Goal: Task Accomplishment & Management: Complete application form

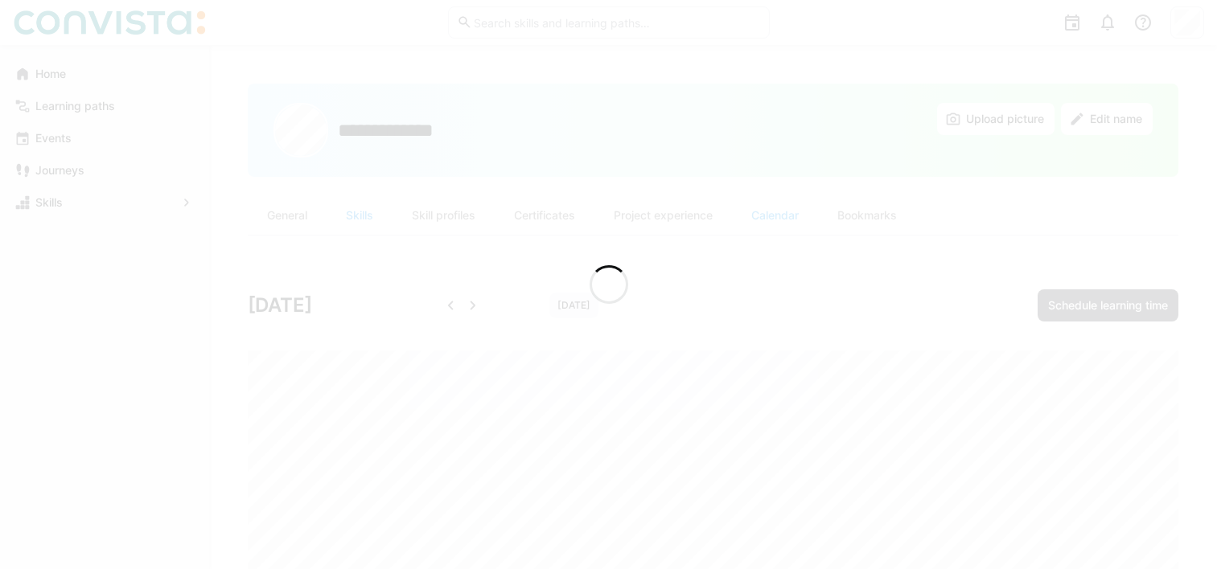
scroll to position [101, 0]
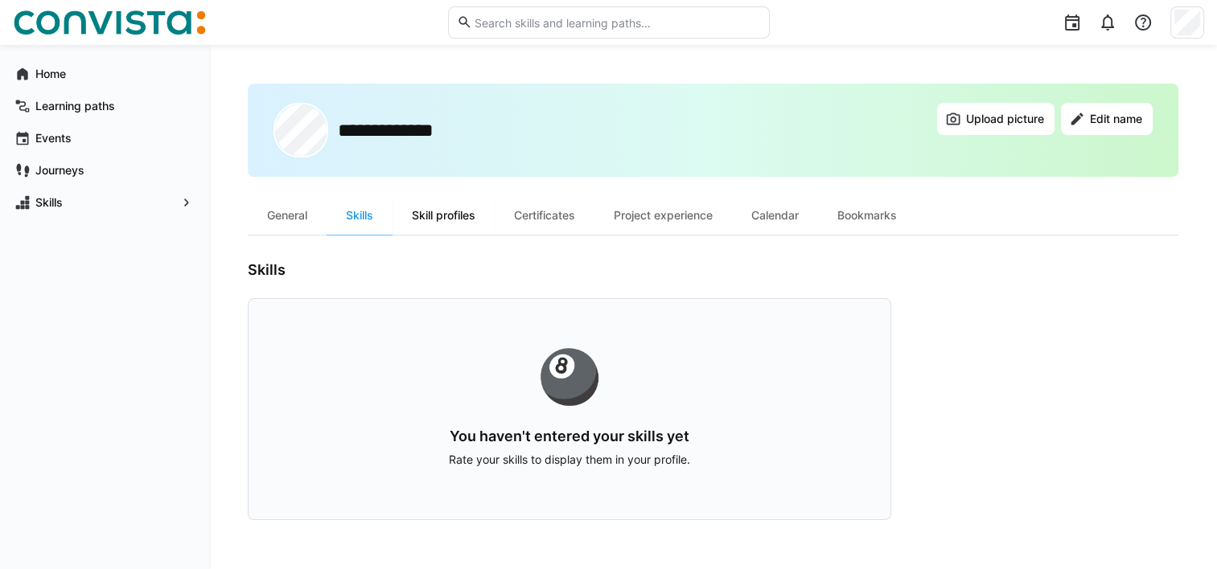
click at [474, 214] on div "Skill profiles" at bounding box center [444, 215] width 102 height 39
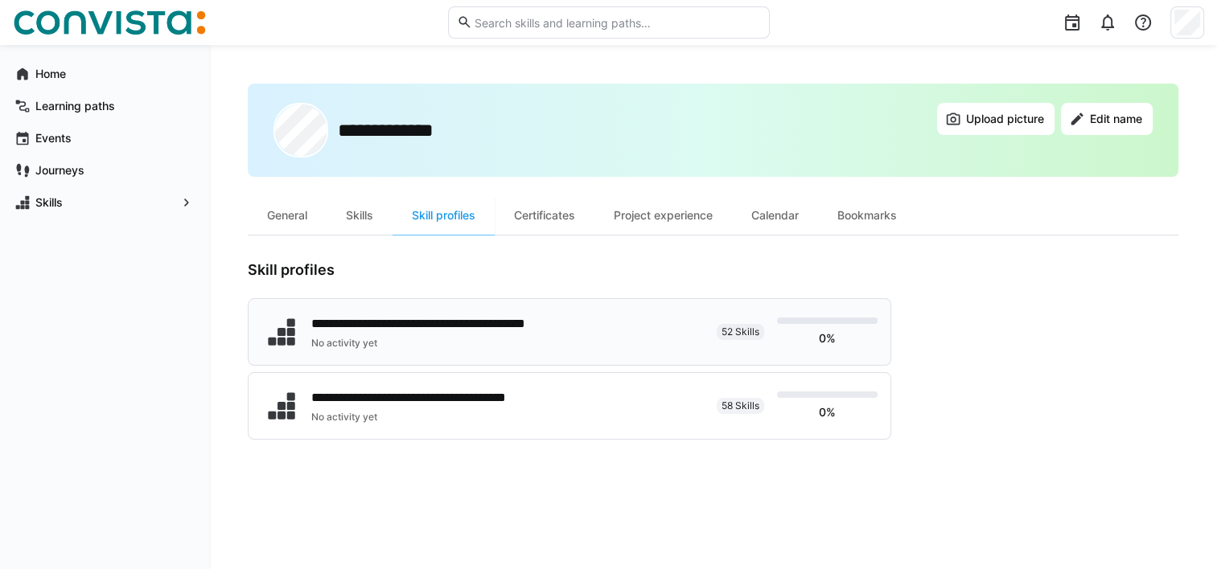
click at [731, 331] on span "52 Skills" at bounding box center [741, 332] width 38 height 13
click at [116, 210] on span "Skills" at bounding box center [104, 203] width 143 height 16
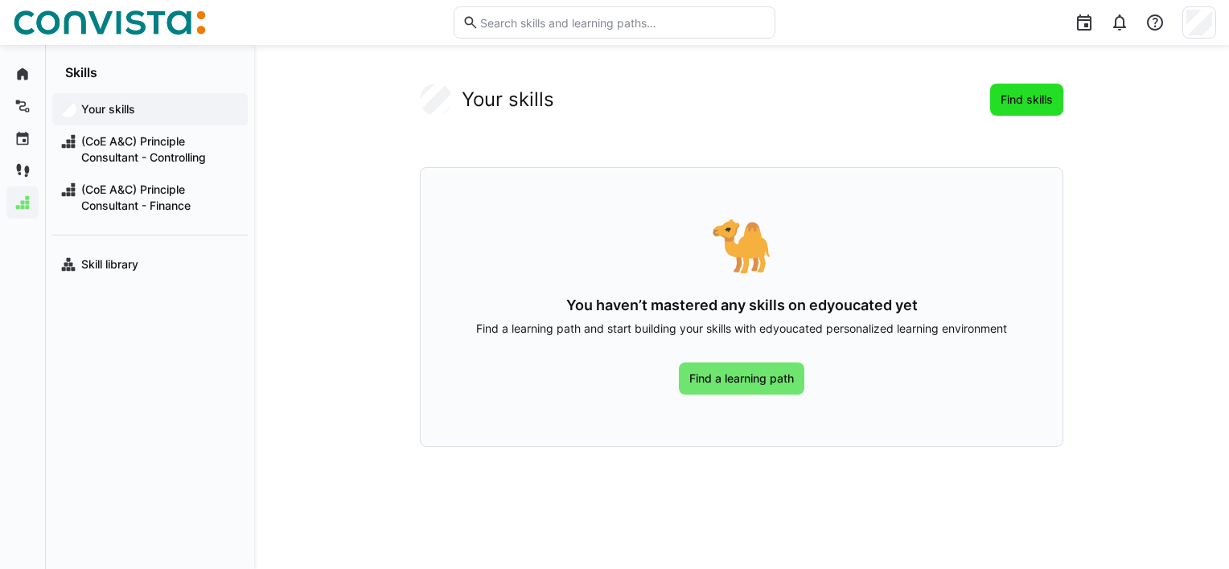
click at [1030, 92] on span "Find skills" at bounding box center [1026, 100] width 57 height 16
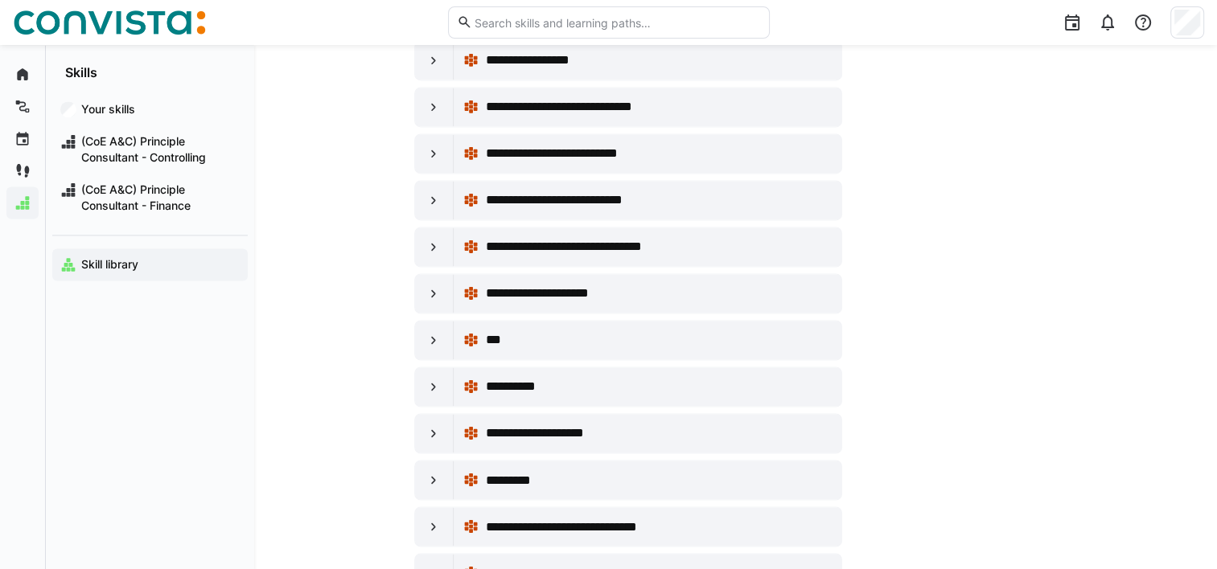
scroll to position [2600, 0]
click at [431, 285] on eds-icon at bounding box center [434, 293] width 16 height 16
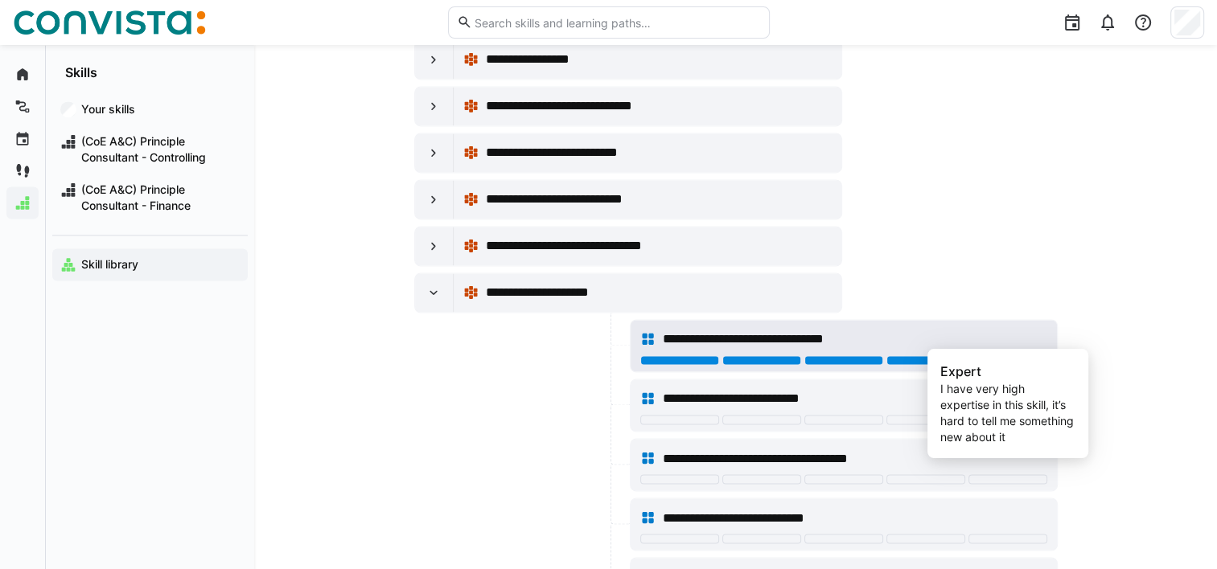
click at [977, 356] on div at bounding box center [1007, 361] width 79 height 10
click at [985, 356] on div at bounding box center [1007, 361] width 79 height 10
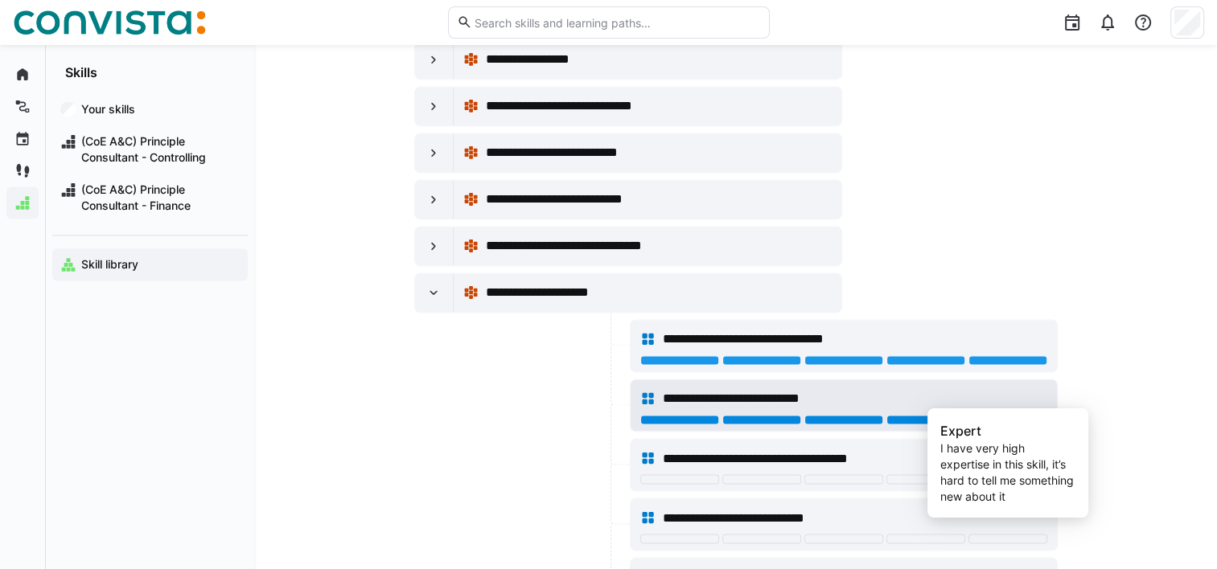
click at [988, 415] on div at bounding box center [1007, 420] width 79 height 10
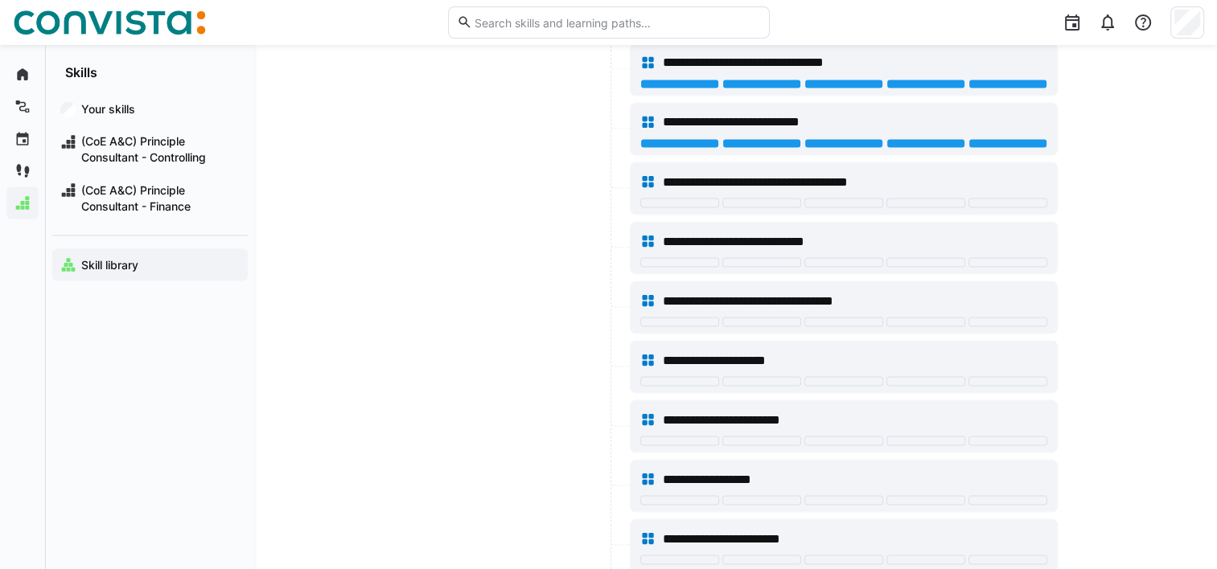
scroll to position [2886, 0]
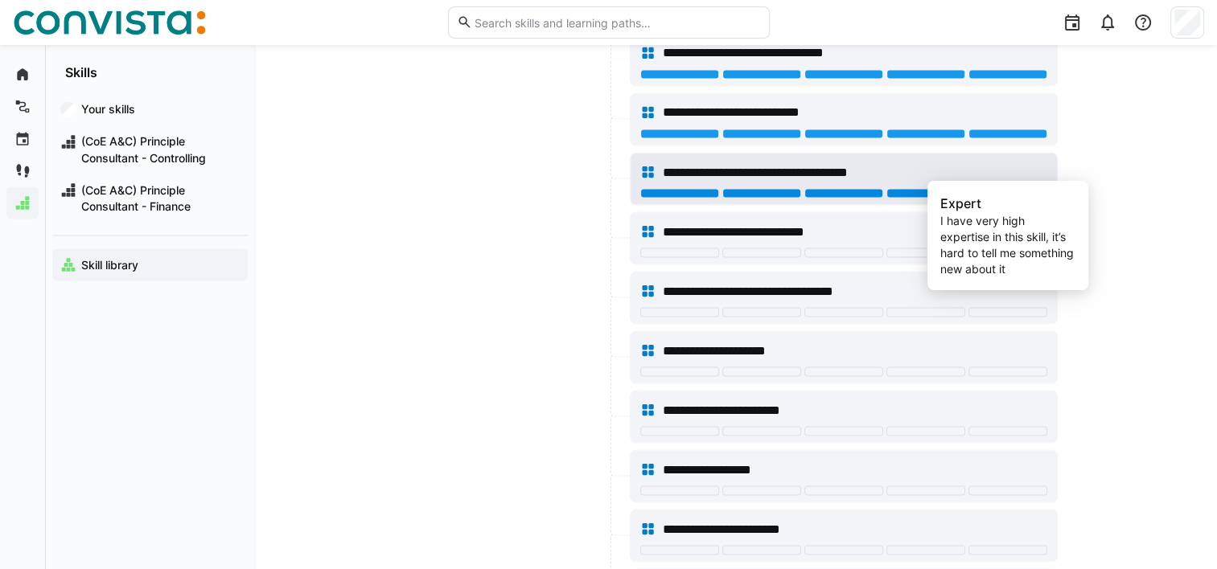
click at [975, 188] on div at bounding box center [1007, 193] width 79 height 10
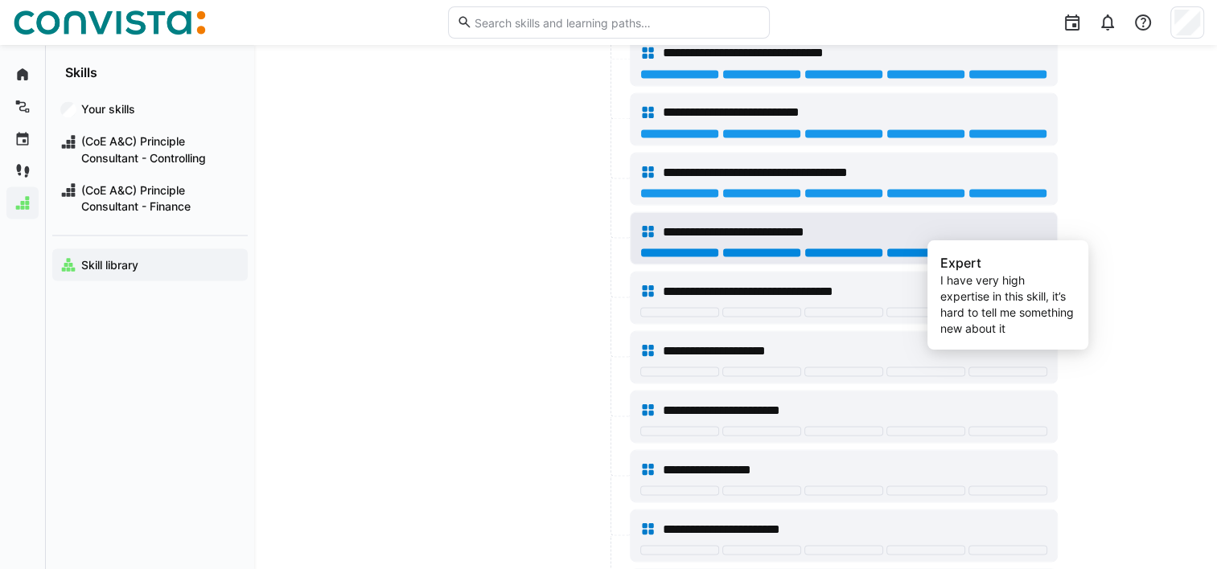
click at [983, 248] on div at bounding box center [1007, 253] width 79 height 10
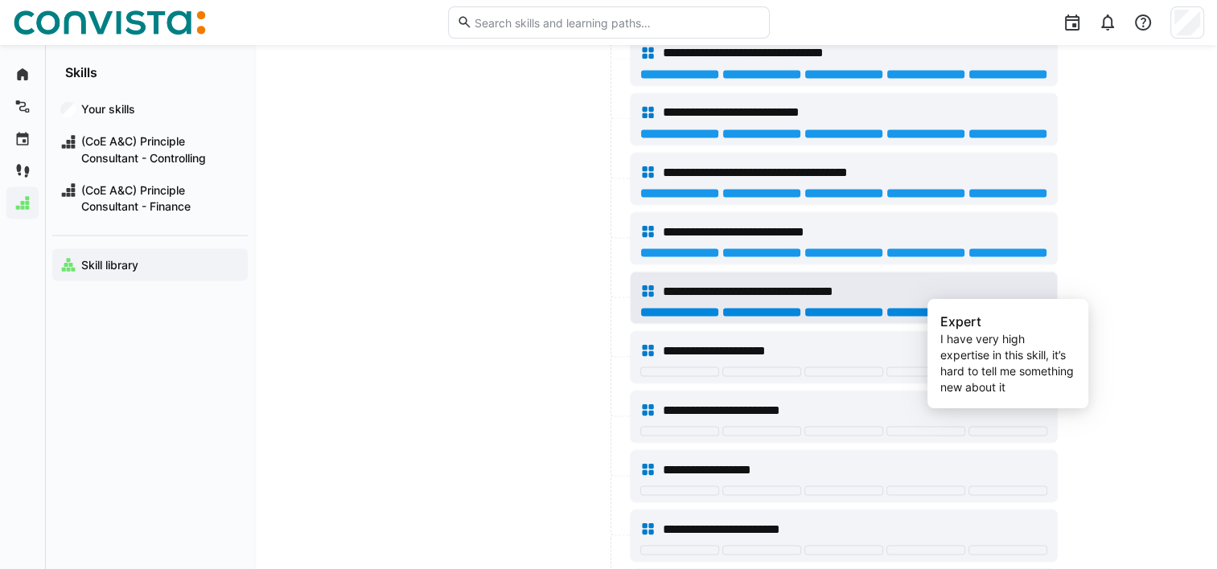
click at [982, 307] on div at bounding box center [1007, 312] width 79 height 10
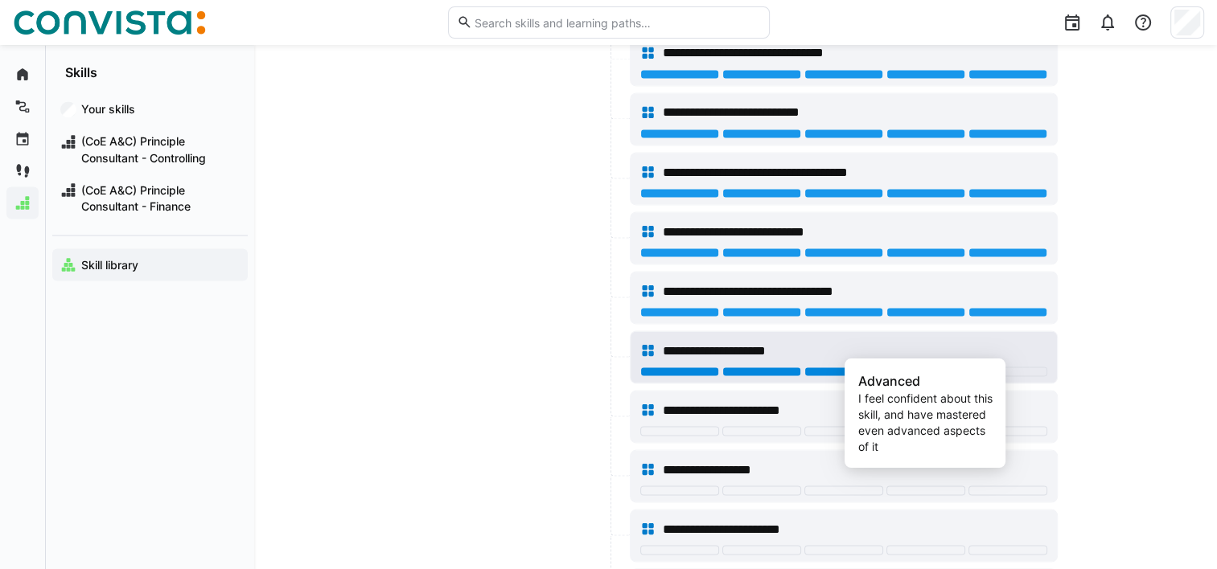
click at [925, 367] on div at bounding box center [925, 372] width 79 height 10
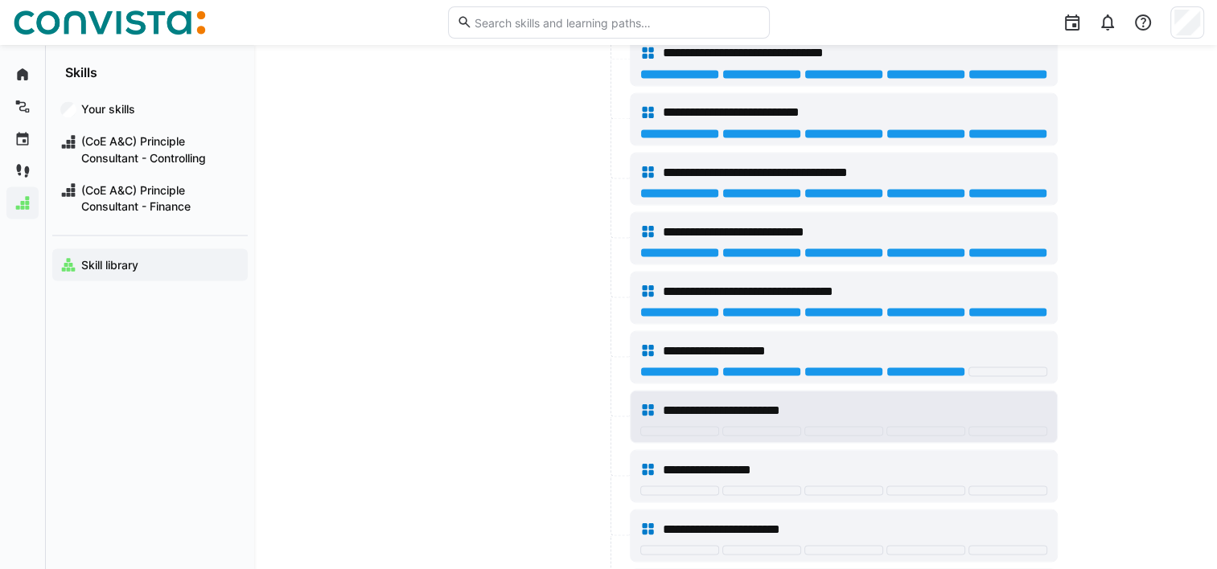
click at [762, 426] on div at bounding box center [843, 432] width 407 height 13
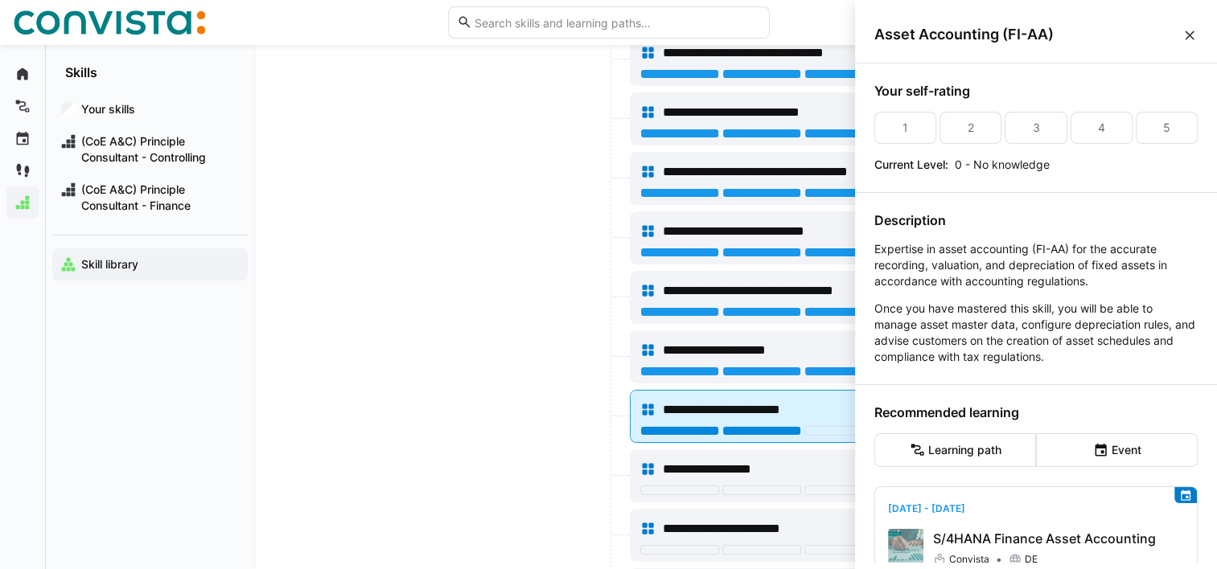
click at [759, 426] on div at bounding box center [843, 432] width 407 height 13
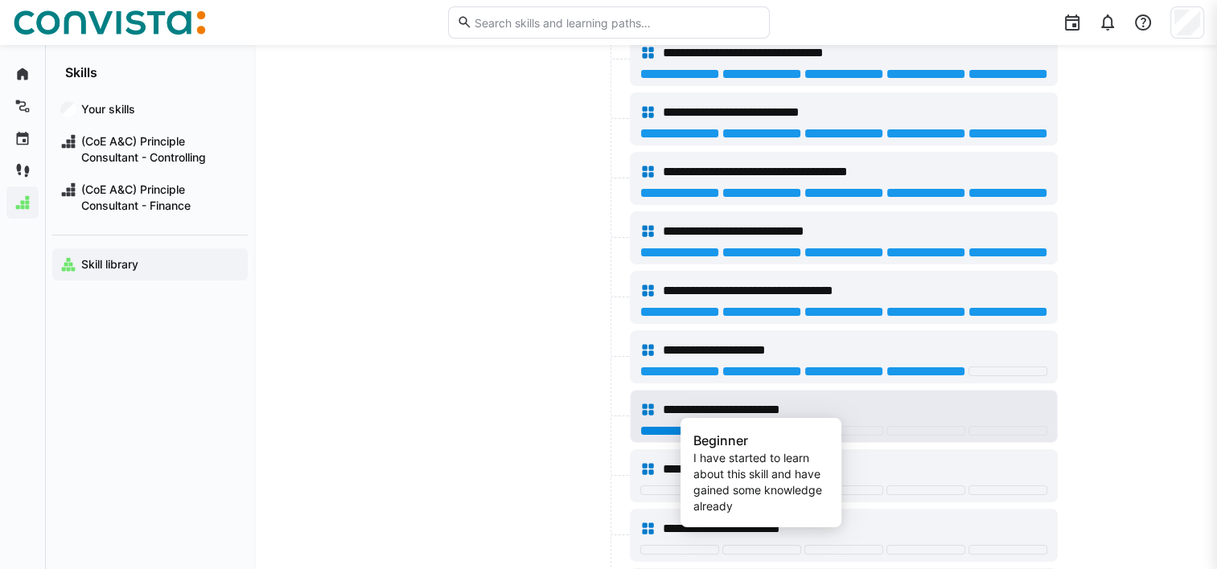
click at [759, 426] on div at bounding box center [761, 431] width 79 height 10
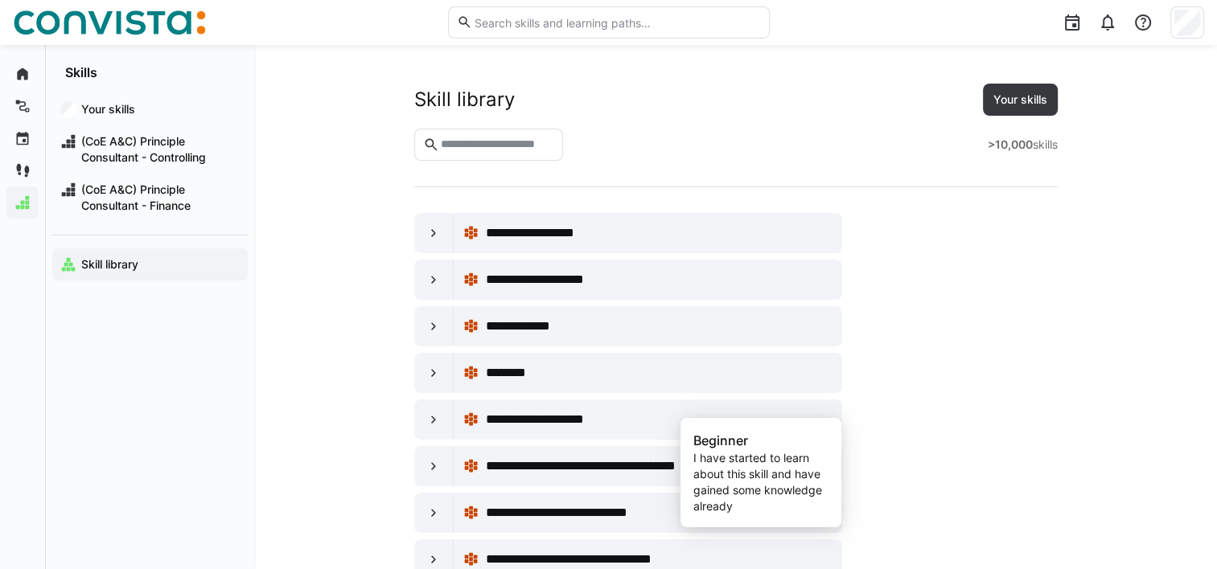
scroll to position [2886, 0]
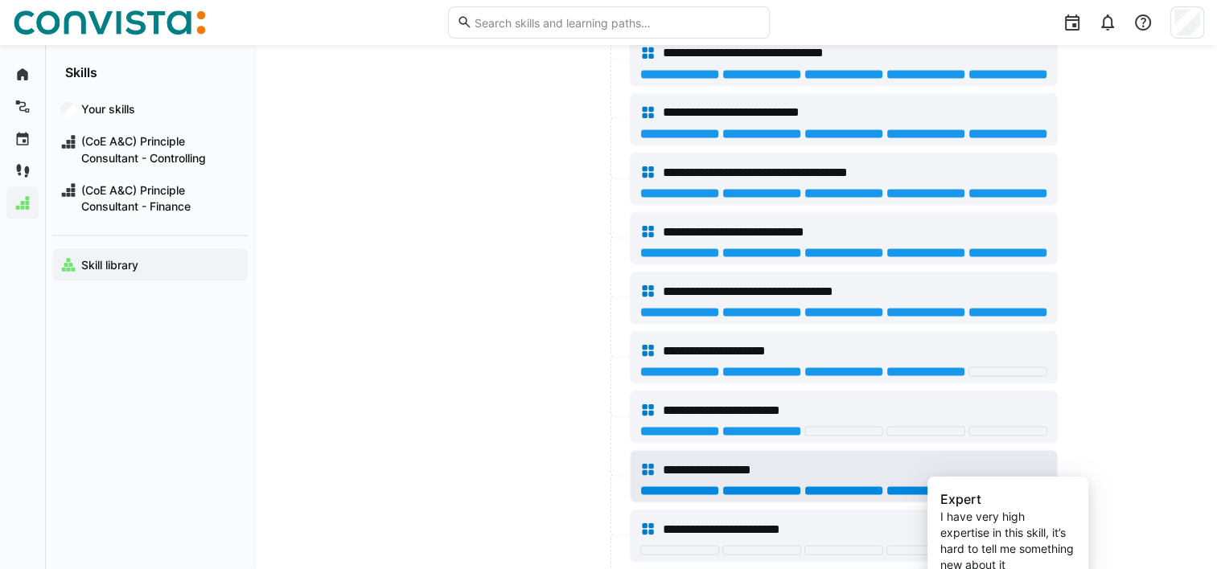
click at [999, 486] on div at bounding box center [1007, 491] width 79 height 10
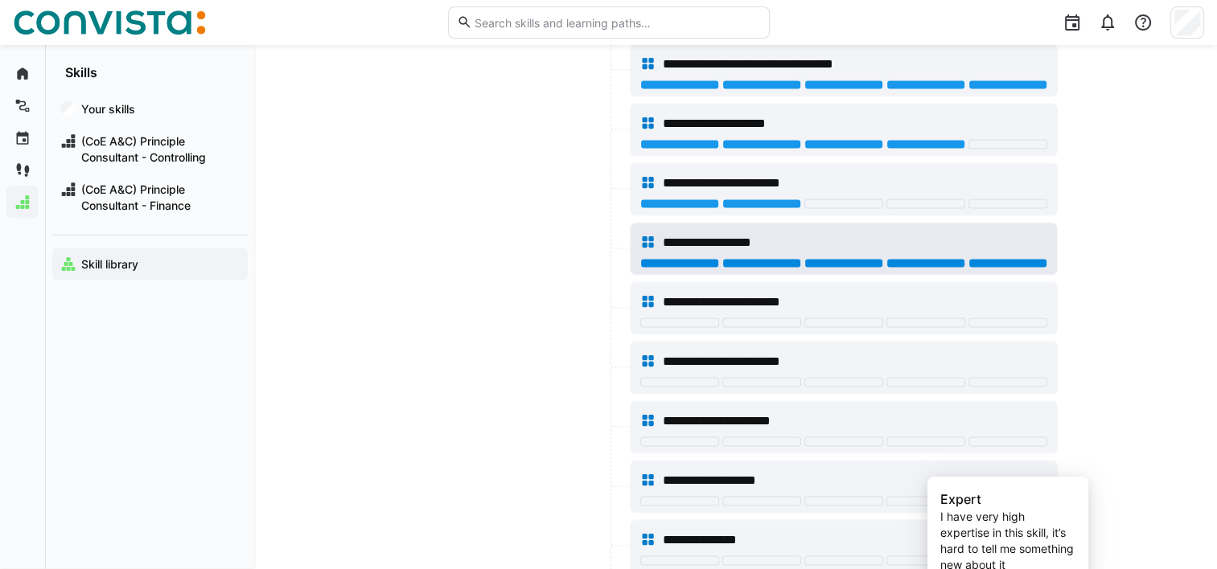
scroll to position [3121, 0]
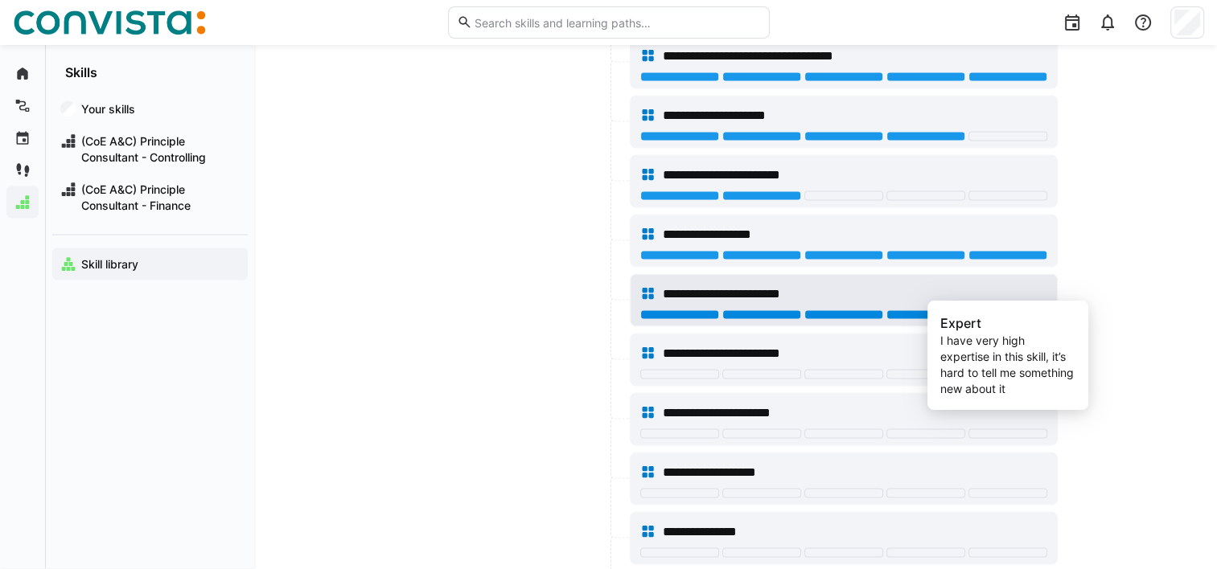
click at [986, 310] on div at bounding box center [1007, 315] width 79 height 10
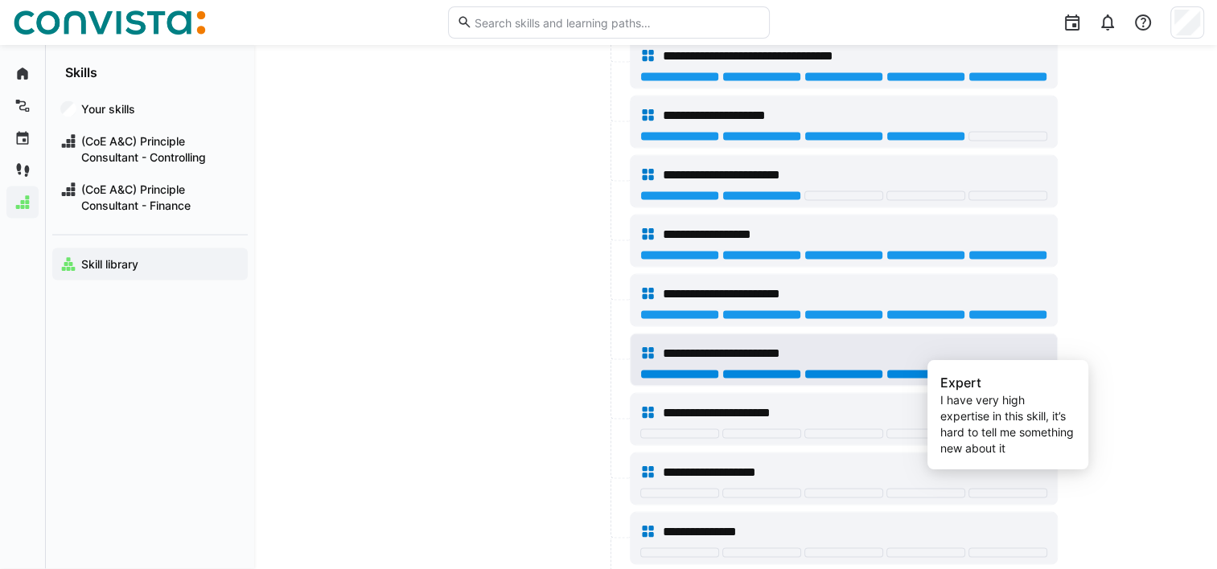
click at [988, 370] on div at bounding box center [1007, 375] width 79 height 10
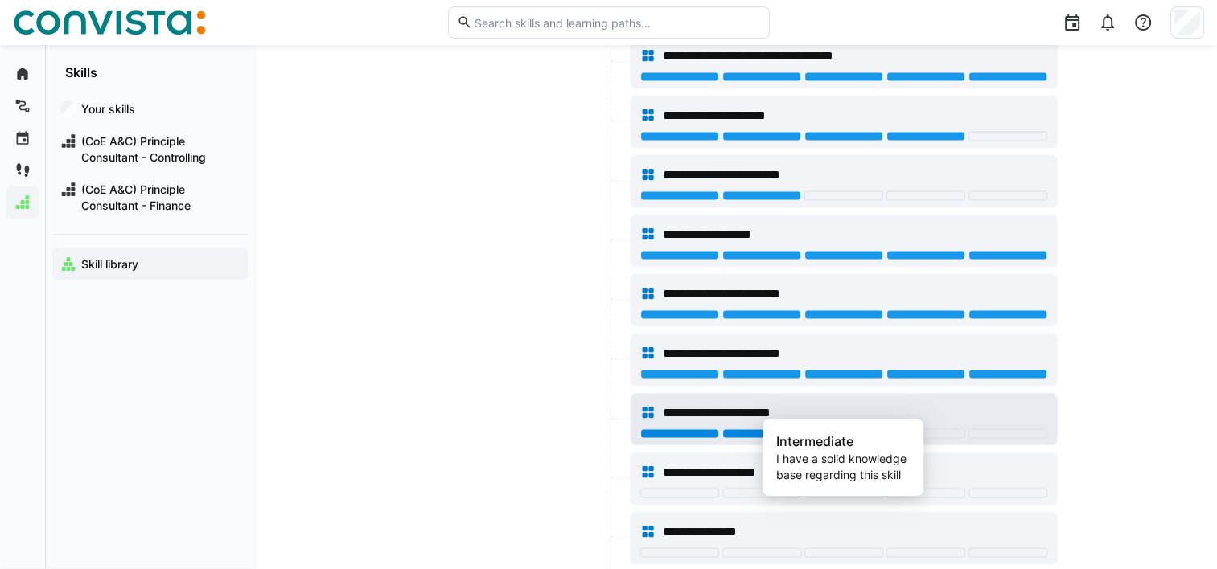
click at [827, 430] on div at bounding box center [843, 435] width 79 height 10
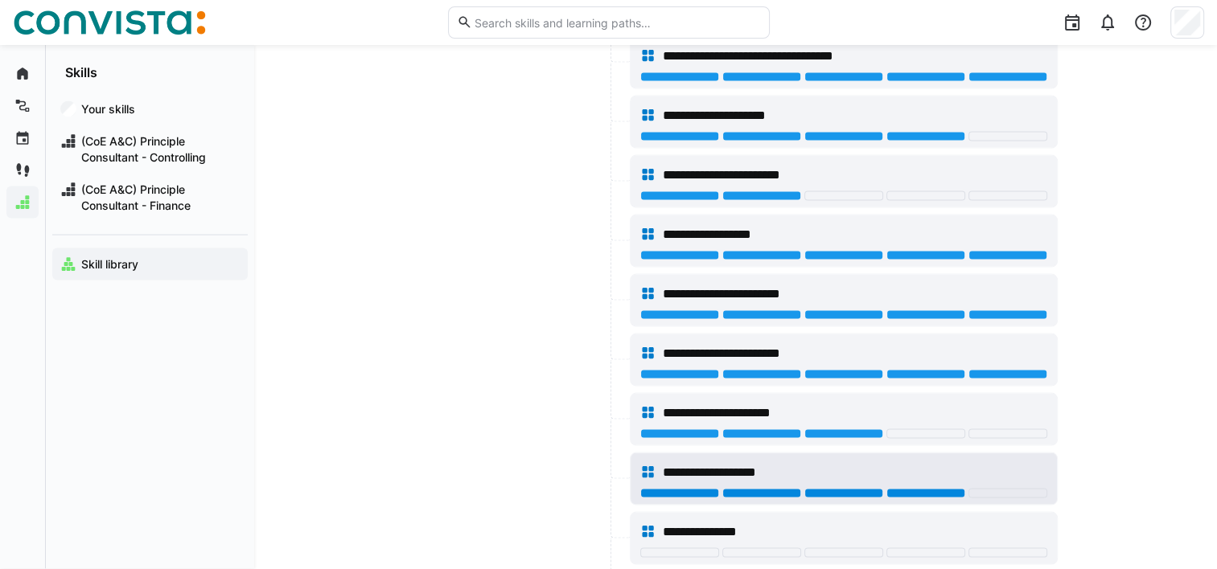
click at [909, 489] on div at bounding box center [925, 494] width 79 height 10
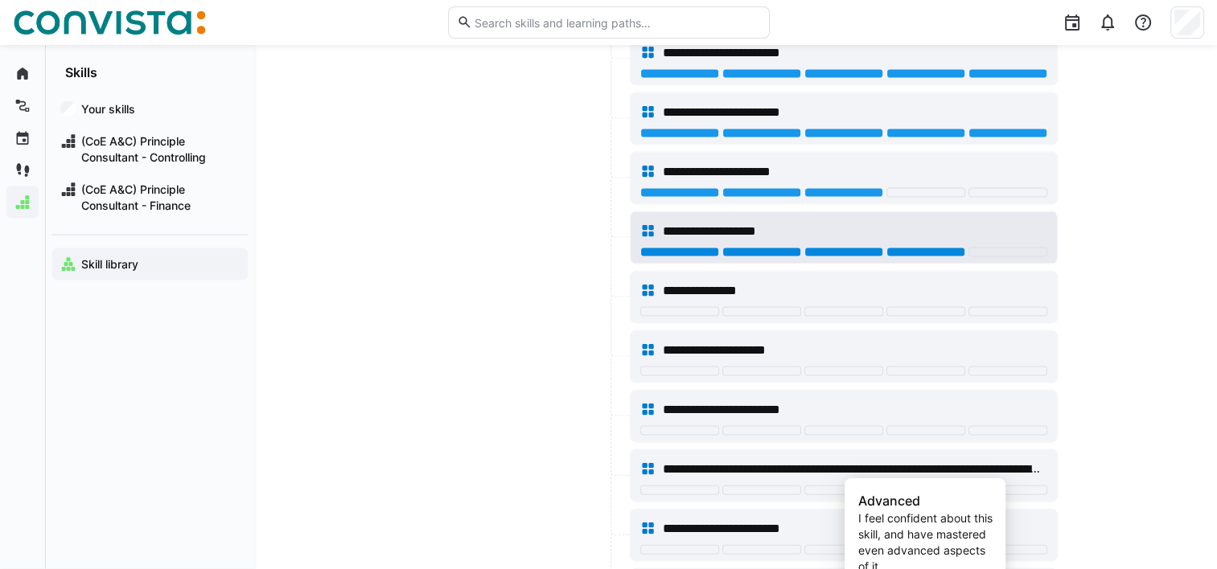
scroll to position [3365, 0]
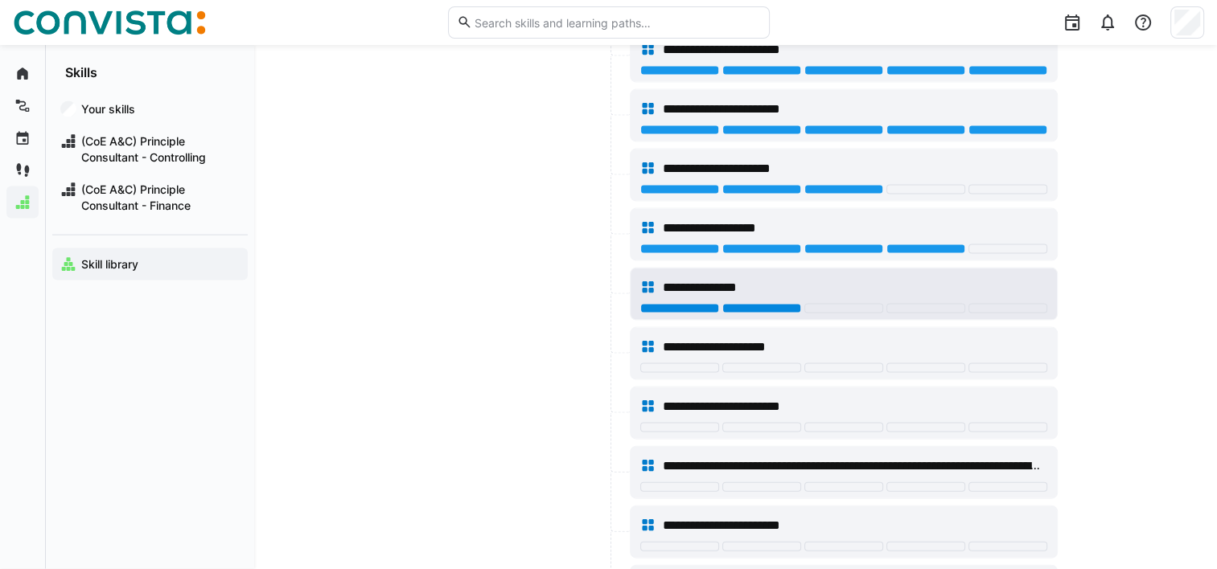
click at [740, 304] on div at bounding box center [761, 309] width 79 height 10
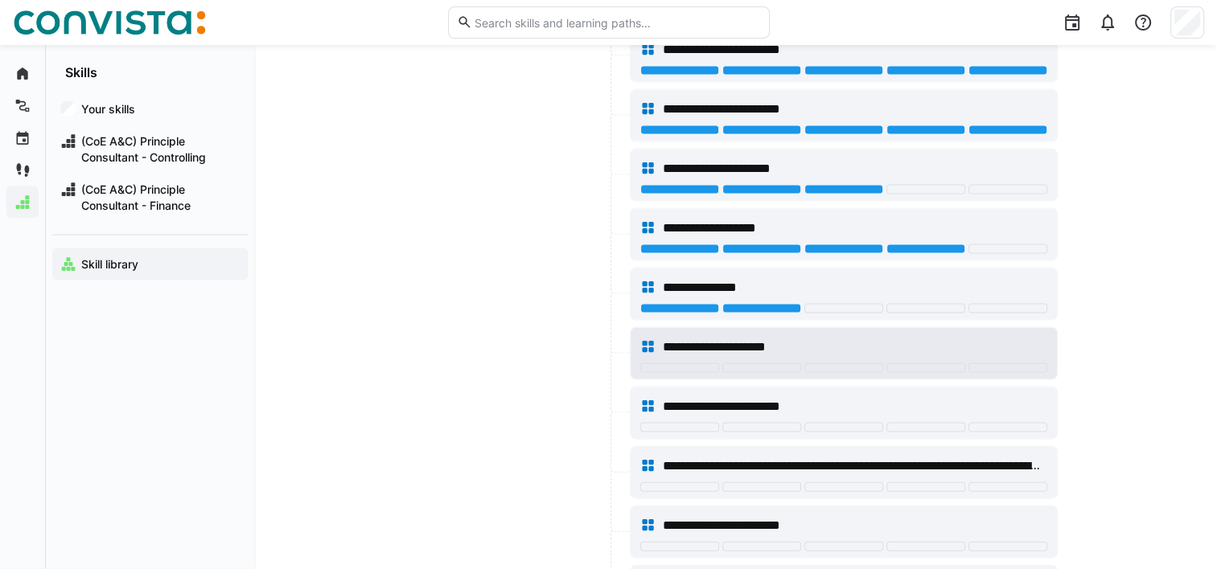
click at [827, 364] on div at bounding box center [843, 370] width 407 height 13
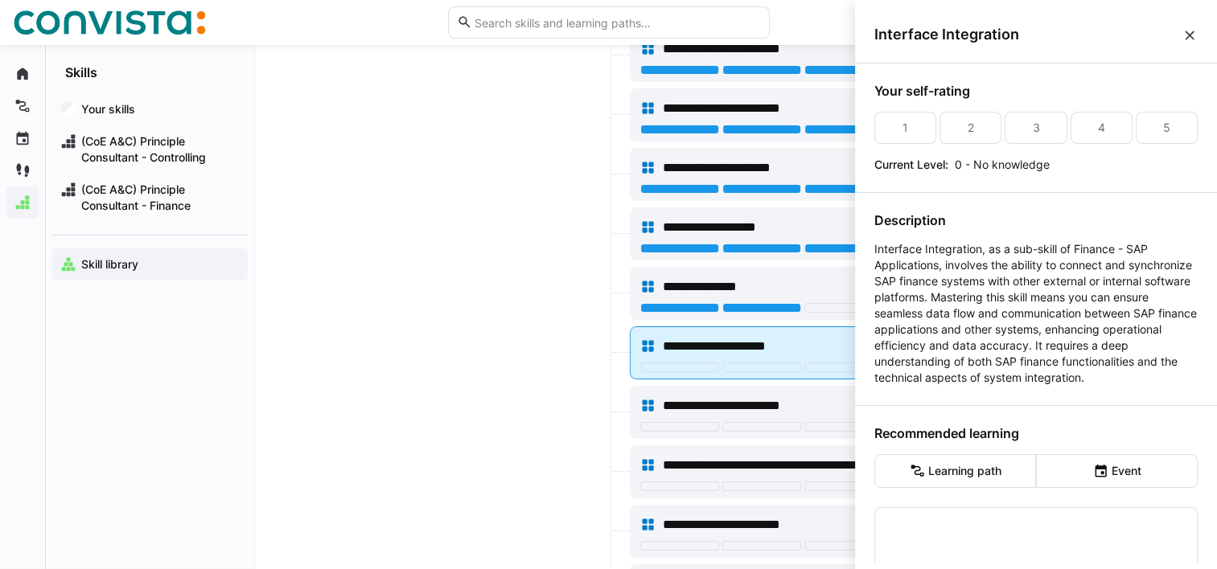
scroll to position [0, 0]
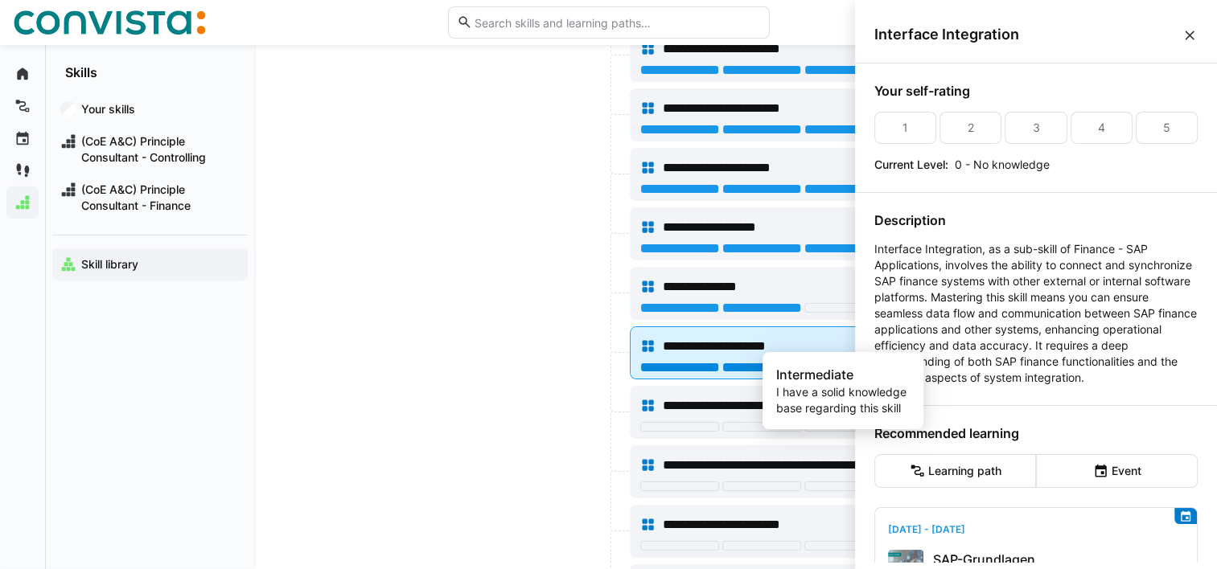
click at [830, 363] on div at bounding box center [843, 368] width 79 height 10
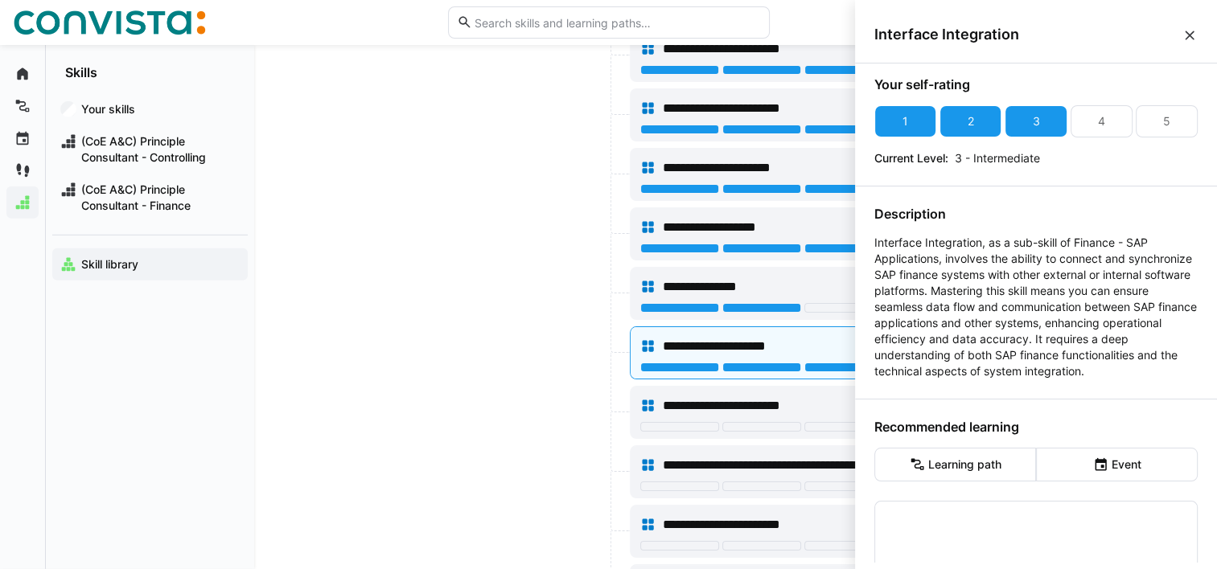
scroll to position [8, 0]
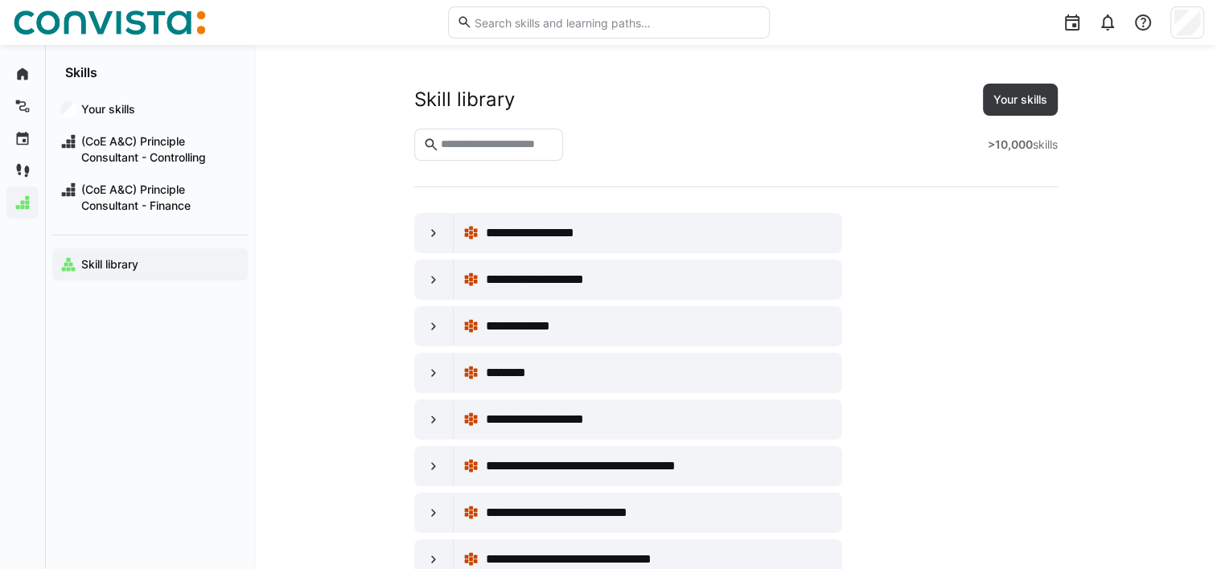
scroll to position [3365, 0]
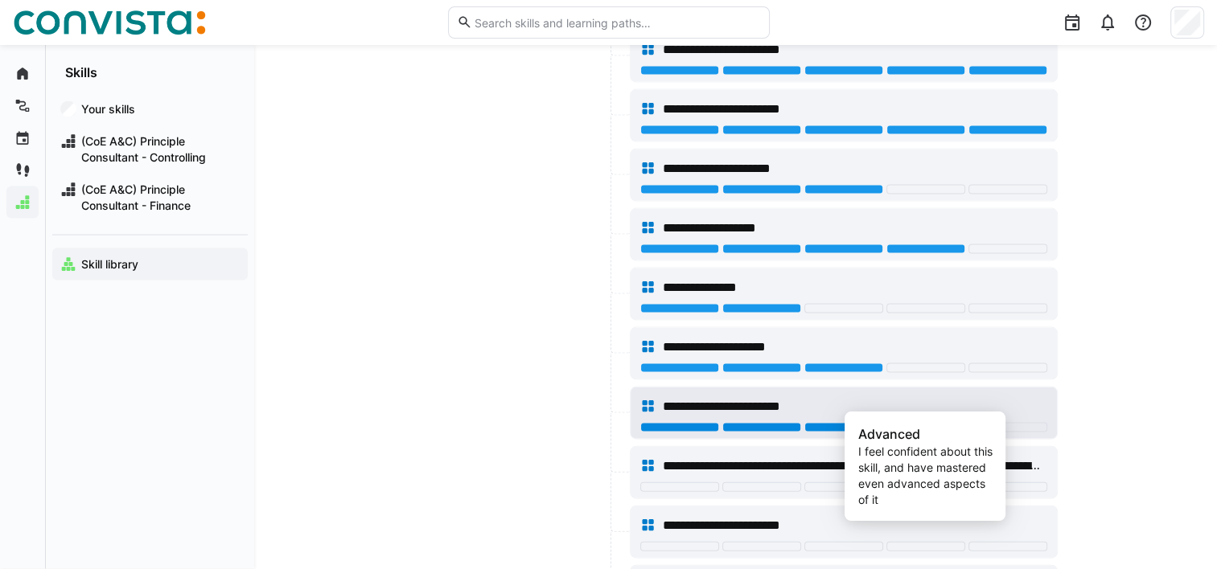
click at [919, 423] on div at bounding box center [925, 428] width 79 height 10
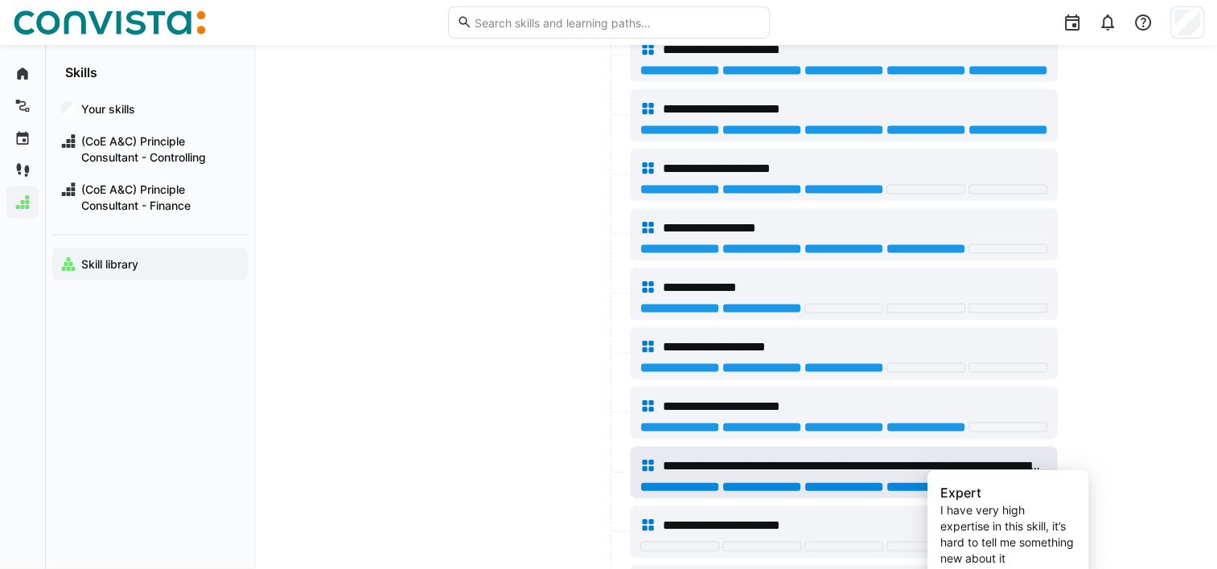
click at [981, 483] on div at bounding box center [1007, 488] width 79 height 10
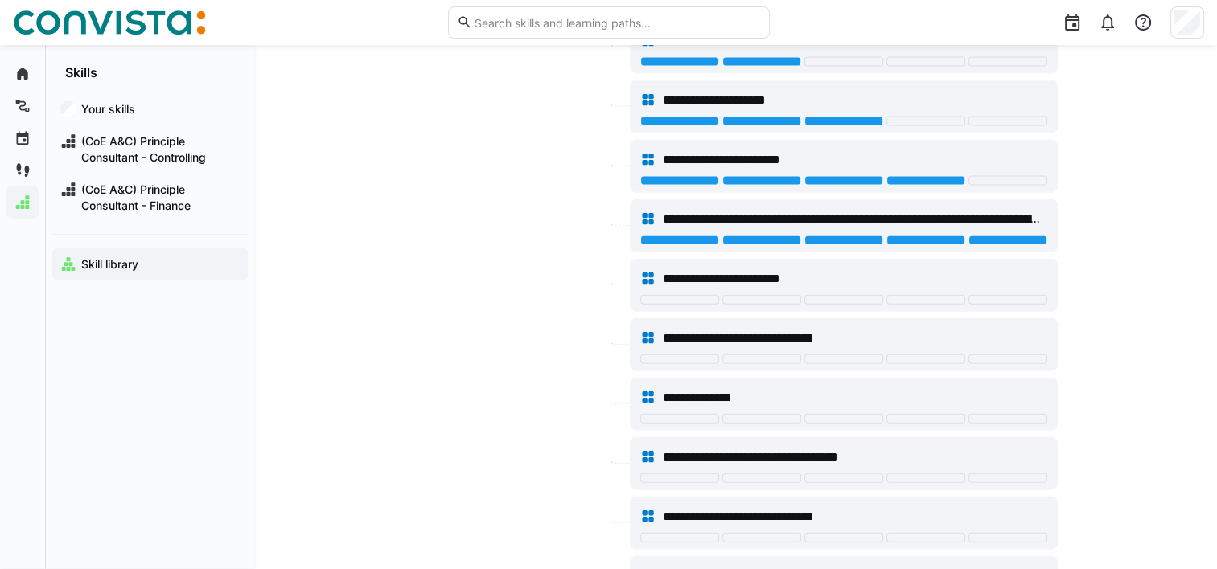
scroll to position [3632, 0]
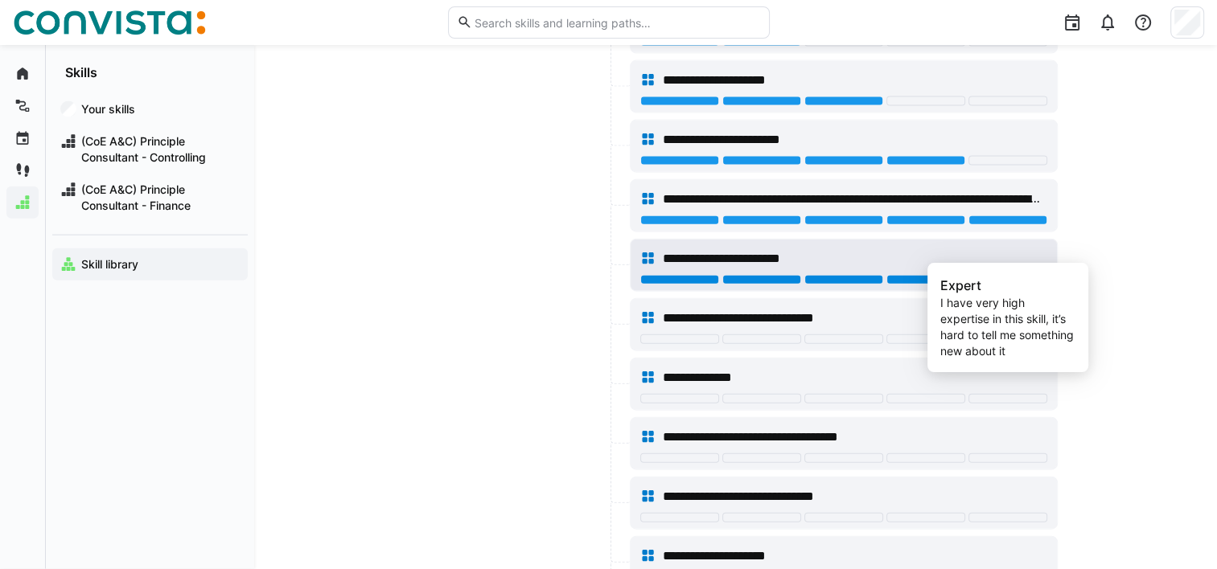
click at [1020, 275] on div at bounding box center [1007, 280] width 79 height 10
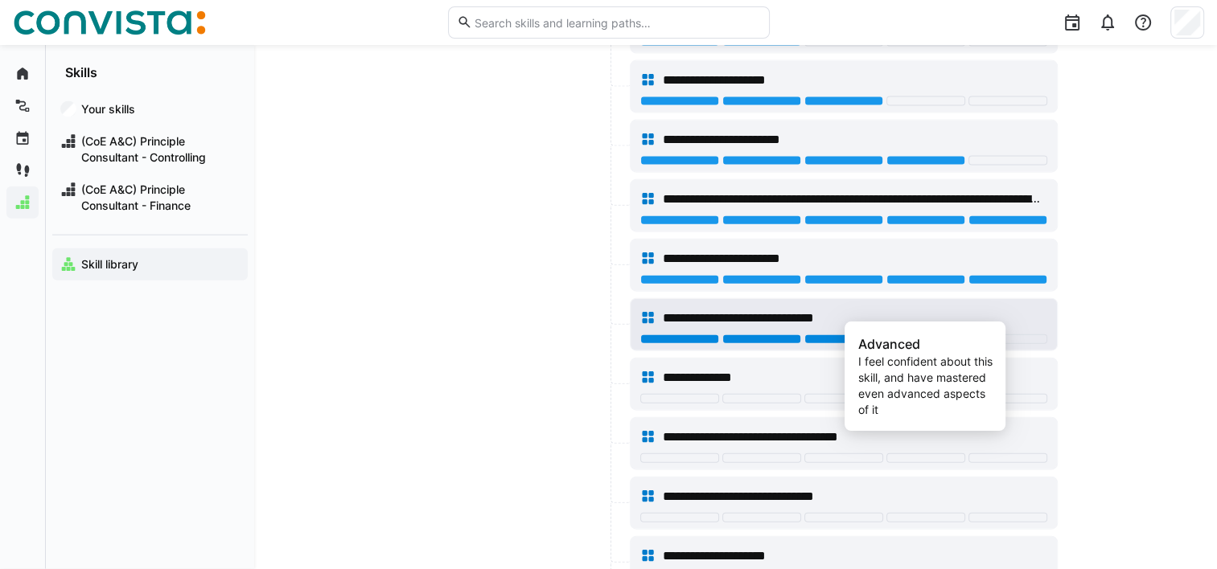
click at [890, 335] on div at bounding box center [925, 340] width 79 height 10
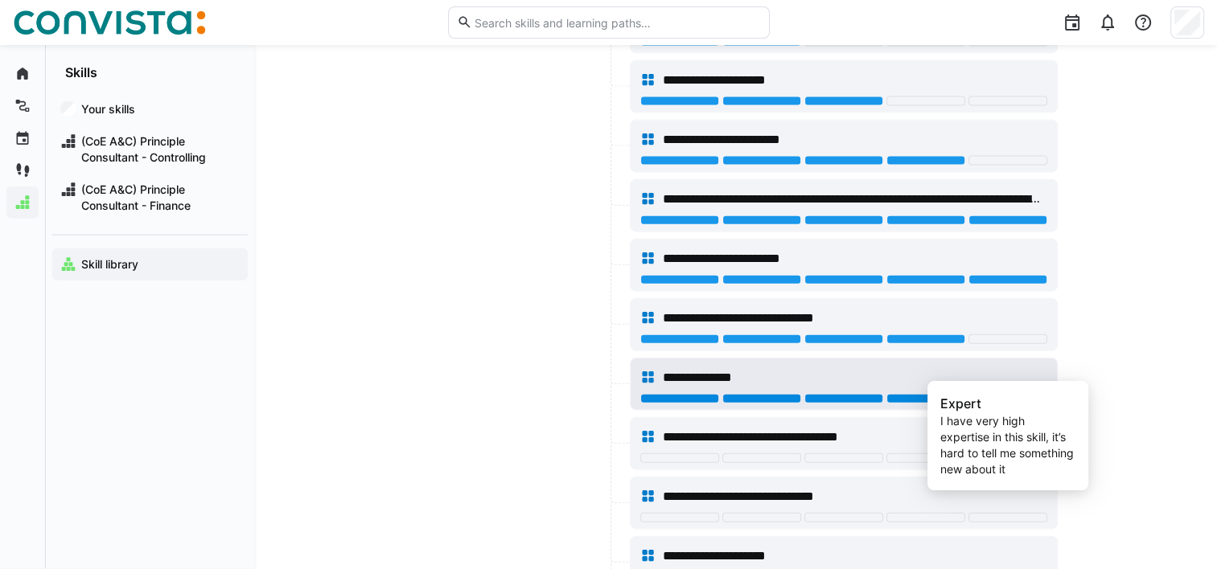
click at [987, 394] on div at bounding box center [1007, 399] width 79 height 10
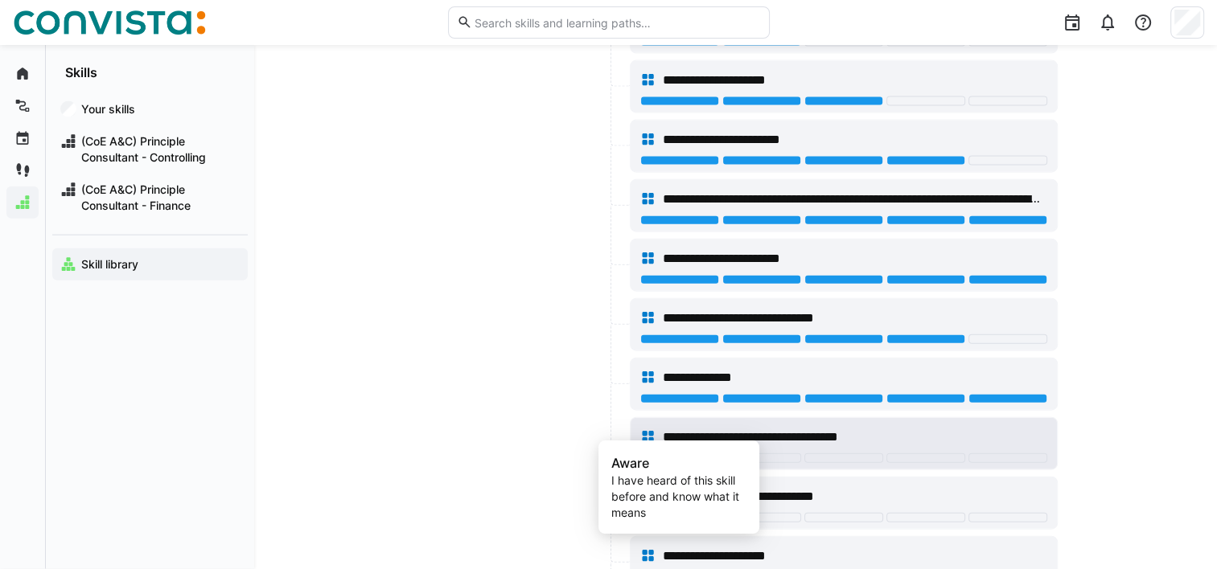
click at [679, 454] on div at bounding box center [679, 459] width 79 height 10
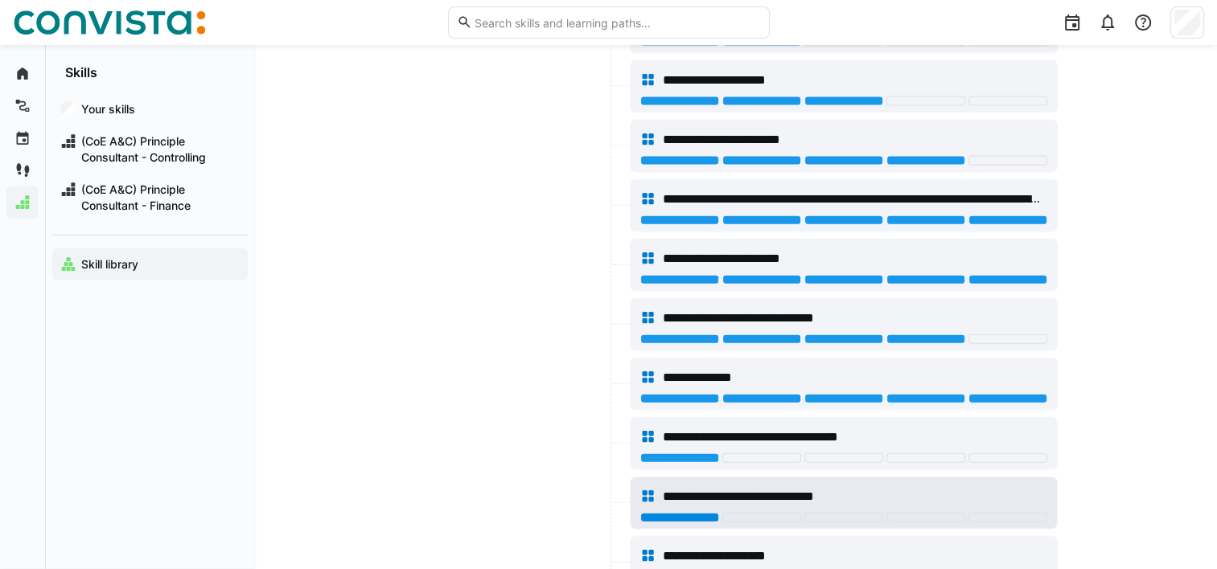
click at [689, 513] on div at bounding box center [679, 518] width 79 height 10
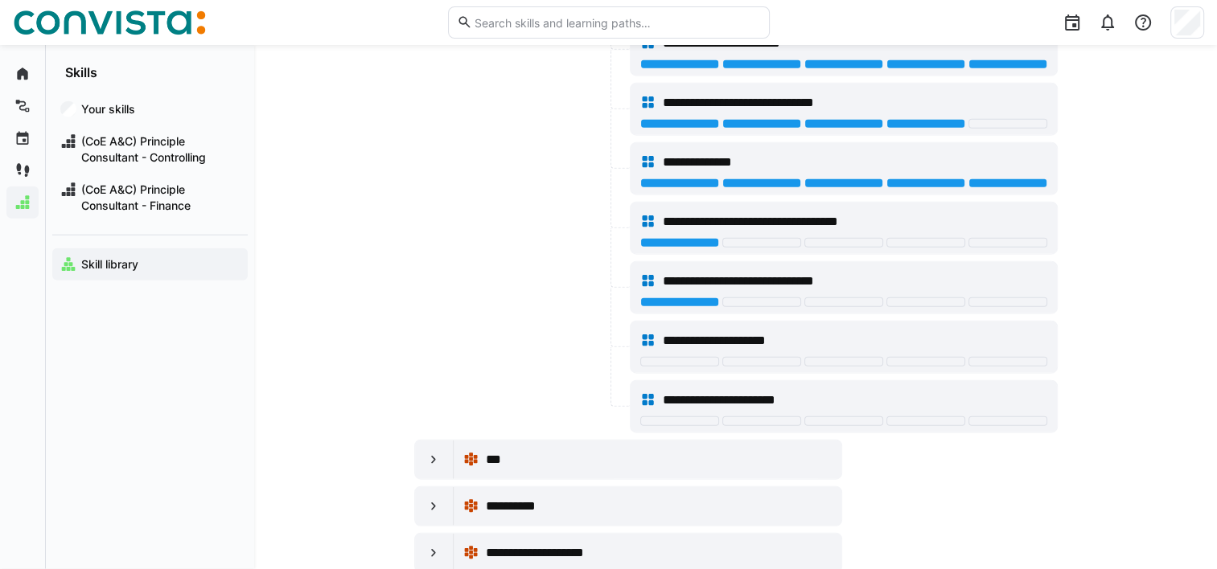
scroll to position [3860, 0]
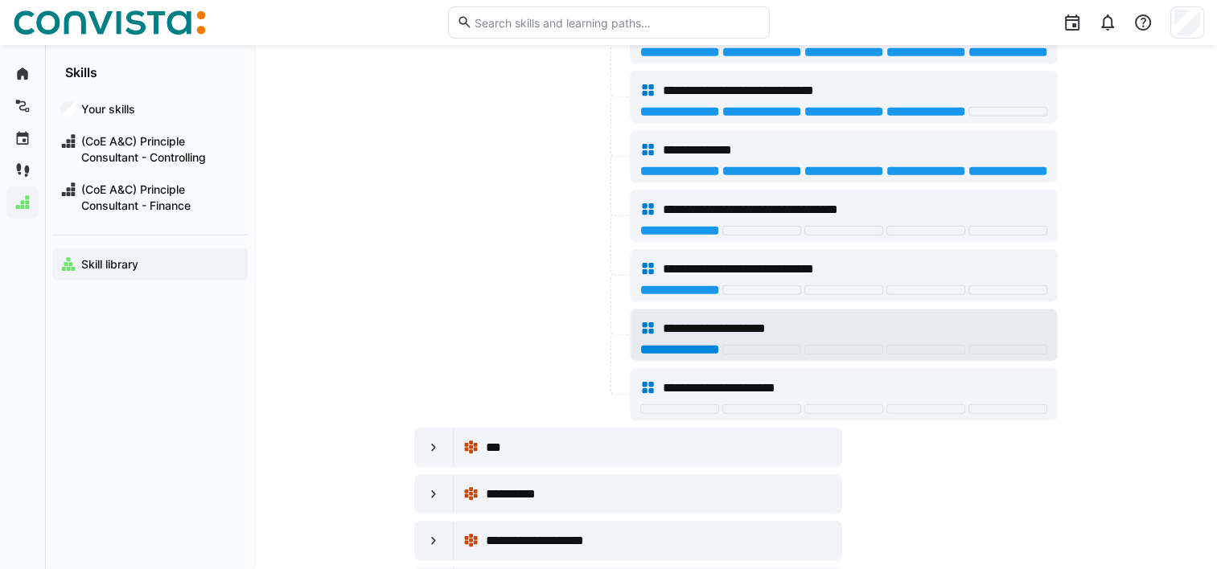
click at [685, 345] on div at bounding box center [679, 350] width 79 height 10
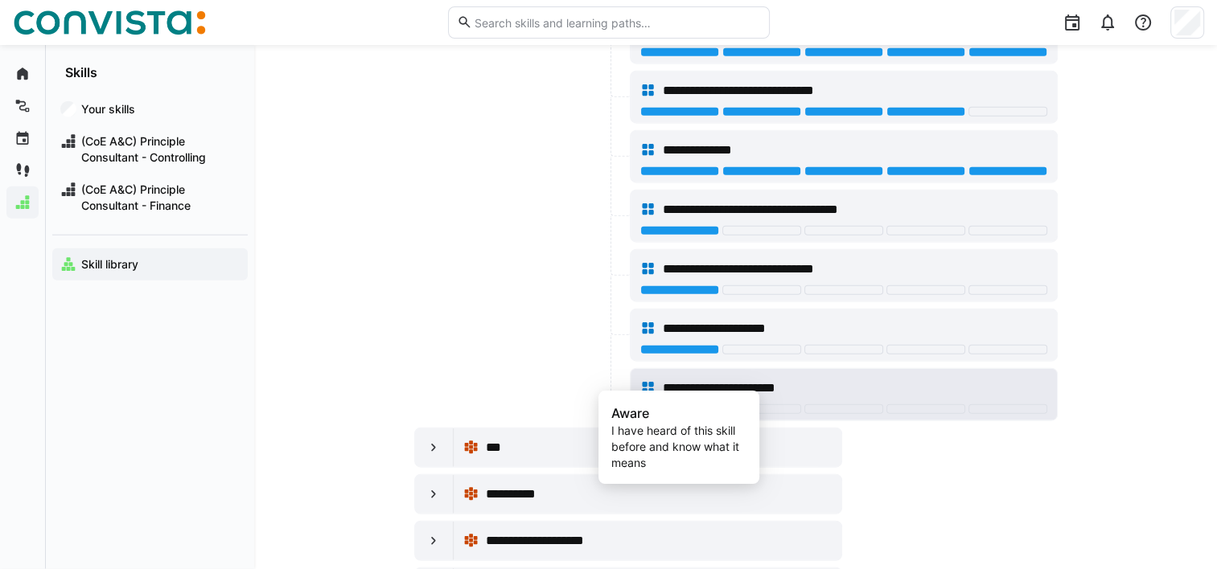
click at [691, 405] on div at bounding box center [679, 410] width 79 height 10
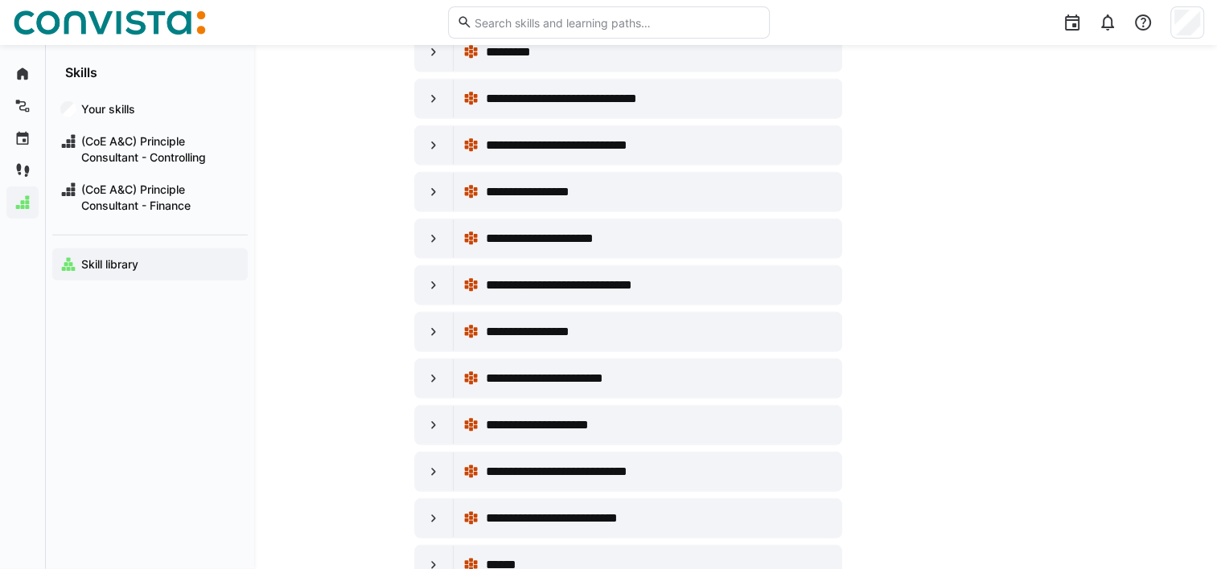
scroll to position [4405, 0]
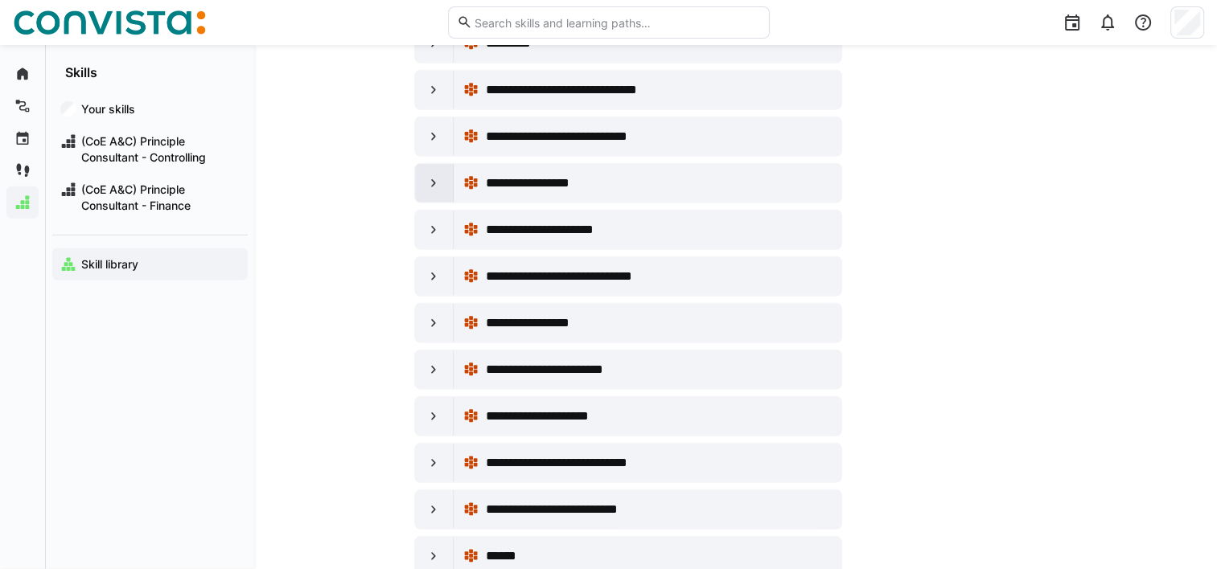
click at [428, 164] on div at bounding box center [434, 183] width 39 height 39
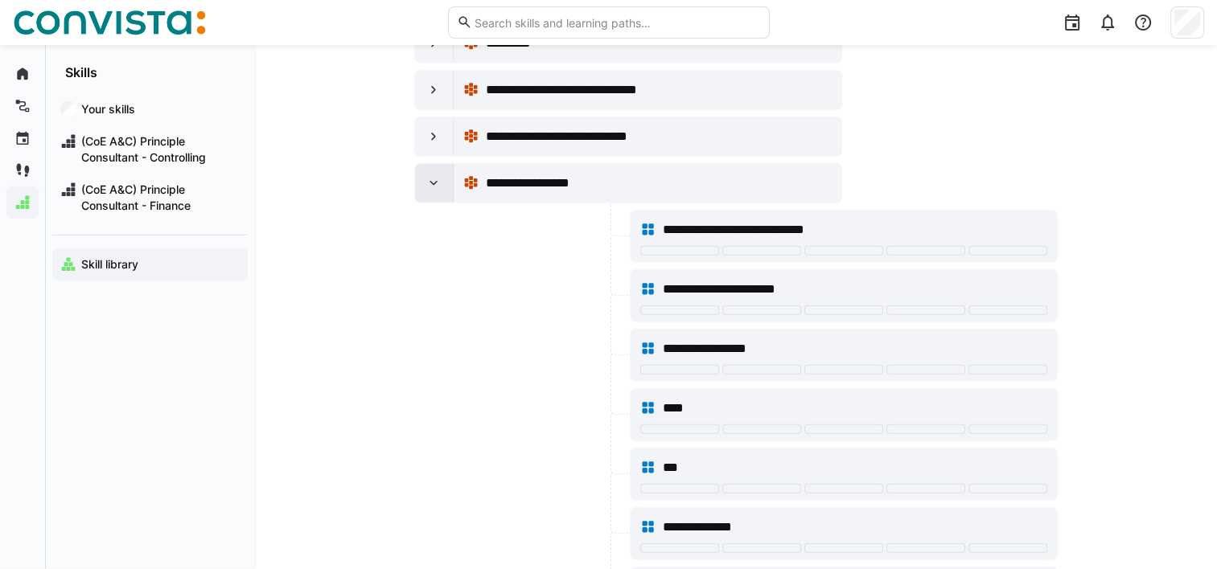
click at [428, 164] on div at bounding box center [434, 183] width 39 height 39
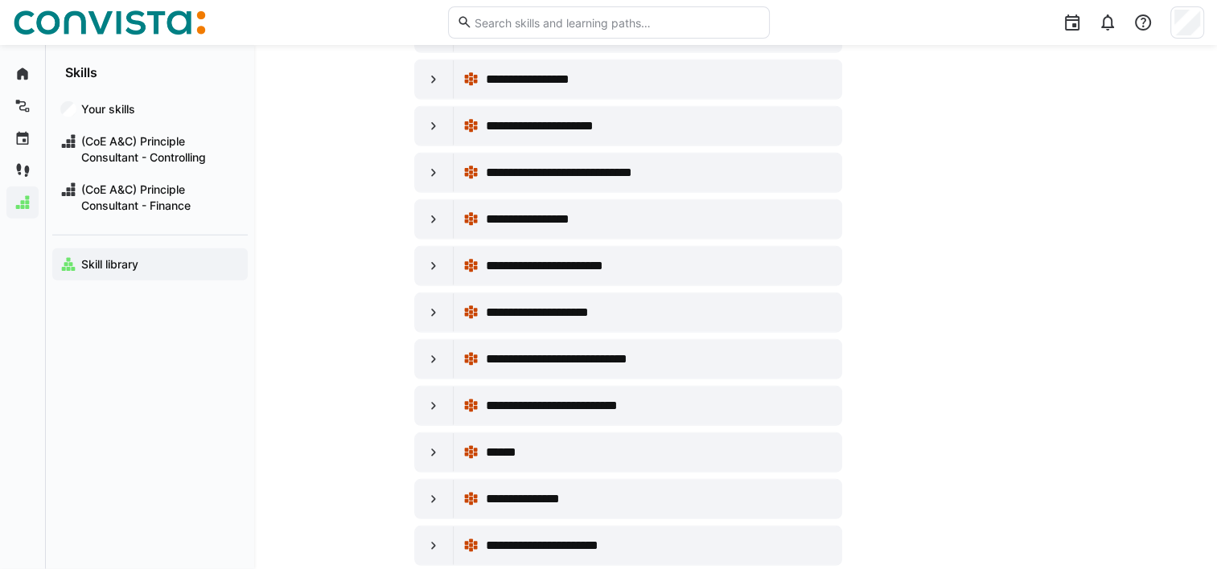
scroll to position [4511, 0]
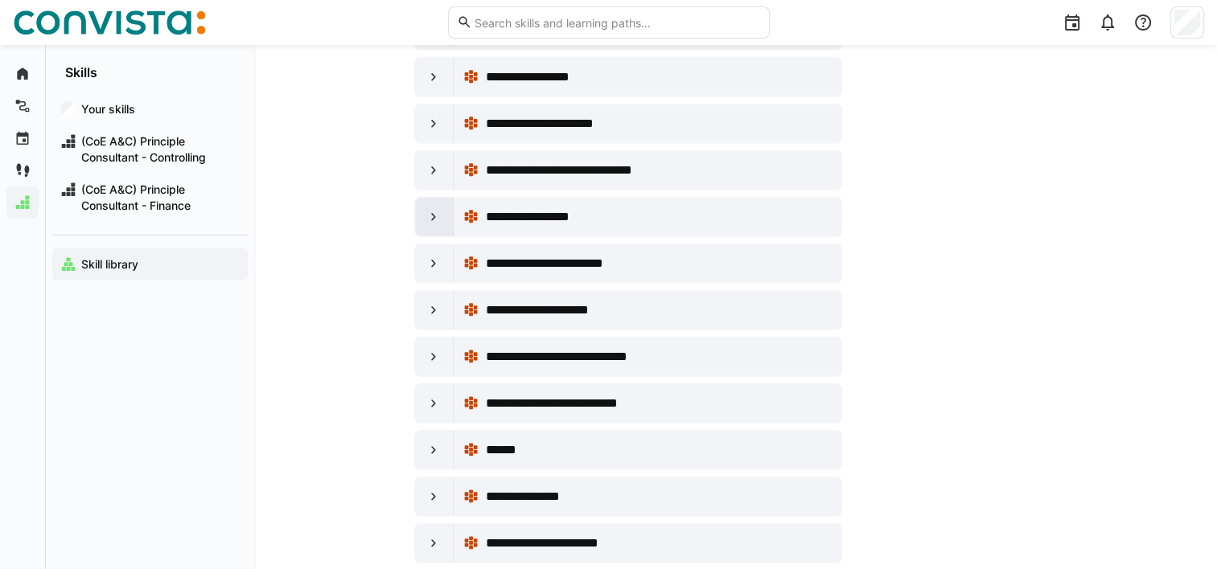
click at [434, 209] on eds-icon at bounding box center [434, 217] width 16 height 16
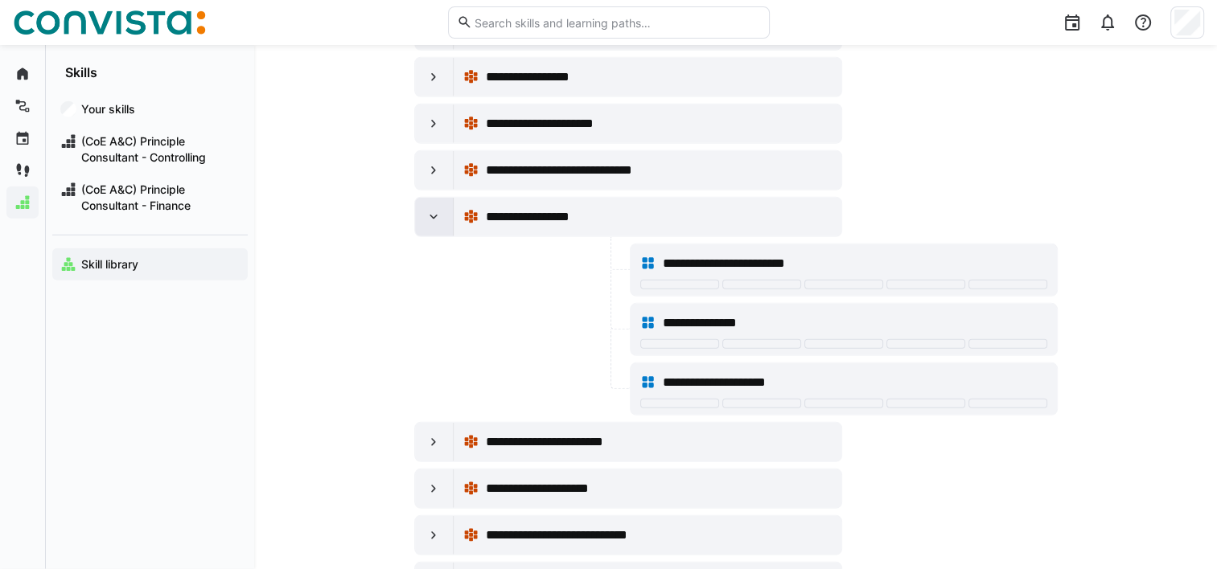
click at [434, 209] on eds-icon at bounding box center [434, 217] width 16 height 16
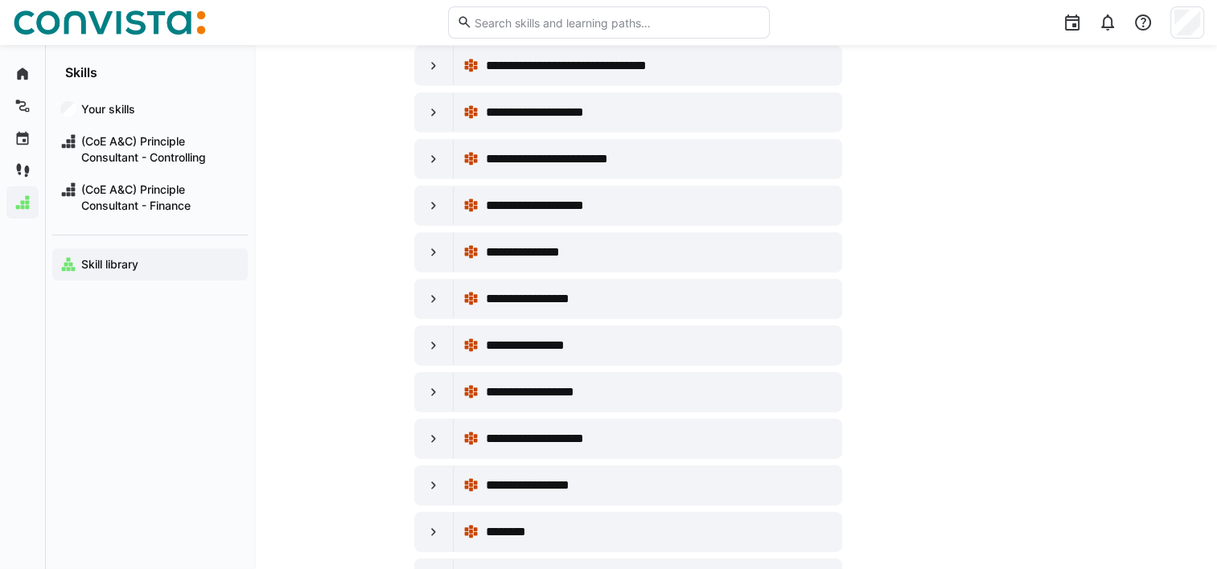
scroll to position [5129, 0]
click at [436, 197] on eds-icon at bounding box center [434, 205] width 16 height 16
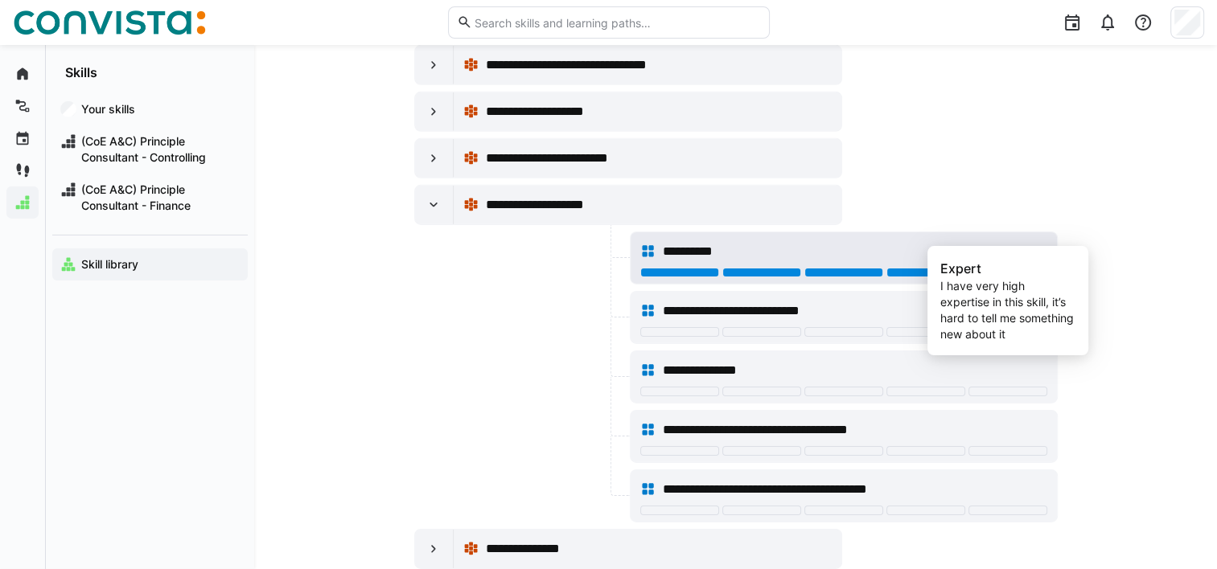
click at [1011, 268] on div at bounding box center [1007, 273] width 79 height 10
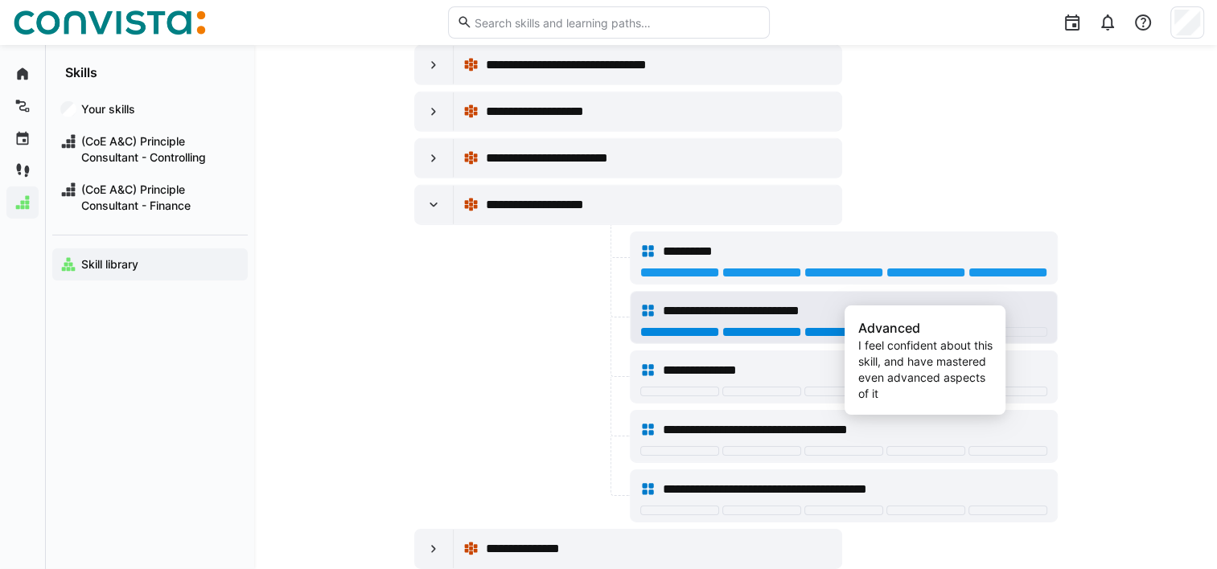
click at [911, 327] on div at bounding box center [925, 332] width 79 height 10
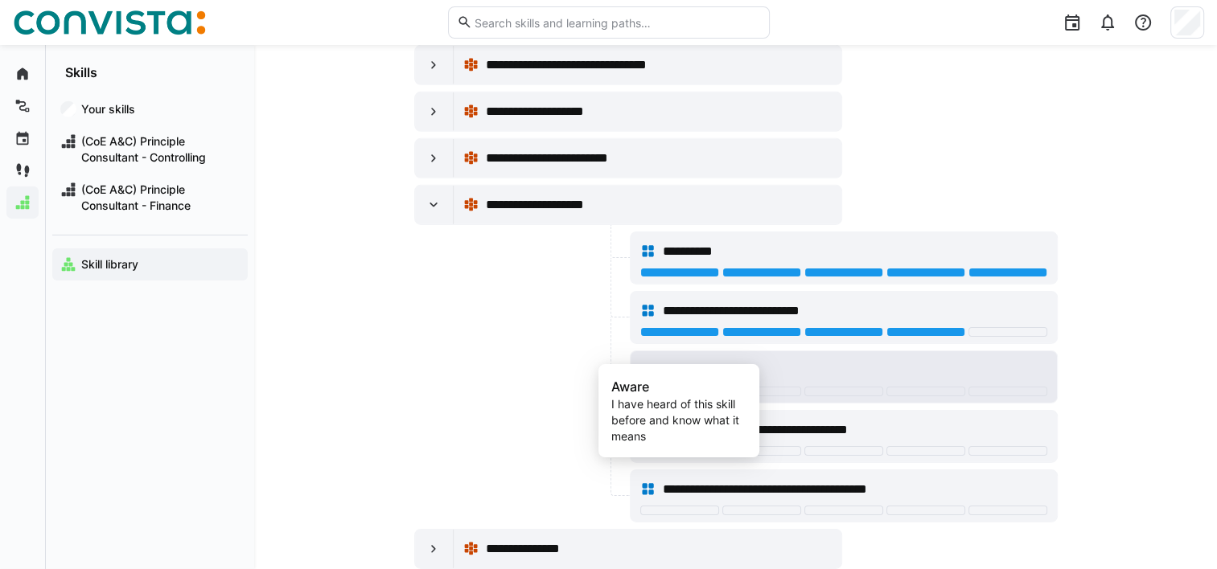
click at [695, 387] on div at bounding box center [679, 392] width 79 height 10
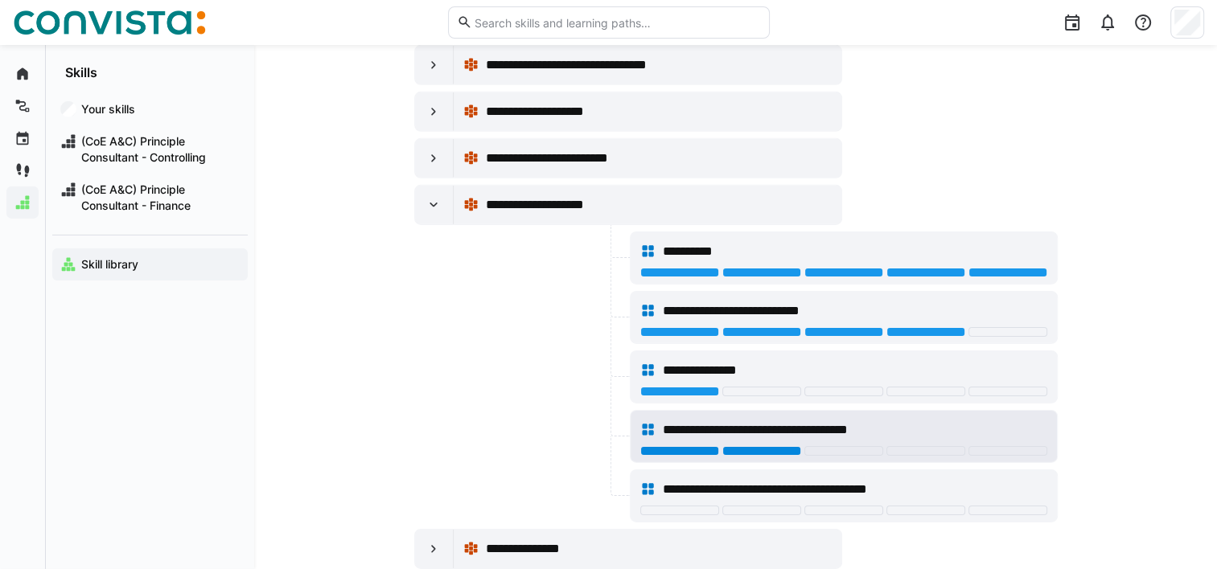
click at [749, 446] on div at bounding box center [761, 451] width 79 height 10
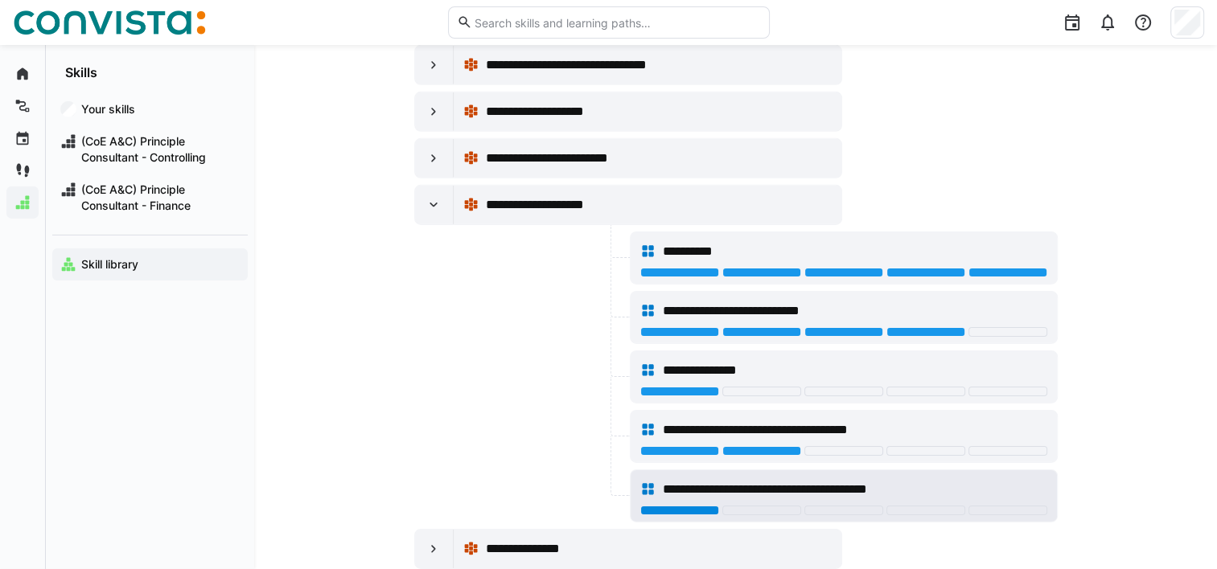
click at [658, 506] on div at bounding box center [679, 511] width 79 height 10
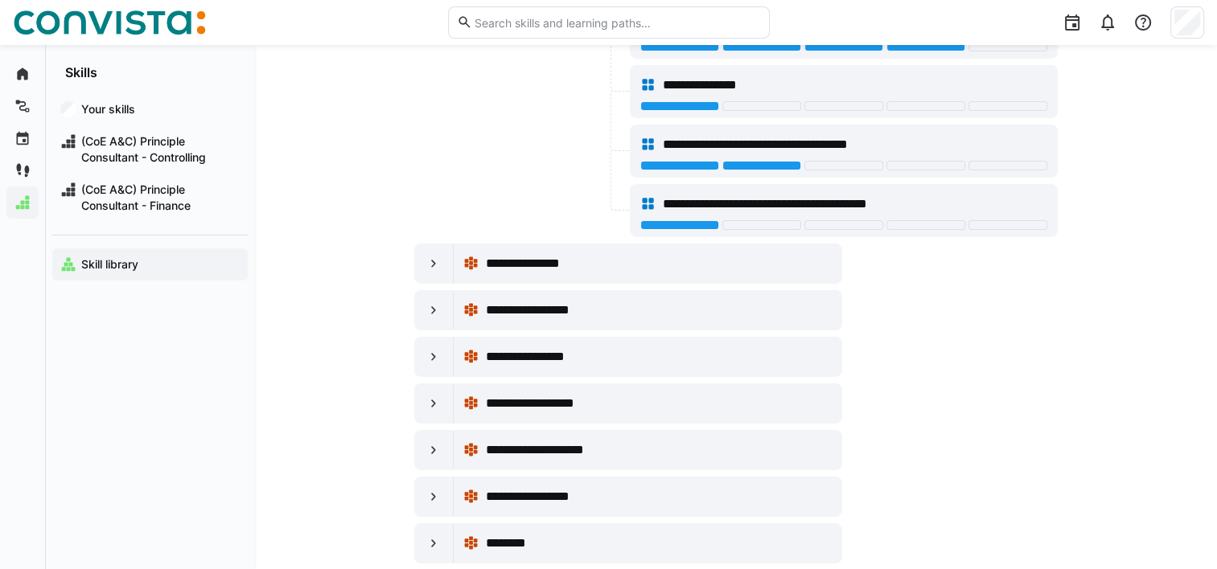
scroll to position [5416, 0]
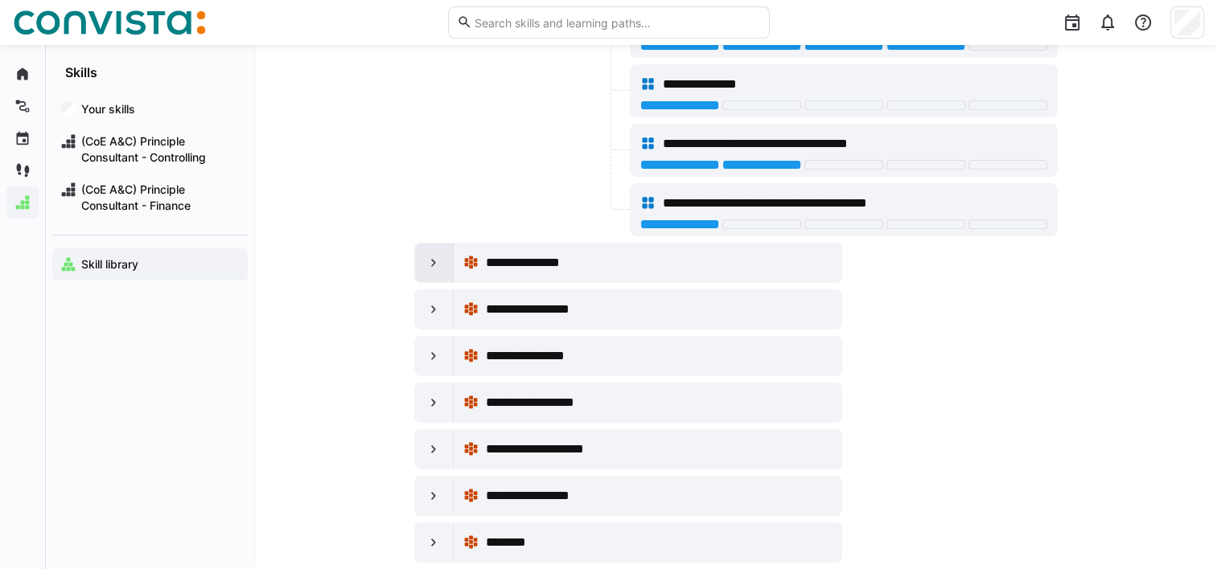
click at [430, 255] on eds-icon at bounding box center [434, 263] width 16 height 16
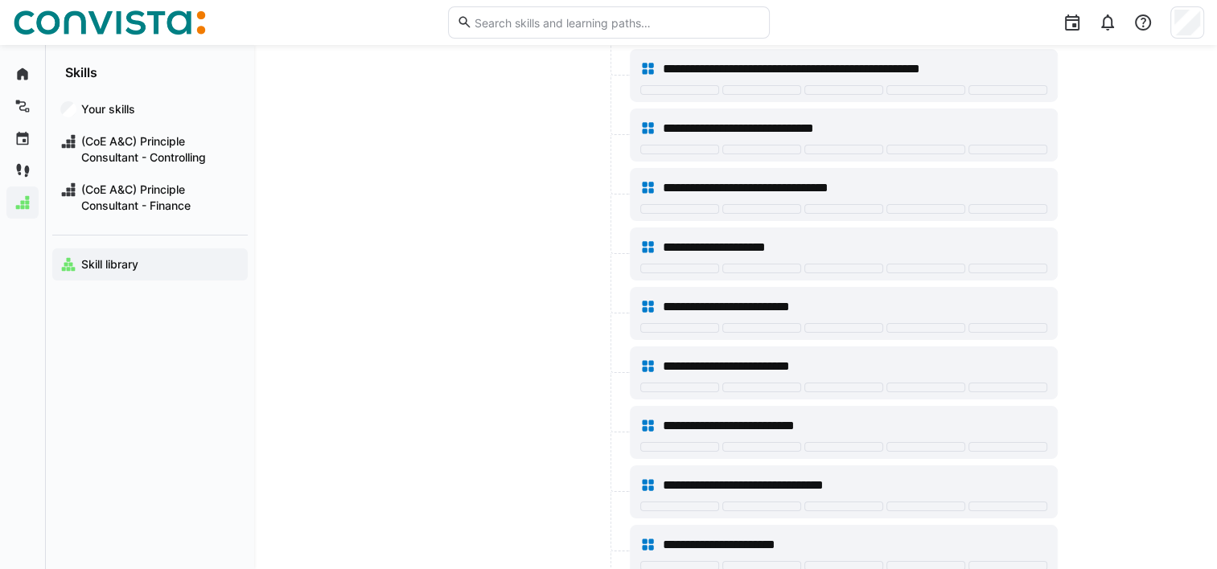
scroll to position [5776, 0]
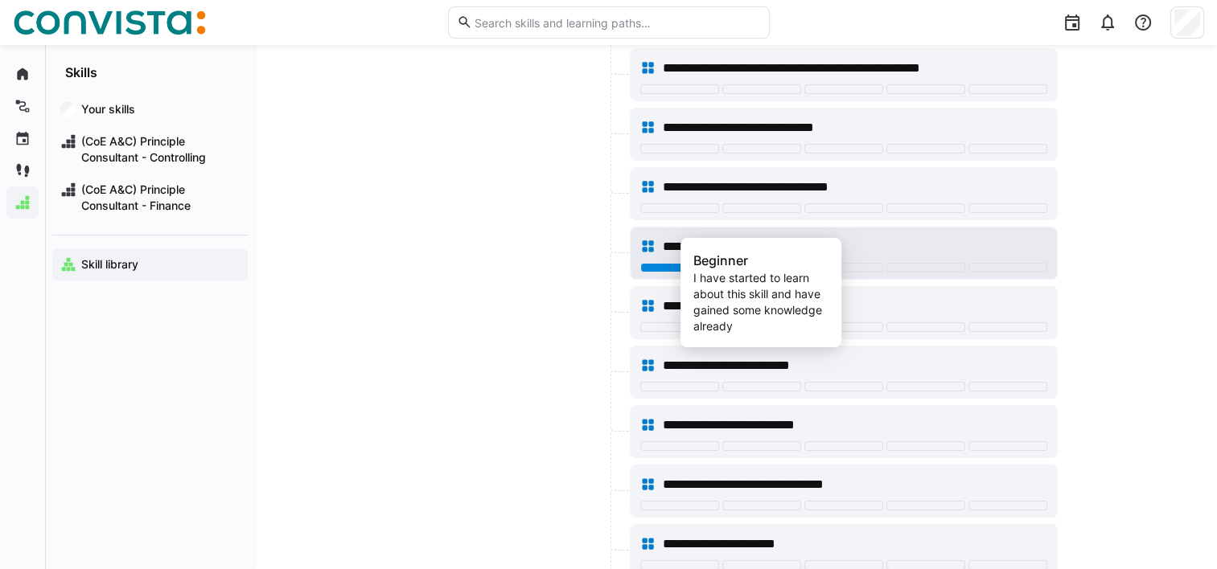
click at [769, 263] on div at bounding box center [761, 268] width 79 height 10
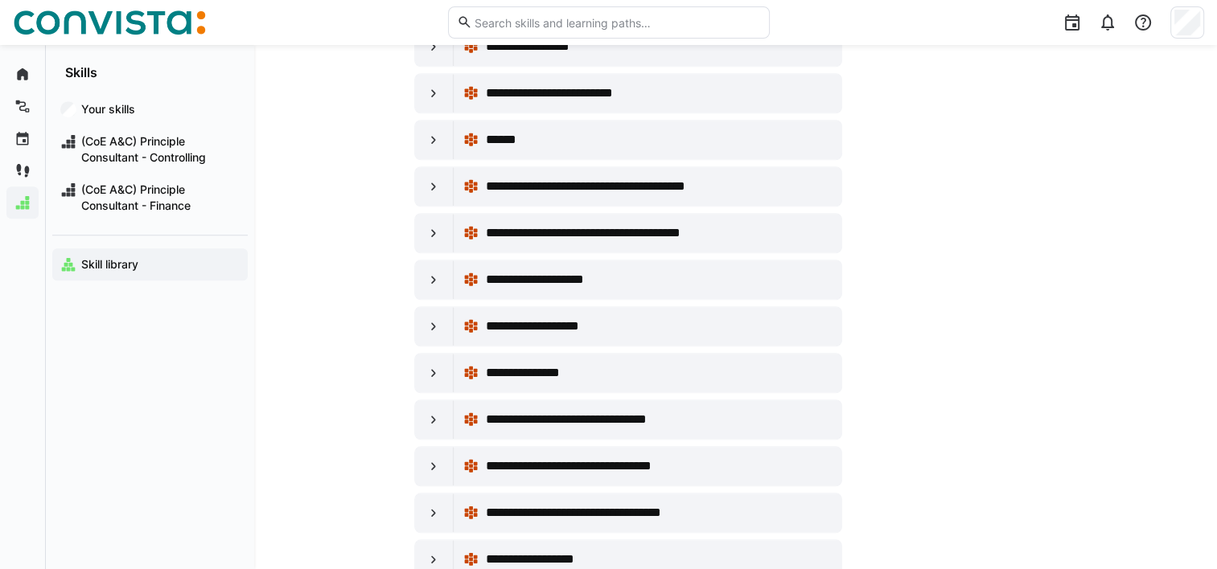
scroll to position [7378, 0]
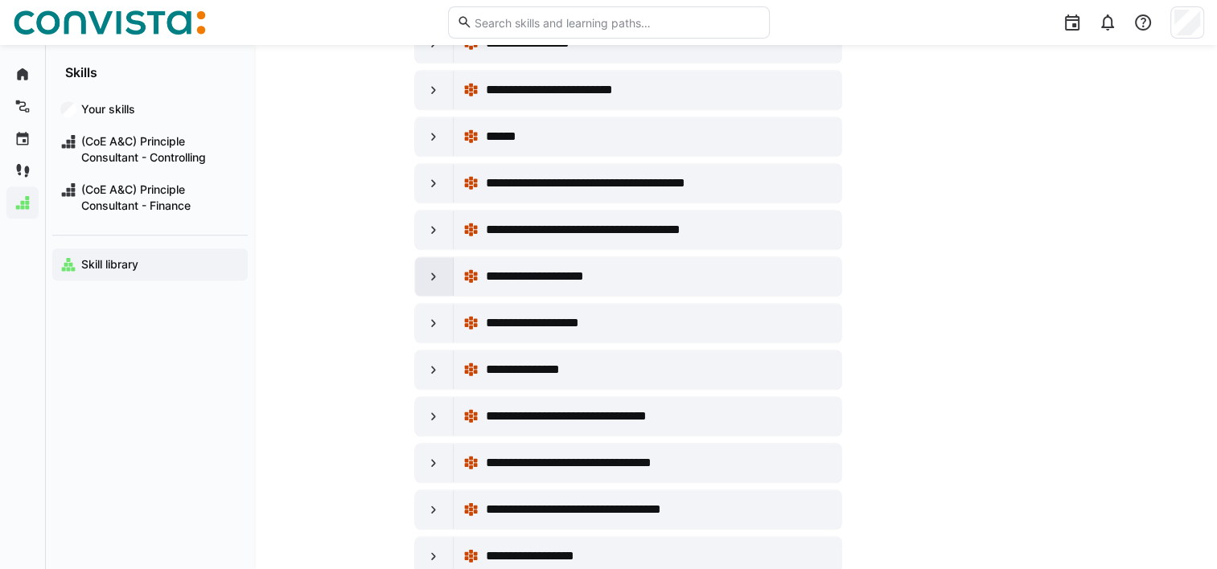
click at [435, 269] on eds-icon at bounding box center [434, 277] width 16 height 16
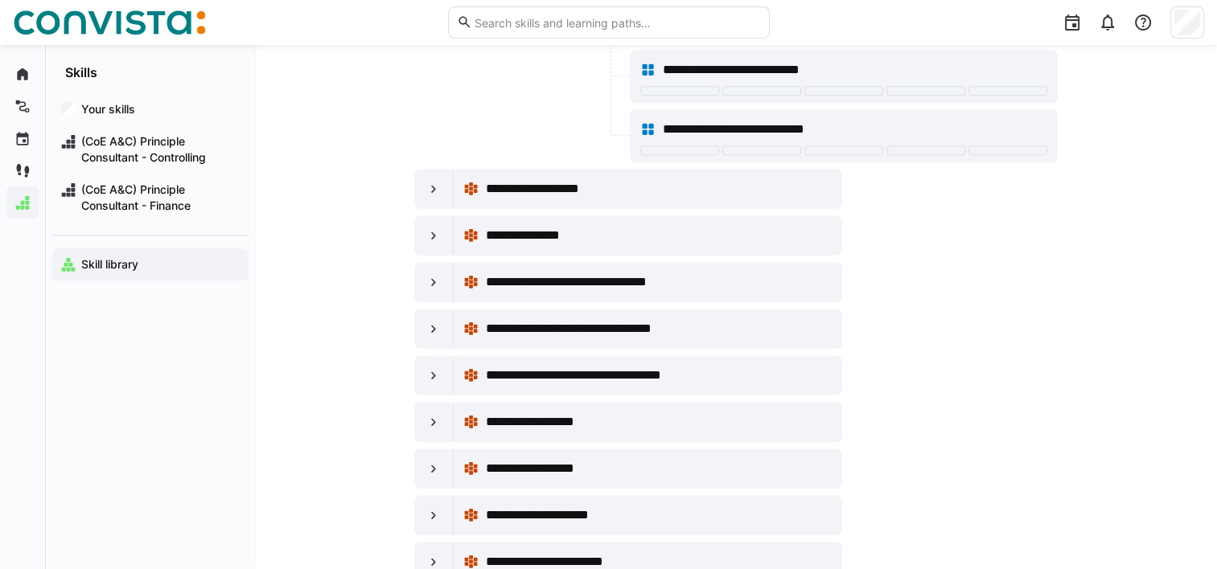
scroll to position [7757, 0]
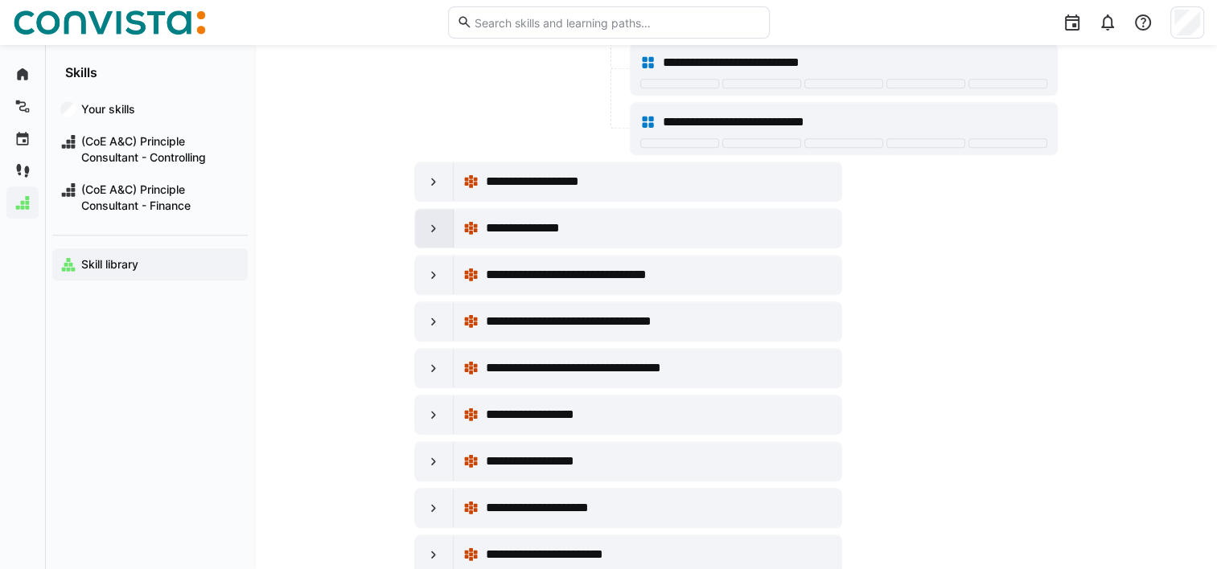
click at [438, 220] on eds-icon at bounding box center [434, 228] width 16 height 16
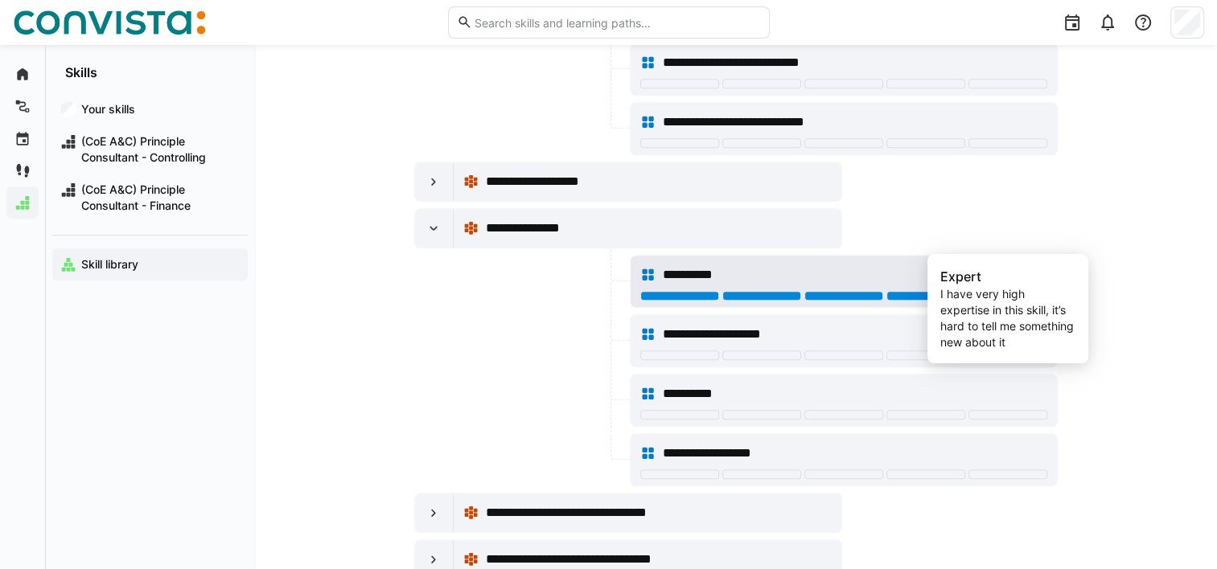
click at [985, 291] on div at bounding box center [1007, 296] width 79 height 10
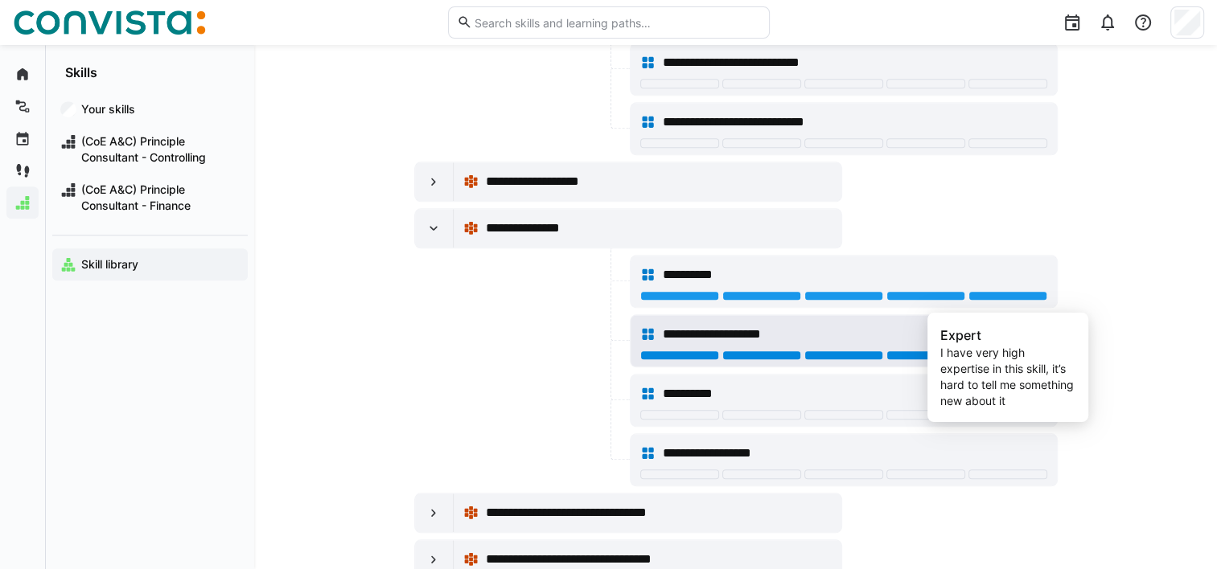
click at [985, 351] on div at bounding box center [1007, 356] width 79 height 10
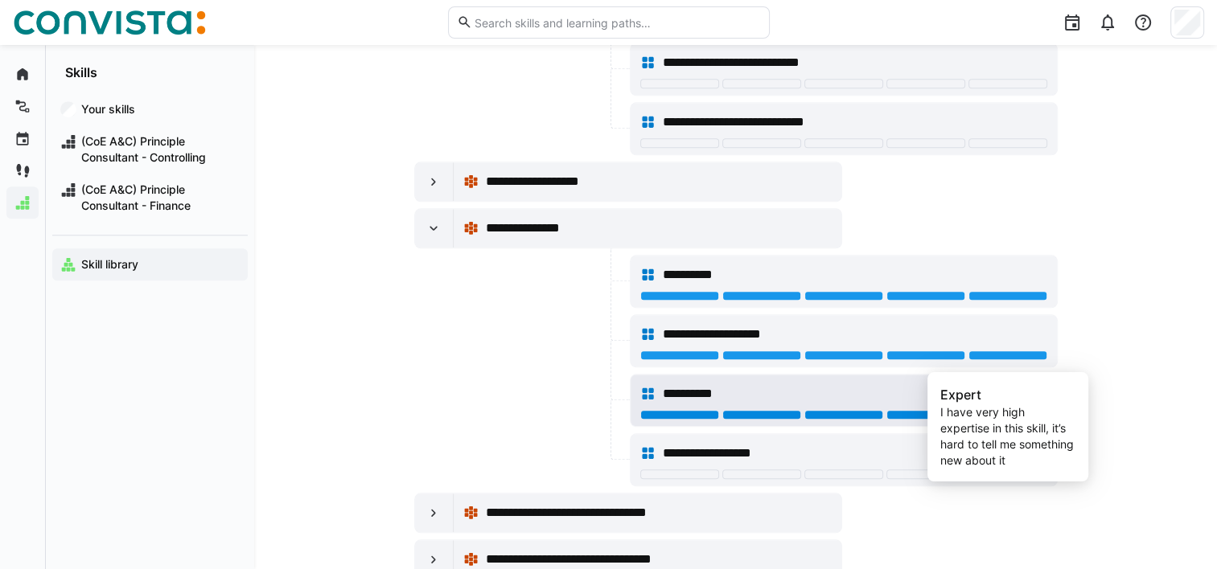
click at [985, 410] on div at bounding box center [1007, 415] width 79 height 10
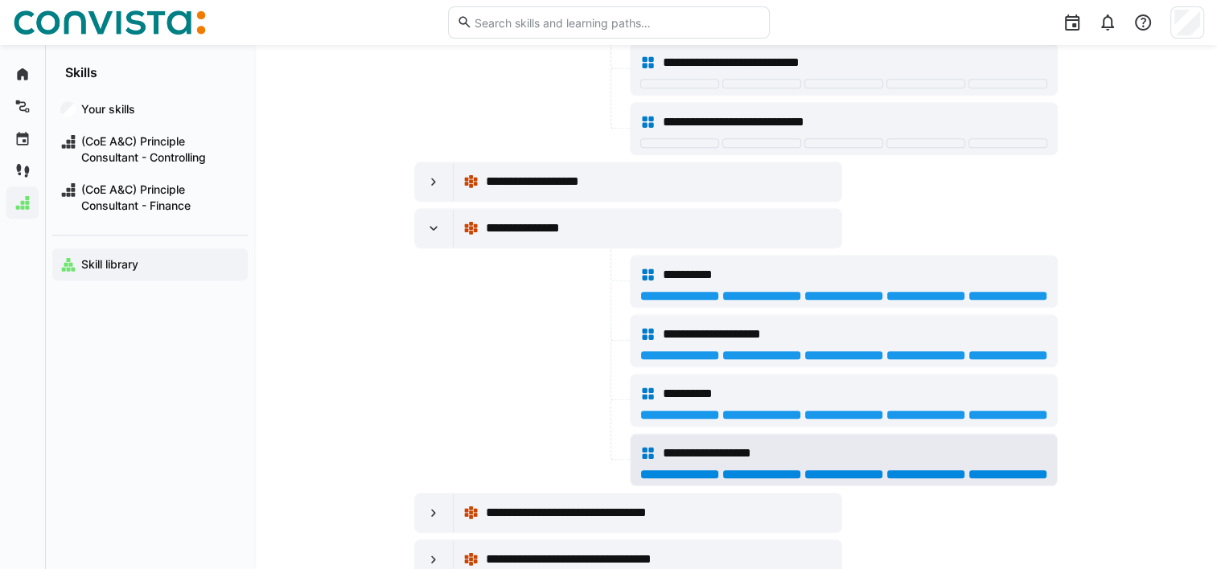
click at [988, 470] on div at bounding box center [1007, 475] width 79 height 10
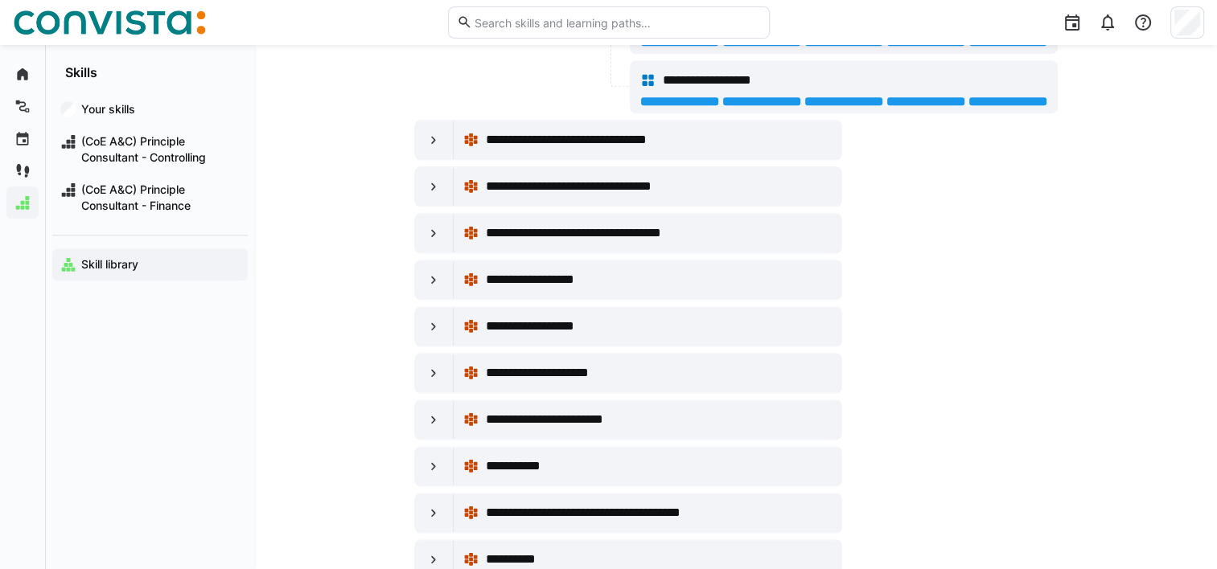
scroll to position [8140, 0]
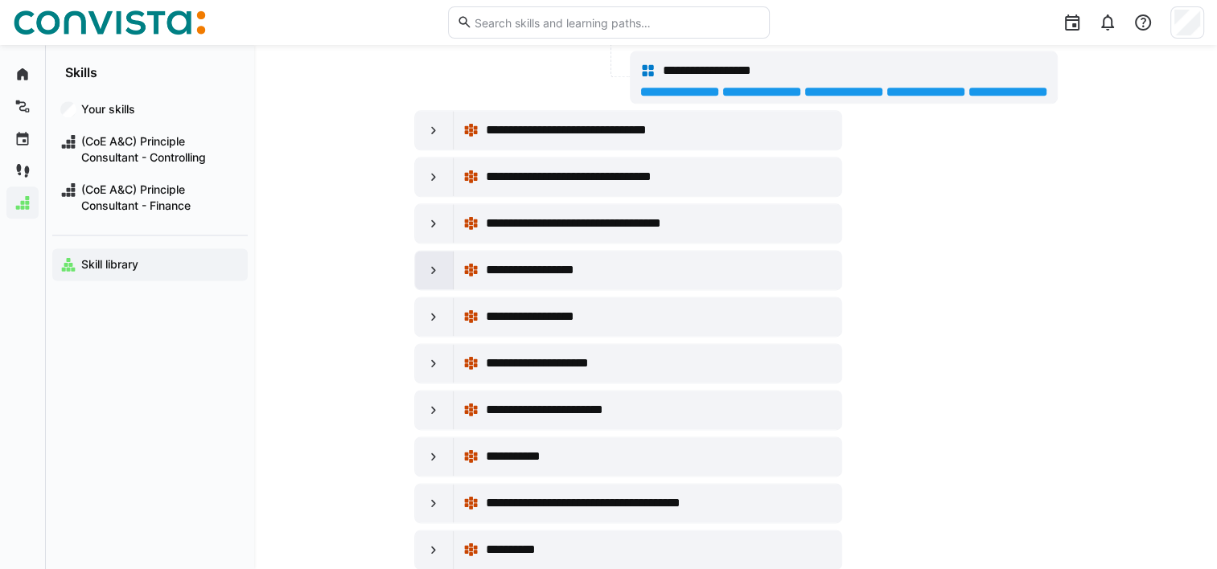
click at [428, 262] on eds-icon at bounding box center [434, 270] width 16 height 16
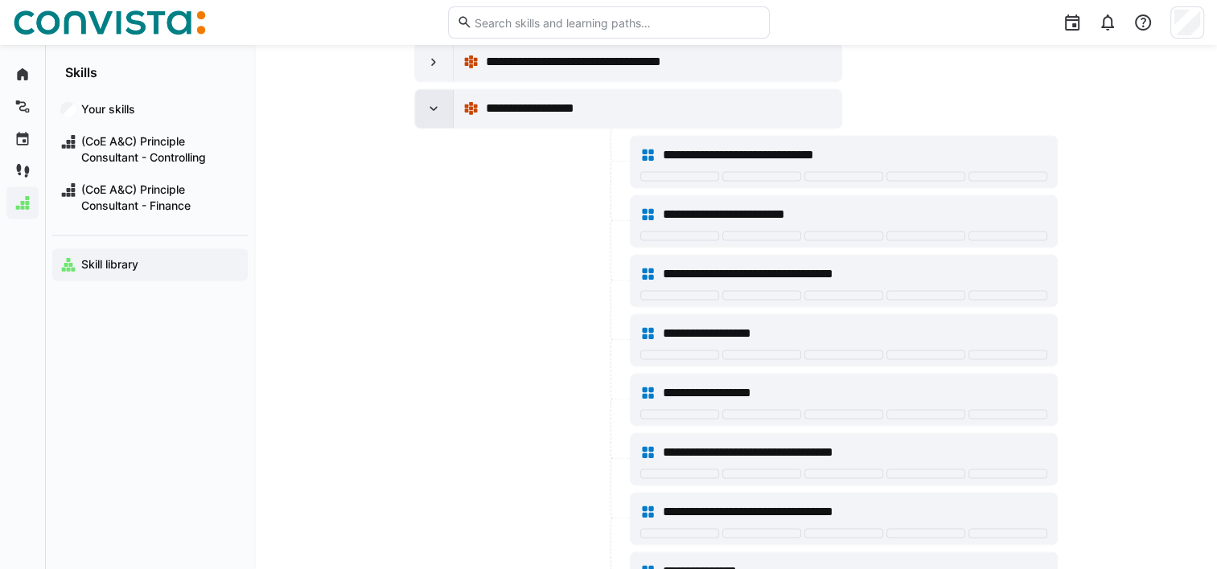
scroll to position [8323, 0]
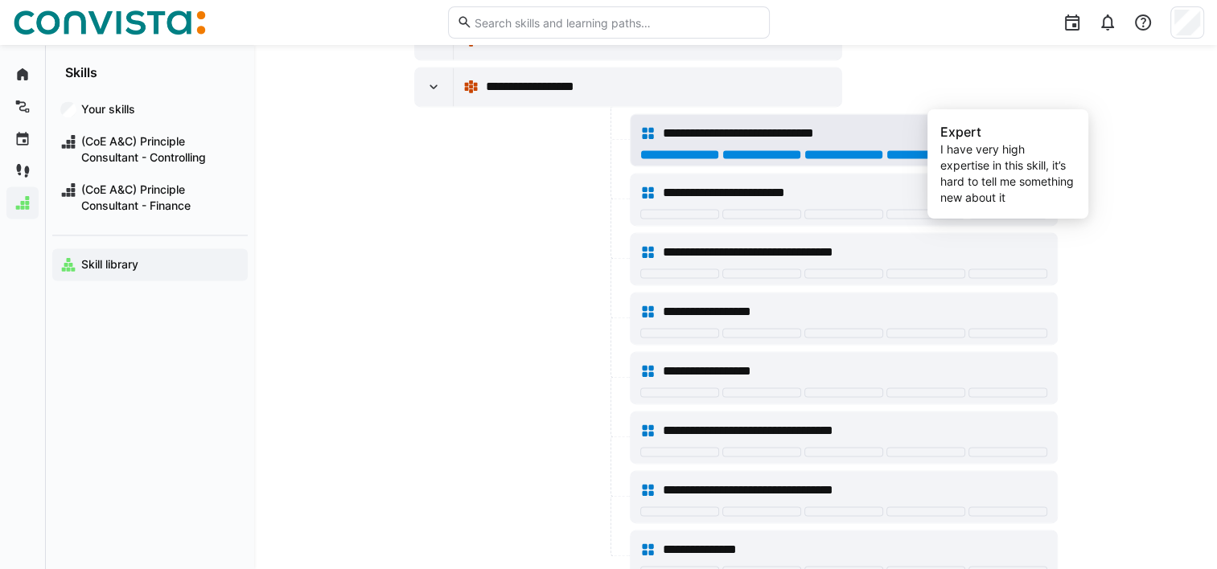
click at [1001, 150] on div at bounding box center [1007, 155] width 79 height 10
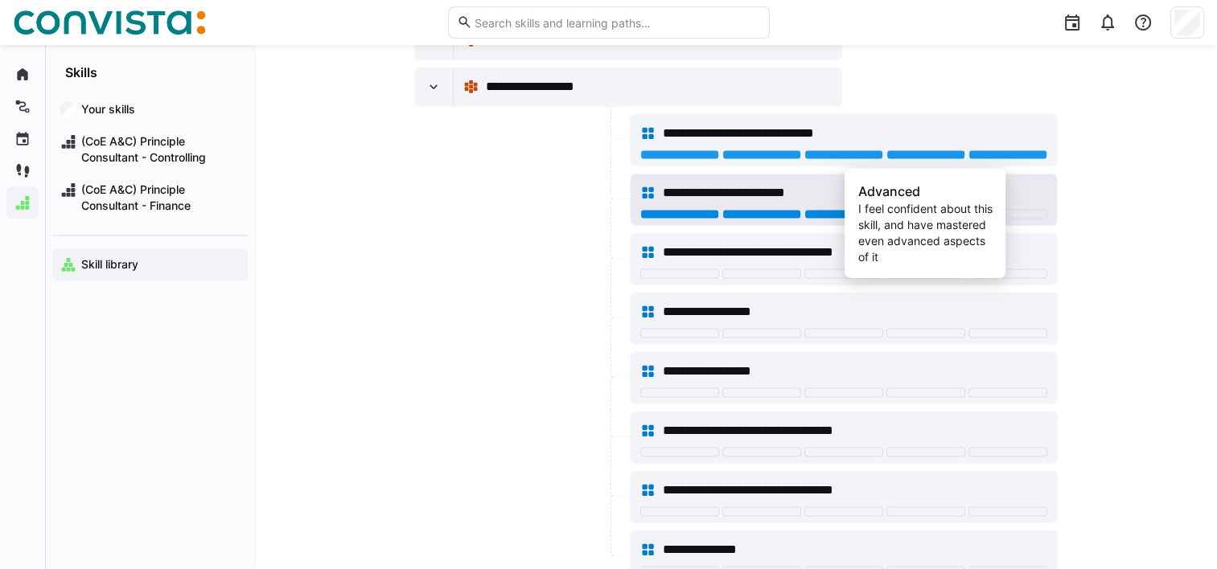
click at [935, 209] on div at bounding box center [925, 214] width 79 height 10
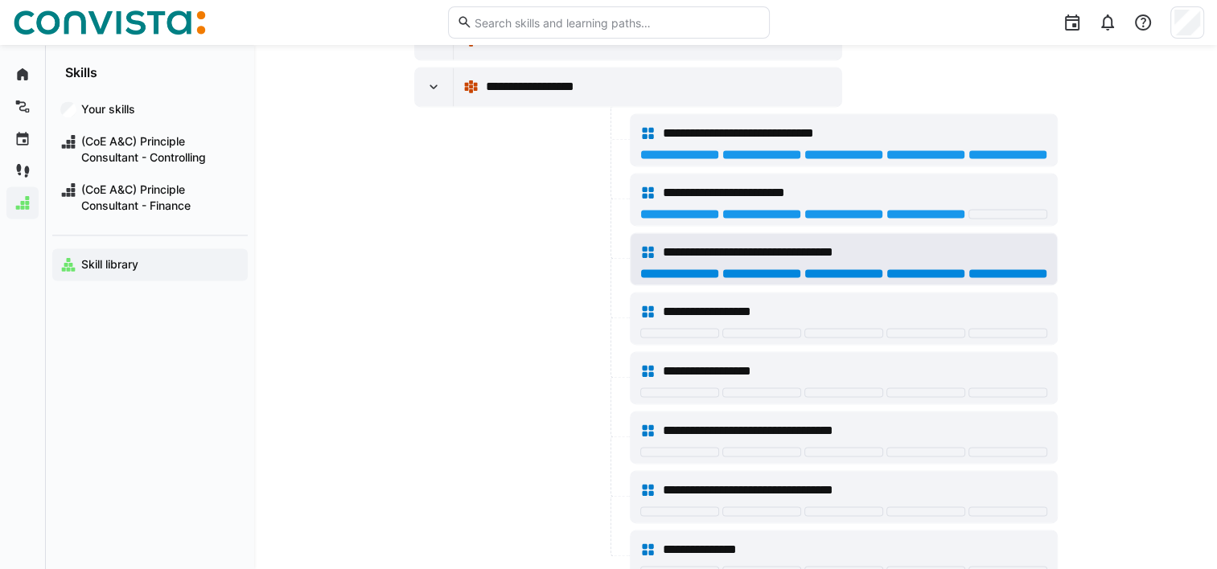
click at [997, 269] on div at bounding box center [1007, 274] width 79 height 10
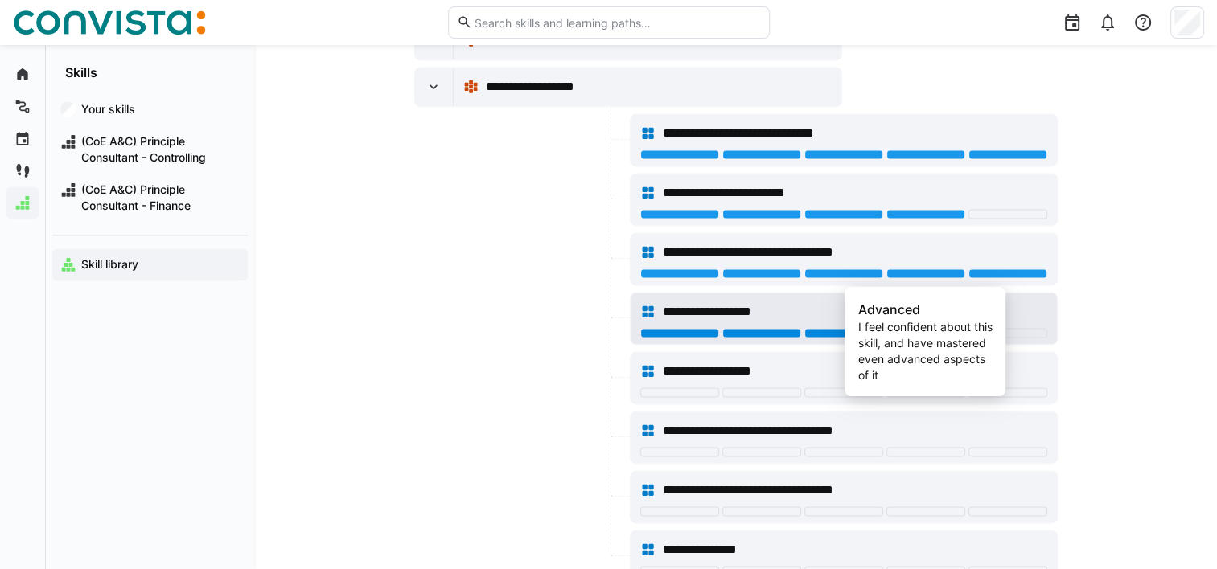
click at [919, 328] on div at bounding box center [925, 333] width 79 height 10
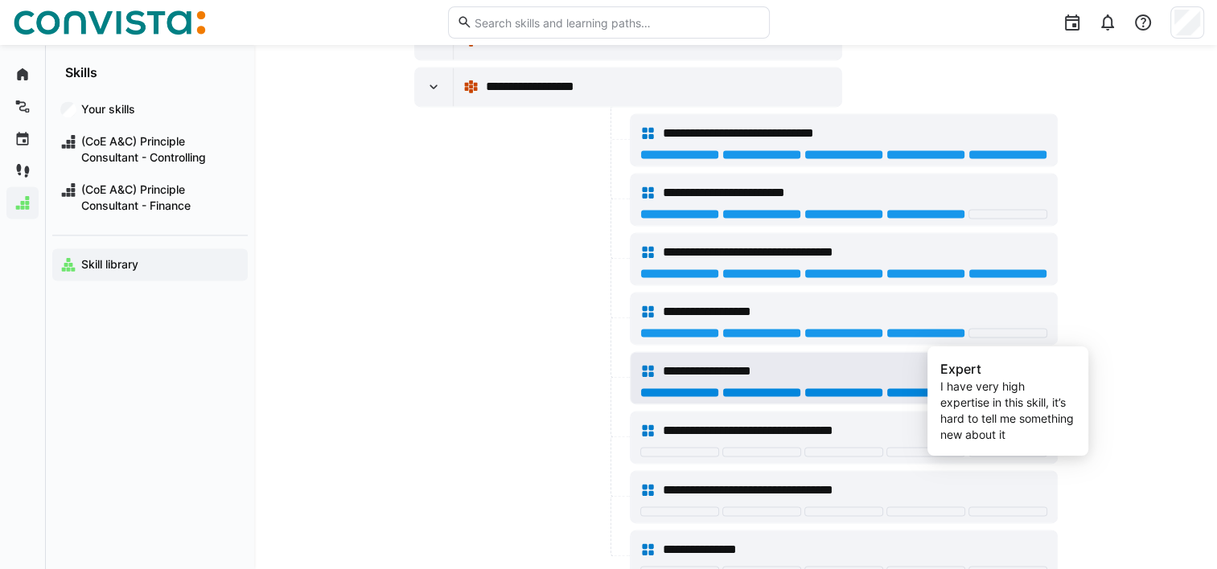
click at [1001, 388] on div at bounding box center [1007, 393] width 79 height 10
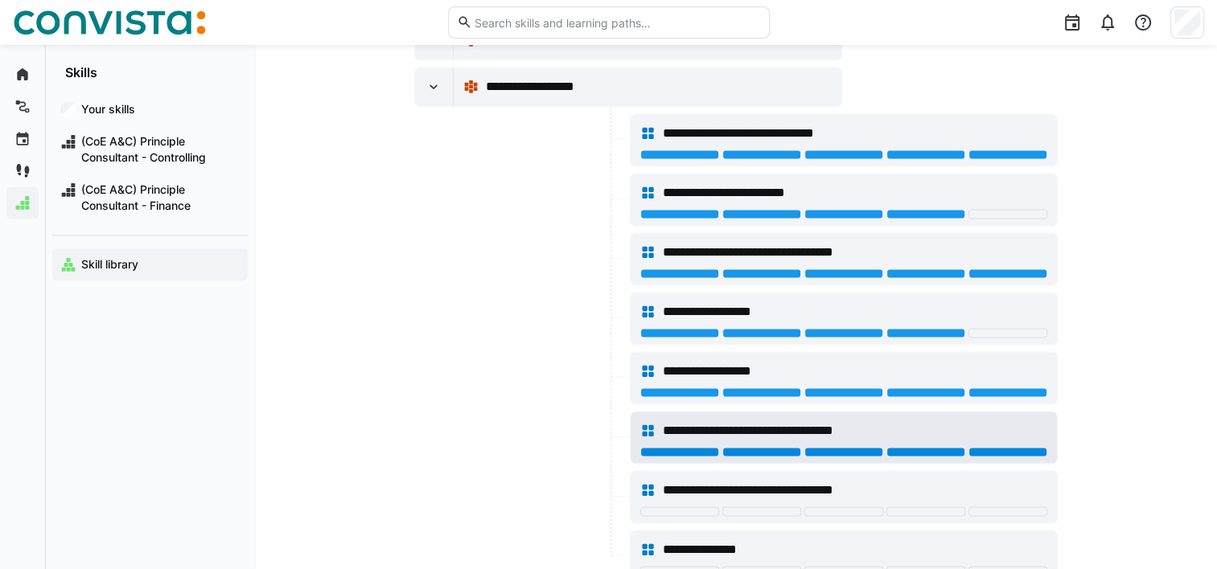
click at [1005, 447] on div at bounding box center [1007, 452] width 79 height 10
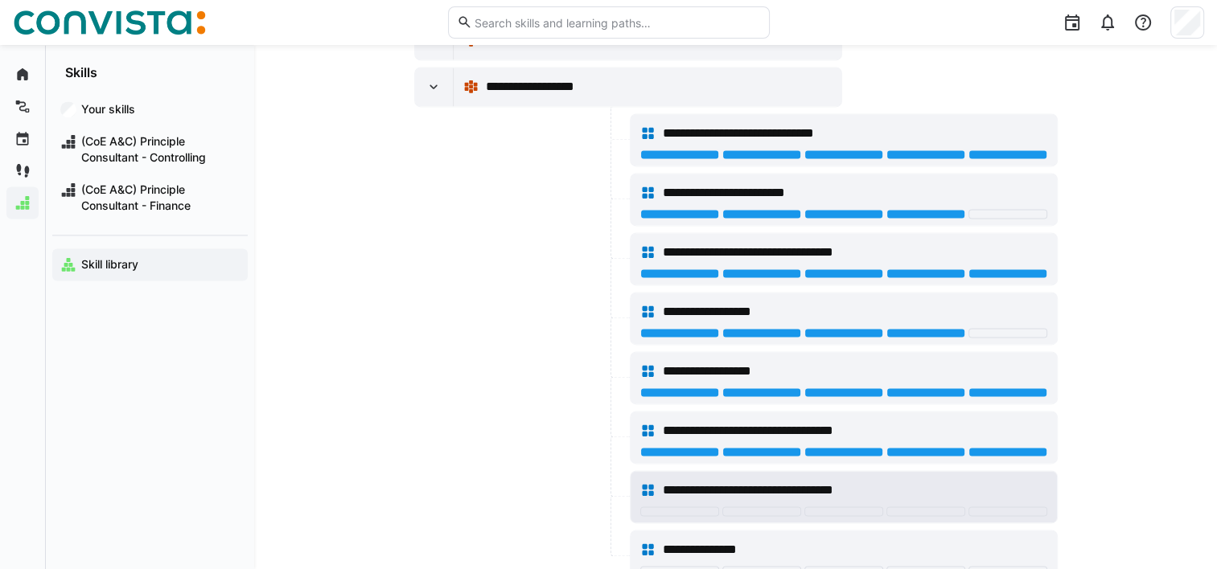
click at [1004, 475] on div "**********" at bounding box center [843, 491] width 407 height 32
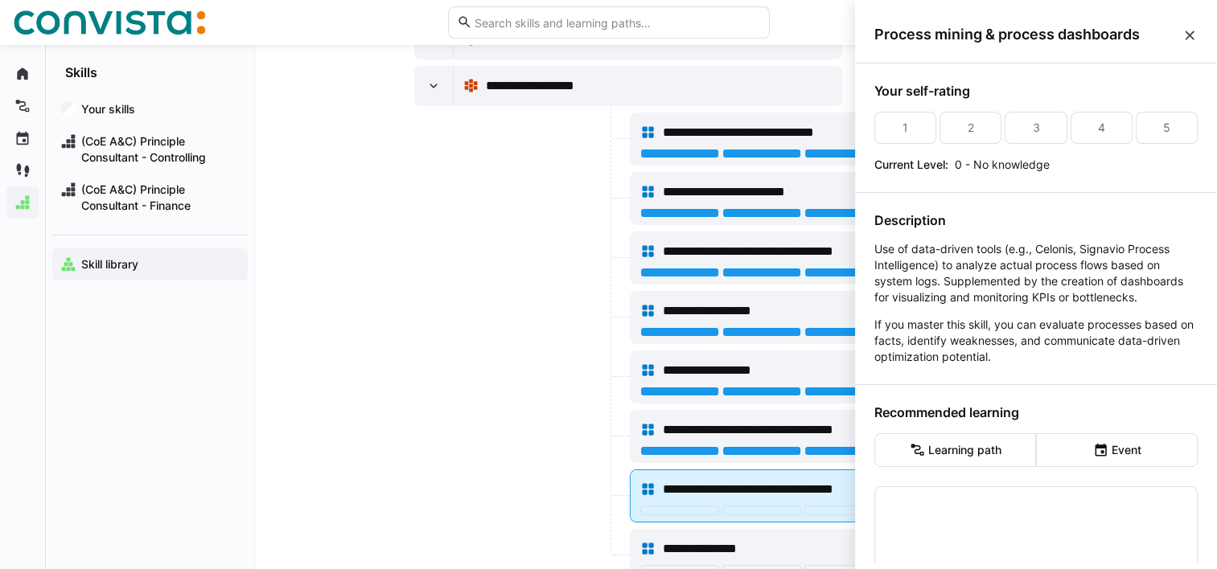
scroll to position [0, 0]
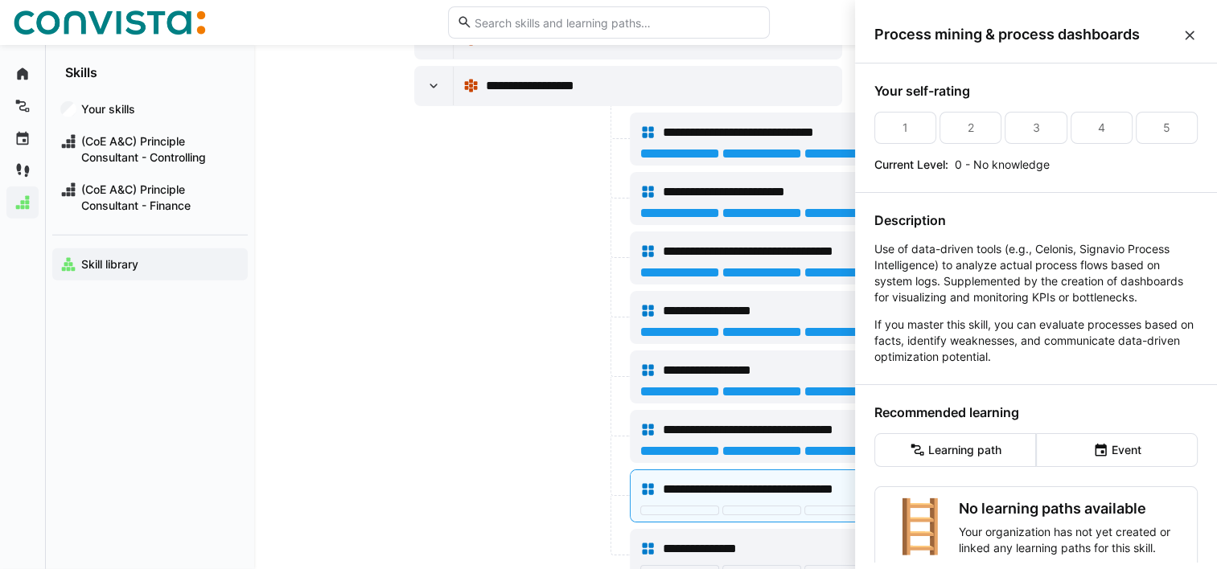
click at [585, 529] on div at bounding box center [520, 555] width 212 height 53
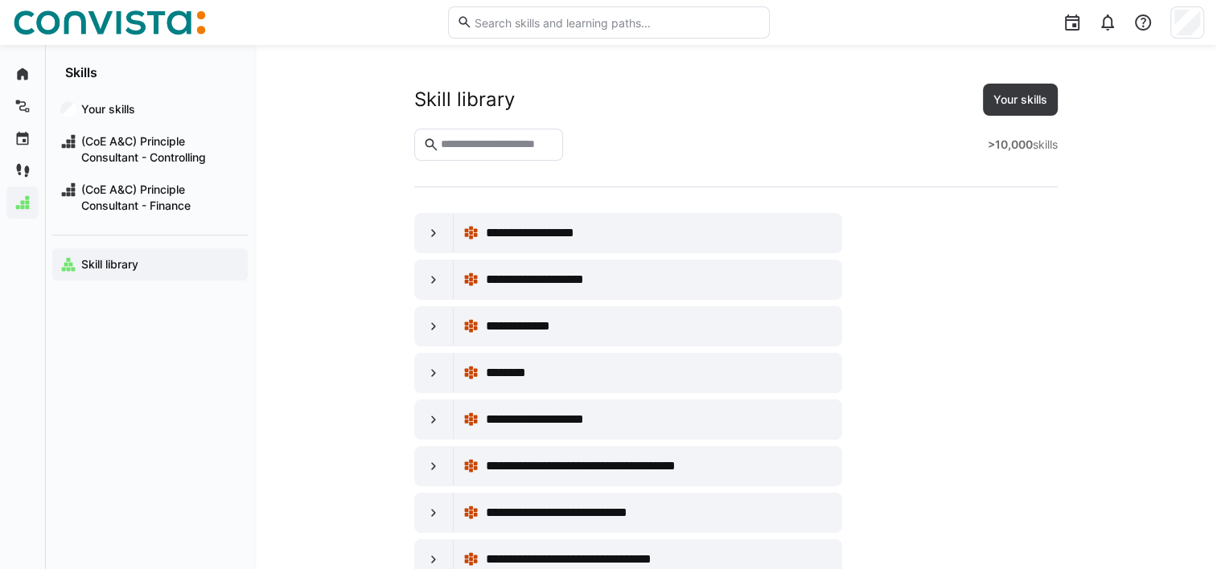
scroll to position [8323, 0]
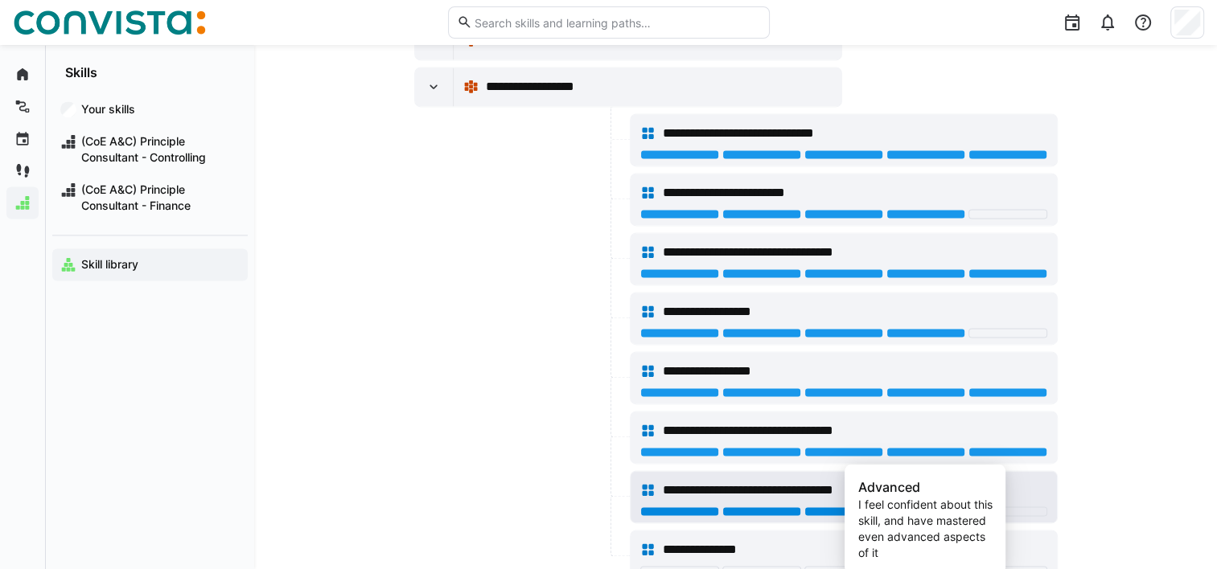
click at [929, 507] on div at bounding box center [925, 512] width 79 height 10
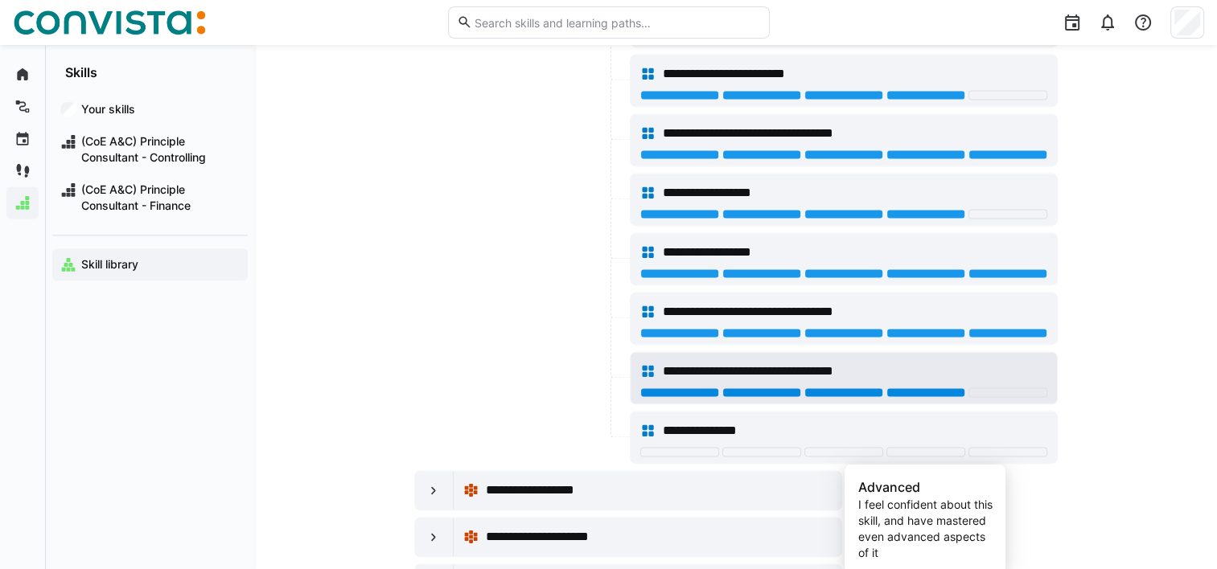
scroll to position [8450, 0]
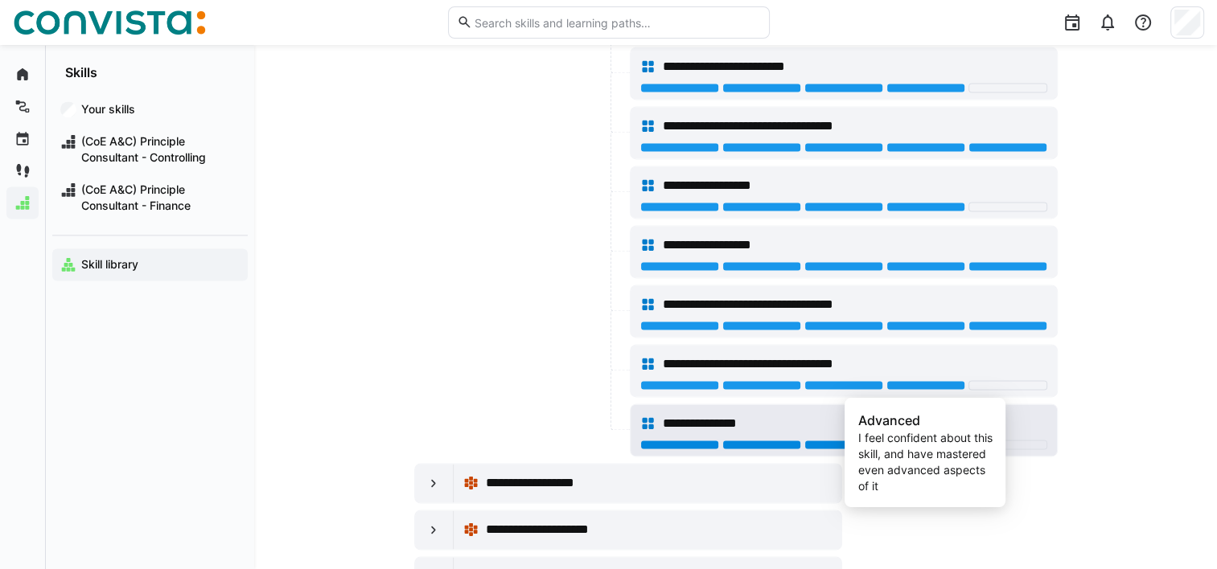
click at [925, 440] on div at bounding box center [925, 445] width 79 height 10
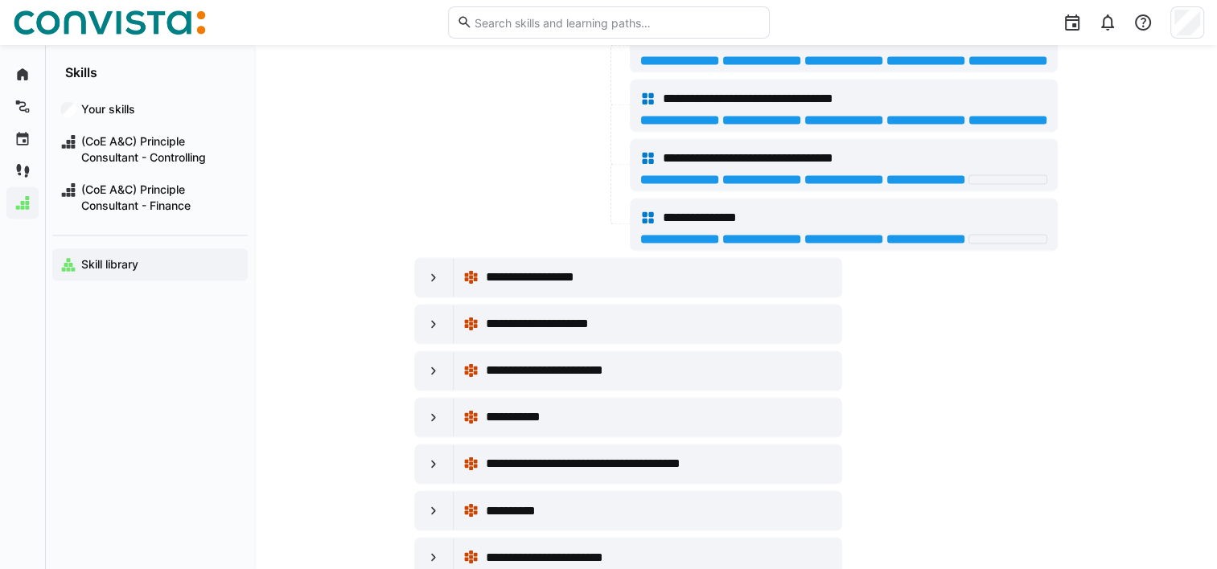
scroll to position [8658, 0]
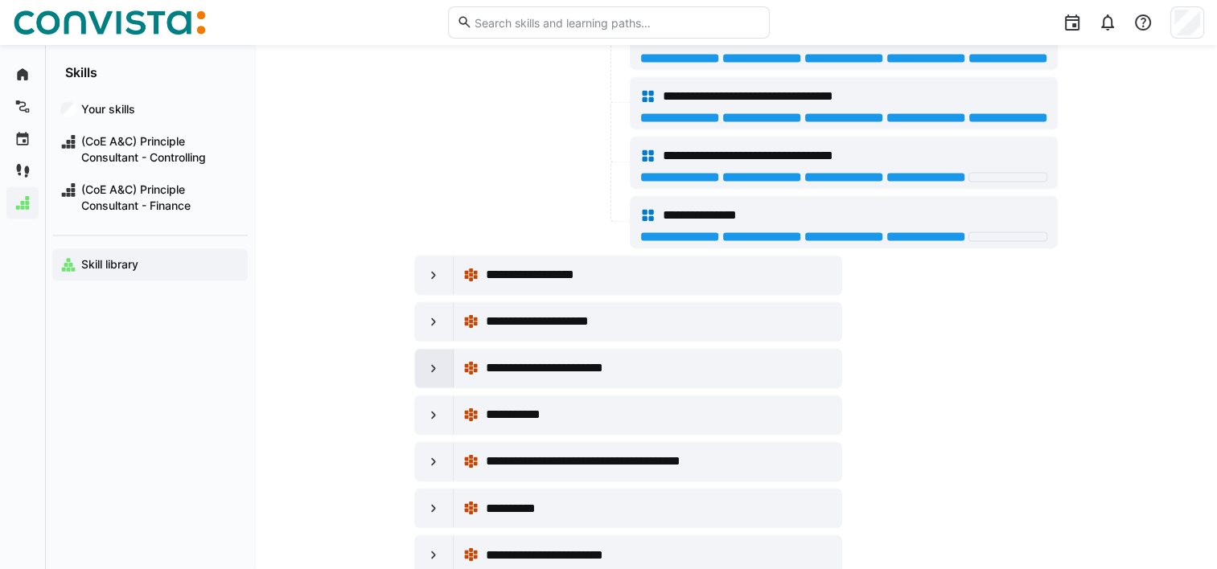
click at [428, 360] on eds-icon at bounding box center [434, 368] width 16 height 16
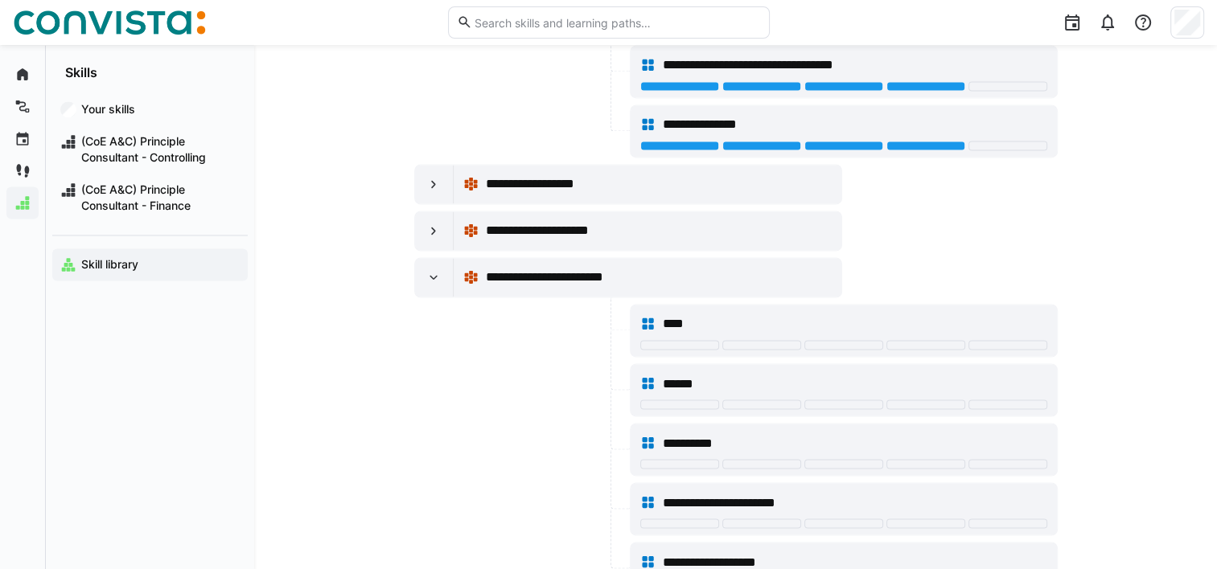
scroll to position [8751, 0]
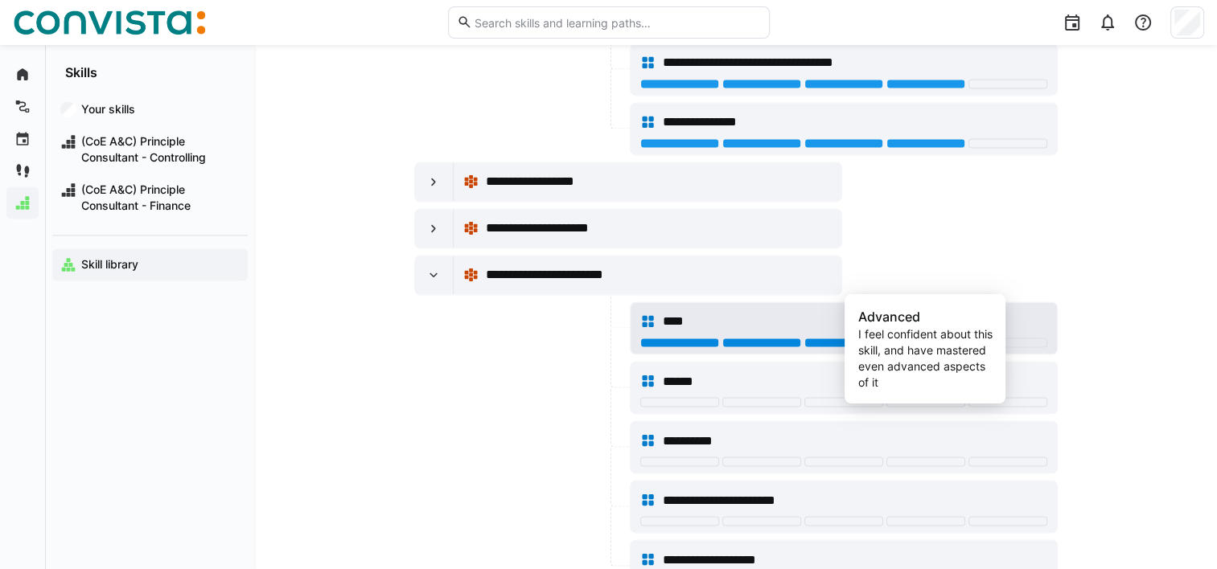
click at [953, 338] on div at bounding box center [925, 343] width 79 height 10
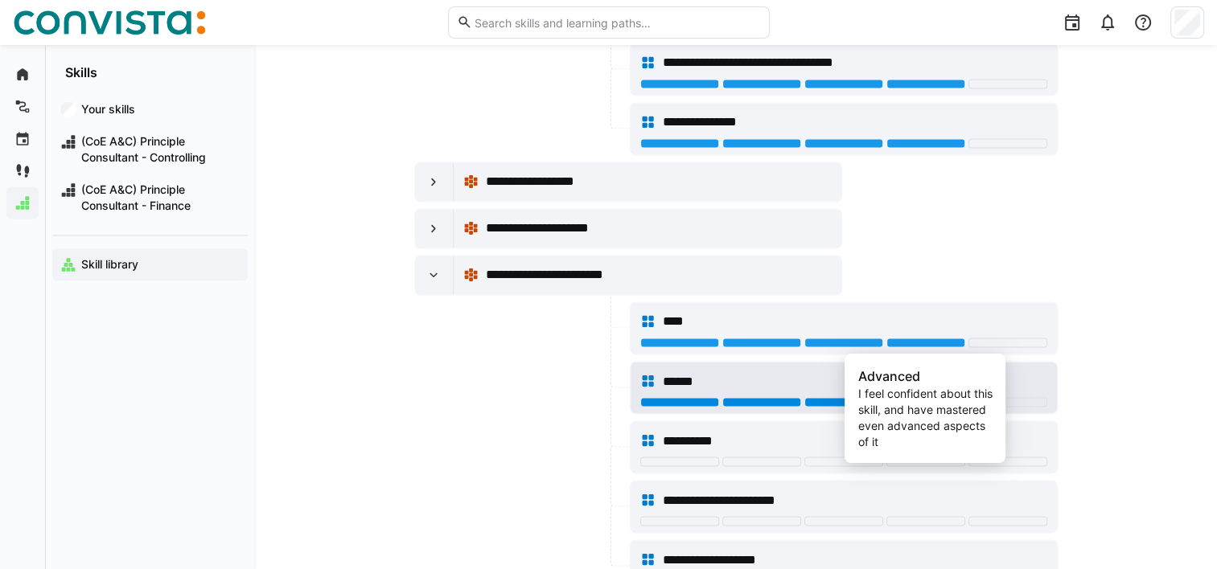
click at [950, 397] on div at bounding box center [925, 402] width 79 height 10
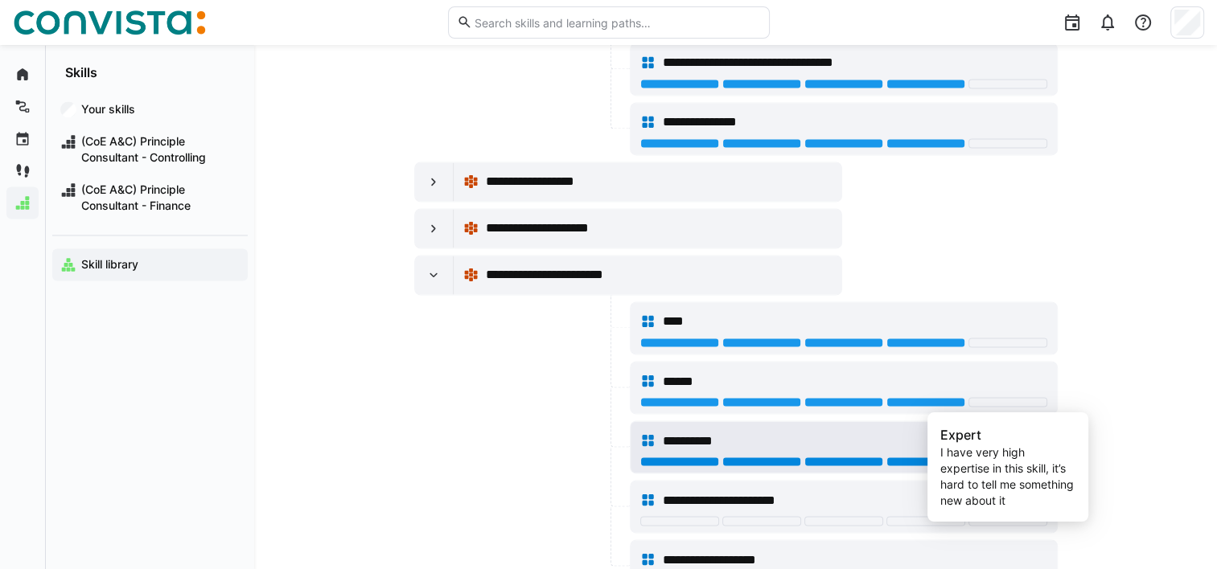
click at [993, 457] on div at bounding box center [1007, 462] width 79 height 10
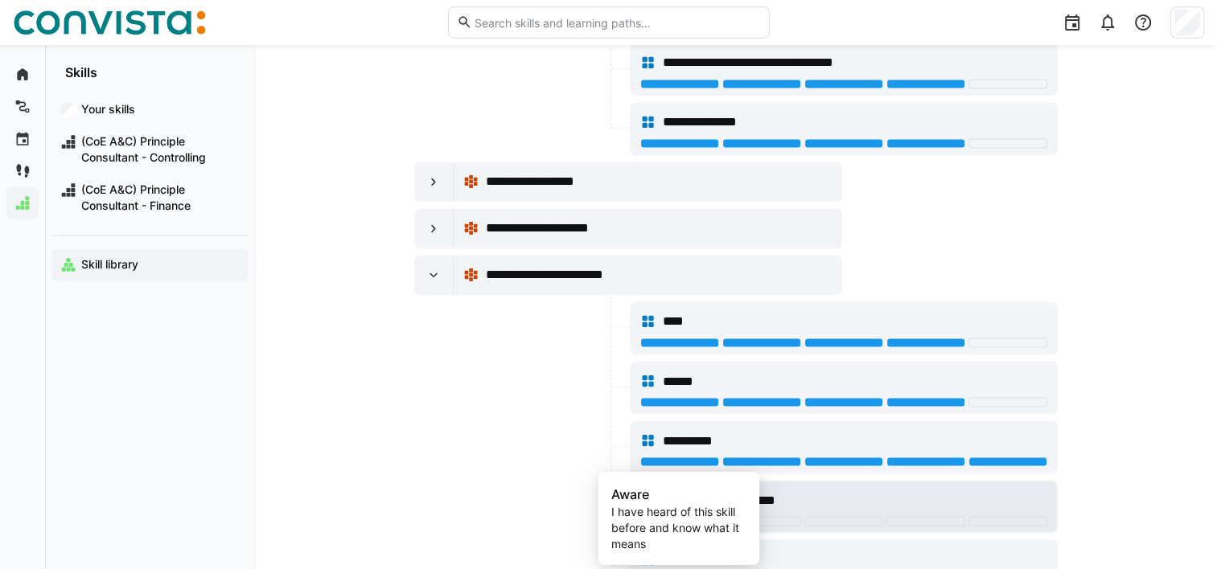
click at [669, 516] on div at bounding box center [679, 521] width 79 height 10
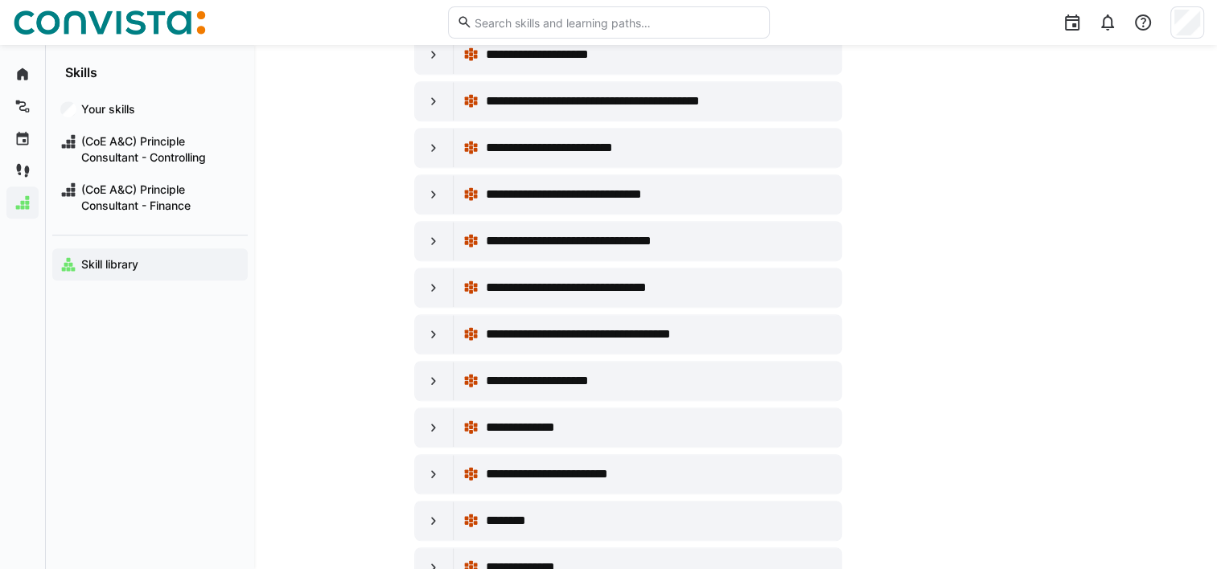
scroll to position [13095, 0]
click at [433, 280] on eds-icon at bounding box center [434, 288] width 16 height 16
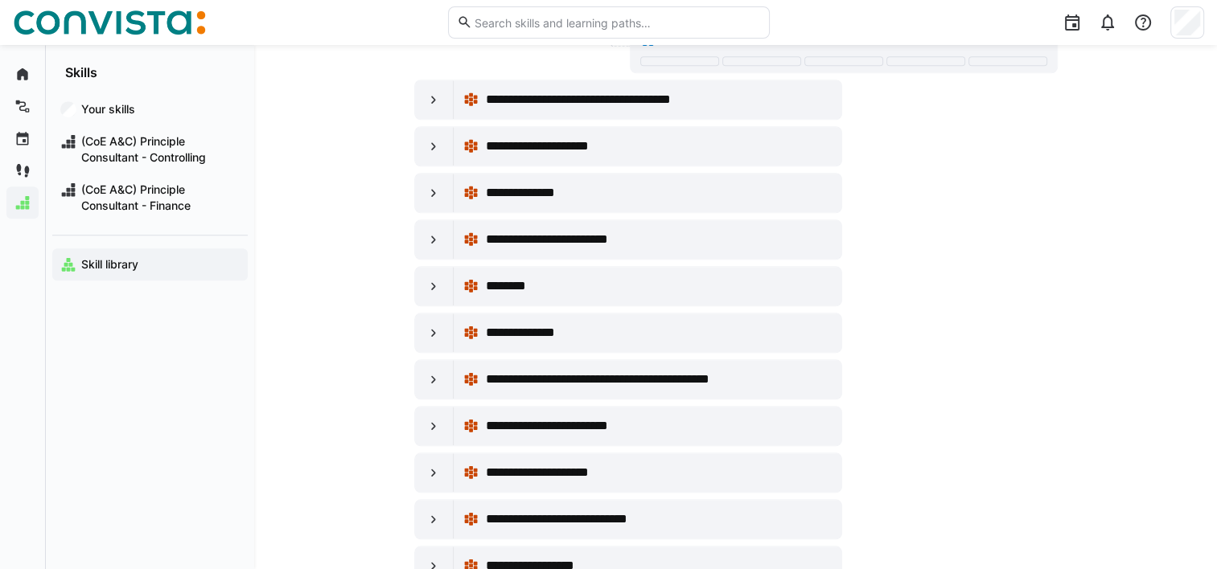
scroll to position [13687, 0]
click at [431, 278] on eds-icon at bounding box center [434, 286] width 16 height 16
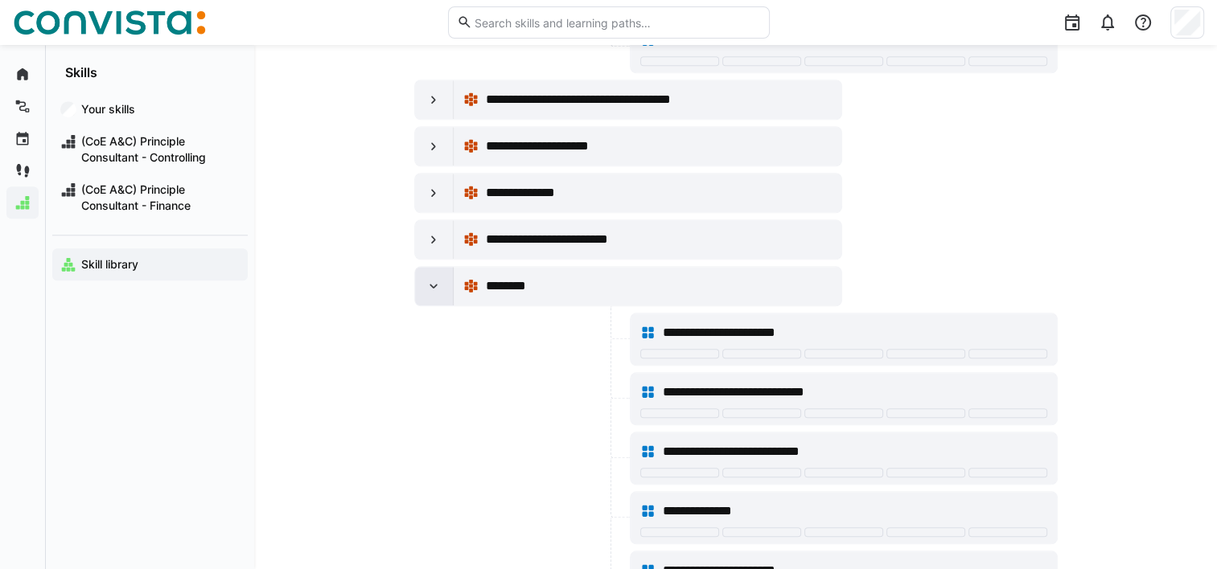
click at [431, 278] on eds-icon at bounding box center [434, 286] width 16 height 16
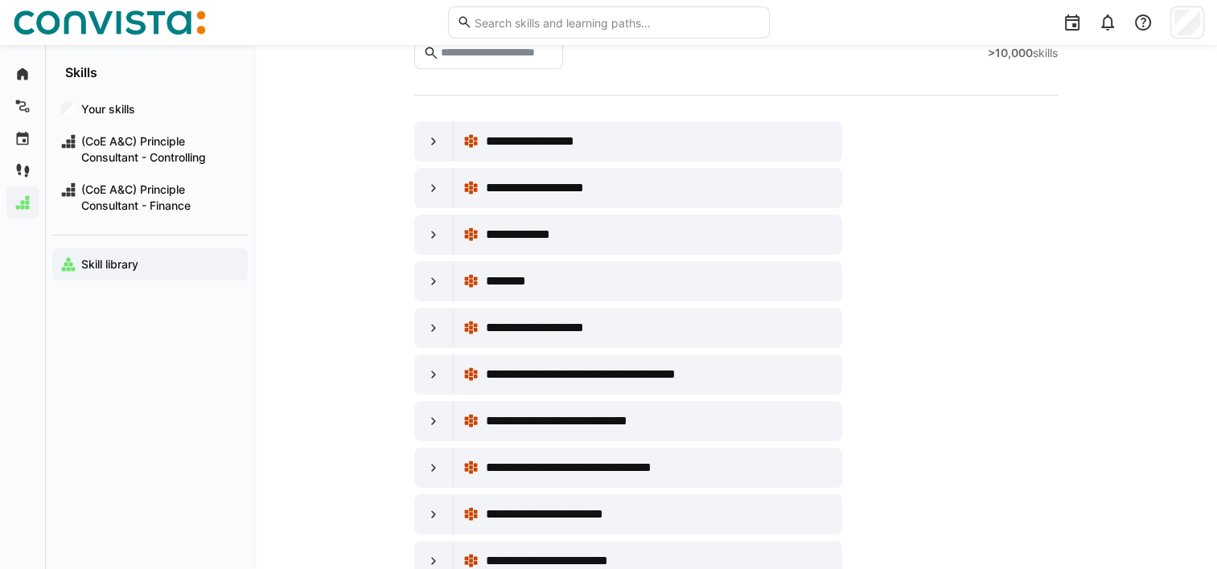
scroll to position [0, 0]
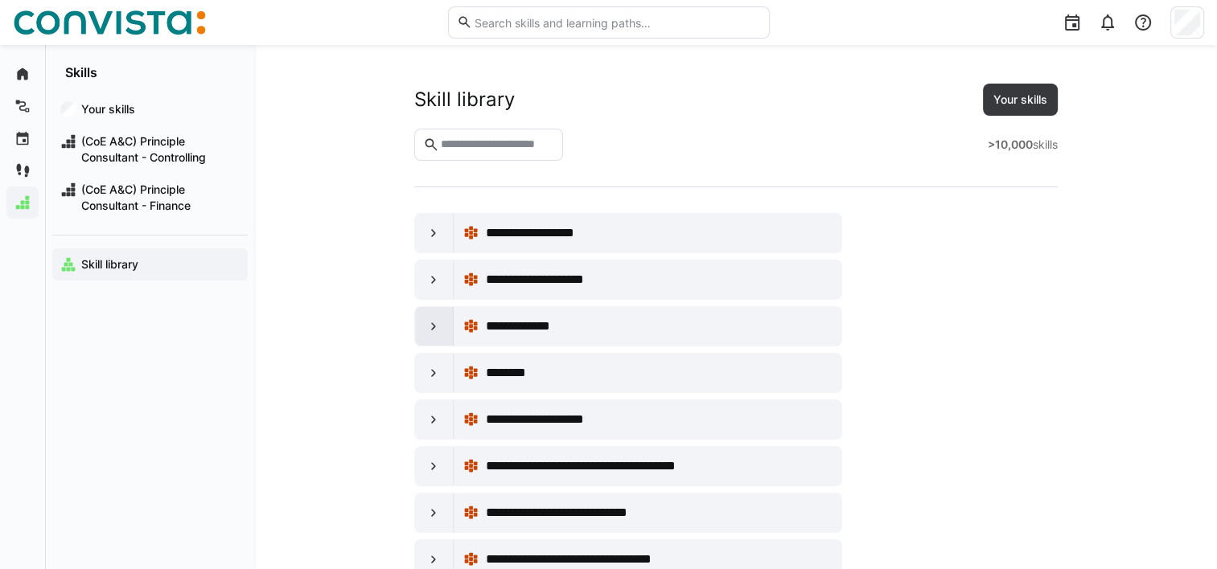
click at [428, 330] on eds-icon at bounding box center [434, 327] width 16 height 16
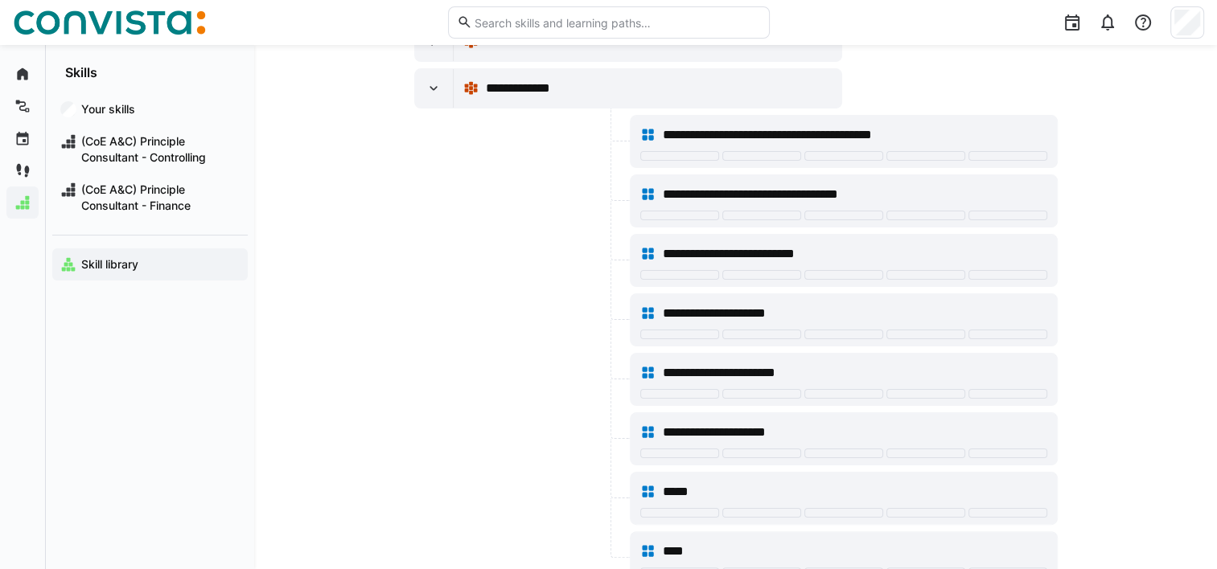
scroll to position [240, 0]
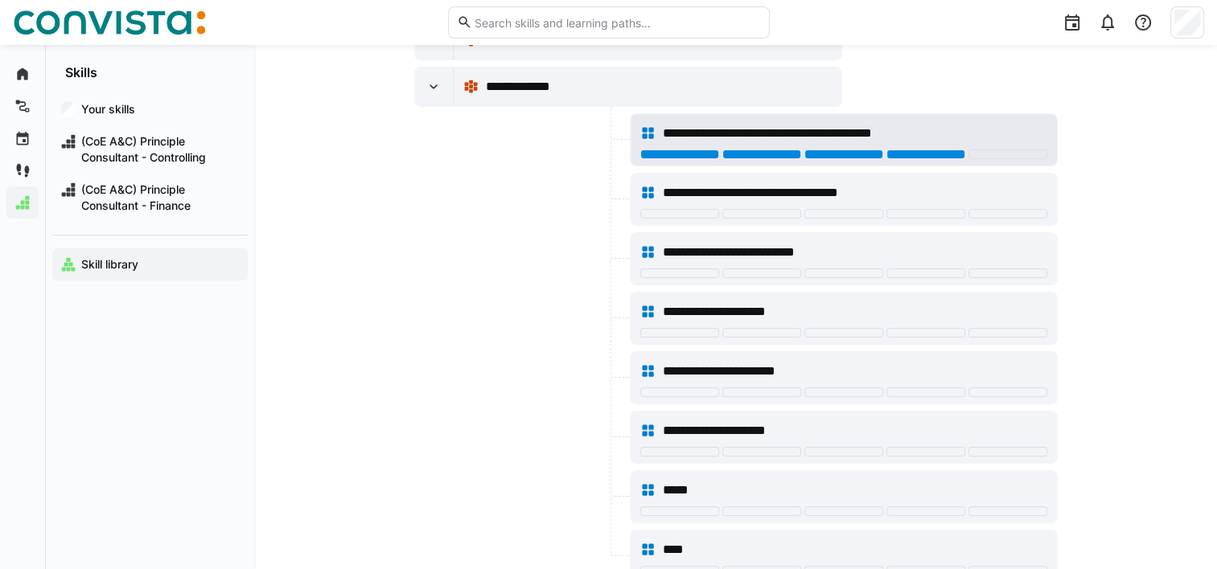
click at [923, 157] on div at bounding box center [925, 155] width 79 height 10
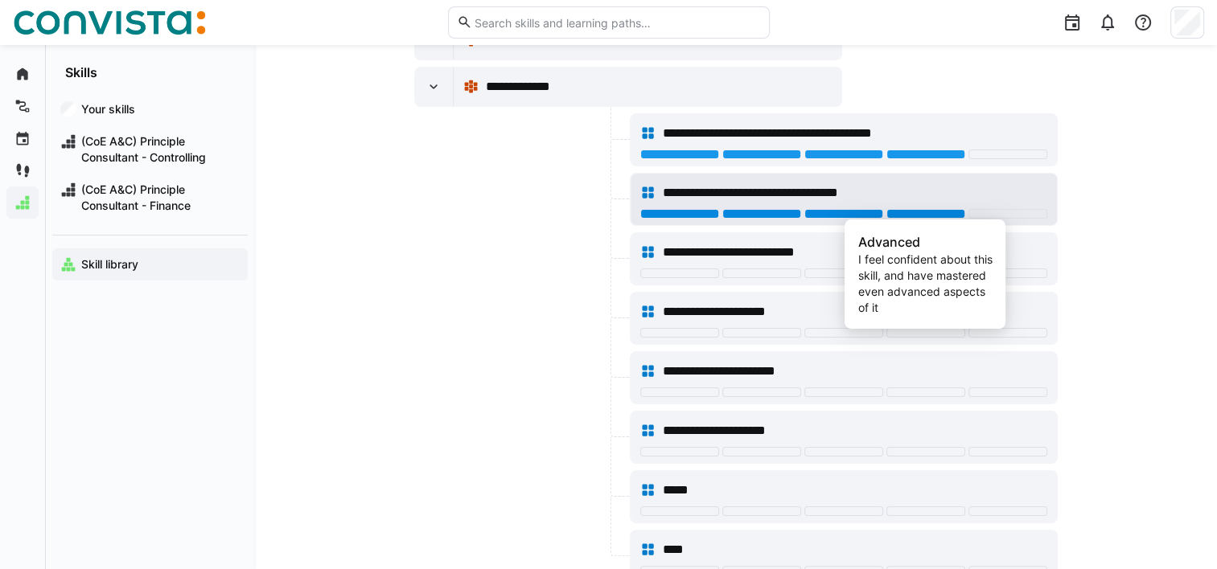
click at [911, 215] on div at bounding box center [925, 214] width 79 height 10
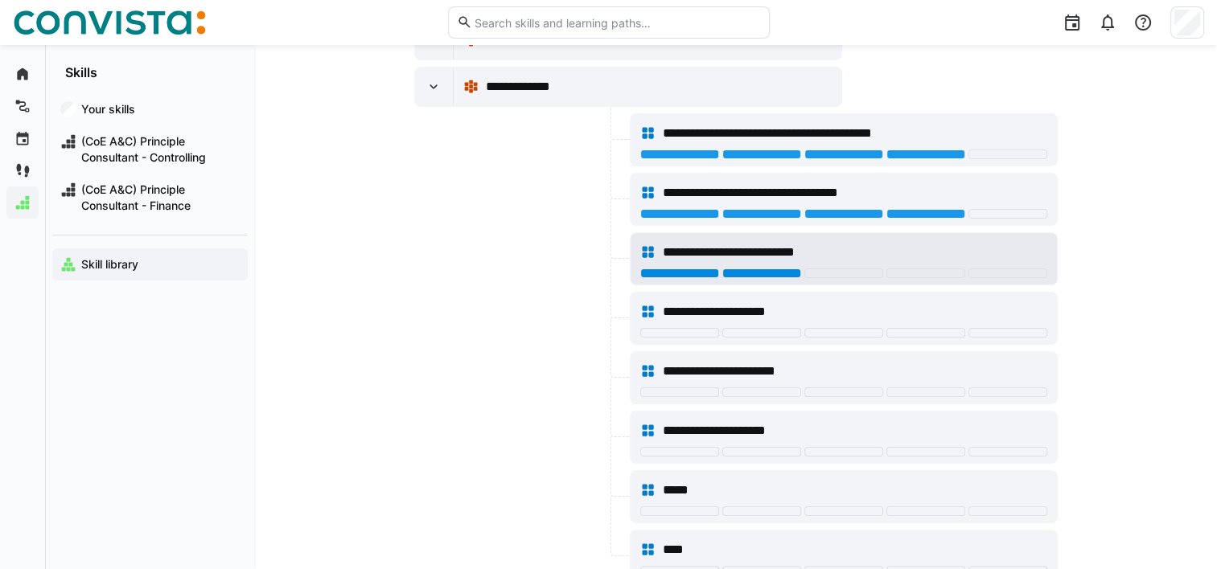
click at [766, 269] on div at bounding box center [761, 274] width 79 height 10
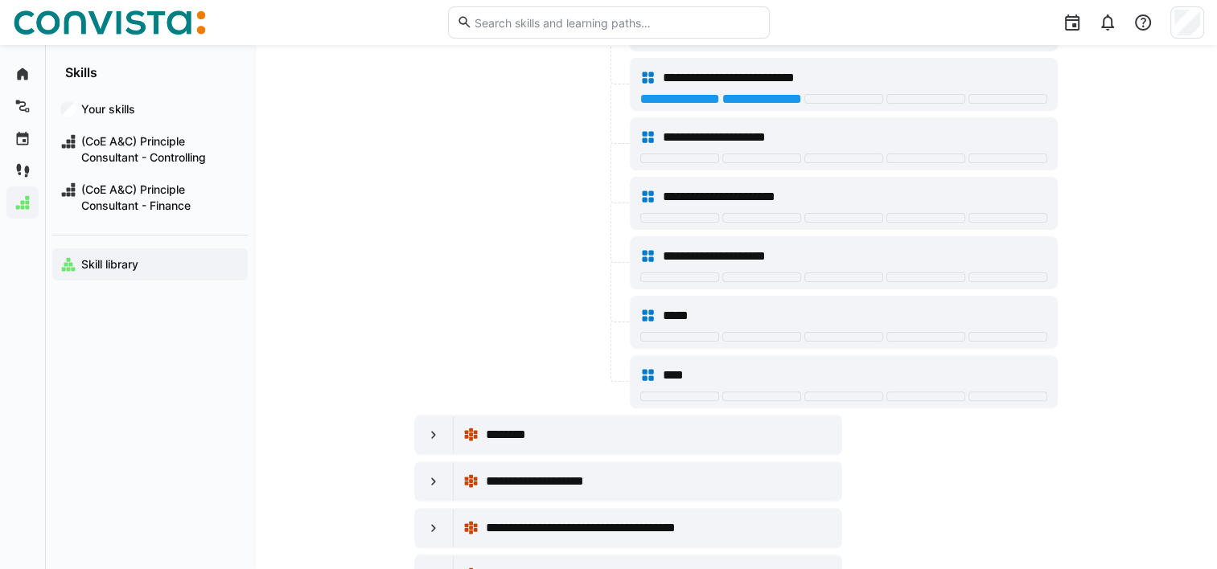
scroll to position [434, 0]
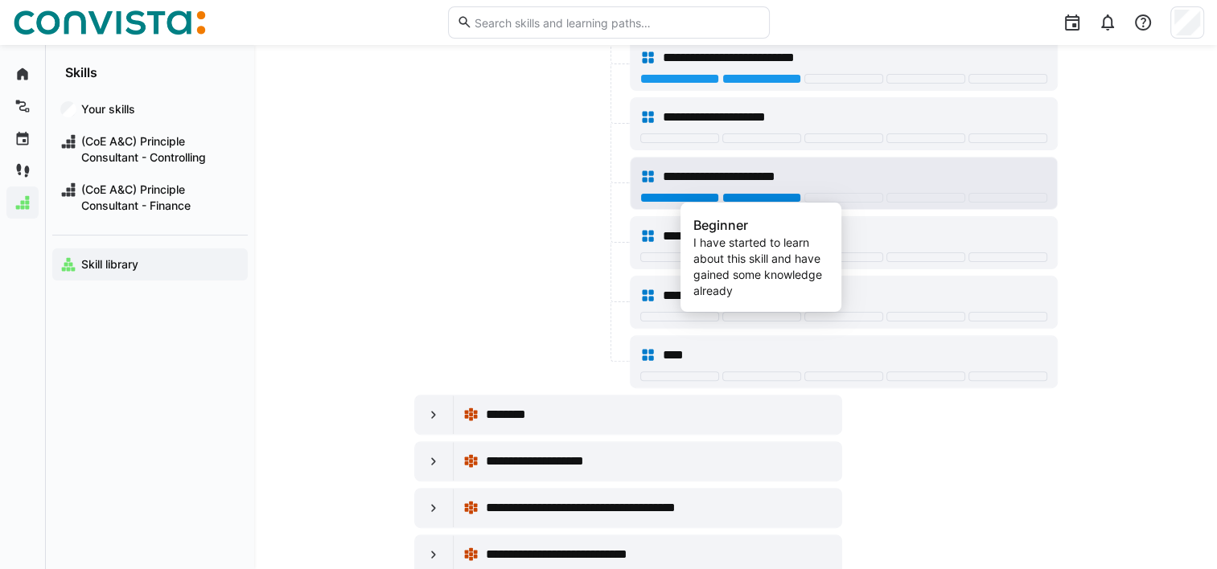
click at [766, 194] on div at bounding box center [761, 198] width 79 height 10
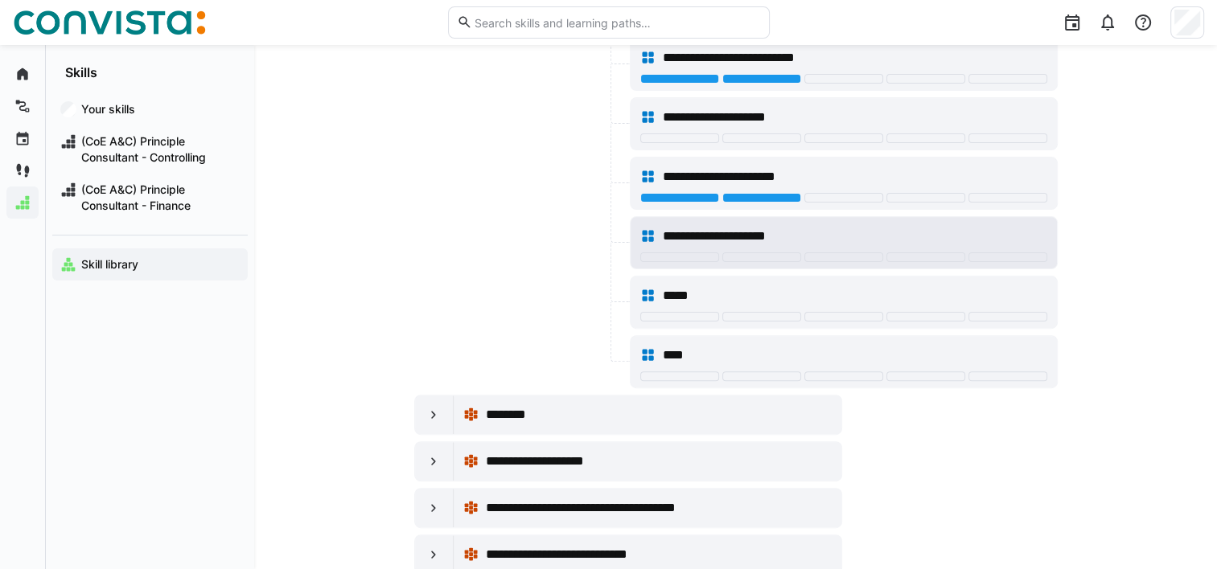
click at [763, 261] on div at bounding box center [843, 259] width 407 height 13
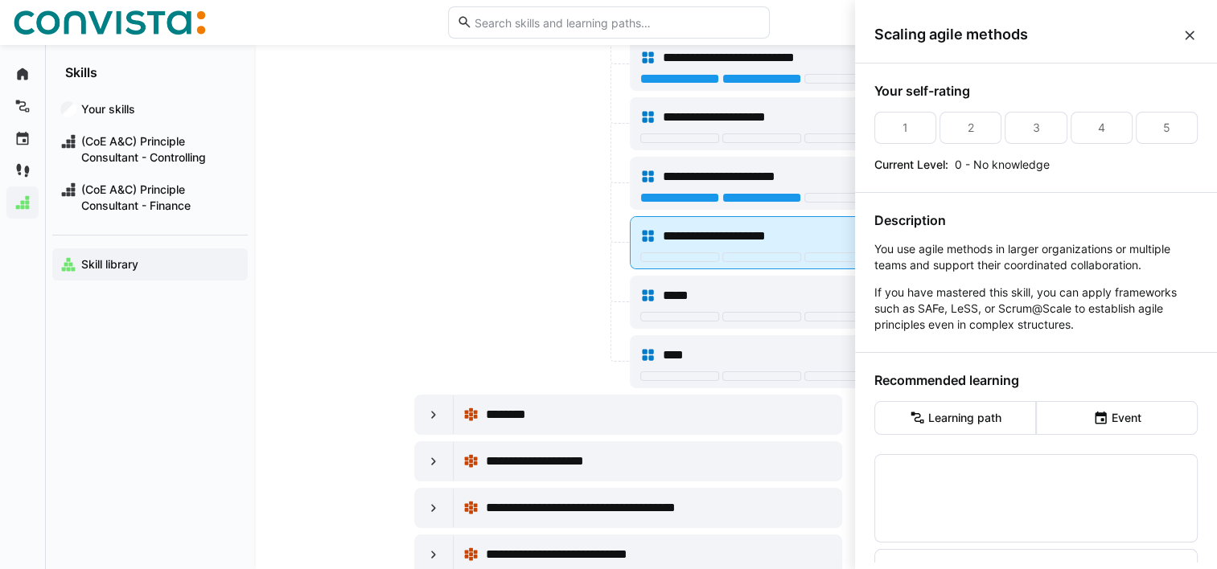
scroll to position [0, 0]
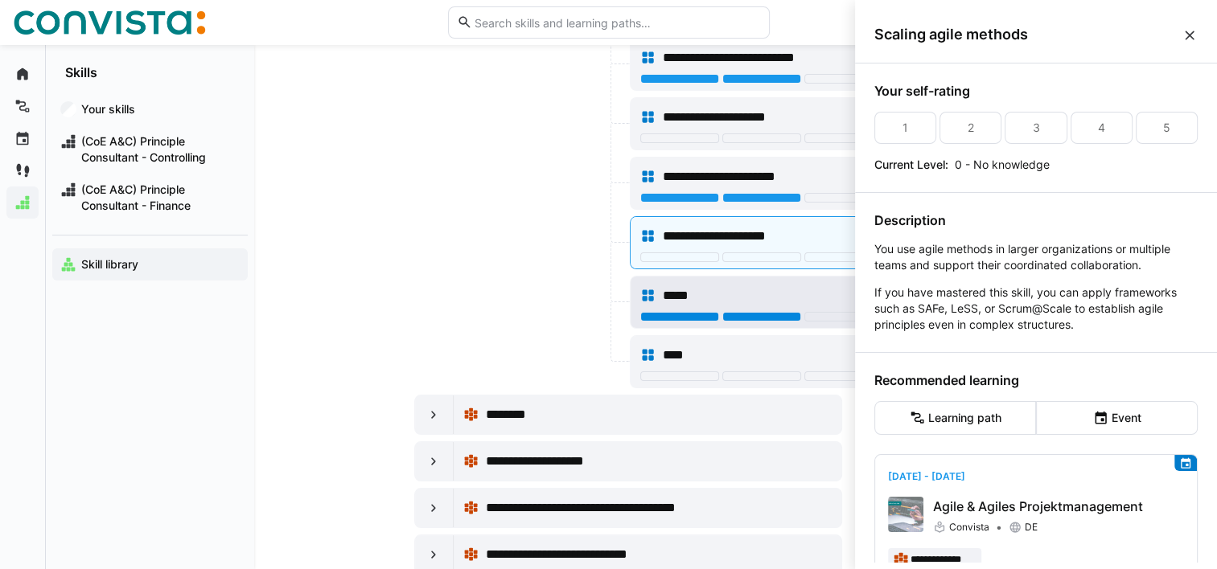
click at [762, 315] on div at bounding box center [761, 317] width 79 height 10
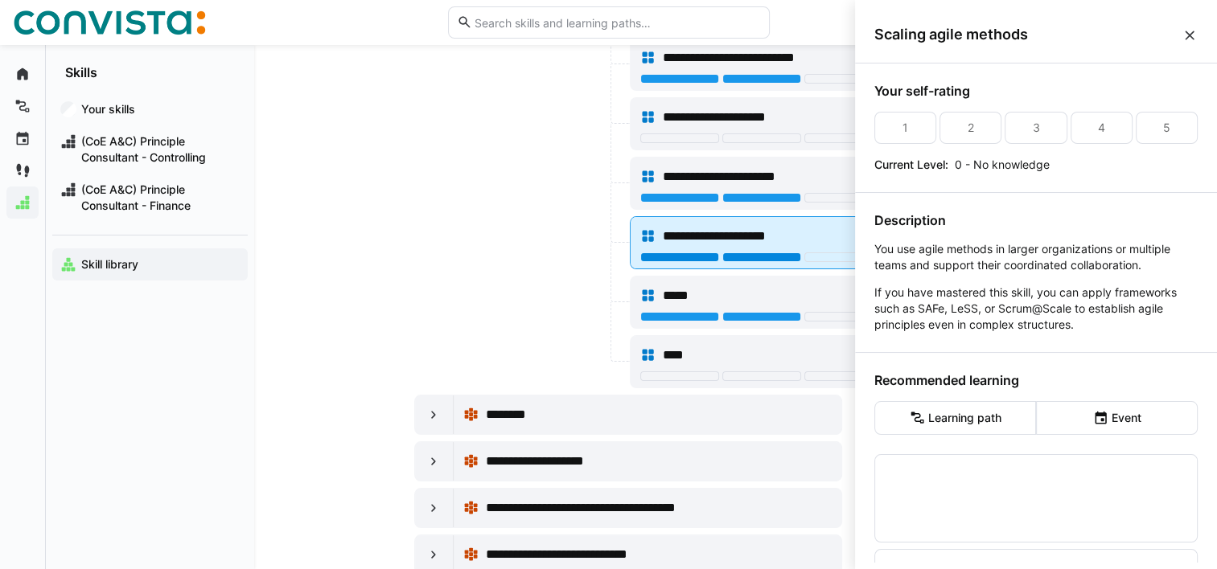
click at [753, 257] on div at bounding box center [761, 258] width 79 height 10
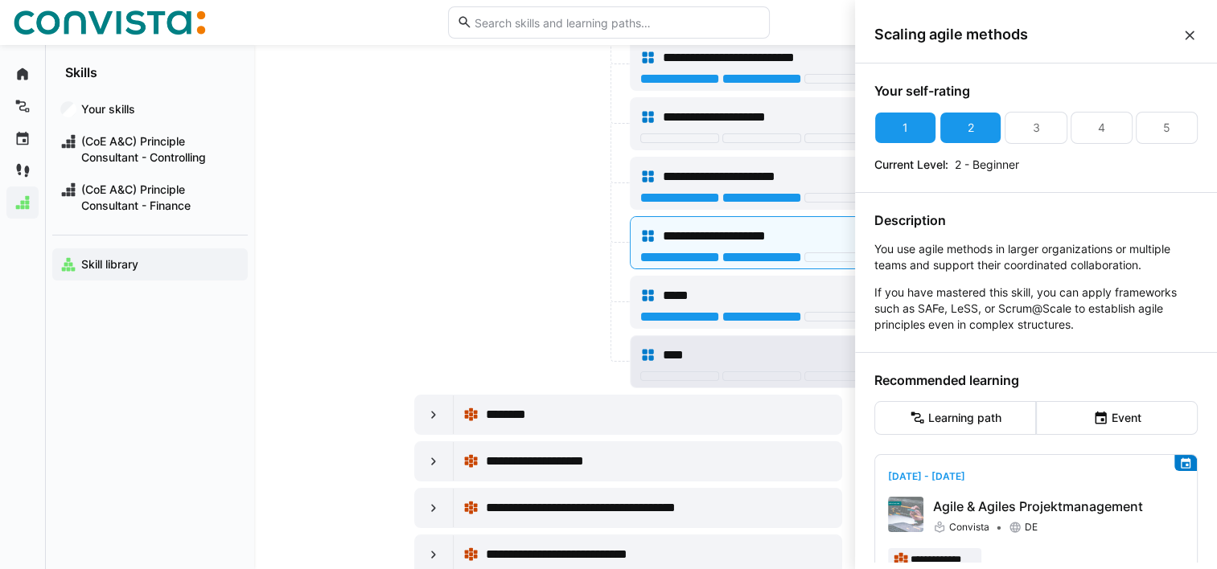
click at [687, 357] on span "****" at bounding box center [678, 355] width 32 height 19
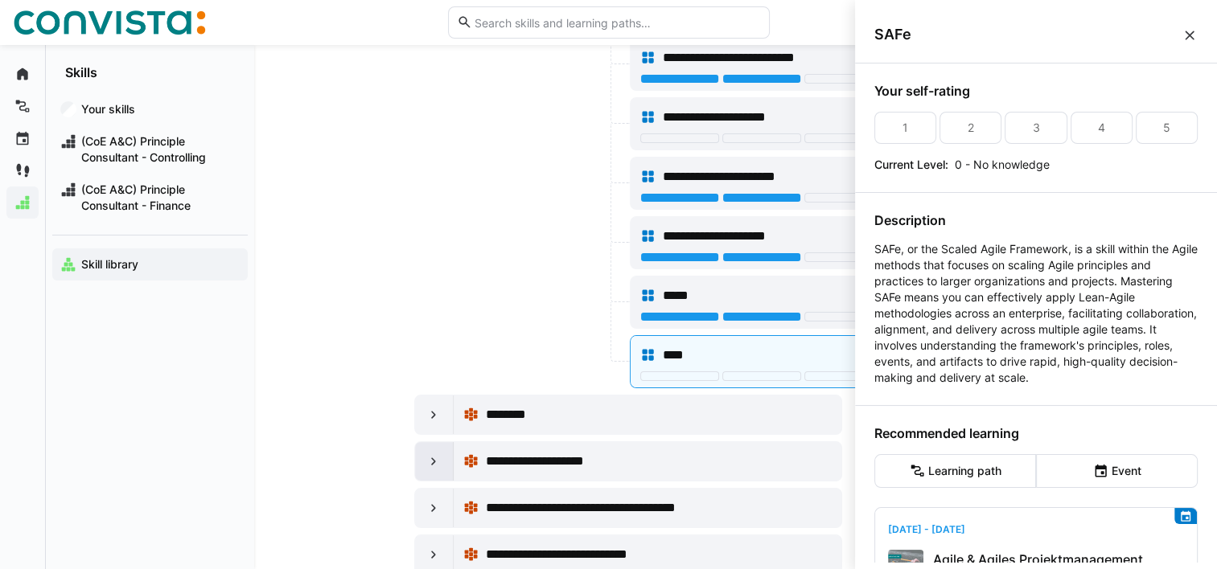
click at [432, 458] on eds-icon at bounding box center [434, 462] width 16 height 16
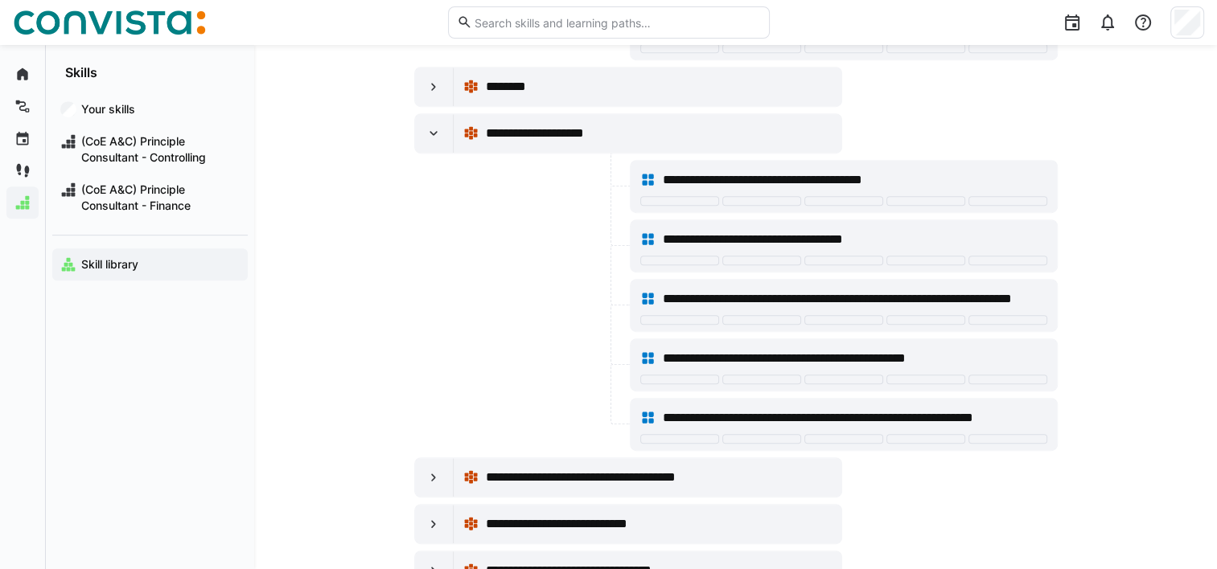
scroll to position [766, 0]
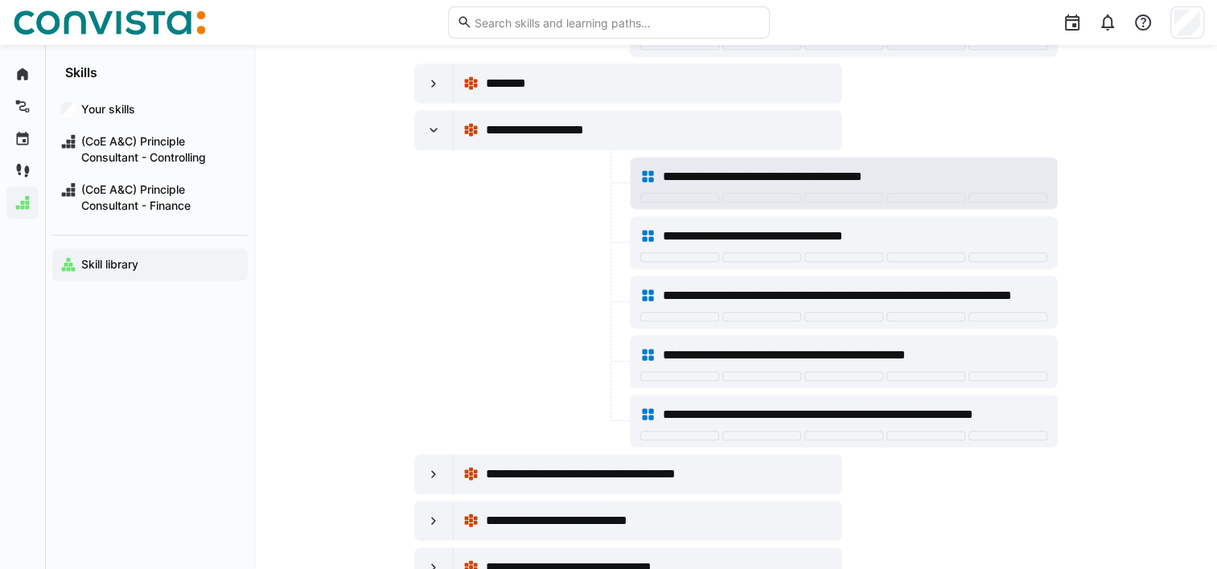
click at [829, 197] on div at bounding box center [843, 199] width 407 height 13
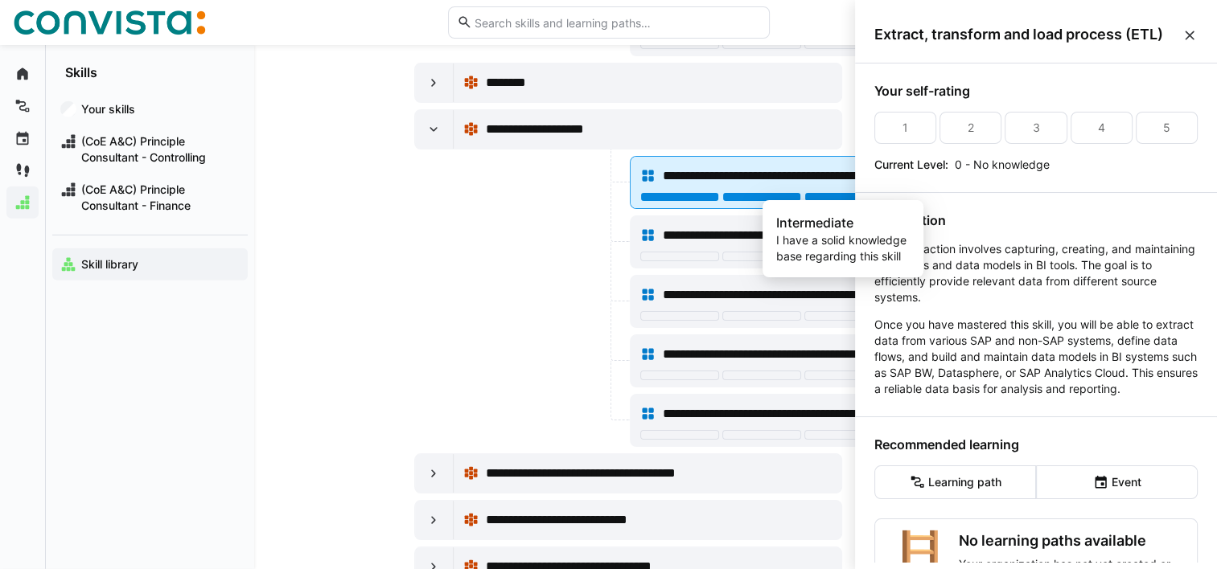
click at [827, 192] on div at bounding box center [843, 197] width 79 height 10
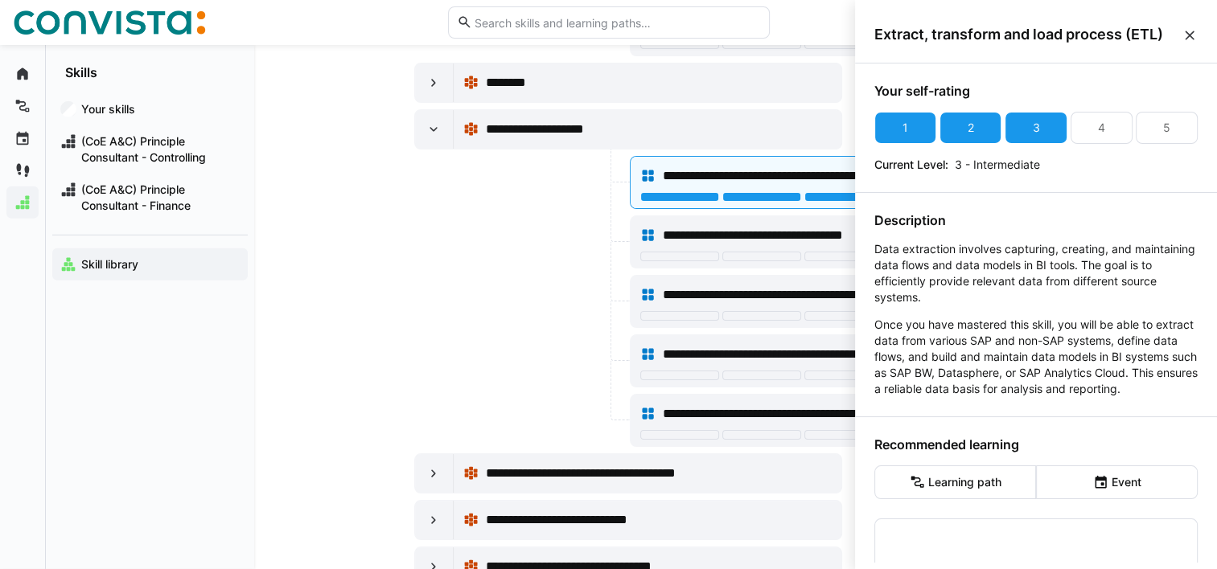
click at [505, 232] on div at bounding box center [520, 242] width 212 height 53
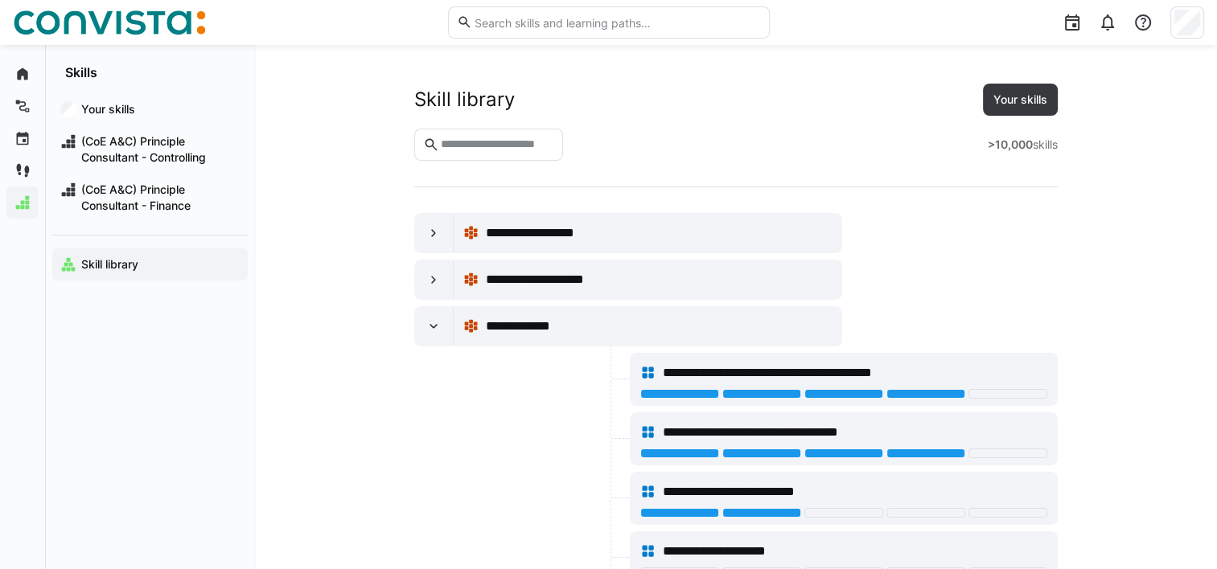
scroll to position [766, 0]
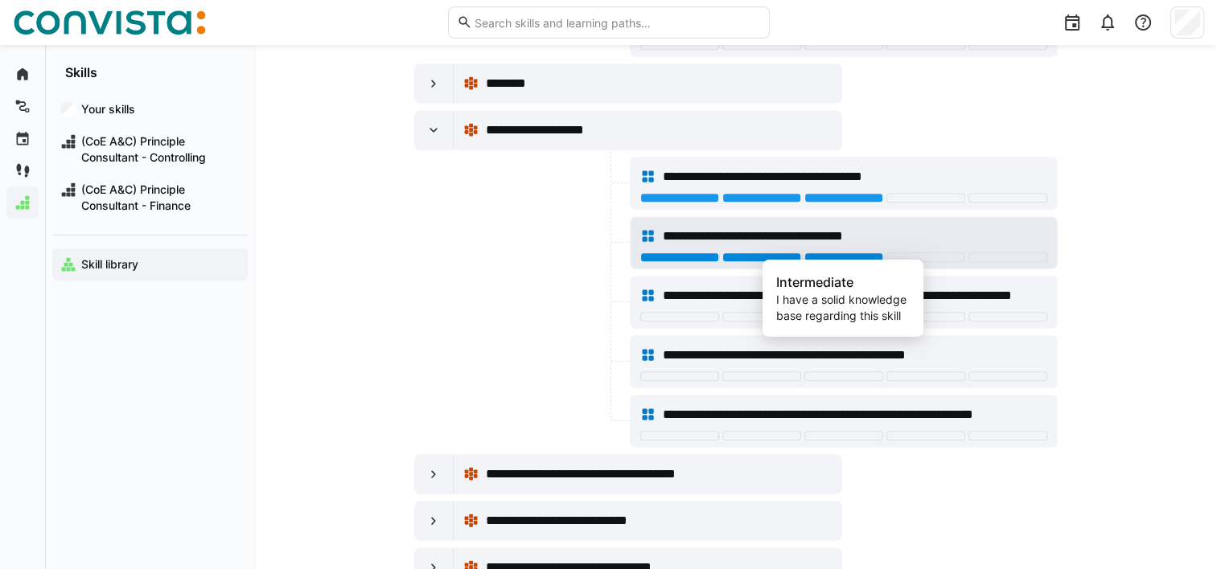
click at [876, 253] on div at bounding box center [843, 258] width 79 height 10
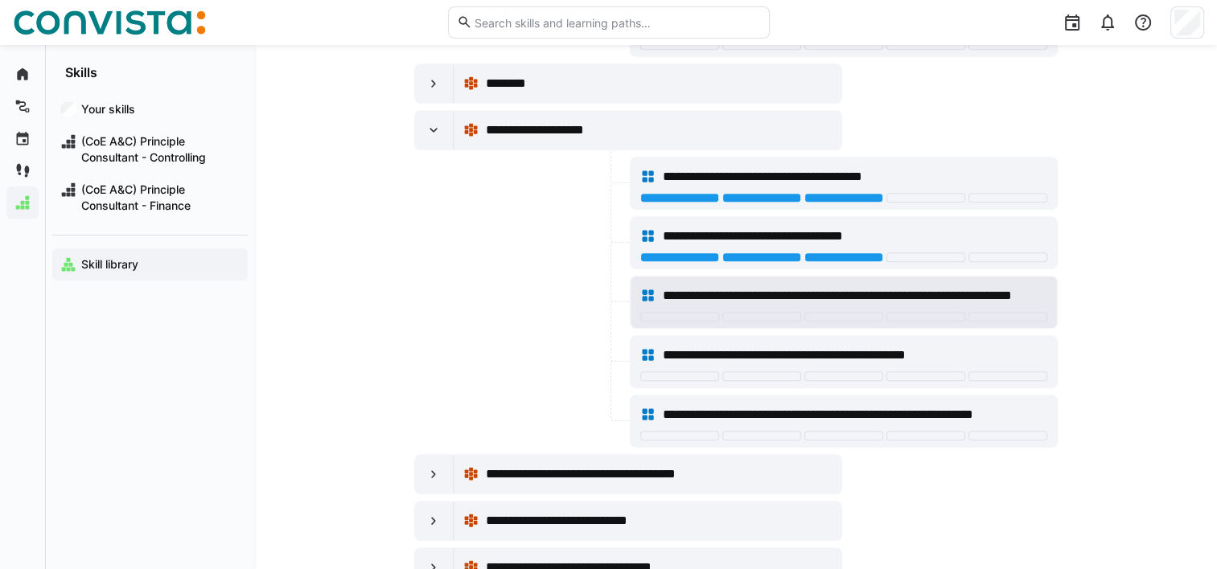
click at [779, 304] on div "**********" at bounding box center [843, 296] width 407 height 32
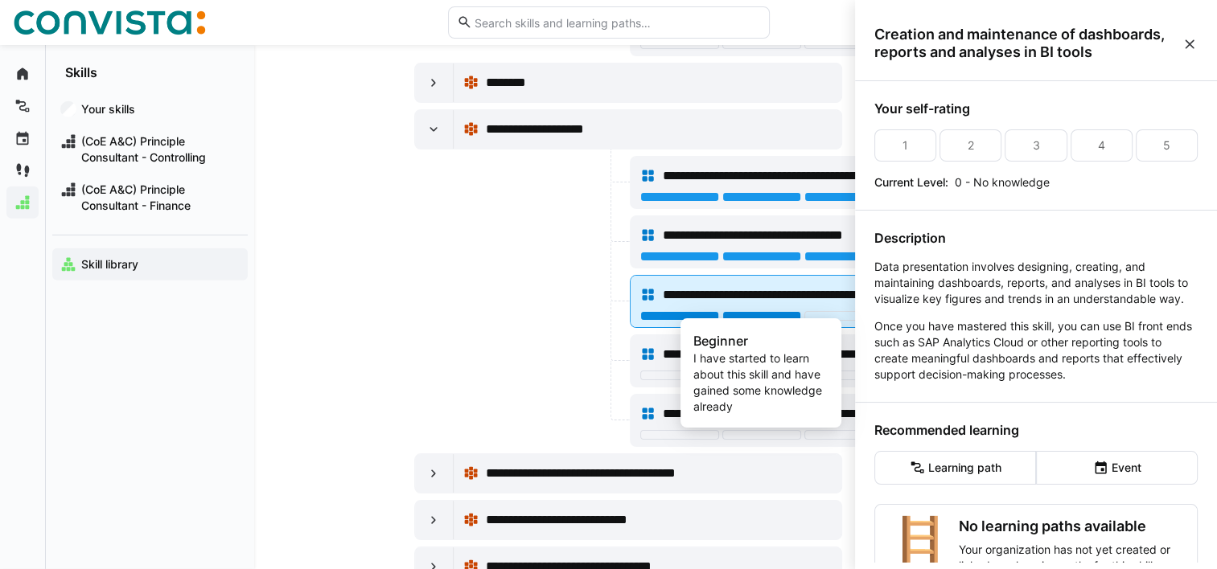
click at [779, 314] on div at bounding box center [761, 316] width 79 height 10
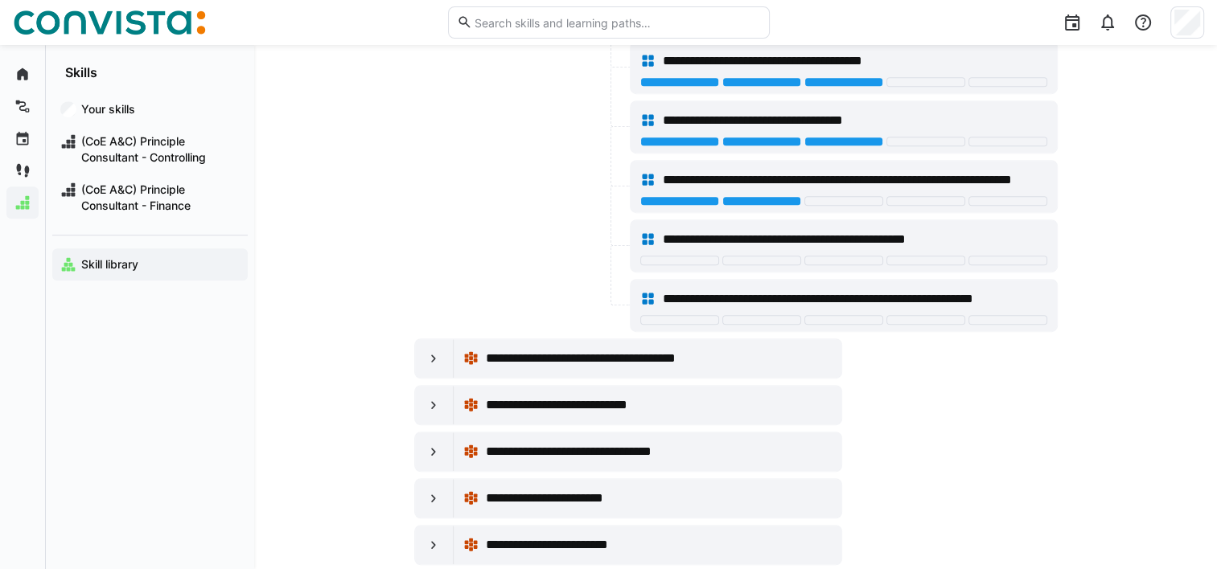
scroll to position [886, 0]
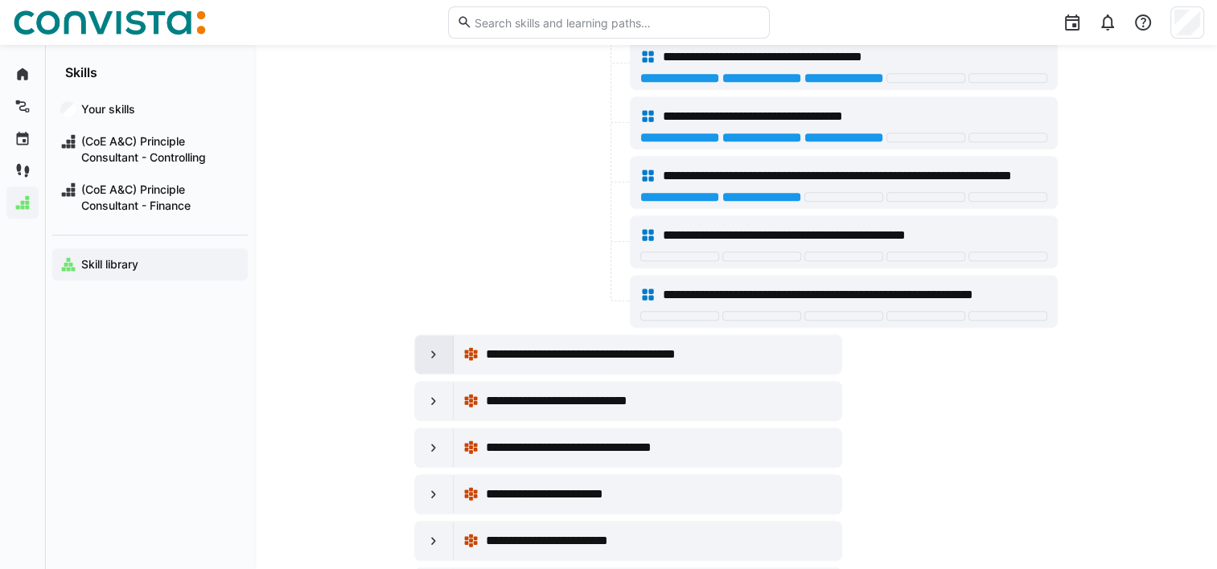
click at [433, 353] on eds-icon at bounding box center [434, 355] width 16 height 16
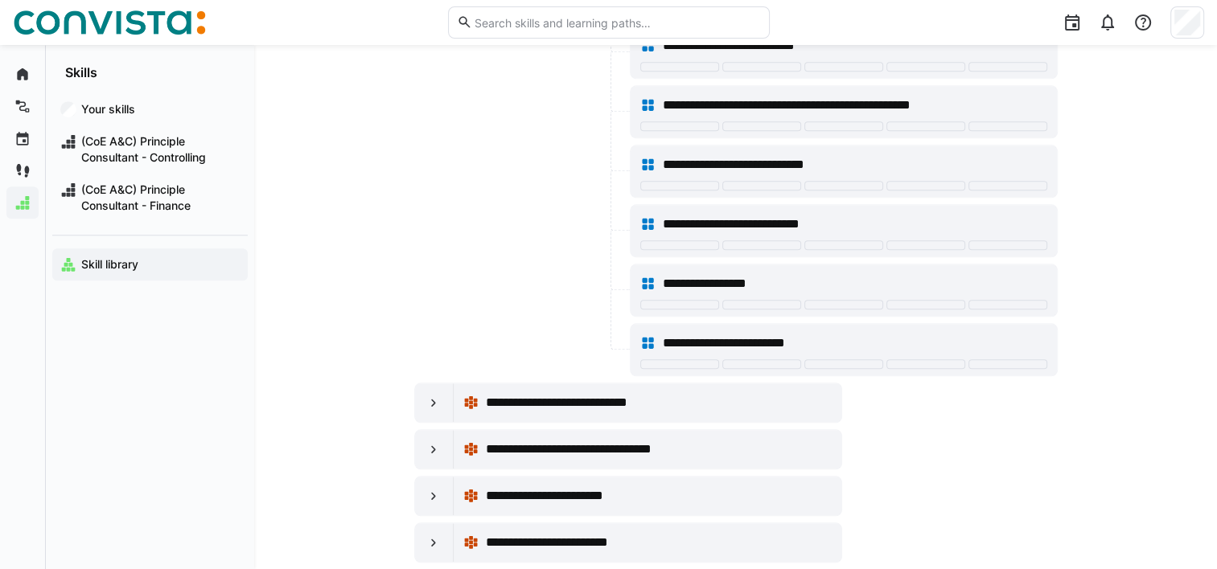
scroll to position [1659, 0]
click at [434, 394] on eds-icon at bounding box center [434, 402] width 16 height 16
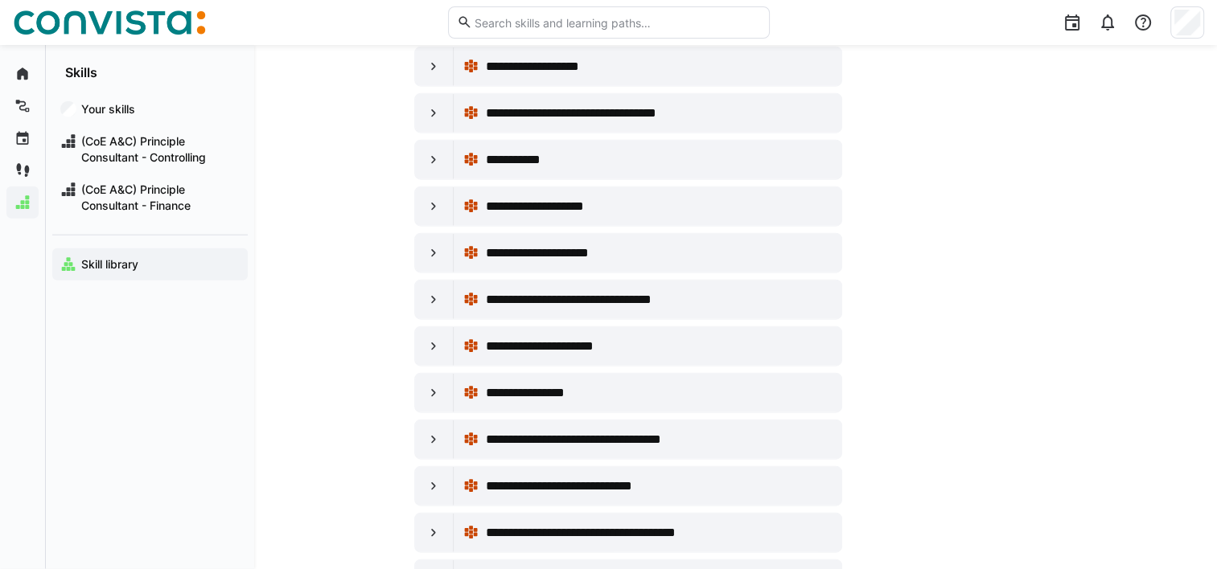
scroll to position [3768, 0]
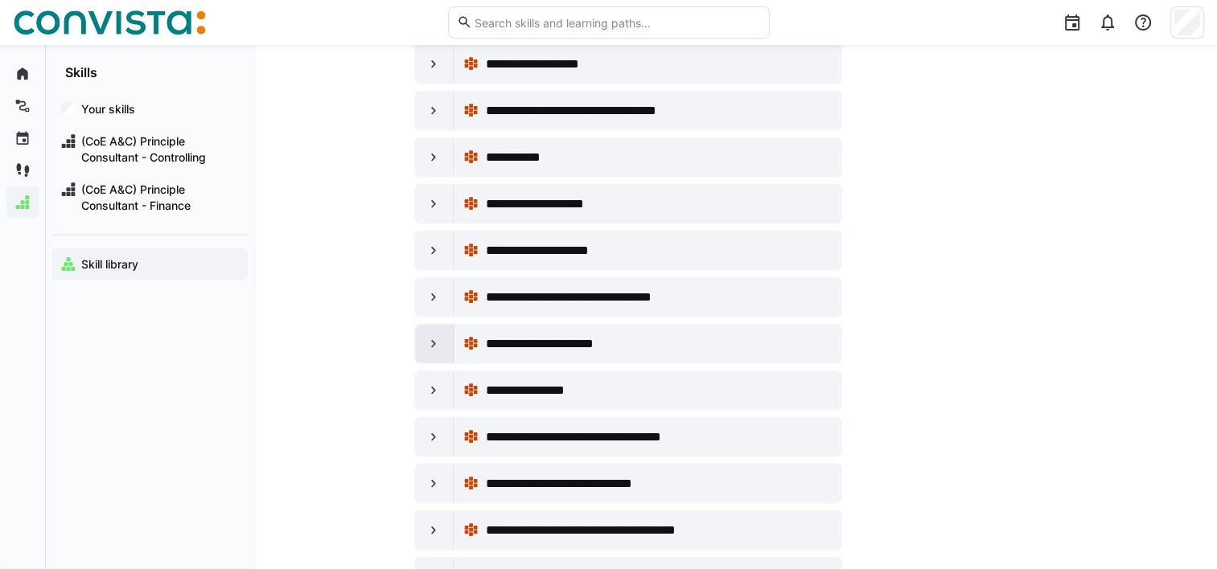
click at [434, 336] on eds-icon at bounding box center [434, 344] width 16 height 16
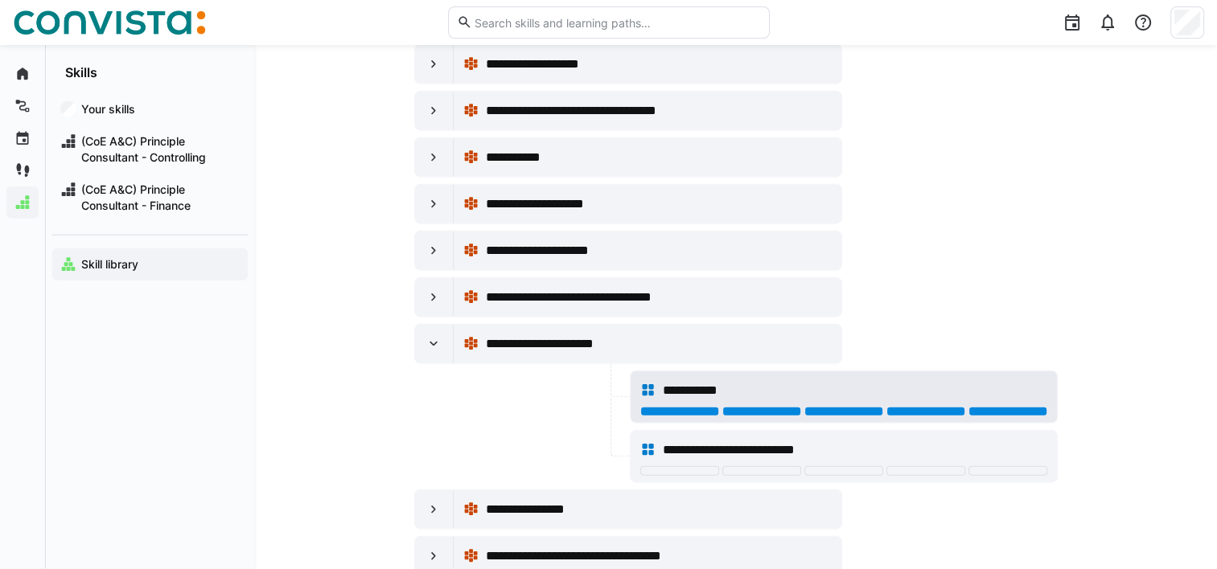
click at [969, 407] on div at bounding box center [1007, 412] width 79 height 10
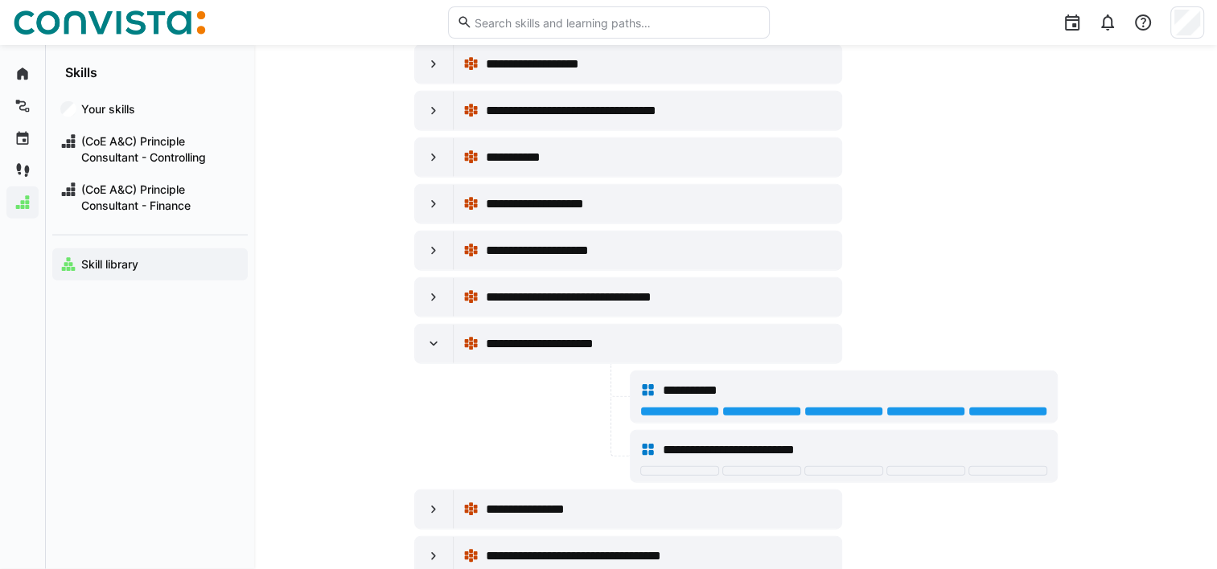
click at [940, 458] on div "**********" at bounding box center [844, 456] width 428 height 53
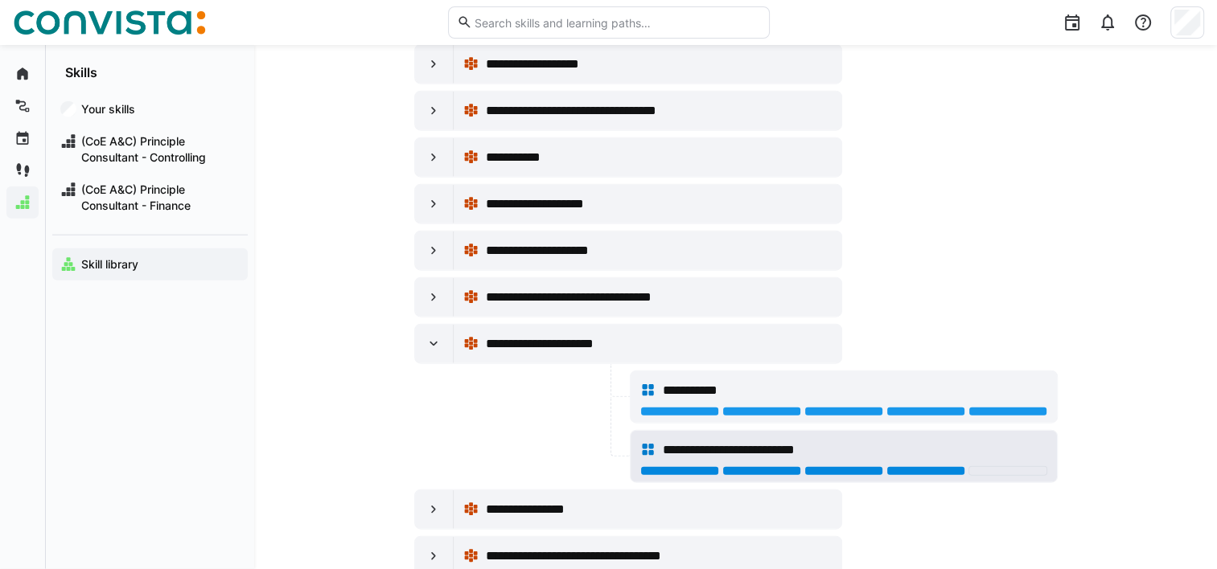
click at [935, 467] on div at bounding box center [925, 472] width 79 height 10
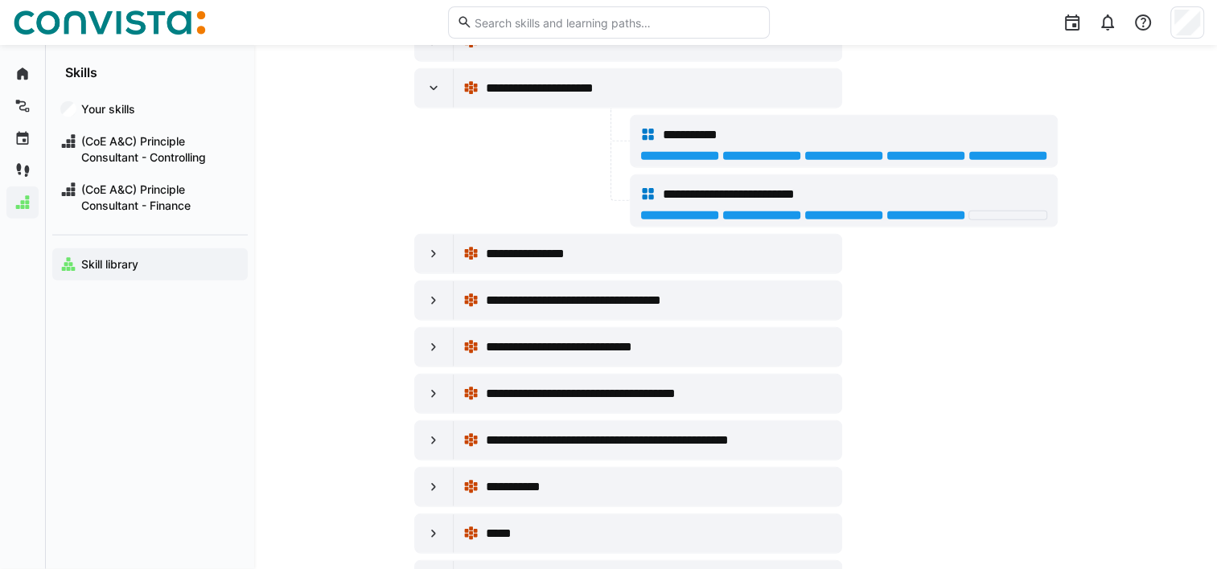
scroll to position [4025, 0]
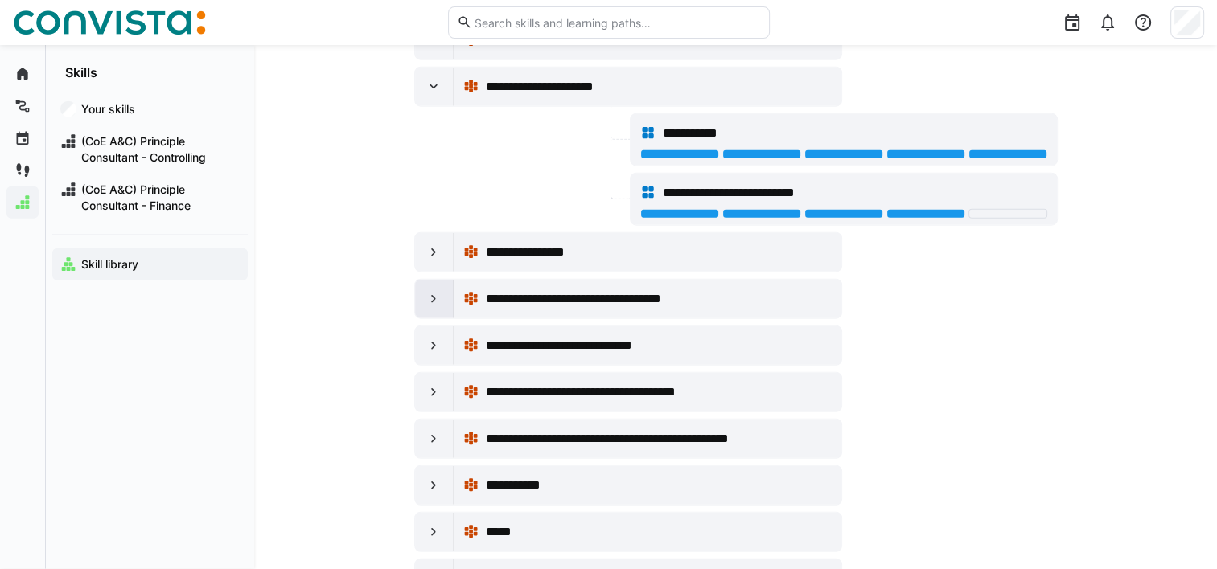
click at [425, 280] on div at bounding box center [434, 299] width 39 height 39
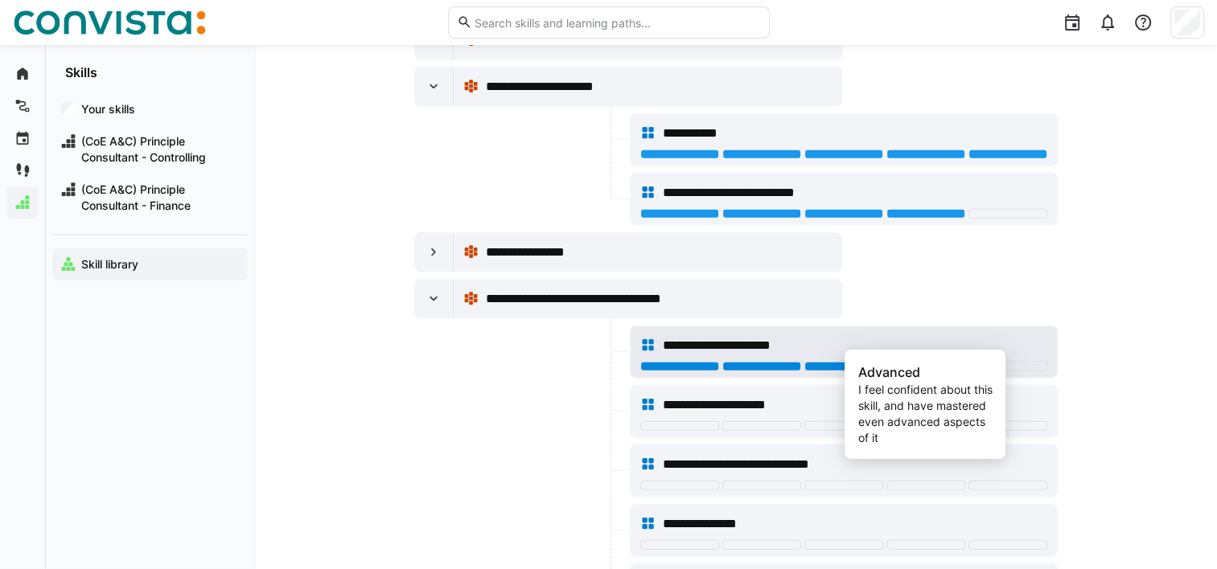
click at [927, 362] on div at bounding box center [925, 367] width 79 height 10
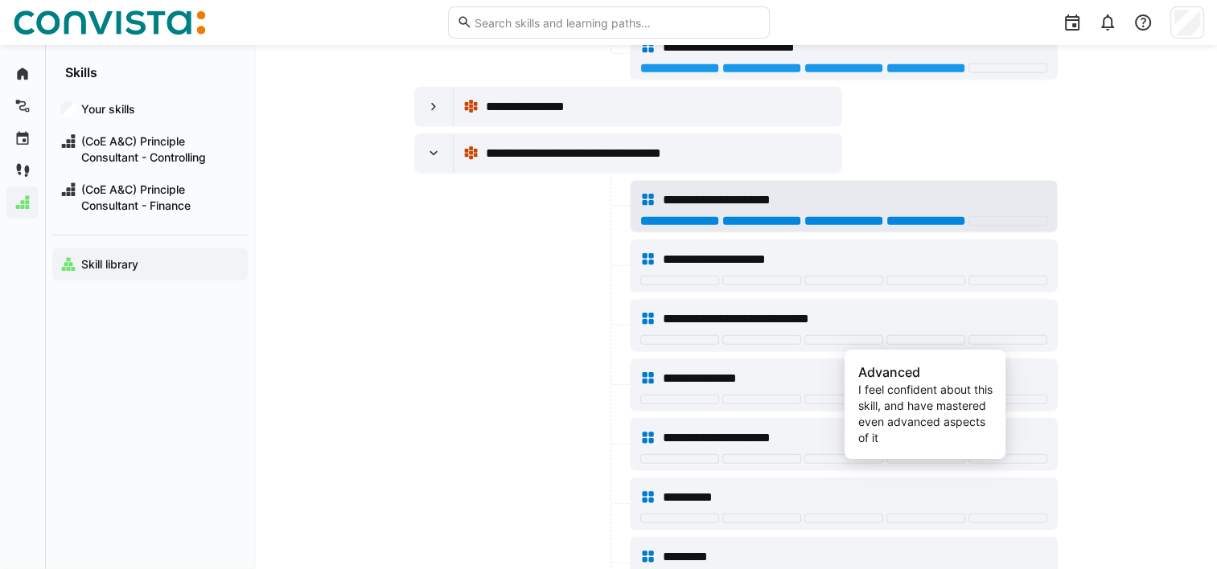
scroll to position [4174, 0]
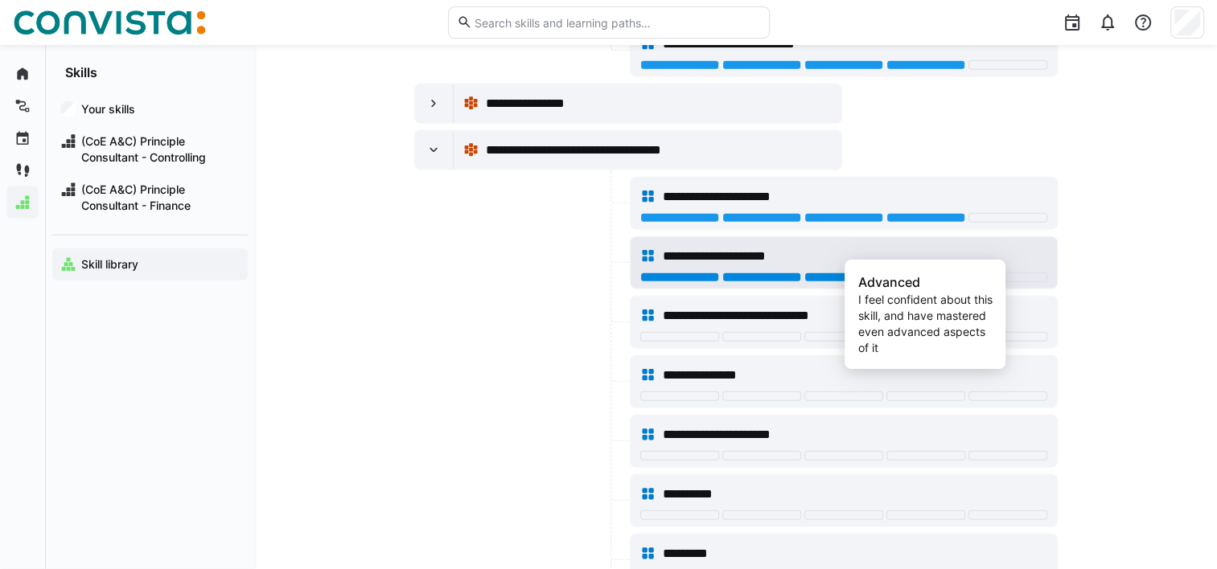
click at [933, 273] on div at bounding box center [925, 278] width 79 height 10
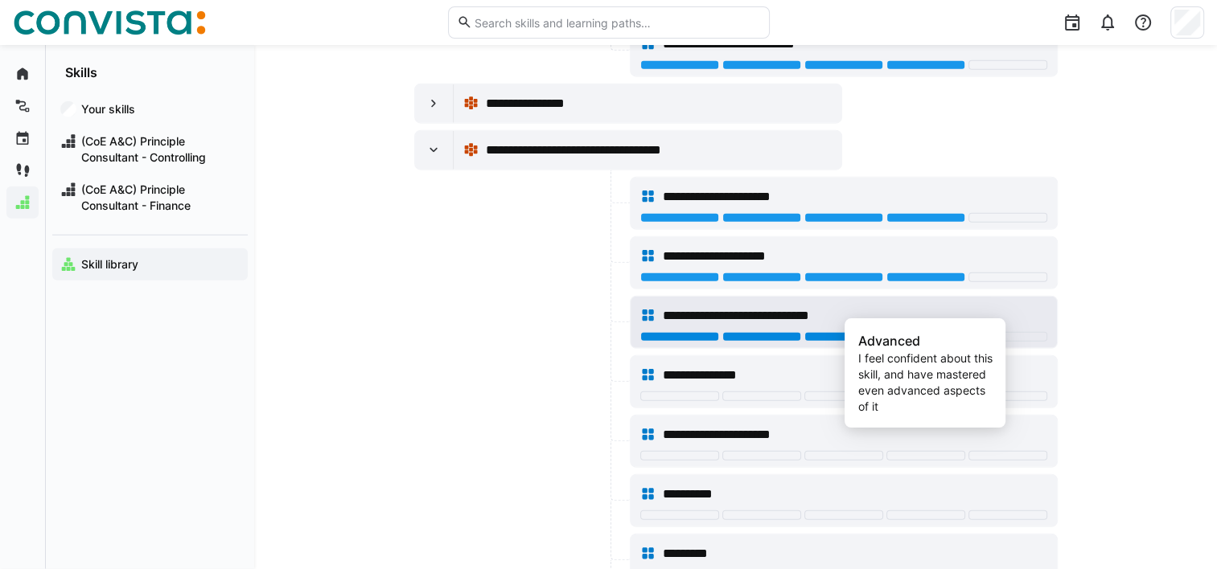
click at [933, 332] on div at bounding box center [925, 337] width 79 height 10
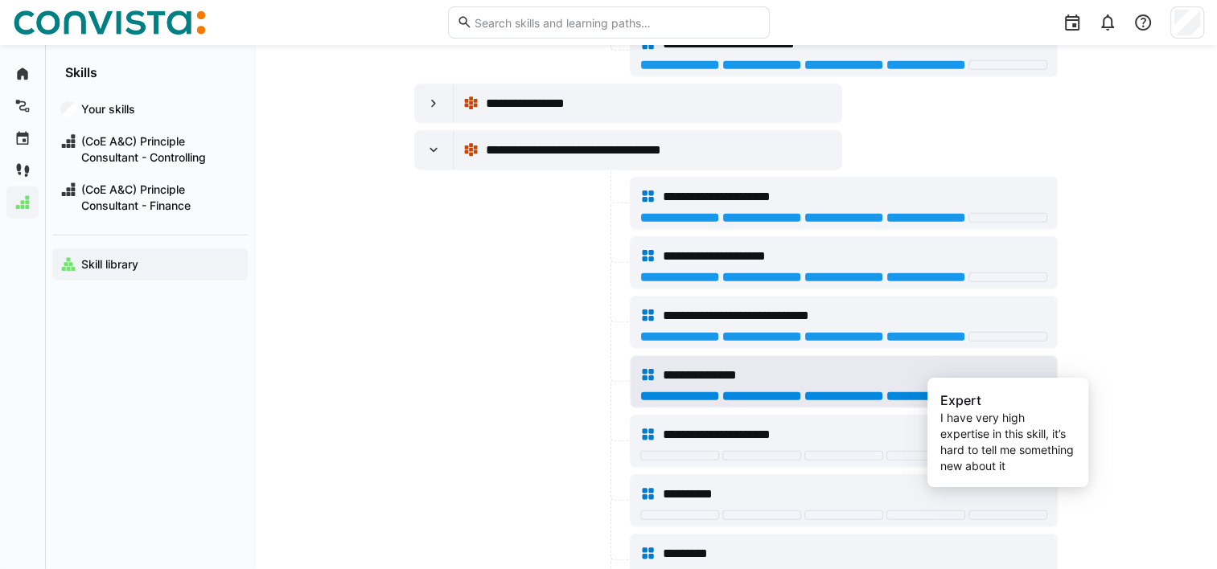
click at [994, 392] on div at bounding box center [1007, 397] width 79 height 10
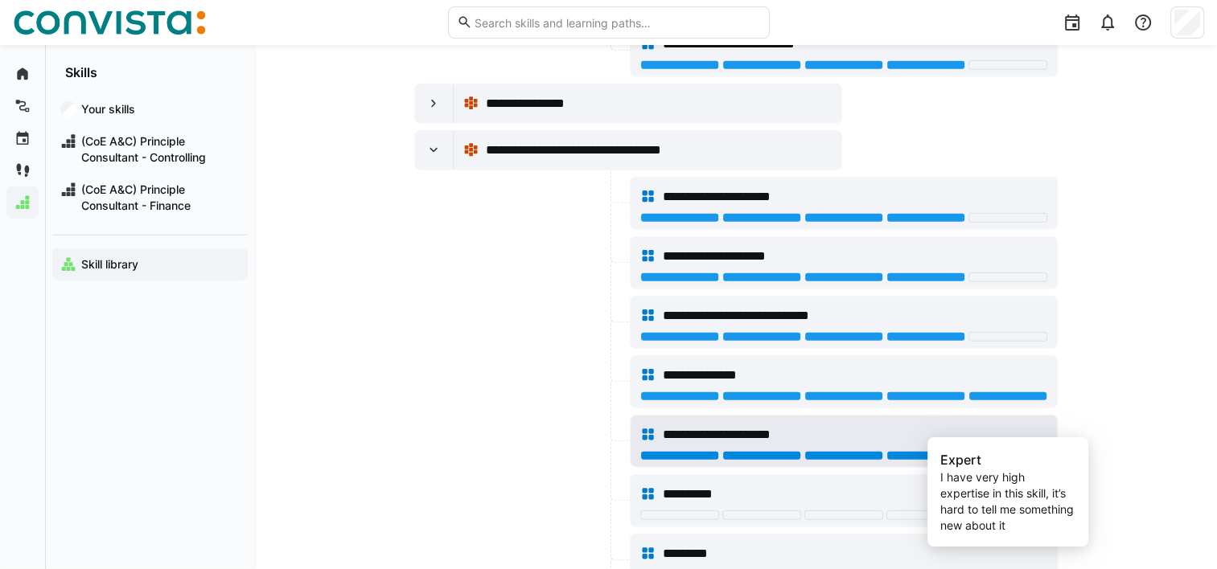
click at [997, 451] on div at bounding box center [1007, 456] width 79 height 10
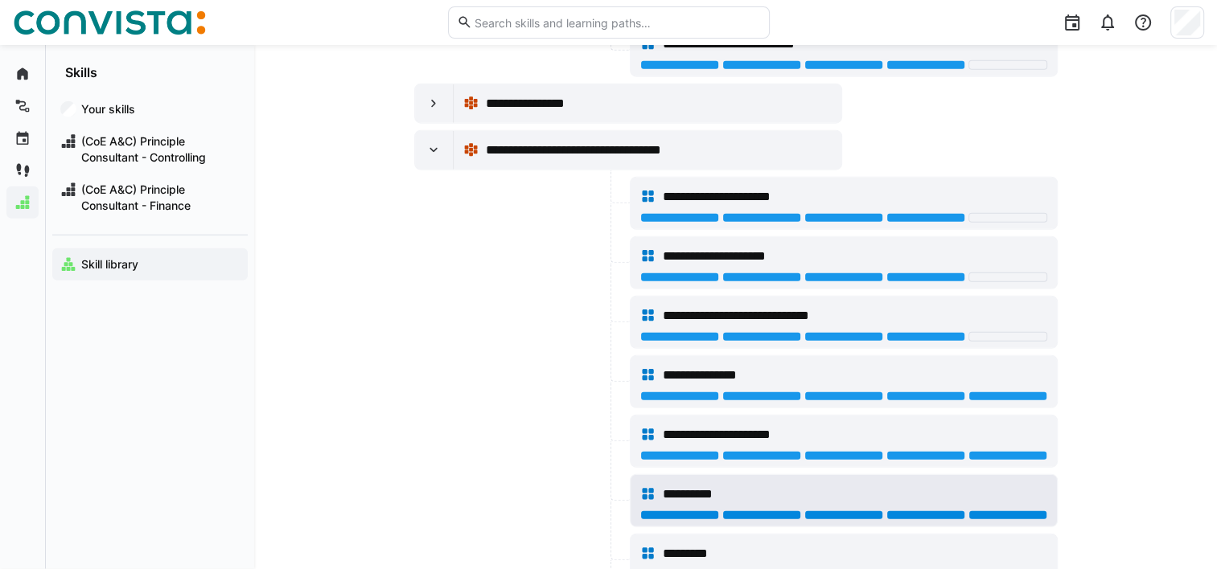
click at [1001, 511] on div at bounding box center [1007, 516] width 79 height 10
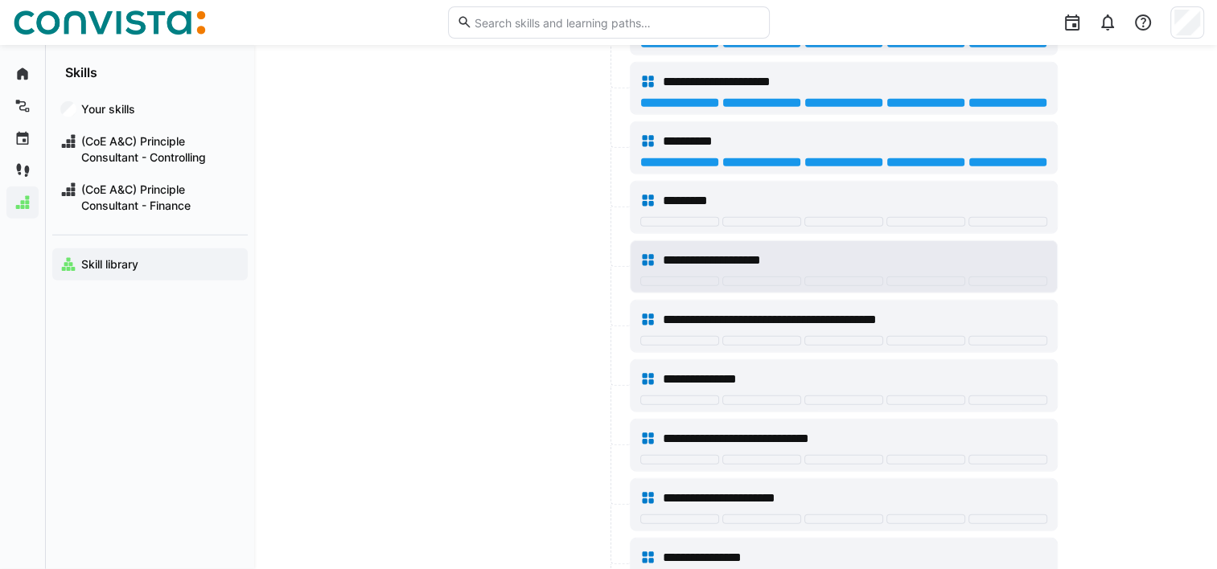
scroll to position [4528, 0]
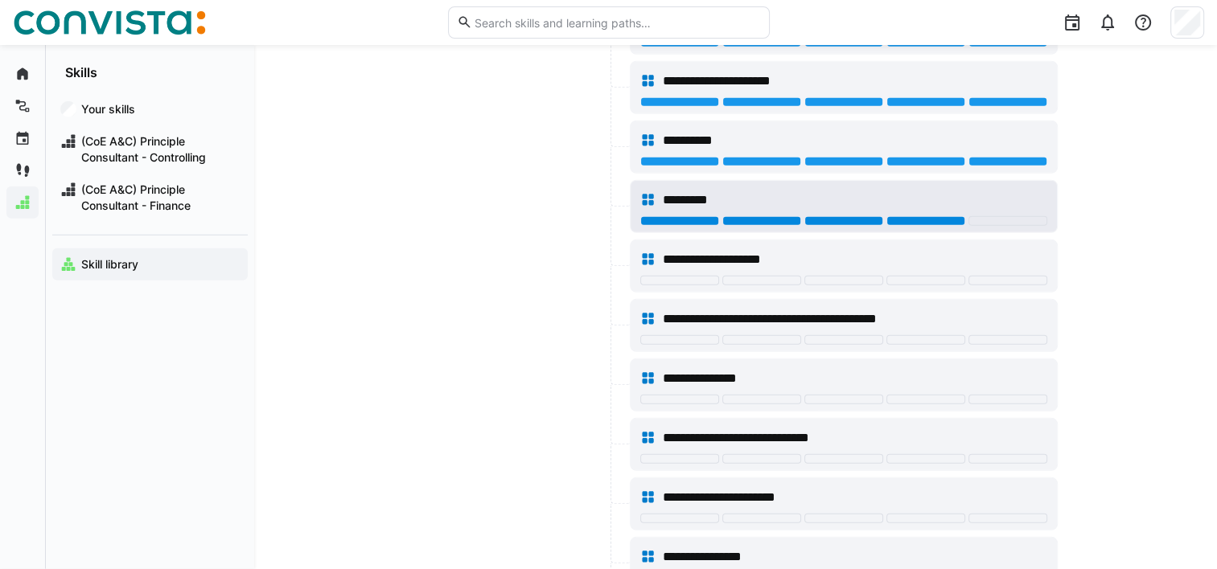
click at [917, 216] on div at bounding box center [925, 221] width 79 height 10
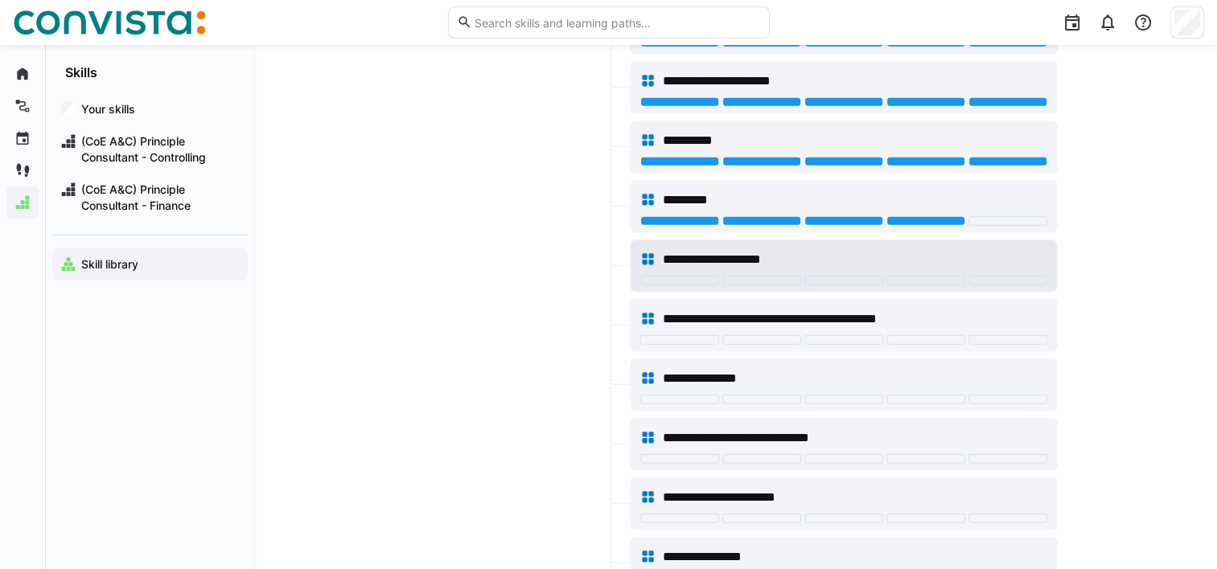
click at [929, 276] on div at bounding box center [843, 282] width 407 height 13
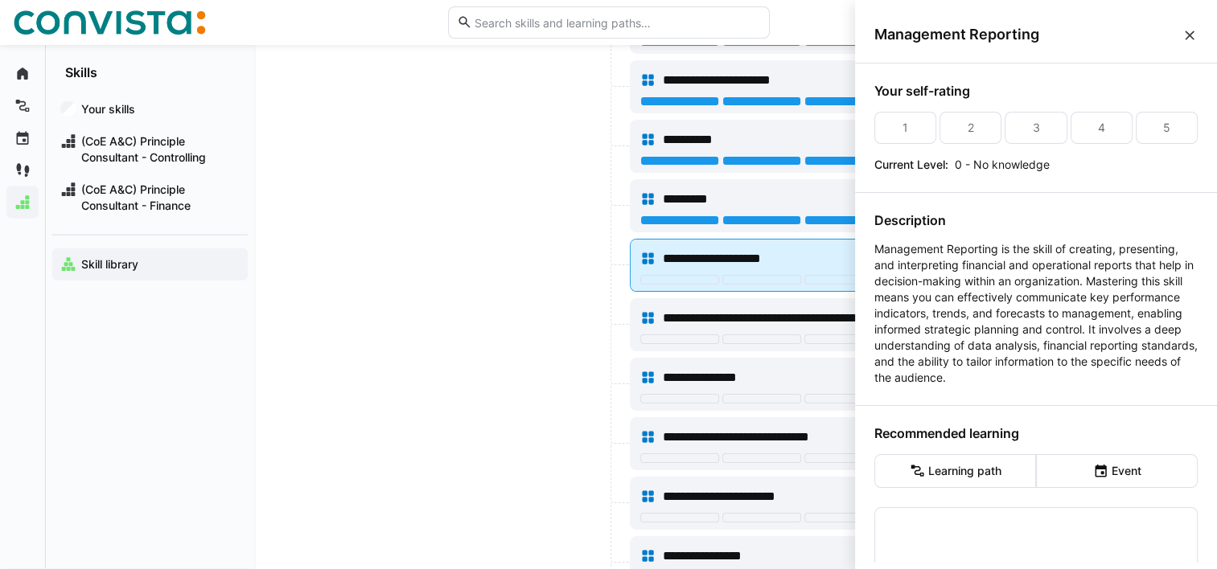
scroll to position [0, 0]
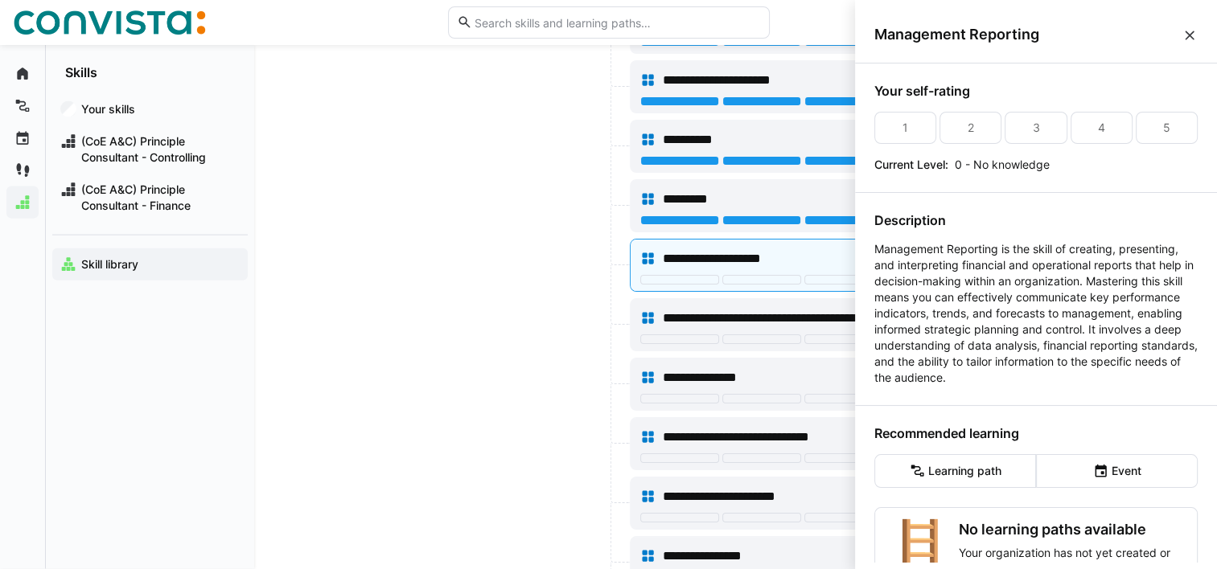
click at [486, 358] on div at bounding box center [520, 384] width 212 height 53
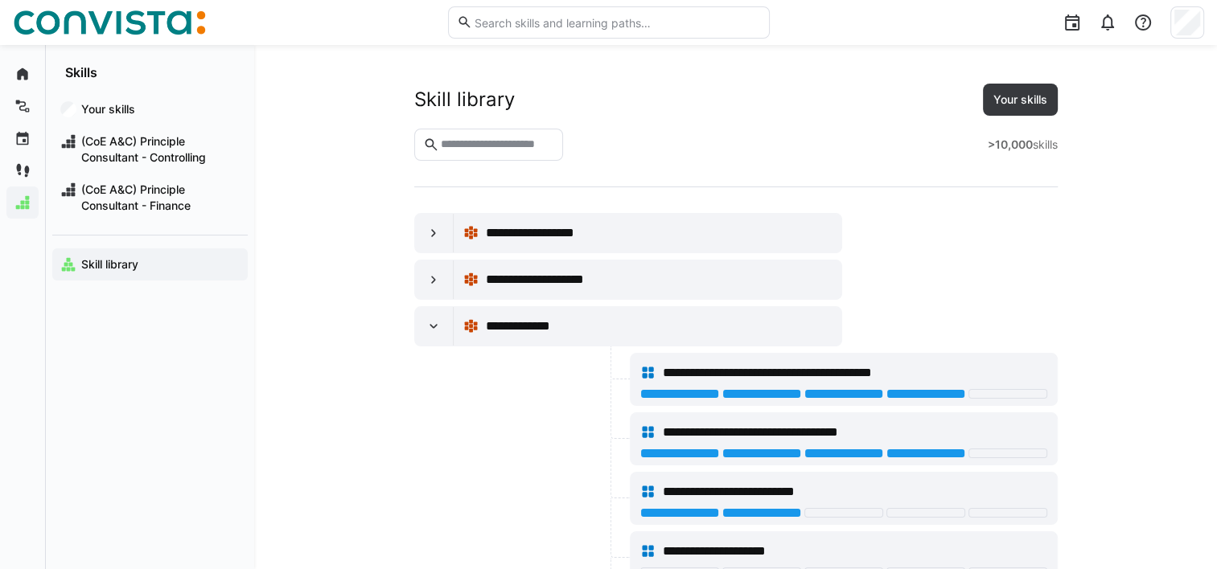
scroll to position [4528, 0]
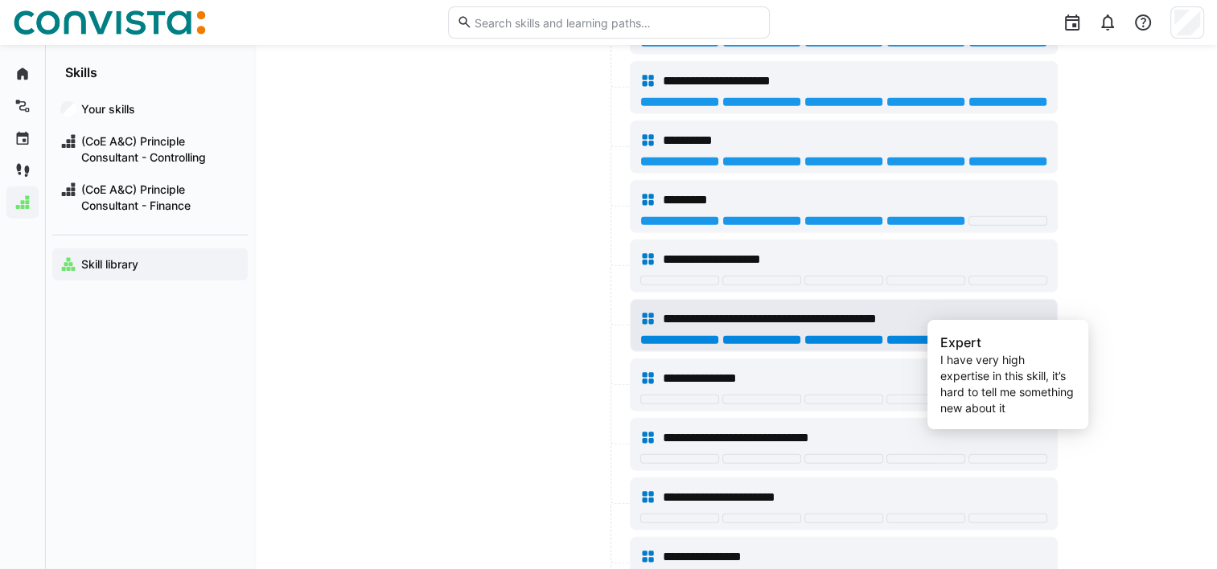
click at [985, 335] on div at bounding box center [1007, 340] width 79 height 10
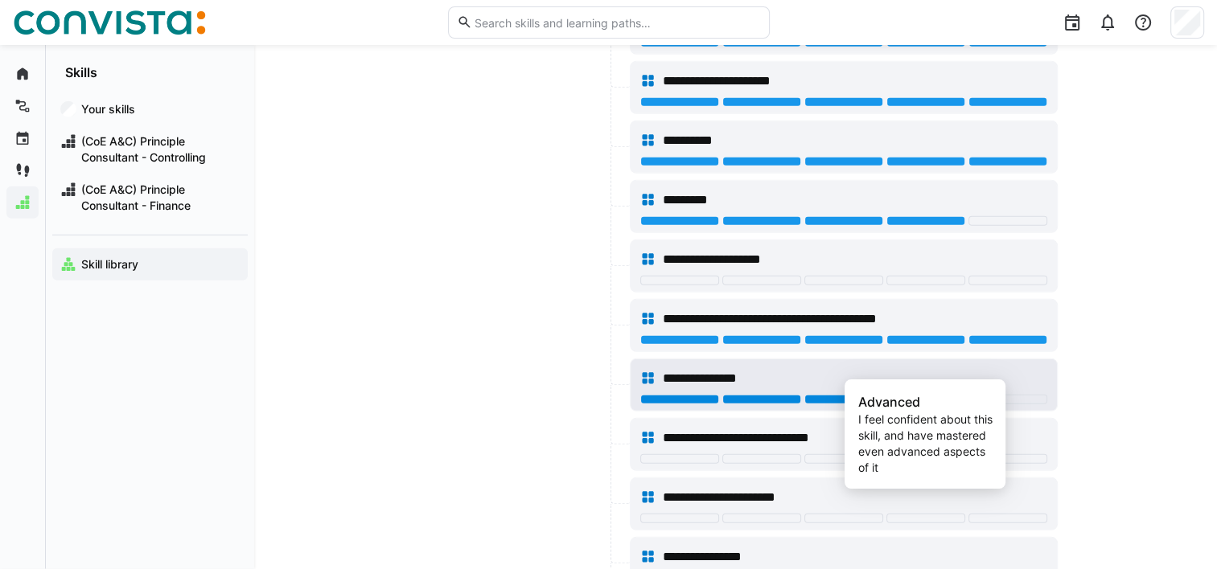
click at [907, 395] on div at bounding box center [925, 400] width 79 height 10
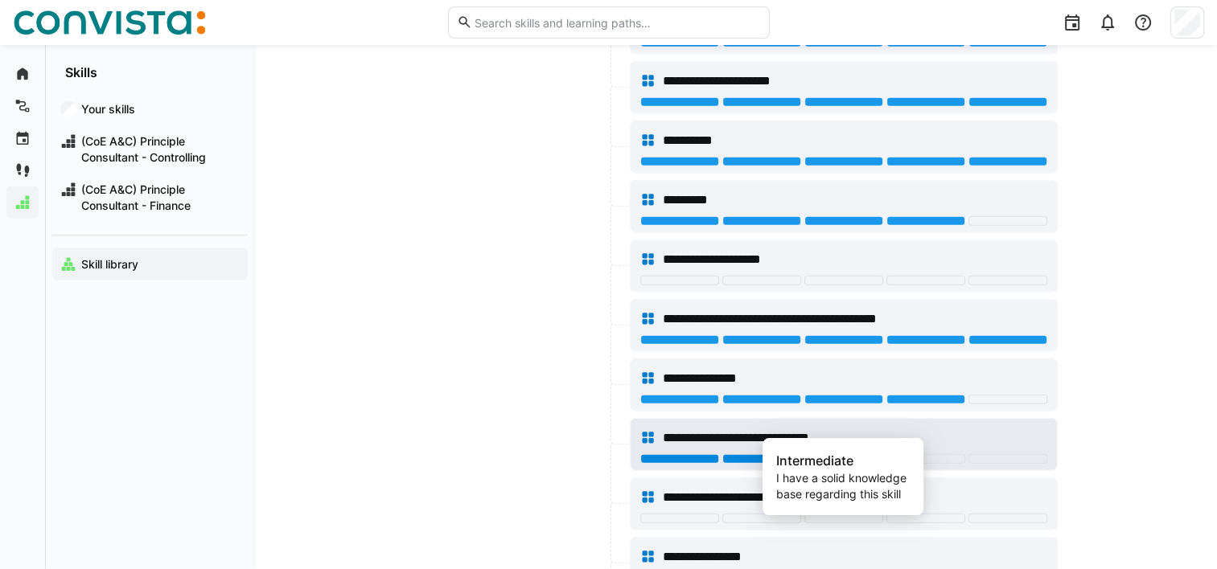
click at [824, 454] on div at bounding box center [843, 459] width 79 height 10
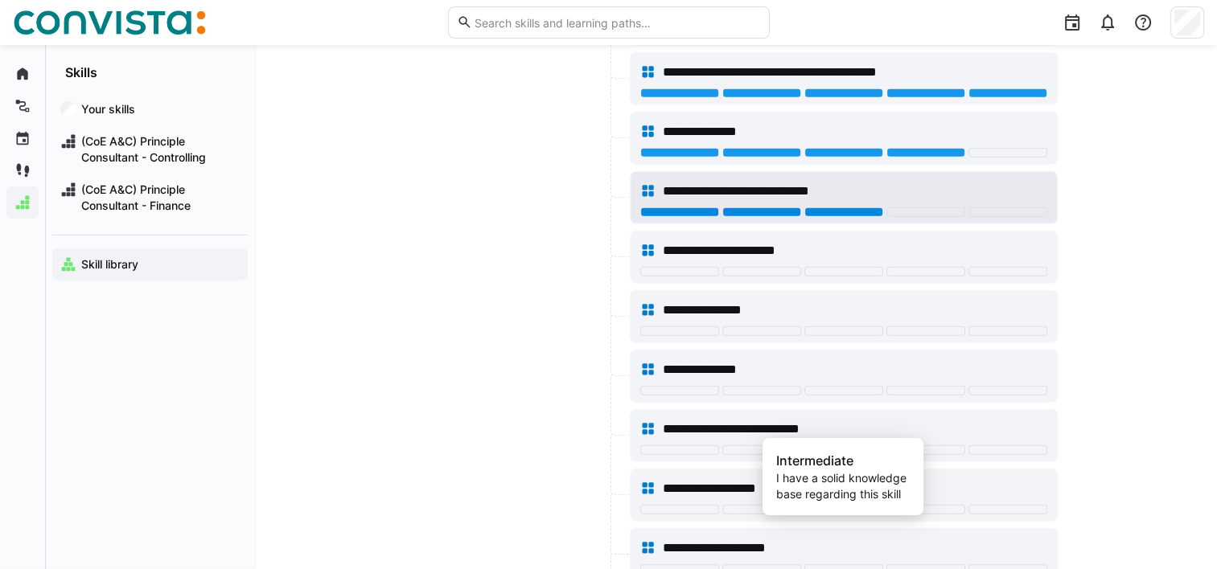
scroll to position [4775, 0]
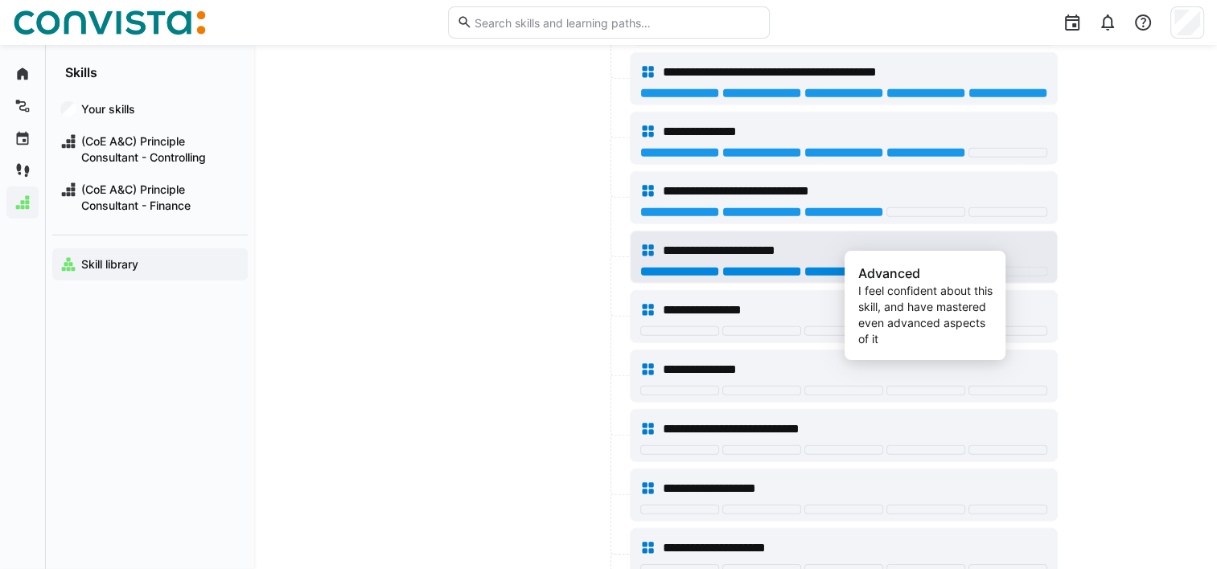
click at [937, 267] on div at bounding box center [925, 272] width 79 height 10
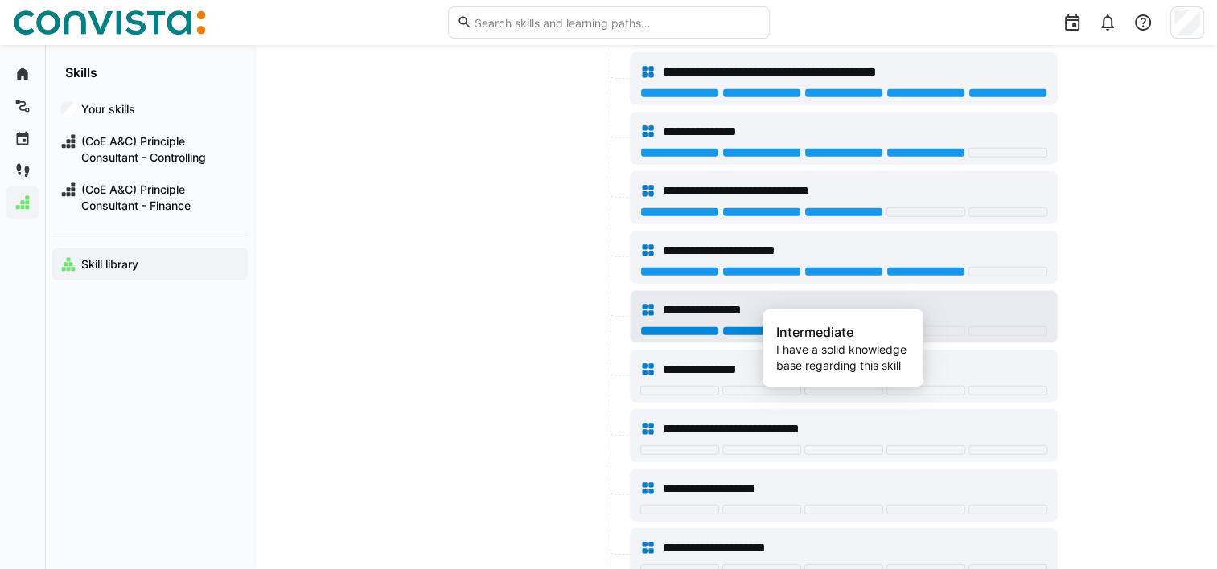
click at [811, 327] on div at bounding box center [843, 332] width 79 height 10
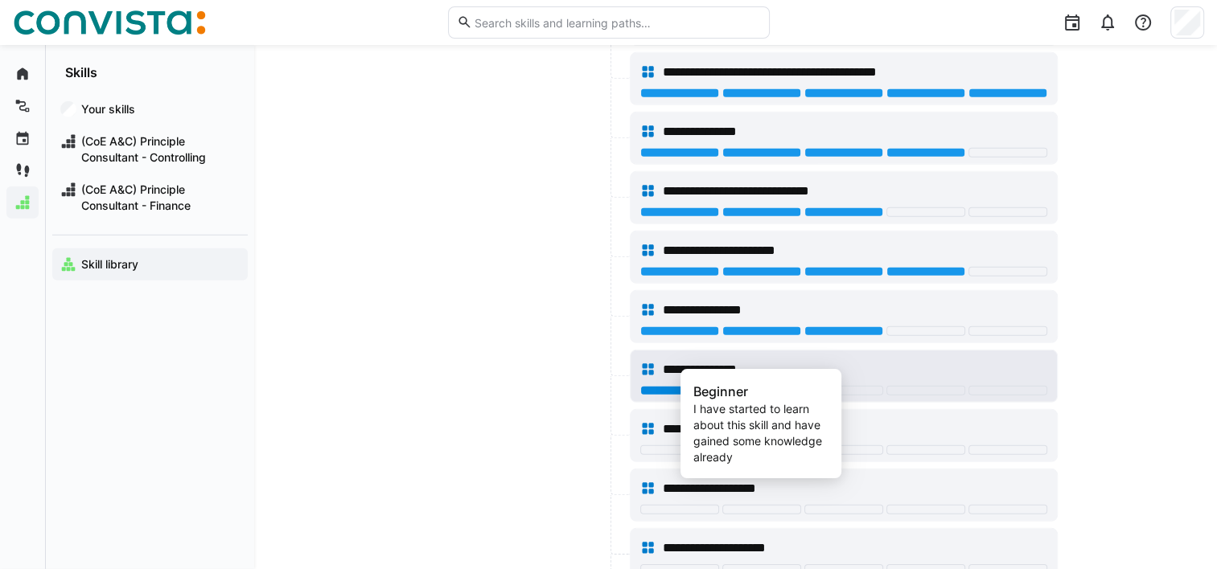
click at [780, 386] on div at bounding box center [761, 391] width 79 height 10
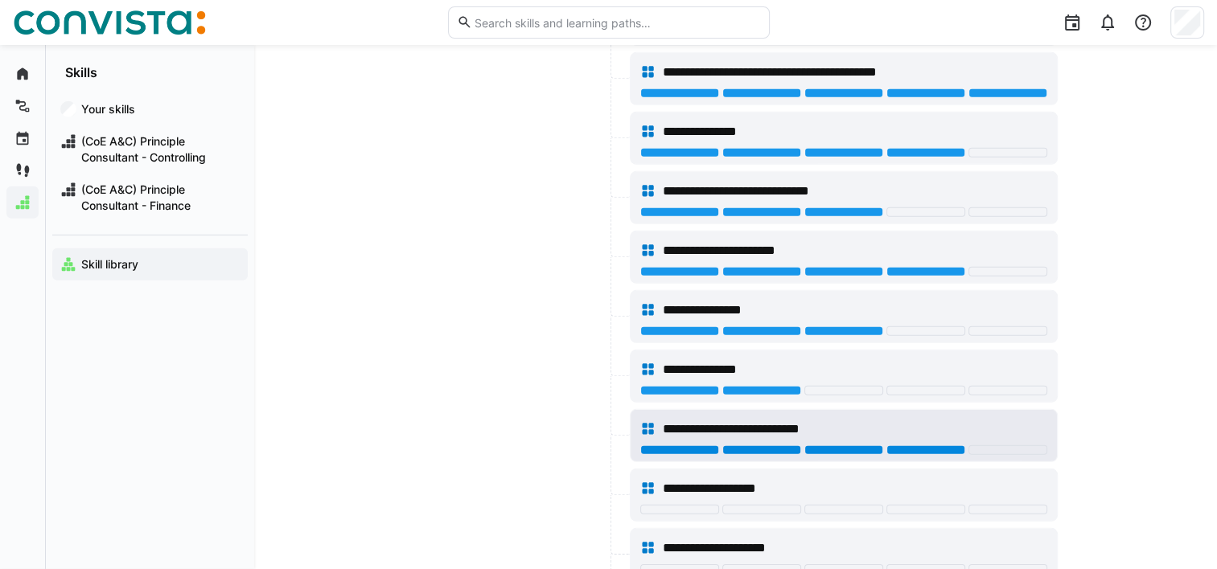
click at [903, 446] on div at bounding box center [925, 451] width 79 height 10
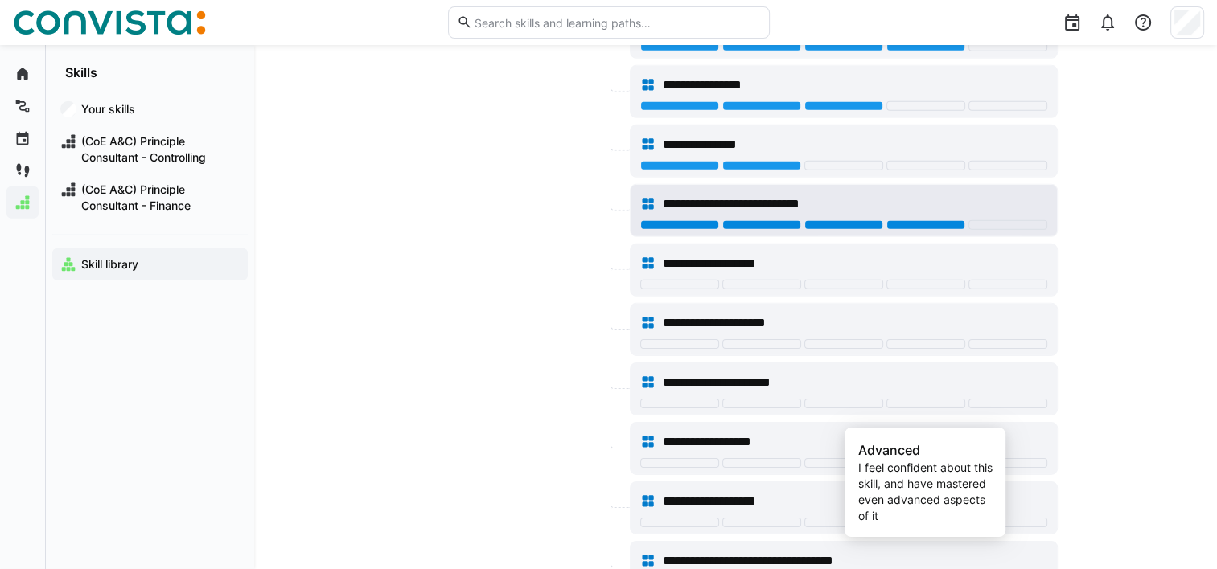
scroll to position [5017, 0]
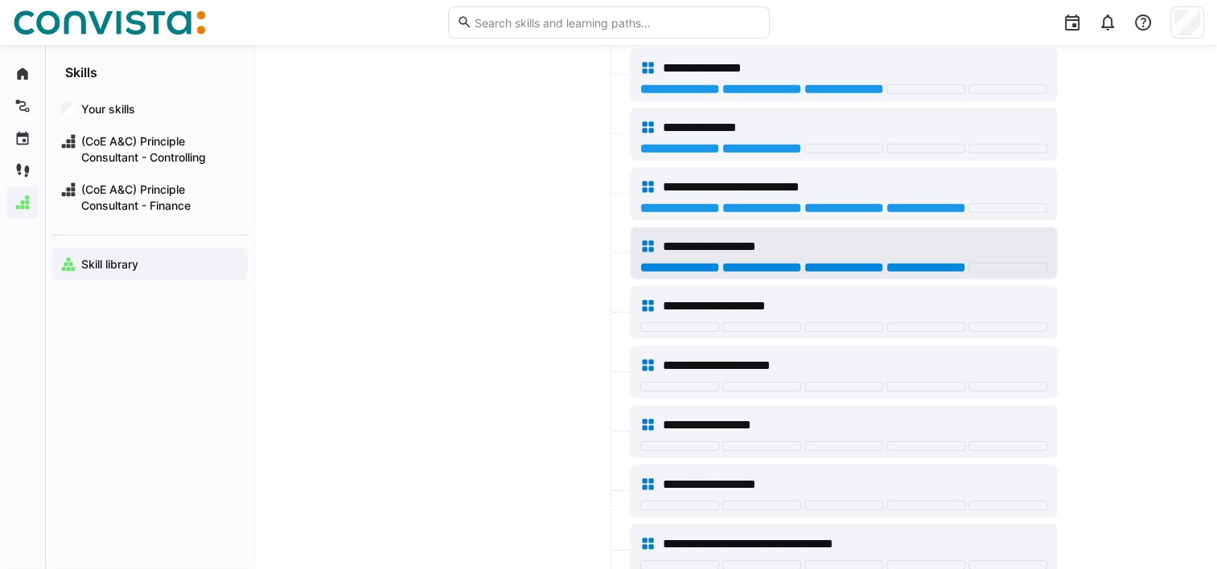
click at [965, 263] on div at bounding box center [843, 268] width 407 height 10
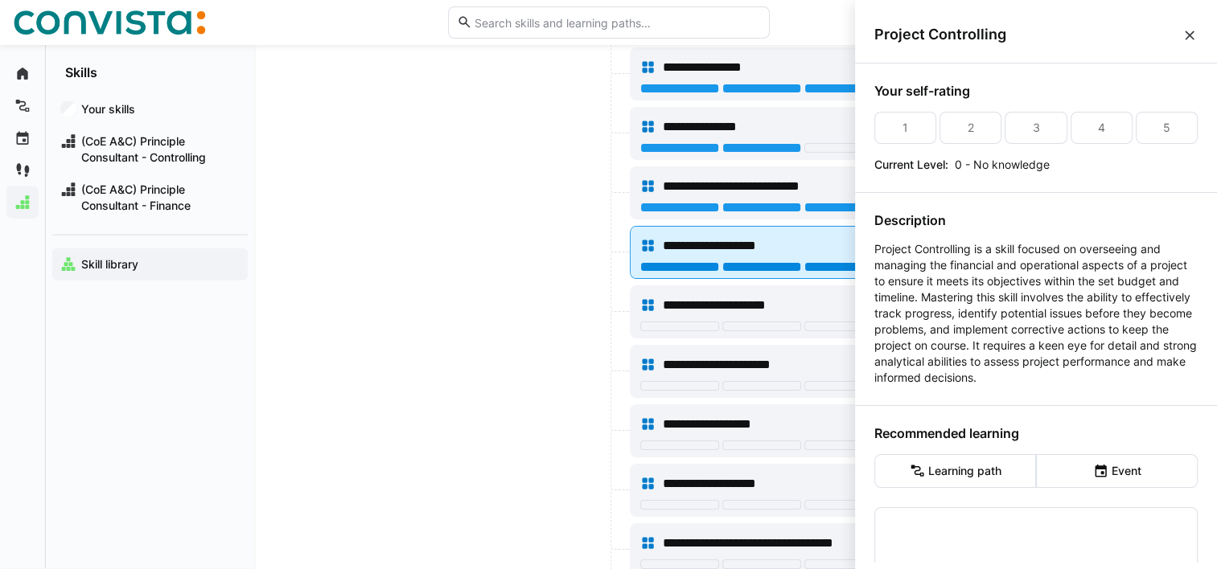
scroll to position [0, 0]
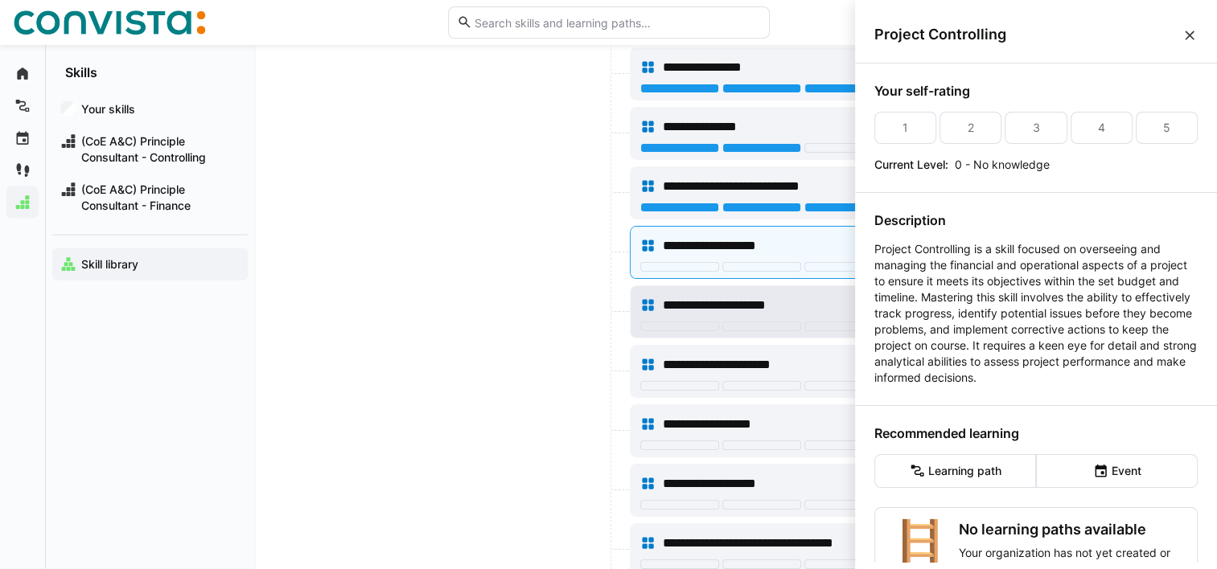
click at [846, 322] on div at bounding box center [843, 328] width 407 height 13
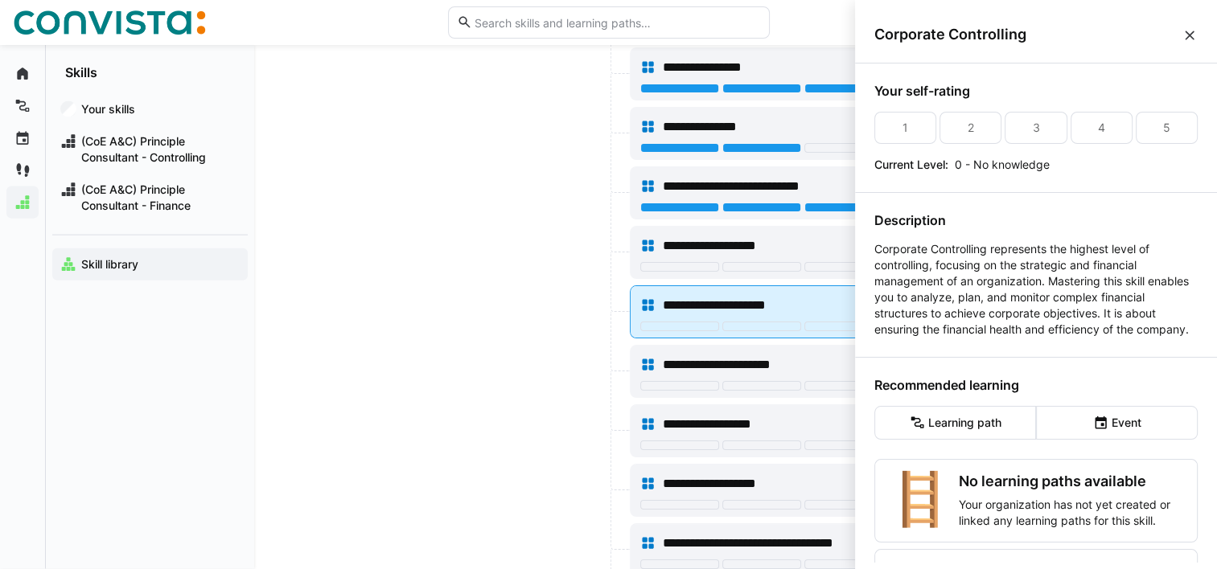
click at [840, 290] on div "**********" at bounding box center [843, 306] width 407 height 32
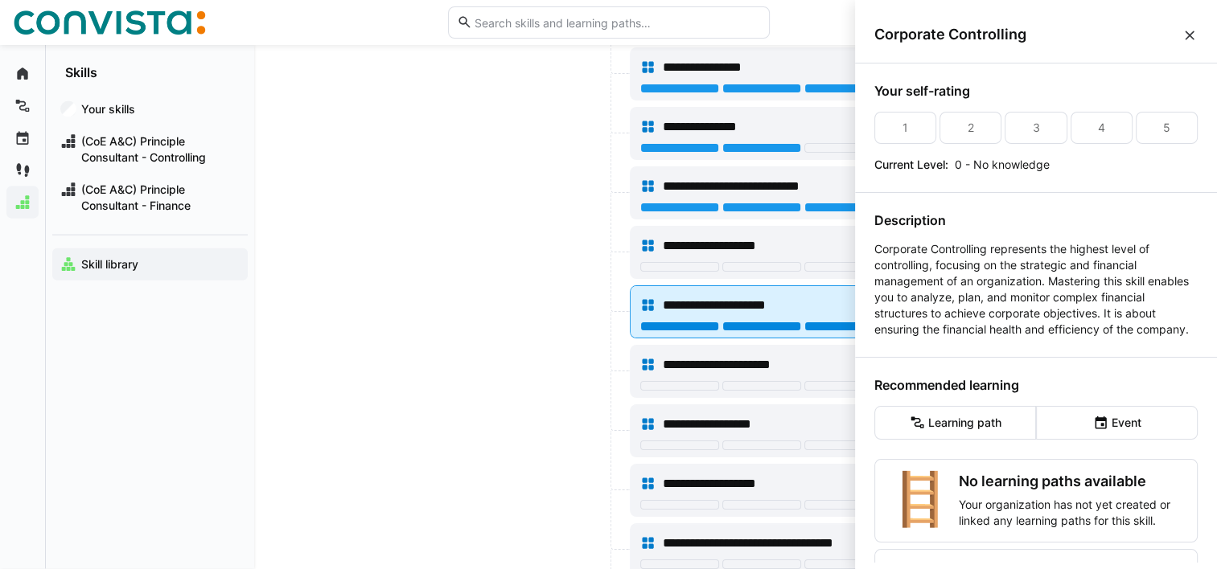
click at [833, 322] on div at bounding box center [843, 327] width 79 height 10
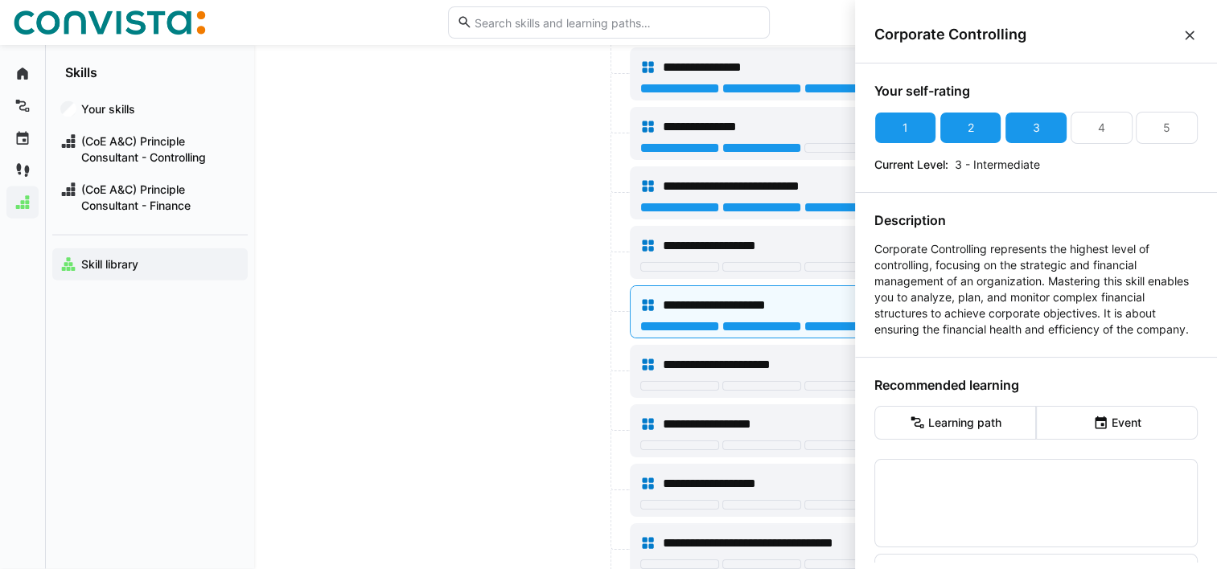
click at [492, 296] on div at bounding box center [520, 312] width 212 height 53
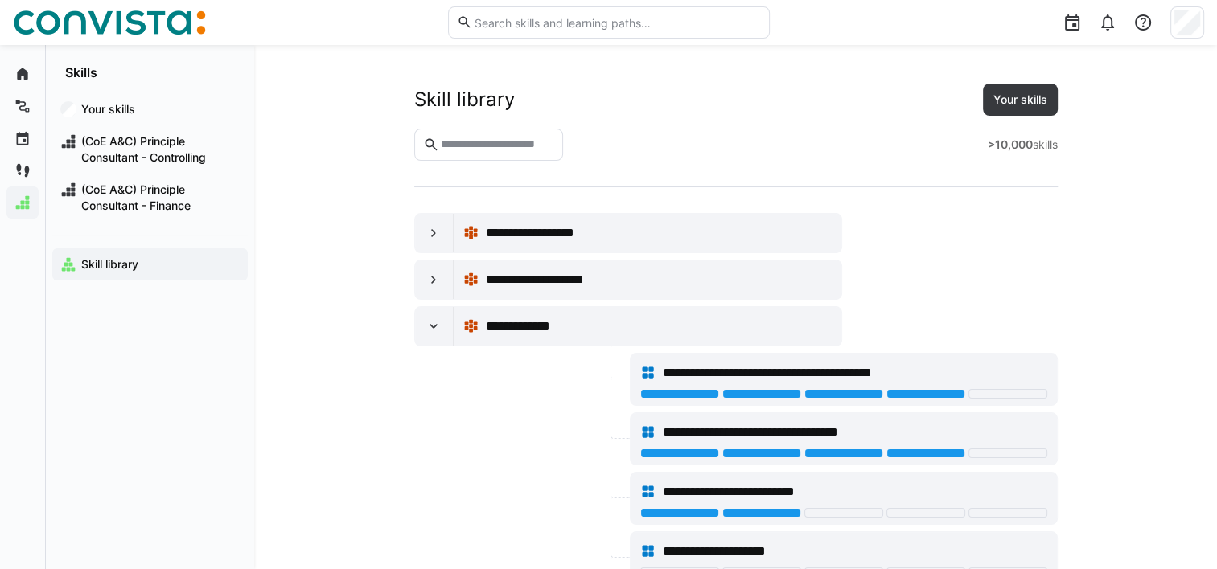
scroll to position [5017, 0]
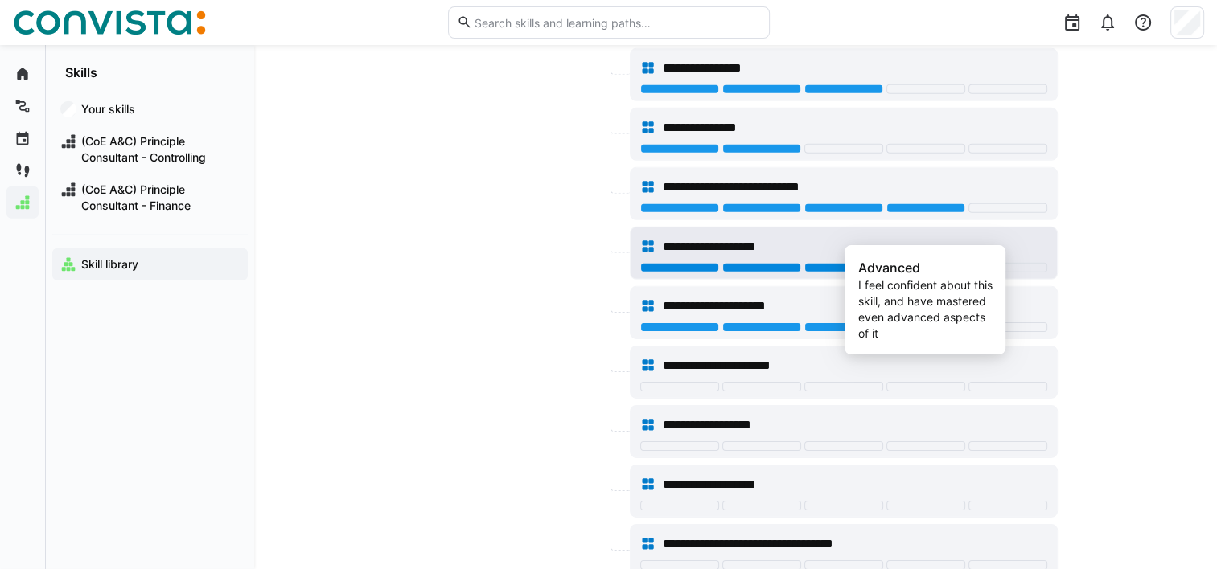
click at [939, 263] on div at bounding box center [925, 268] width 79 height 10
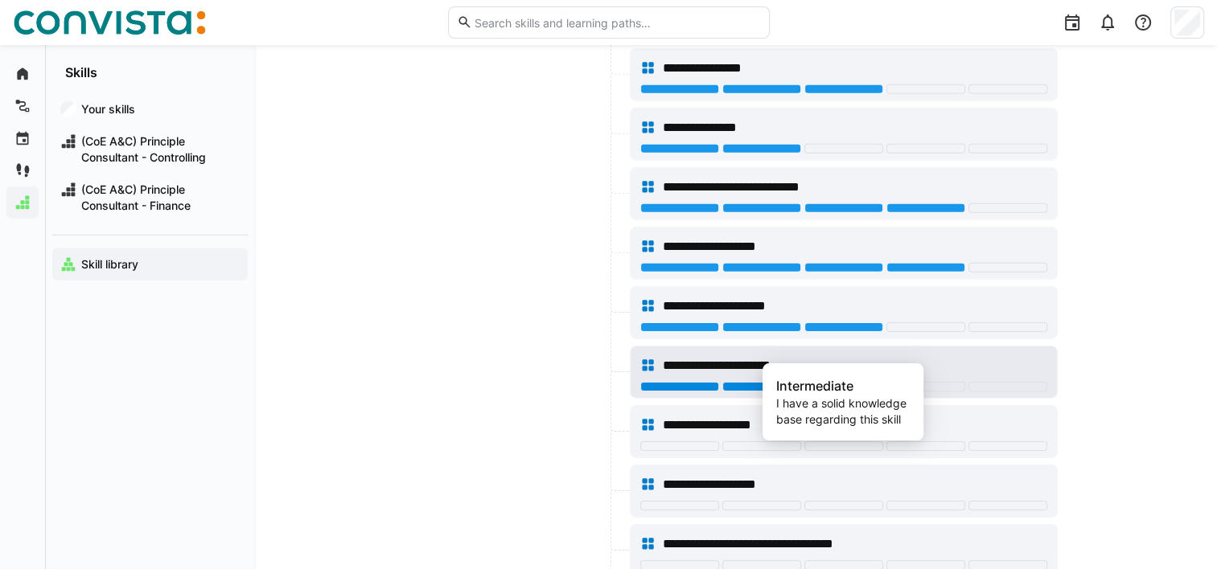
click at [816, 382] on div at bounding box center [843, 387] width 79 height 10
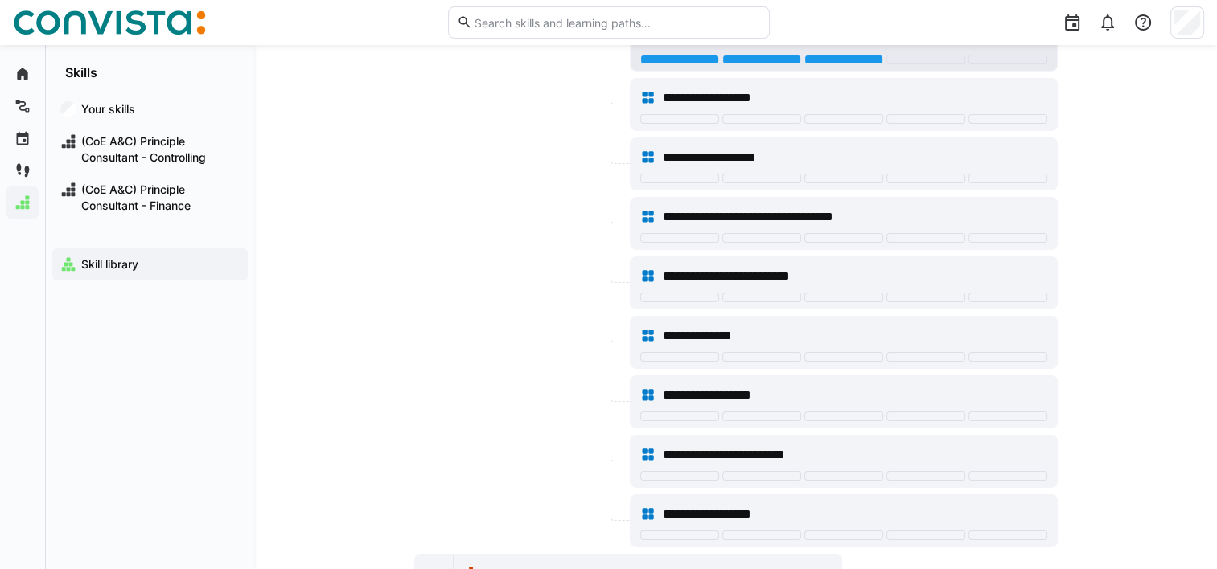
scroll to position [5363, 0]
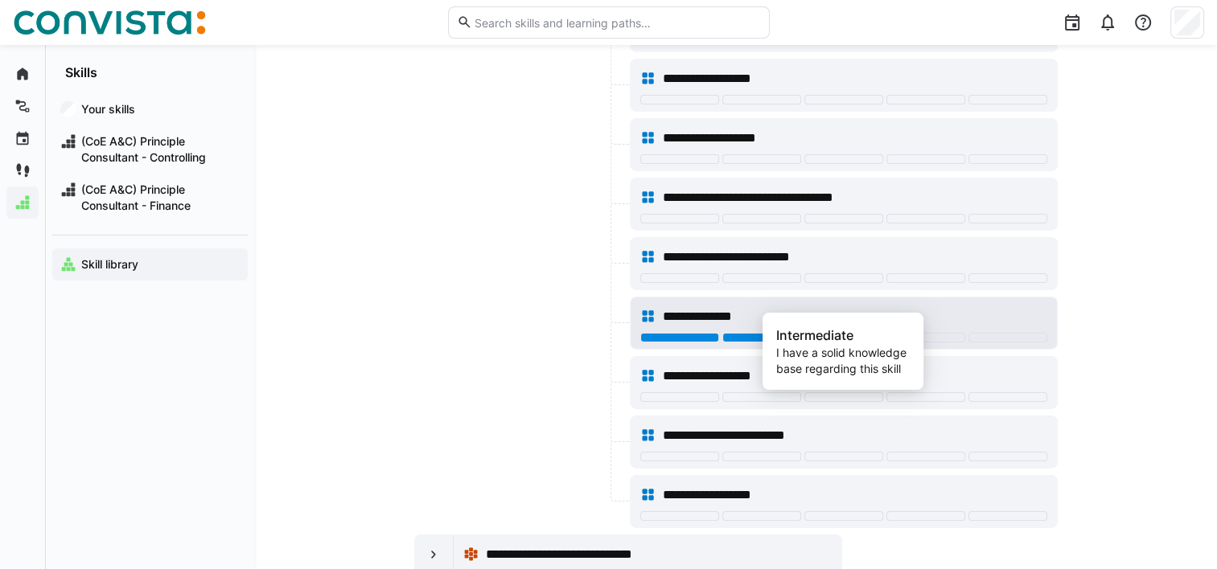
click at [835, 333] on div at bounding box center [843, 338] width 79 height 10
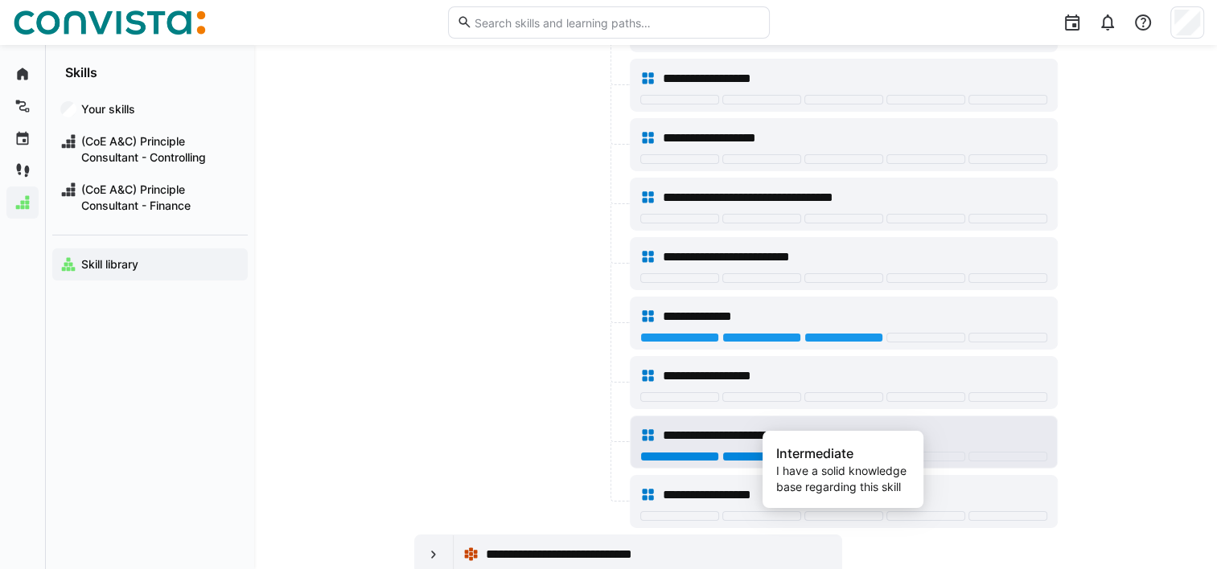
click at [853, 452] on div at bounding box center [843, 457] width 79 height 10
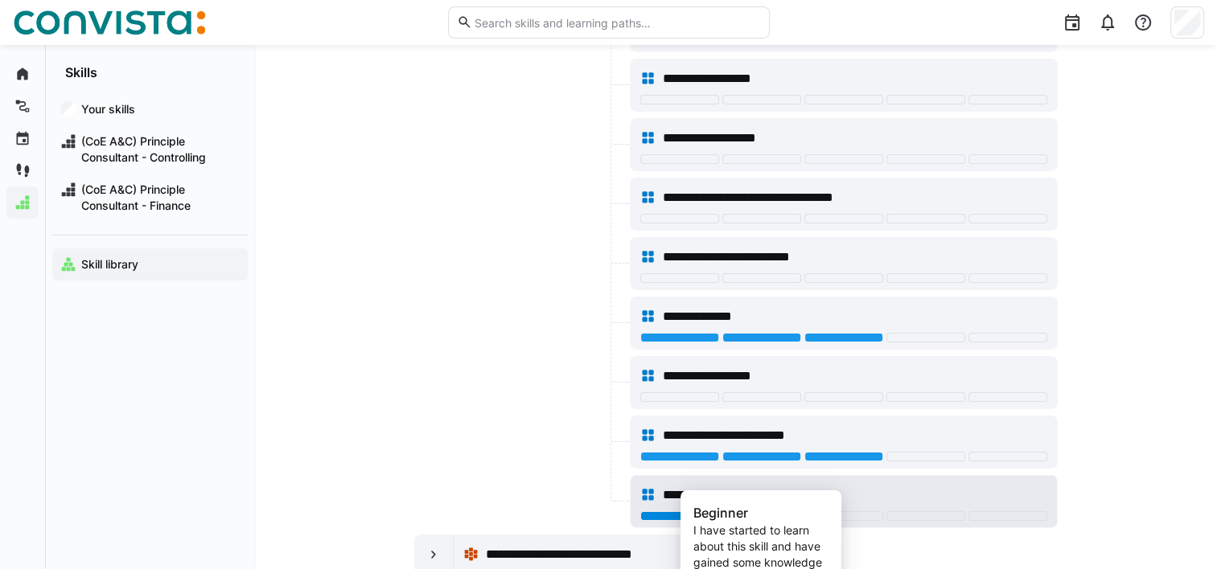
click at [787, 512] on div at bounding box center [761, 517] width 79 height 10
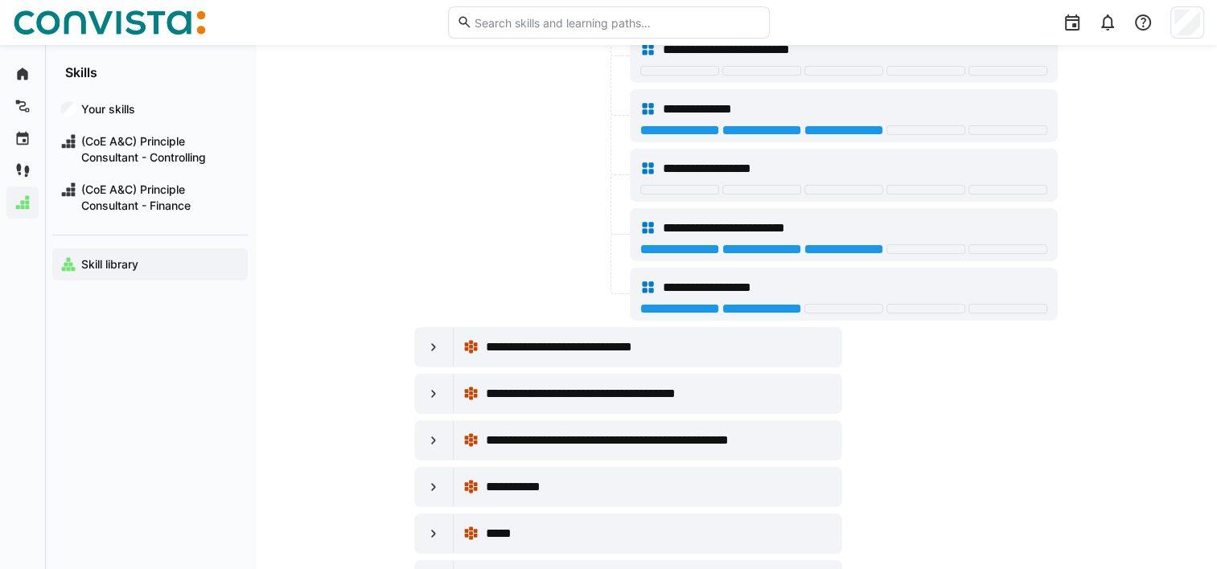
scroll to position [5573, 0]
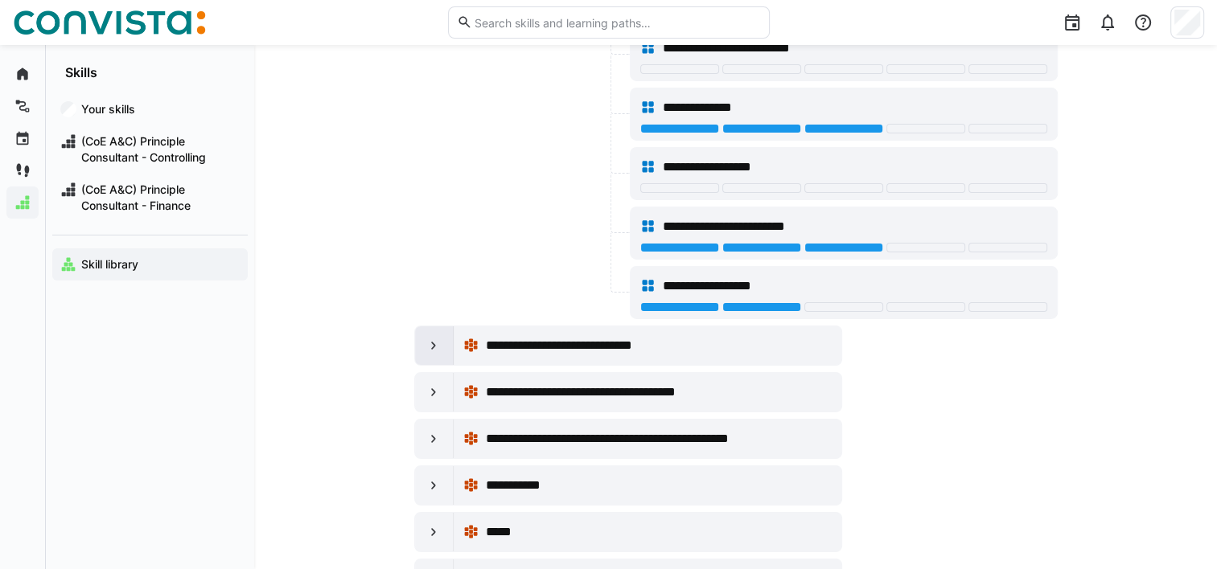
click at [426, 338] on eds-icon at bounding box center [434, 346] width 16 height 16
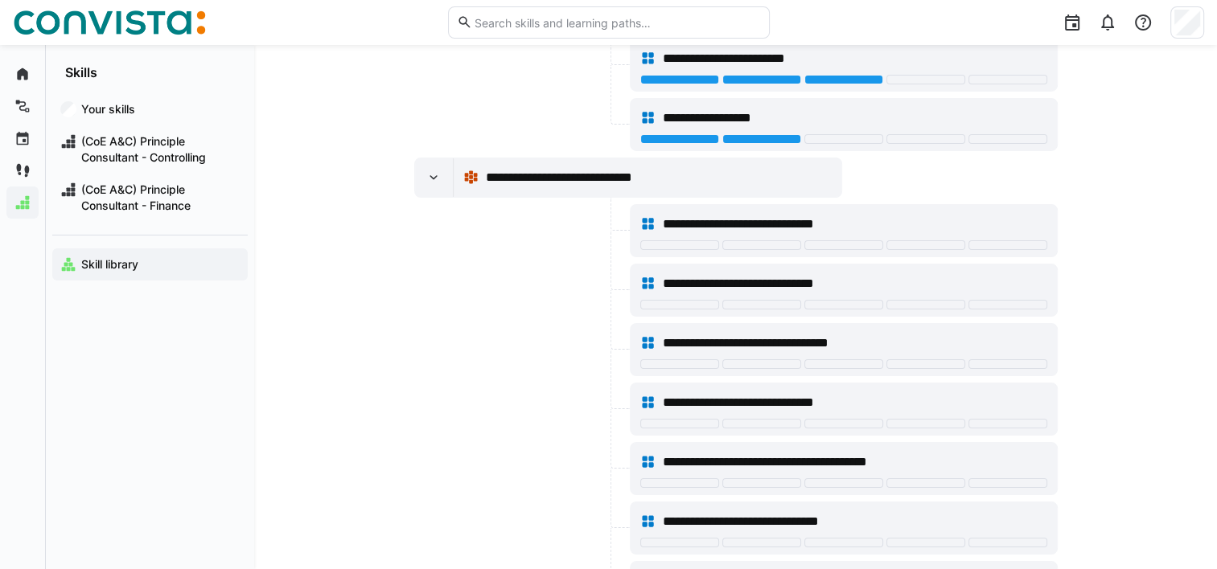
scroll to position [5741, 0]
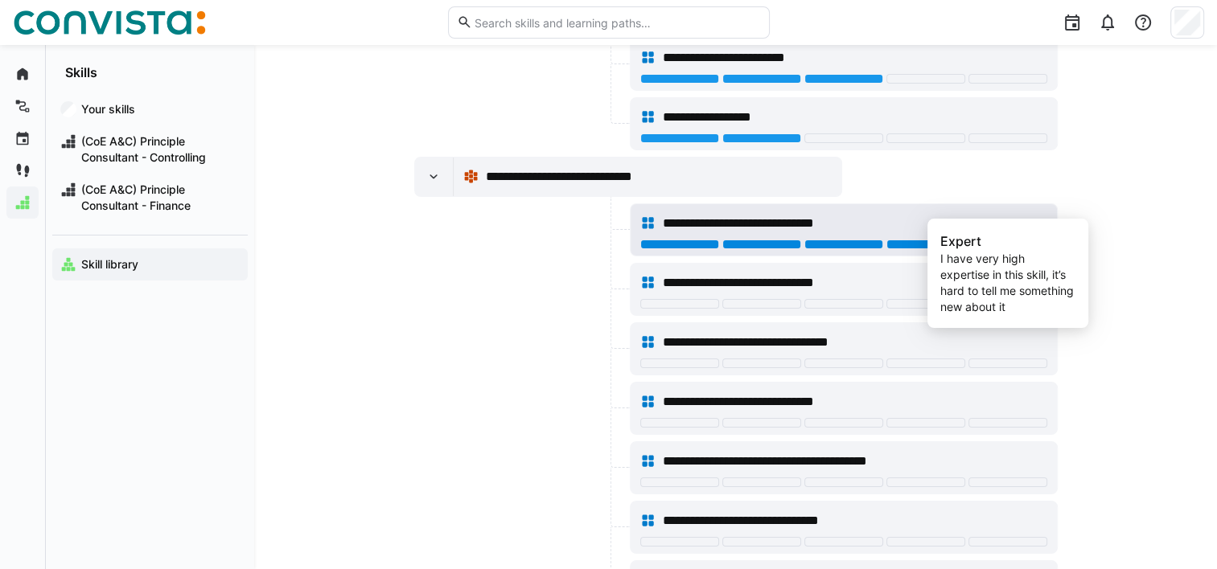
click at [978, 240] on div at bounding box center [1007, 245] width 79 height 10
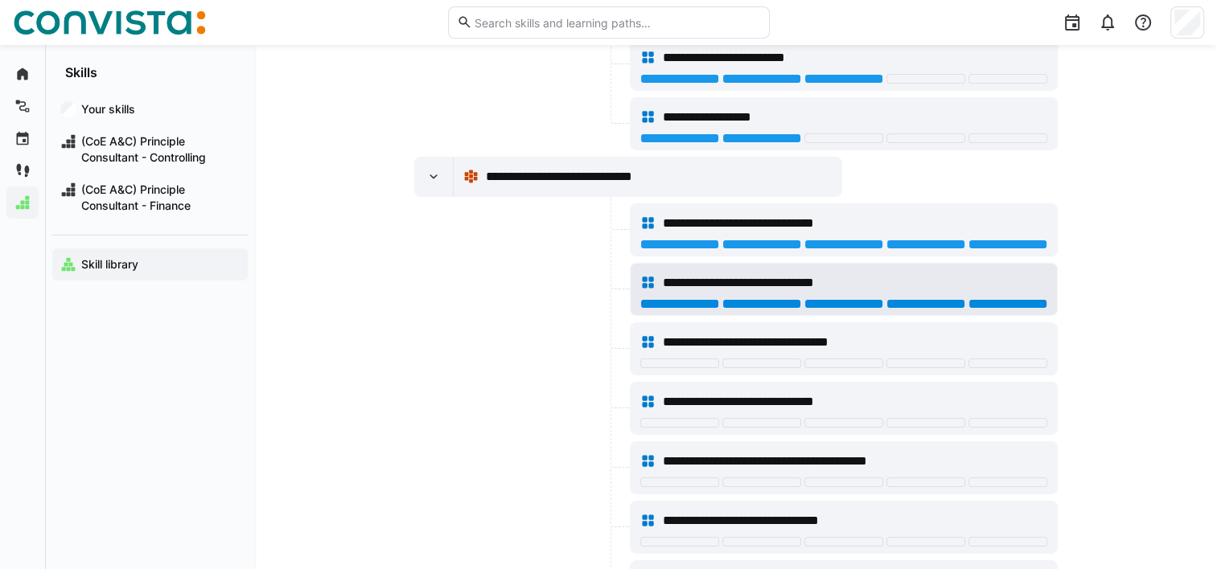
click at [1005, 299] on div at bounding box center [1007, 304] width 79 height 10
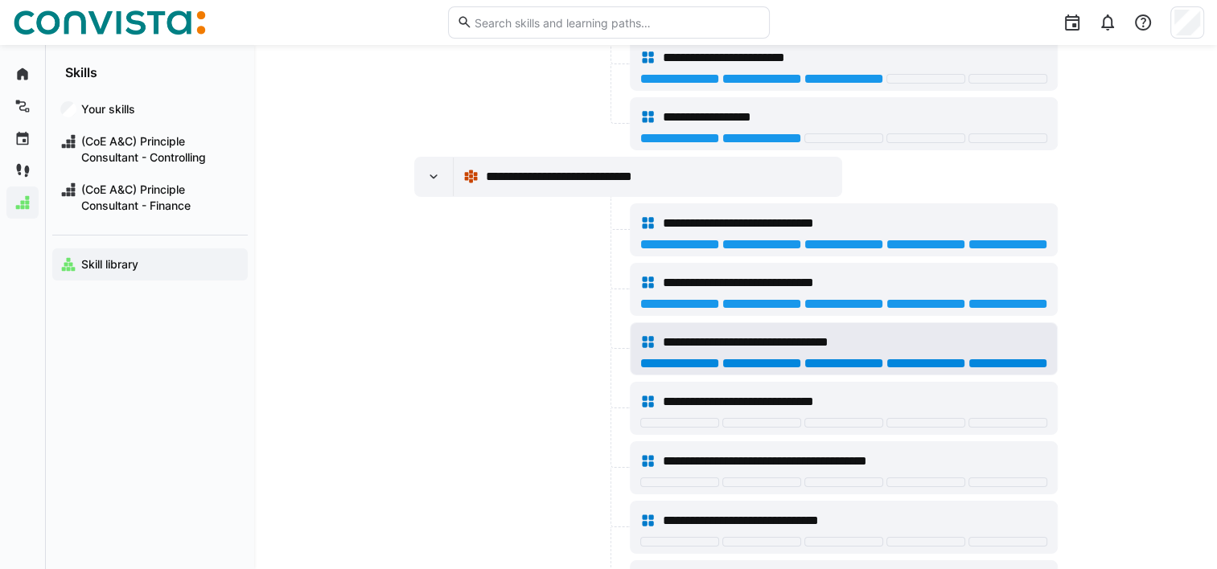
click at [1000, 359] on div at bounding box center [1007, 364] width 79 height 10
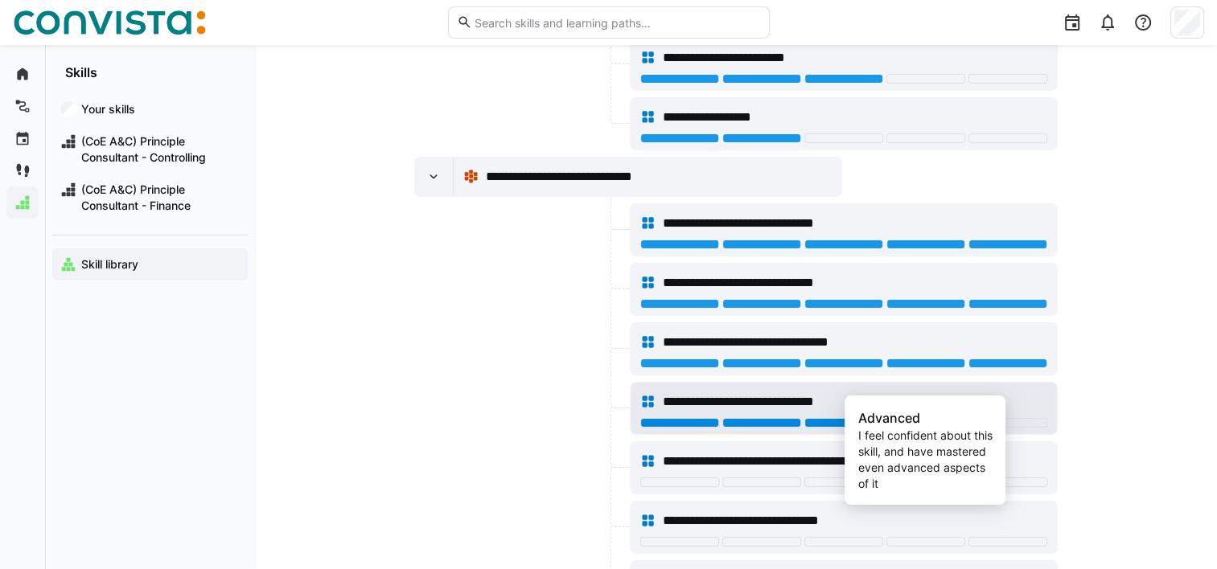
click at [943, 418] on div at bounding box center [925, 423] width 79 height 10
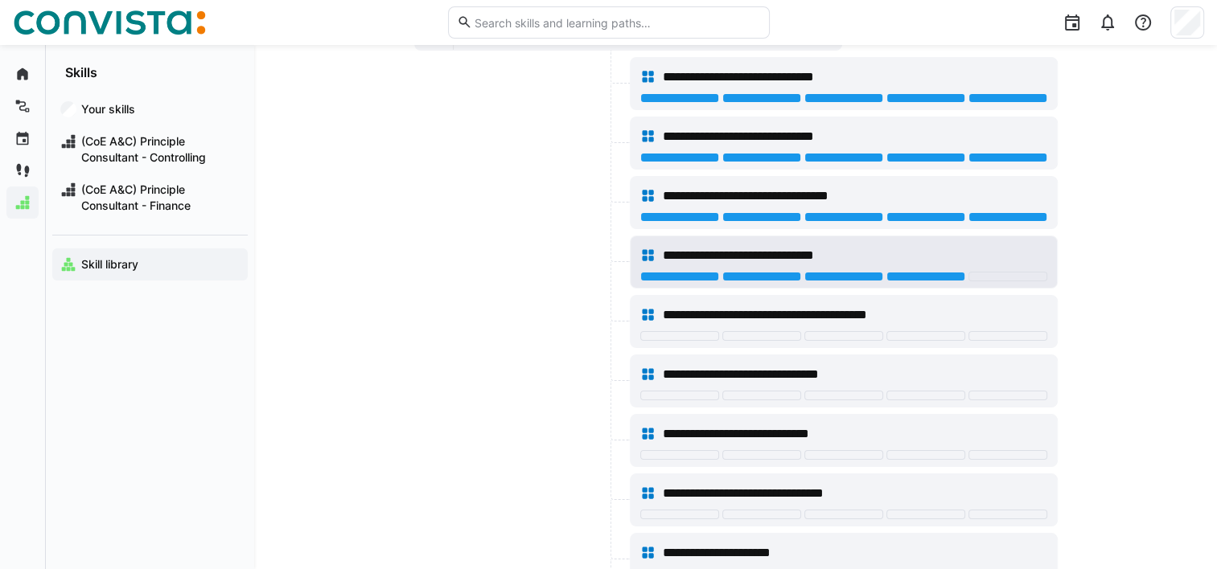
scroll to position [5918, 0]
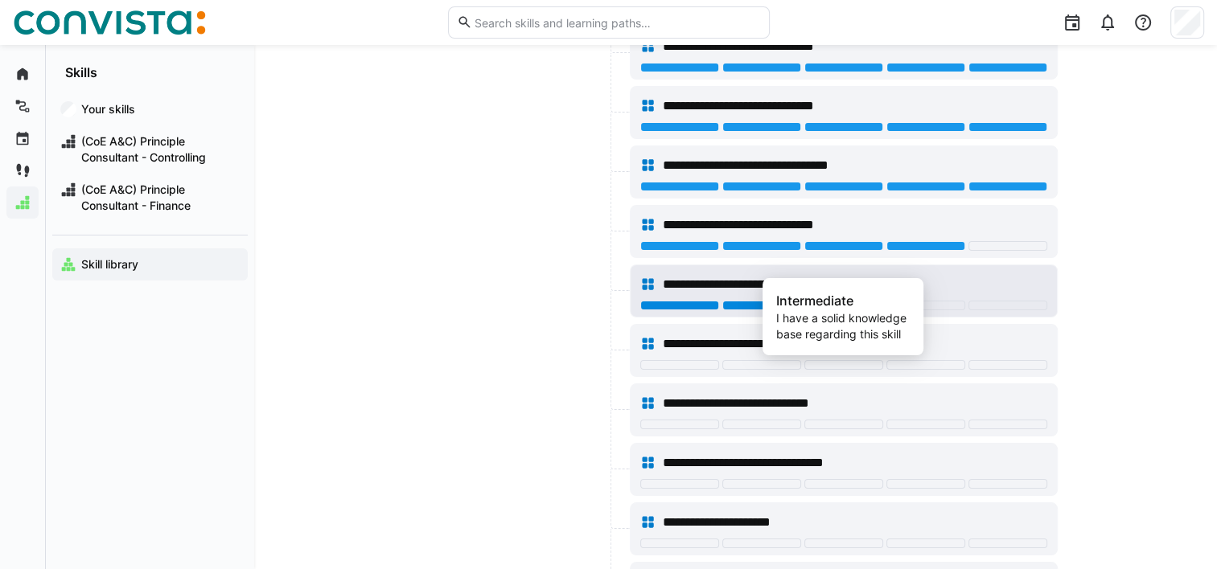
click at [829, 301] on div at bounding box center [843, 306] width 79 height 10
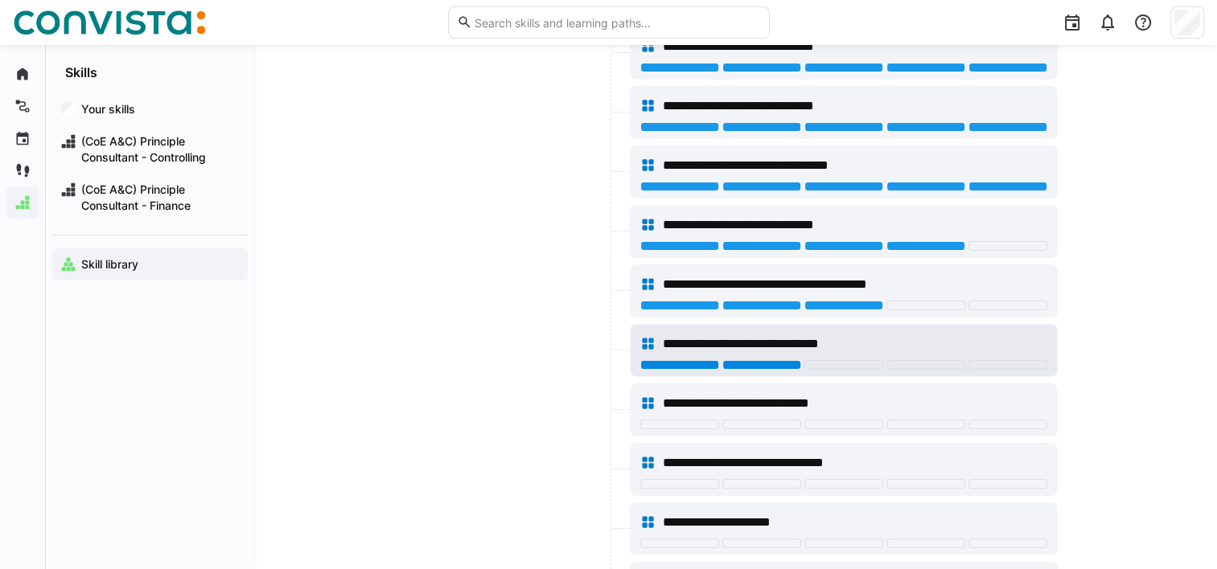
click at [781, 360] on div at bounding box center [761, 365] width 79 height 10
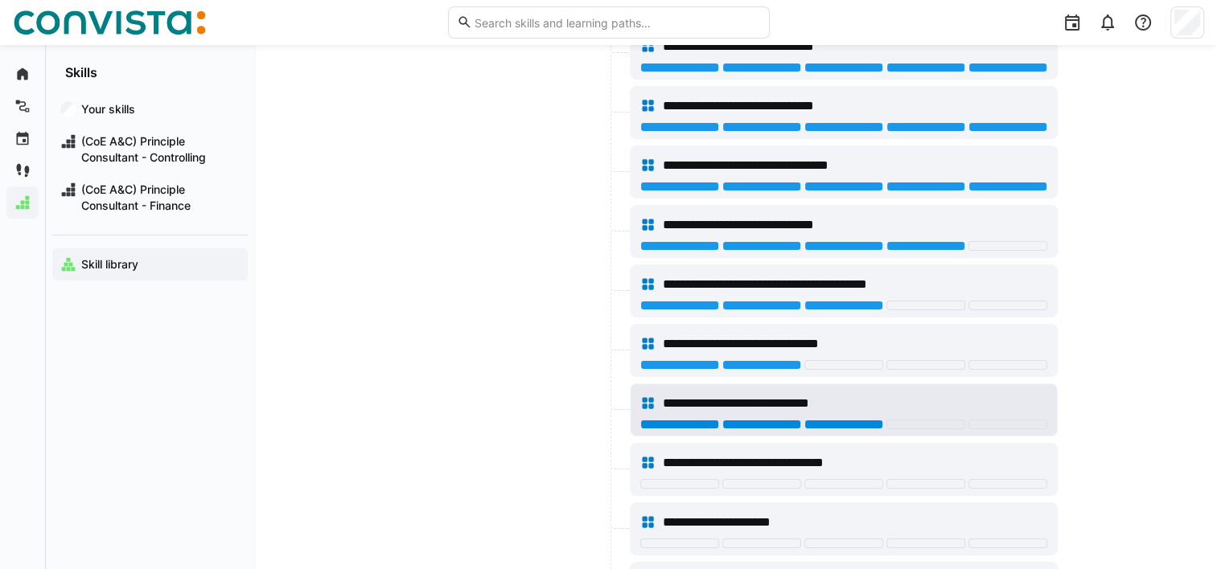
click at [838, 420] on div at bounding box center [843, 425] width 79 height 10
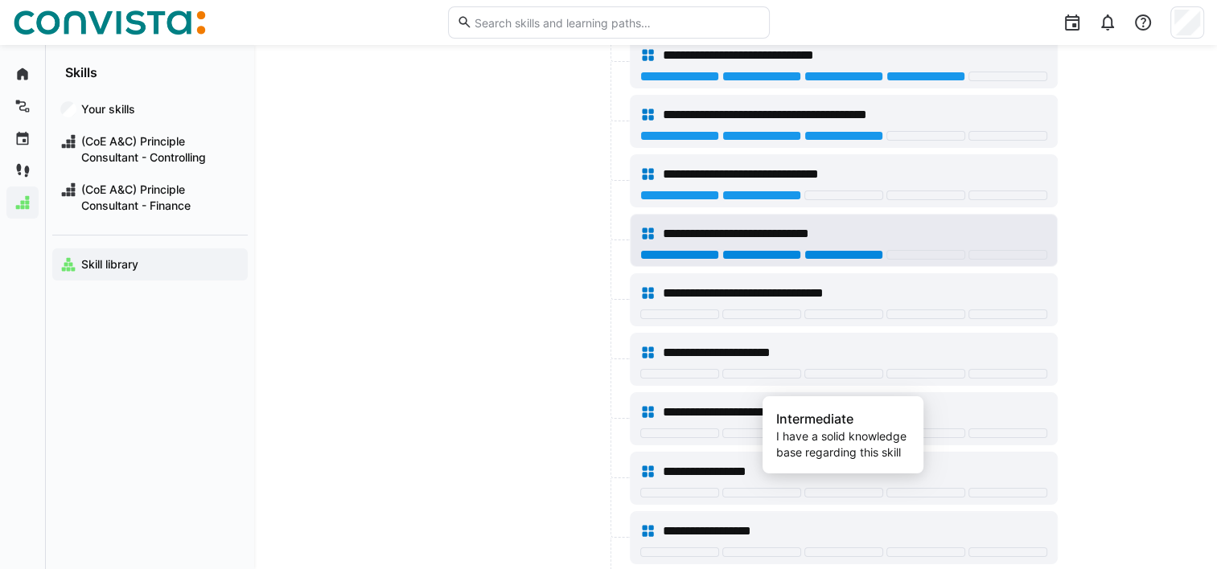
scroll to position [6092, 0]
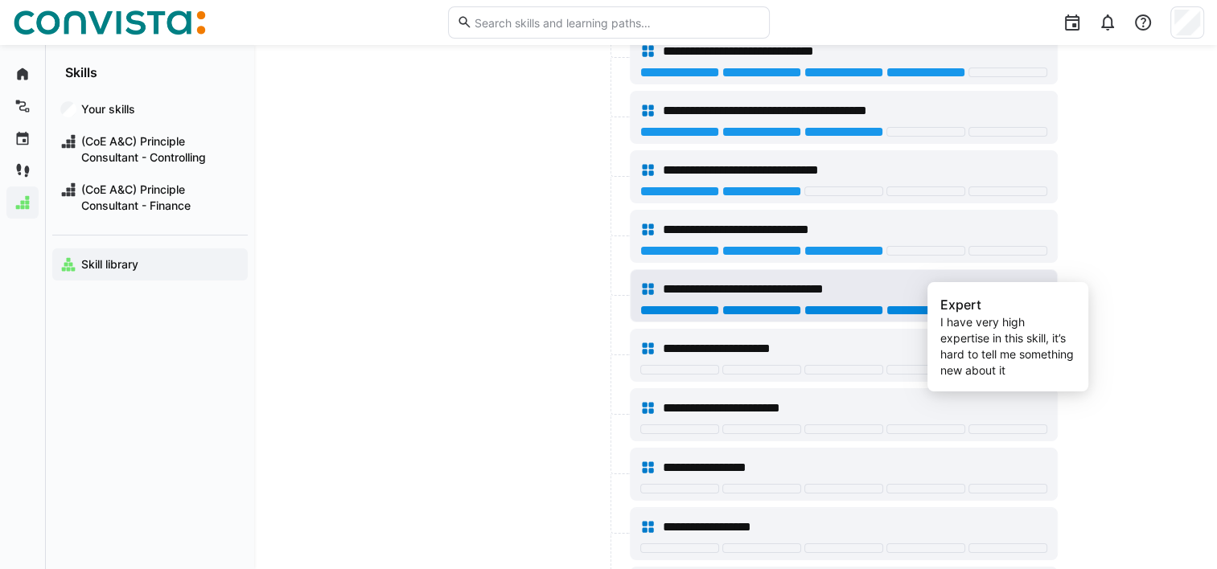
click at [1007, 306] on div at bounding box center [1007, 311] width 79 height 10
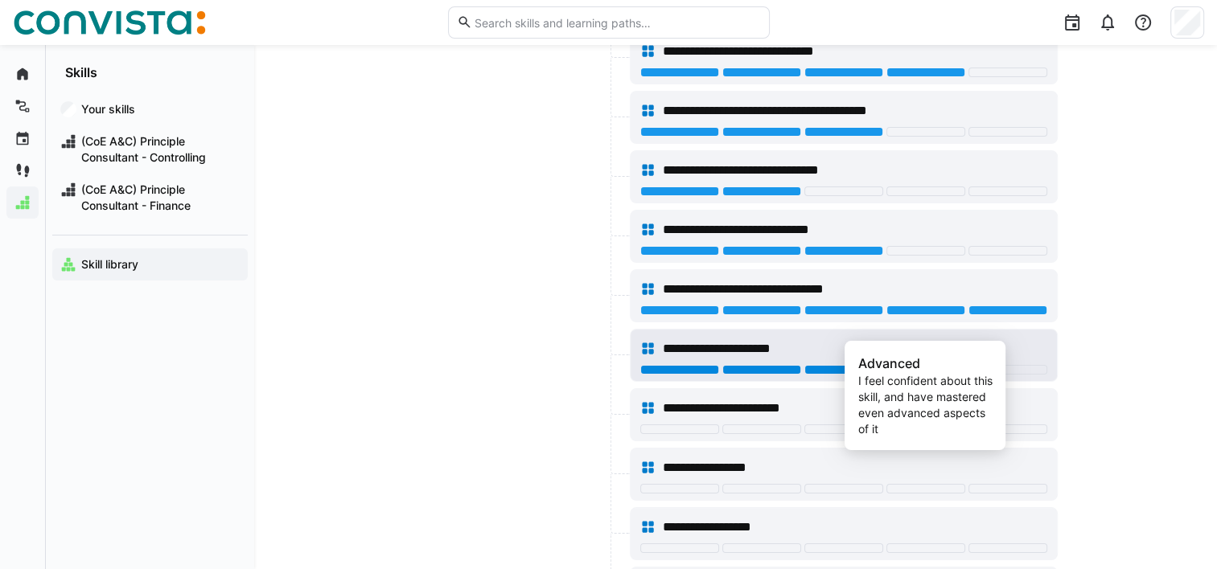
click at [945, 365] on div at bounding box center [925, 370] width 79 height 10
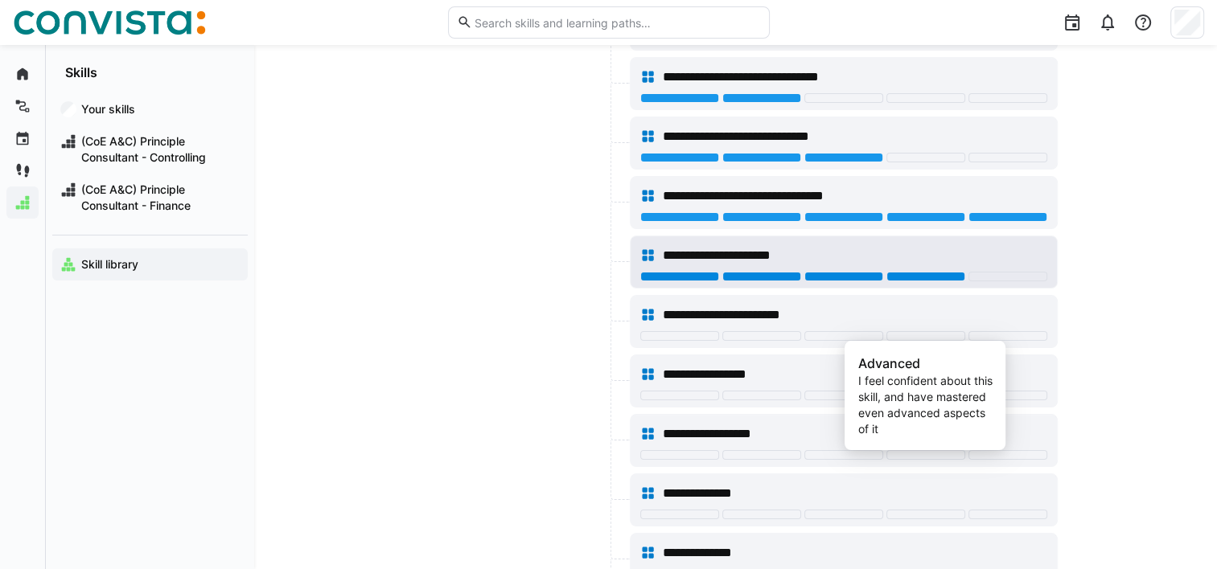
scroll to position [6195, 0]
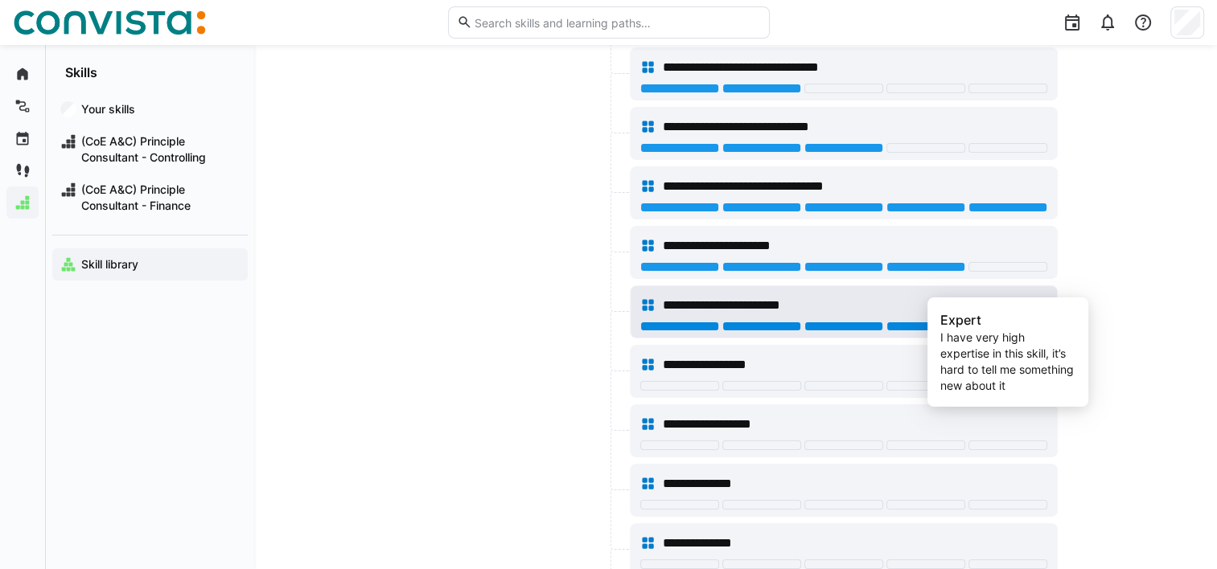
click at [1001, 322] on div at bounding box center [1007, 327] width 79 height 10
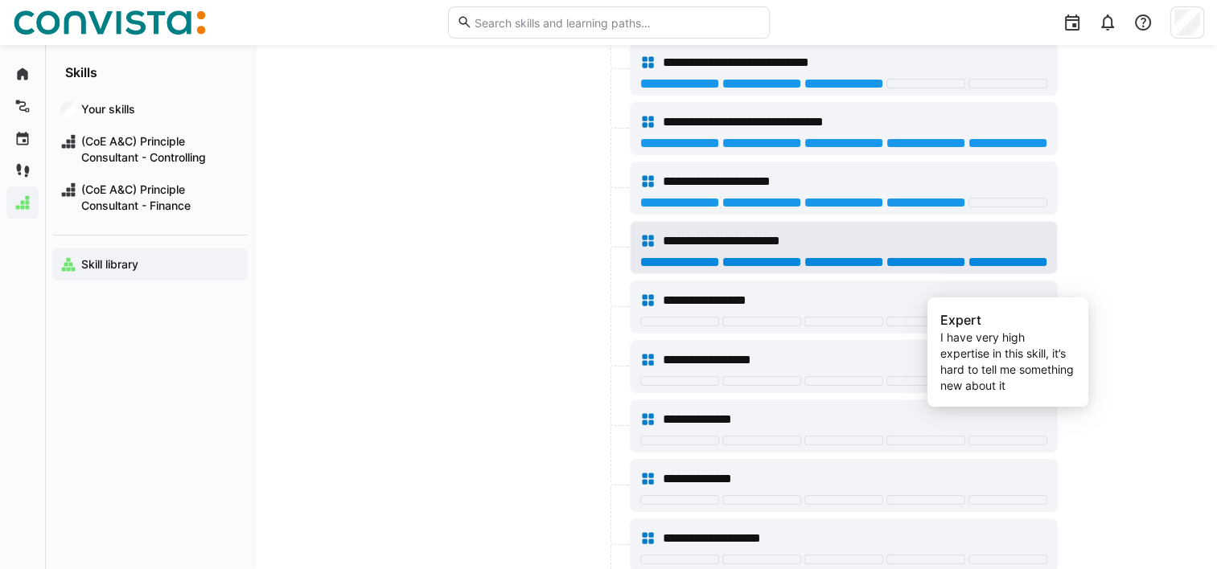
scroll to position [6272, 0]
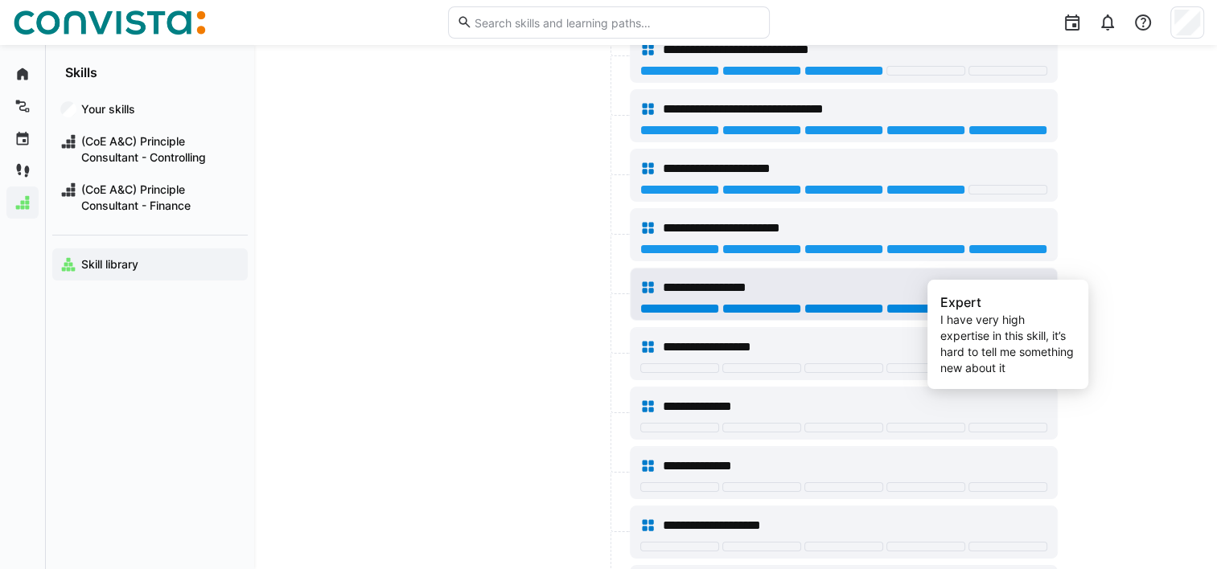
click at [994, 304] on div at bounding box center [1007, 309] width 79 height 10
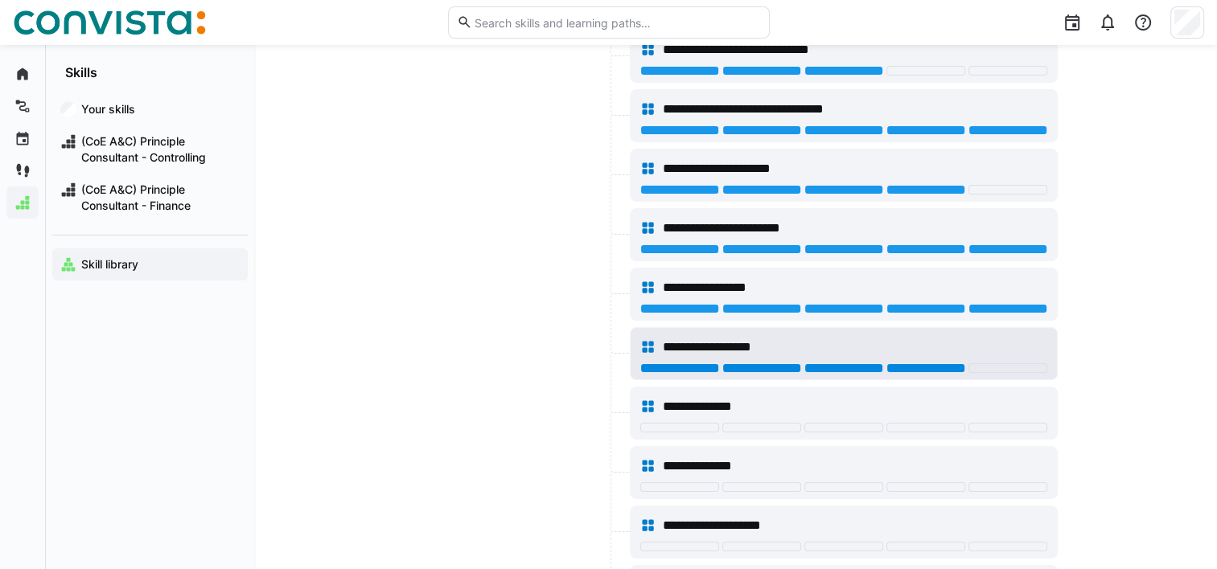
click at [927, 364] on div at bounding box center [925, 369] width 79 height 10
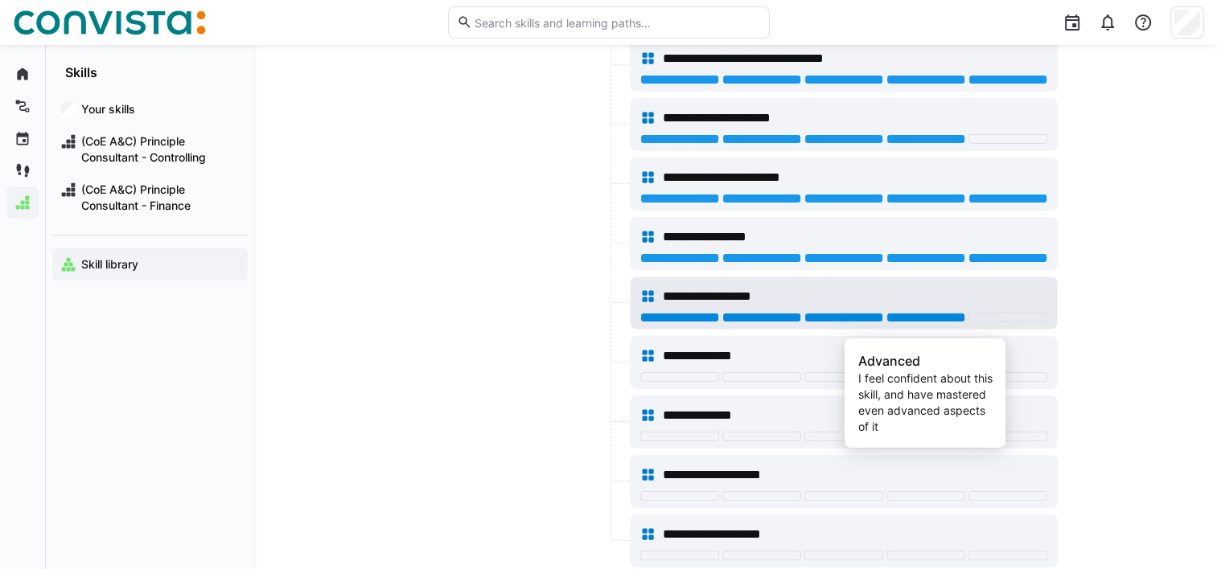
scroll to position [6333, 0]
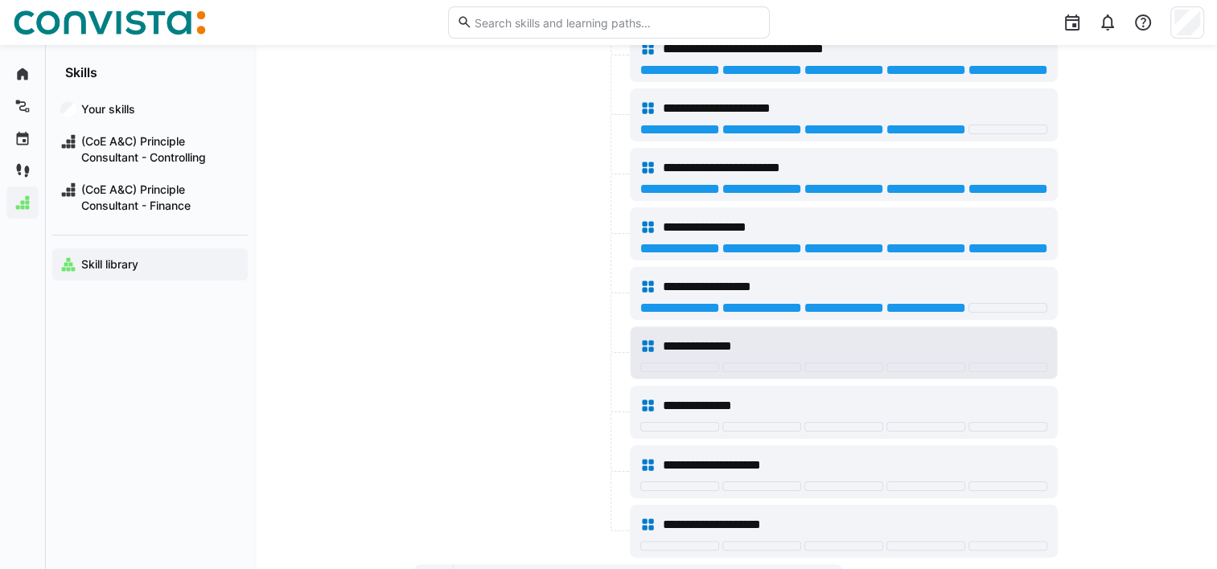
click at [989, 339] on div "**********" at bounding box center [844, 352] width 426 height 51
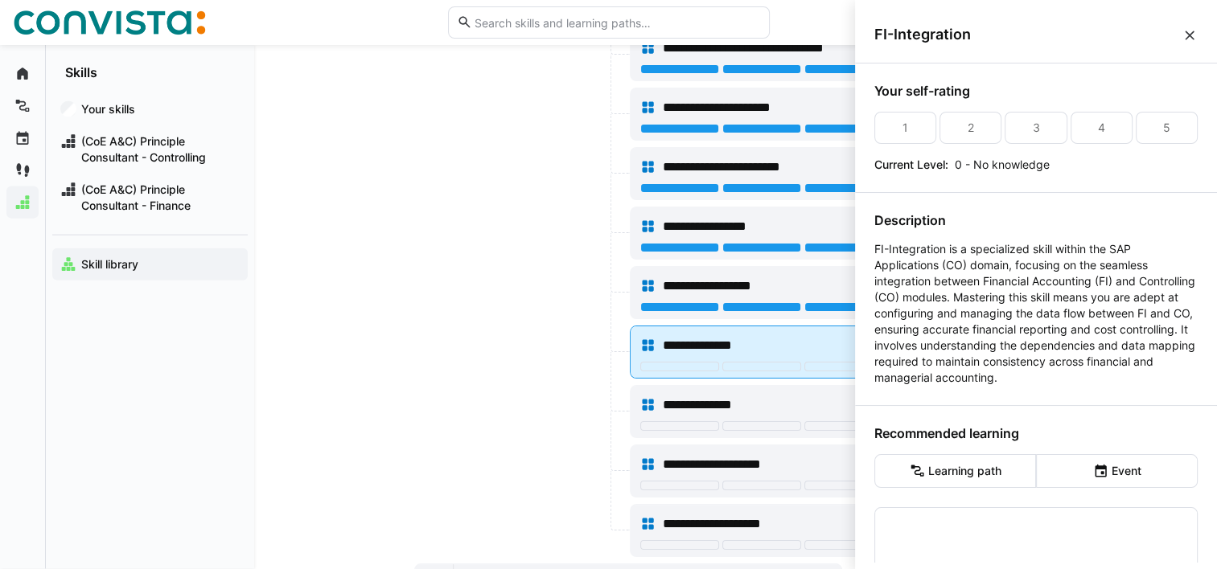
scroll to position [0, 0]
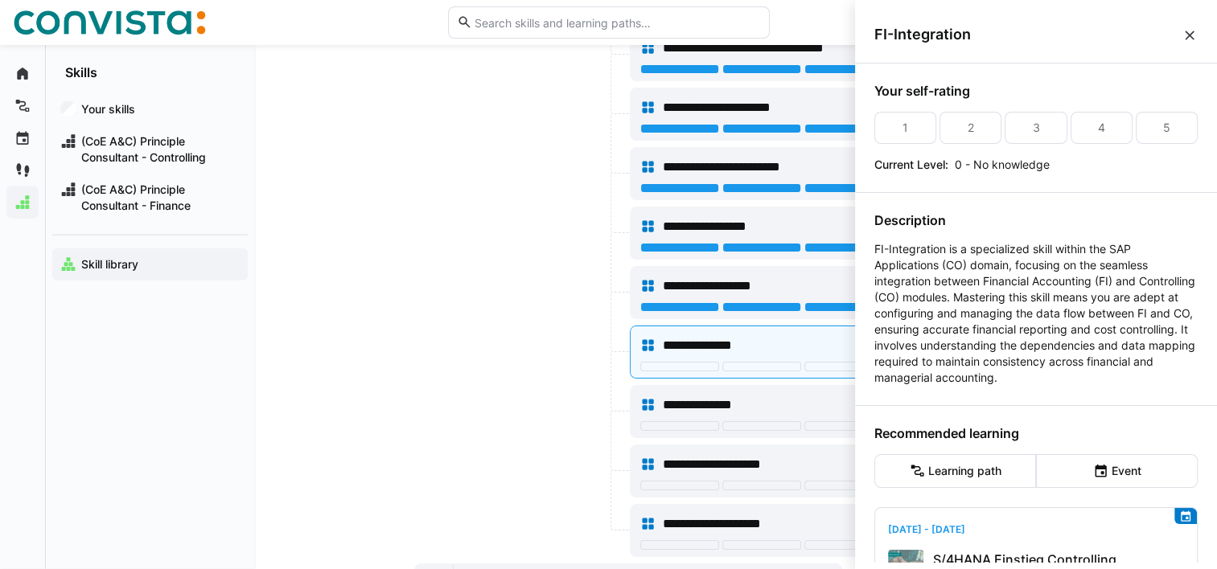
click at [615, 352] on div at bounding box center [620, 382] width 19 height 60
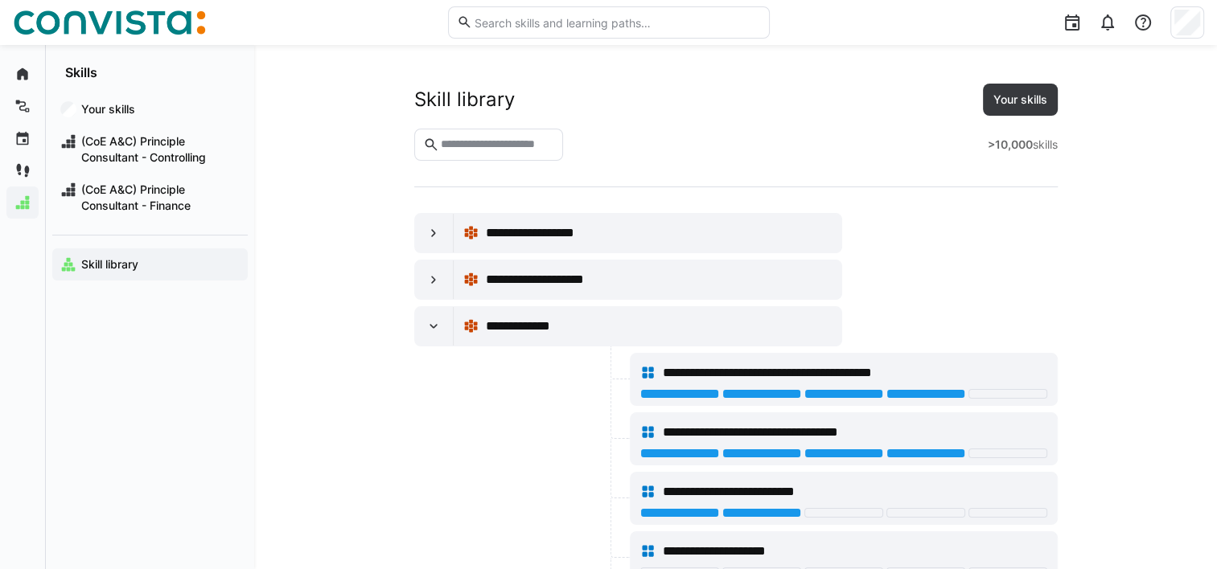
scroll to position [6333, 0]
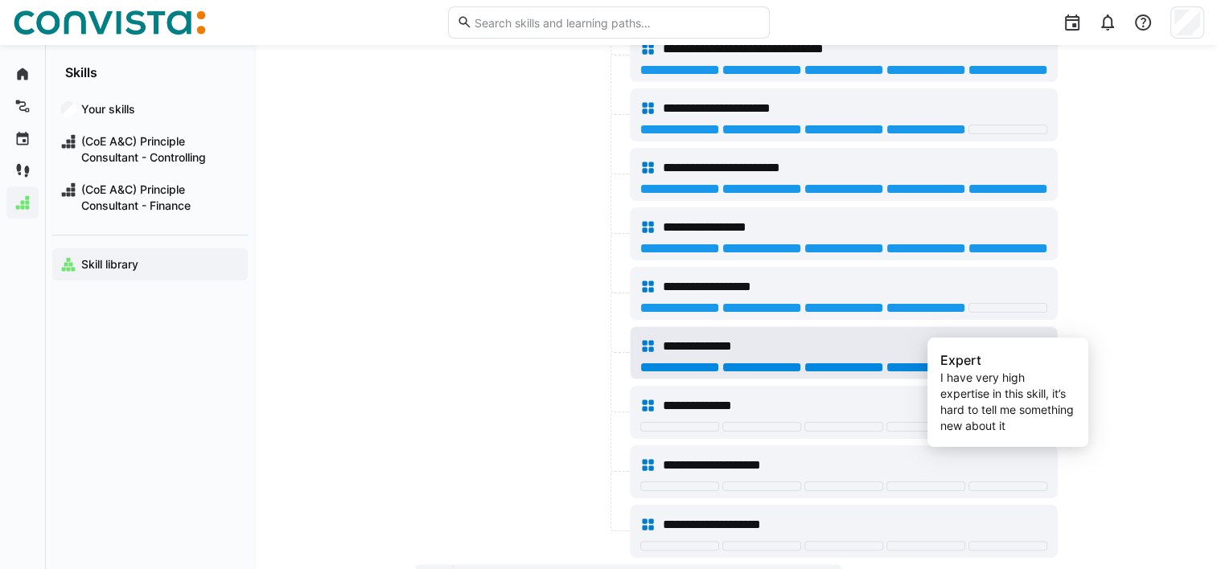
click at [1023, 363] on div at bounding box center [1007, 368] width 79 height 10
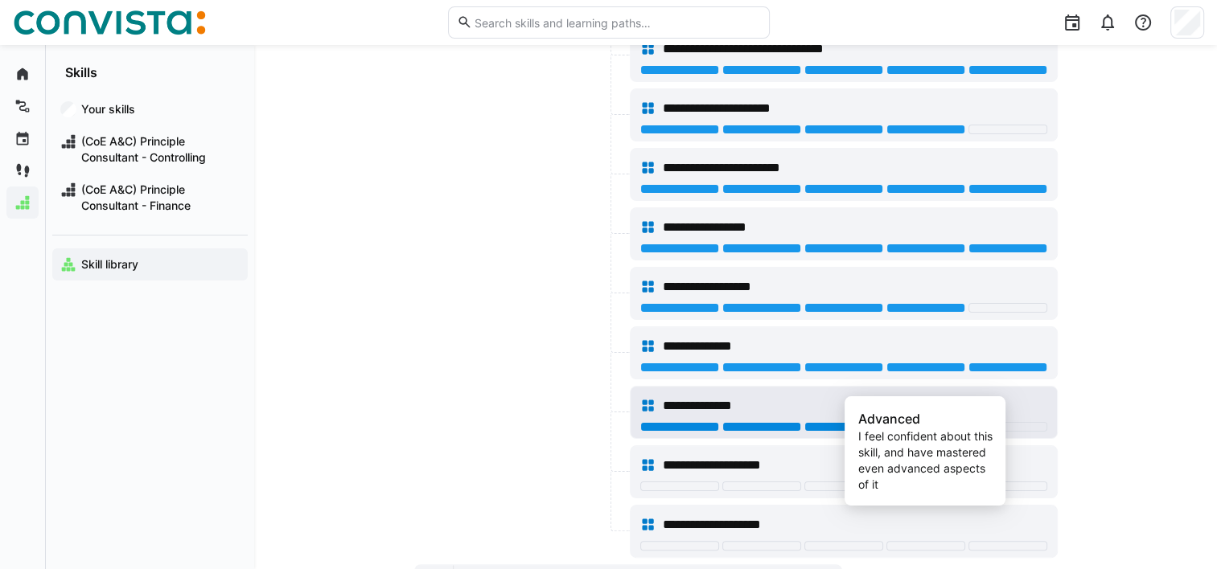
click at [931, 422] on div at bounding box center [925, 427] width 79 height 10
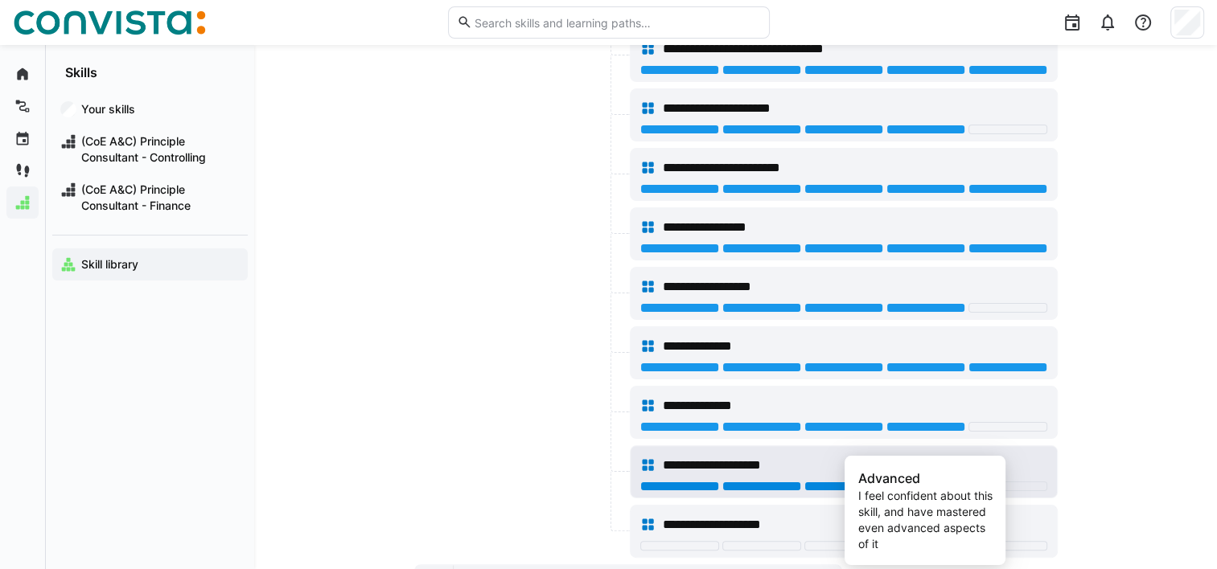
click at [951, 482] on div at bounding box center [925, 487] width 79 height 10
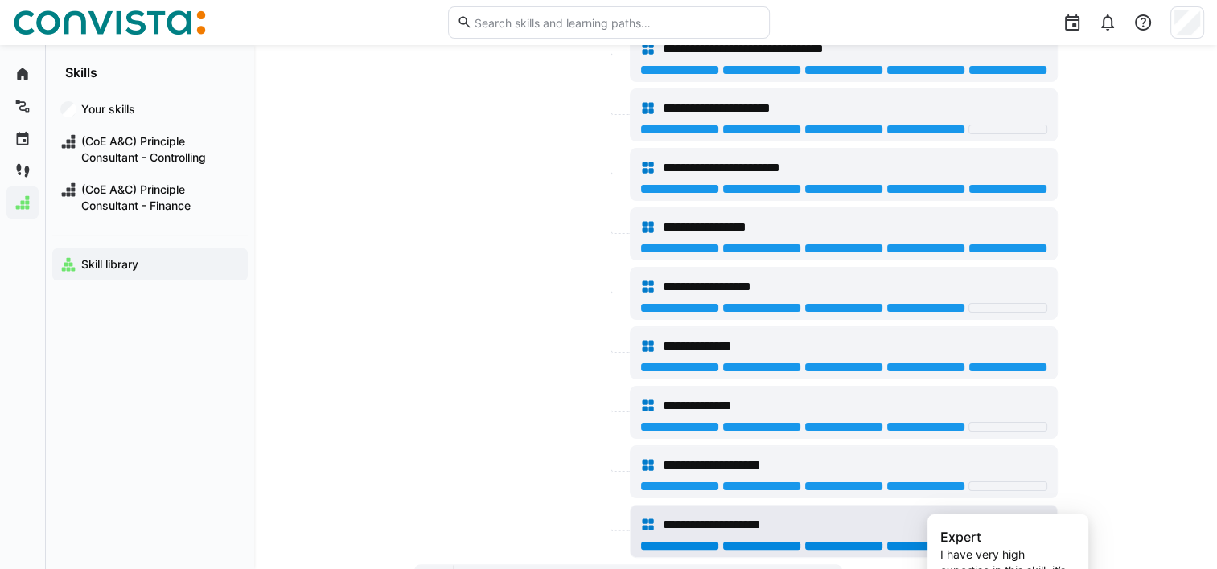
click at [1017, 541] on div at bounding box center [1007, 546] width 79 height 10
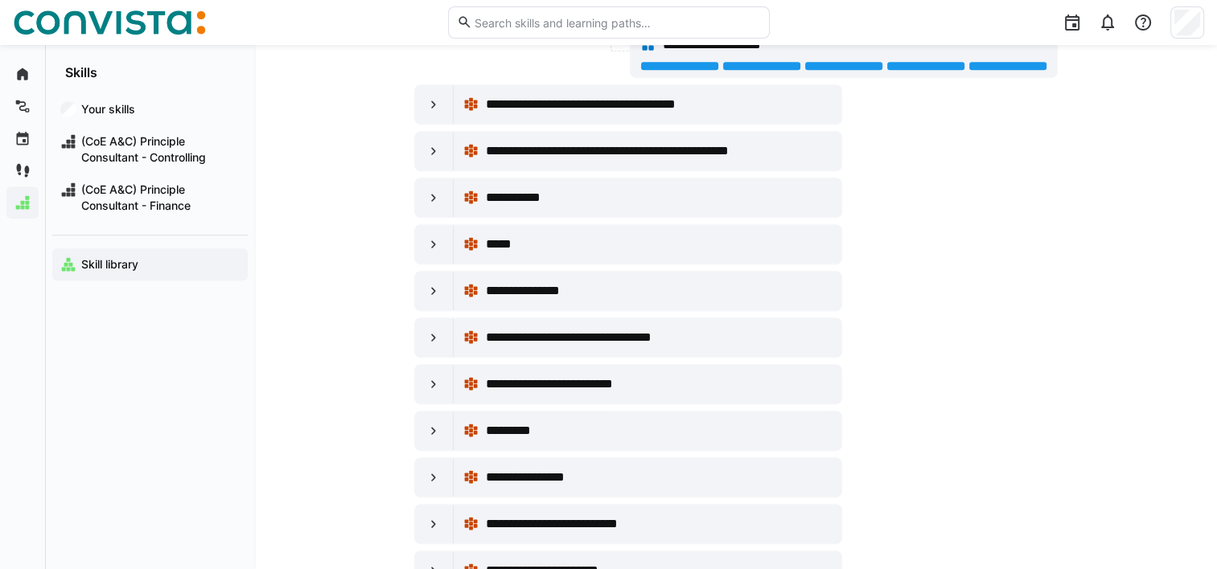
scroll to position [6818, 0]
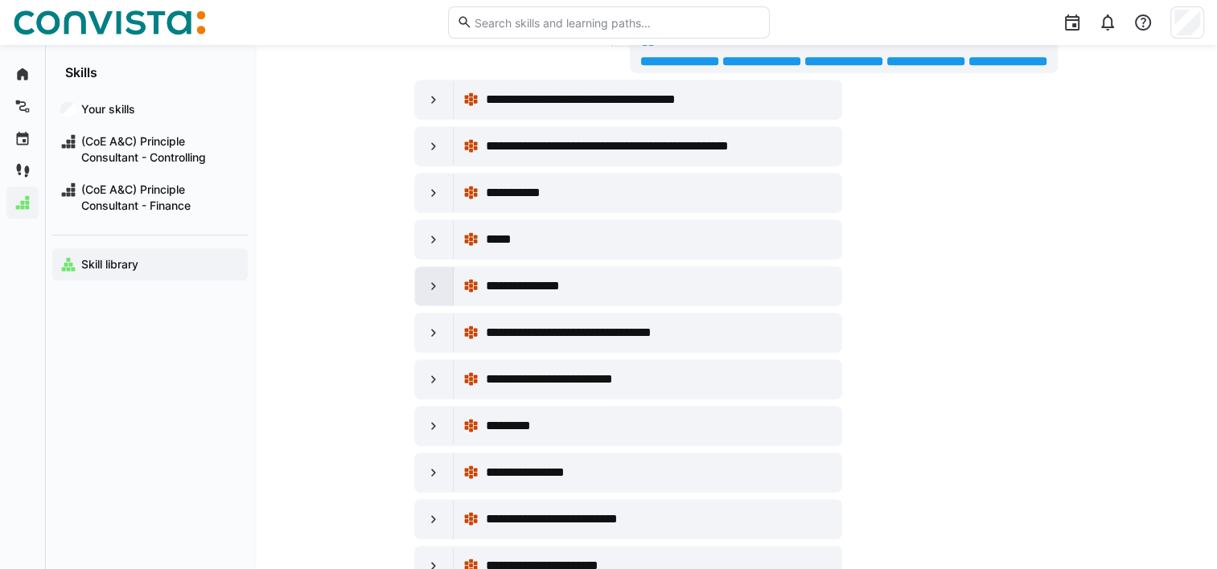
click at [431, 278] on eds-icon at bounding box center [434, 286] width 16 height 16
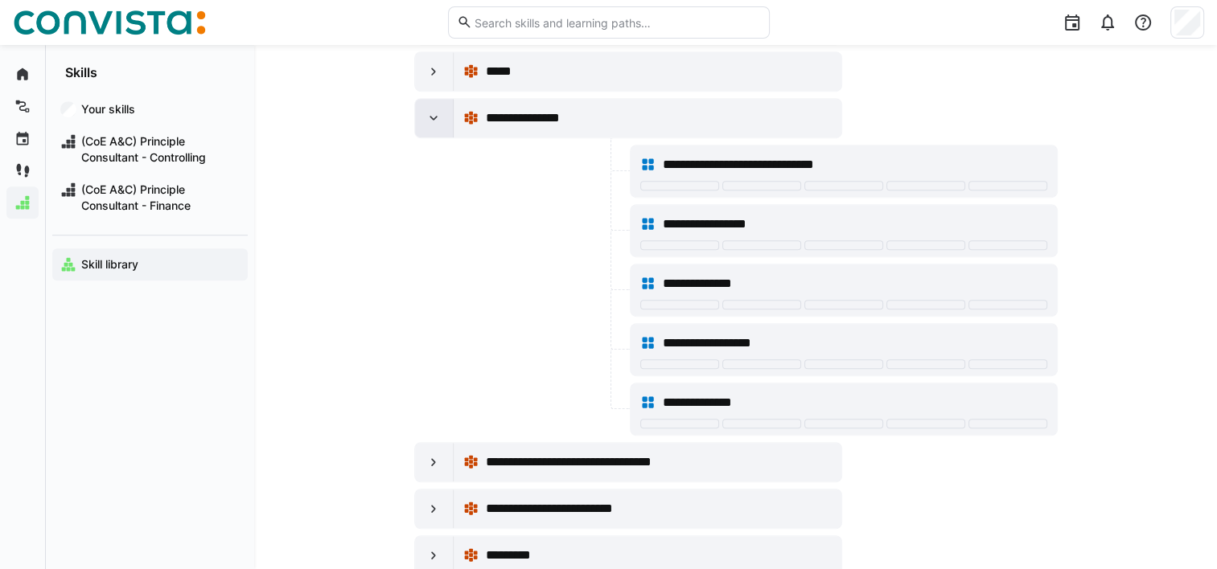
scroll to position [6988, 0]
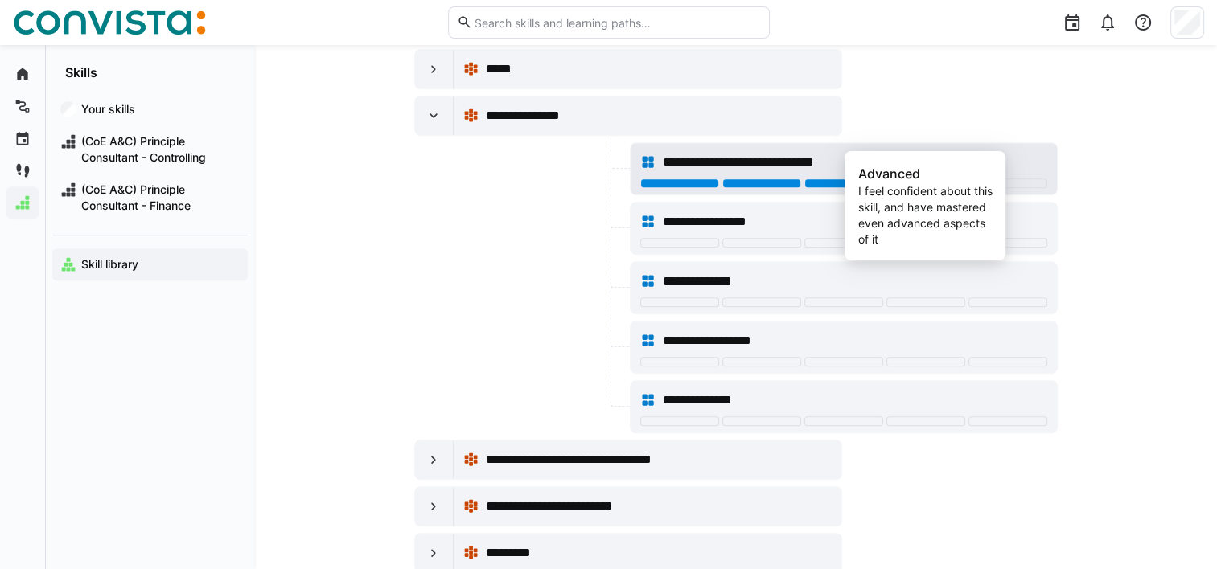
click at [937, 179] on div at bounding box center [925, 184] width 79 height 10
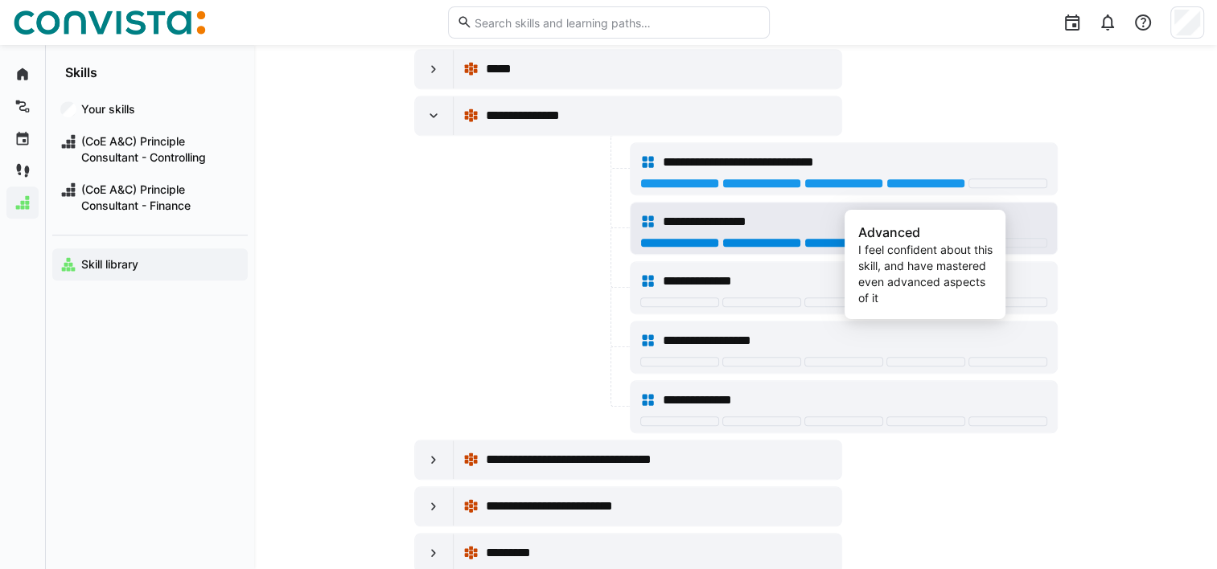
click at [920, 238] on div at bounding box center [925, 243] width 79 height 10
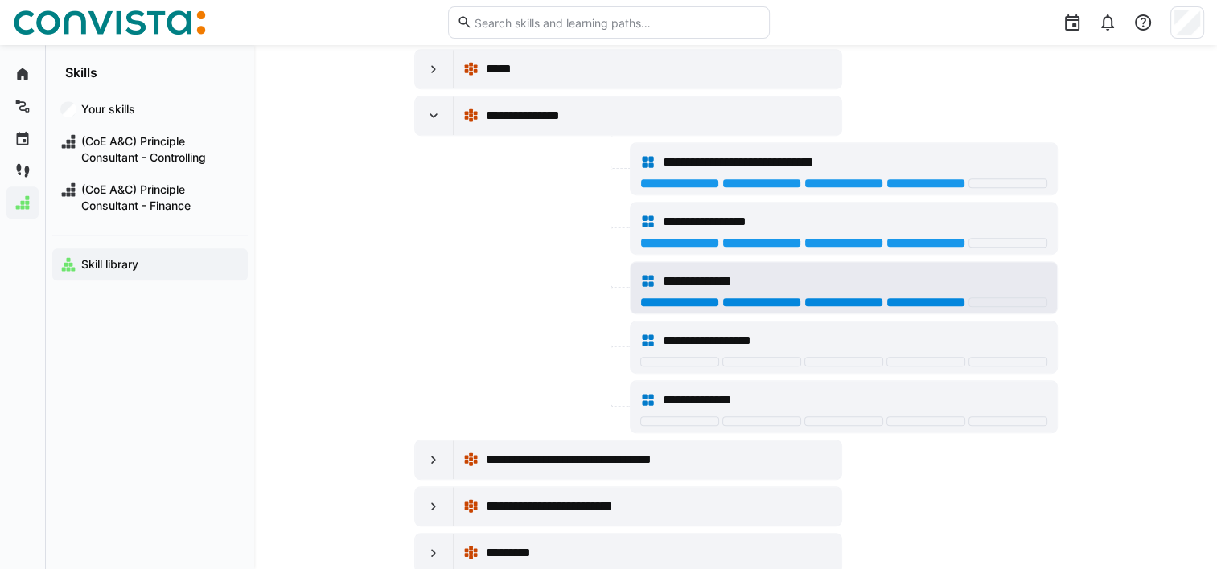
click at [919, 298] on div at bounding box center [925, 303] width 79 height 10
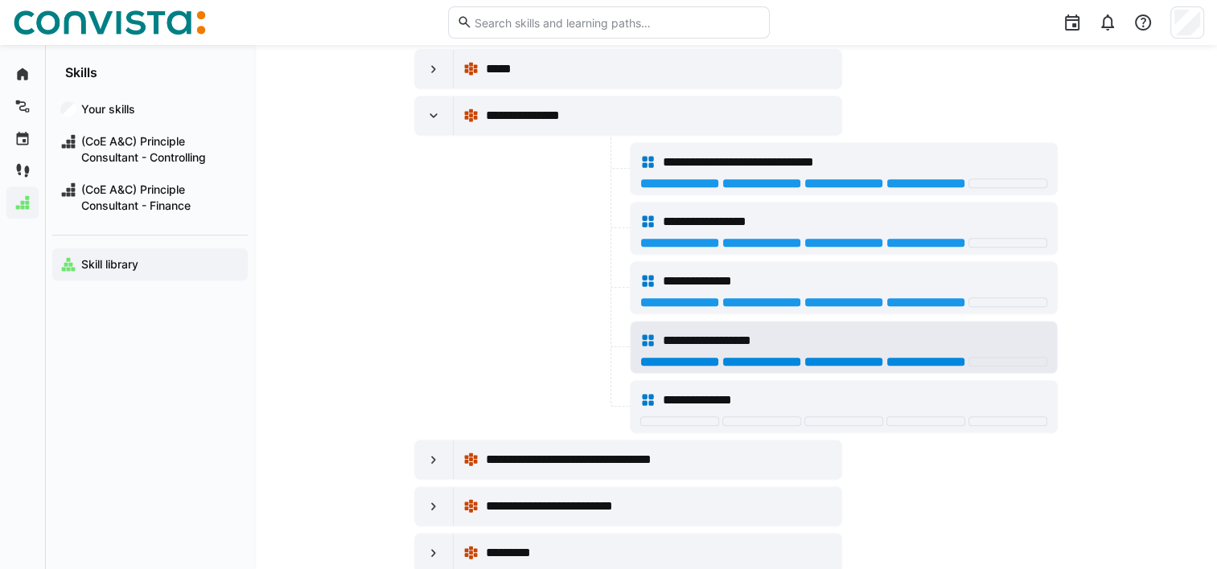
click at [922, 357] on div at bounding box center [925, 362] width 79 height 10
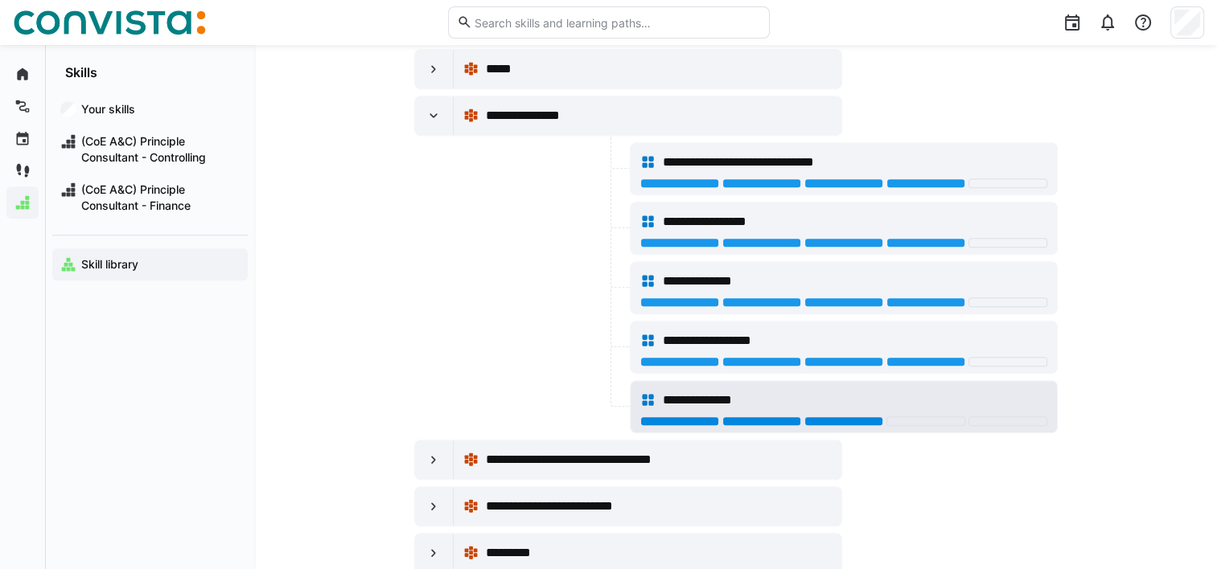
click at [846, 417] on div at bounding box center [843, 422] width 79 height 10
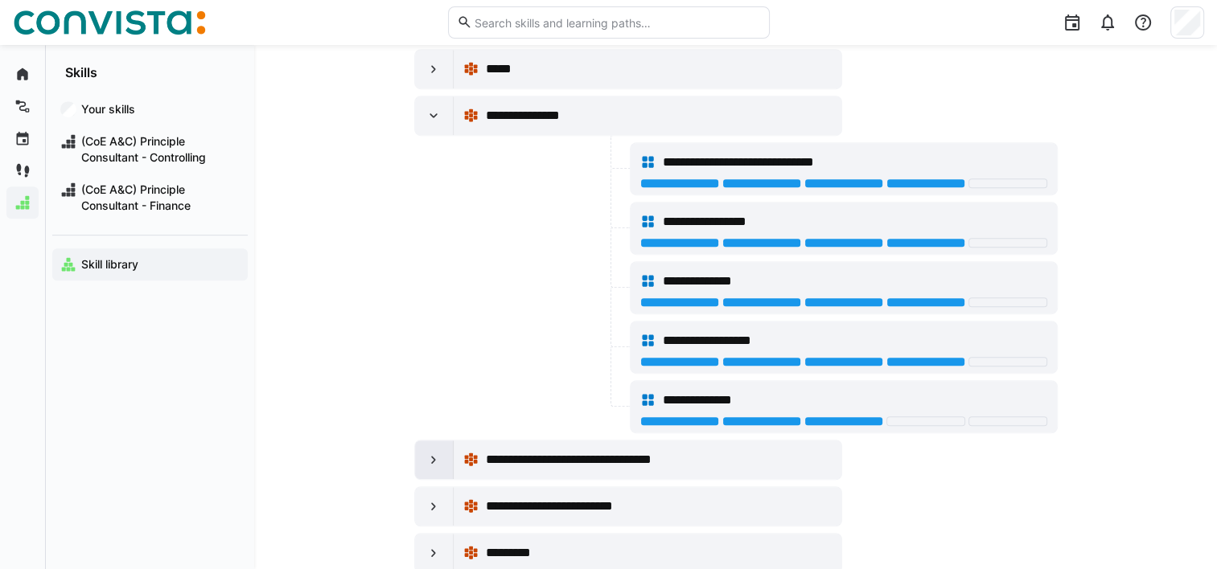
click at [421, 441] on div at bounding box center [434, 460] width 39 height 39
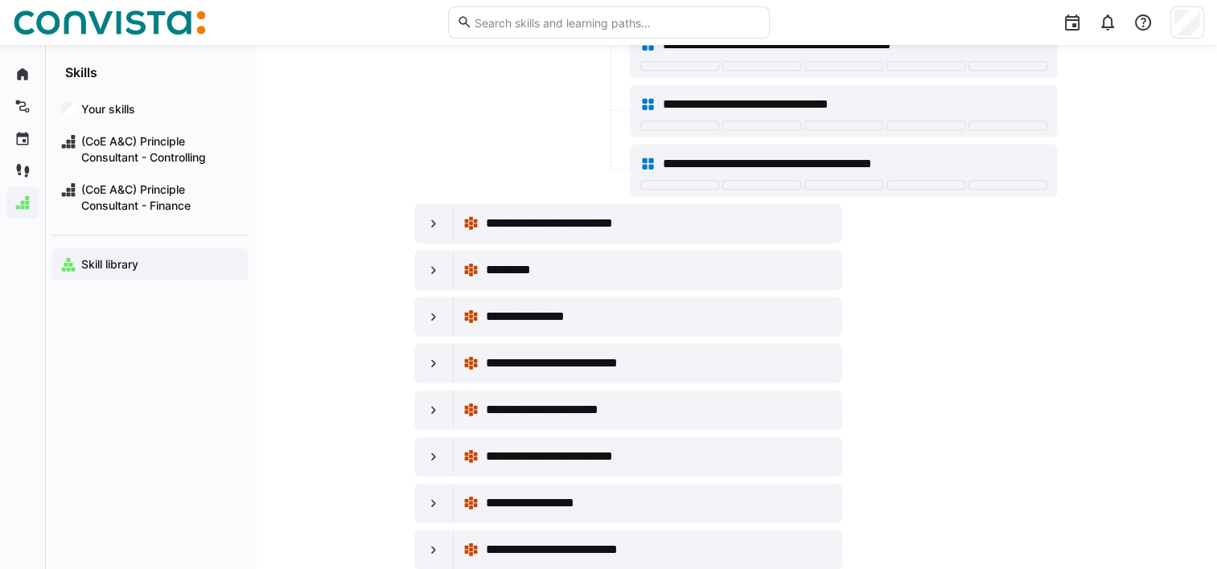
scroll to position [7629, 0]
click at [109, 158] on span "(CoE A&C) Principle Consultant - Controlling" at bounding box center [159, 150] width 161 height 32
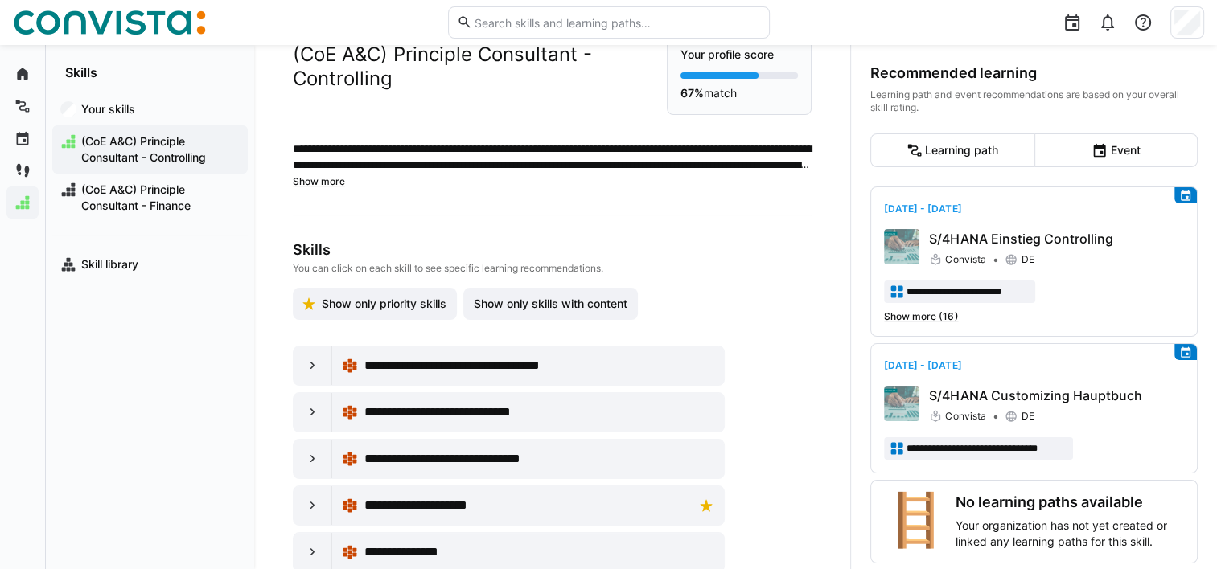
scroll to position [55, 0]
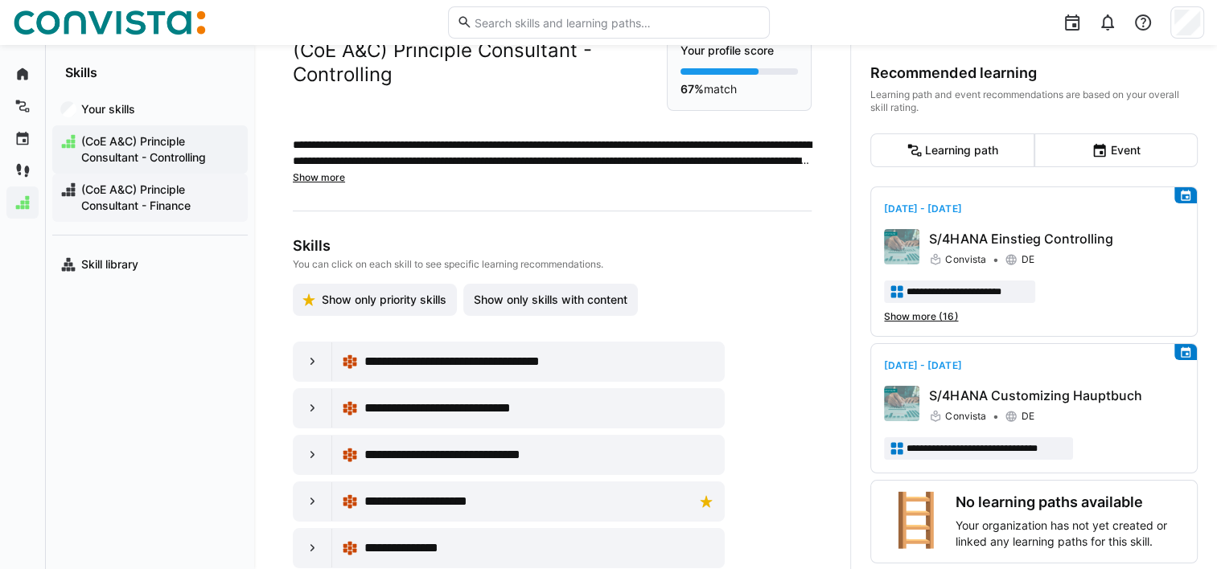
click at [136, 179] on div "(CoE A&C) Principle Consultant - Finance" at bounding box center [149, 198] width 195 height 48
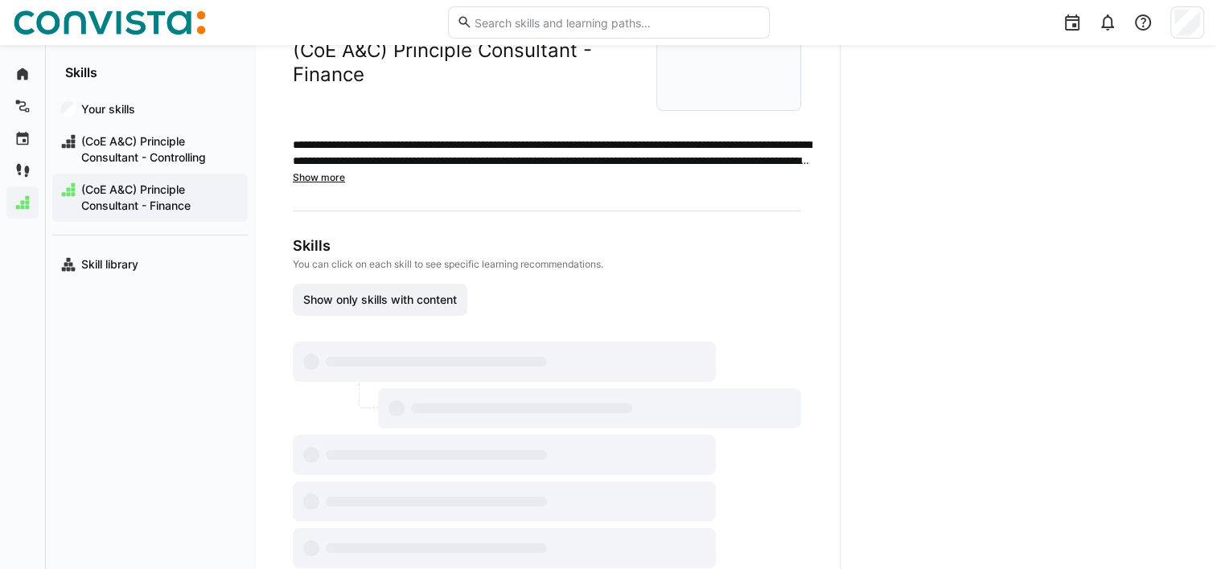
scroll to position [43, 0]
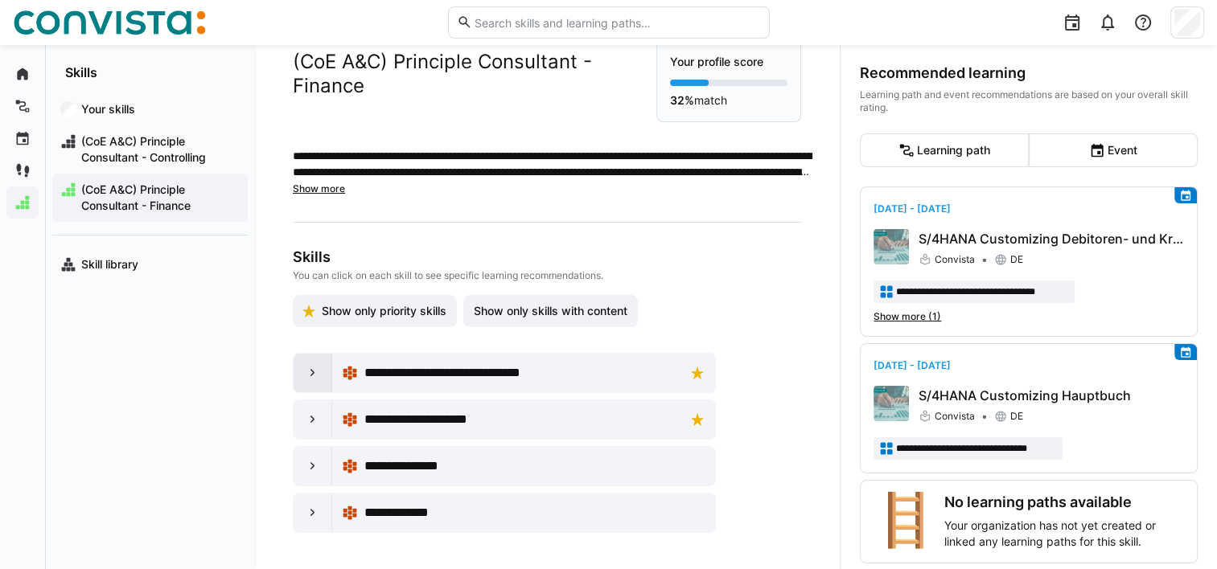
click at [309, 373] on eds-icon at bounding box center [313, 373] width 16 height 16
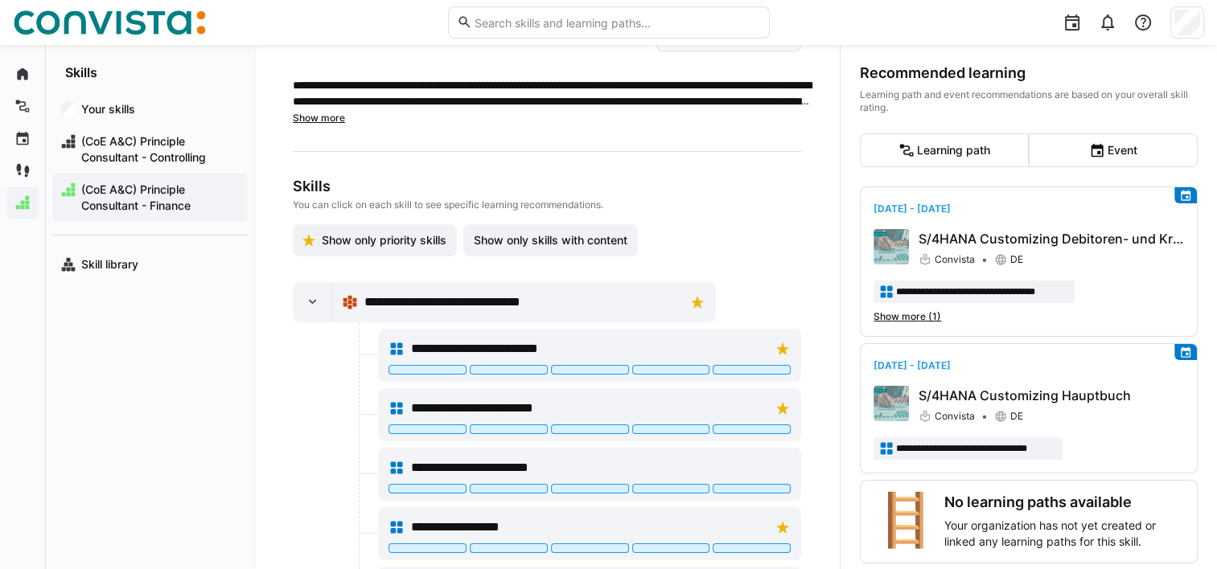
scroll to position [106, 0]
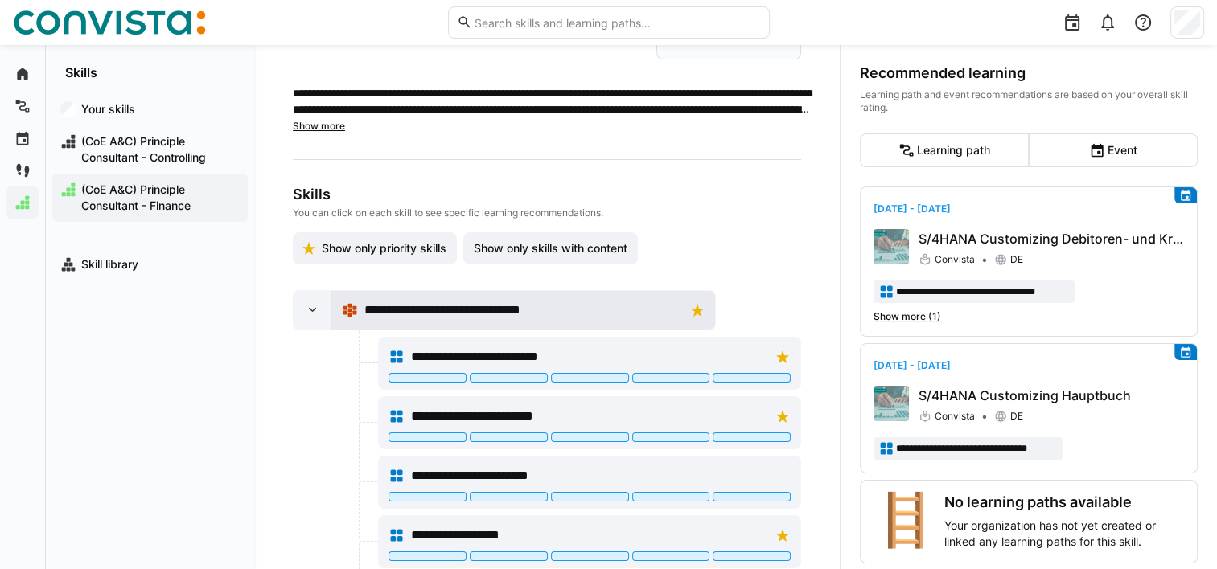
click at [470, 315] on span "**********" at bounding box center [463, 310] width 198 height 19
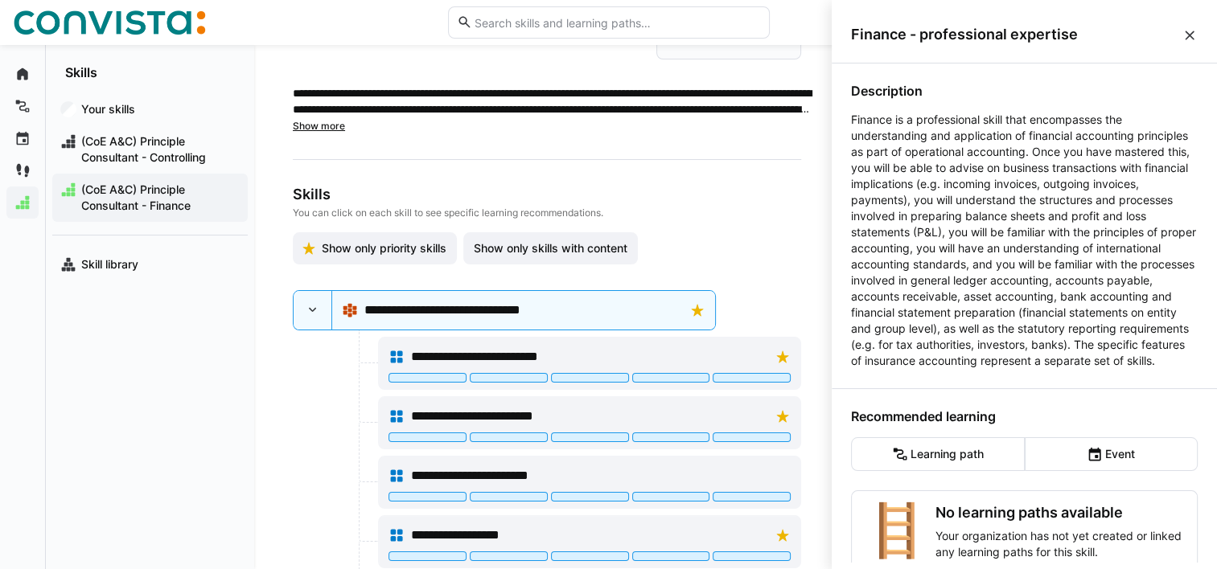
click at [362, 384] on div at bounding box center [368, 394] width 19 height 60
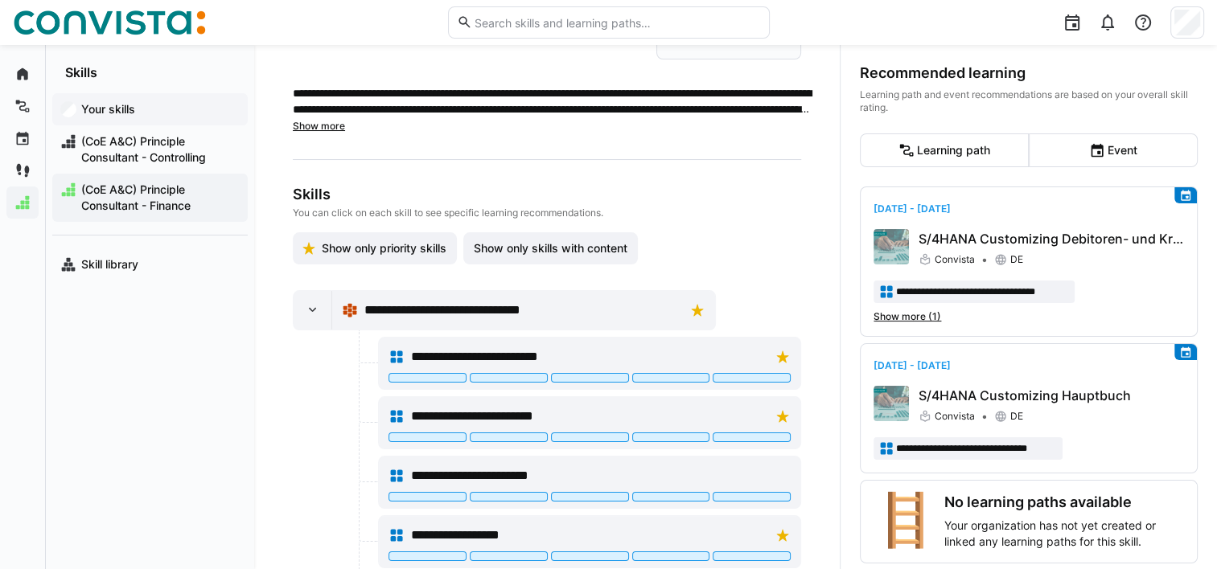
click at [0, 0] on app-navigation-label "Your skills" at bounding box center [0, 0] width 0 height 0
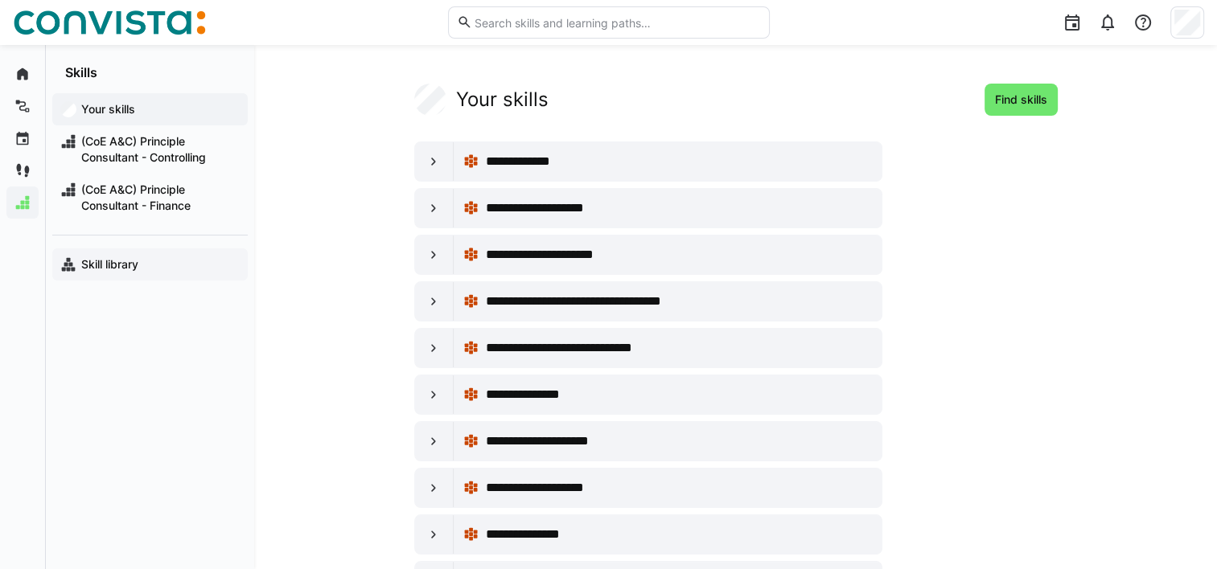
click at [0, 0] on app-navigation-label "Skill library" at bounding box center [0, 0] width 0 height 0
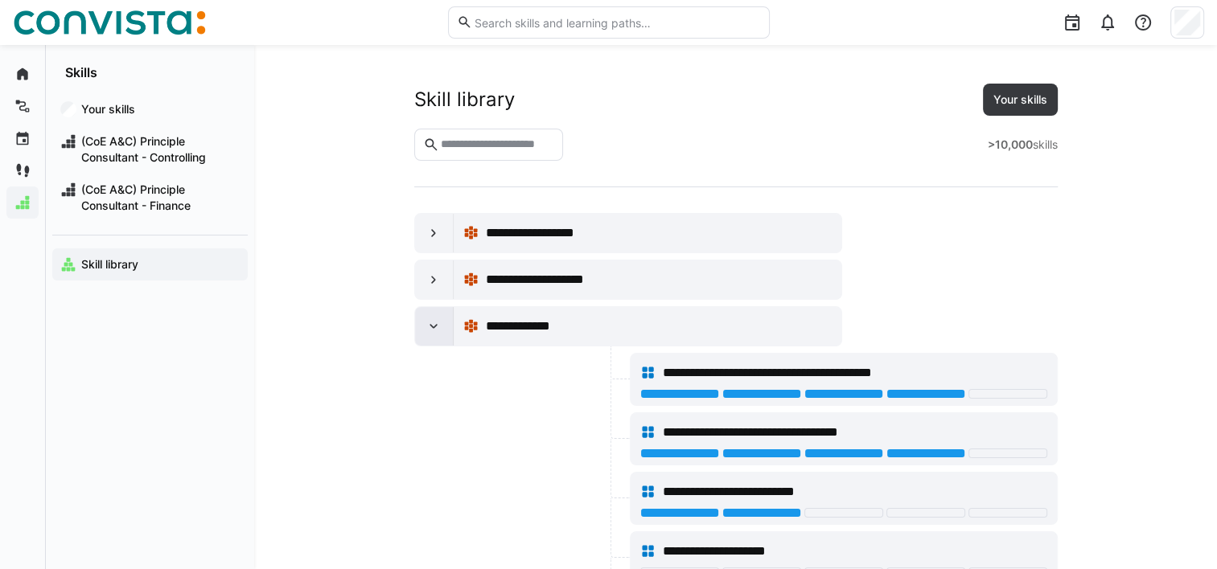
click at [434, 323] on eds-icon at bounding box center [434, 327] width 16 height 16
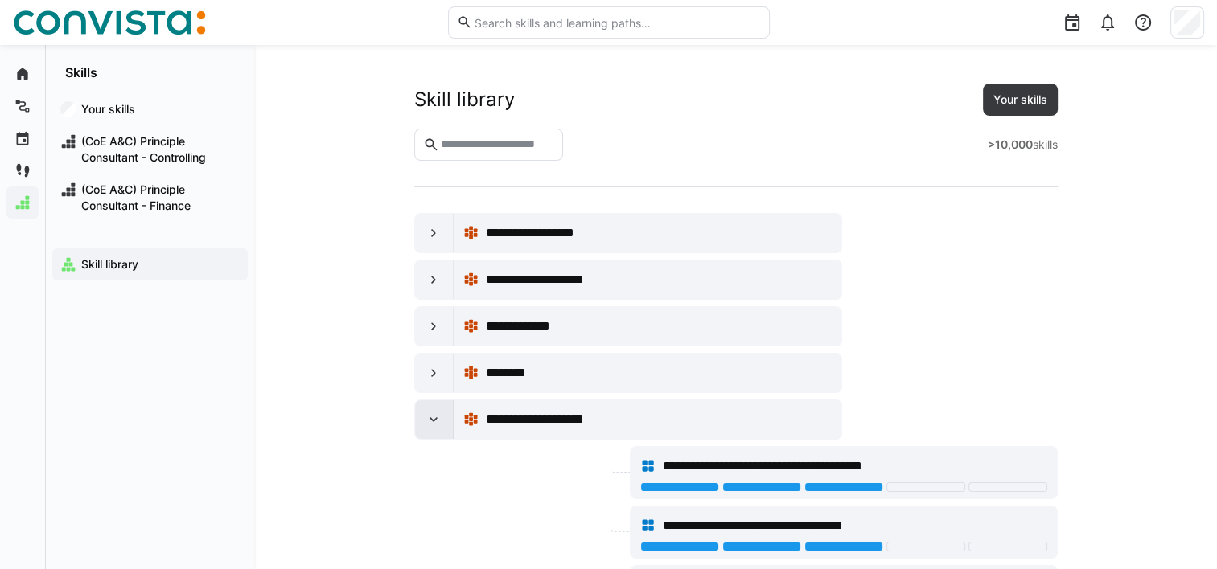
click at [437, 416] on eds-icon at bounding box center [434, 420] width 16 height 16
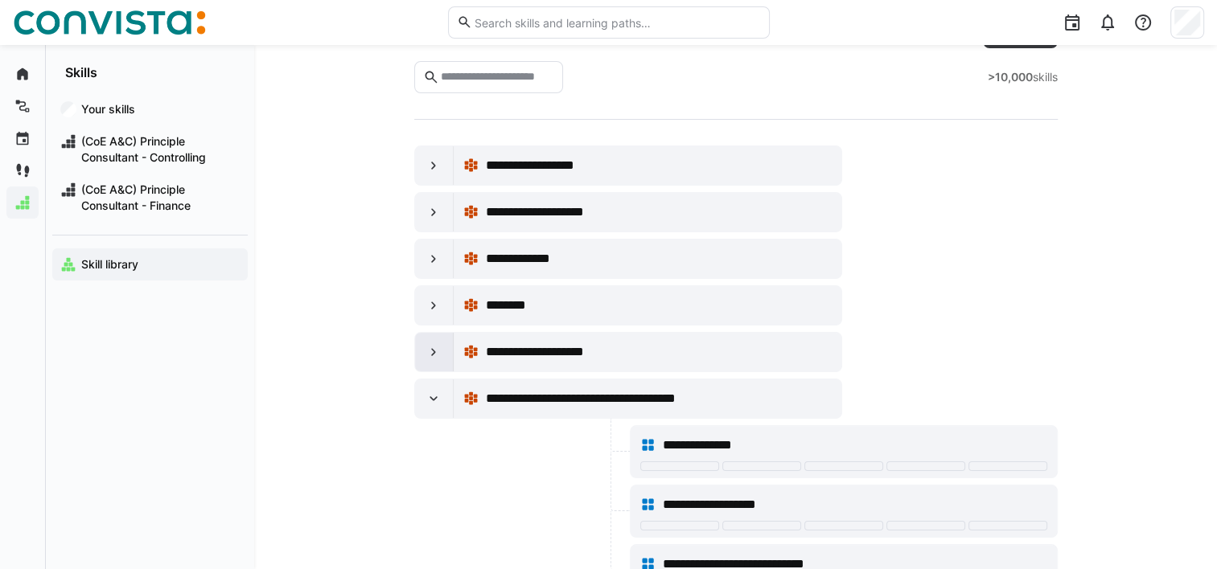
scroll to position [64, 0]
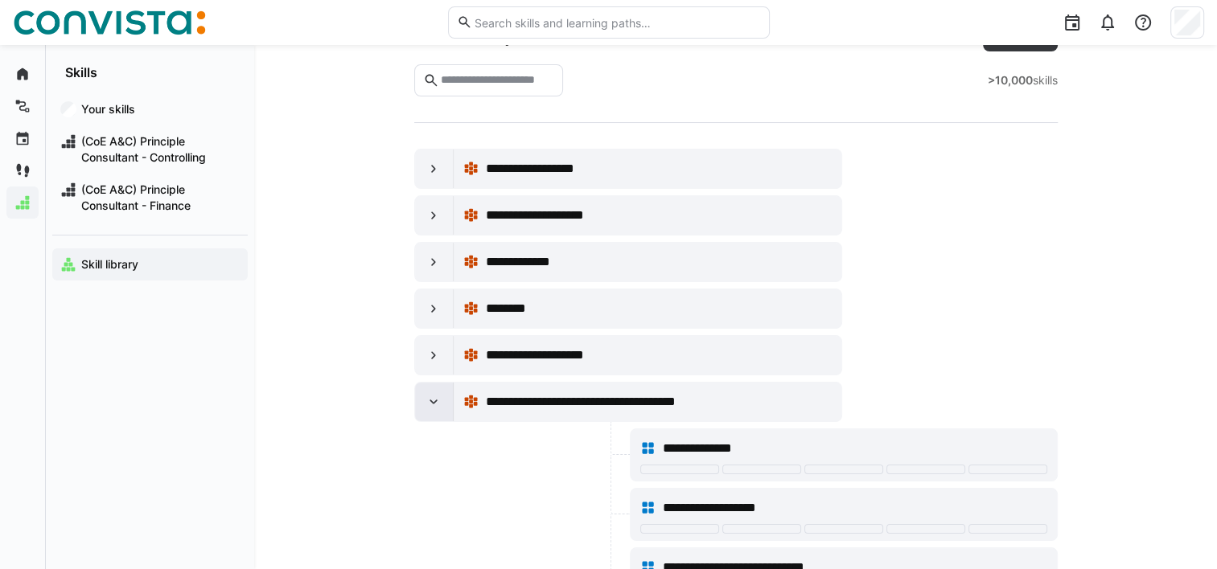
click at [434, 413] on div at bounding box center [434, 402] width 39 height 39
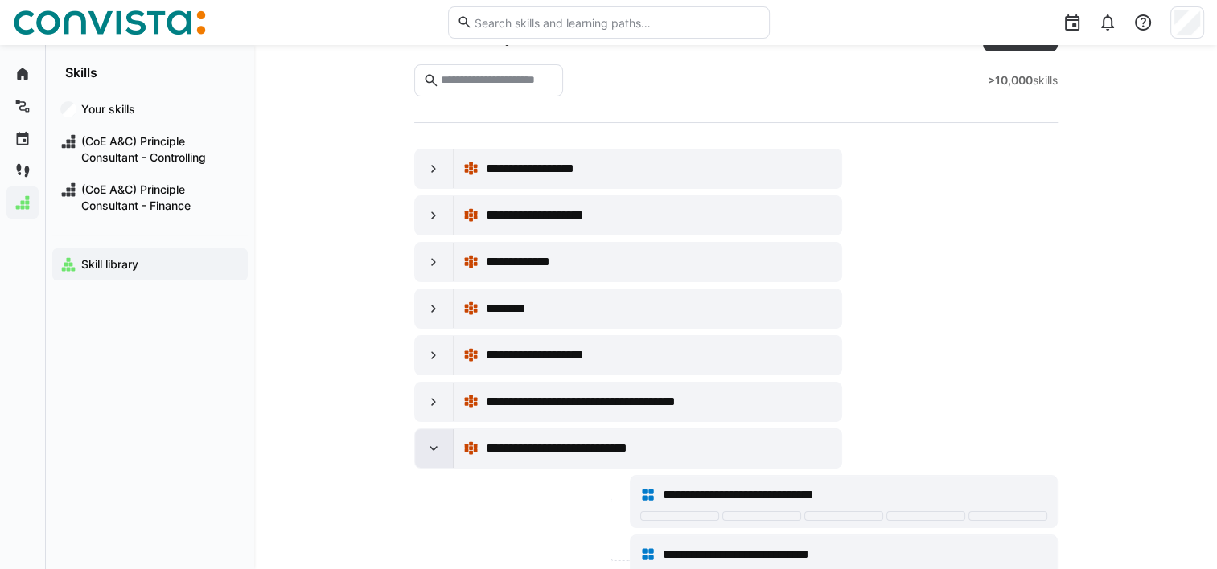
click at [433, 452] on eds-icon at bounding box center [434, 449] width 16 height 16
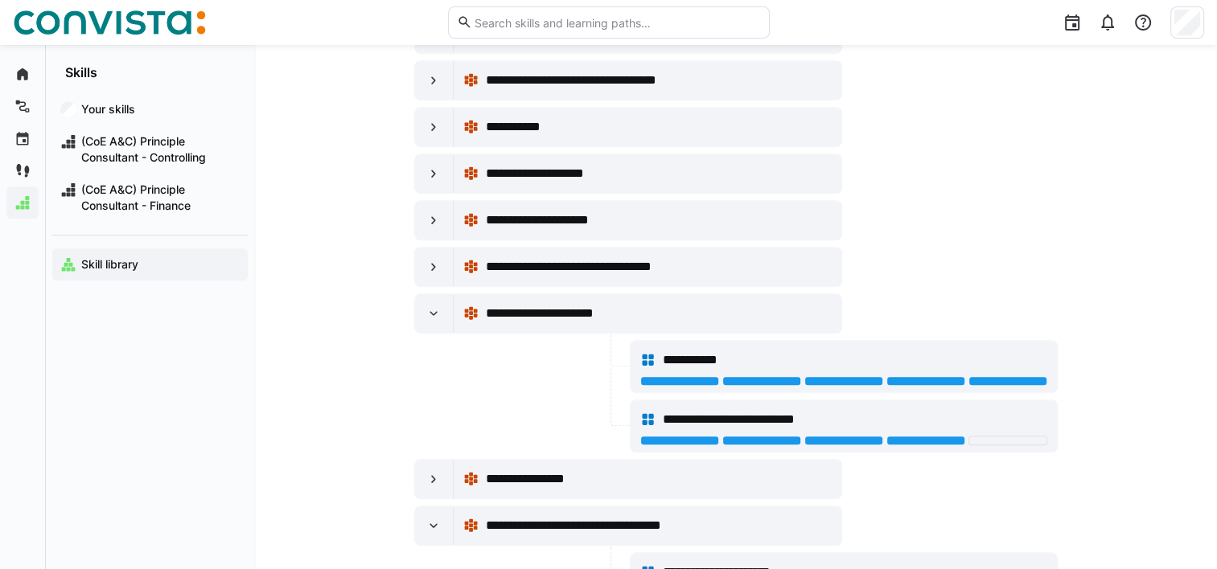
scroll to position [1183, 0]
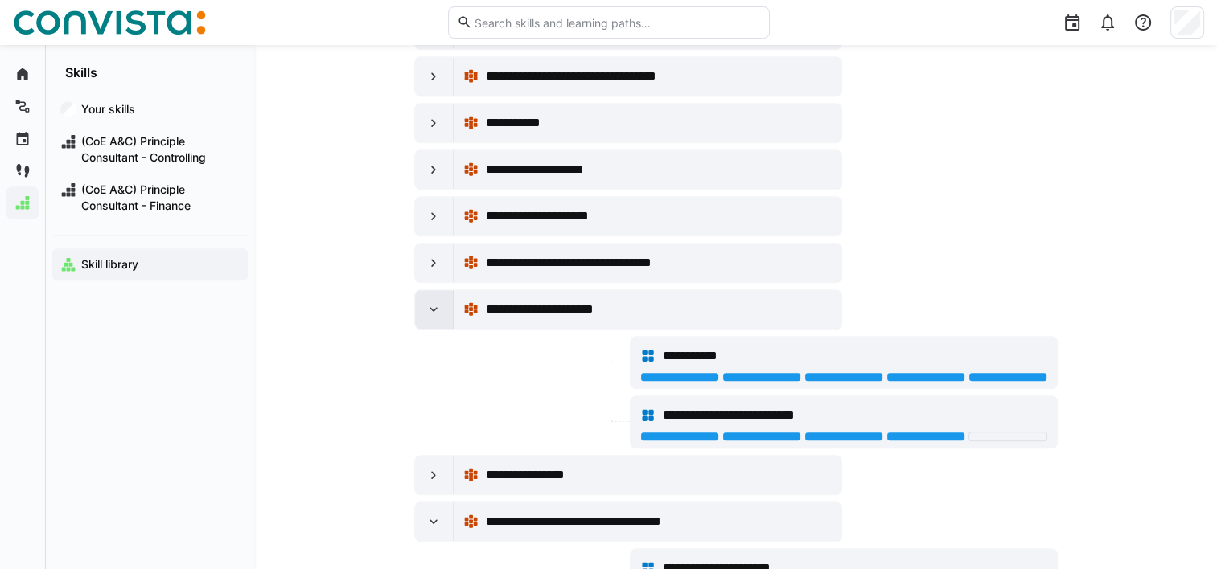
click at [438, 308] on div at bounding box center [434, 309] width 39 height 39
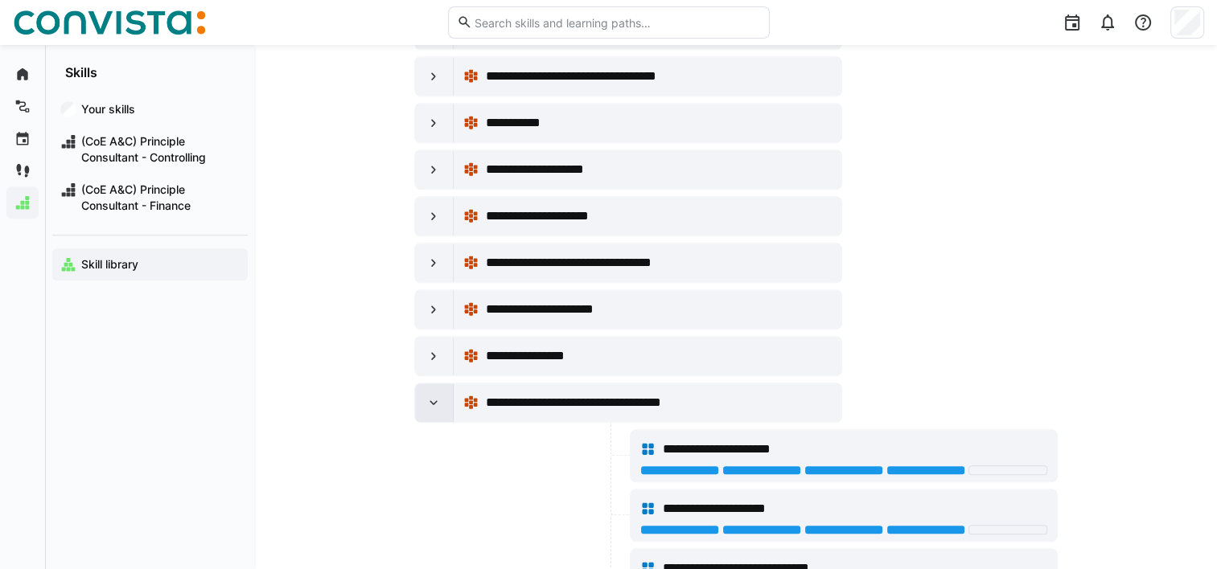
click at [434, 395] on eds-icon at bounding box center [434, 403] width 16 height 16
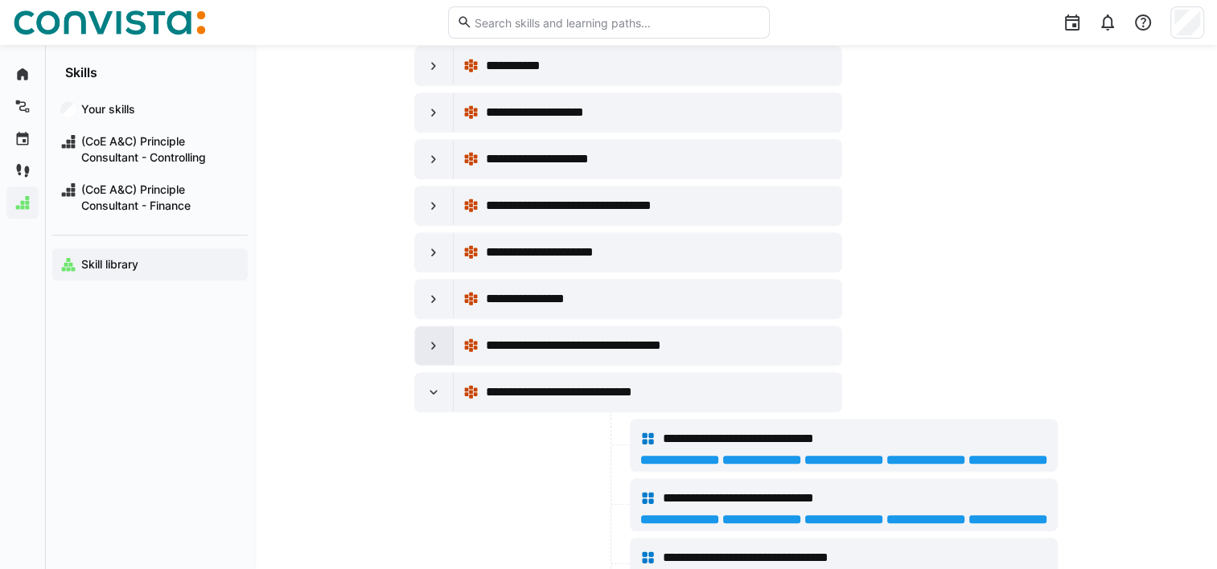
scroll to position [1241, 0]
click at [434, 392] on div at bounding box center [434, 391] width 39 height 39
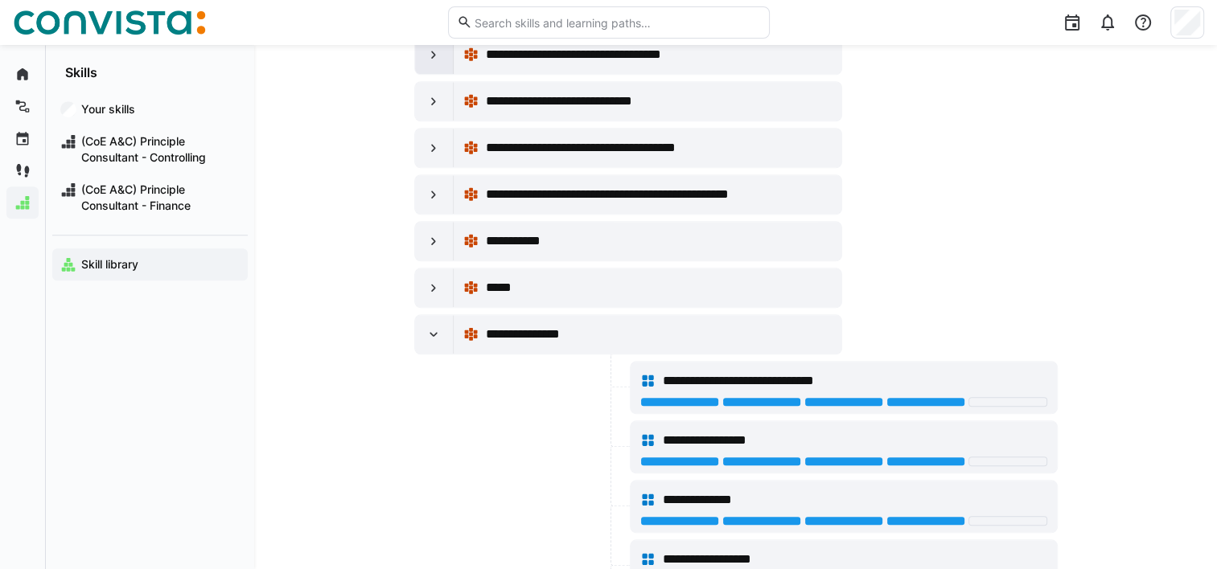
scroll to position [1533, 0]
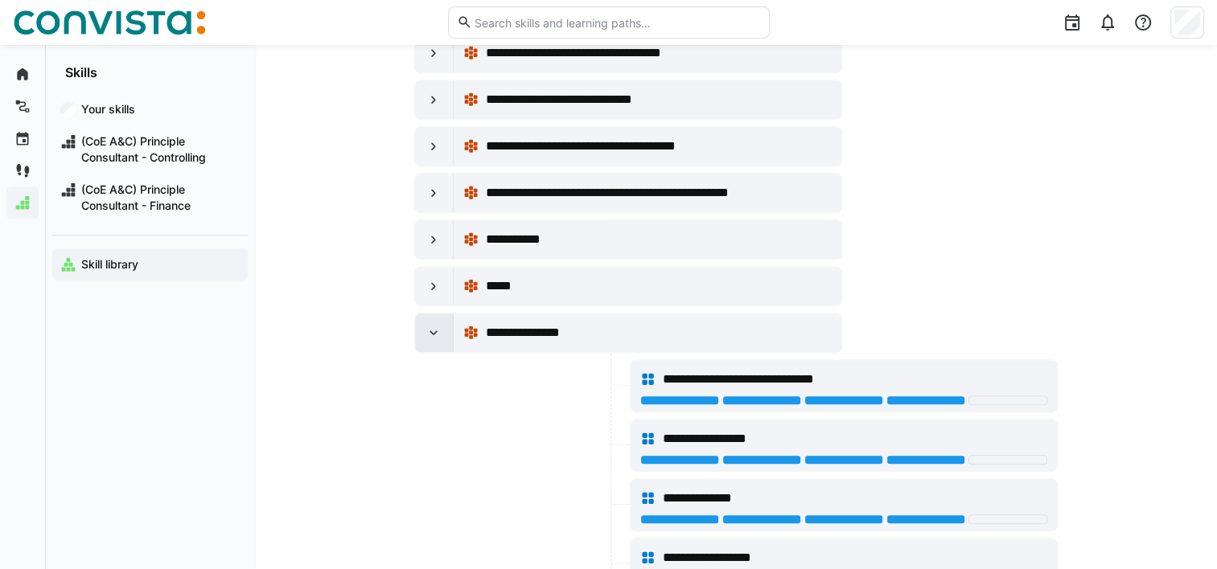
click at [433, 326] on eds-icon at bounding box center [434, 333] width 16 height 16
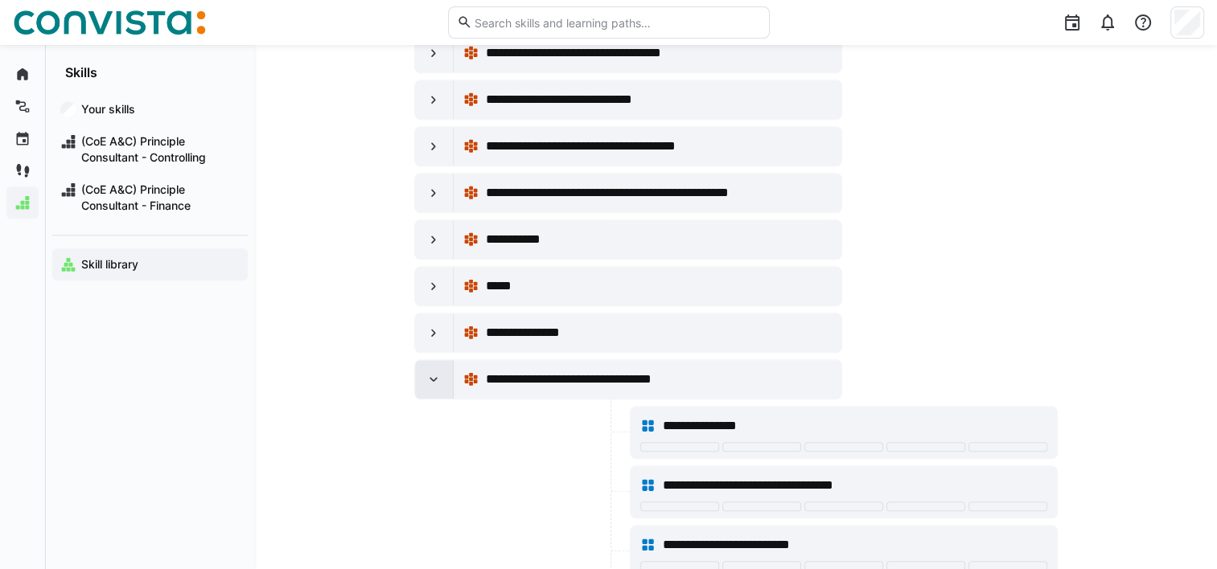
click at [444, 373] on div at bounding box center [434, 379] width 39 height 39
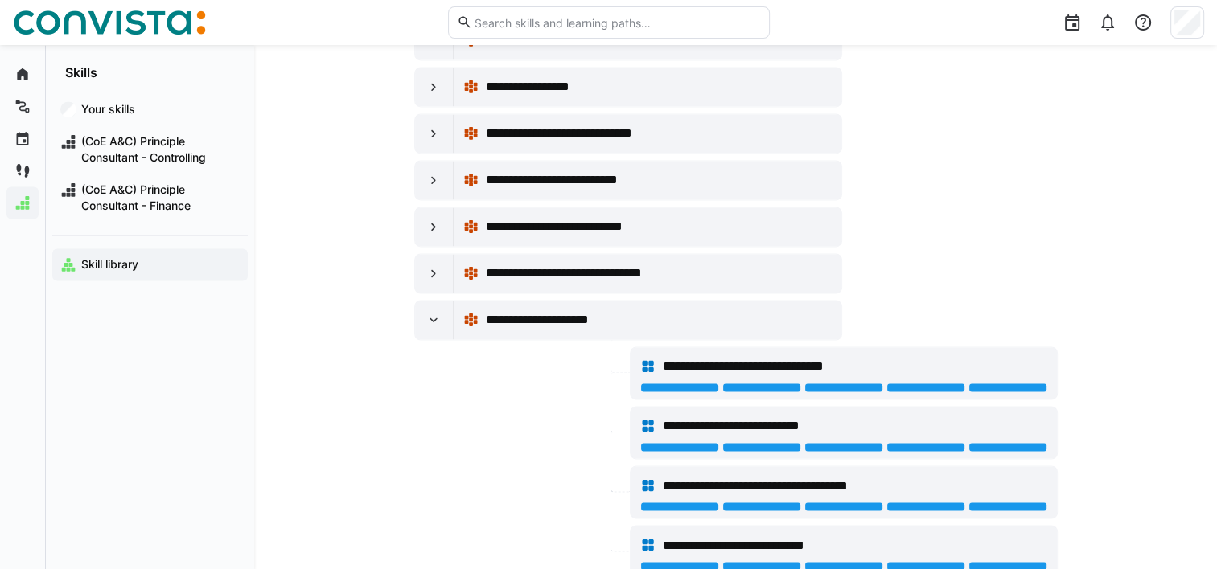
scroll to position [2573, 0]
click at [431, 265] on eds-icon at bounding box center [434, 273] width 16 height 16
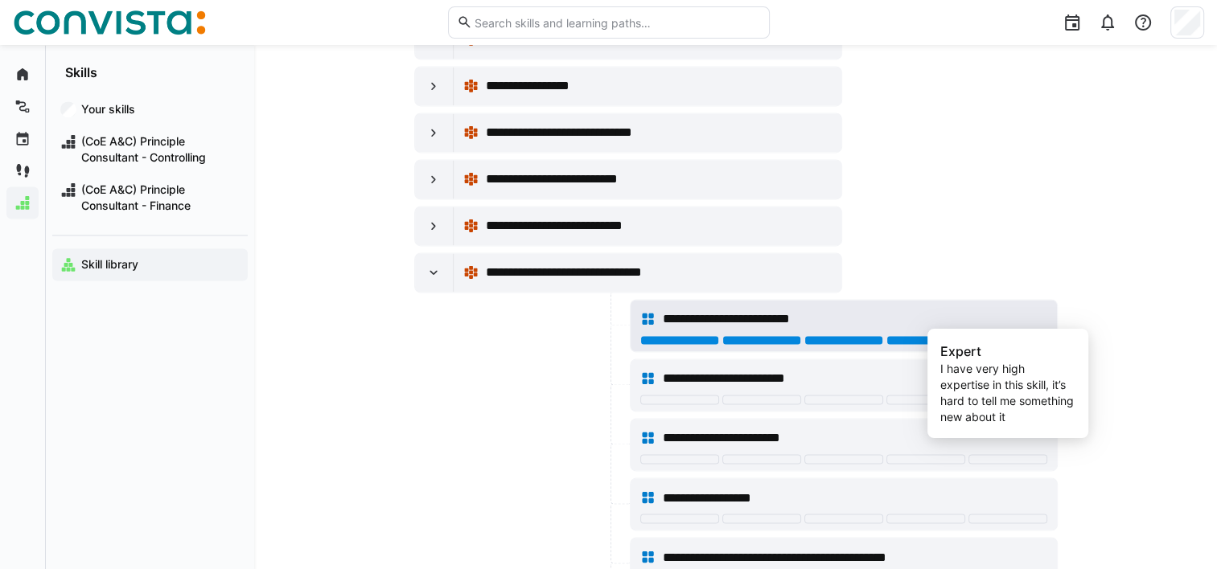
click at [992, 335] on div at bounding box center [1007, 340] width 79 height 10
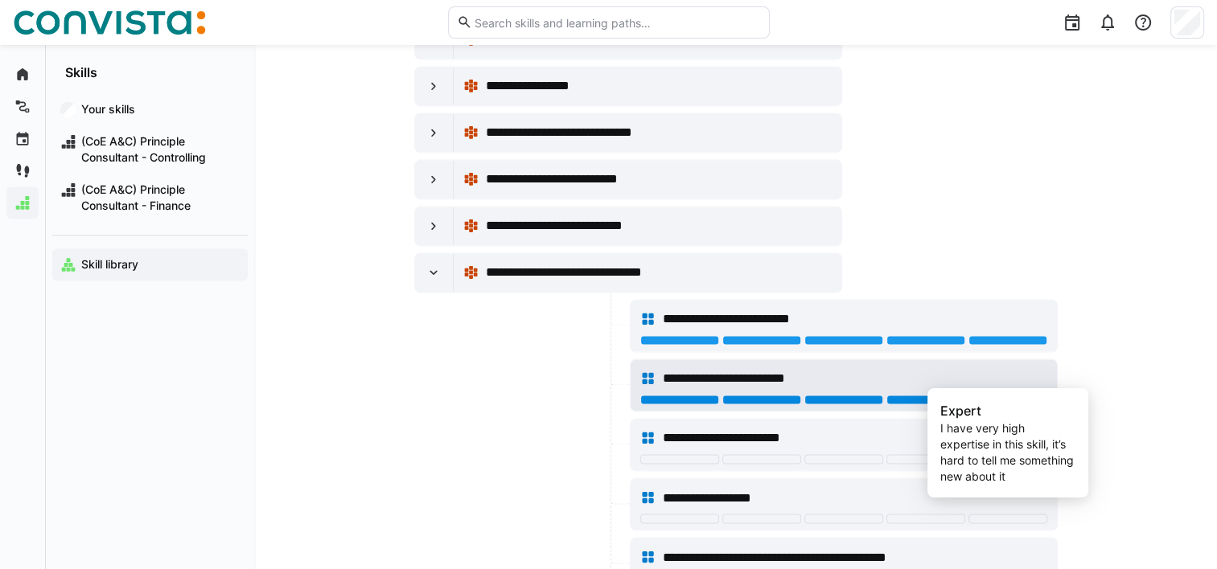
click at [996, 395] on div at bounding box center [1007, 400] width 79 height 10
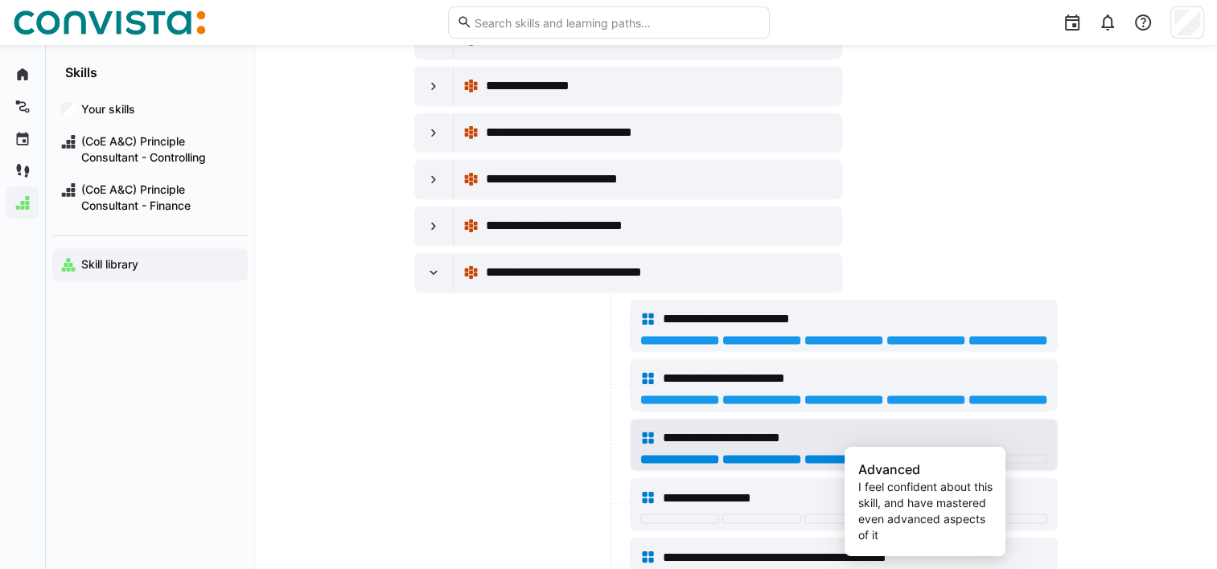
click at [930, 454] on div at bounding box center [925, 459] width 79 height 10
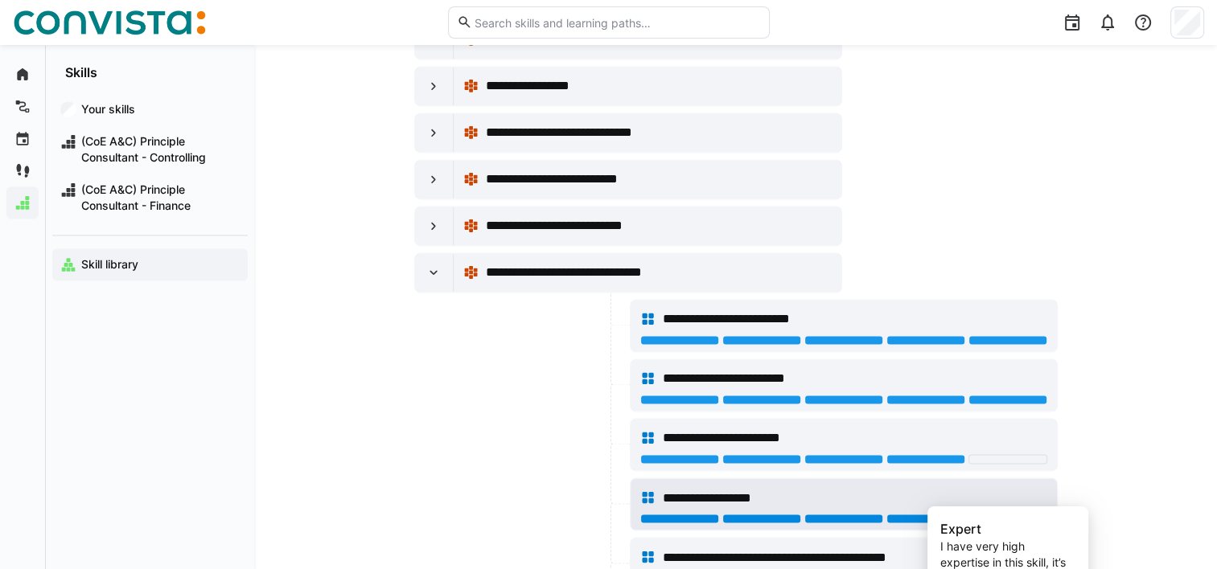
click at [1001, 514] on div at bounding box center [1007, 519] width 79 height 10
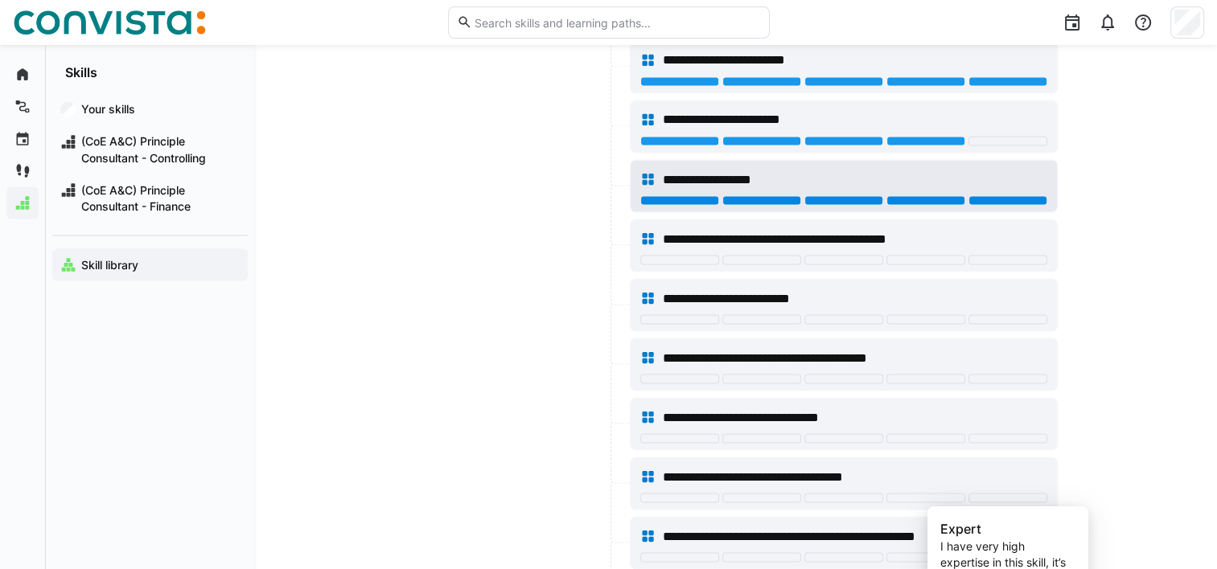
scroll to position [2892, 0]
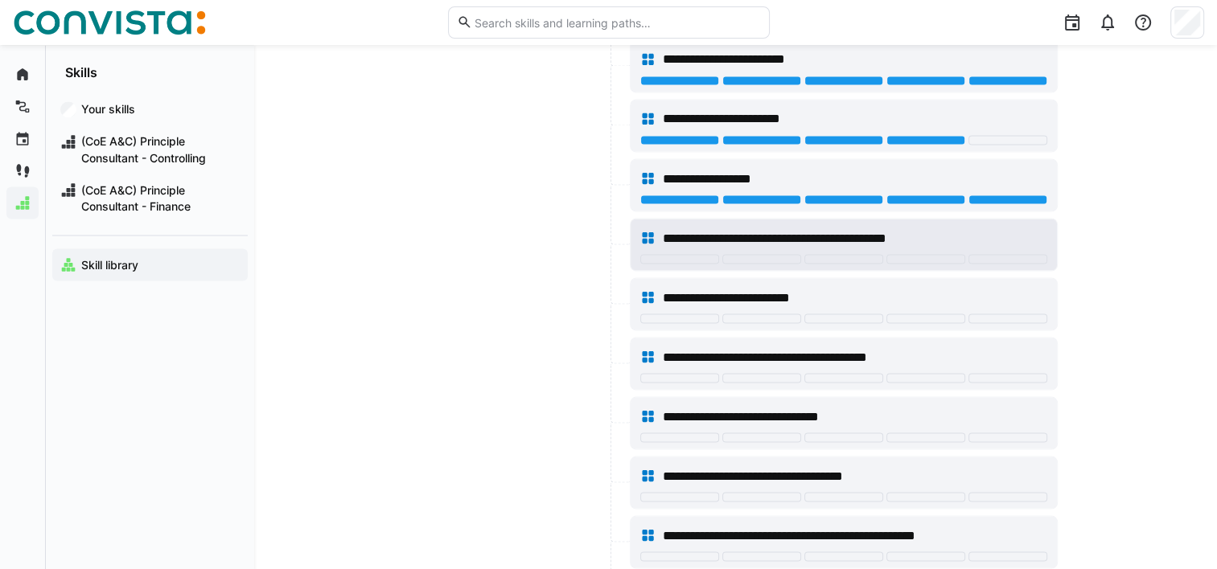
click at [1010, 254] on div at bounding box center [843, 260] width 407 height 13
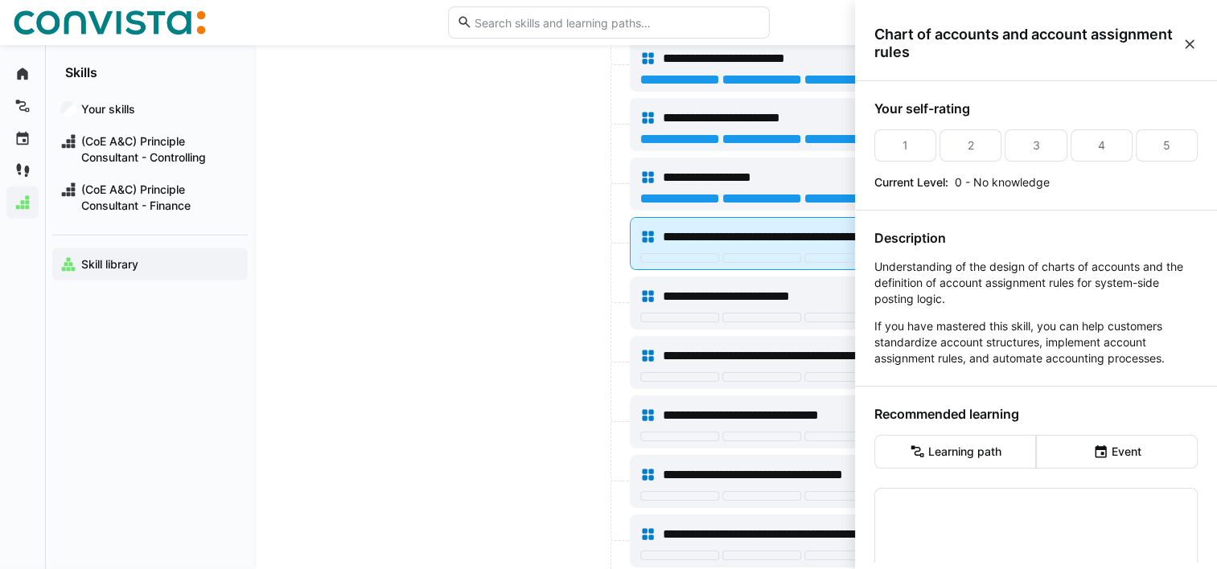
scroll to position [0, 0]
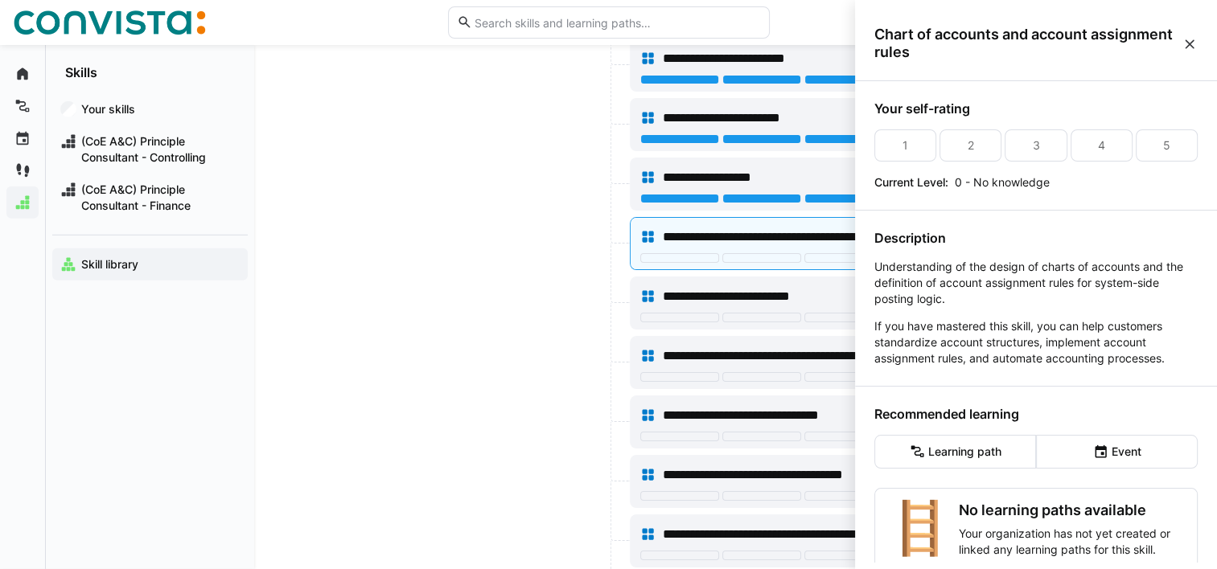
click at [515, 341] on div at bounding box center [520, 362] width 212 height 53
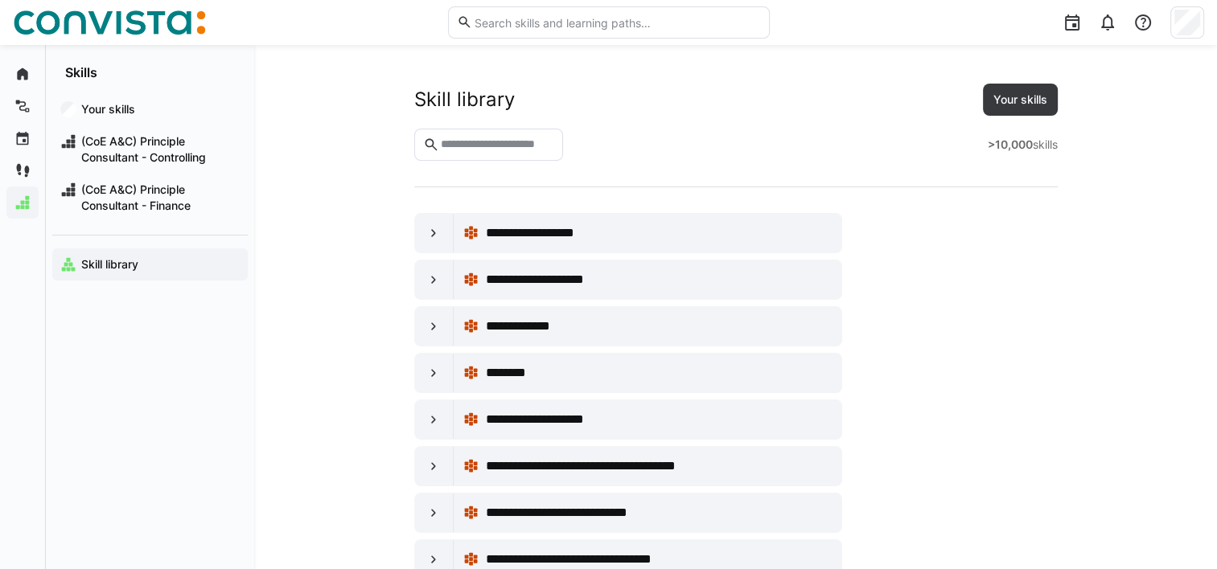
scroll to position [2892, 0]
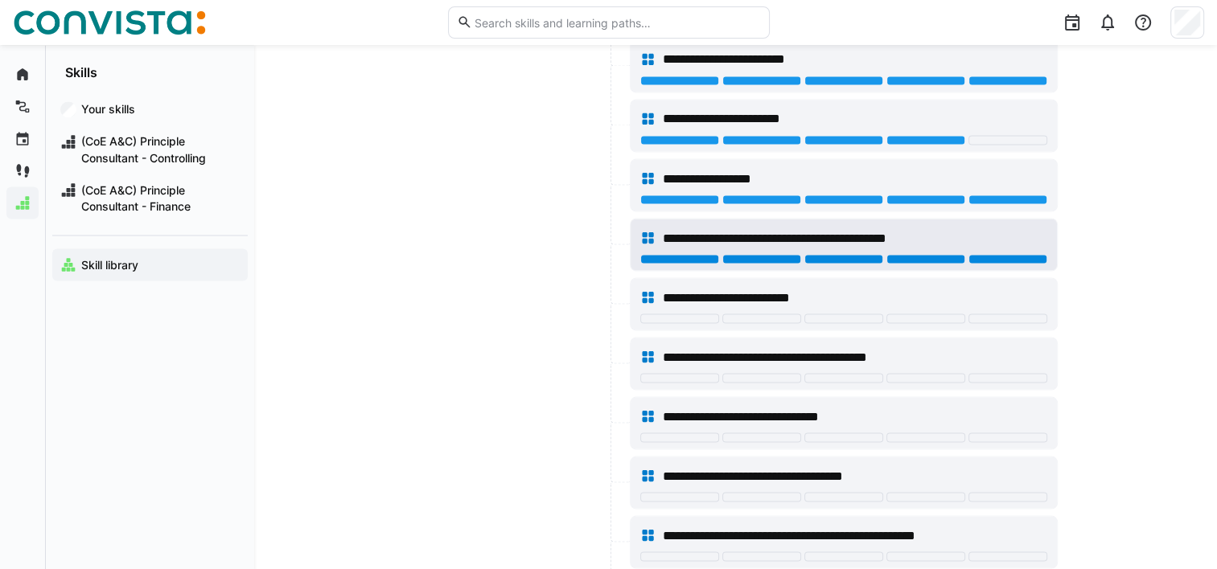
click at [1005, 254] on div at bounding box center [1007, 259] width 79 height 10
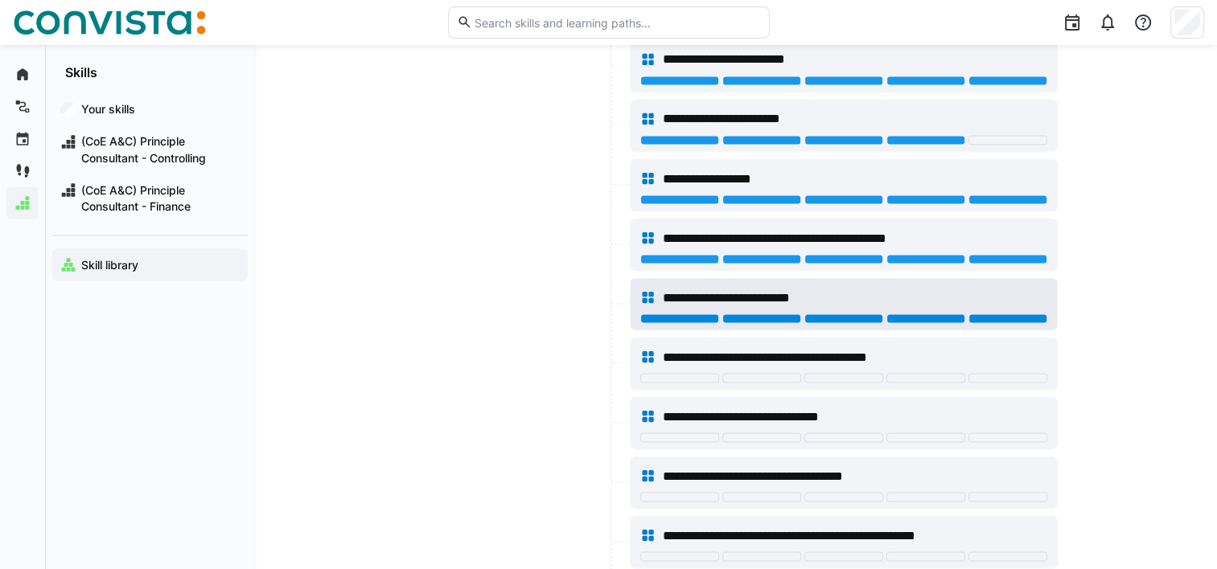
click at [994, 314] on div at bounding box center [1007, 319] width 79 height 10
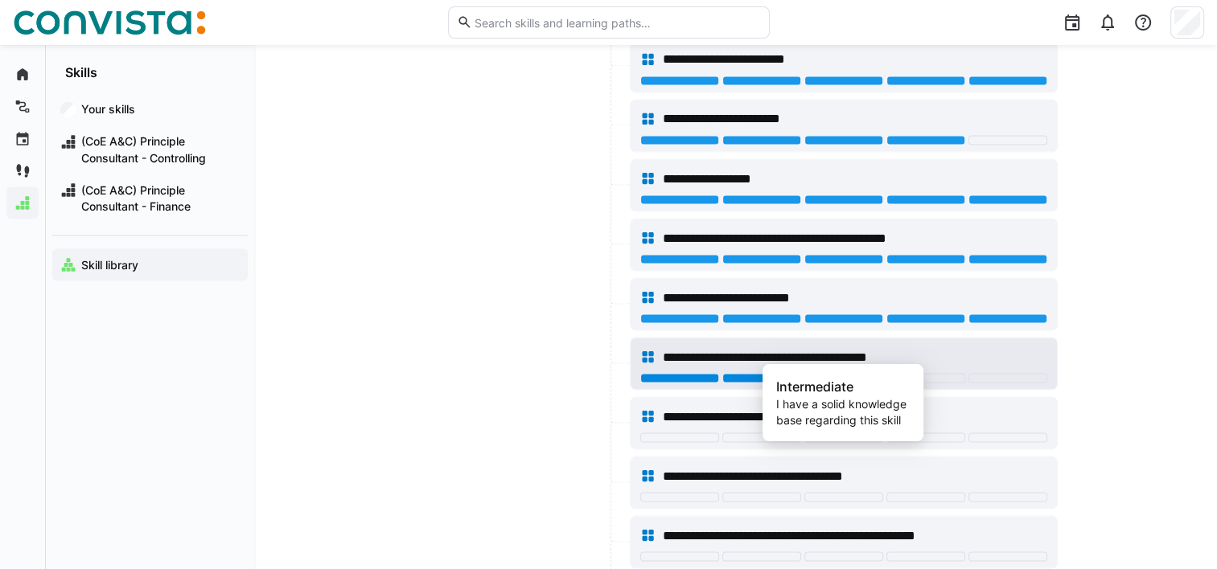
click at [876, 373] on div at bounding box center [843, 378] width 79 height 10
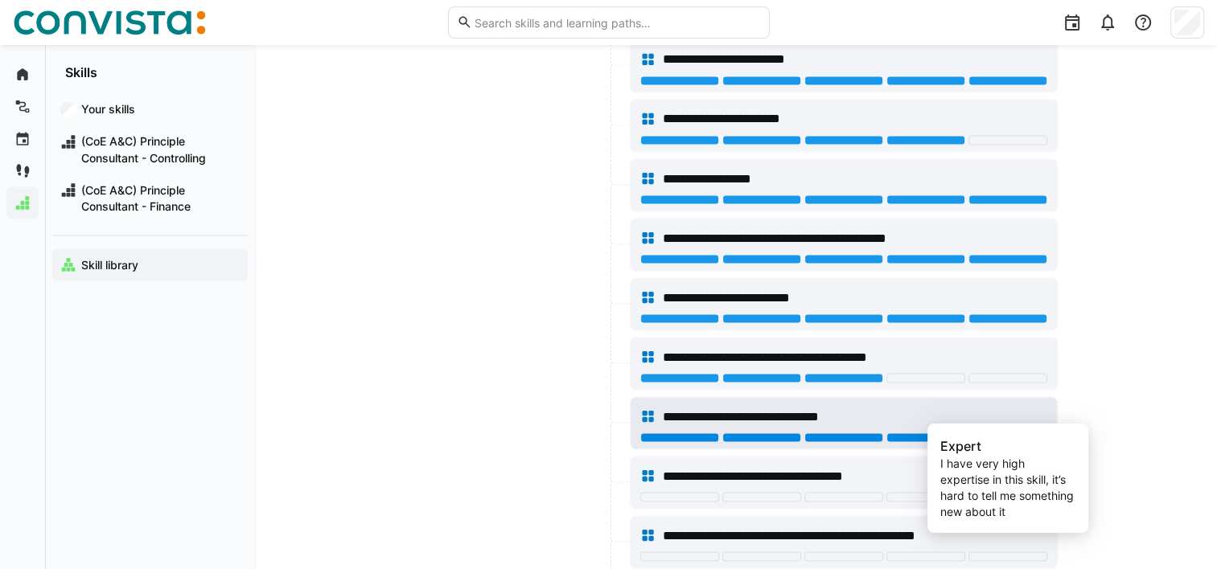
click at [987, 433] on div at bounding box center [1007, 438] width 79 height 10
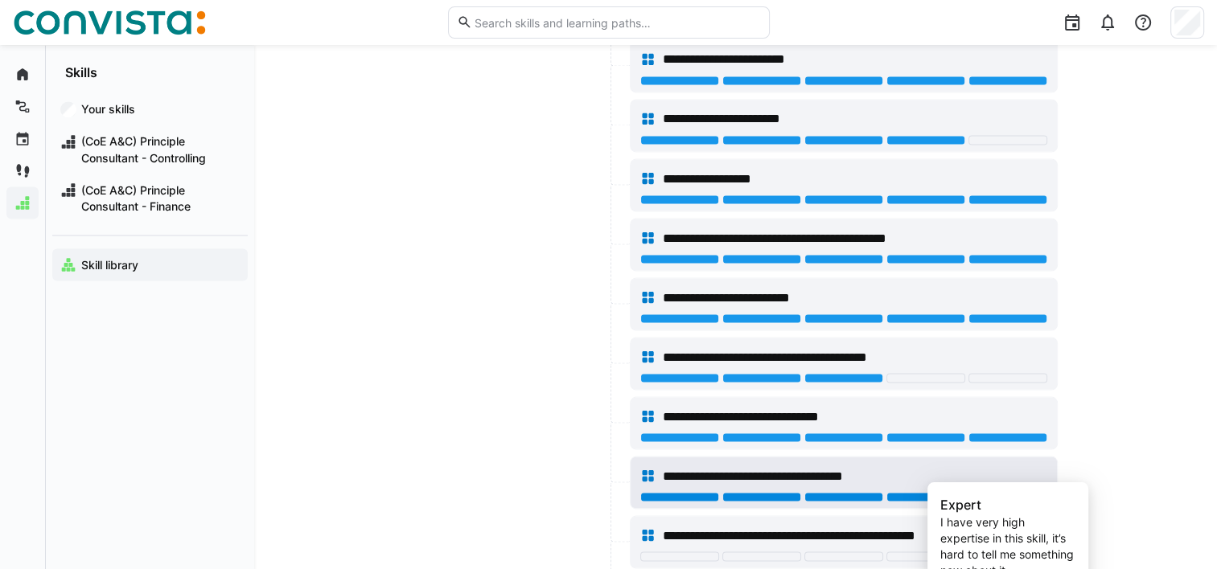
click at [1007, 492] on div at bounding box center [1007, 497] width 79 height 10
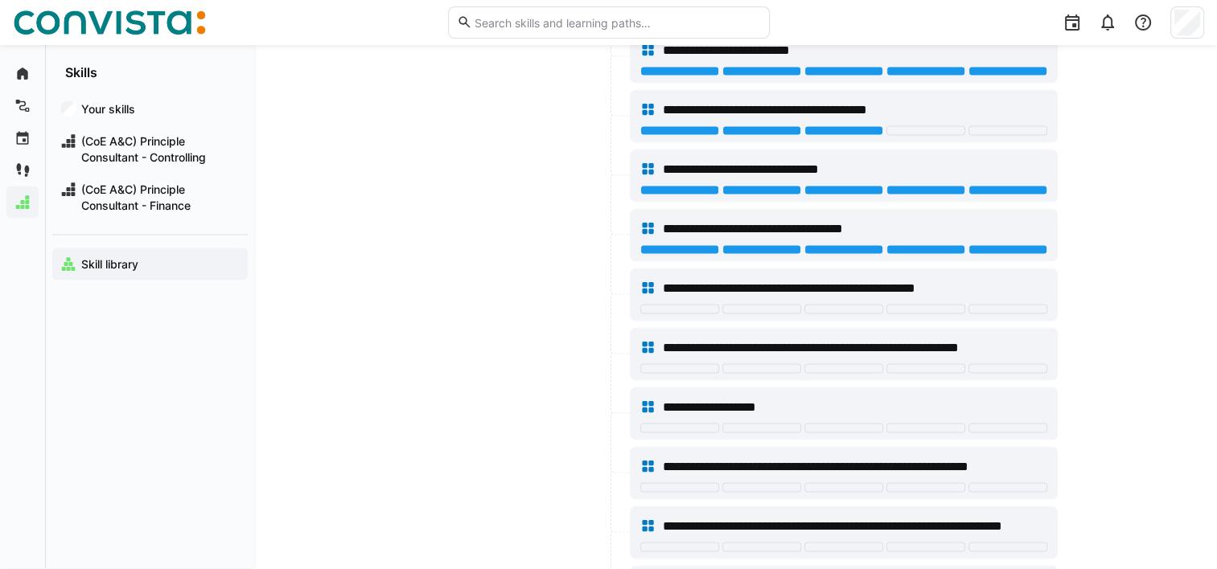
scroll to position [3160, 0]
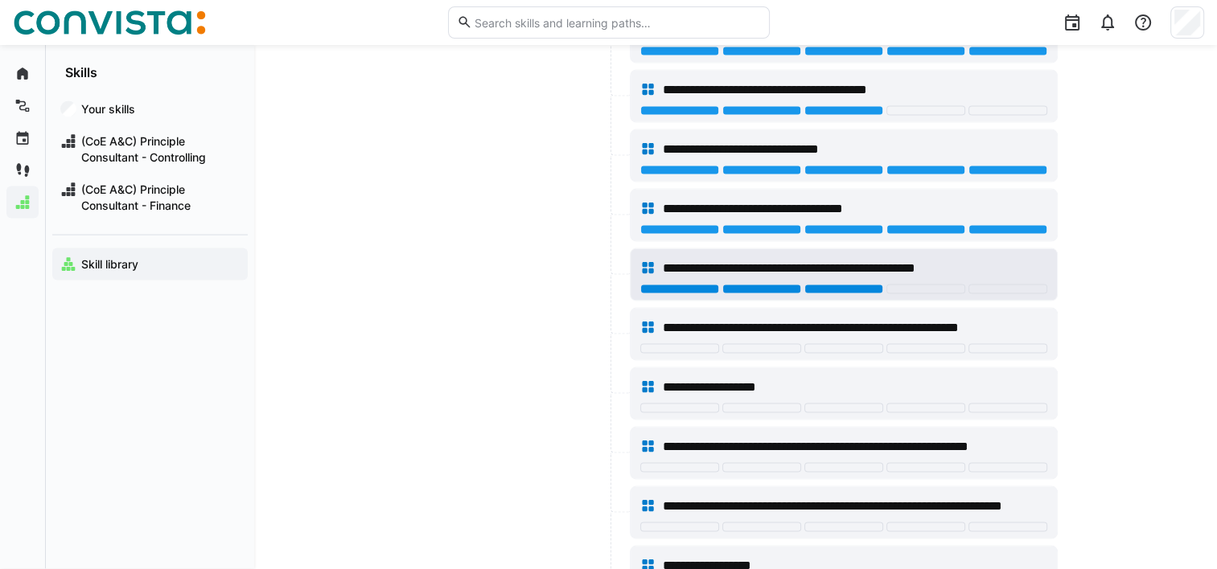
drag, startPoint x: 512, startPoint y: 304, endPoint x: 845, endPoint y: 267, distance: 335.9
click at [0, 0] on app-node-branches-component "**********" at bounding box center [0, 0] width 0 height 0
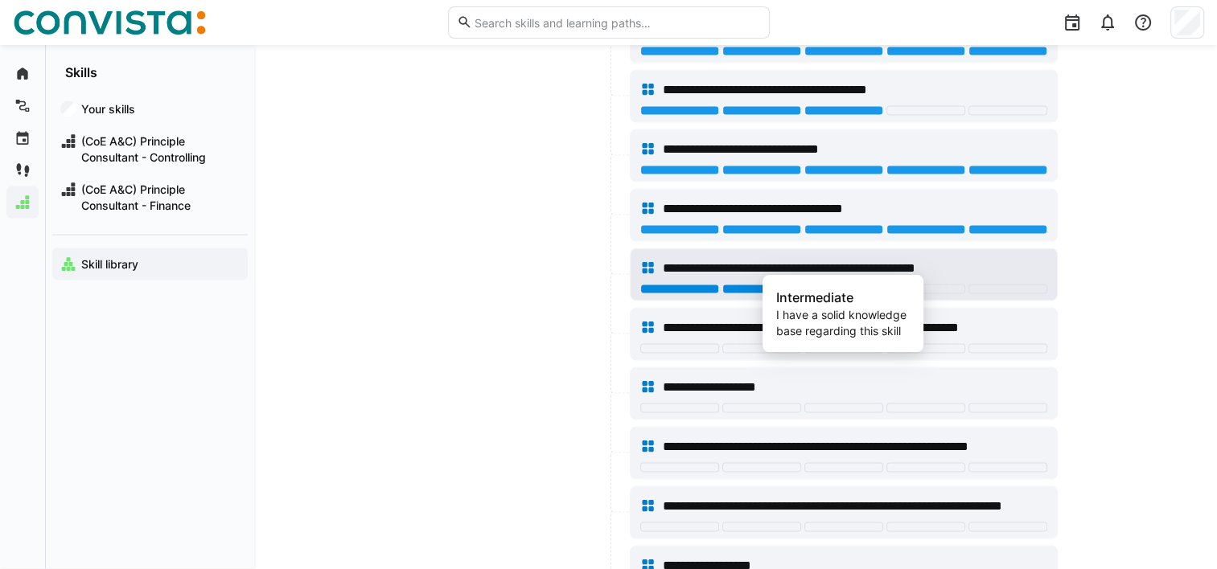
click at [845, 285] on div at bounding box center [843, 290] width 79 height 10
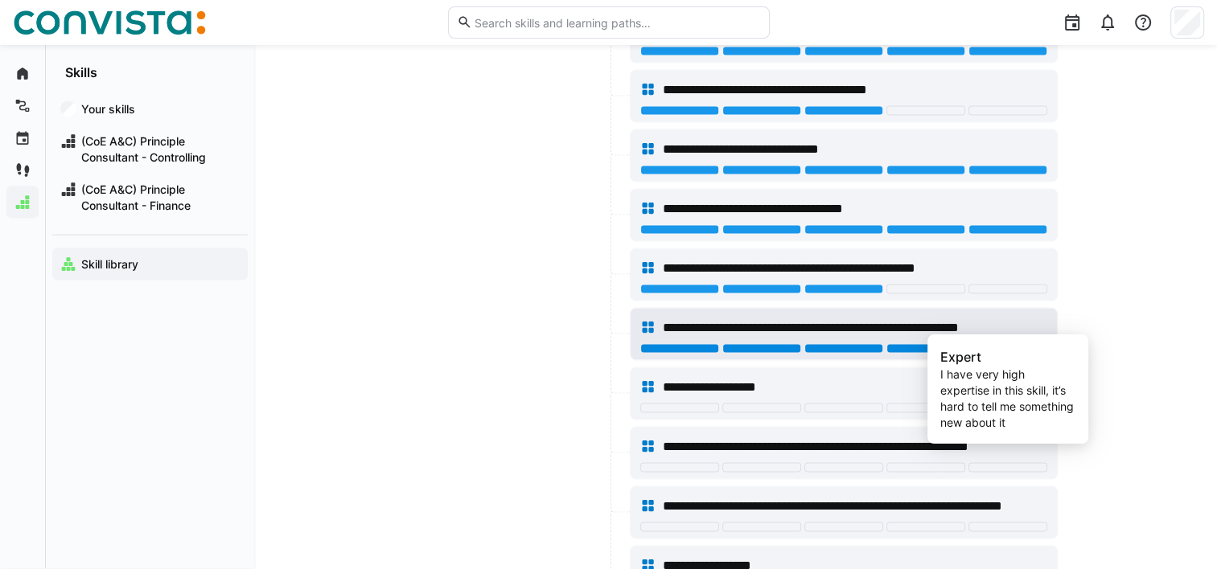
click at [1001, 344] on div at bounding box center [1007, 349] width 79 height 10
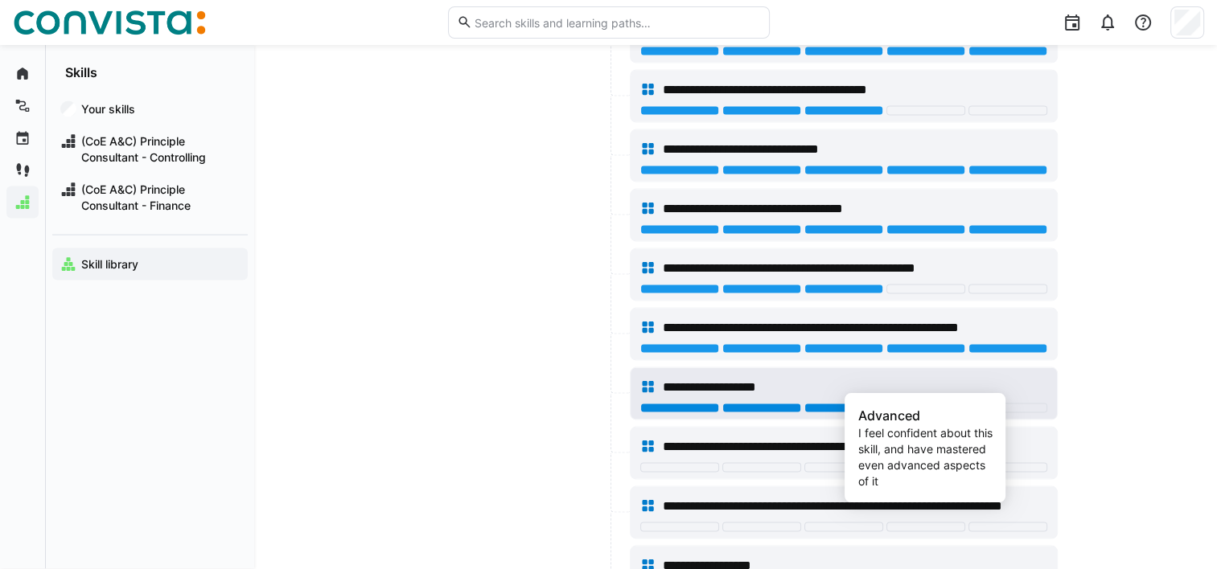
click at [962, 404] on div at bounding box center [925, 409] width 79 height 10
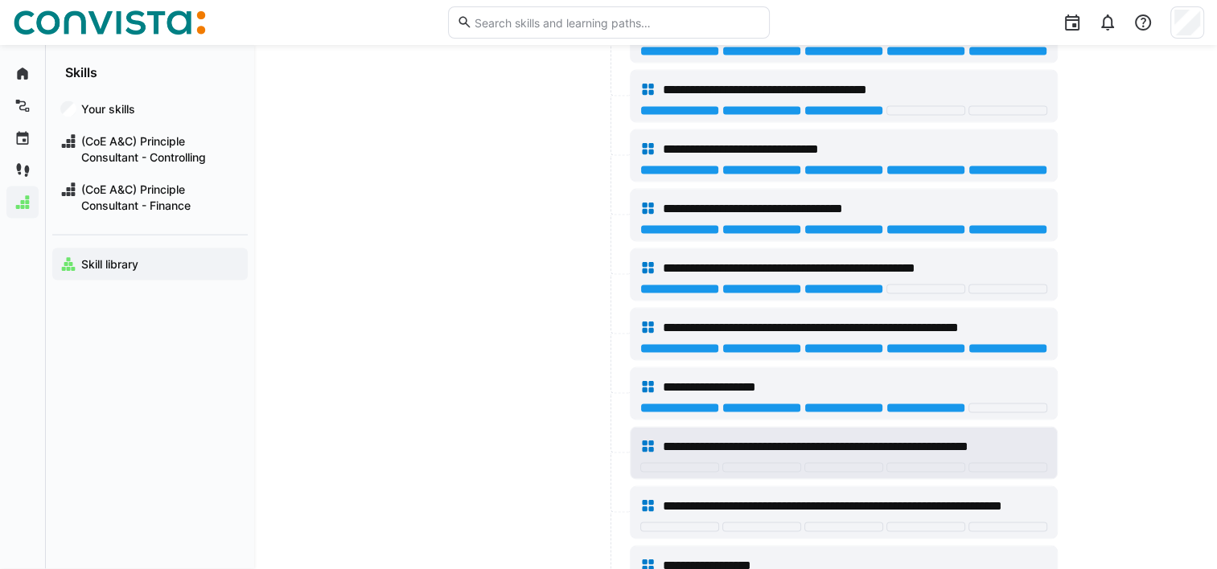
click at [898, 454] on div "**********" at bounding box center [844, 453] width 426 height 51
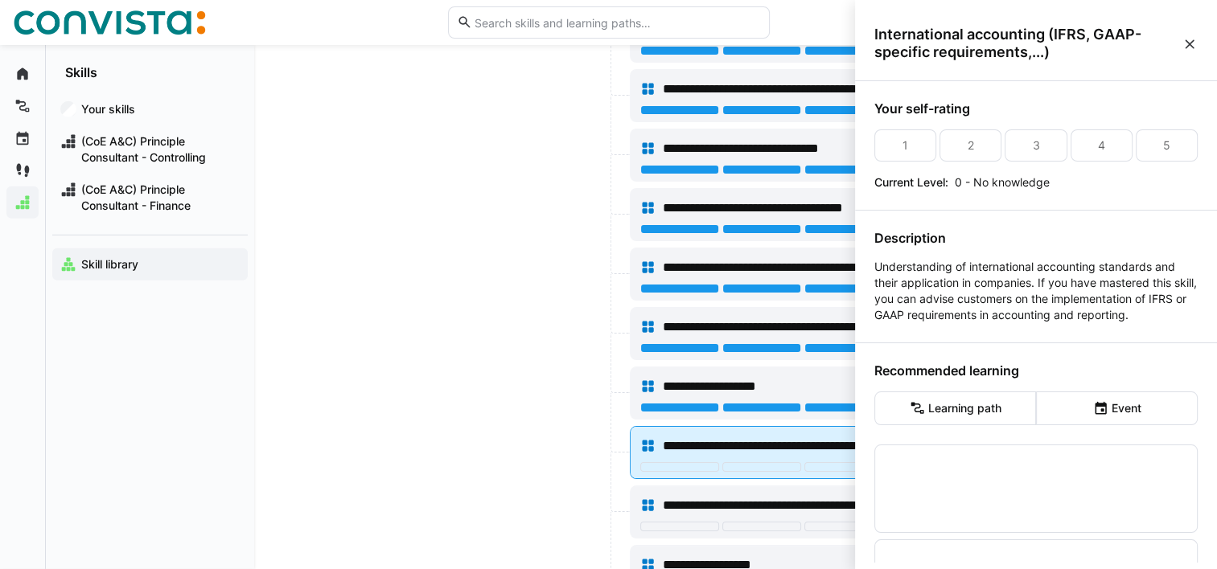
scroll to position [0, 0]
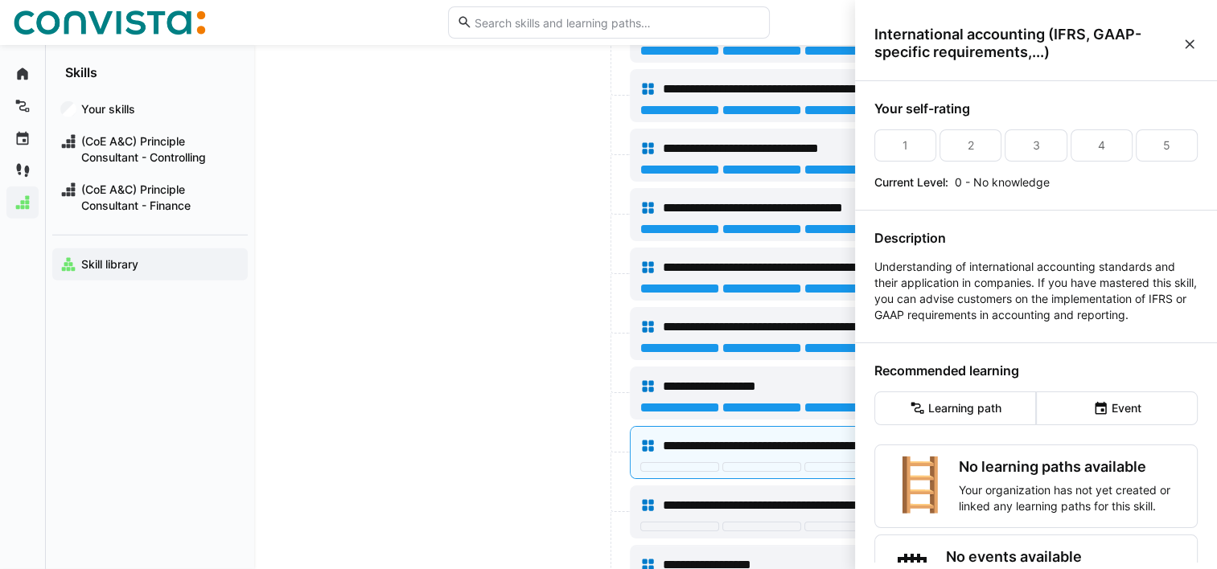
click at [544, 432] on div at bounding box center [520, 452] width 212 height 53
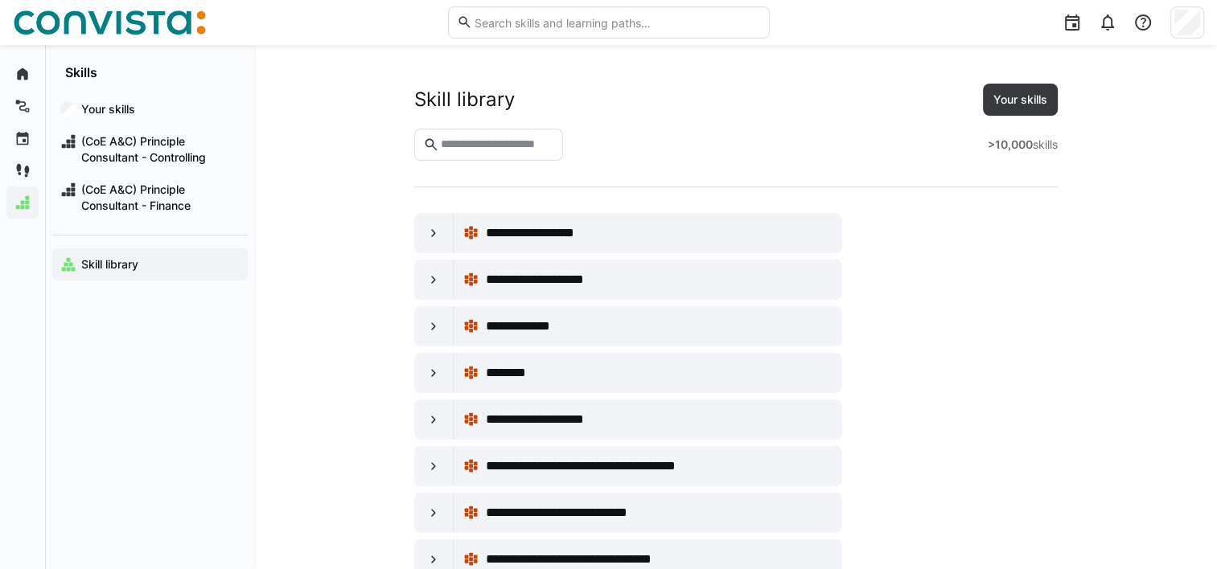
scroll to position [3160, 0]
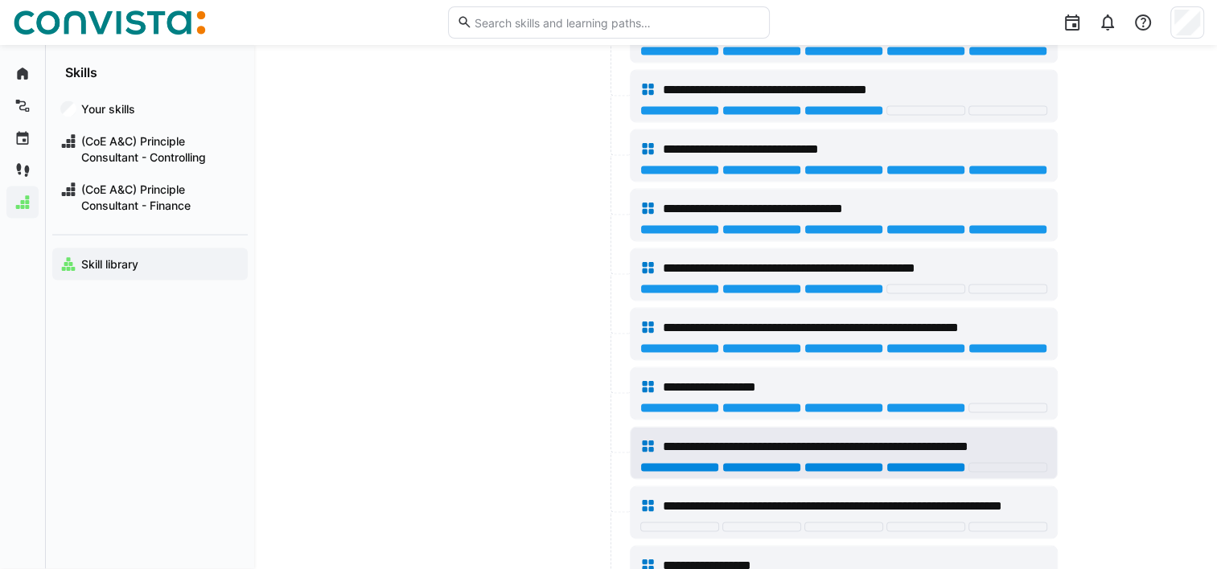
click at [919, 463] on div at bounding box center [925, 468] width 79 height 10
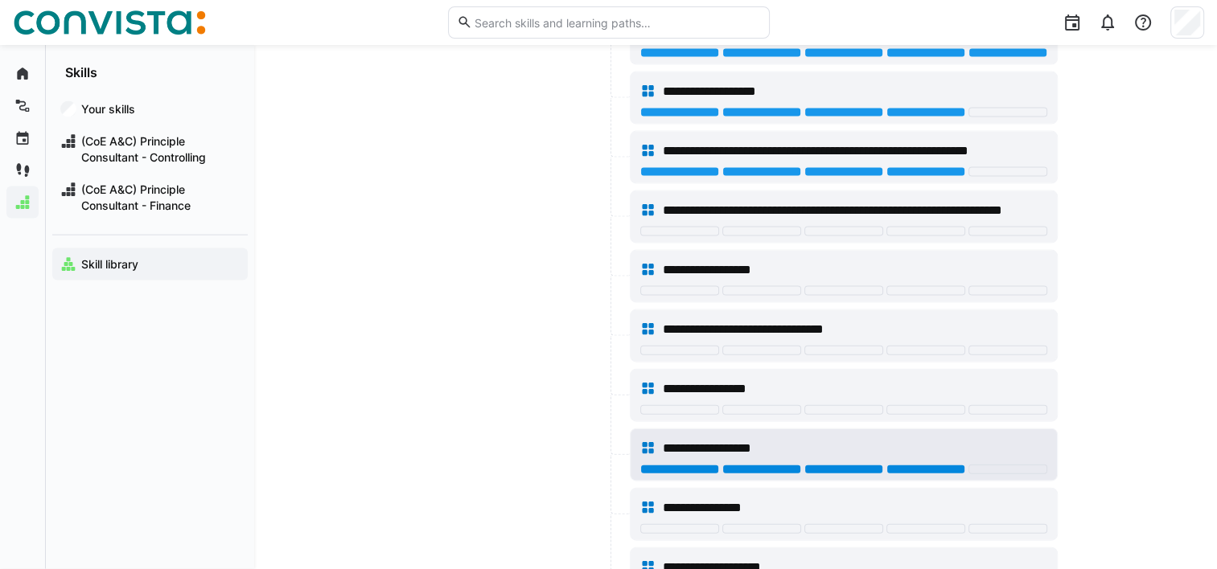
scroll to position [3456, 0]
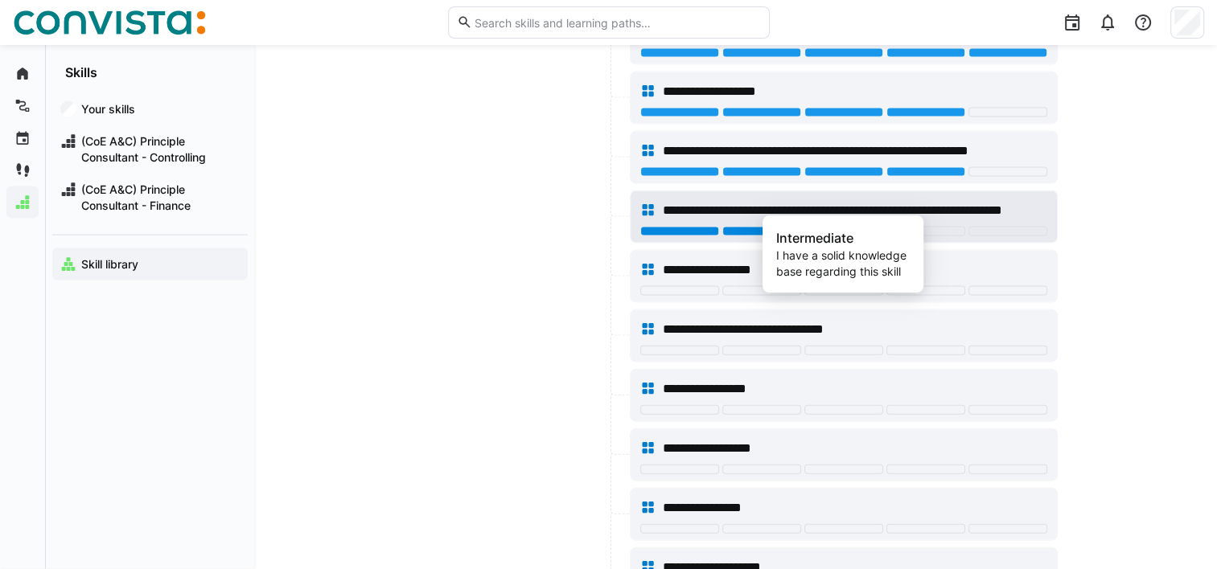
click at [856, 227] on div at bounding box center [843, 232] width 79 height 10
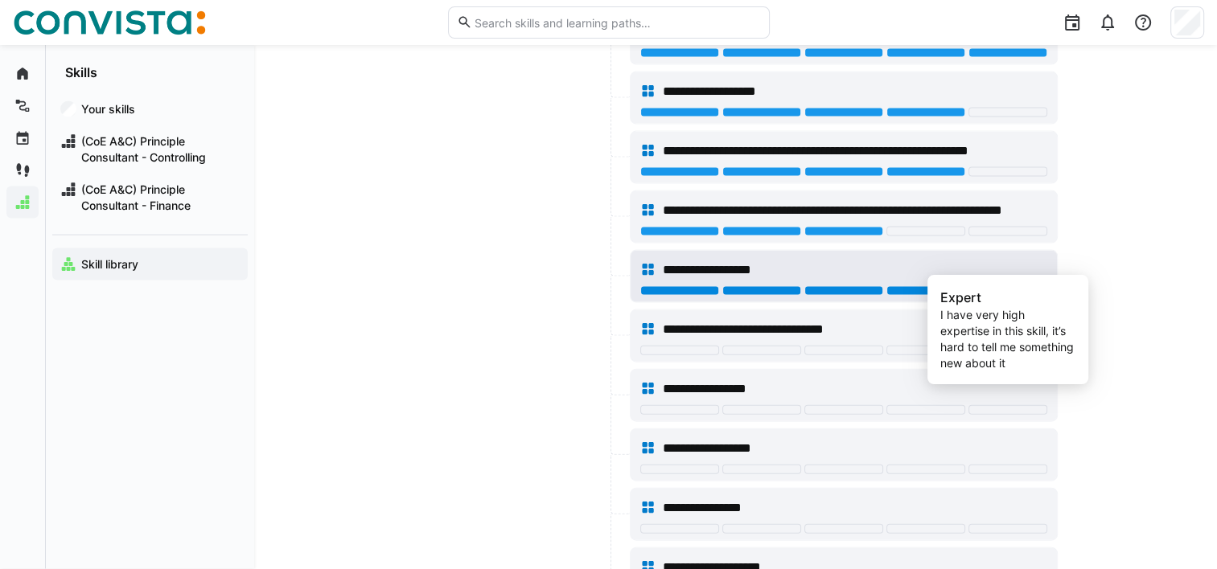
click at [996, 286] on div at bounding box center [1007, 291] width 79 height 10
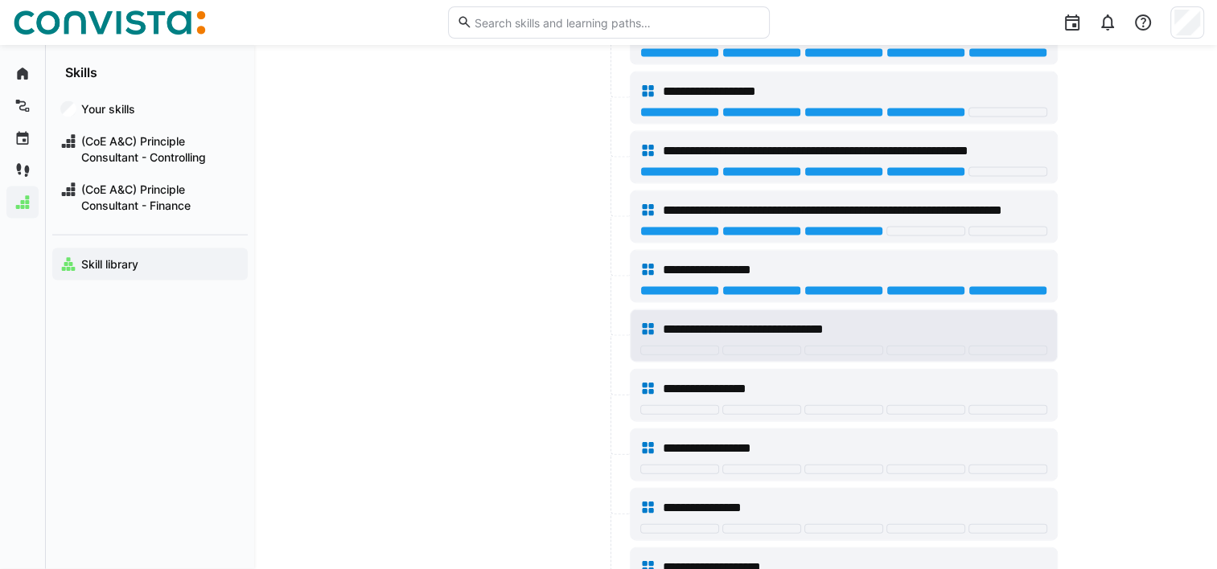
click at [936, 346] on div at bounding box center [843, 352] width 407 height 13
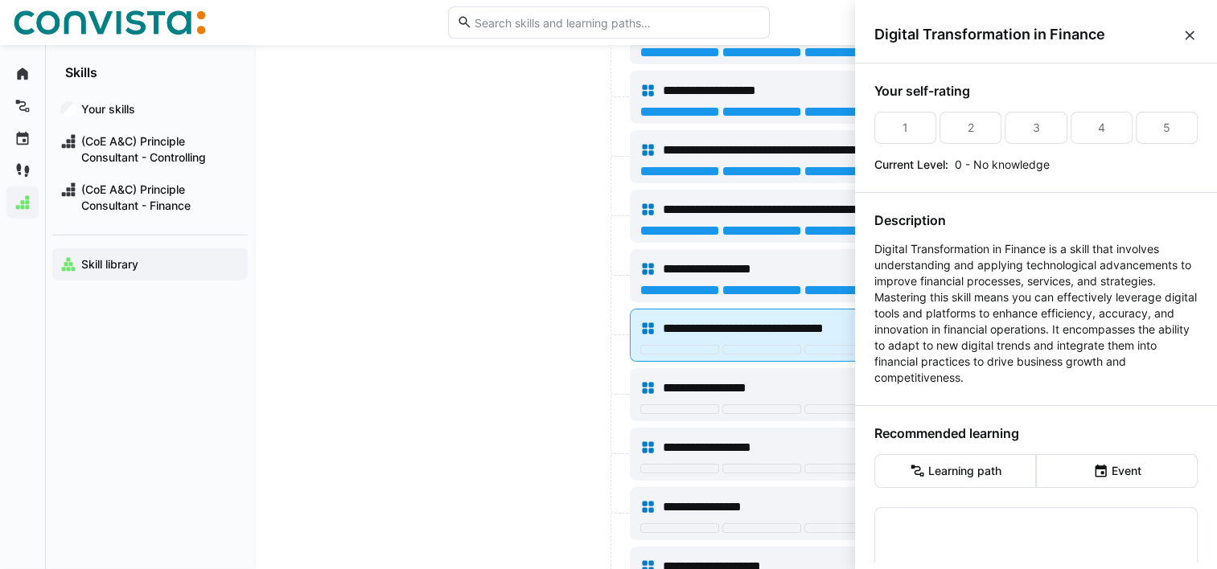
scroll to position [0, 0]
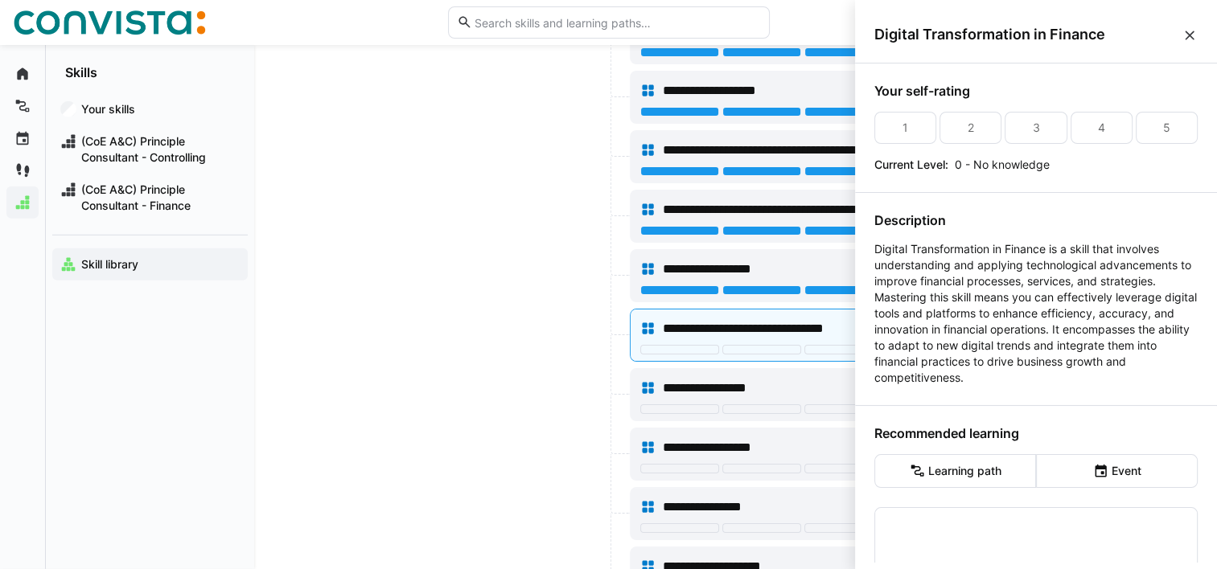
click at [849, 368] on div "**********" at bounding box center [844, 394] width 428 height 53
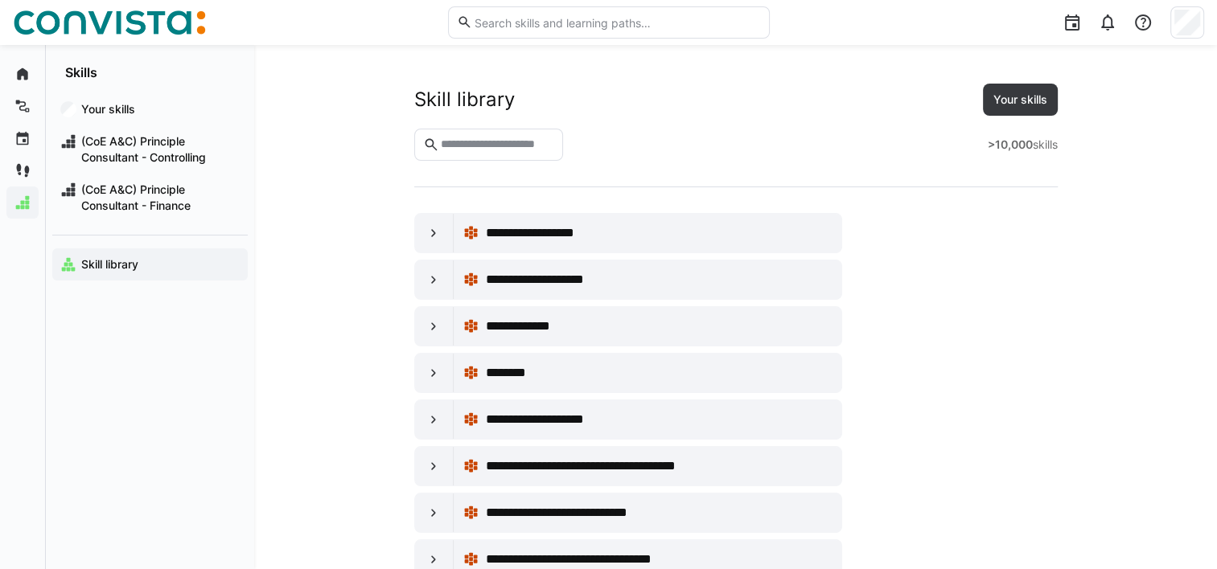
scroll to position [3456, 0]
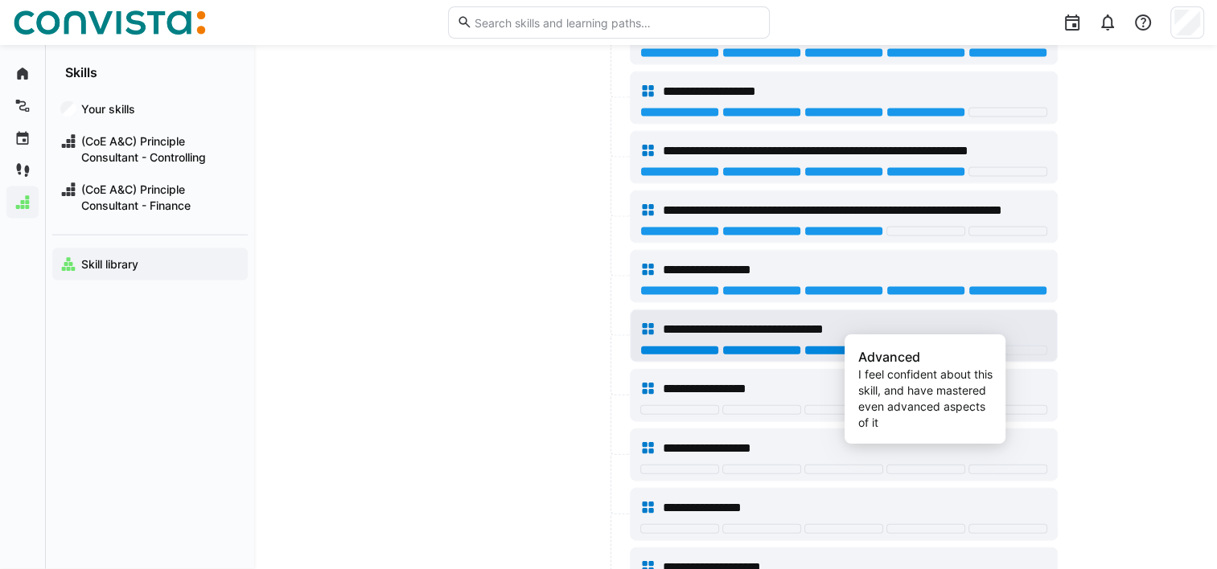
click at [911, 346] on div at bounding box center [925, 351] width 79 height 10
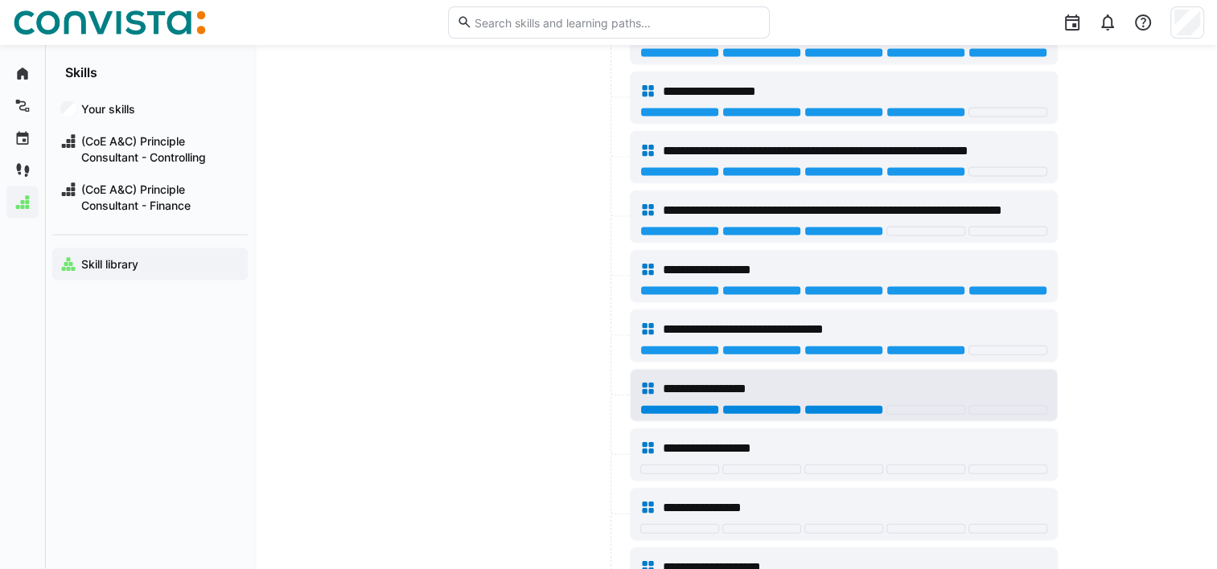
click at [840, 405] on div at bounding box center [843, 410] width 79 height 10
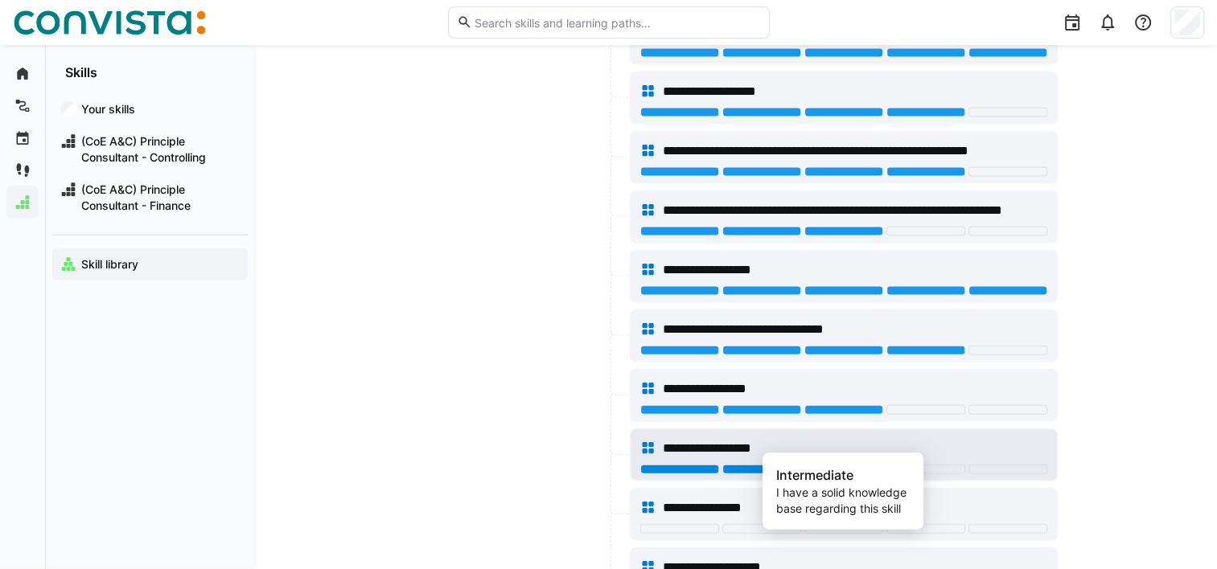
click at [855, 465] on div at bounding box center [843, 470] width 79 height 10
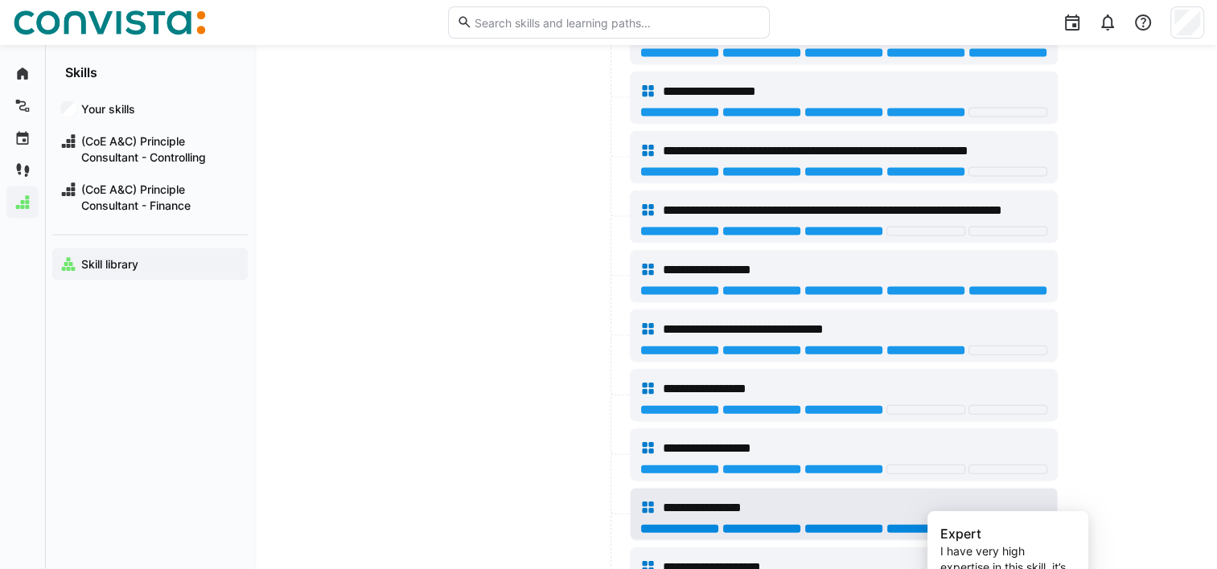
click at [1013, 524] on div at bounding box center [1007, 529] width 79 height 10
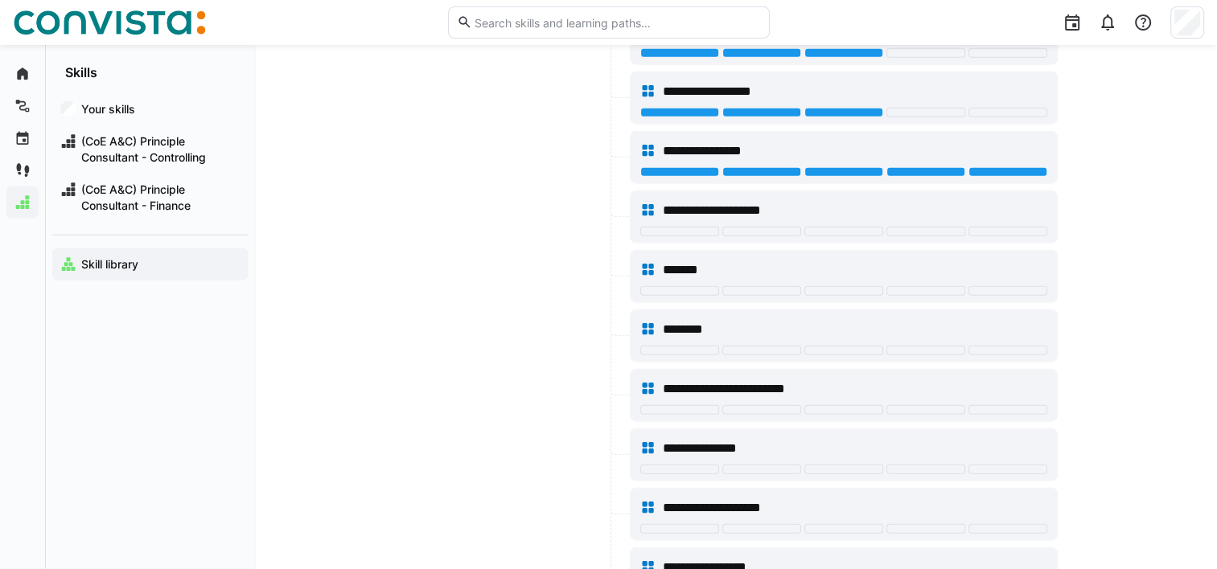
scroll to position [3817, 0]
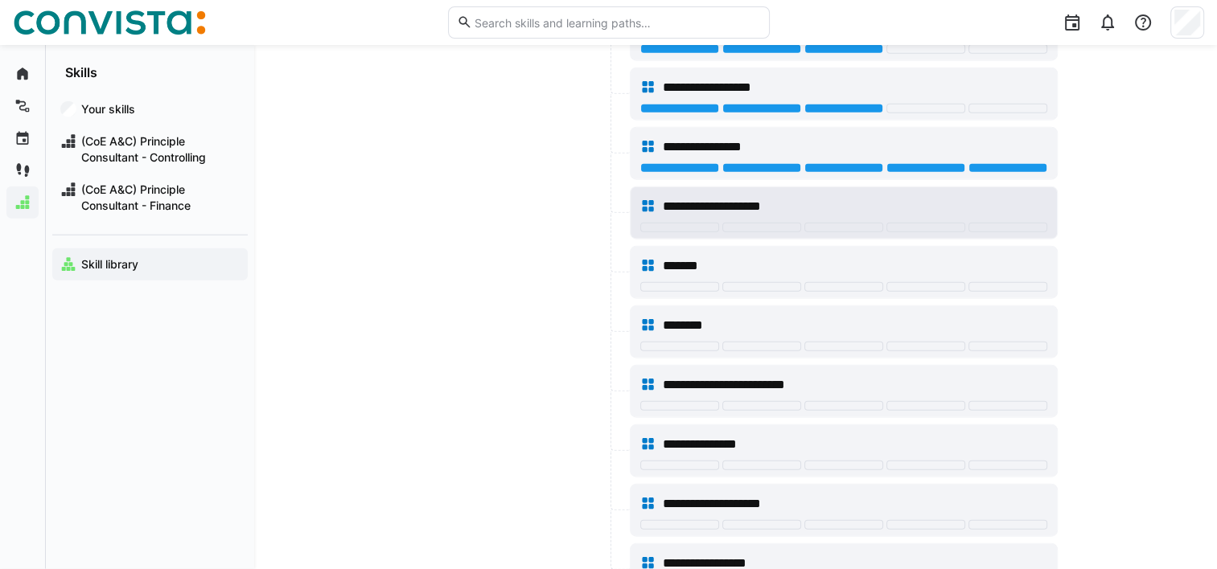
click at [1029, 223] on div at bounding box center [843, 229] width 407 height 13
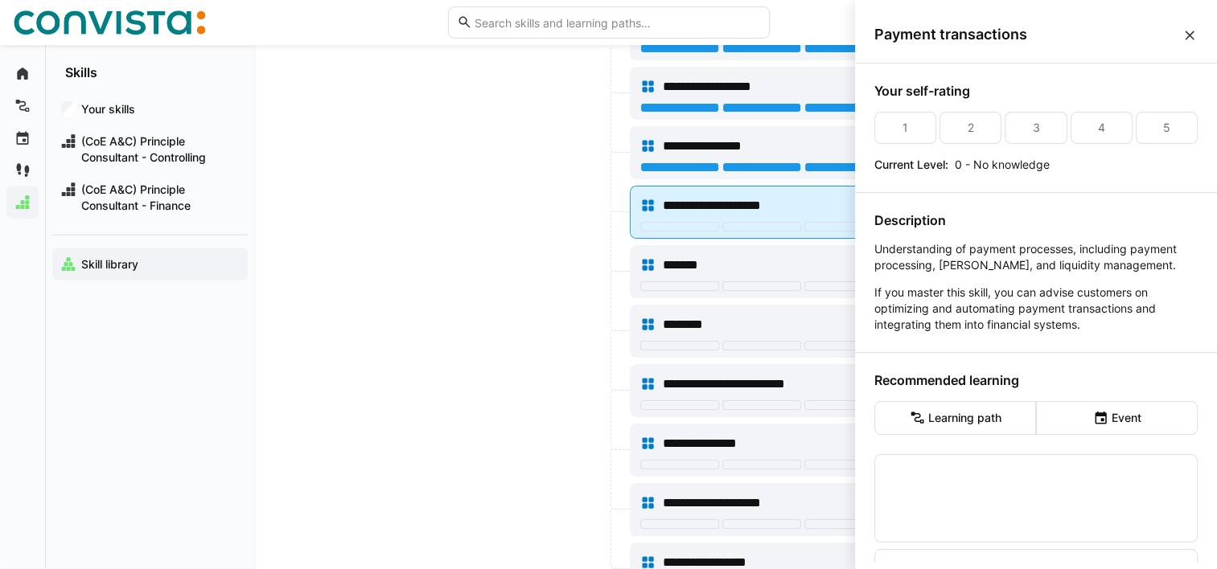
scroll to position [0, 0]
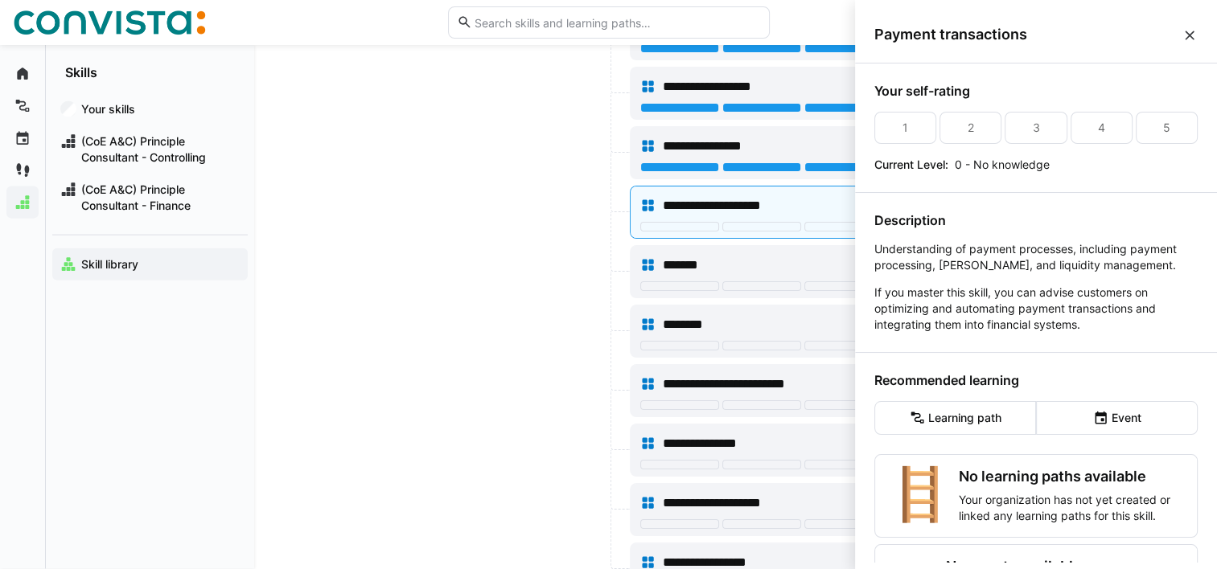
click at [485, 385] on div at bounding box center [520, 390] width 212 height 53
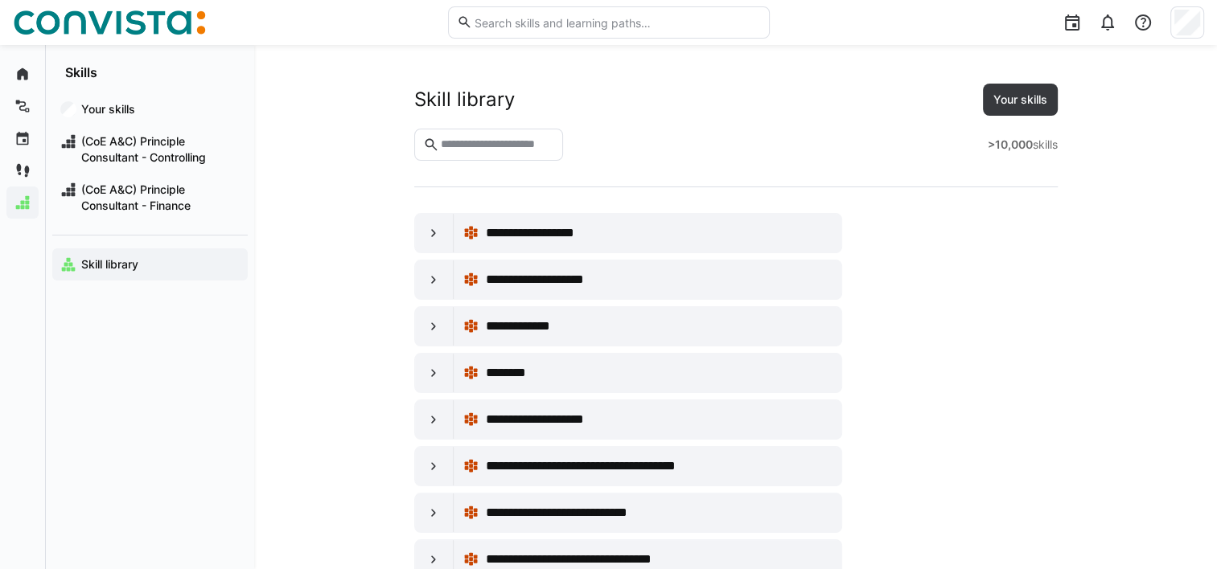
scroll to position [3817, 0]
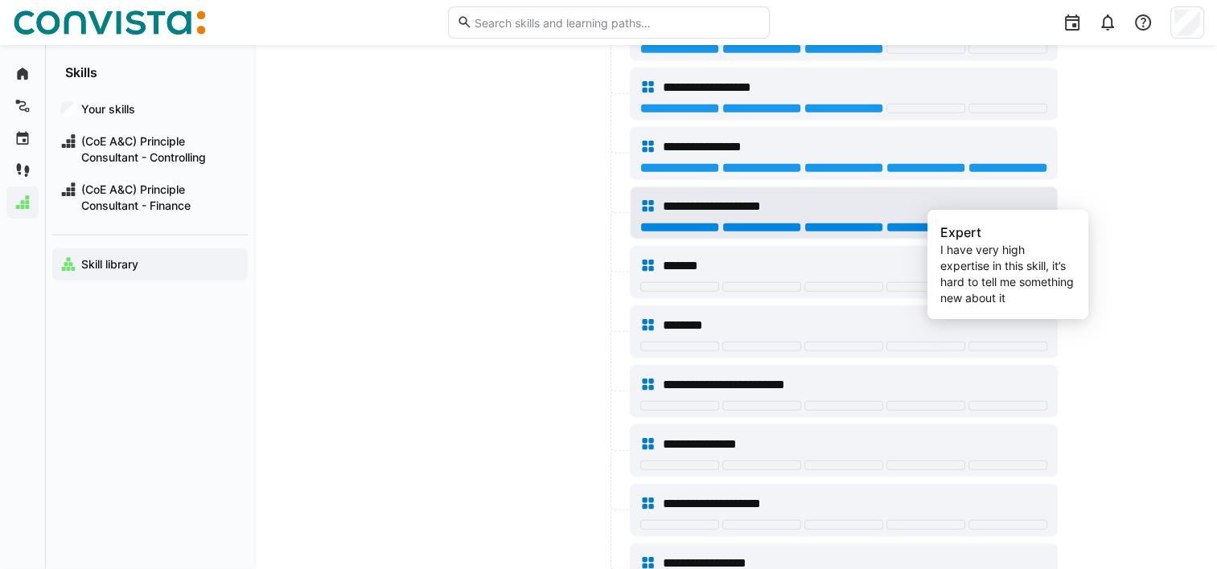
click at [994, 223] on div at bounding box center [1007, 228] width 79 height 10
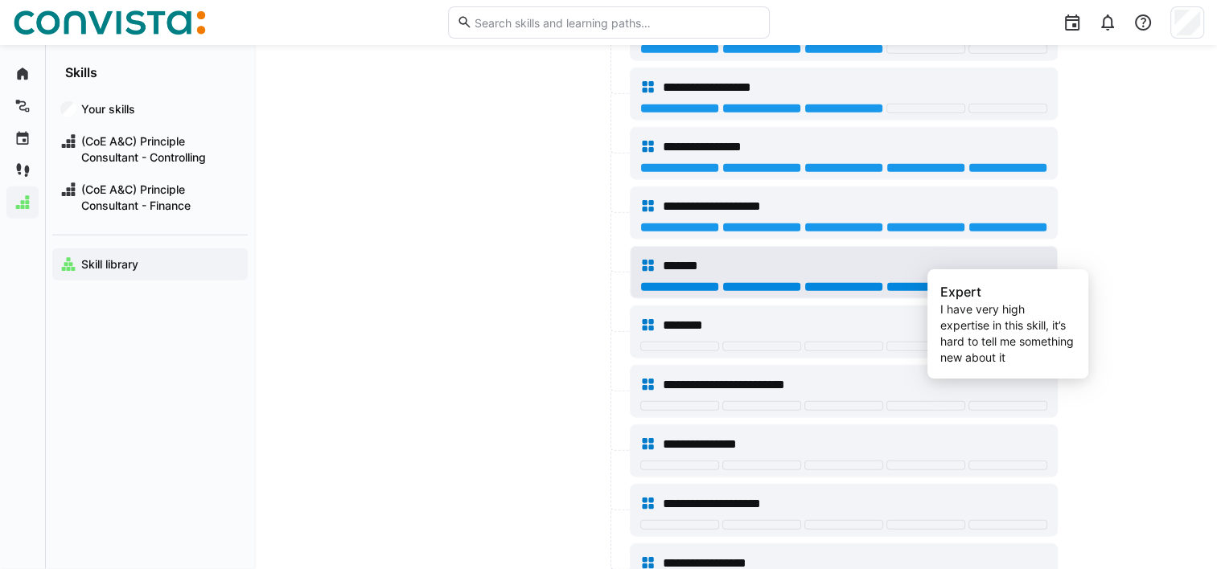
click at [989, 282] on div at bounding box center [1007, 287] width 79 height 10
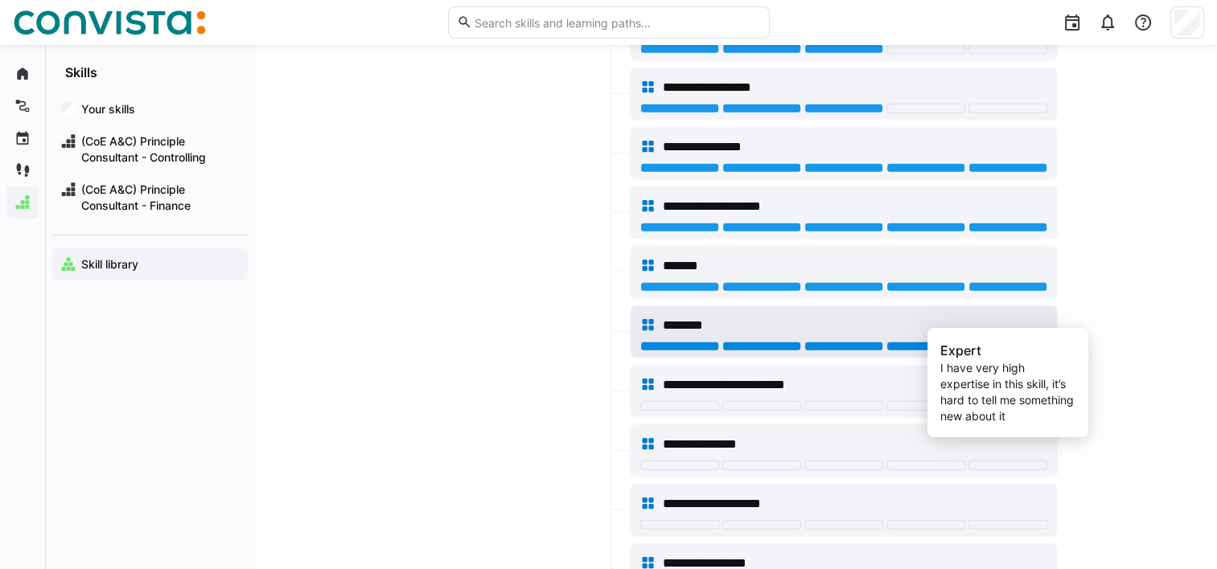
click at [987, 342] on div at bounding box center [1007, 347] width 79 height 10
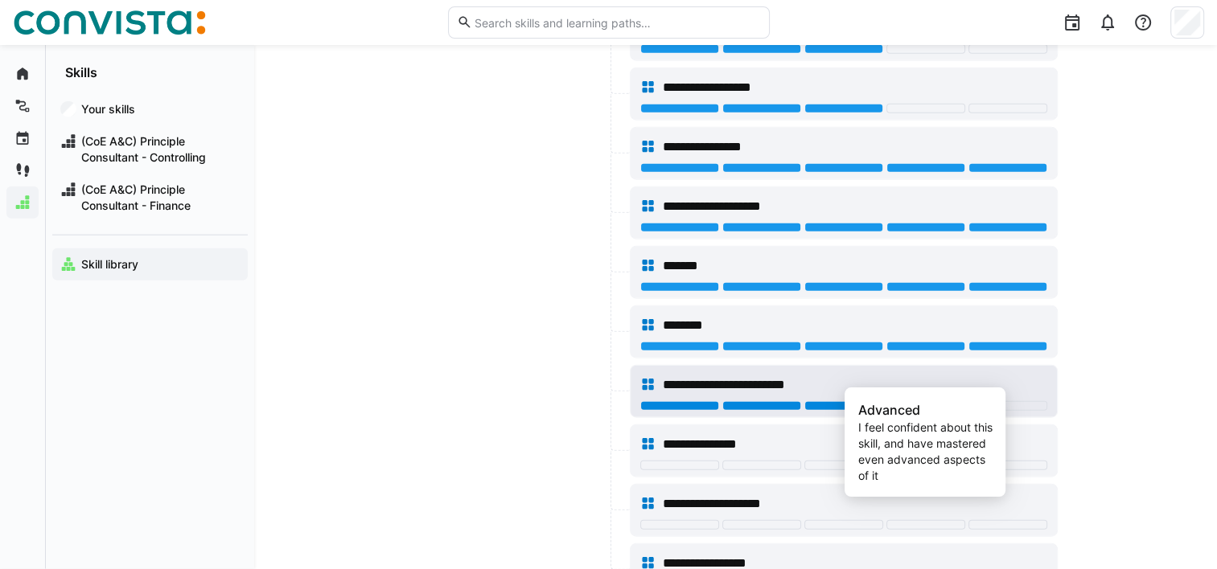
click at [936, 401] on div at bounding box center [925, 406] width 79 height 10
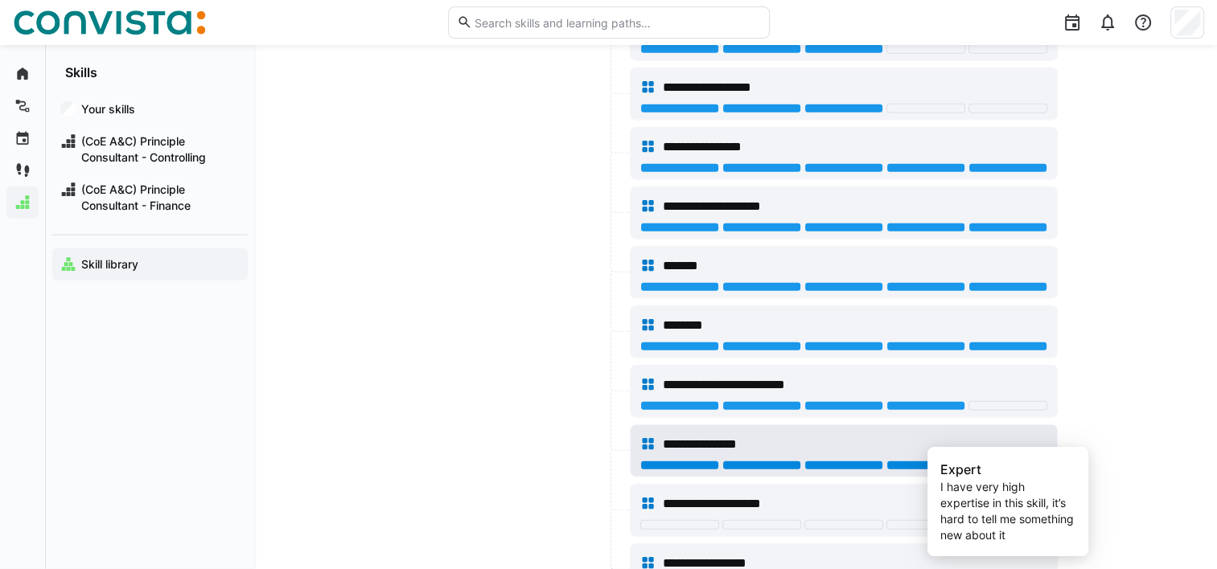
click at [988, 461] on div at bounding box center [1007, 466] width 79 height 10
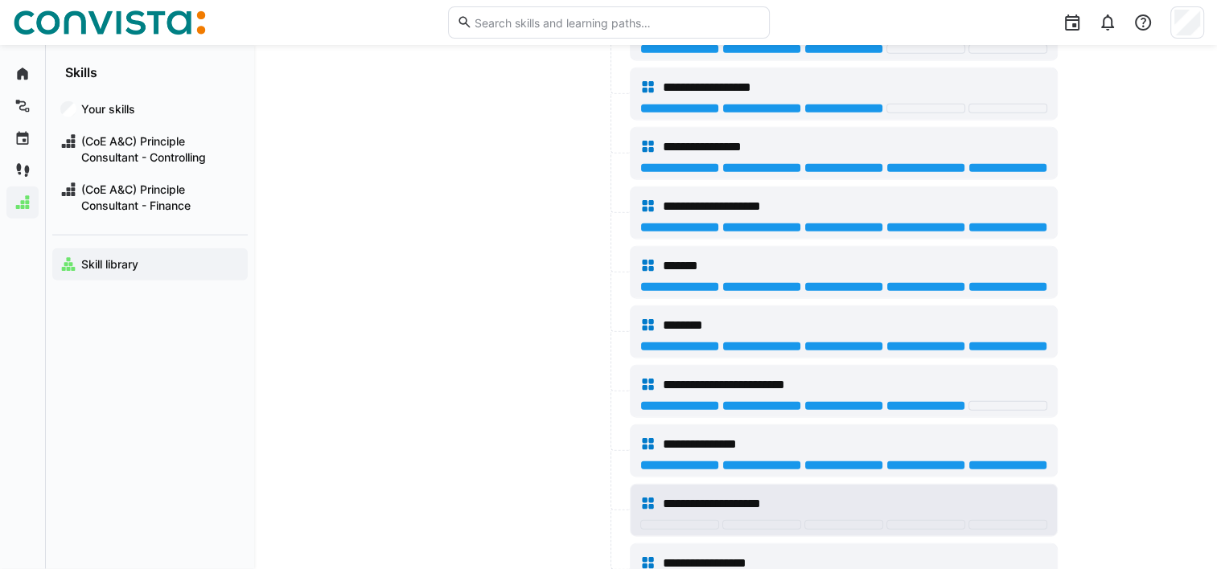
click at [853, 520] on div at bounding box center [843, 525] width 79 height 10
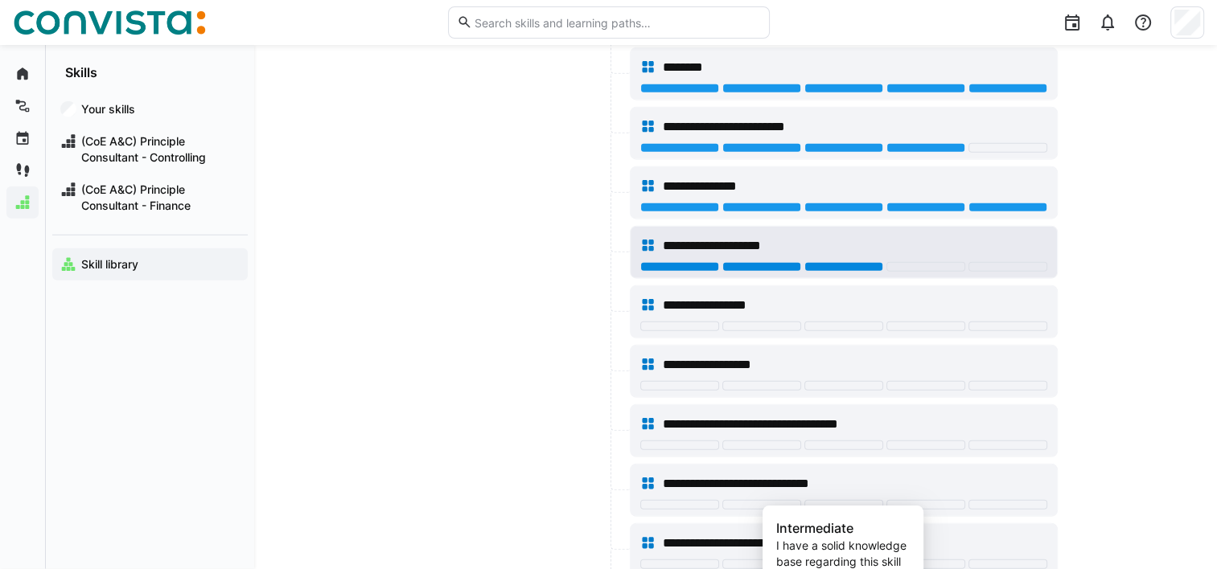
scroll to position [4083, 0]
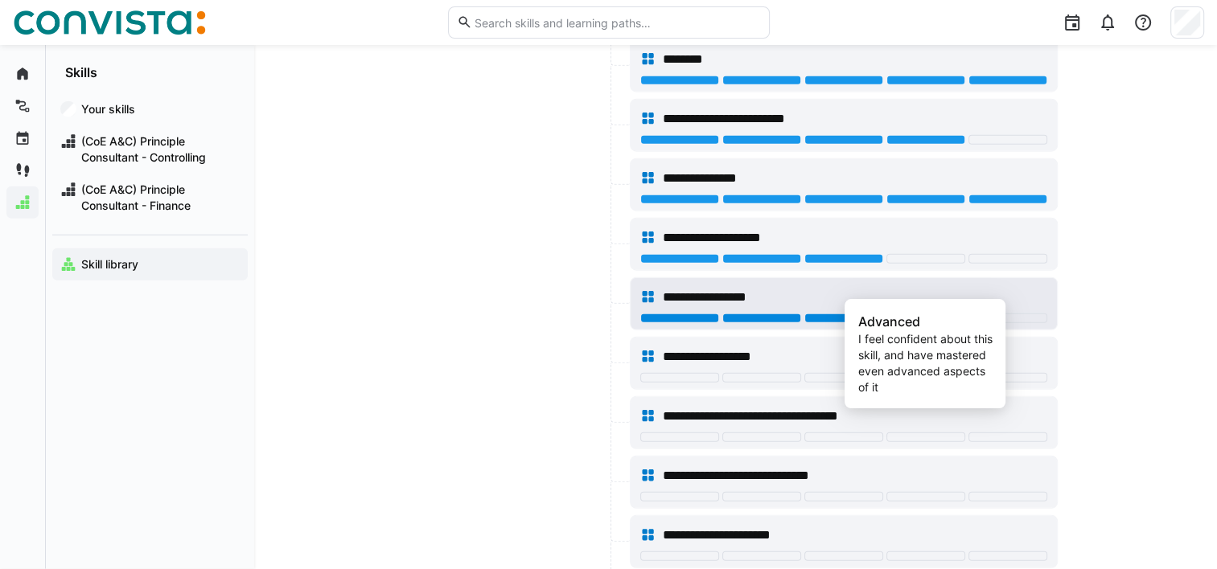
click at [952, 314] on div at bounding box center [925, 319] width 79 height 10
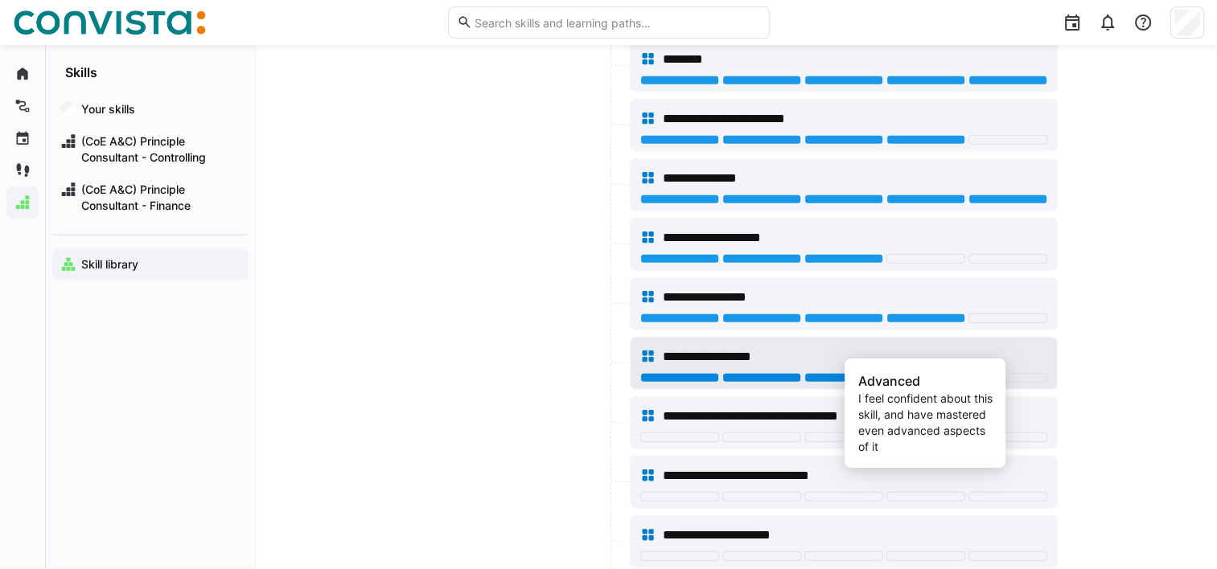
click at [936, 373] on div at bounding box center [925, 378] width 79 height 10
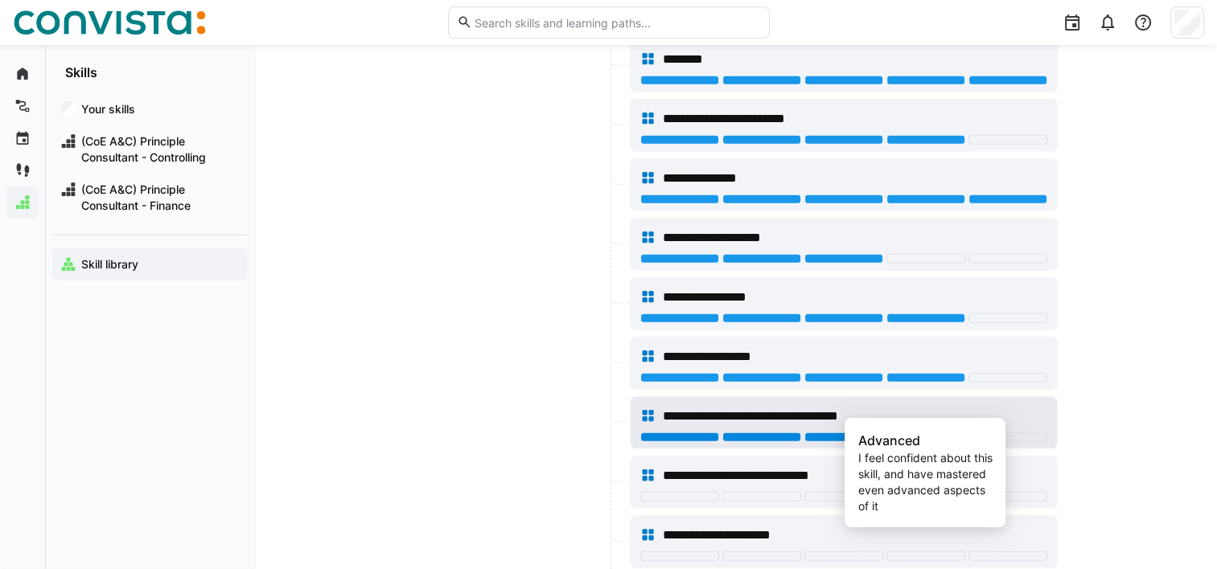
click at [948, 433] on div at bounding box center [925, 438] width 79 height 10
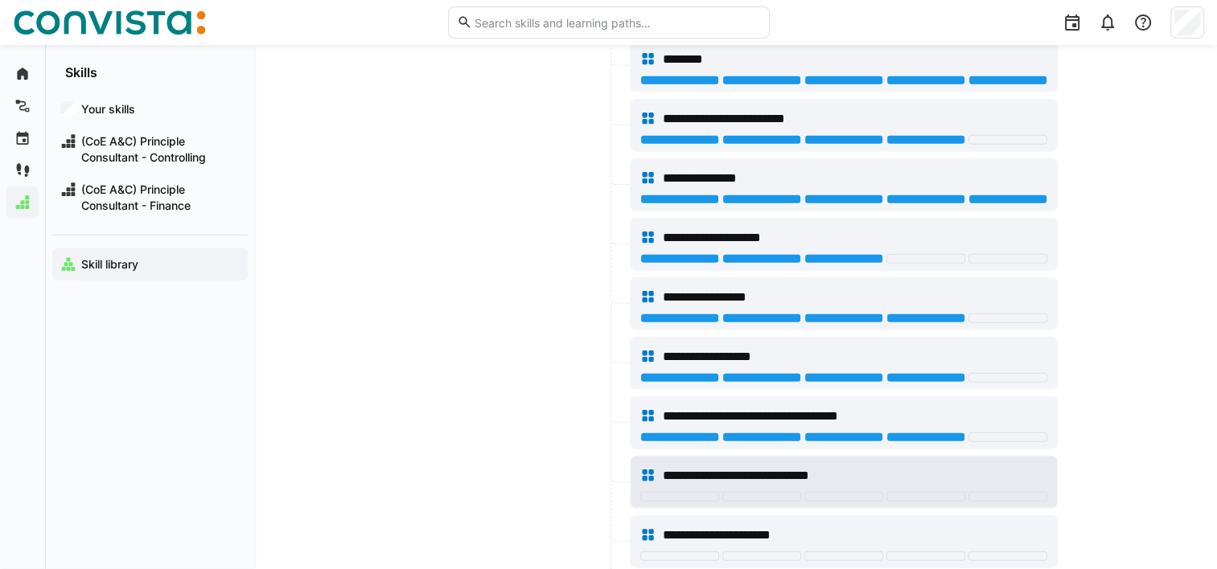
click at [951, 492] on div at bounding box center [843, 498] width 407 height 13
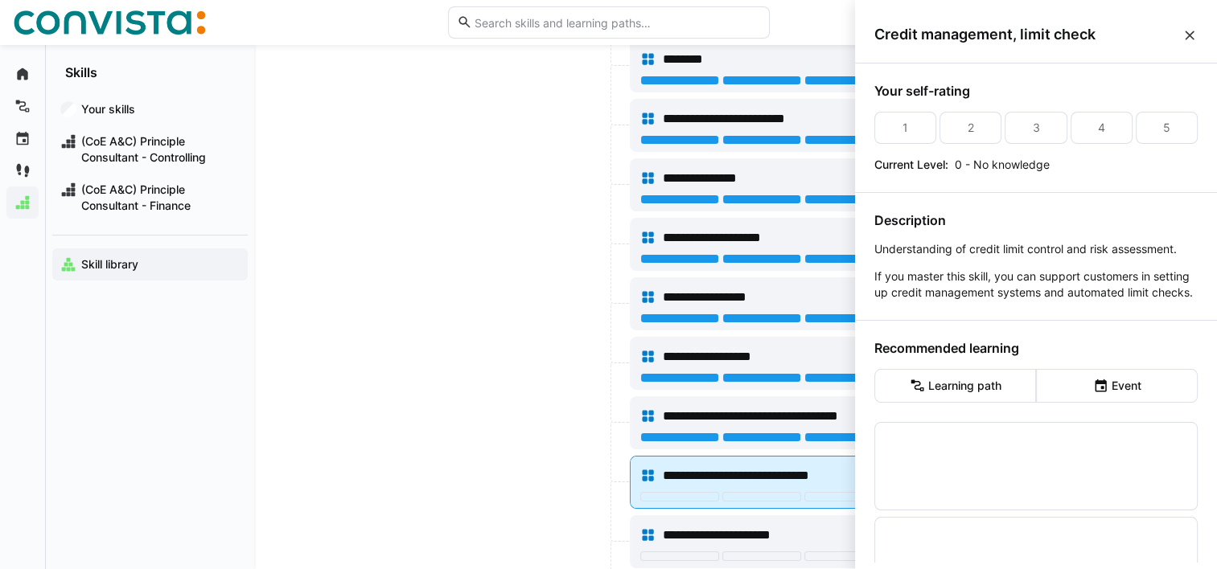
scroll to position [0, 0]
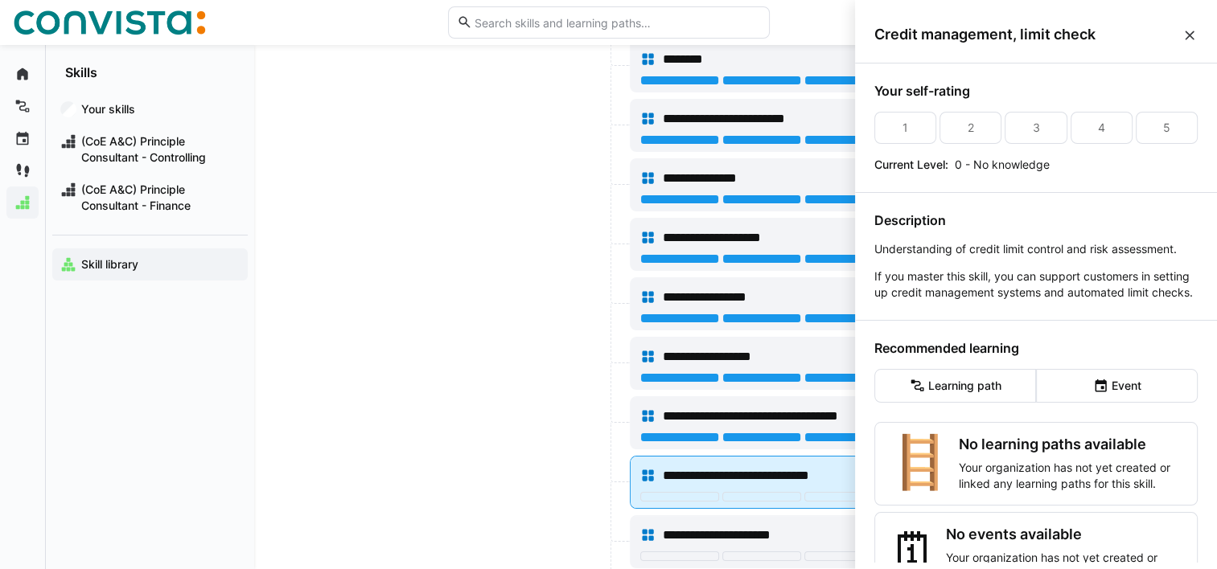
click at [948, 470] on div "🪜" at bounding box center [920, 464] width 64 height 56
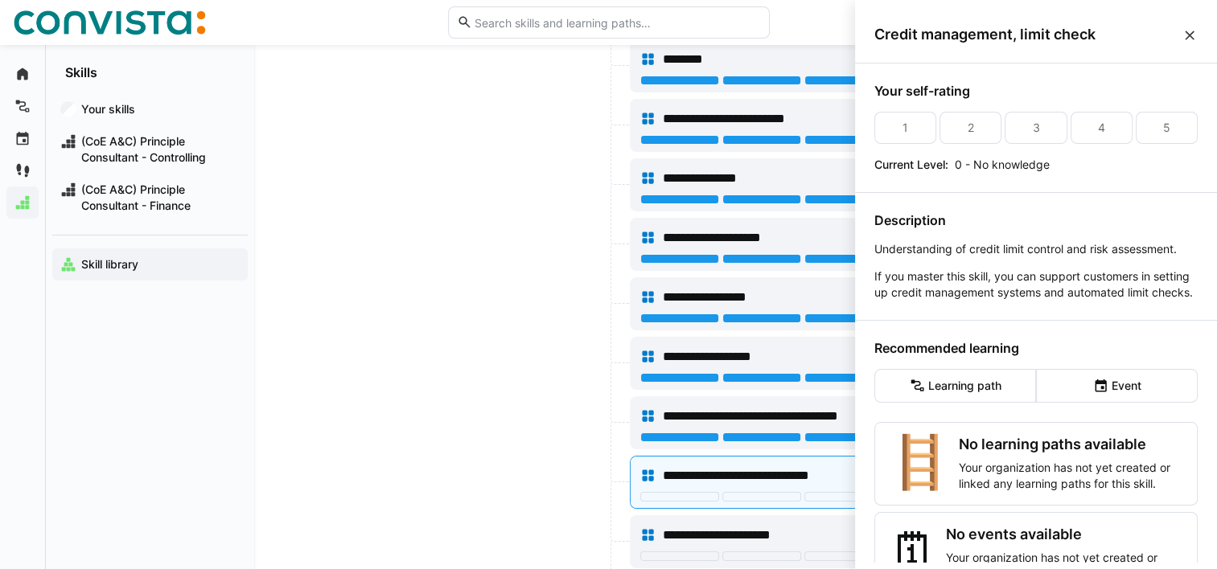
click at [561, 516] on div at bounding box center [520, 542] width 212 height 53
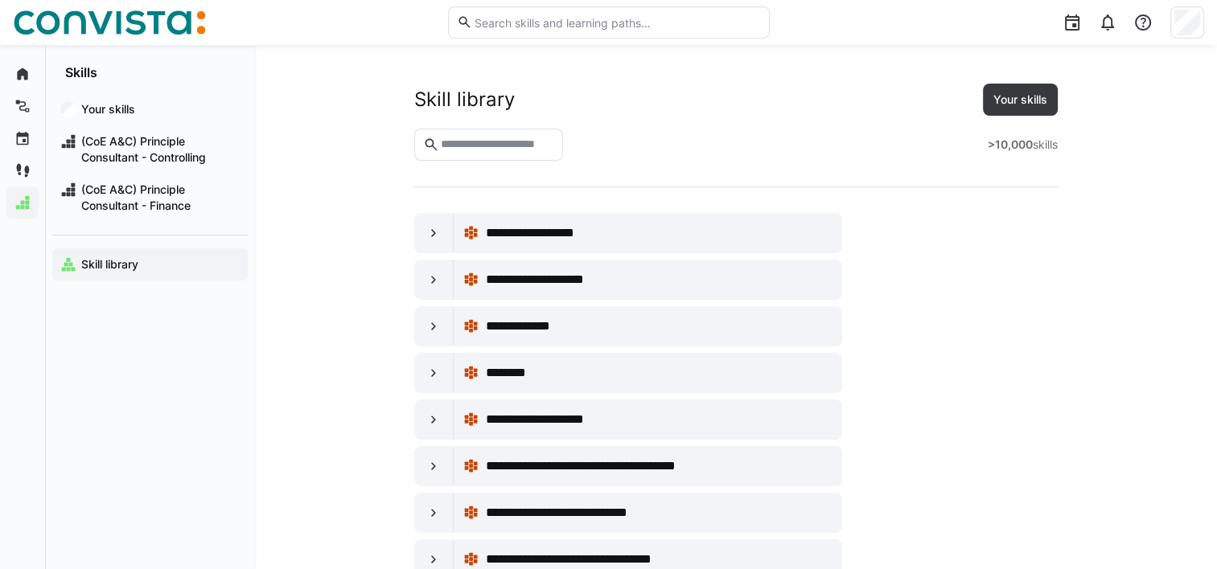
scroll to position [4083, 0]
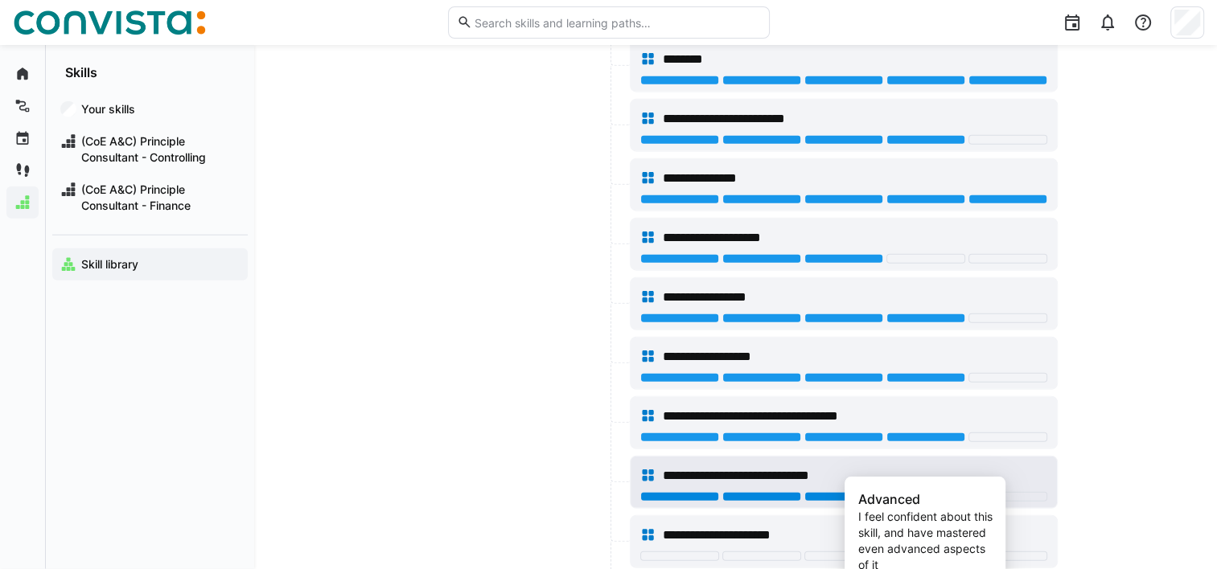
click at [951, 492] on div at bounding box center [925, 497] width 79 height 10
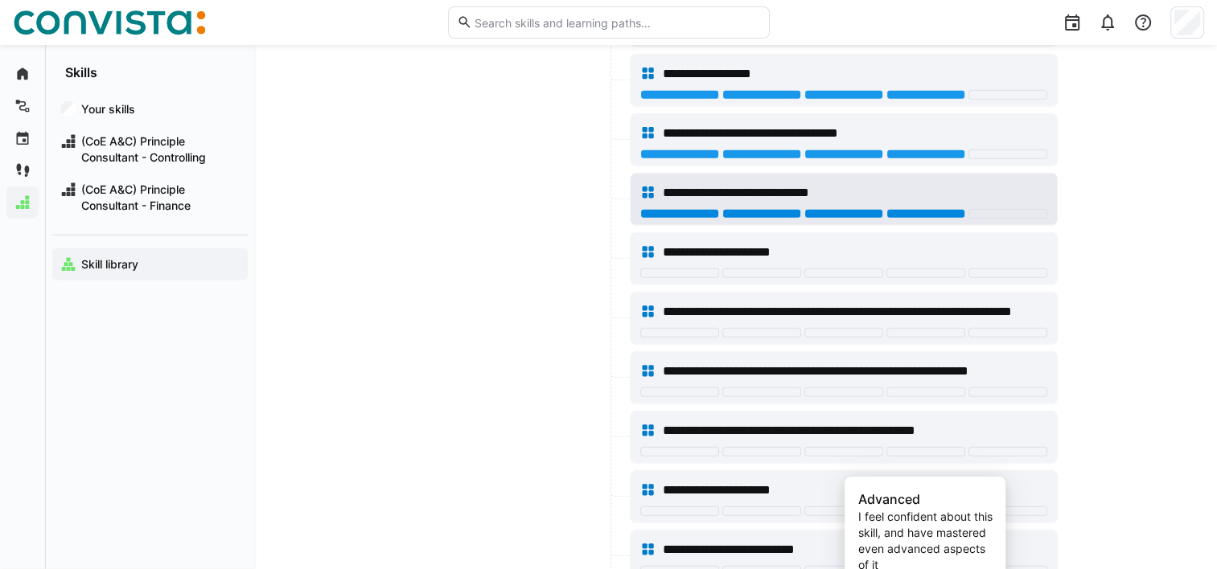
scroll to position [4366, 0]
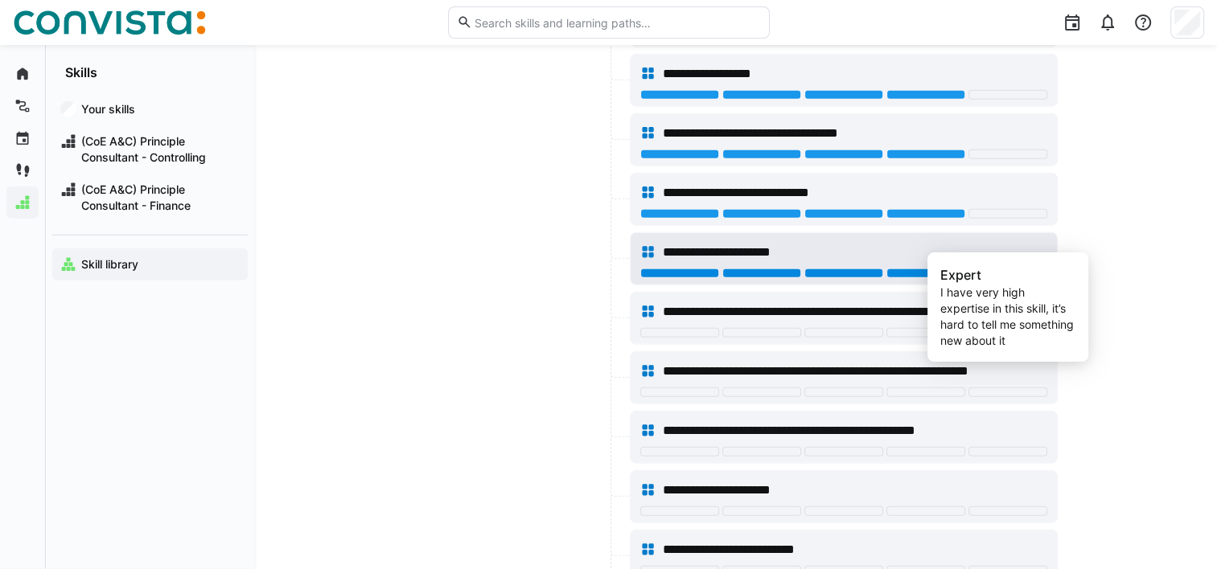
click at [1021, 269] on div at bounding box center [1007, 274] width 79 height 10
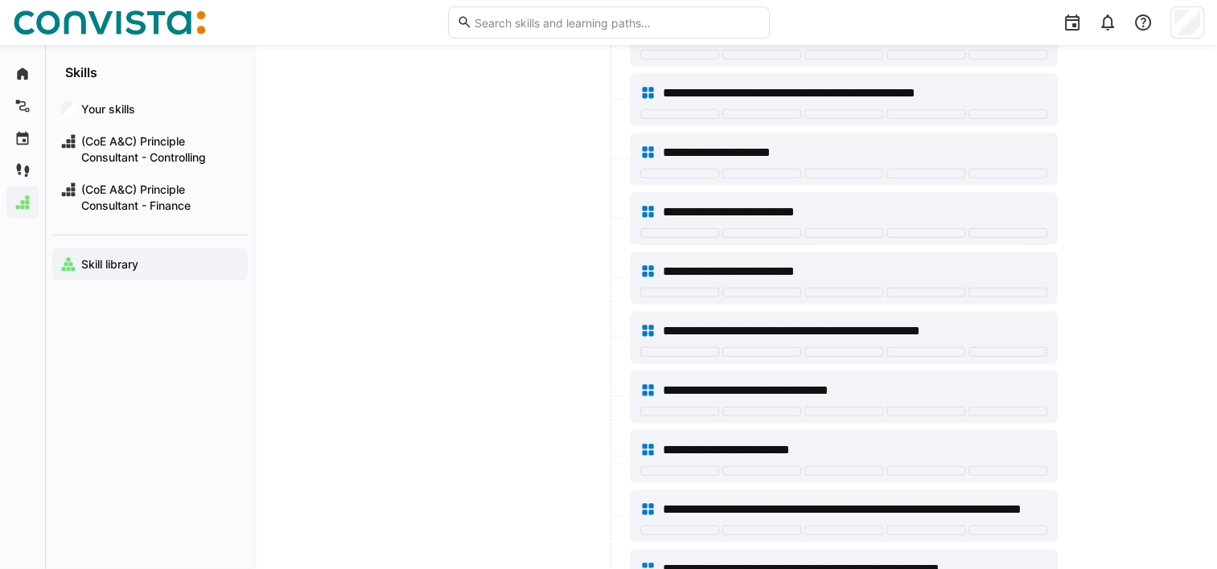
scroll to position [4704, 0]
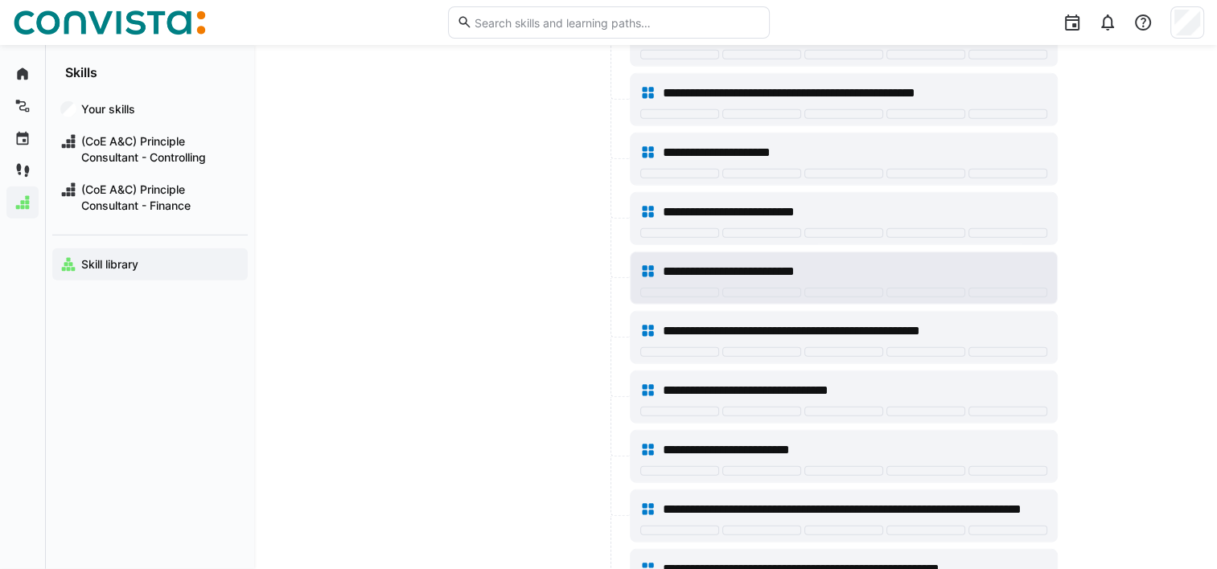
drag, startPoint x: 555, startPoint y: 456, endPoint x: 959, endPoint y: 255, distance: 451.1
click at [959, 256] on div "**********" at bounding box center [843, 272] width 407 height 32
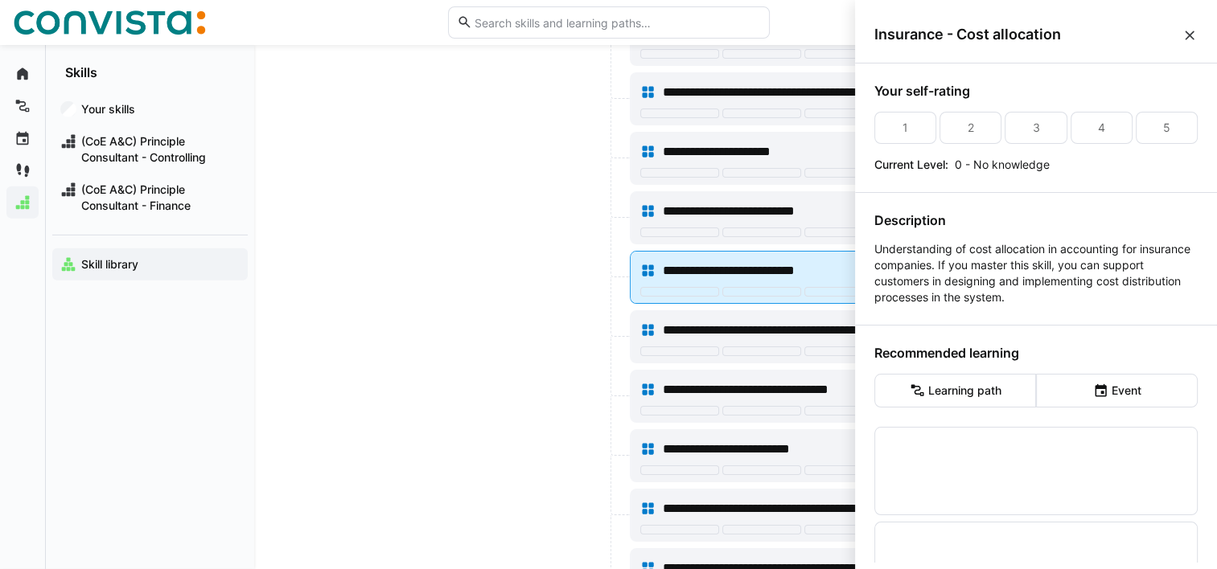
scroll to position [0, 0]
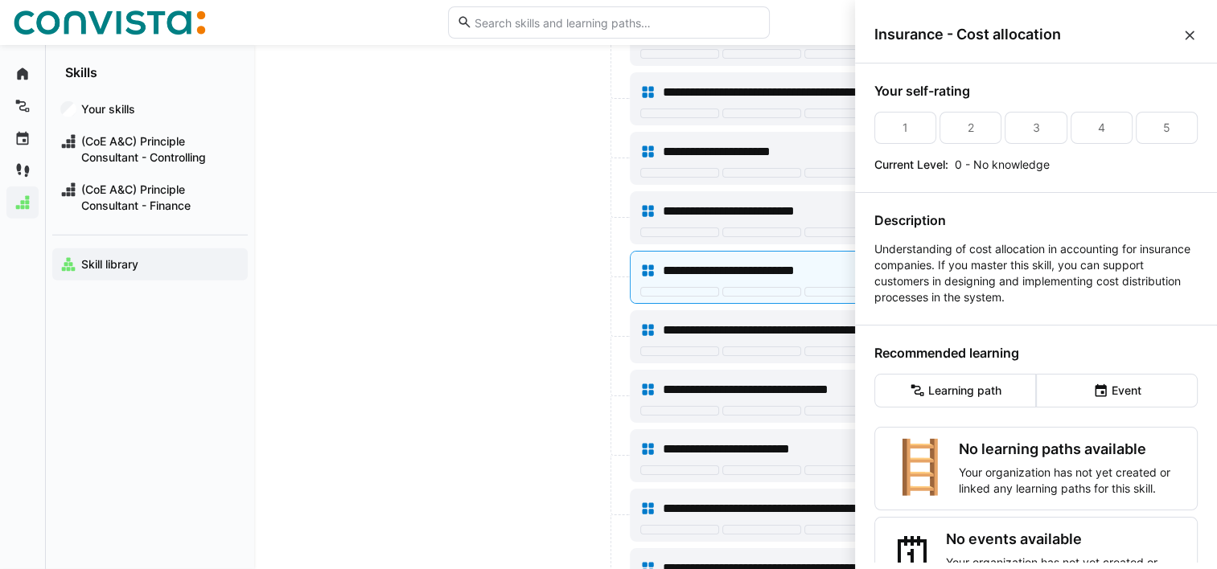
click at [952, 261] on p "Understanding of cost allocation in accounting for insurance companies. If you …" at bounding box center [1035, 273] width 323 height 64
click at [601, 310] on div at bounding box center [520, 336] width 212 height 53
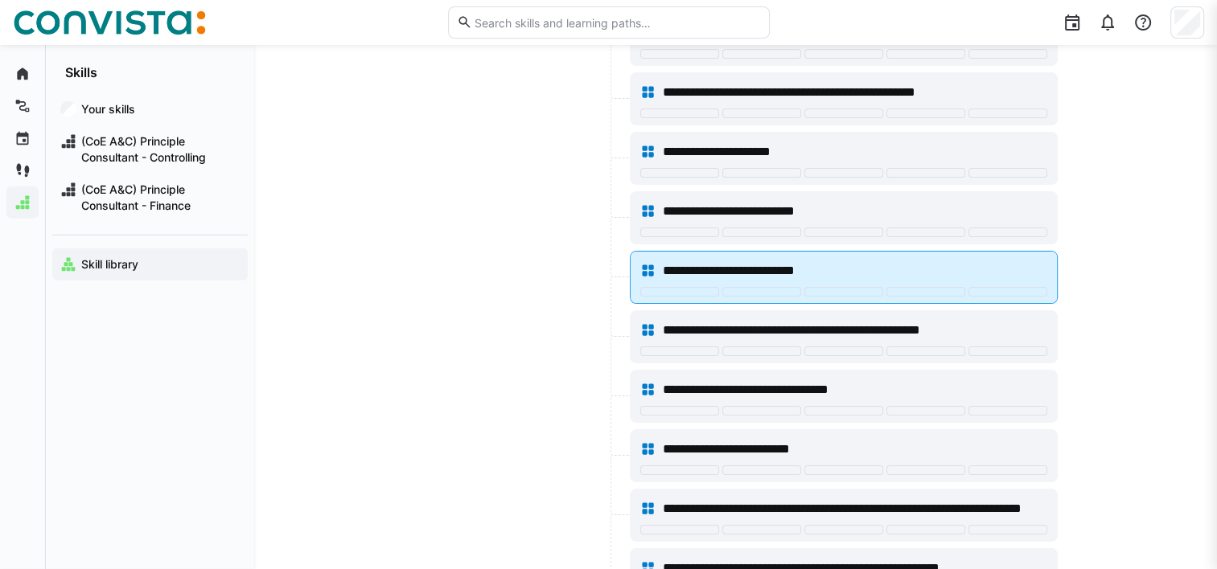
scroll to position [4704, 0]
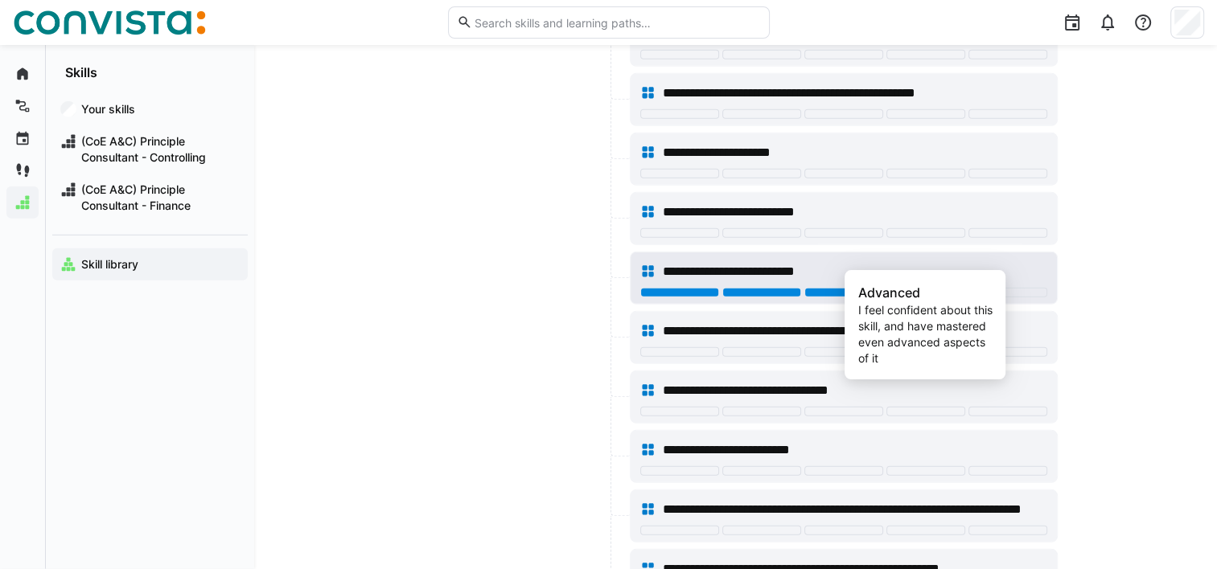
click at [922, 288] on div at bounding box center [925, 293] width 79 height 10
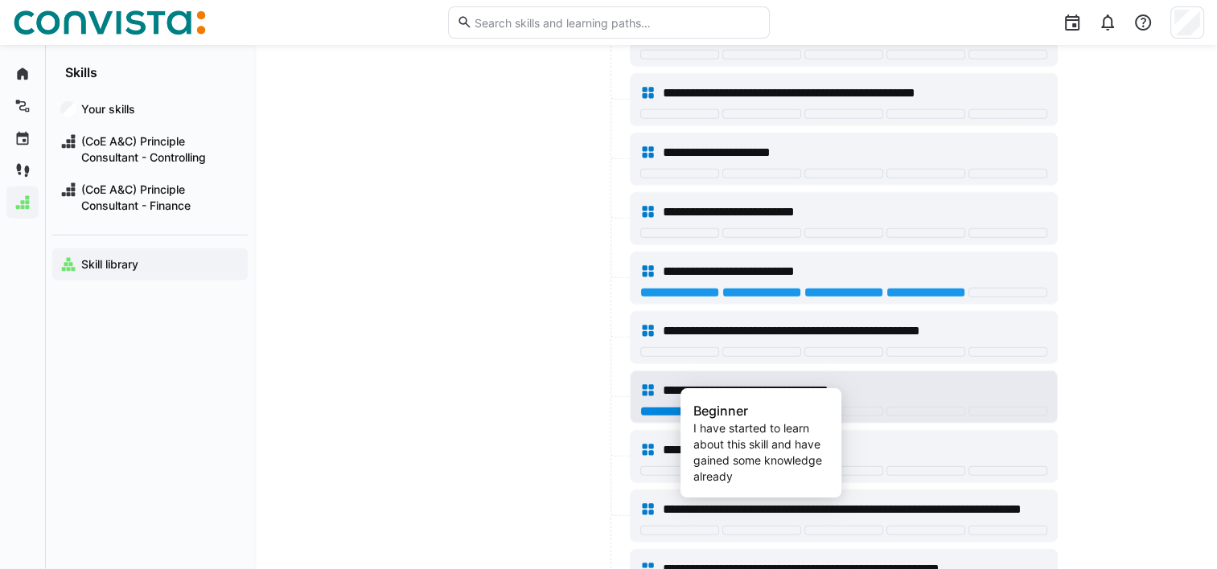
click at [789, 407] on div at bounding box center [761, 412] width 79 height 10
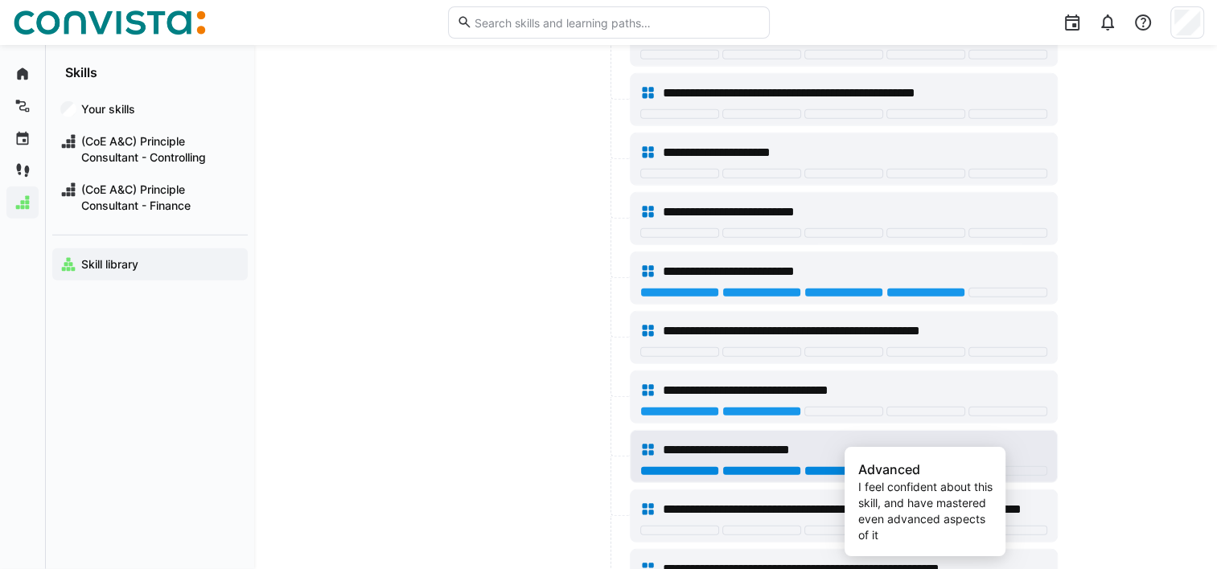
click at [916, 467] on div at bounding box center [925, 472] width 79 height 10
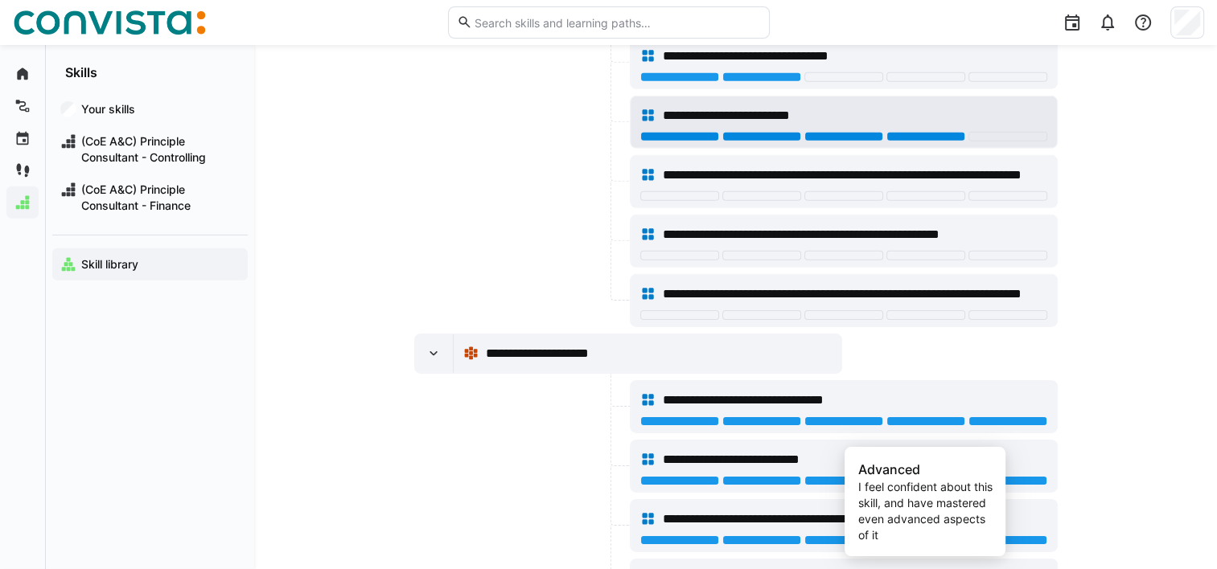
scroll to position [5042, 0]
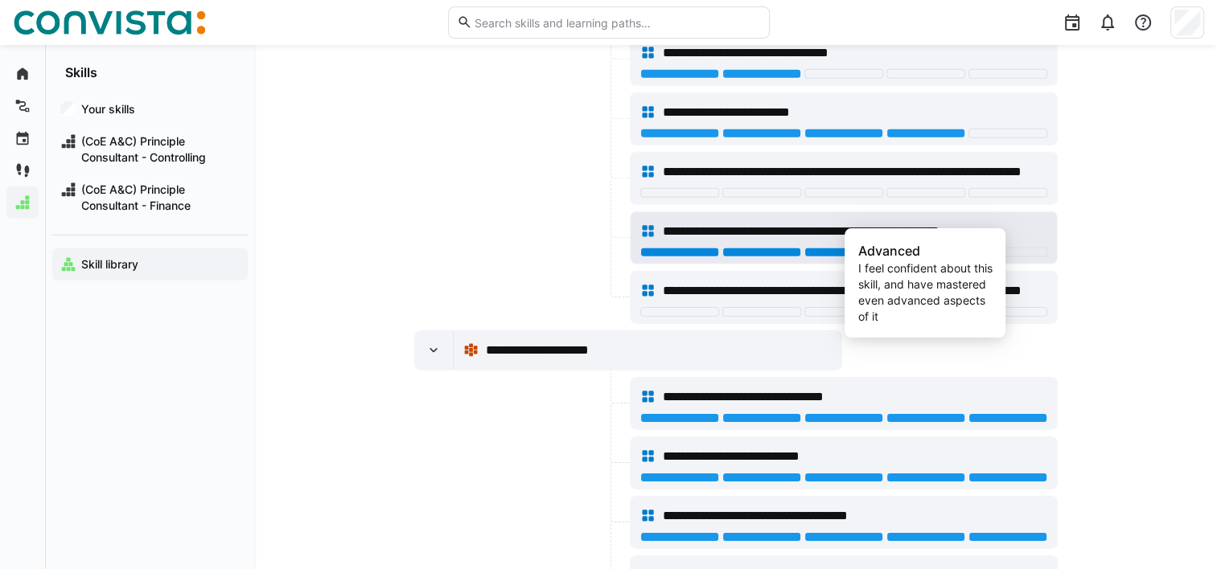
click at [920, 248] on div at bounding box center [925, 253] width 79 height 10
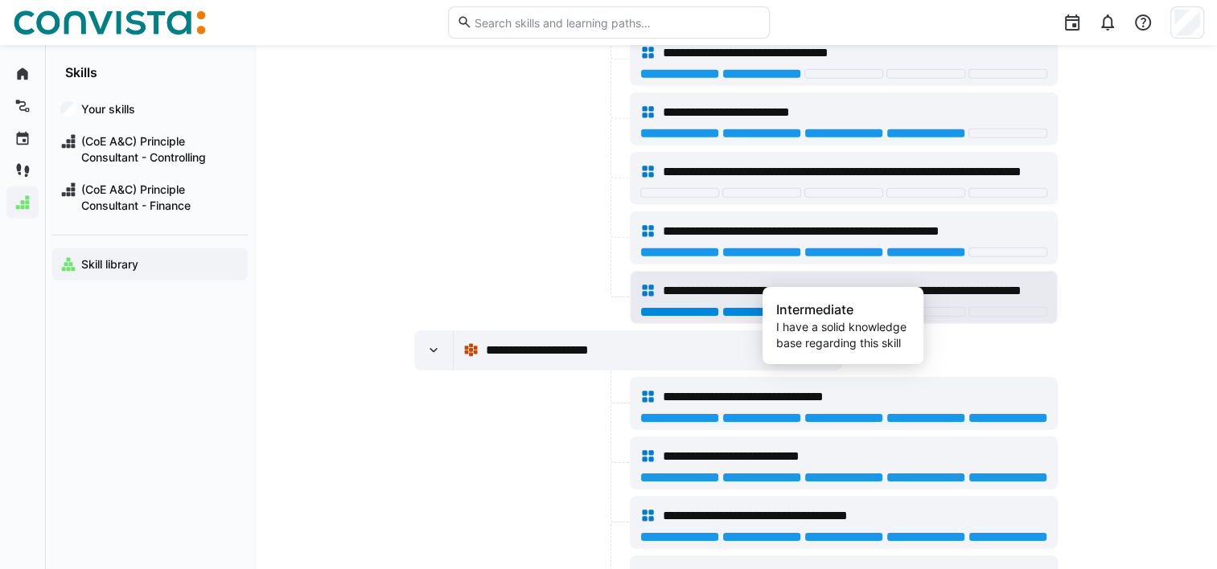
click at [826, 307] on div at bounding box center [843, 312] width 79 height 10
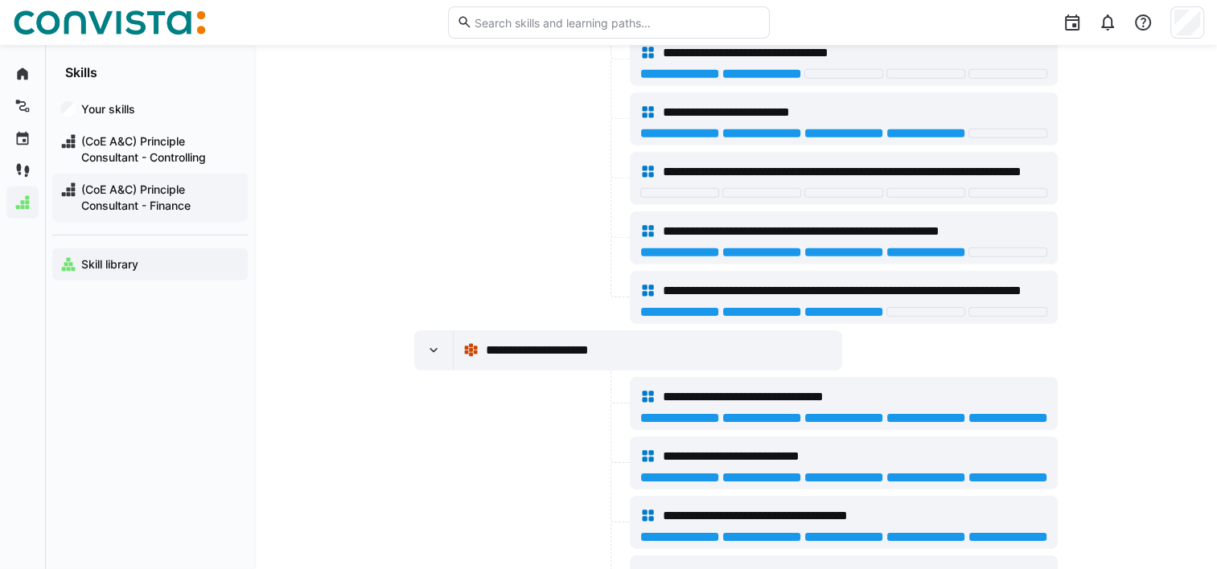
click at [160, 207] on span "(CoE A&C) Principle Consultant - Finance" at bounding box center [159, 198] width 161 height 32
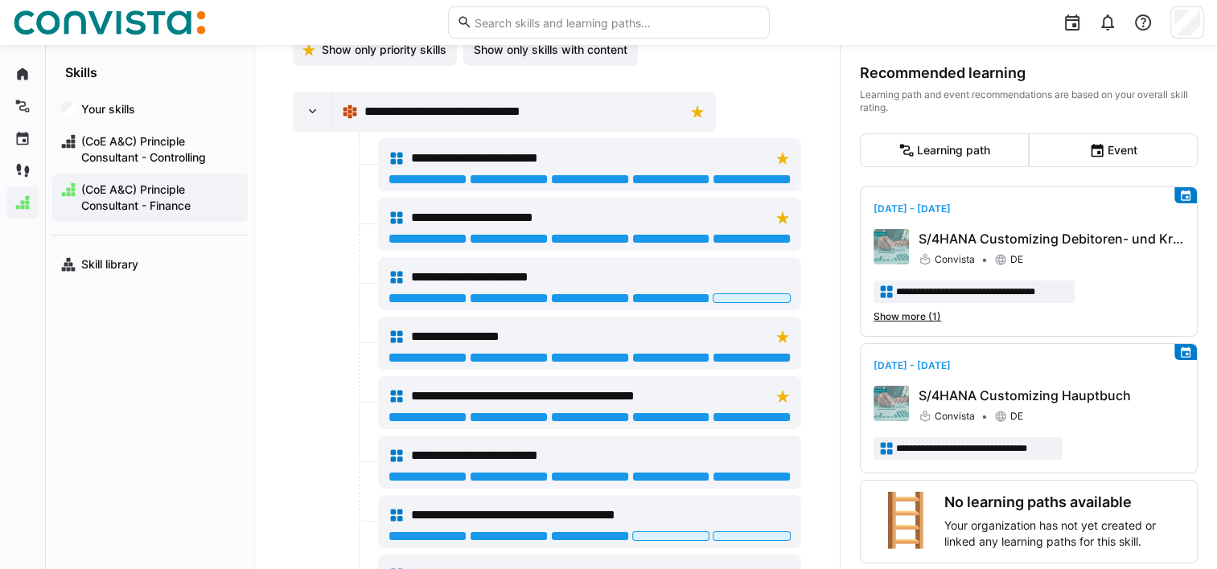
scroll to position [298, 0]
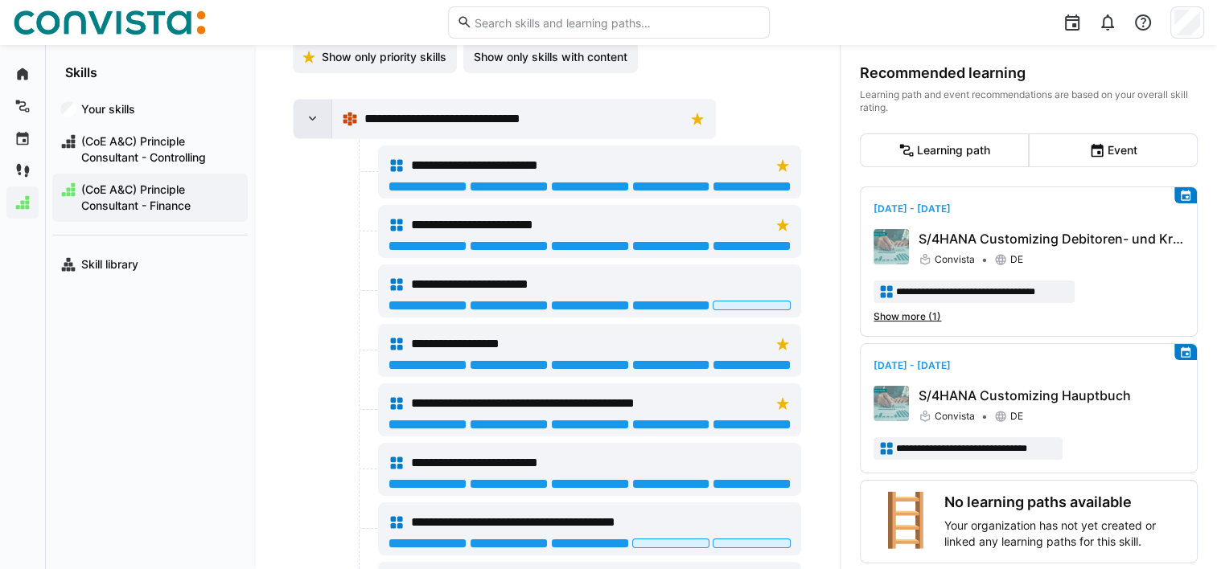
click at [308, 121] on eds-icon at bounding box center [313, 119] width 16 height 16
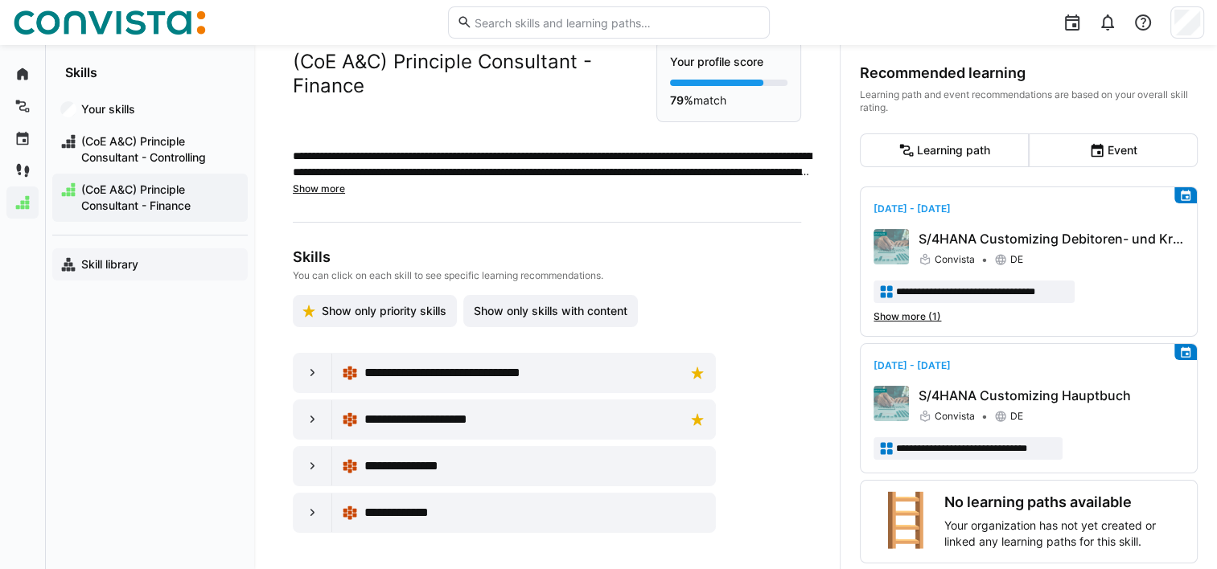
click at [0, 0] on app-navigation-label "Skill library" at bounding box center [0, 0] width 0 height 0
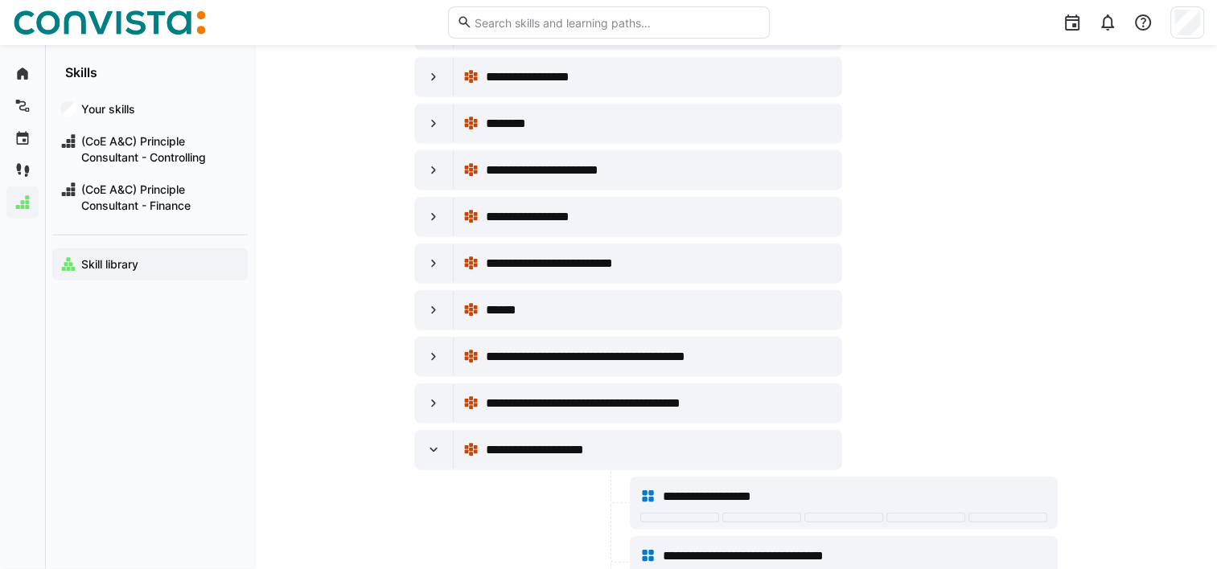
scroll to position [9706, 0]
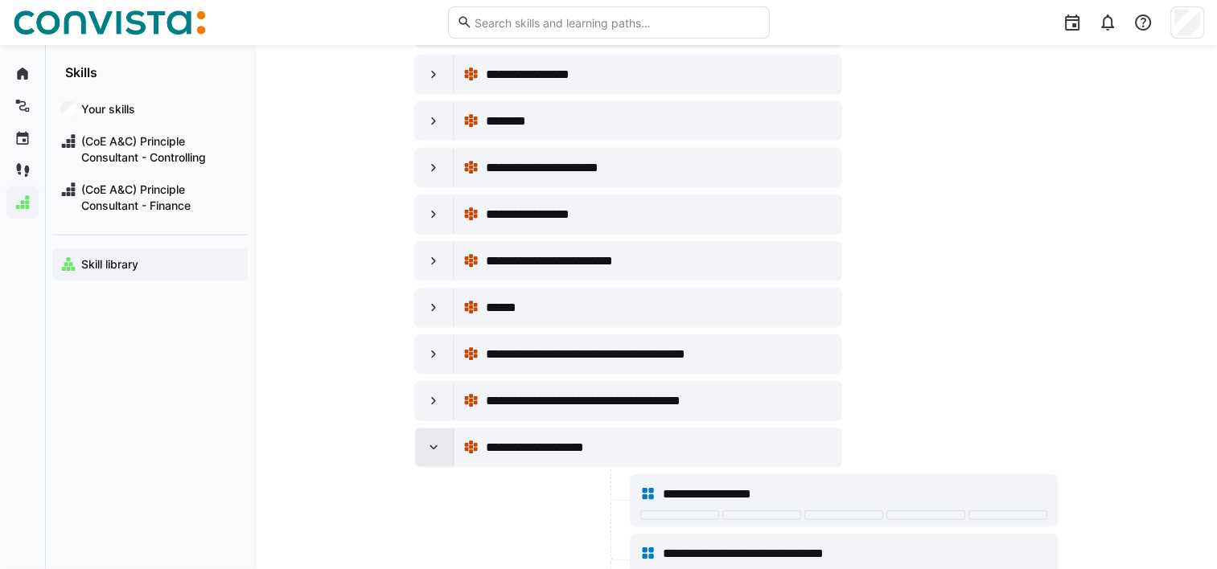
click at [438, 440] on eds-icon at bounding box center [434, 448] width 16 height 16
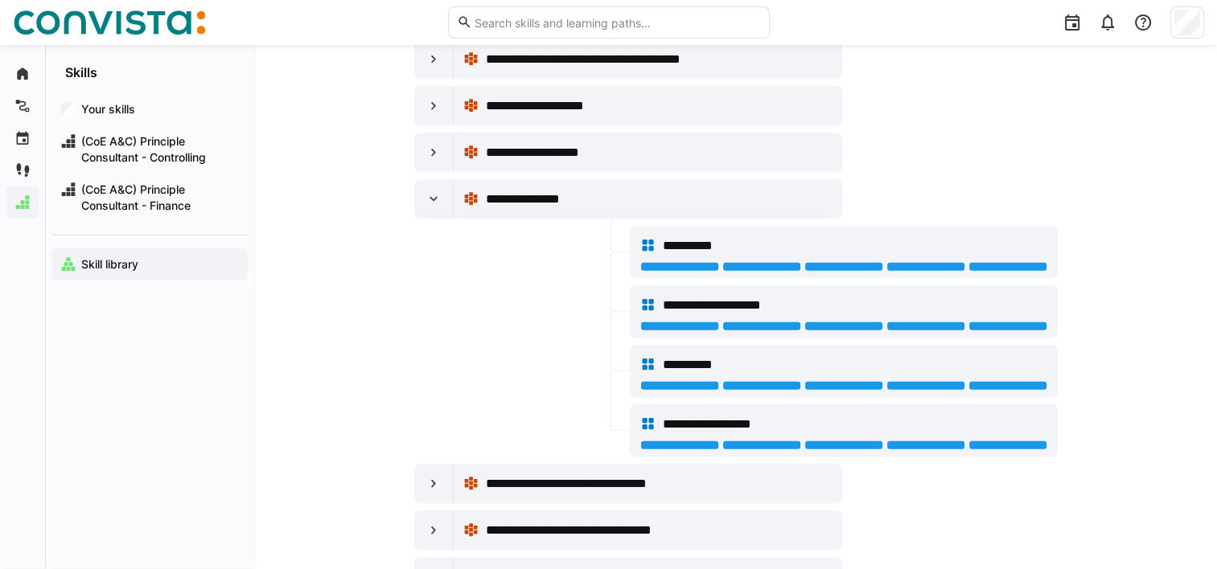
scroll to position [10053, 0]
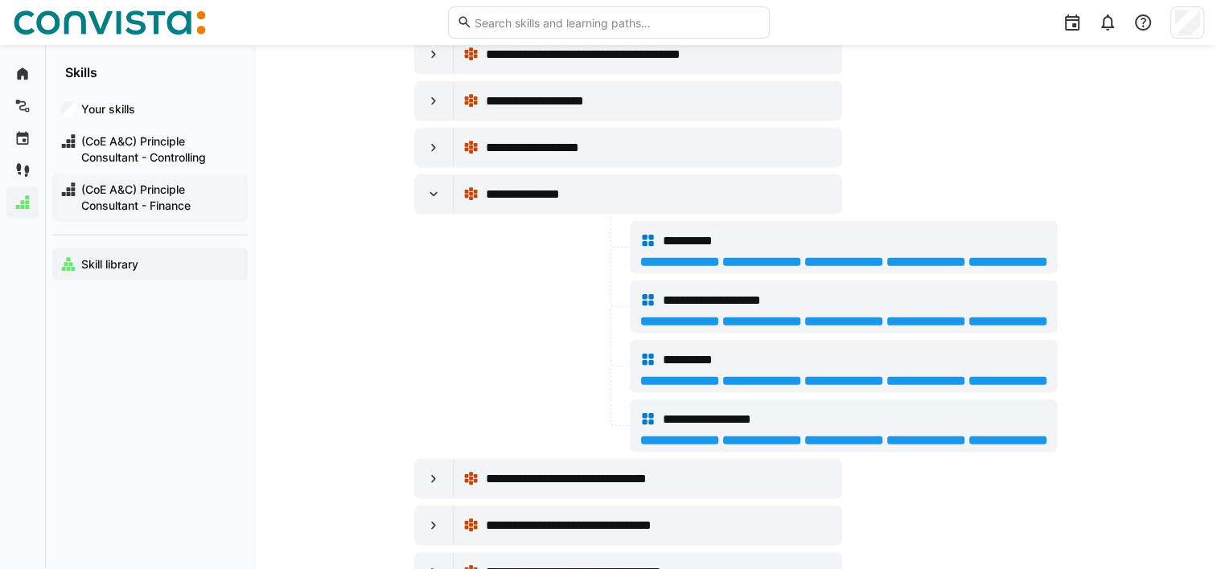
click at [158, 206] on span "(CoE A&C) Principle Consultant - Finance" at bounding box center [159, 198] width 161 height 32
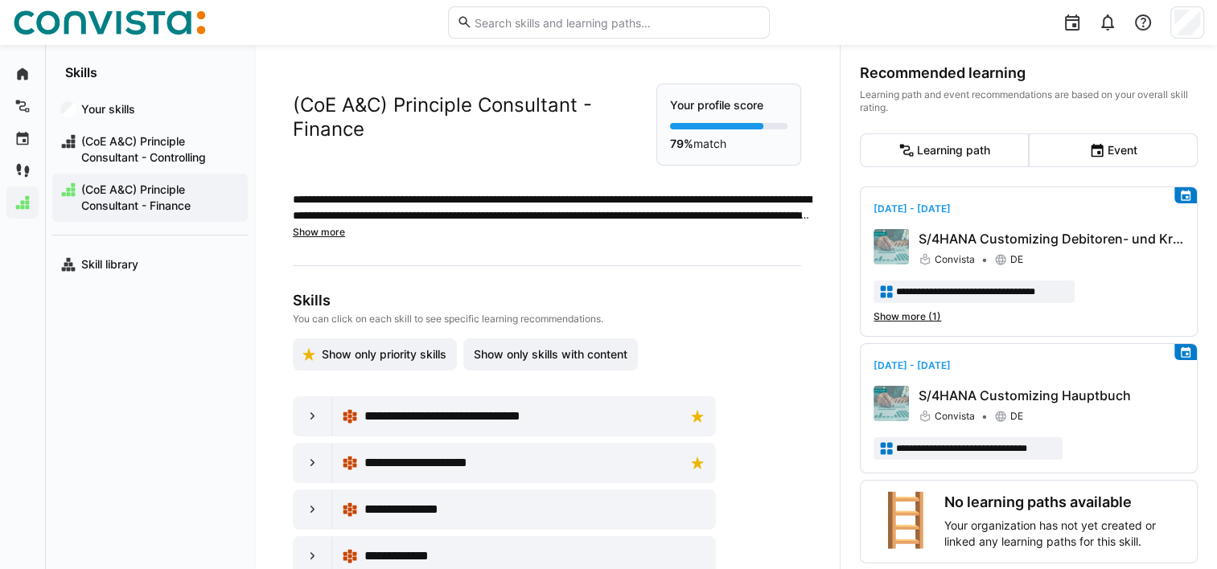
scroll to position [43, 0]
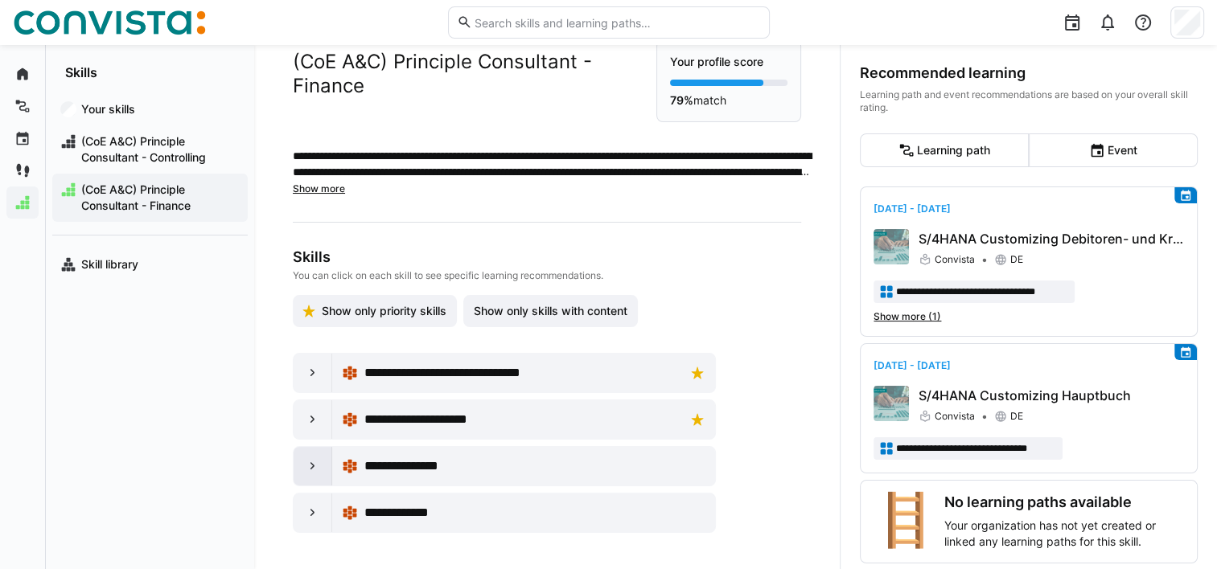
click at [306, 464] on eds-icon at bounding box center [313, 466] width 16 height 16
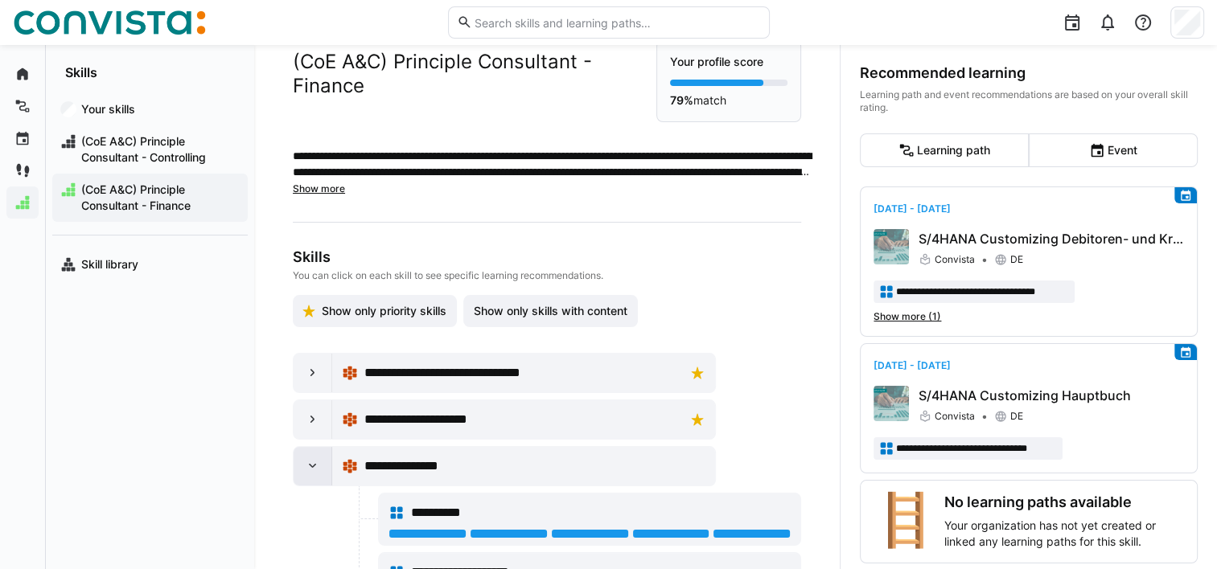
scroll to position [280, 0]
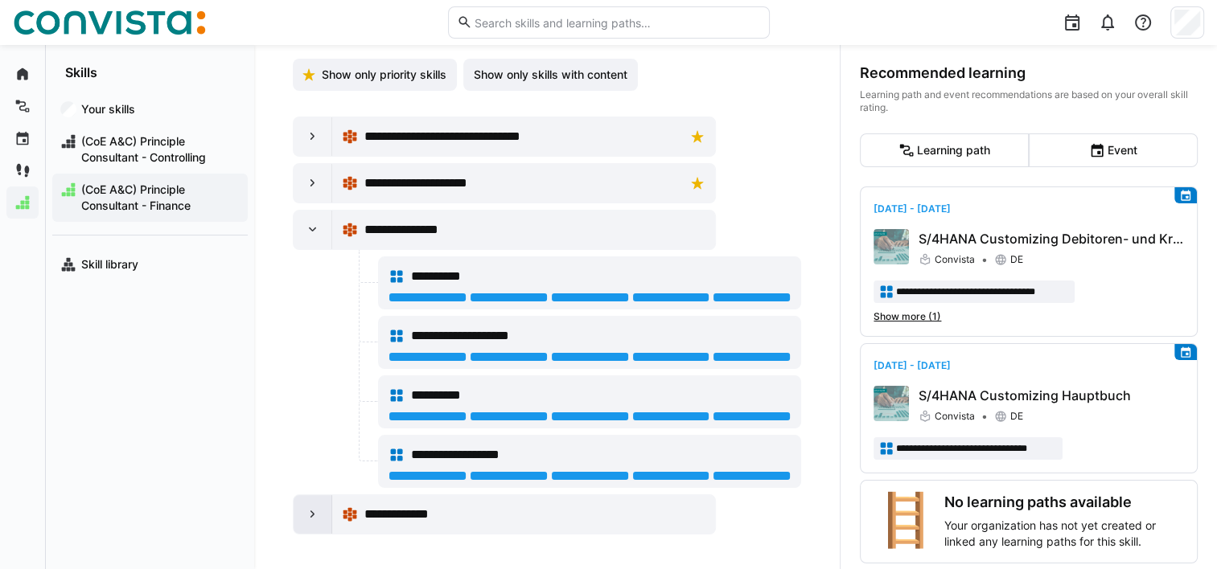
click at [309, 511] on eds-icon at bounding box center [313, 515] width 16 height 16
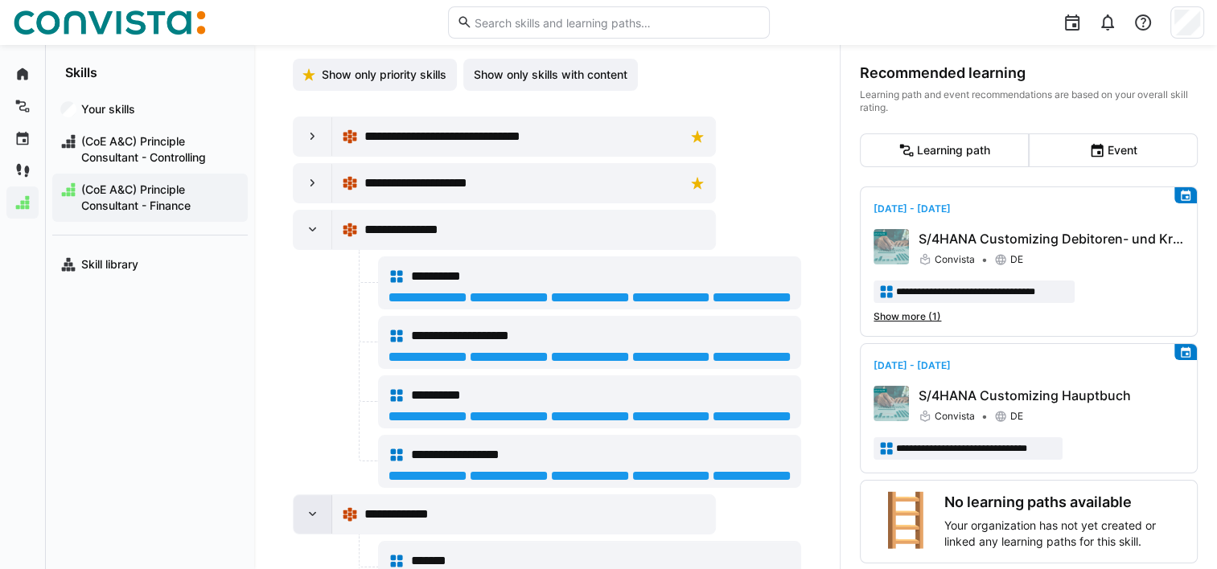
scroll to position [517, 0]
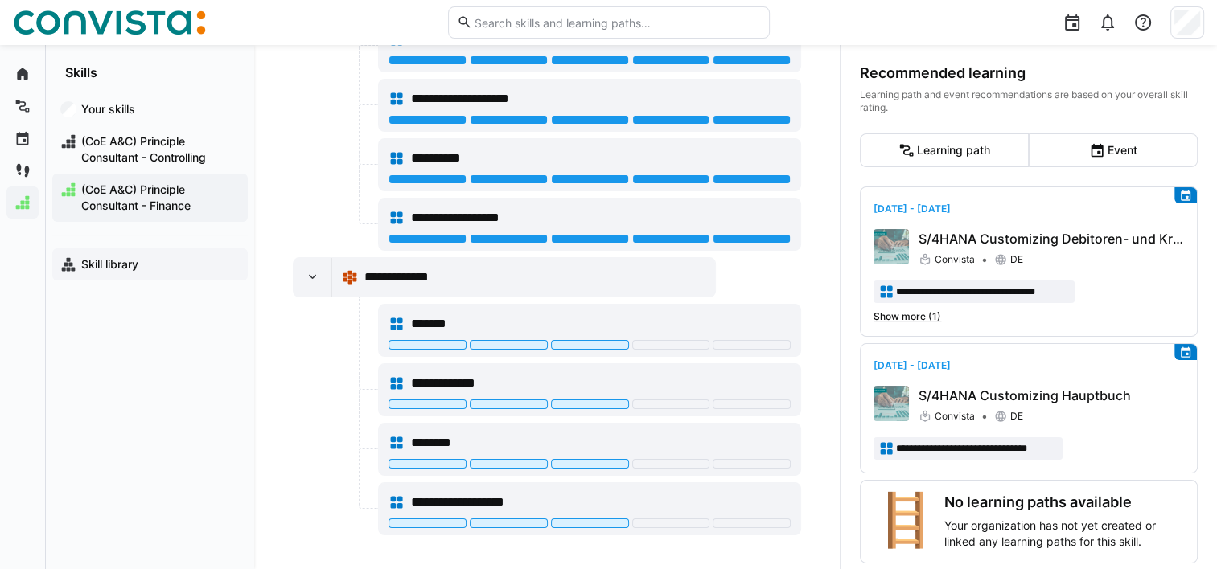
click at [0, 0] on app-navigation-label "Skill library" at bounding box center [0, 0] width 0 height 0
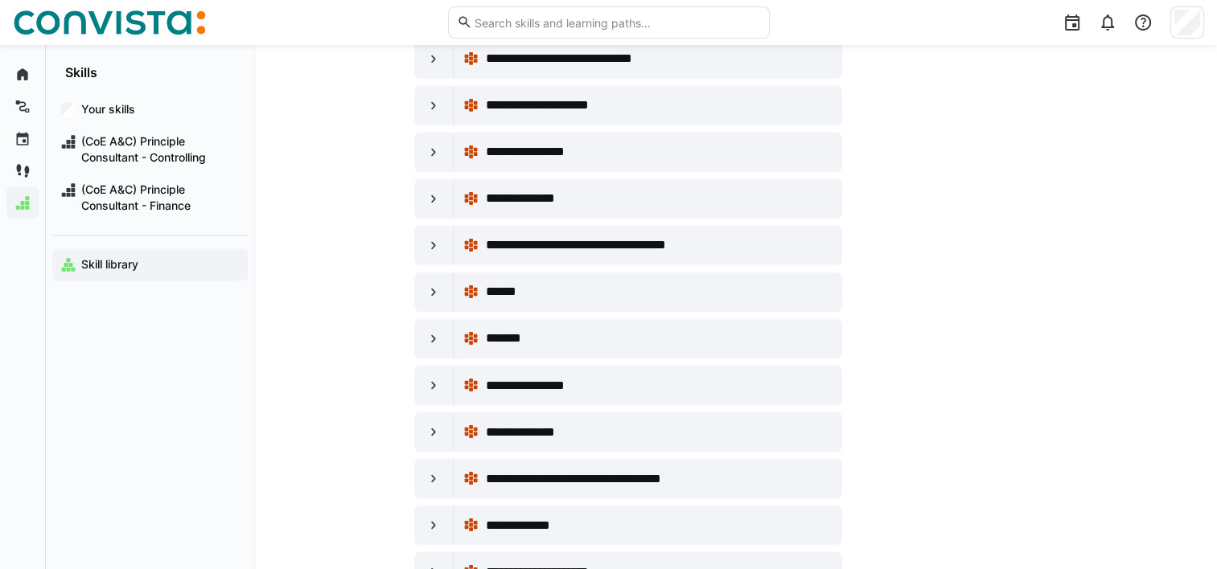
scroll to position [14840, 0]
click at [430, 517] on eds-icon at bounding box center [434, 525] width 16 height 16
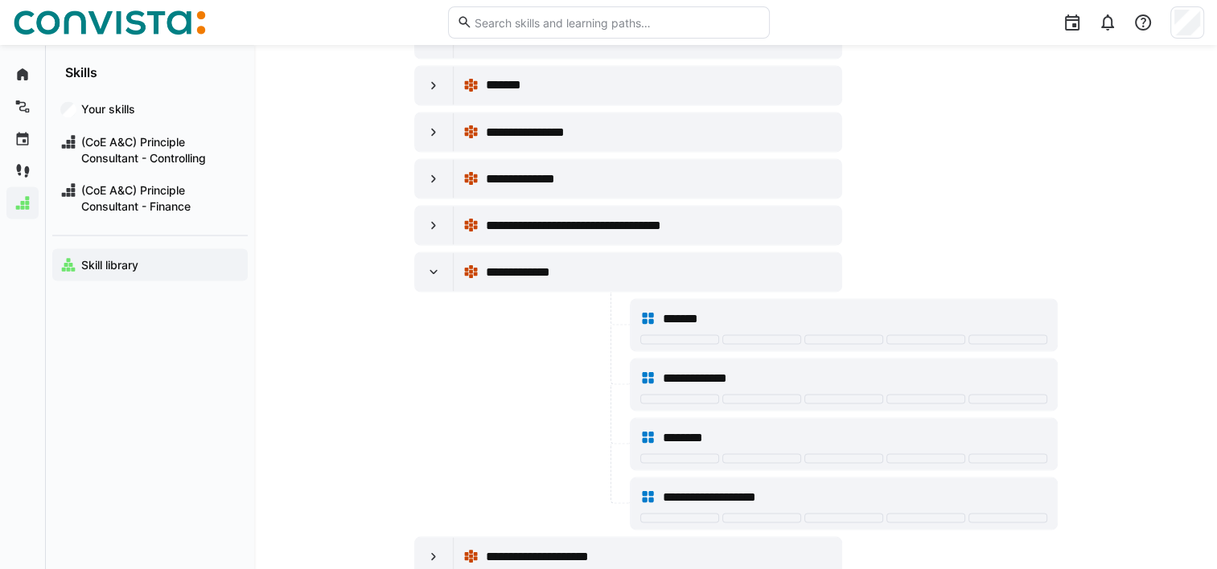
scroll to position [15094, 0]
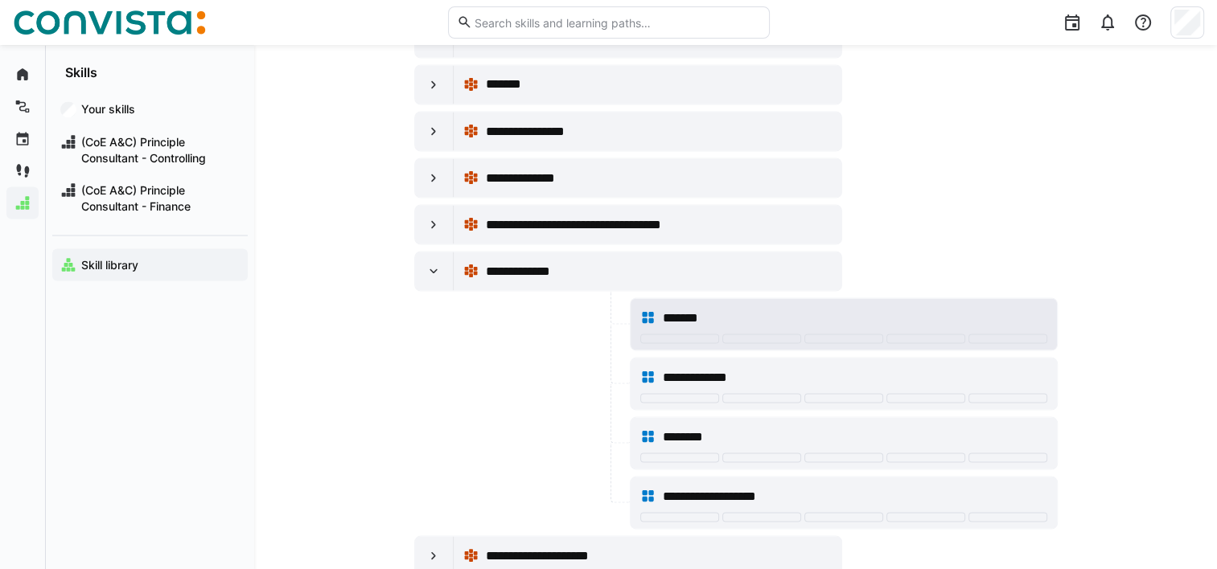
click at [1020, 334] on div at bounding box center [843, 340] width 407 height 13
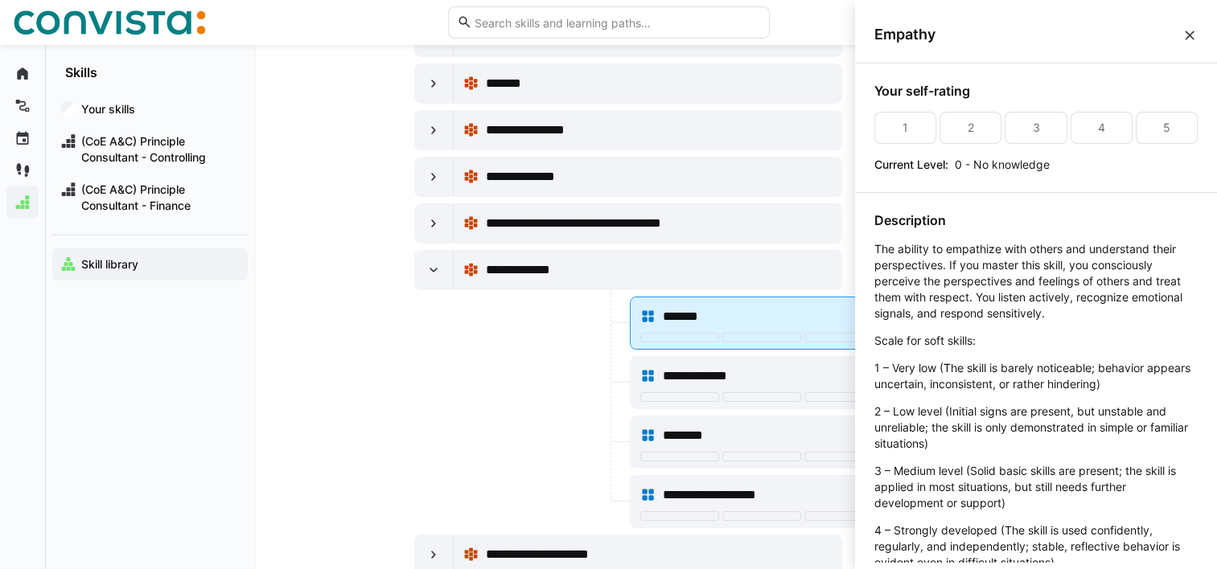
scroll to position [0, 0]
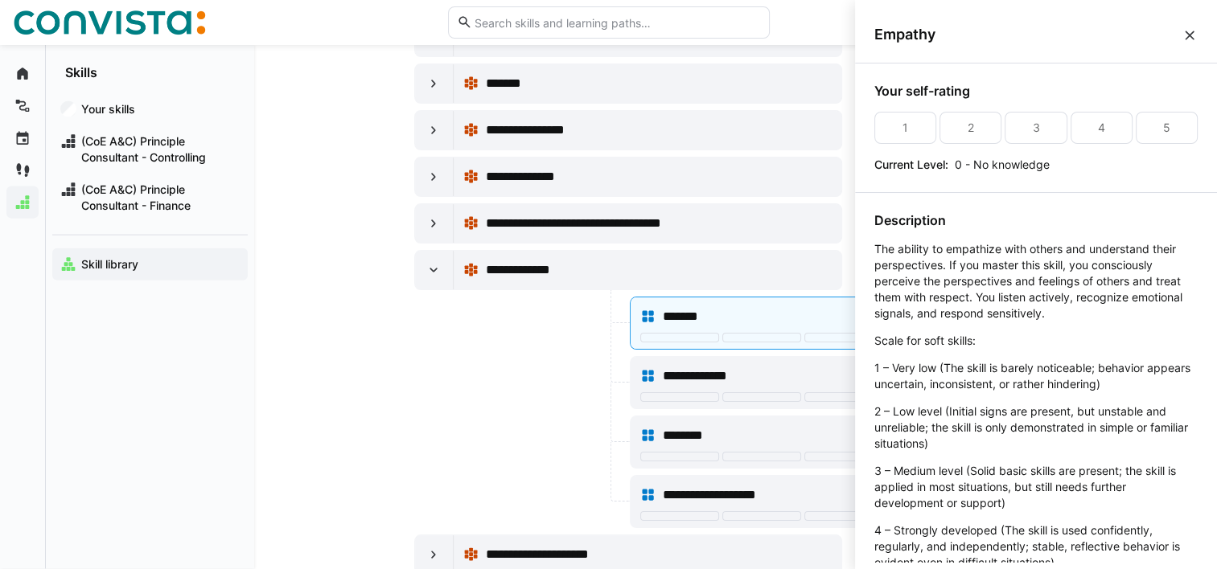
click at [490, 416] on div at bounding box center [520, 442] width 212 height 53
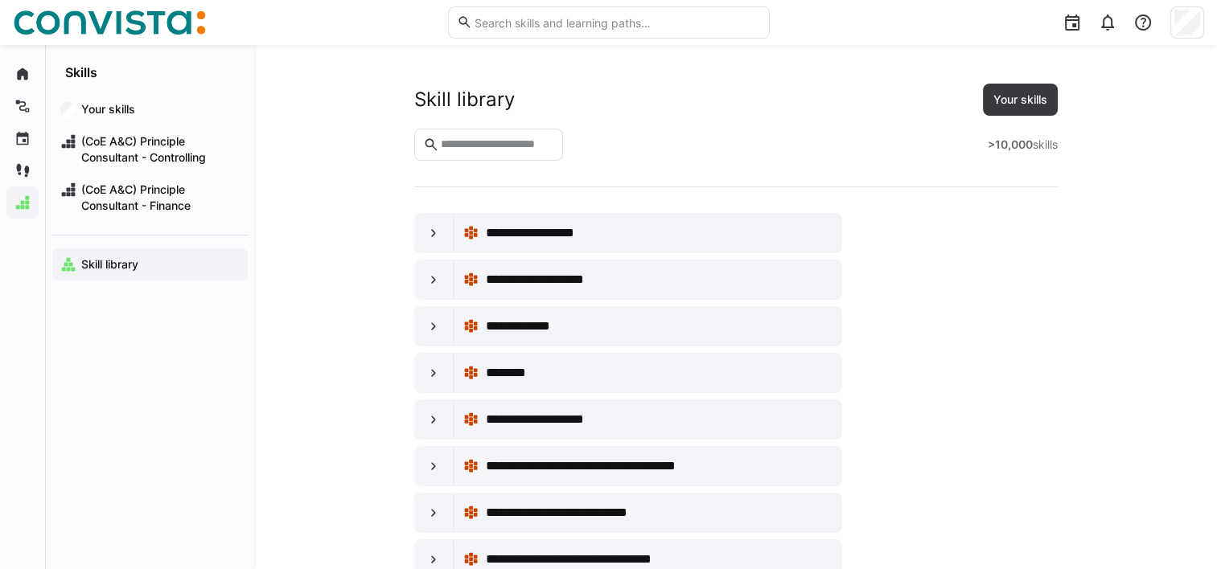
scroll to position [15094, 0]
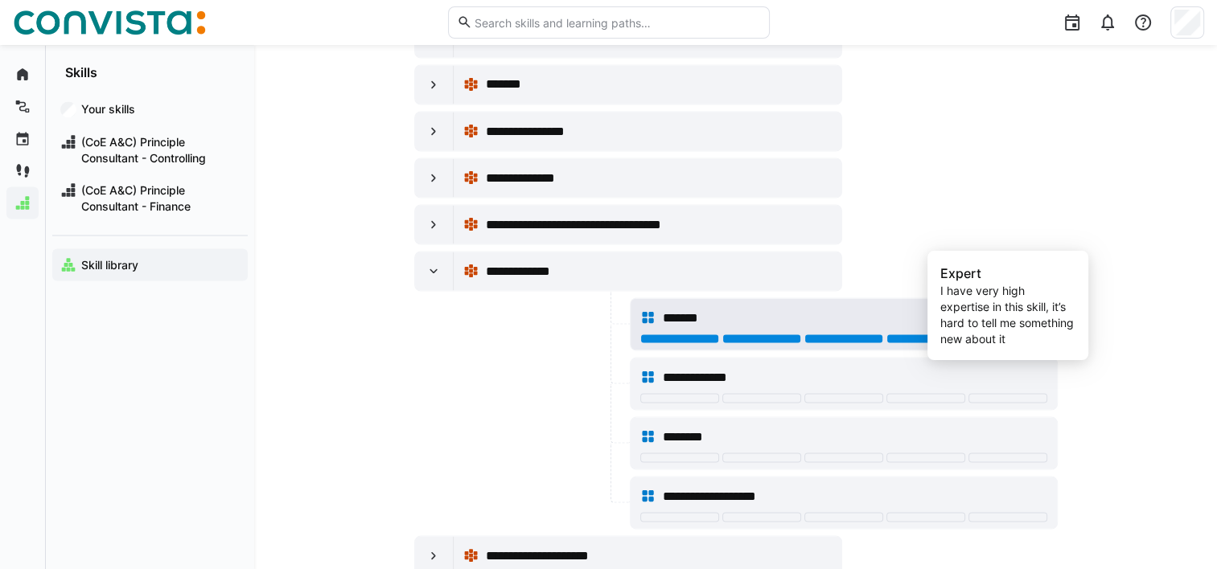
click at [1018, 334] on div at bounding box center [1007, 339] width 79 height 10
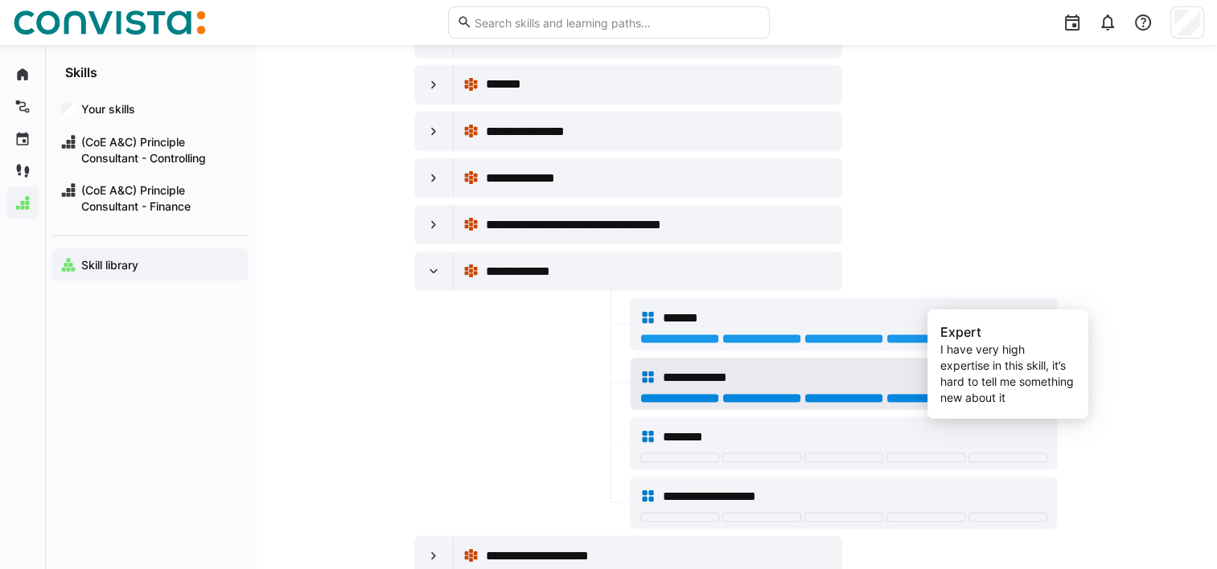
click at [985, 393] on div at bounding box center [1007, 398] width 79 height 10
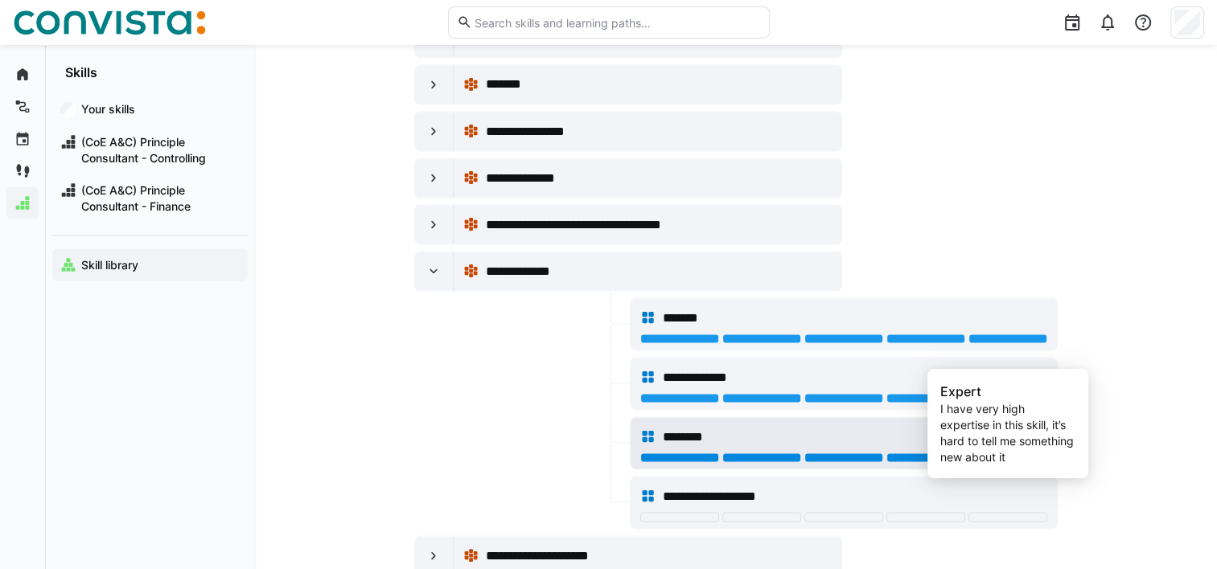
click at [978, 453] on div at bounding box center [1007, 458] width 79 height 10
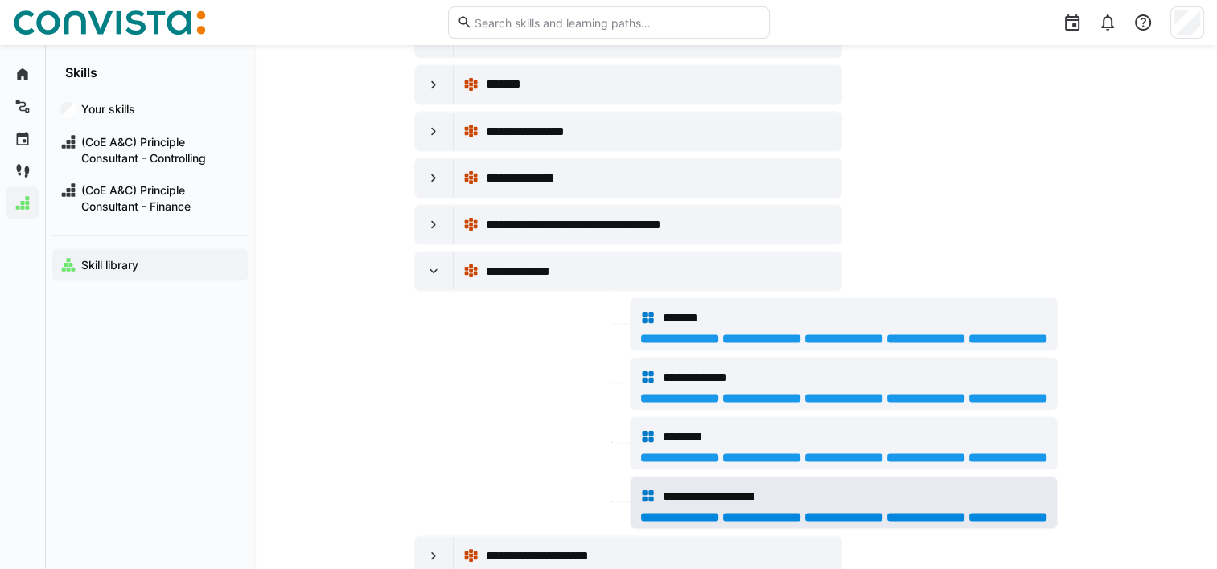
click at [978, 512] on div at bounding box center [1007, 517] width 79 height 10
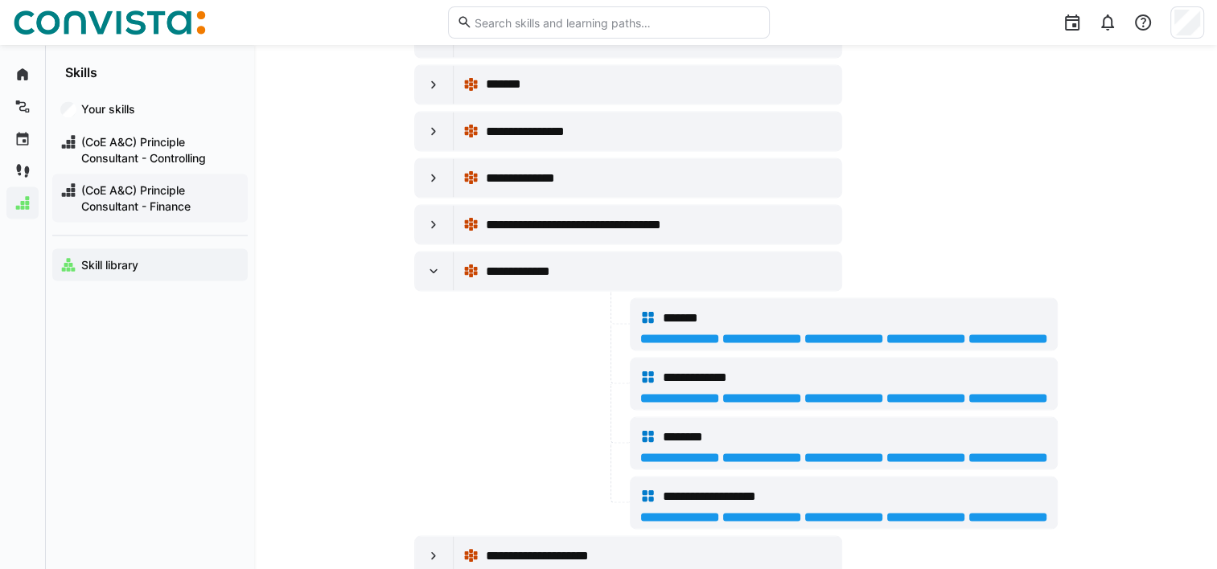
click at [150, 191] on span "(CoE A&C) Principle Consultant - Finance" at bounding box center [159, 198] width 161 height 32
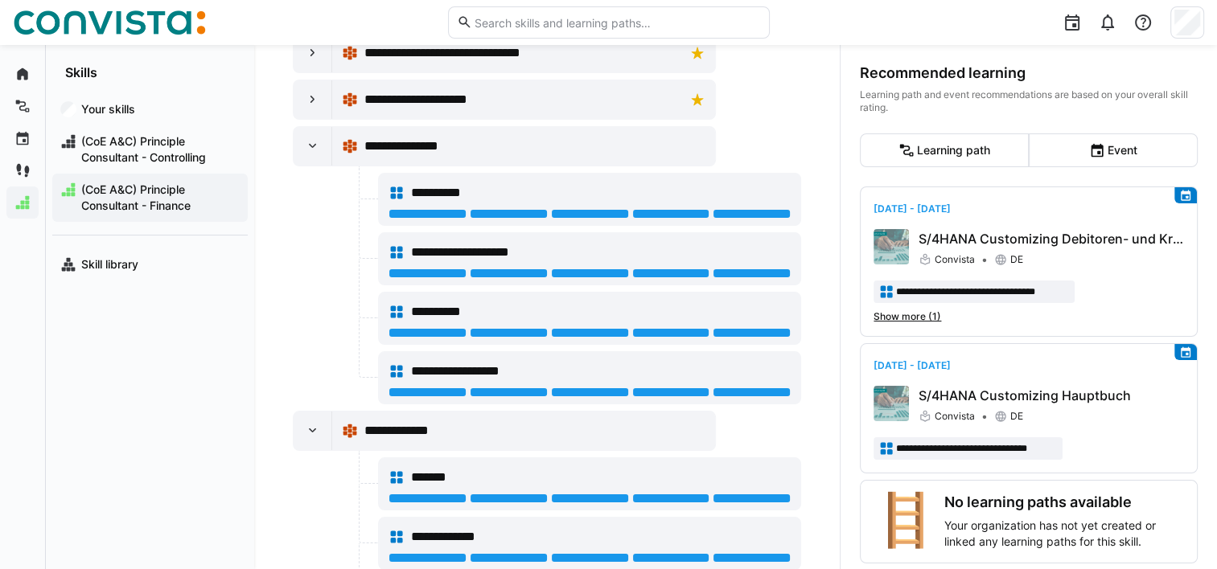
scroll to position [364, 0]
click at [315, 146] on eds-icon at bounding box center [313, 146] width 16 height 16
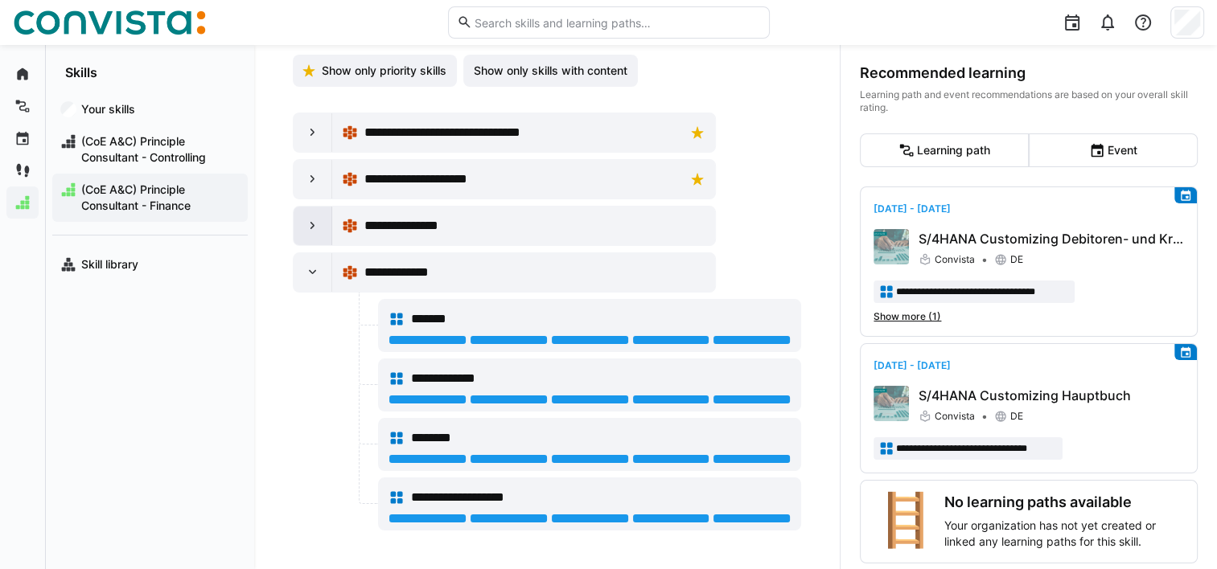
scroll to position [280, 0]
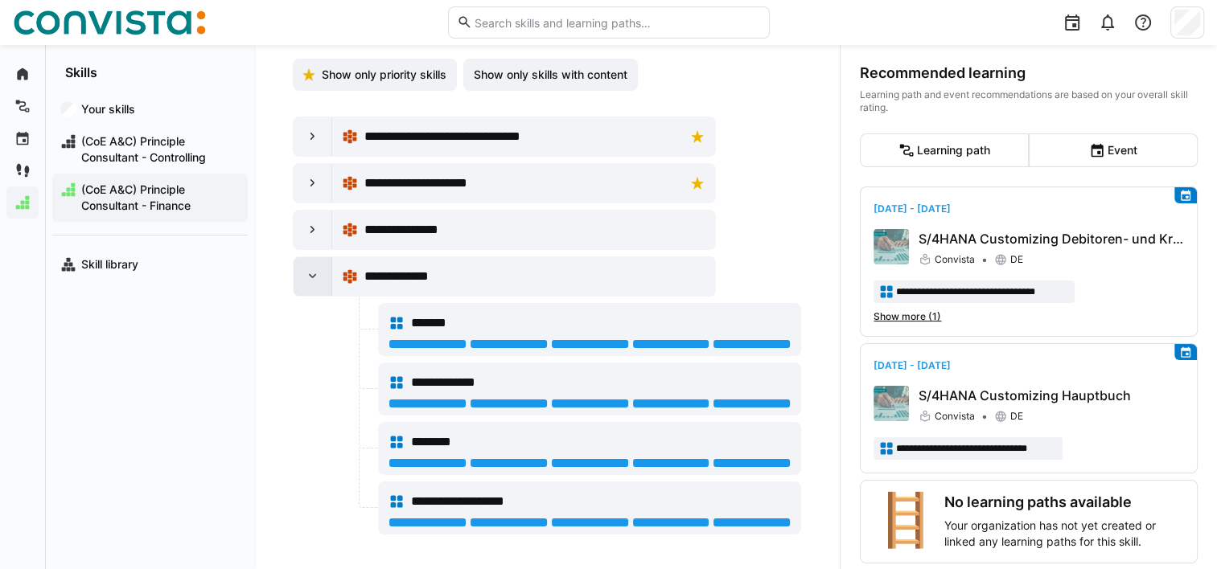
click at [311, 277] on eds-icon at bounding box center [313, 277] width 16 height 16
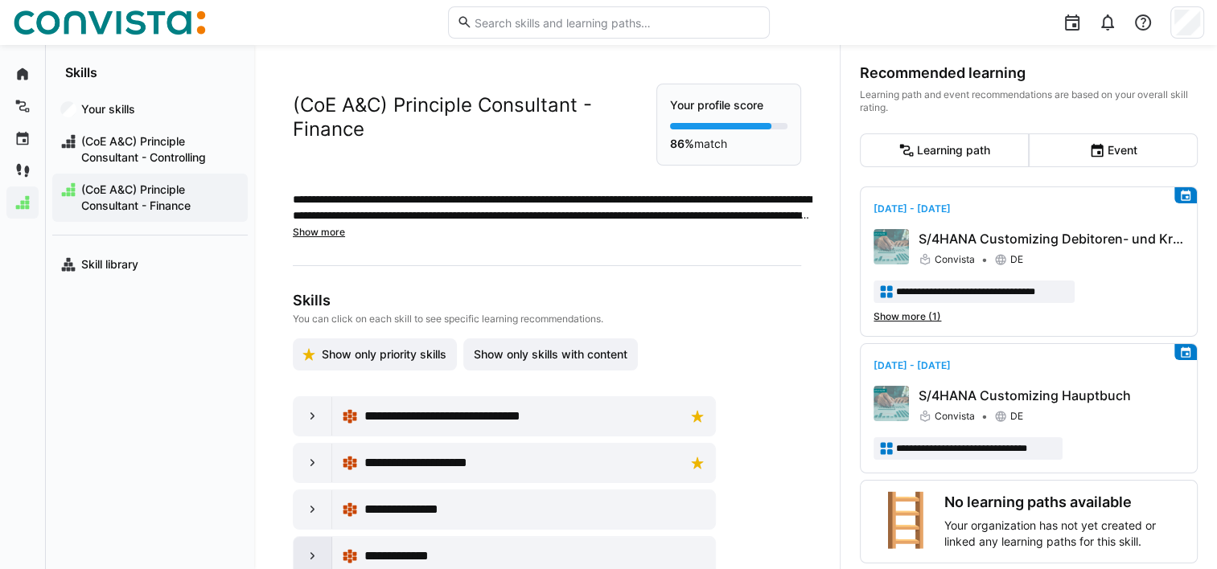
scroll to position [0, 0]
click at [315, 412] on eds-icon at bounding box center [313, 417] width 16 height 16
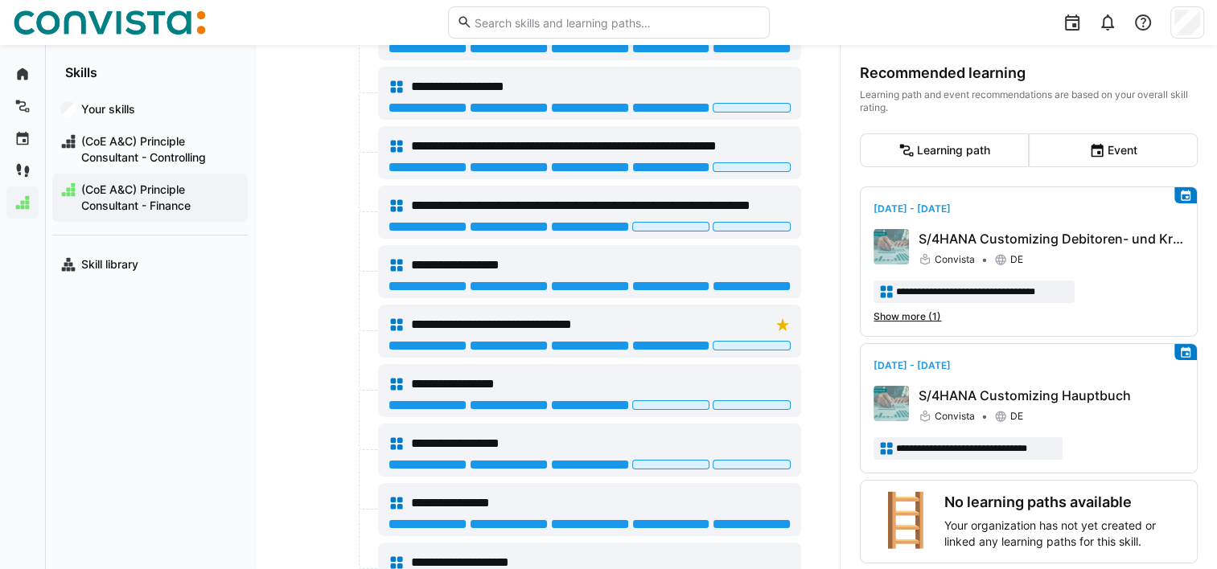
scroll to position [1032, 0]
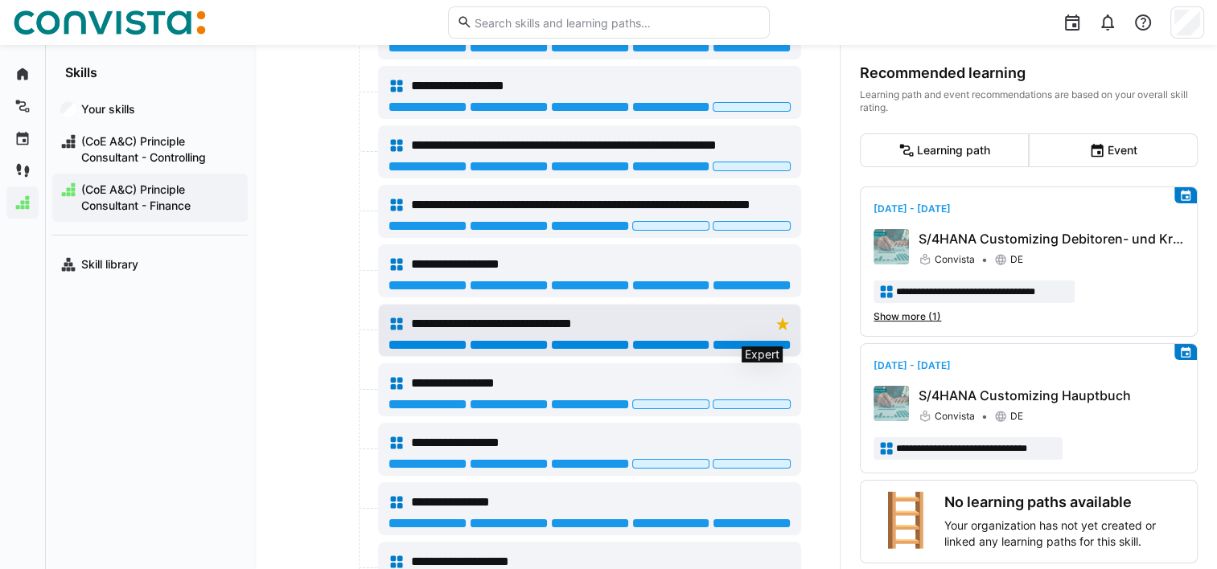
click at [743, 343] on div at bounding box center [752, 345] width 78 height 10
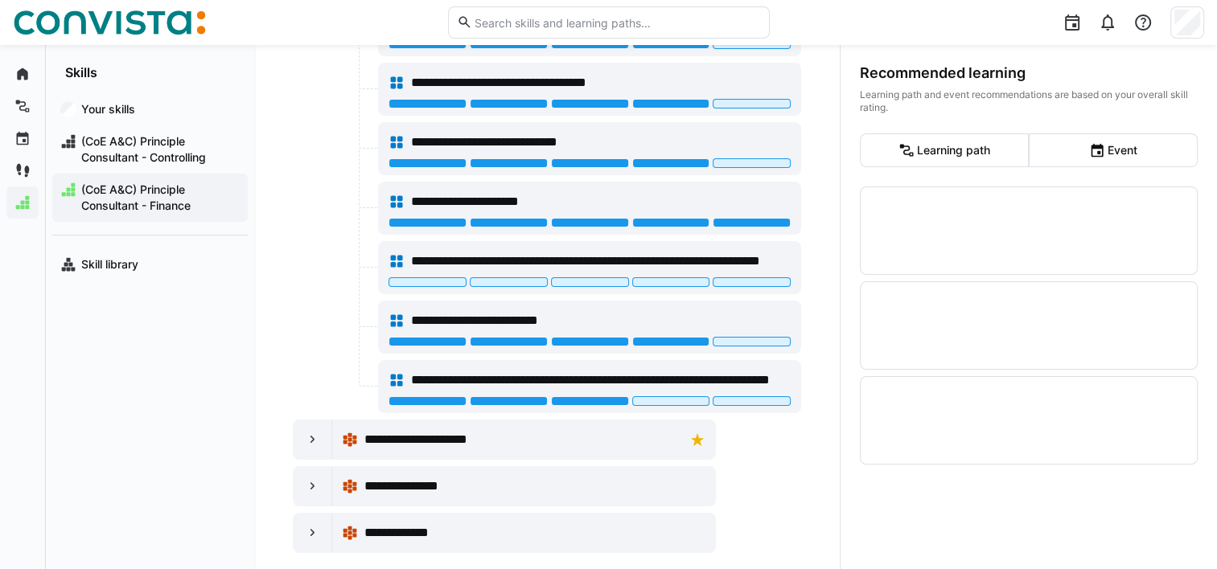
scroll to position [1997, 0]
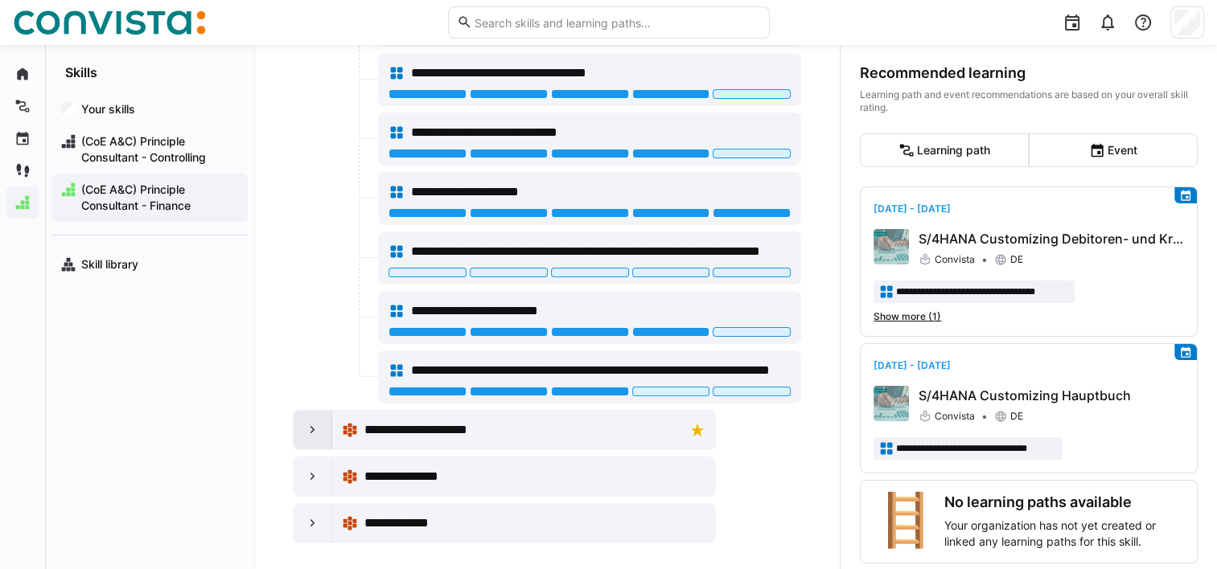
click at [314, 426] on div at bounding box center [313, 430] width 39 height 39
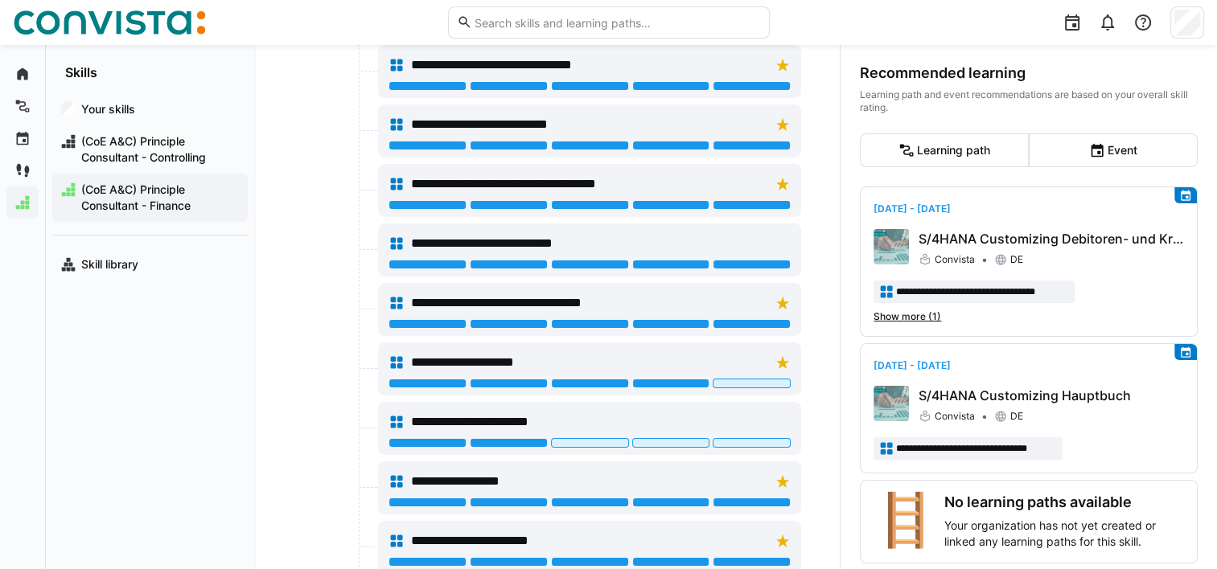
scroll to position [2433, 0]
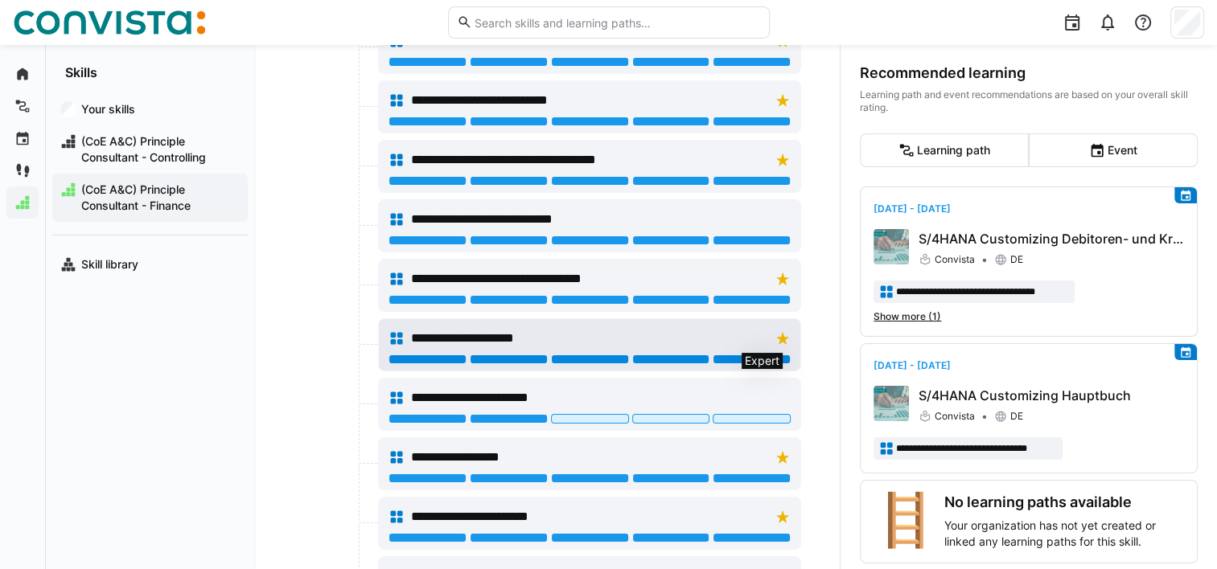
click at [753, 355] on div at bounding box center [752, 360] width 78 height 10
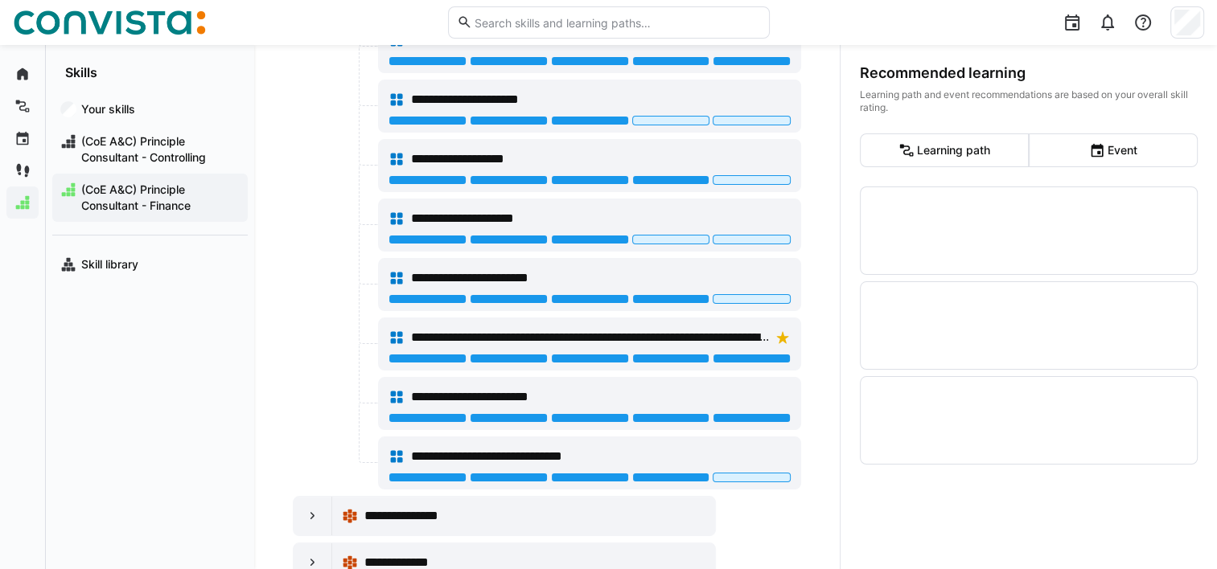
scroll to position [3003, 0]
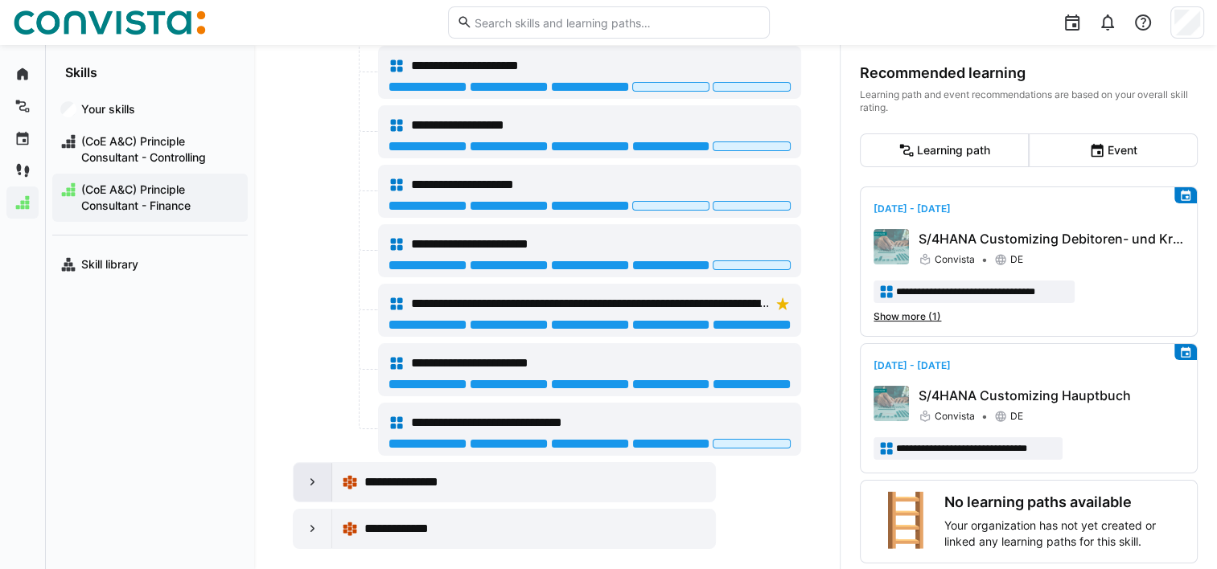
click at [310, 475] on eds-icon at bounding box center [313, 483] width 16 height 16
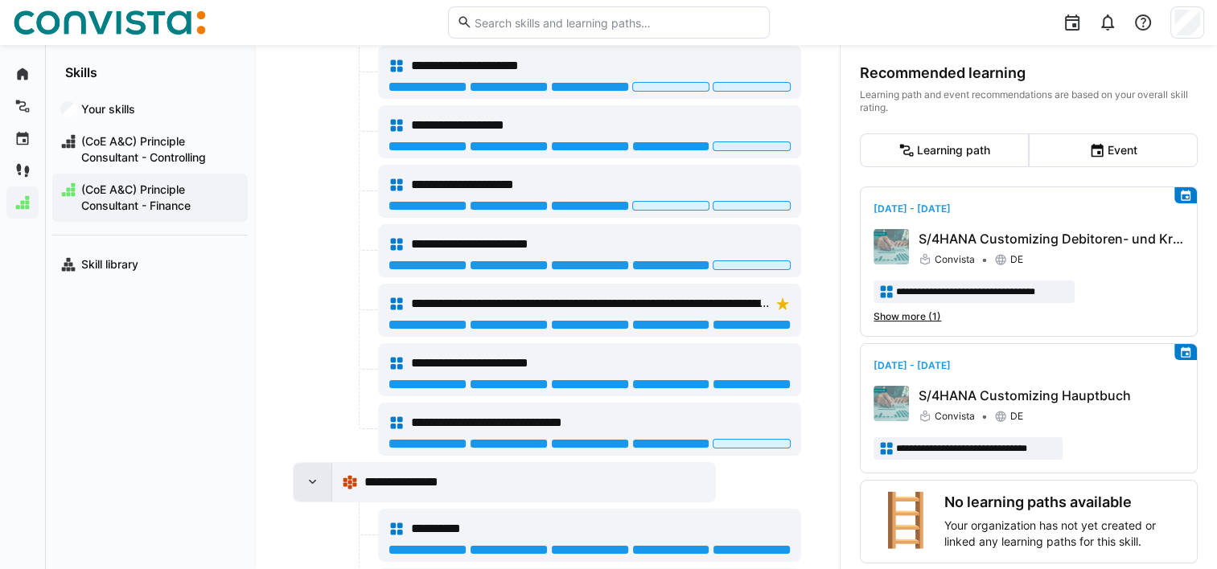
click at [310, 475] on eds-icon at bounding box center [313, 483] width 16 height 16
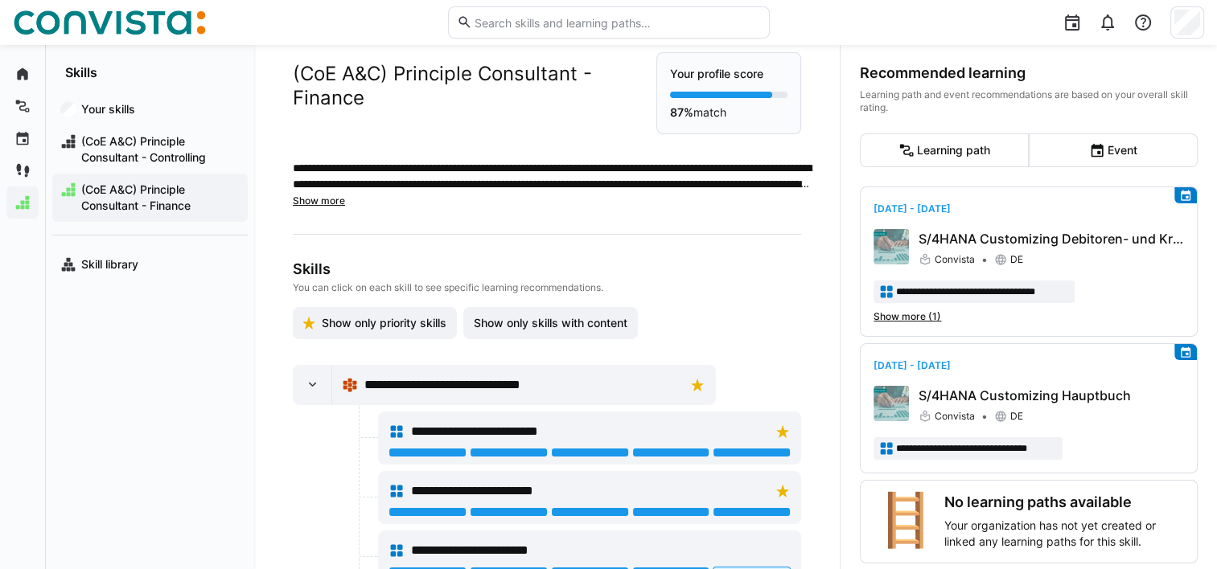
scroll to position [0, 0]
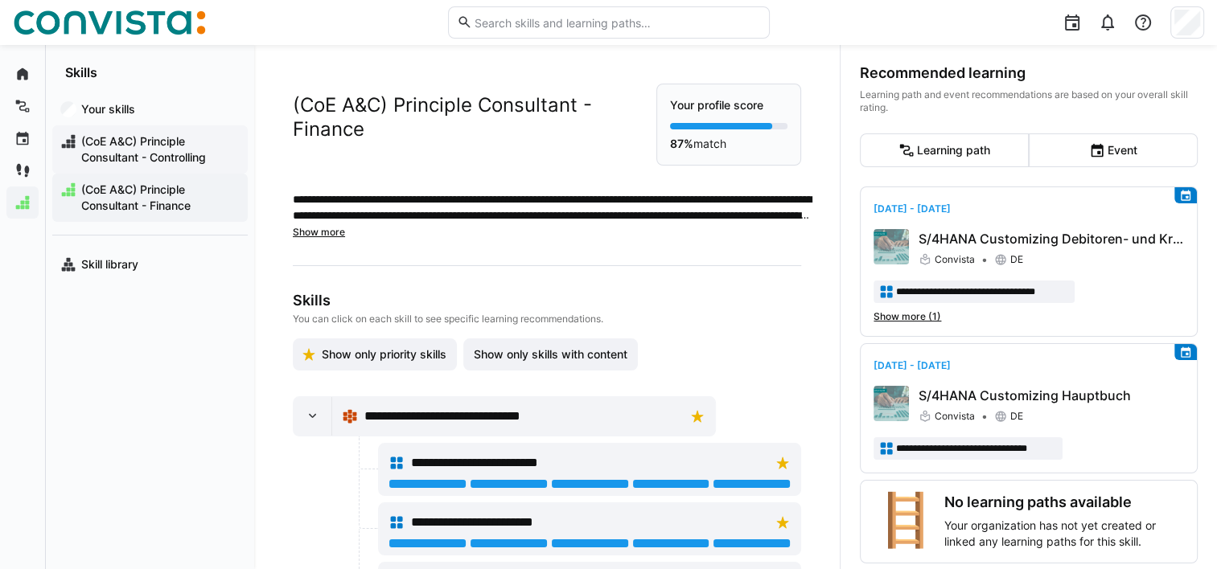
click at [138, 154] on span "(CoE A&C) Principle Consultant - Controlling" at bounding box center [159, 150] width 161 height 32
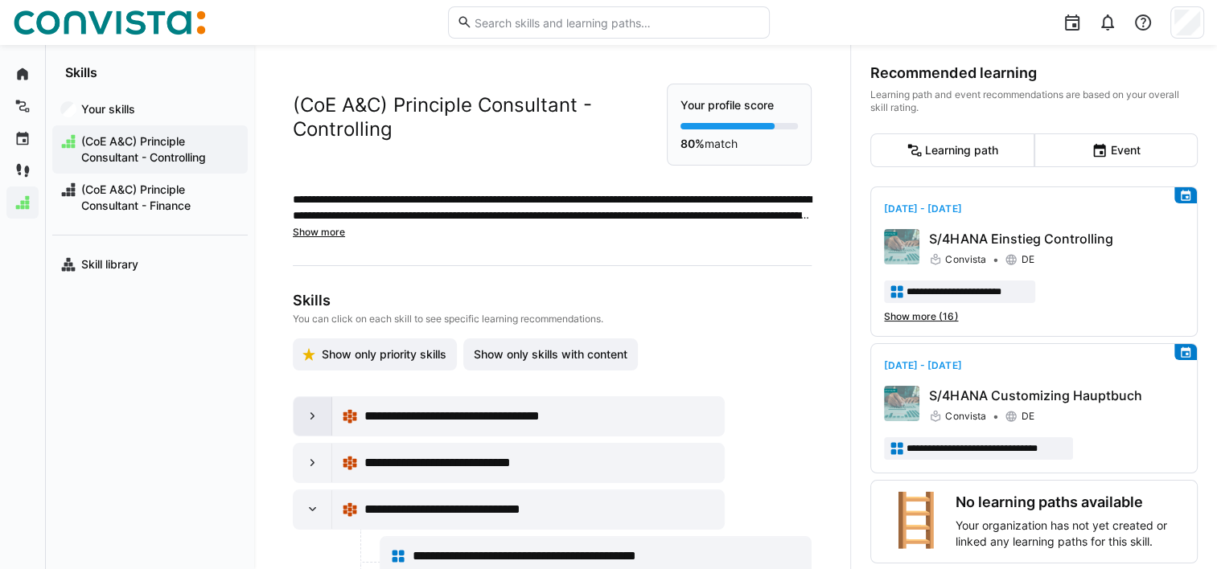
click at [310, 412] on eds-icon at bounding box center [313, 417] width 16 height 16
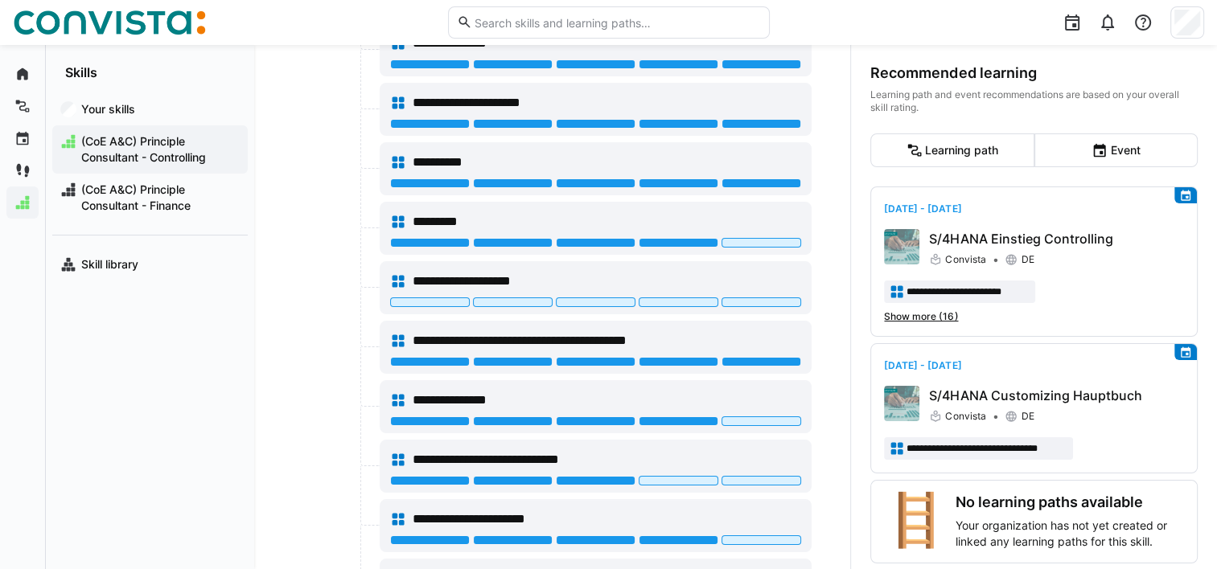
scroll to position [598, 0]
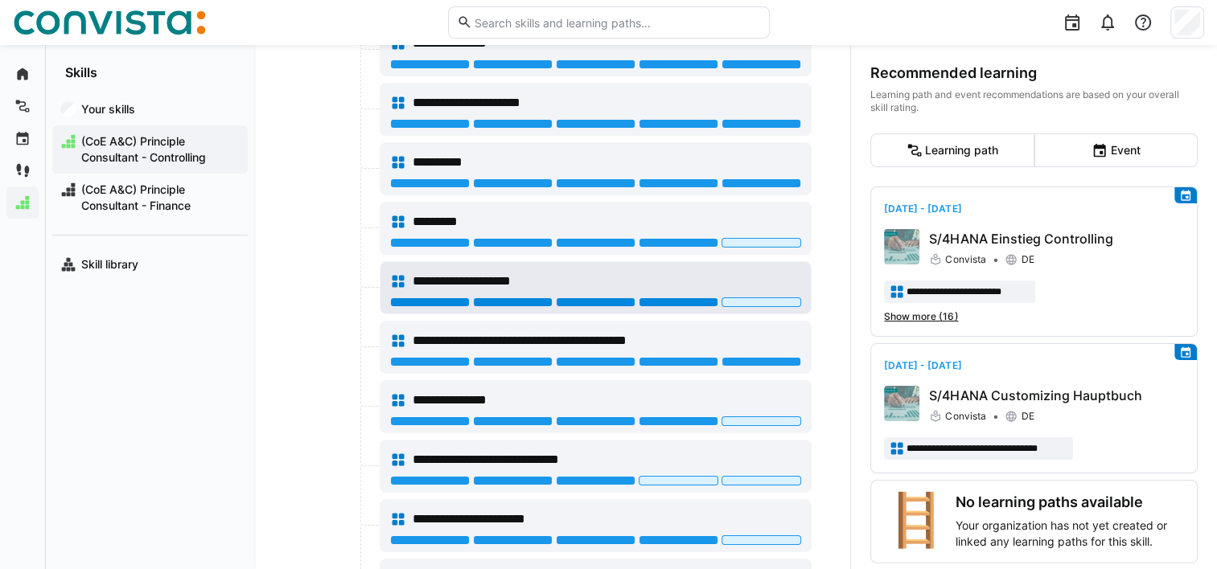
click at [685, 298] on div at bounding box center [679, 303] width 80 height 10
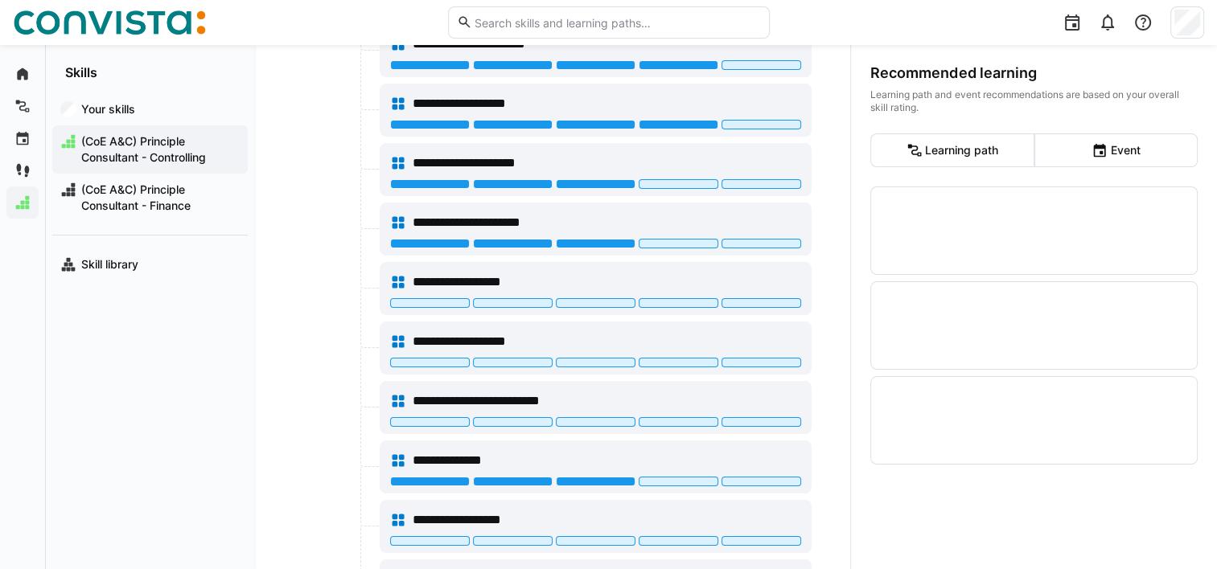
scroll to position [1077, 0]
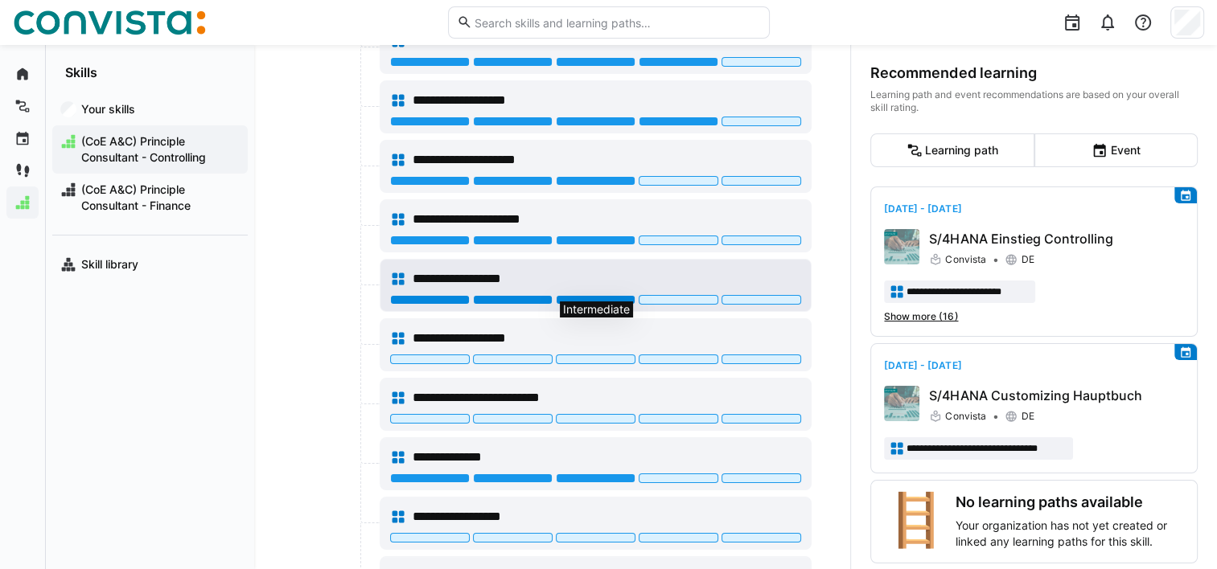
click at [598, 296] on div at bounding box center [596, 300] width 80 height 10
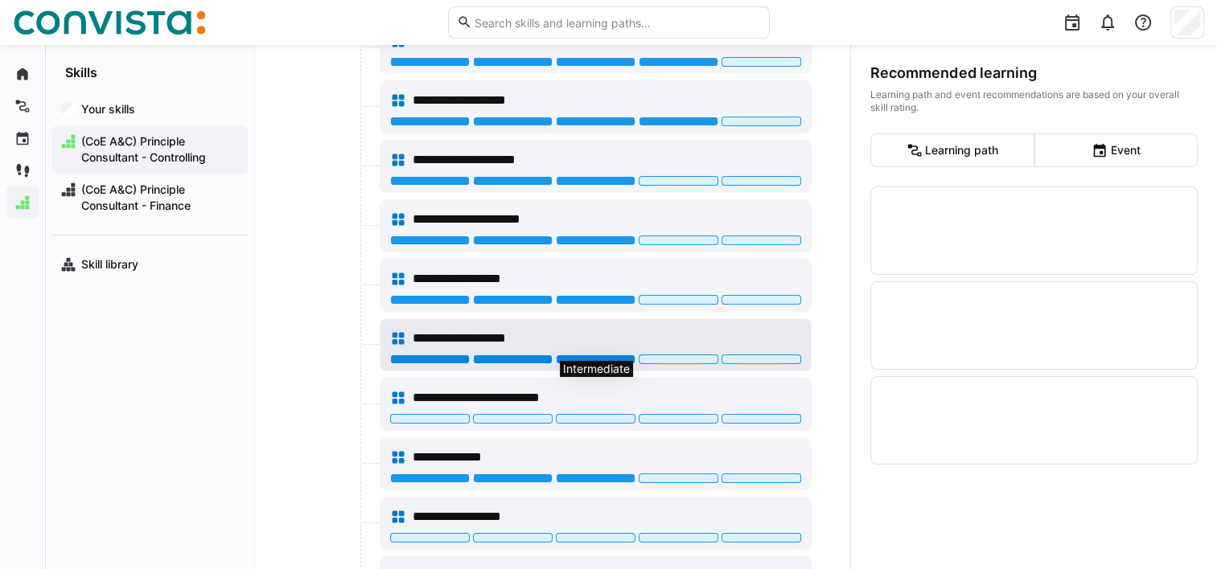
click at [606, 355] on div at bounding box center [596, 360] width 80 height 10
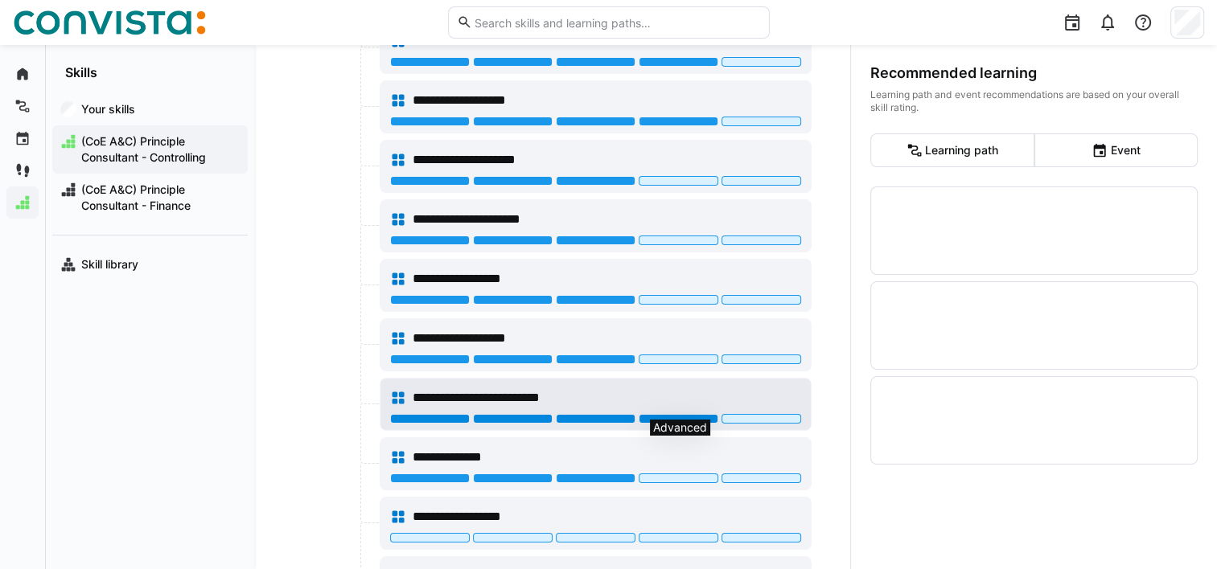
click at [668, 414] on div at bounding box center [679, 419] width 80 height 10
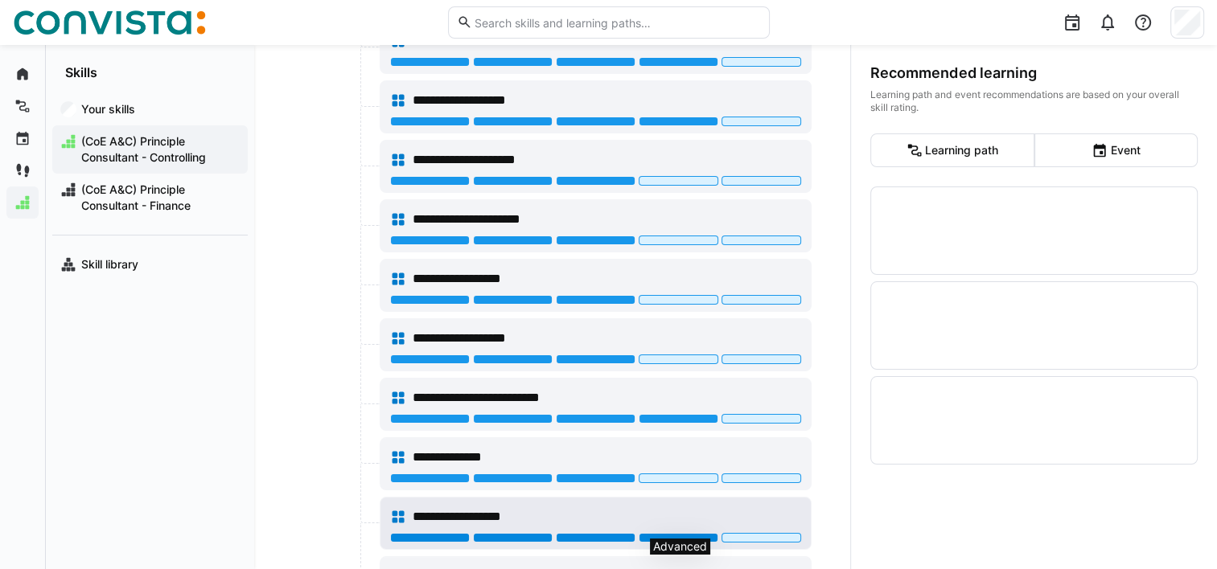
click at [650, 533] on div at bounding box center [679, 538] width 80 height 10
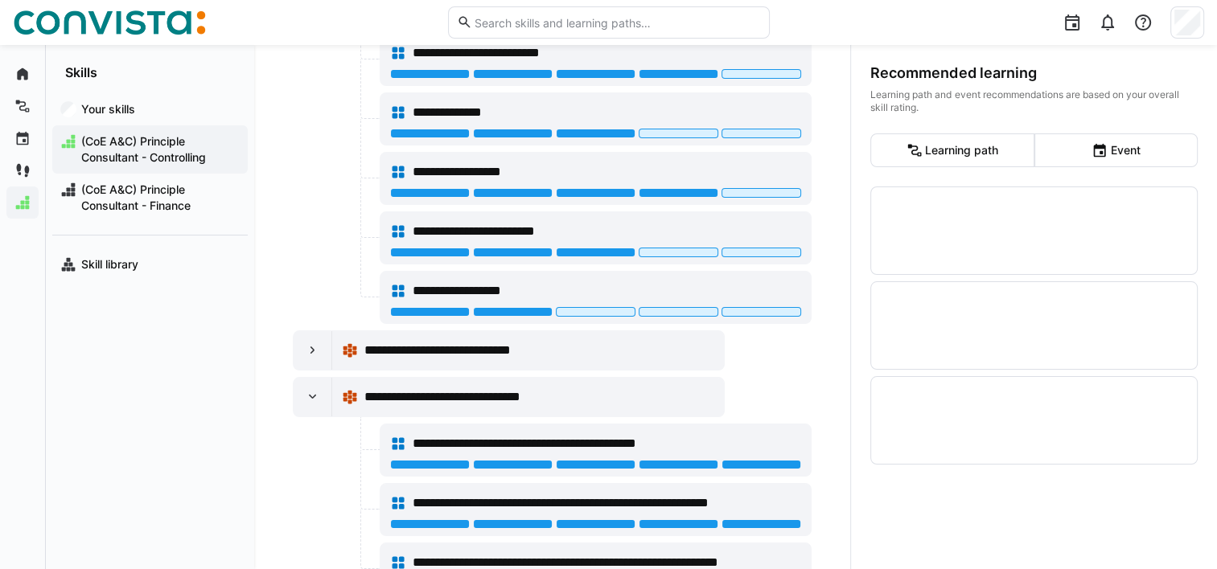
scroll to position [1433, 0]
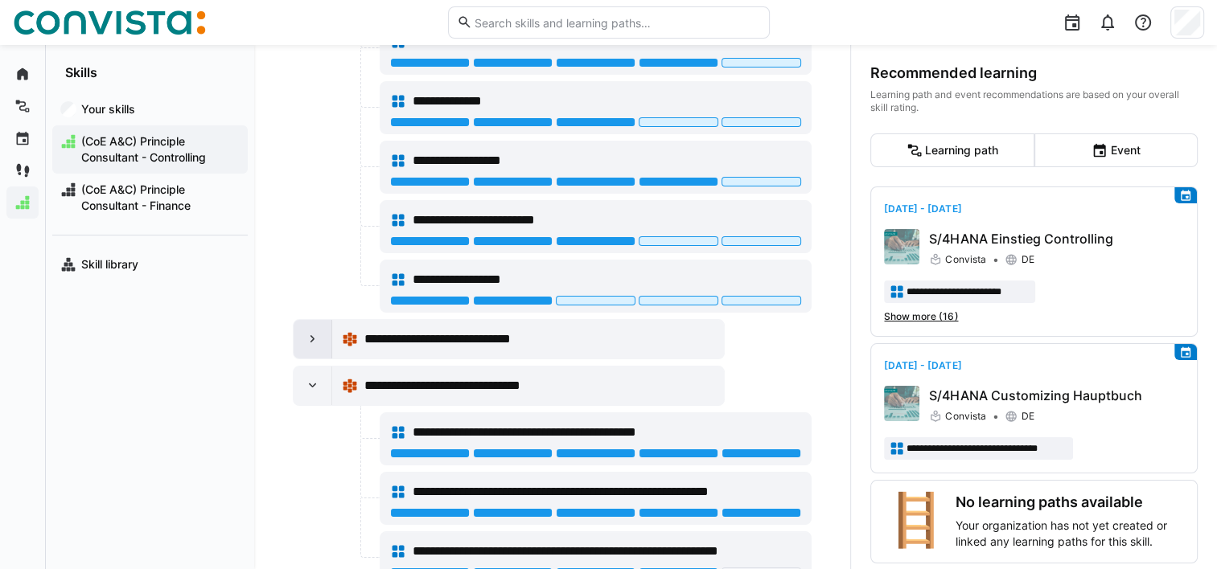
click at [306, 339] on div at bounding box center [313, 339] width 39 height 39
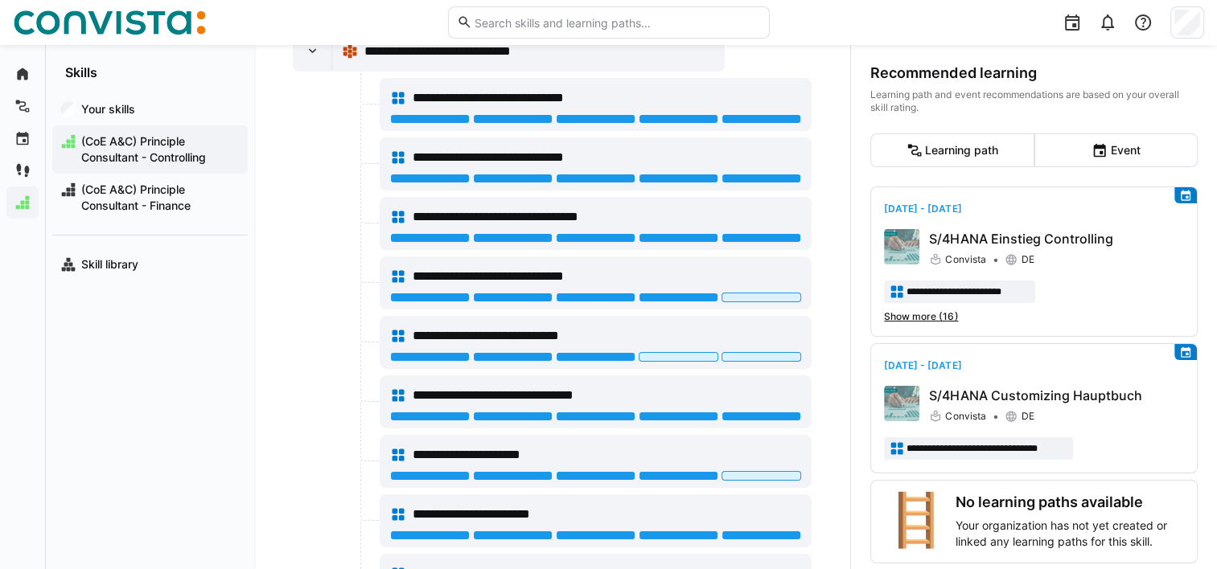
scroll to position [1725, 0]
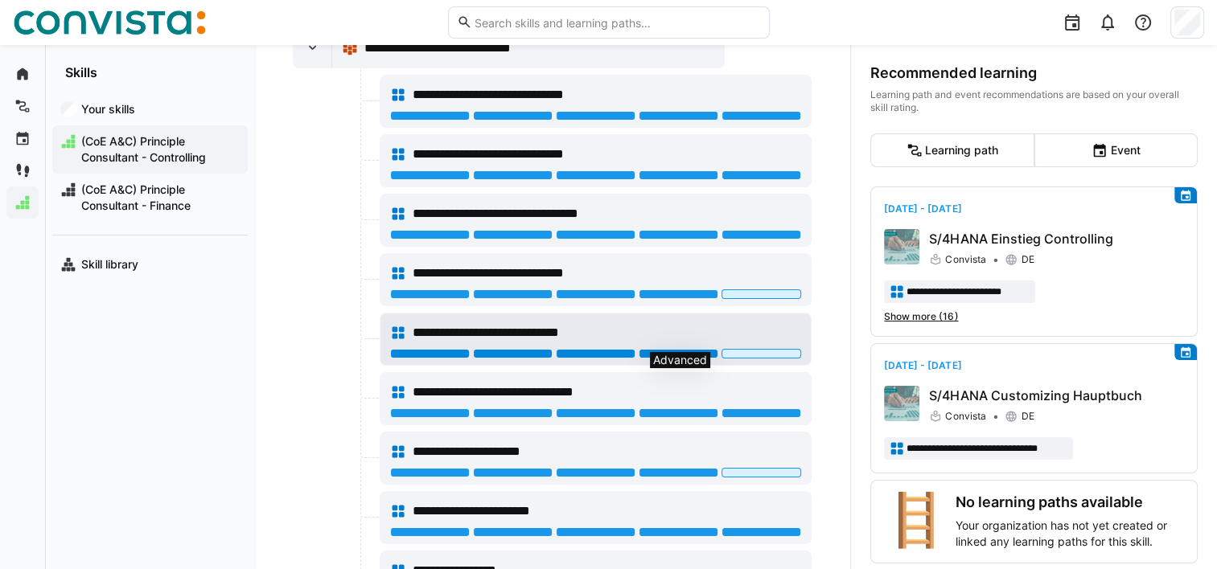
click at [674, 349] on div at bounding box center [679, 354] width 80 height 10
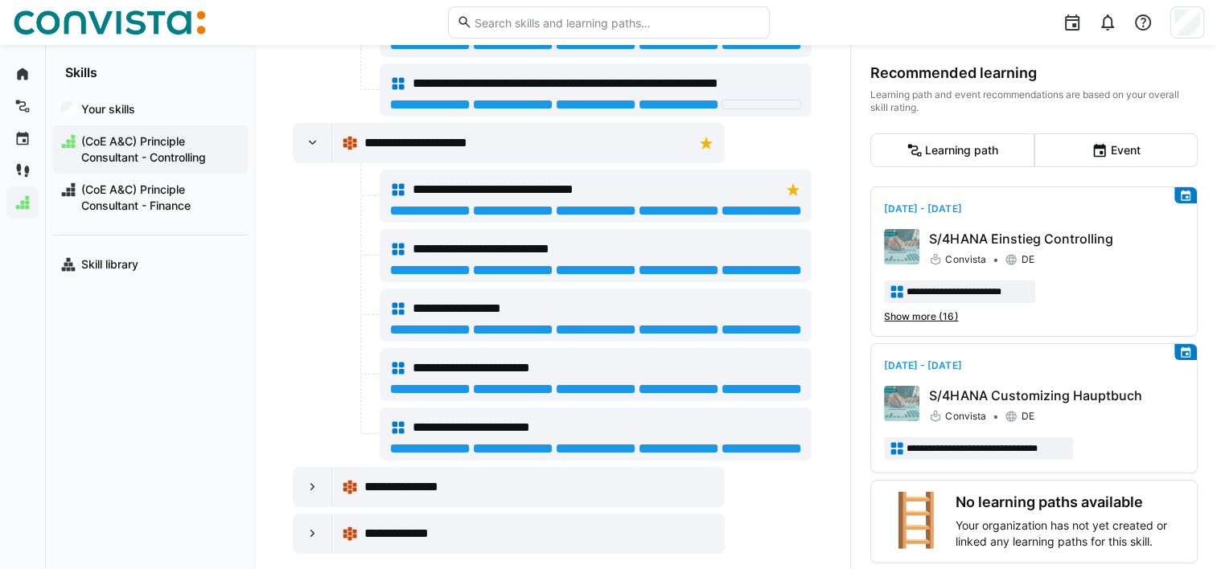
scroll to position [2741, 0]
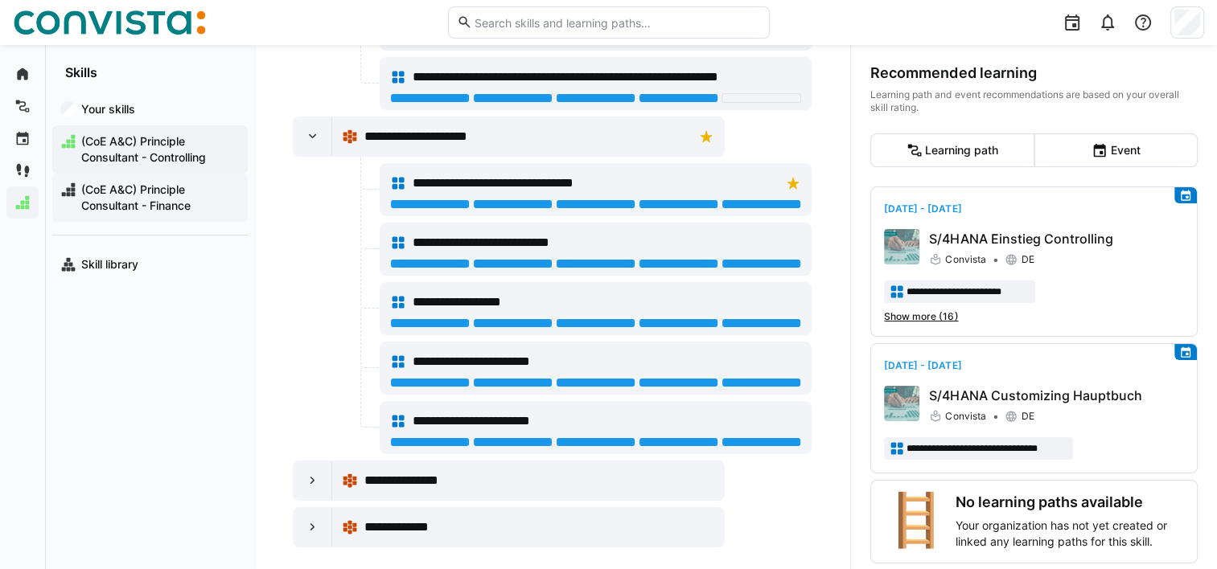
click at [175, 185] on span "(CoE A&C) Principle Consultant - Finance" at bounding box center [159, 198] width 161 height 32
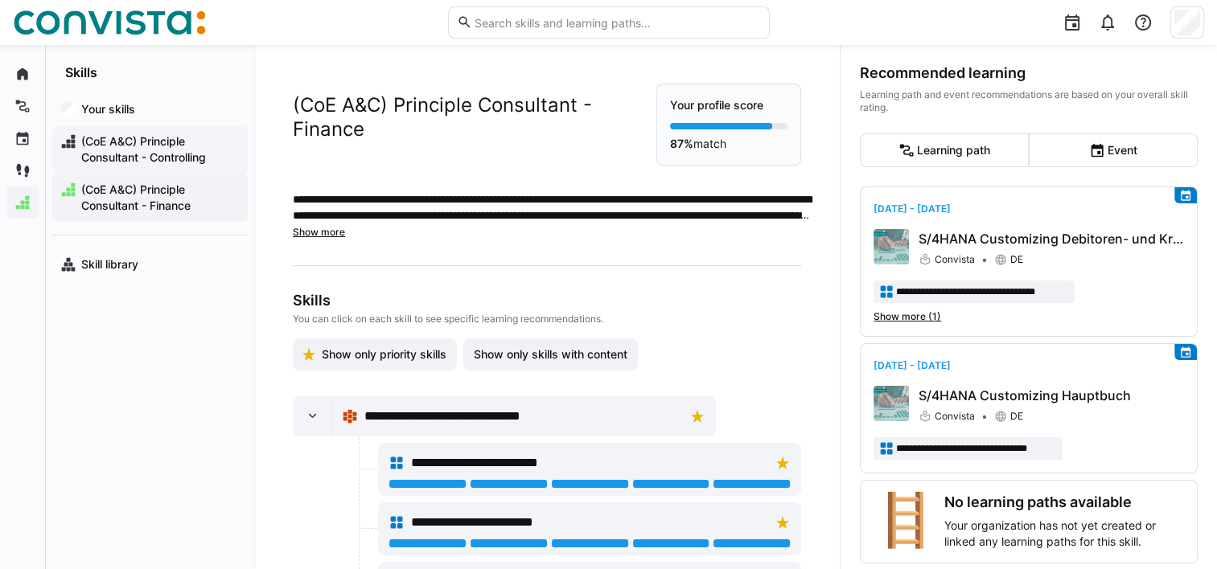
click at [151, 141] on span "(CoE A&C) Principle Consultant - Controlling" at bounding box center [159, 150] width 161 height 32
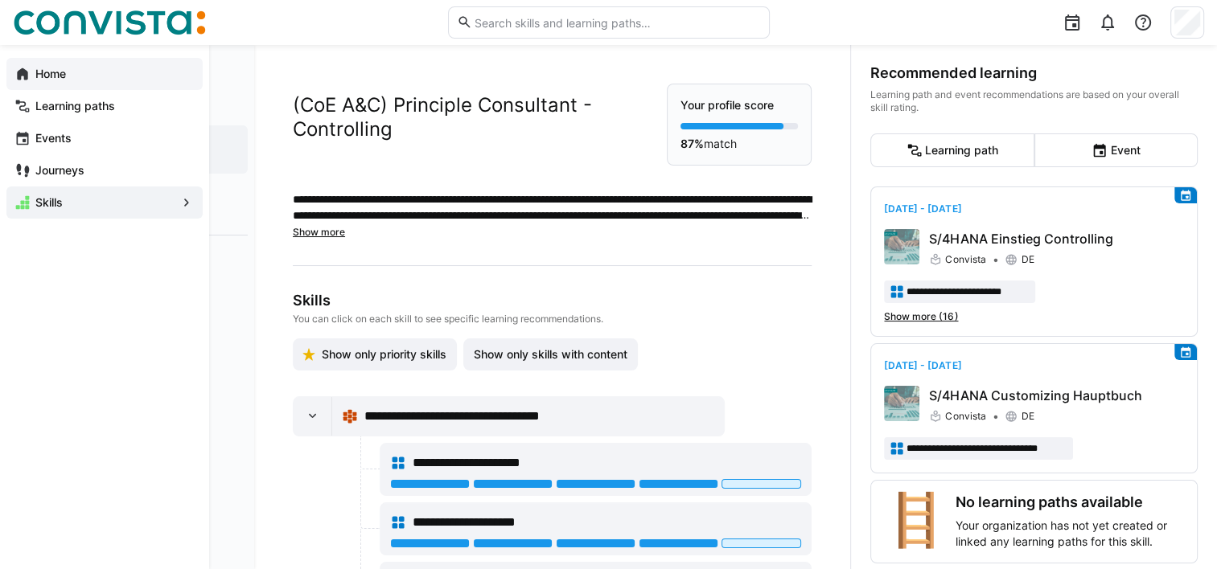
click at [0, 0] on app-navigation-label "Home" at bounding box center [0, 0] width 0 height 0
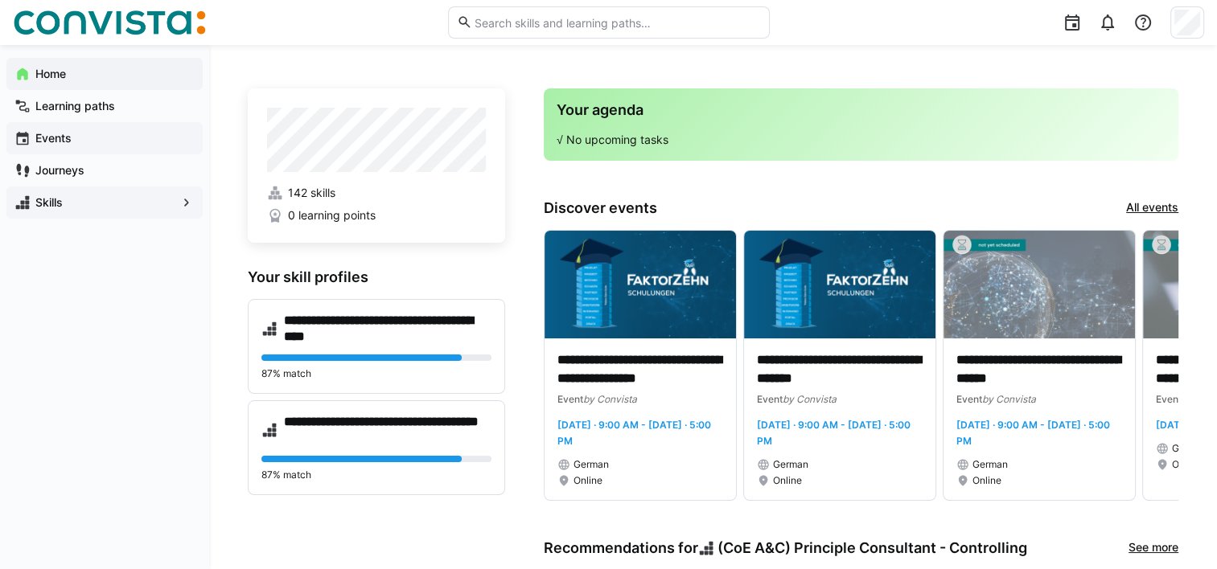
click at [0, 0] on app-navigation-label "Events" at bounding box center [0, 0] width 0 height 0
click at [0, 0] on app-navigation-label "Learning paths" at bounding box center [0, 0] width 0 height 0
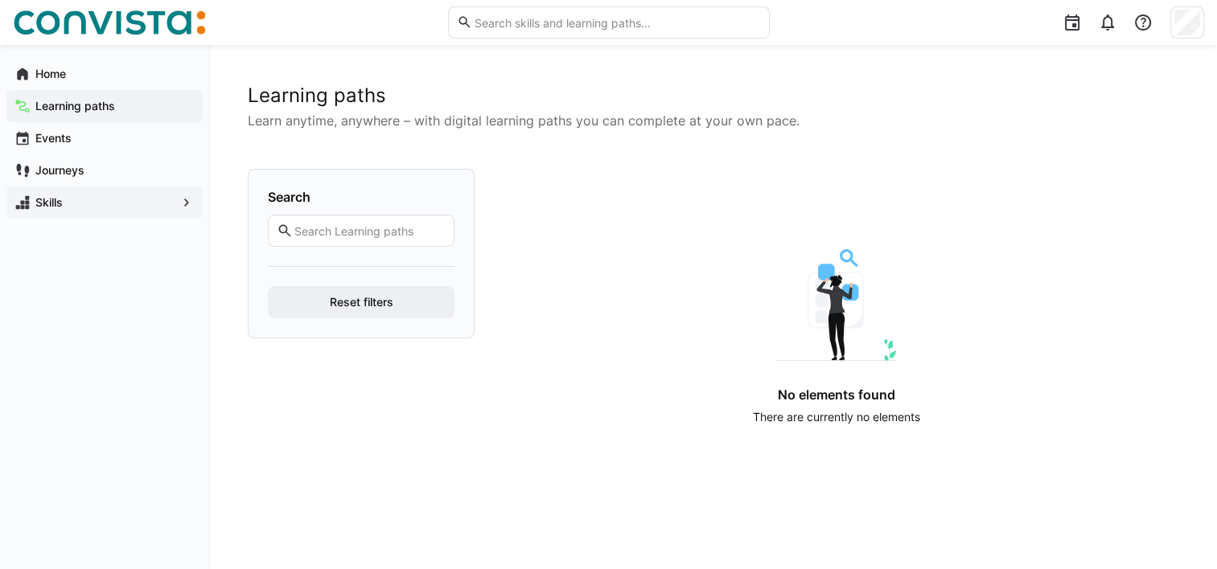
click at [0, 0] on app-navigation-label "Learning paths" at bounding box center [0, 0] width 0 height 0
click at [0, 0] on app-navigation-label "Events" at bounding box center [0, 0] width 0 height 0
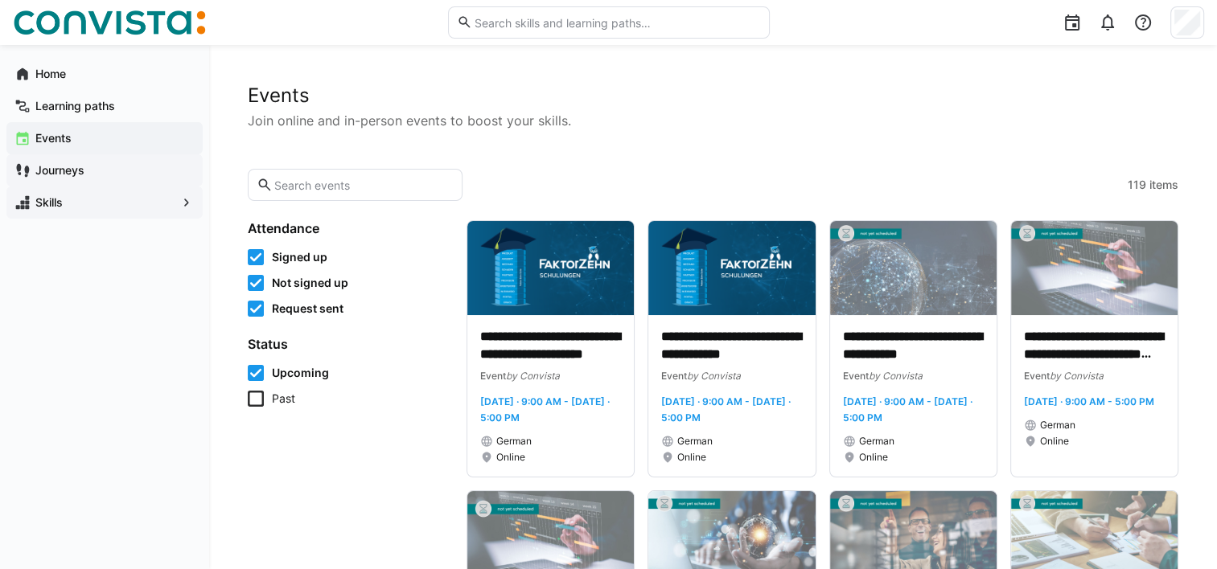
click at [0, 0] on app-navigation-label "Journeys" at bounding box center [0, 0] width 0 height 0
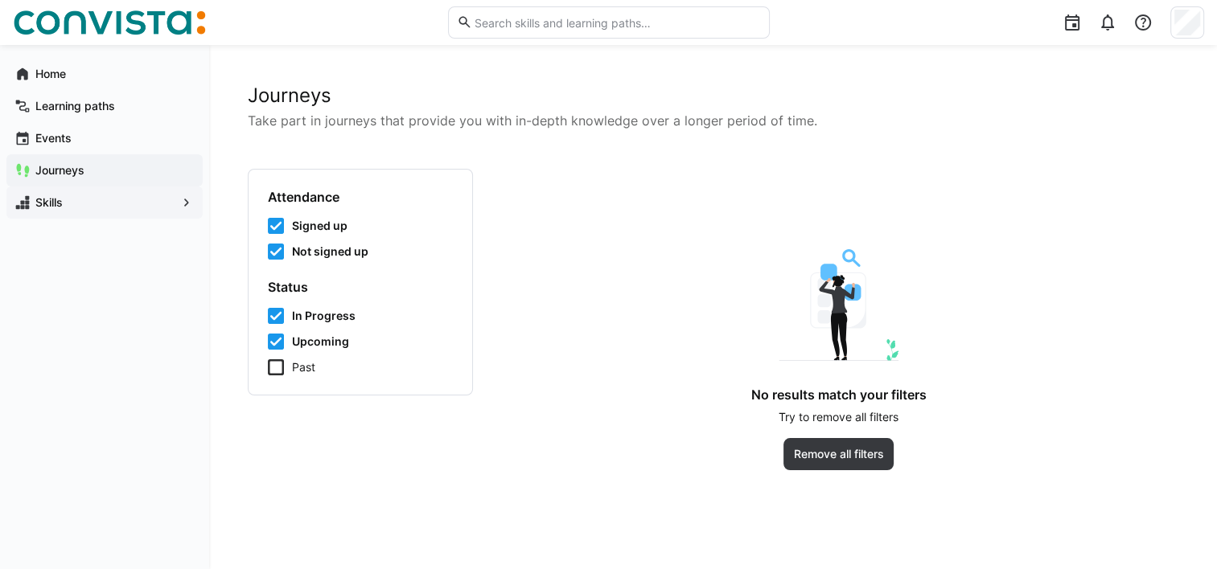
click at [278, 374] on icon at bounding box center [276, 368] width 16 height 16
click at [81, 205] on span "Skills" at bounding box center [104, 203] width 143 height 16
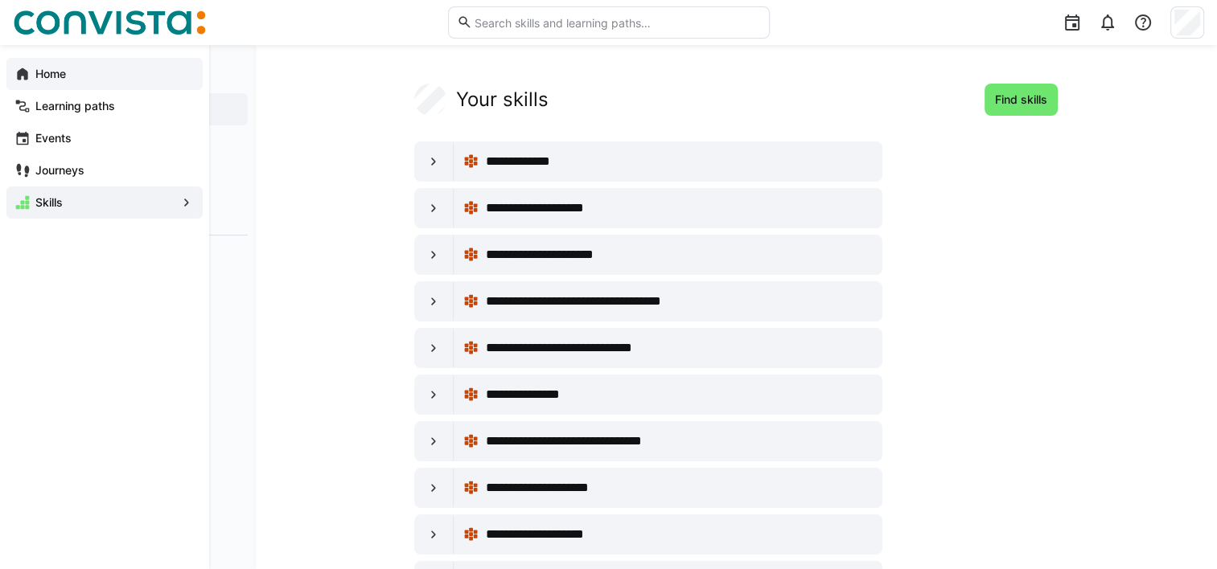
click at [0, 0] on app-navigation-label "Home" at bounding box center [0, 0] width 0 height 0
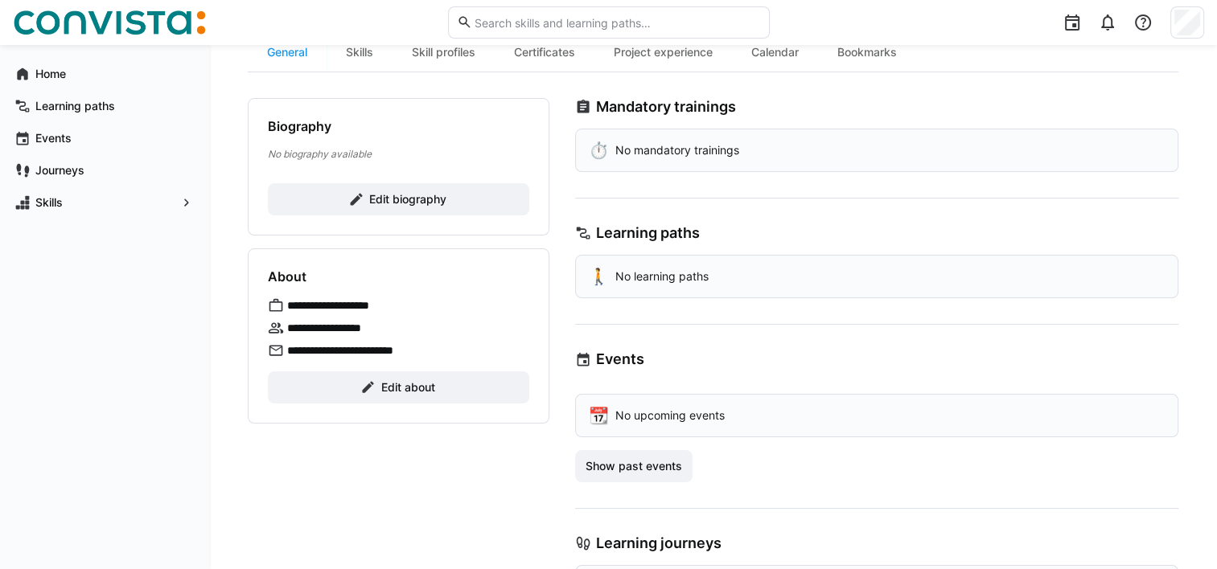
scroll to position [164, 0]
click at [660, 469] on span "Show past events" at bounding box center [633, 466] width 101 height 16
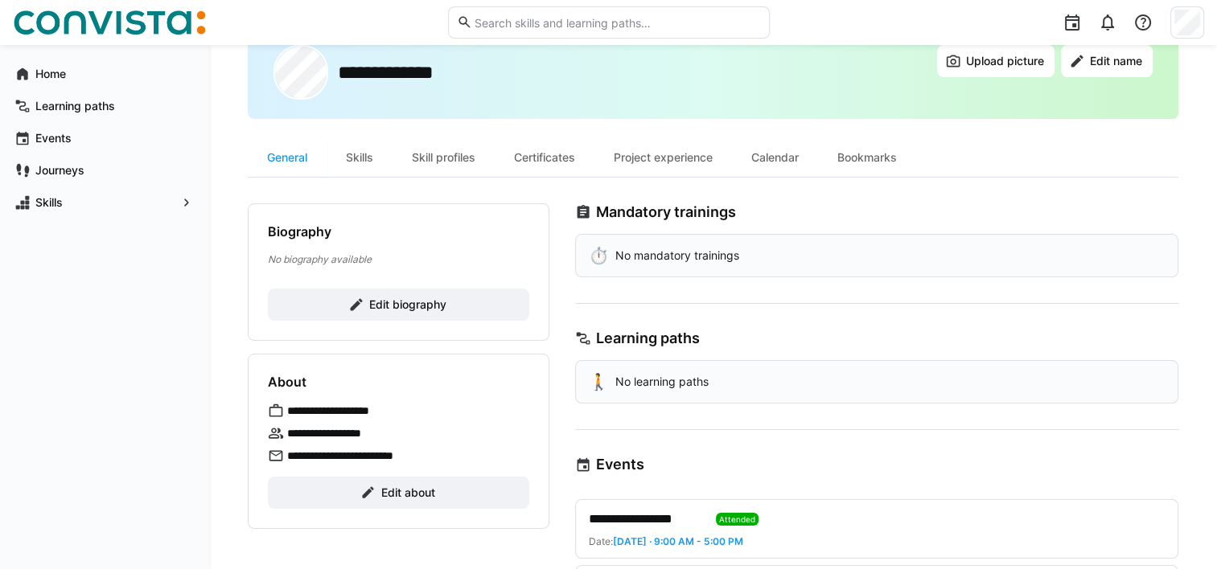
scroll to position [58, 0]
click at [372, 153] on div "Skills" at bounding box center [360, 157] width 66 height 39
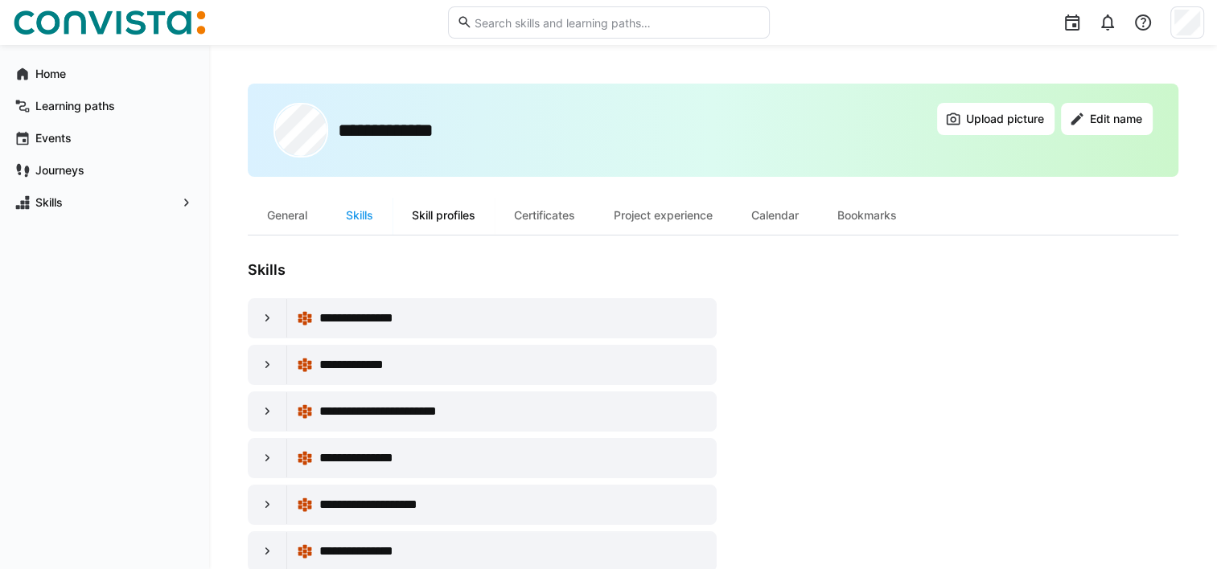
click at [434, 214] on div "Skill profiles" at bounding box center [444, 215] width 102 height 39
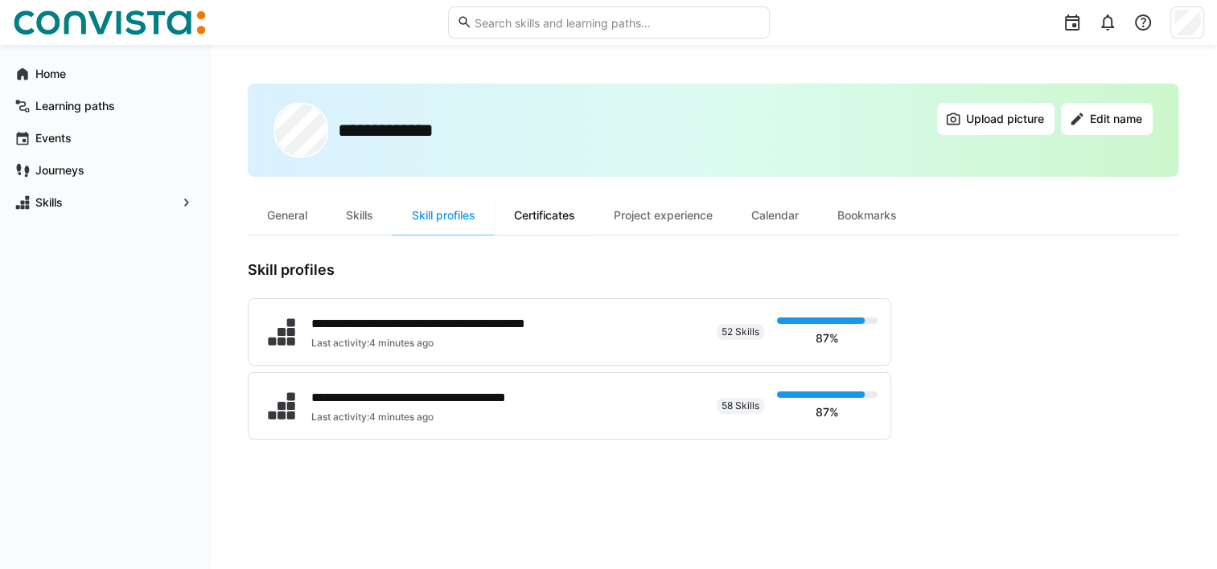
click at [553, 212] on div "Certificates" at bounding box center [545, 215] width 100 height 39
click at [625, 216] on div "Project experience" at bounding box center [663, 215] width 138 height 39
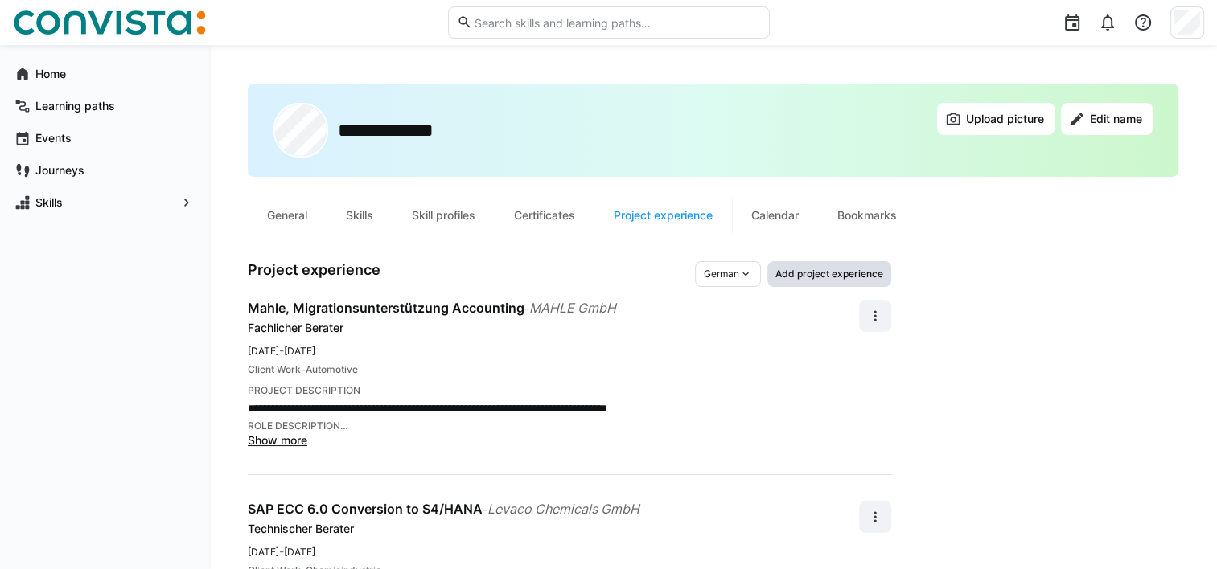
click at [780, 273] on span "Add project experience" at bounding box center [829, 274] width 111 height 13
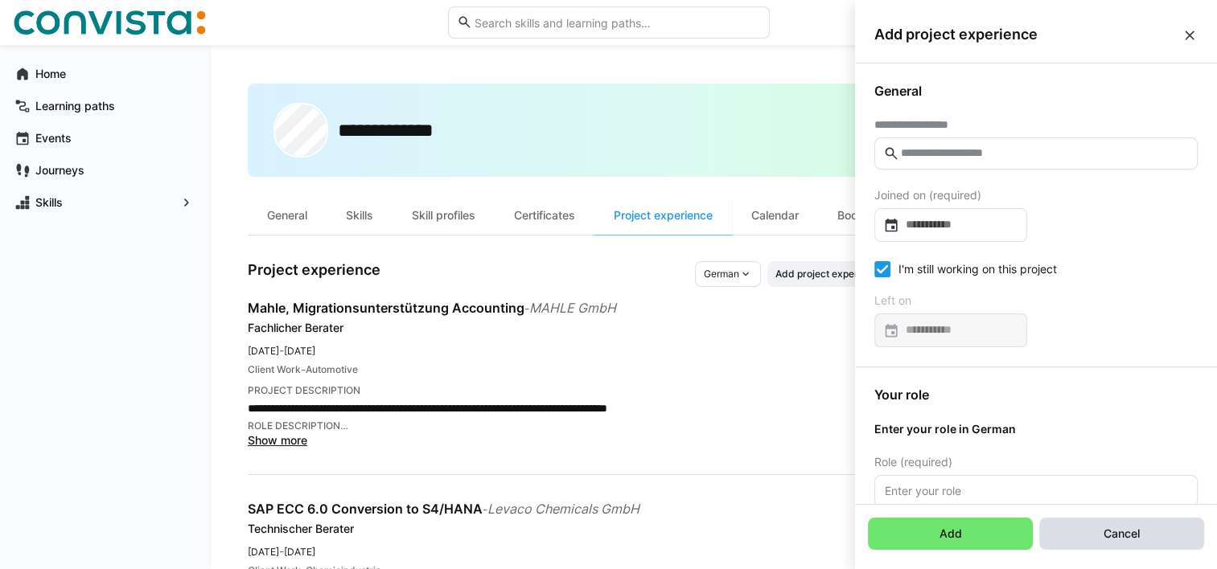
click at [1084, 528] on span "Cancel" at bounding box center [1121, 534] width 165 height 32
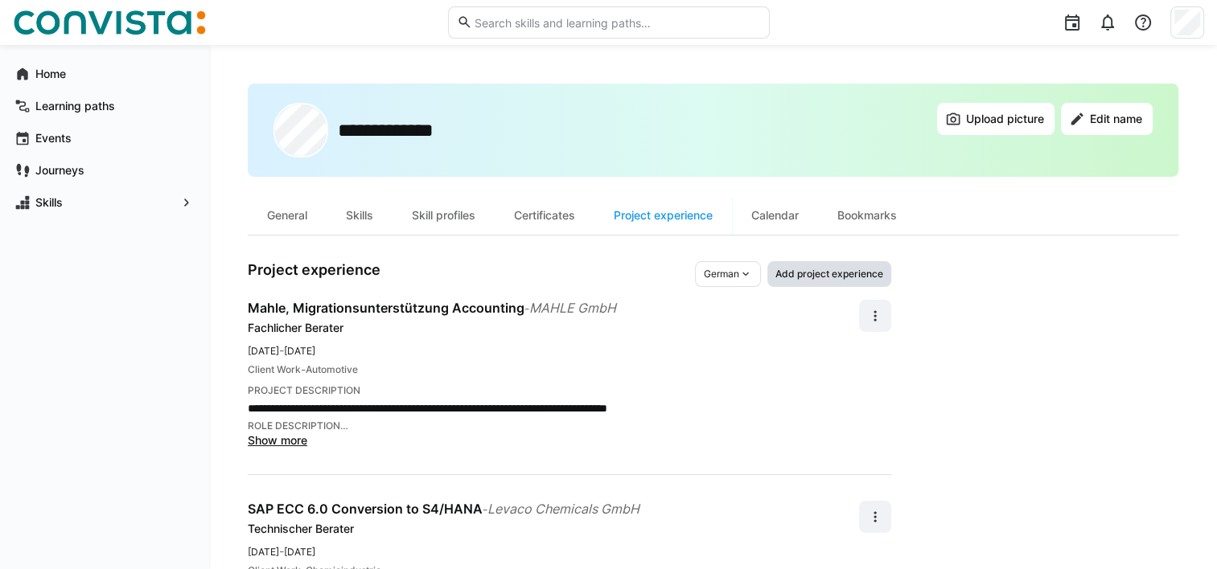
click at [876, 277] on span "Add project experience" at bounding box center [829, 274] width 111 height 13
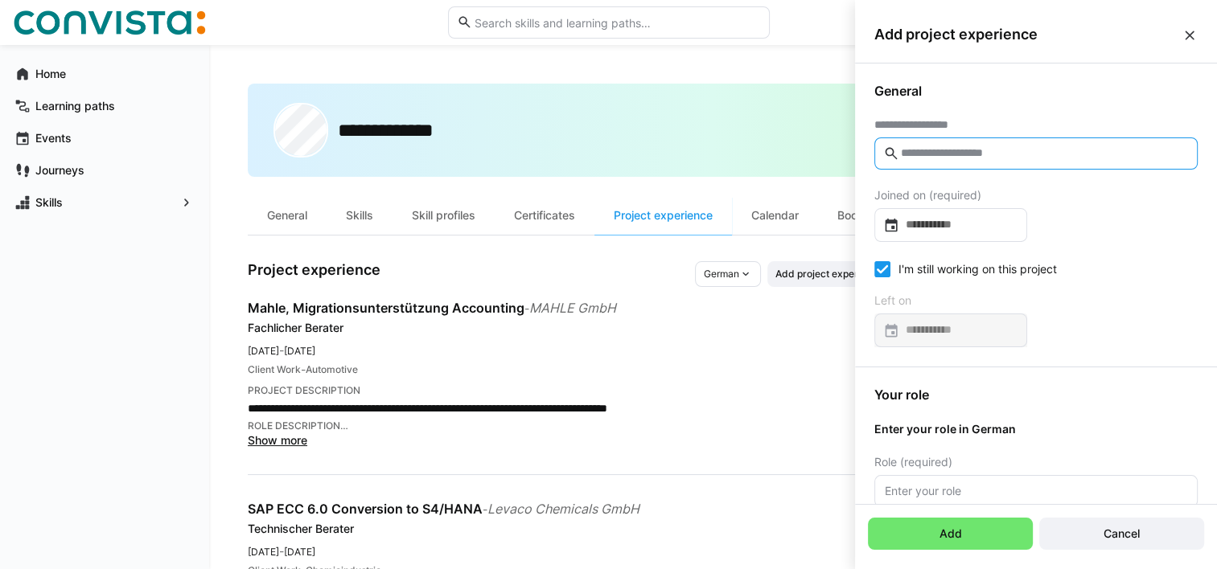
click at [952, 159] on input "text" at bounding box center [1044, 153] width 290 height 14
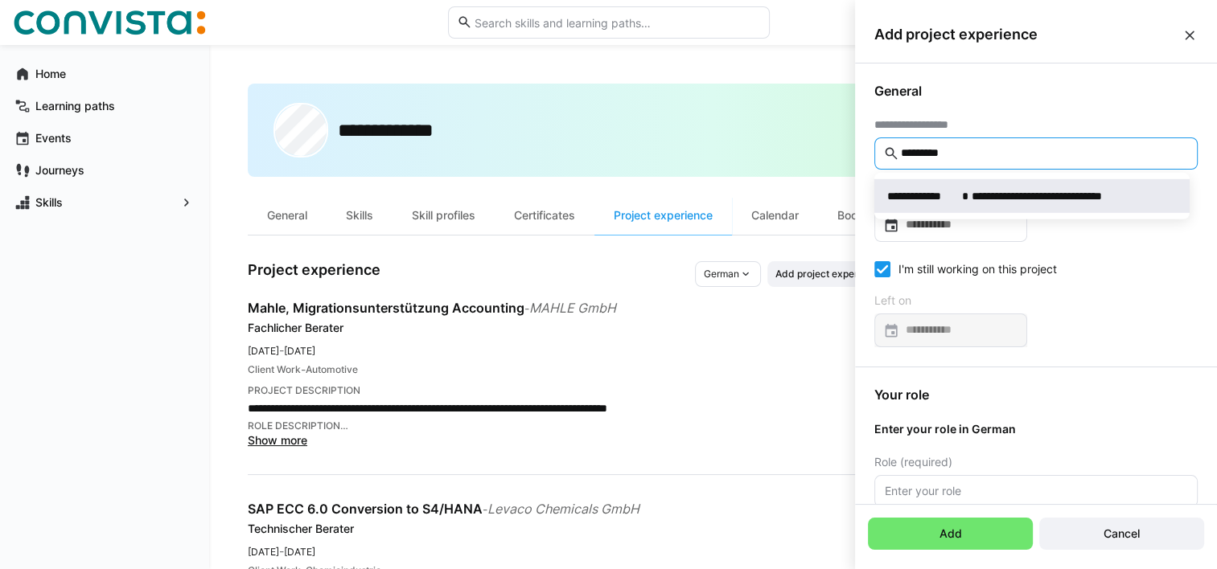
type input "*********"
click at [957, 195] on div "**********" at bounding box center [1032, 196] width 290 height 16
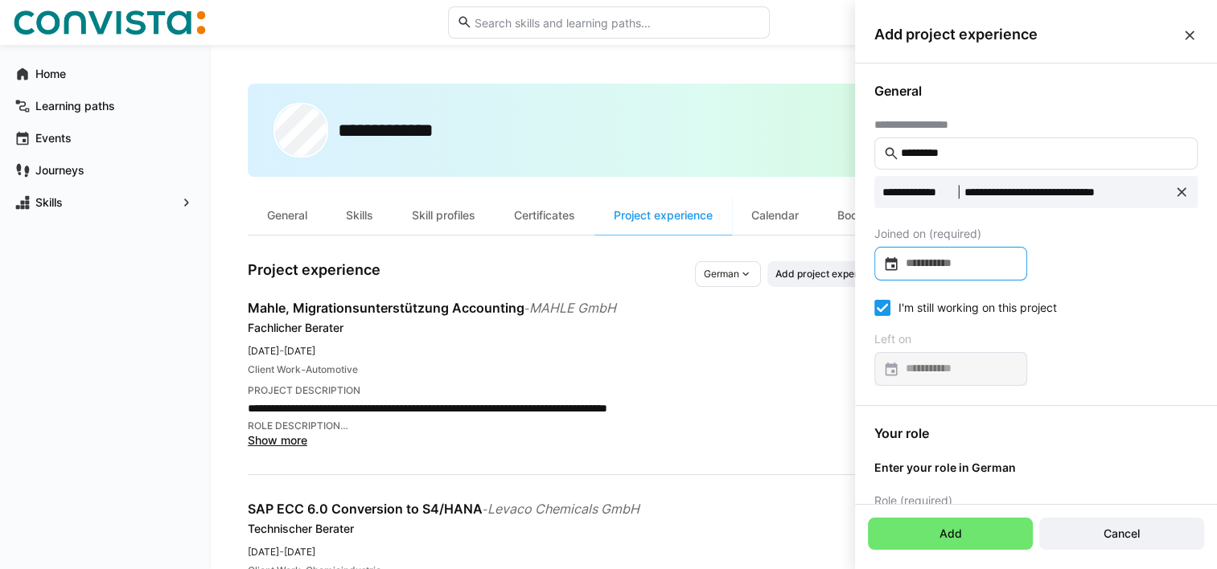
click at [952, 261] on input at bounding box center [958, 264] width 119 height 16
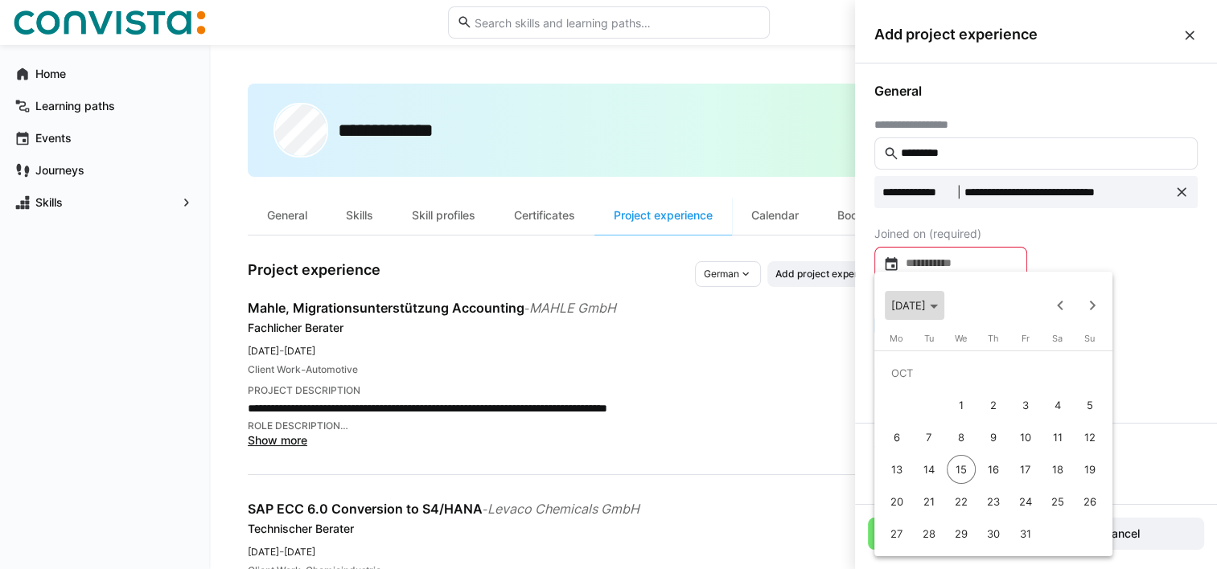
click at [938, 302] on span "[DATE]" at bounding box center [914, 305] width 47 height 13
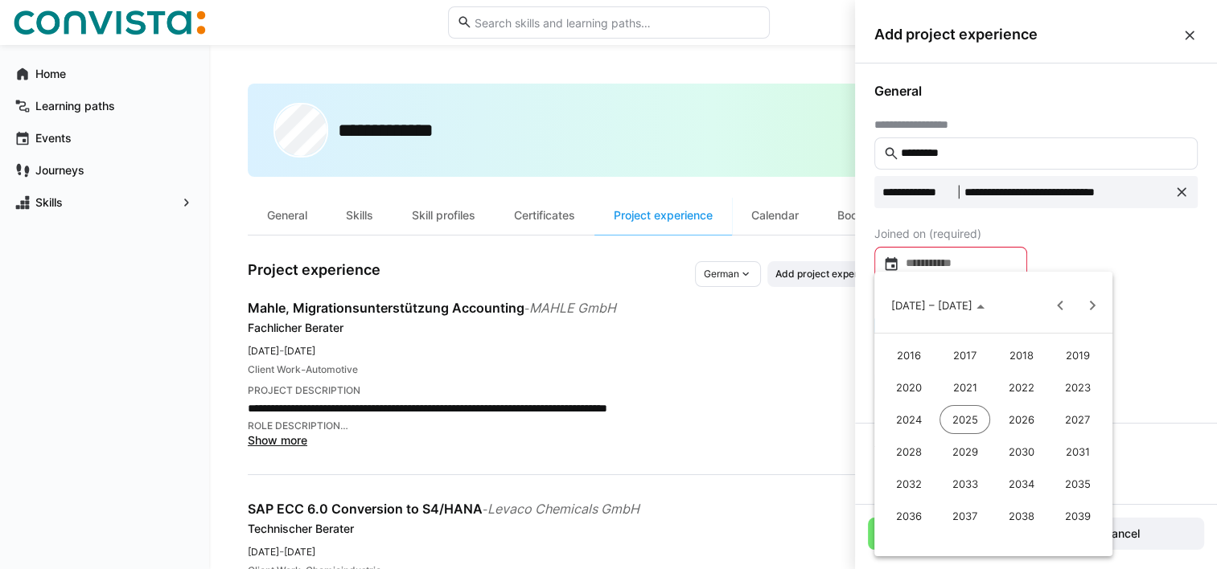
click at [1022, 383] on span "2022" at bounding box center [1021, 387] width 51 height 29
click at [972, 450] on span "OCT" at bounding box center [964, 452] width 51 height 29
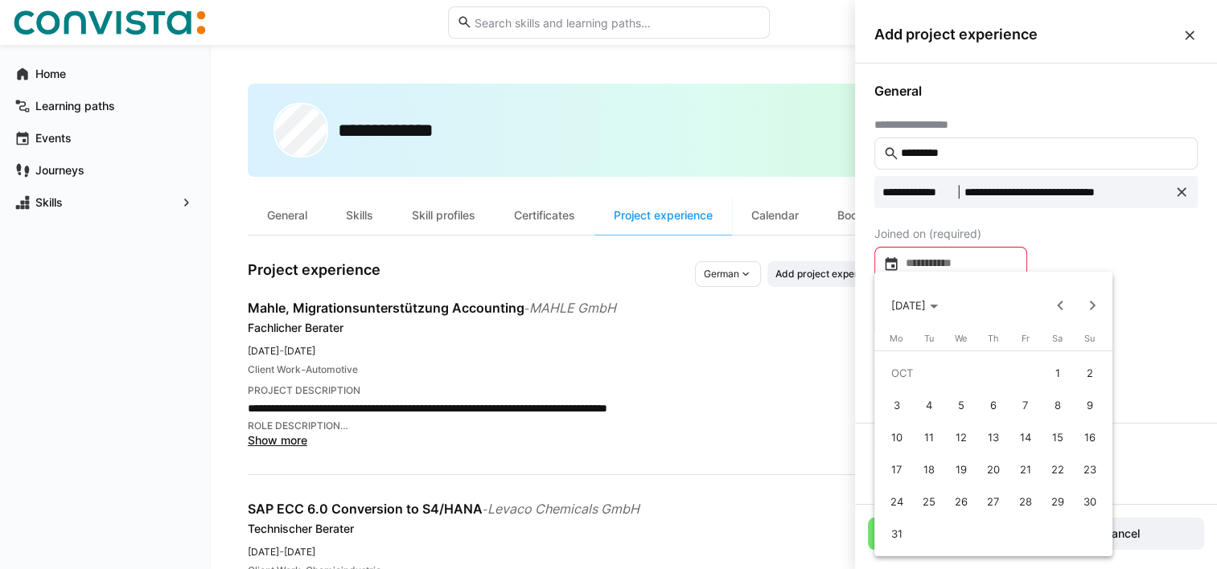
click at [927, 401] on span "4" at bounding box center [929, 405] width 29 height 29
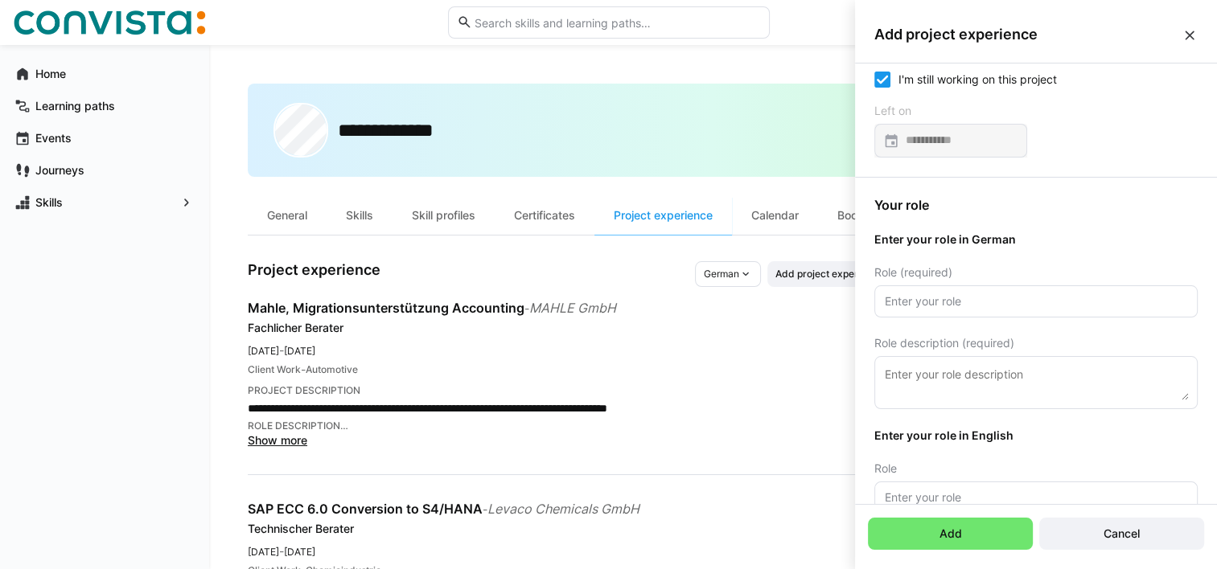
scroll to position [231, 0]
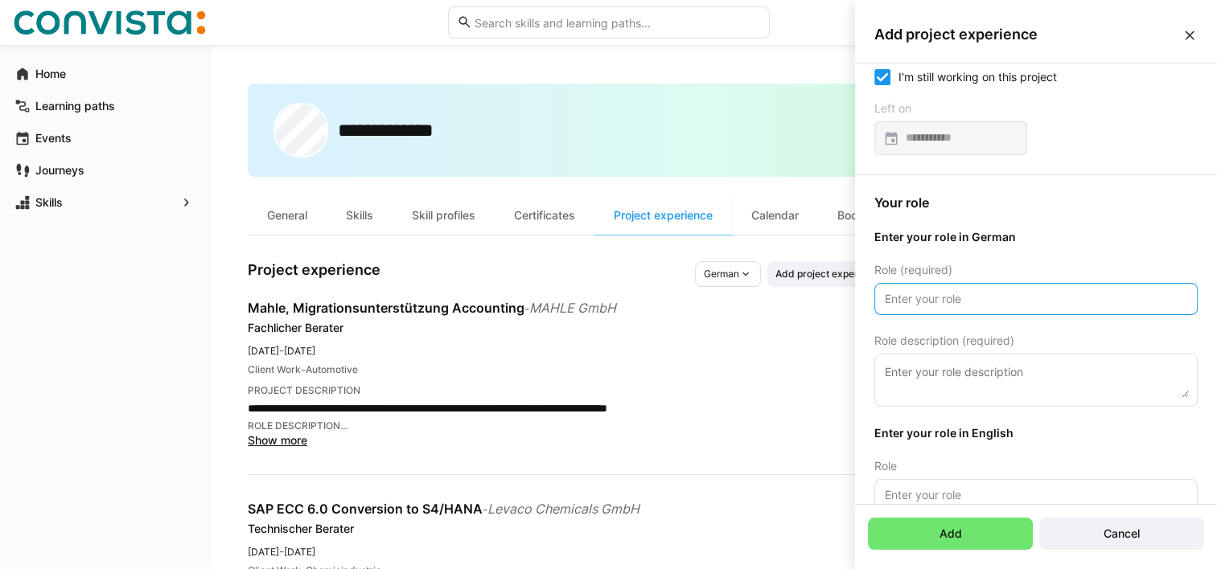
click at [968, 297] on input "text" at bounding box center [1036, 299] width 306 height 14
click at [890, 297] on input "teilprojektleiter Finance" at bounding box center [1036, 299] width 306 height 14
type input "Teilprojektleiter Finance"
click at [960, 377] on textarea at bounding box center [1036, 380] width 306 height 35
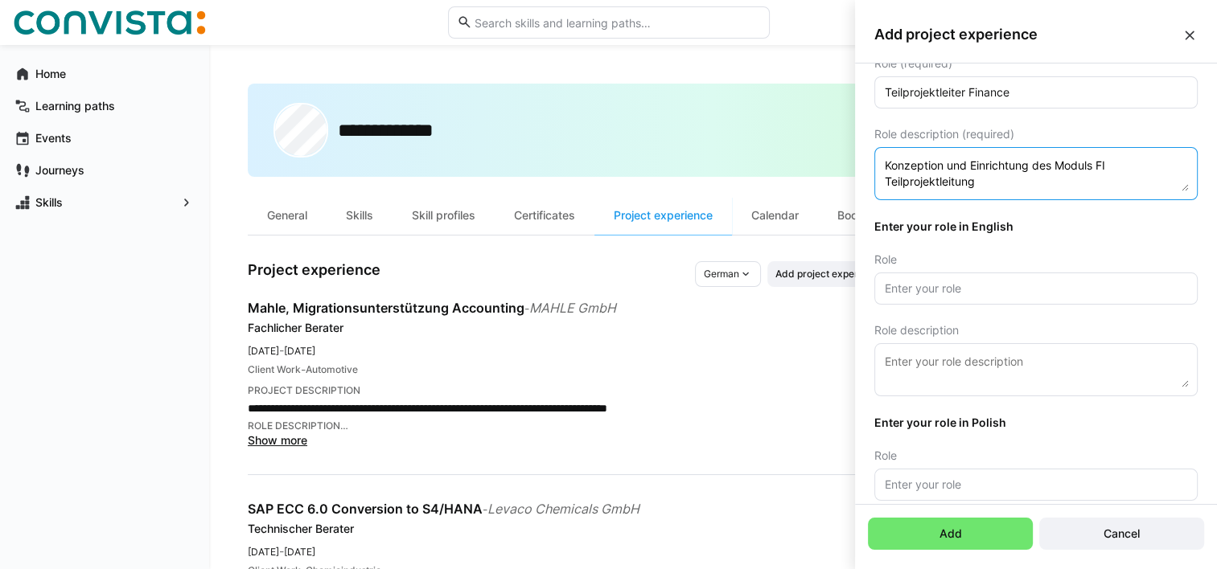
scroll to position [440, 0]
type textarea "Konzeption und Einrichtung des Moduls FI Teilprojektleitung"
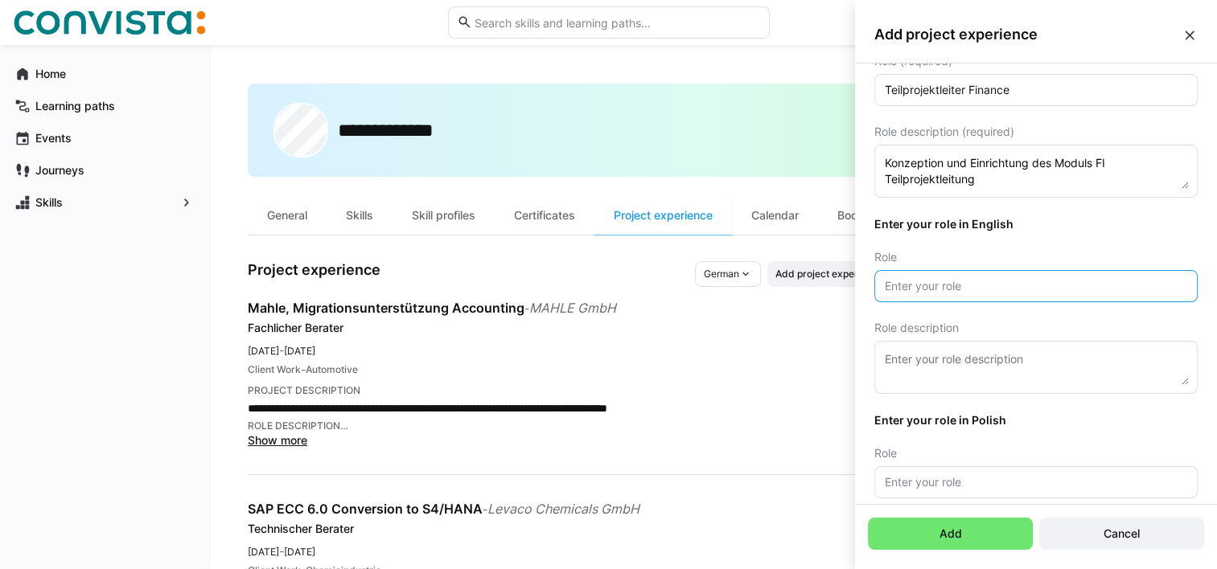
click at [952, 283] on input "text" at bounding box center [1036, 286] width 306 height 14
type input "Subproject leader Finance"
click at [920, 365] on textarea at bounding box center [1036, 367] width 306 height 35
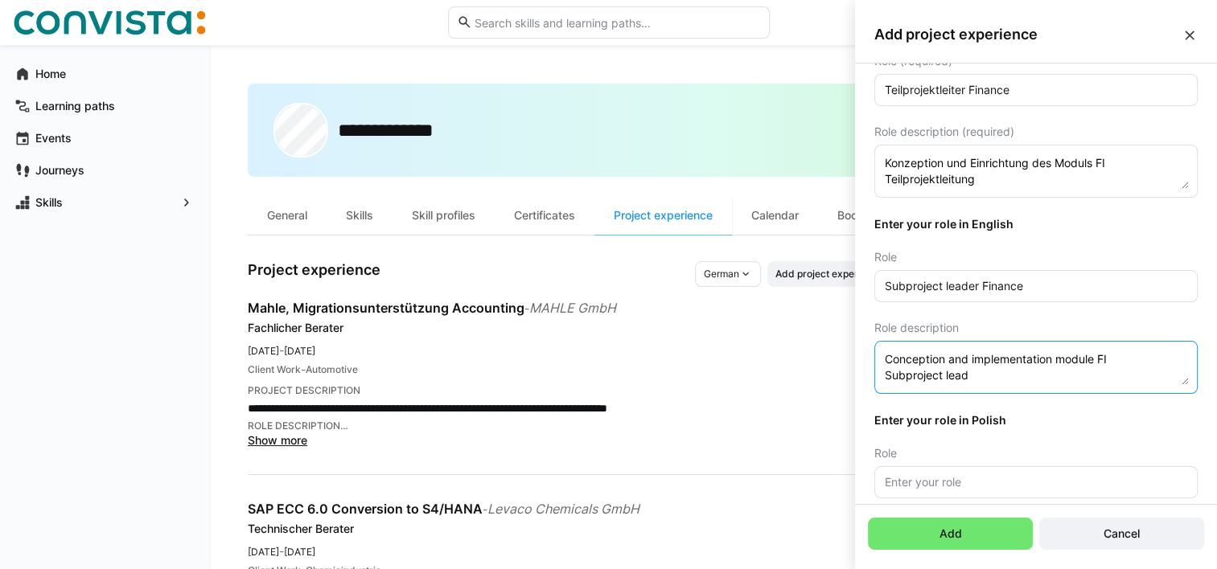
scroll to position [542, 0]
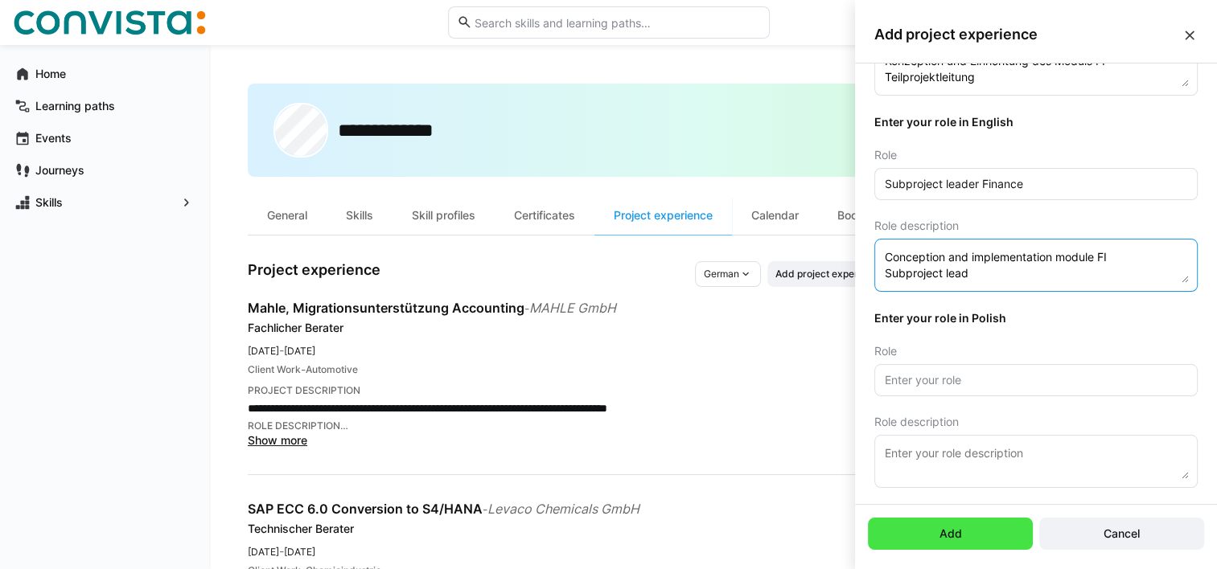
type textarea "Conception and implementation module FI Subproject lead"
click at [910, 528] on span "Add" at bounding box center [950, 534] width 165 height 32
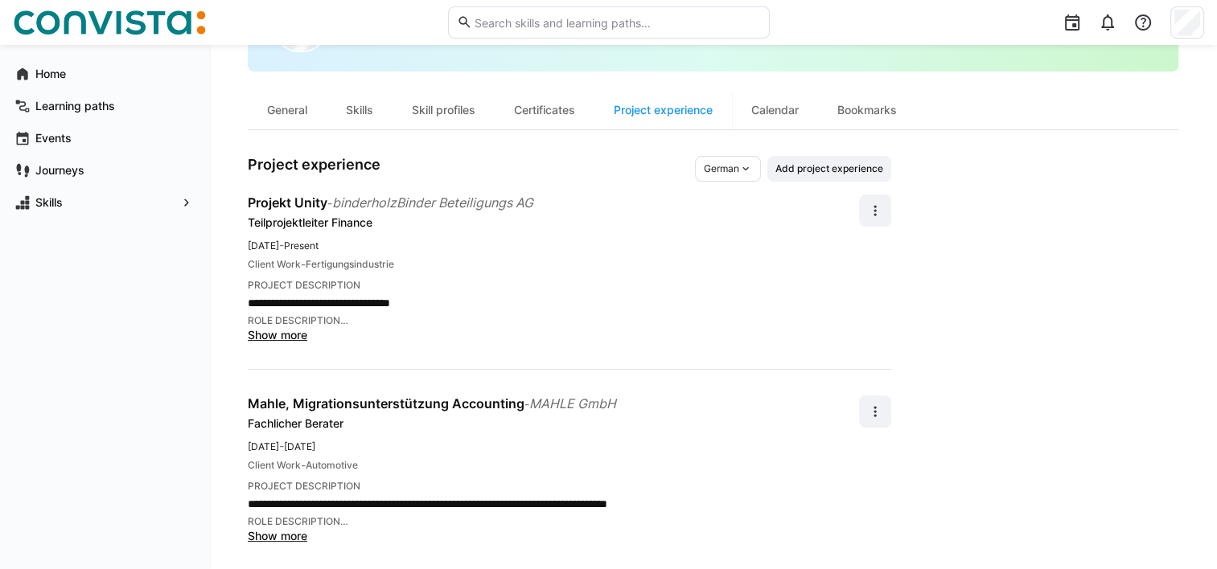
scroll to position [108, 0]
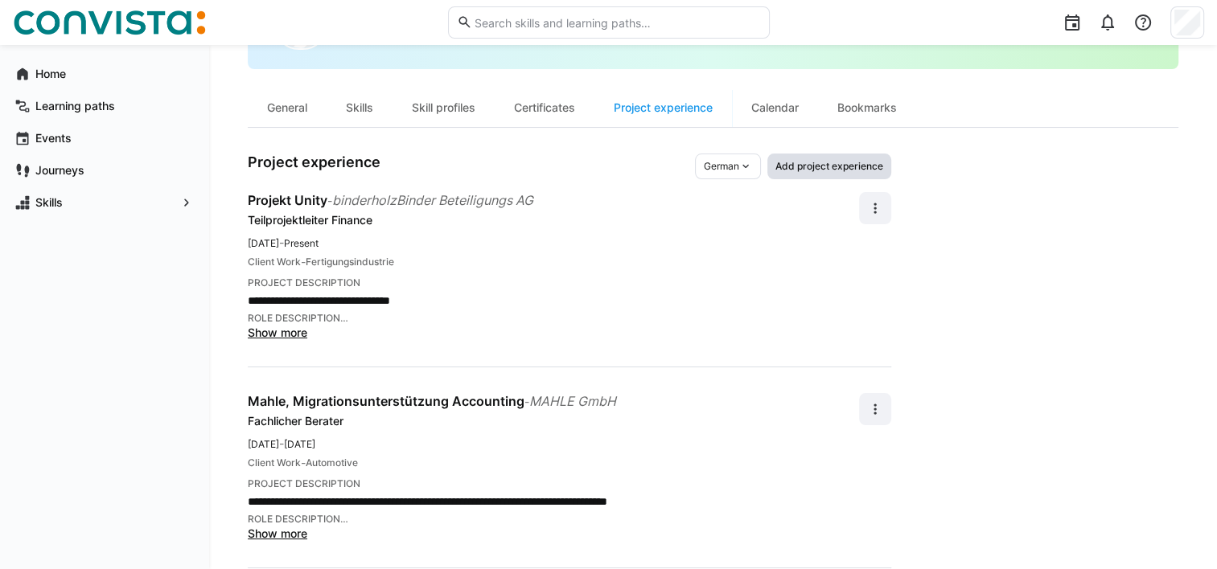
click at [791, 171] on span "Add project experience" at bounding box center [829, 166] width 111 height 13
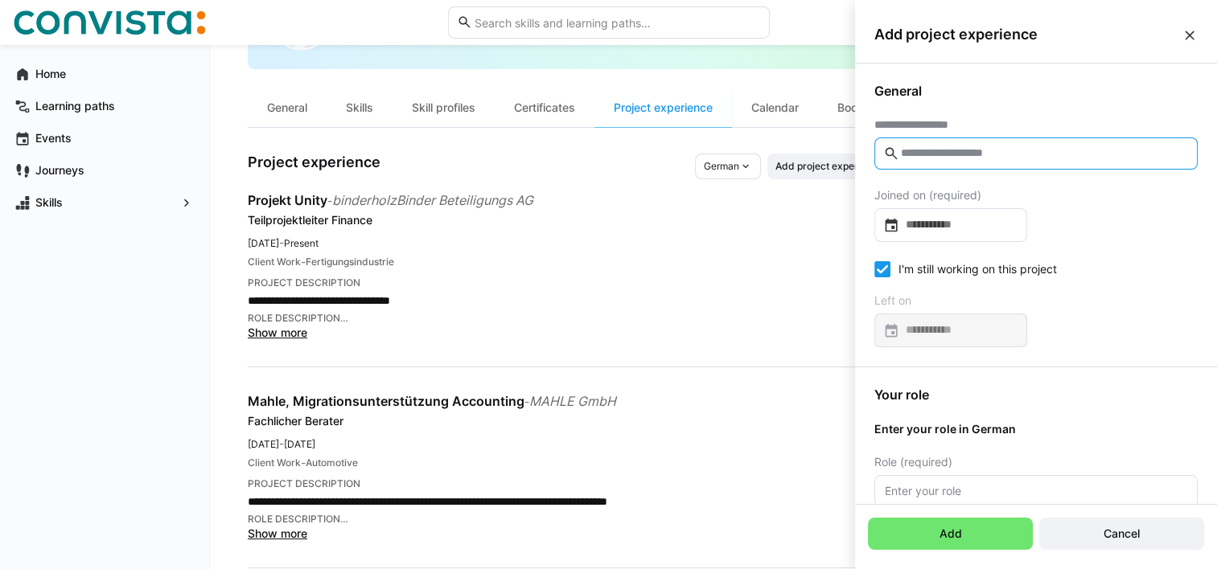
click at [920, 153] on input "text" at bounding box center [1044, 153] width 290 height 14
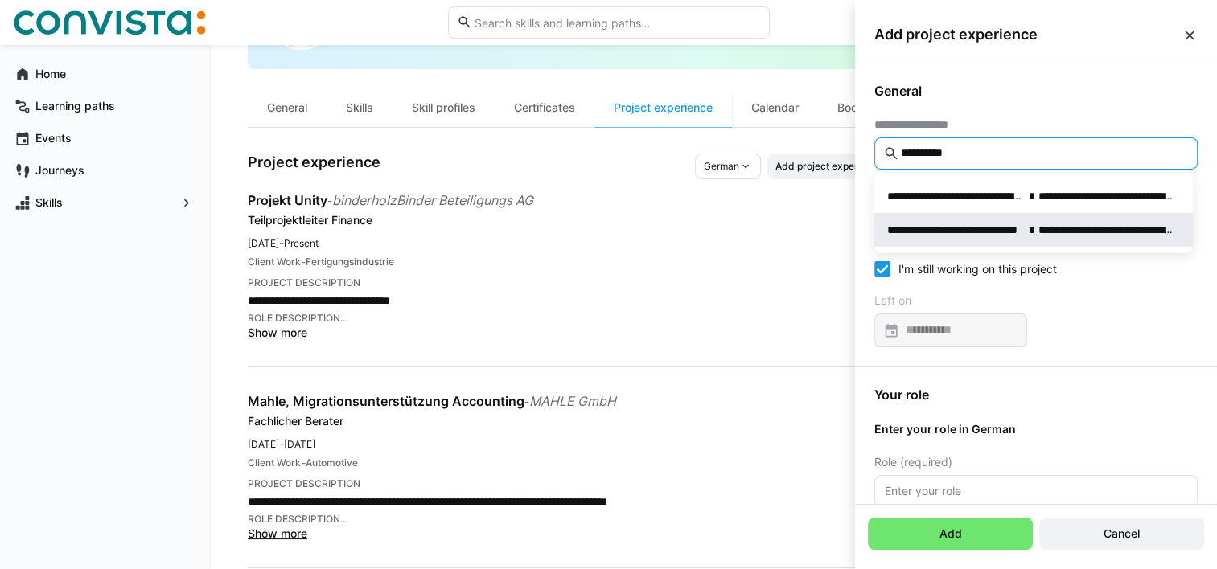
type input "**********"
click at [943, 216] on span "**********" at bounding box center [1033, 230] width 319 height 34
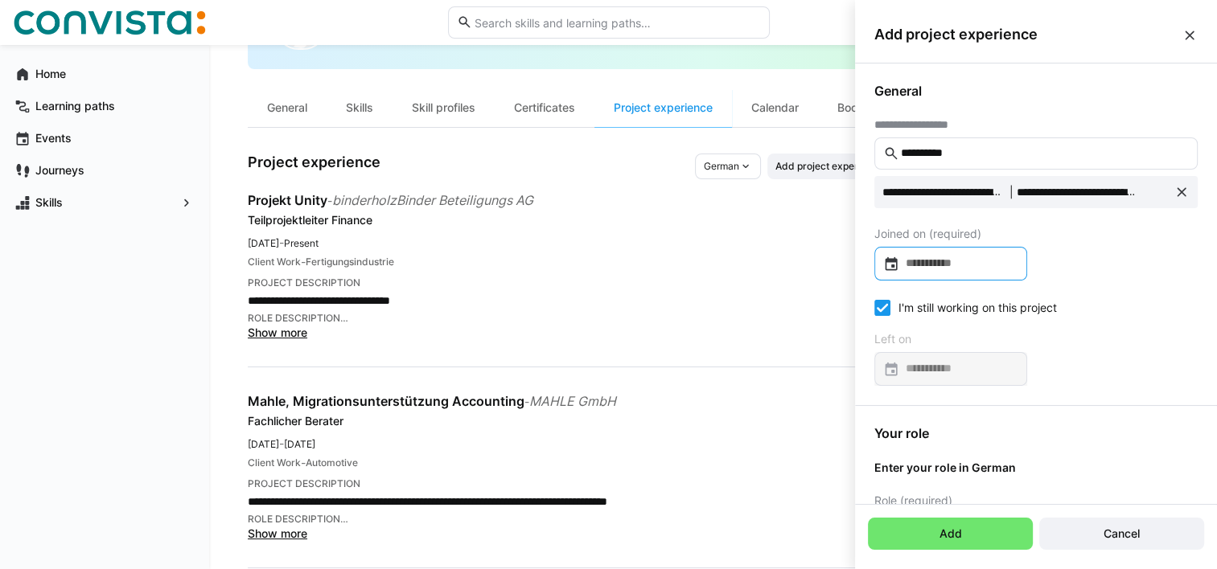
click at [951, 261] on input at bounding box center [958, 264] width 119 height 16
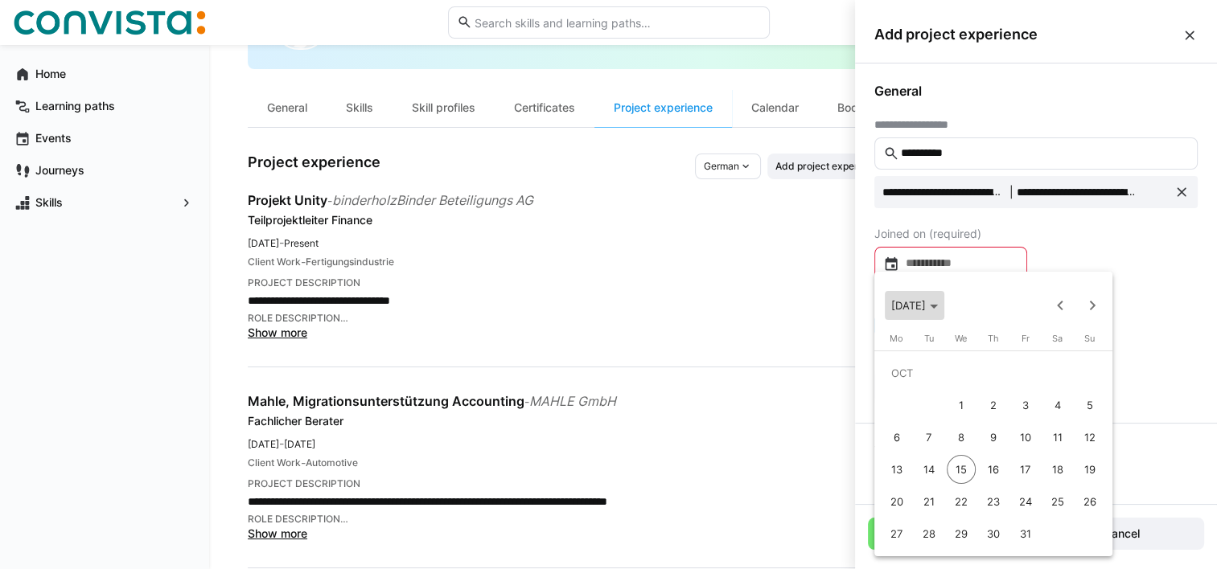
click at [938, 302] on span "[DATE]" at bounding box center [914, 305] width 47 height 13
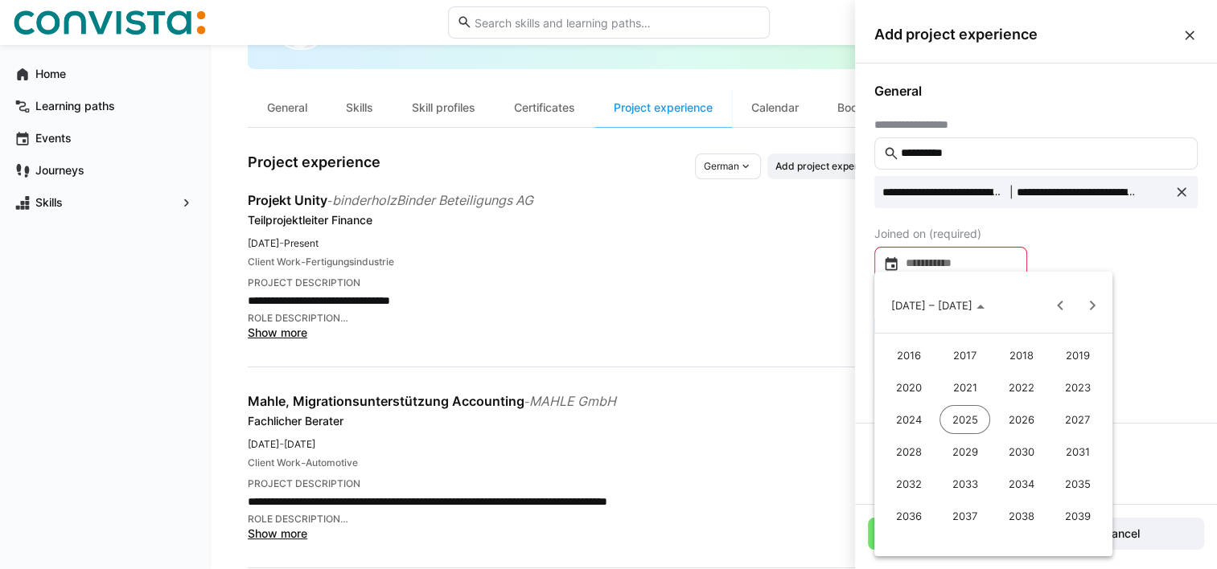
click at [926, 418] on span "2024" at bounding box center [908, 419] width 51 height 29
click at [915, 417] on span "MAY" at bounding box center [908, 419] width 51 height 29
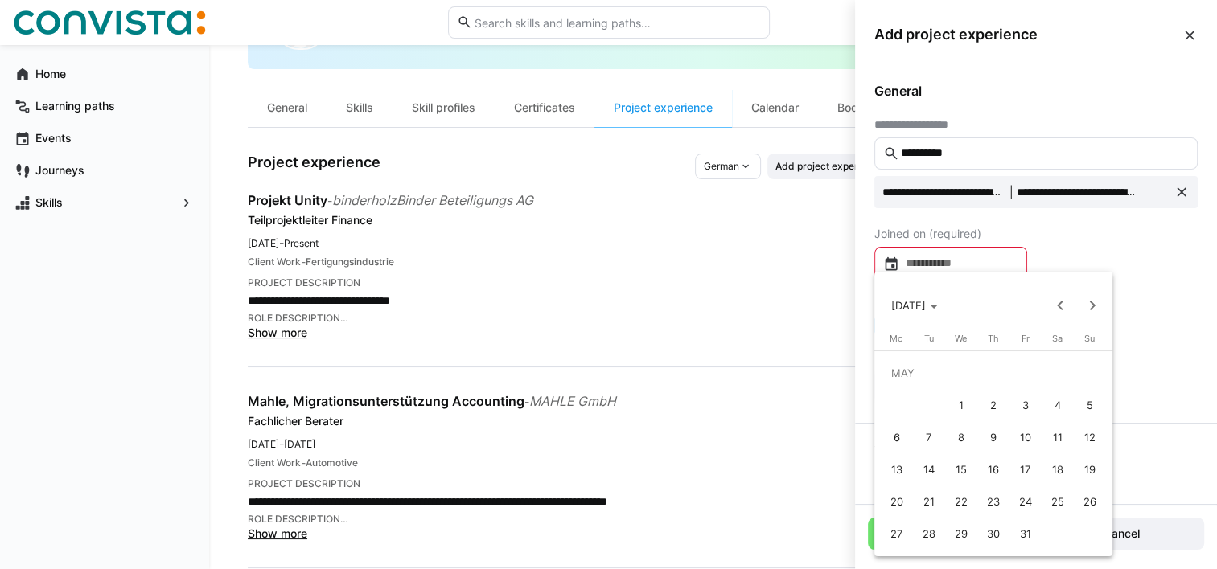
click at [894, 472] on span "13" at bounding box center [896, 469] width 29 height 29
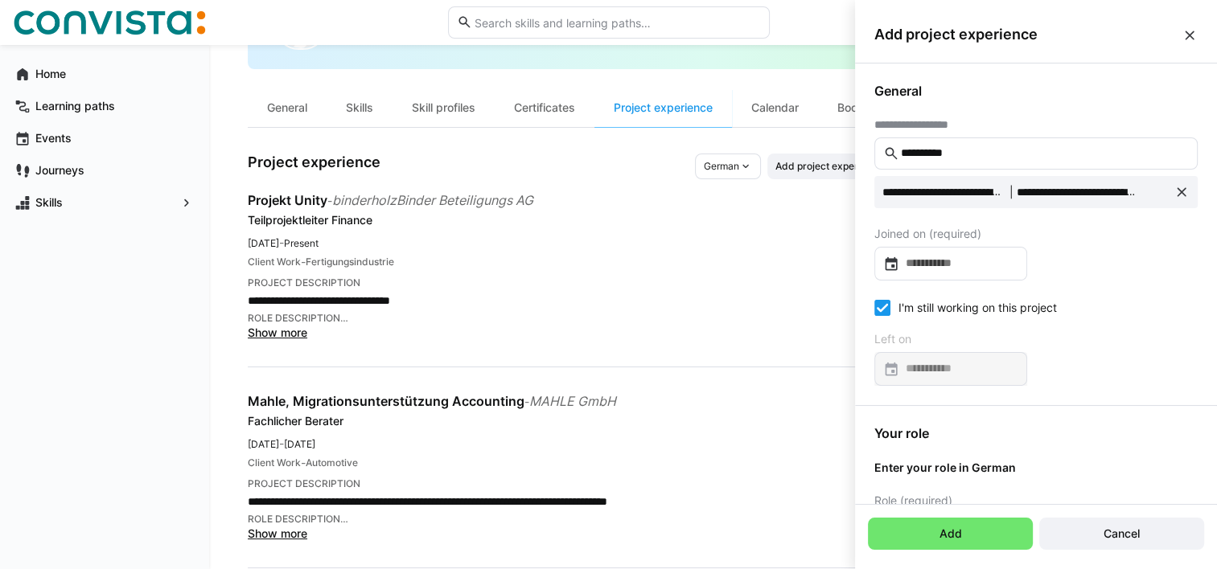
click at [878, 309] on icon at bounding box center [882, 308] width 16 height 16
click at [915, 366] on input at bounding box center [958, 369] width 119 height 16
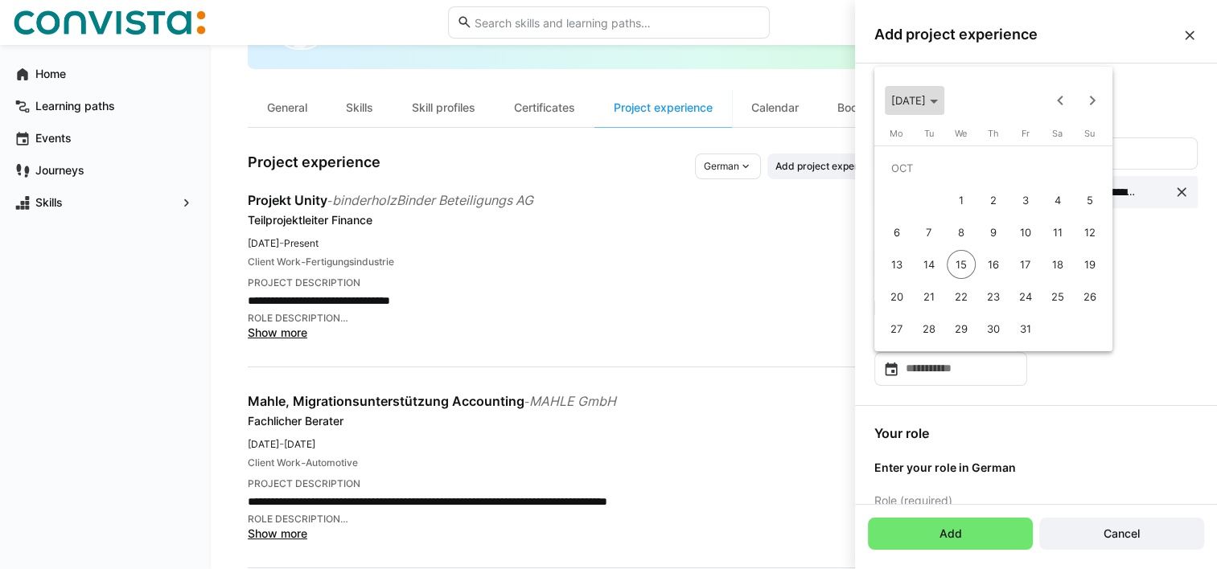
click at [944, 109] on span "Choose month and year" at bounding box center [915, 100] width 60 height 39
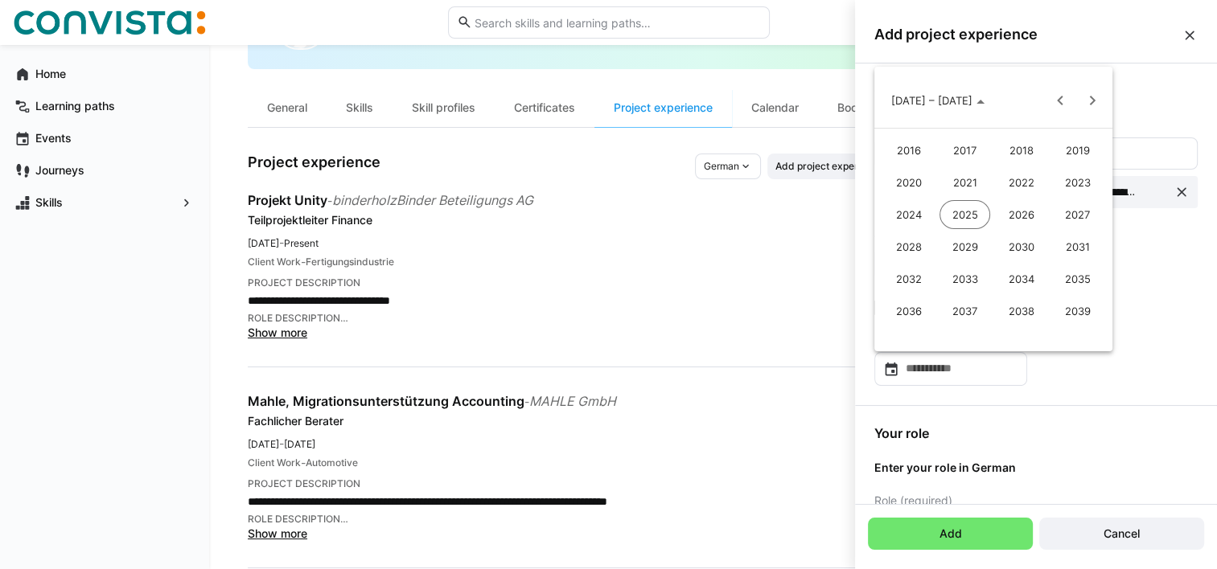
click at [913, 219] on span "2024" at bounding box center [908, 214] width 51 height 29
click at [1030, 245] on span "NOV" at bounding box center [1021, 246] width 51 height 29
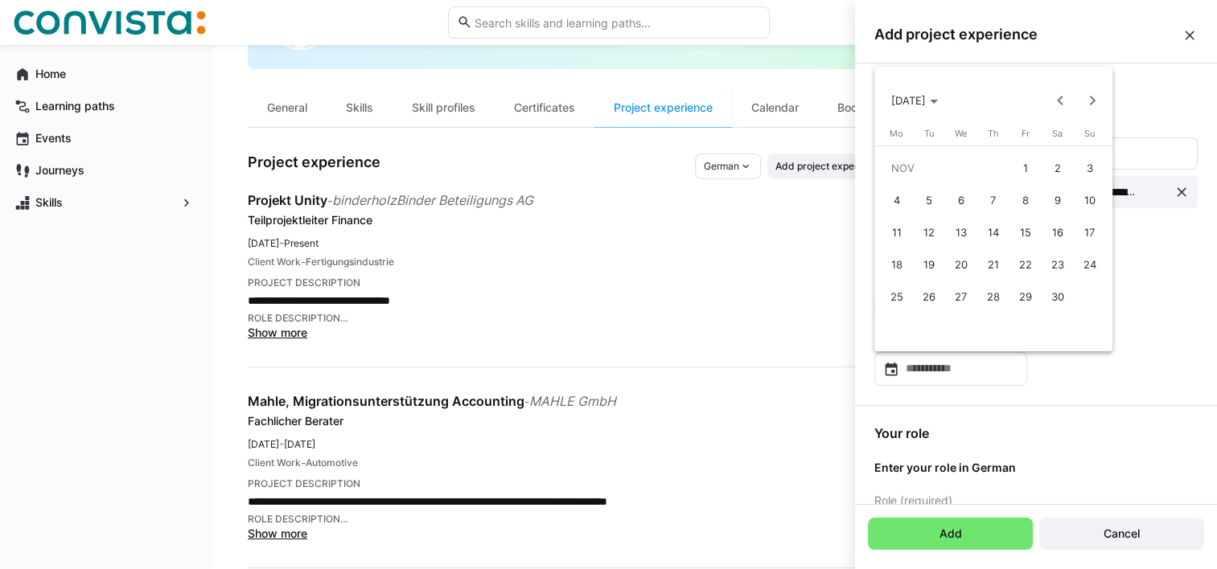
click at [1053, 286] on span "30" at bounding box center [1057, 296] width 29 height 29
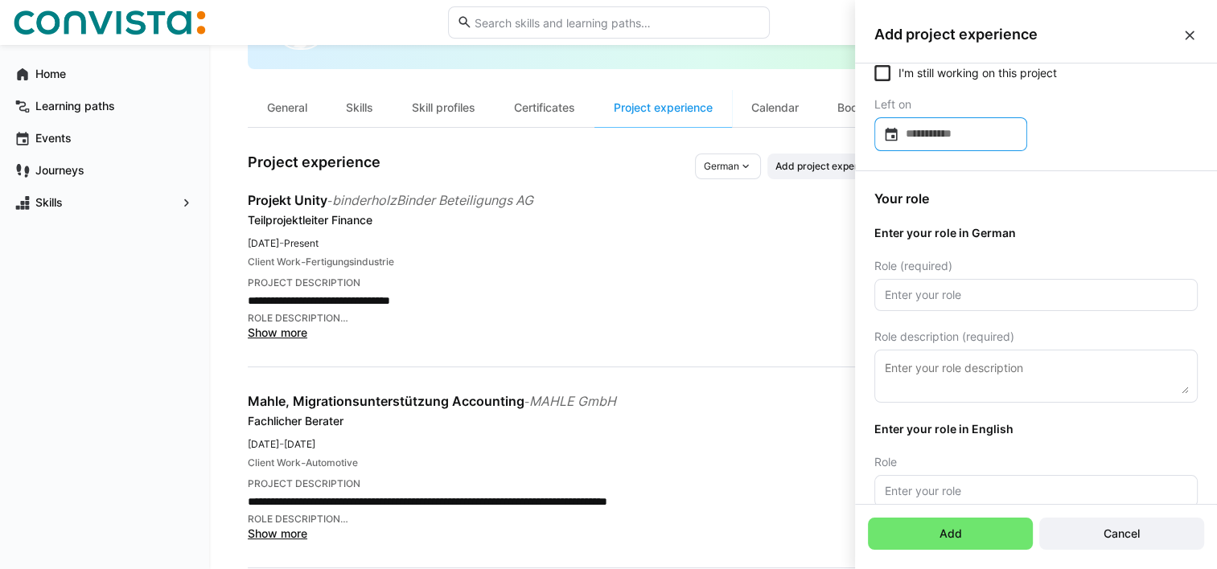
scroll to position [236, 0]
click at [1064, 293] on input "text" at bounding box center [1036, 293] width 306 height 14
type input "Projektleiter"
click at [1013, 360] on textarea at bounding box center [1036, 374] width 306 height 35
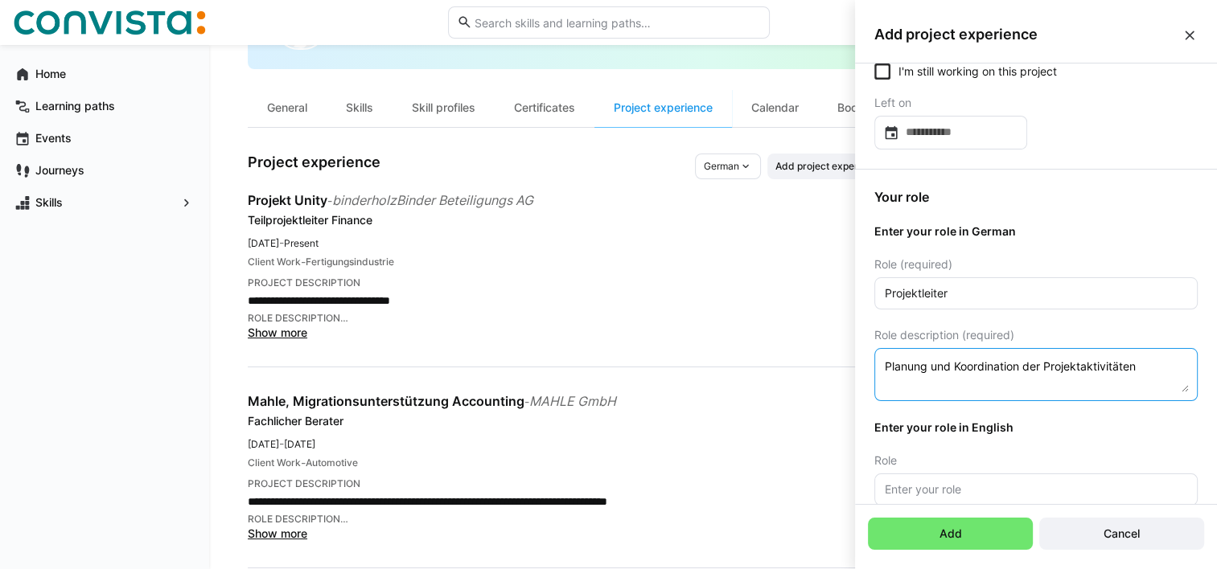
type textarea "Planung und Koordination der Projektaktivitäten"
click at [985, 488] on input "text" at bounding box center [1036, 490] width 306 height 14
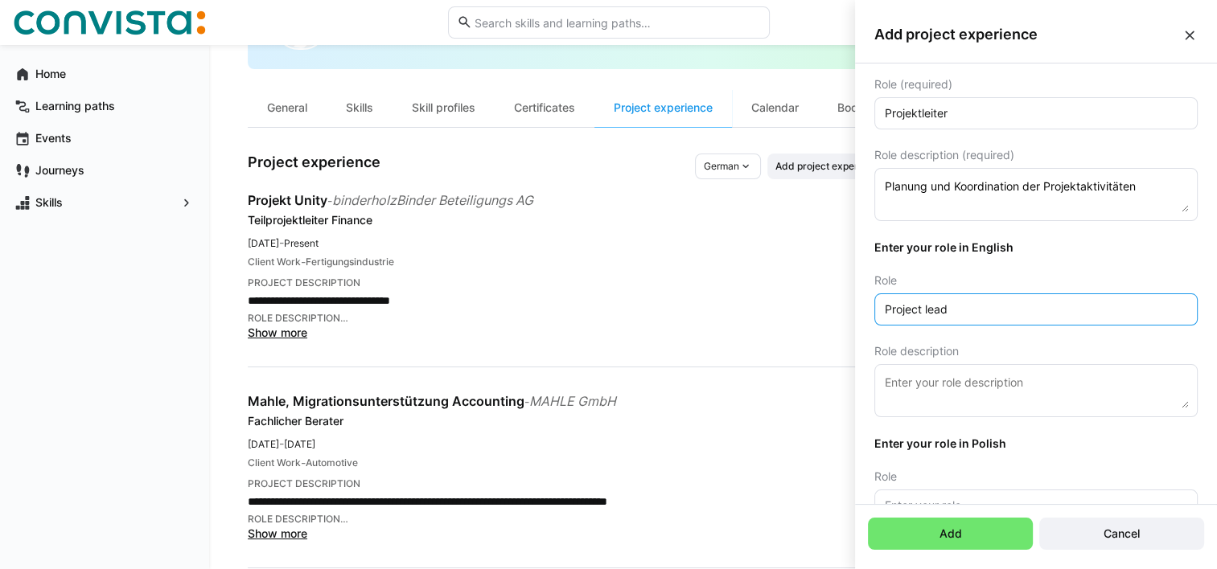
scroll to position [421, 0]
type input "Project lead"
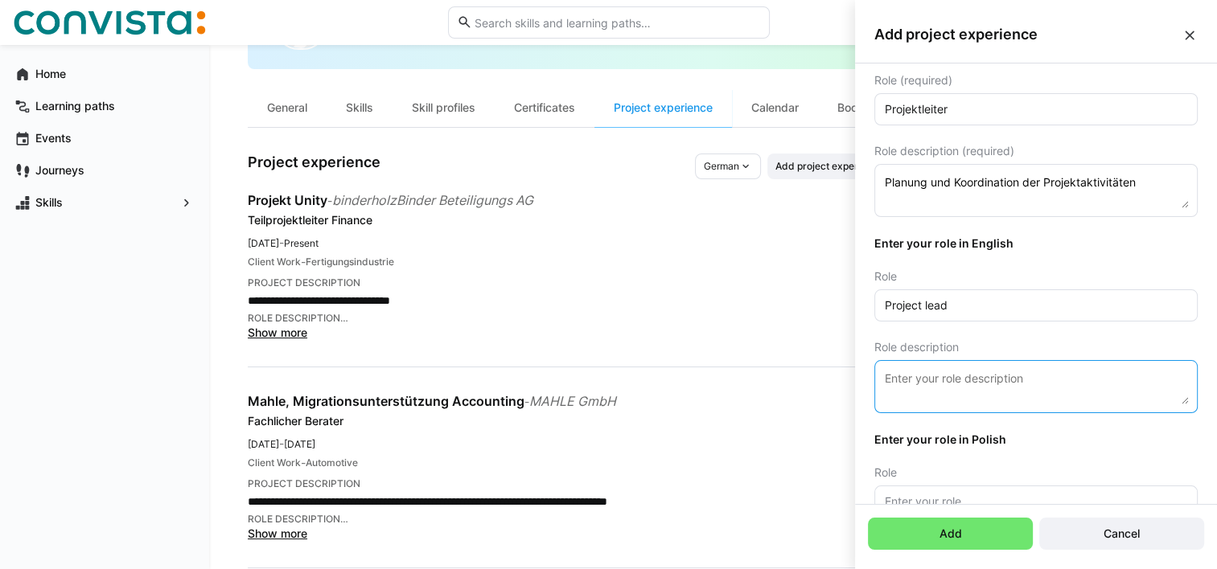
click at [954, 376] on textarea at bounding box center [1036, 386] width 306 height 35
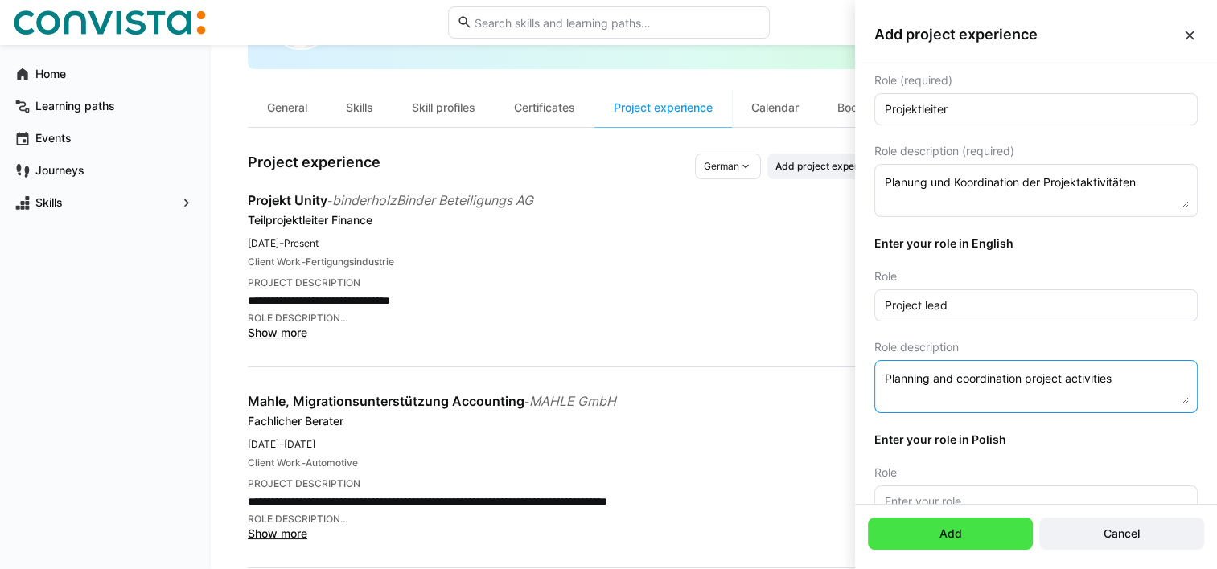
type textarea "Planning and coordination project activities"
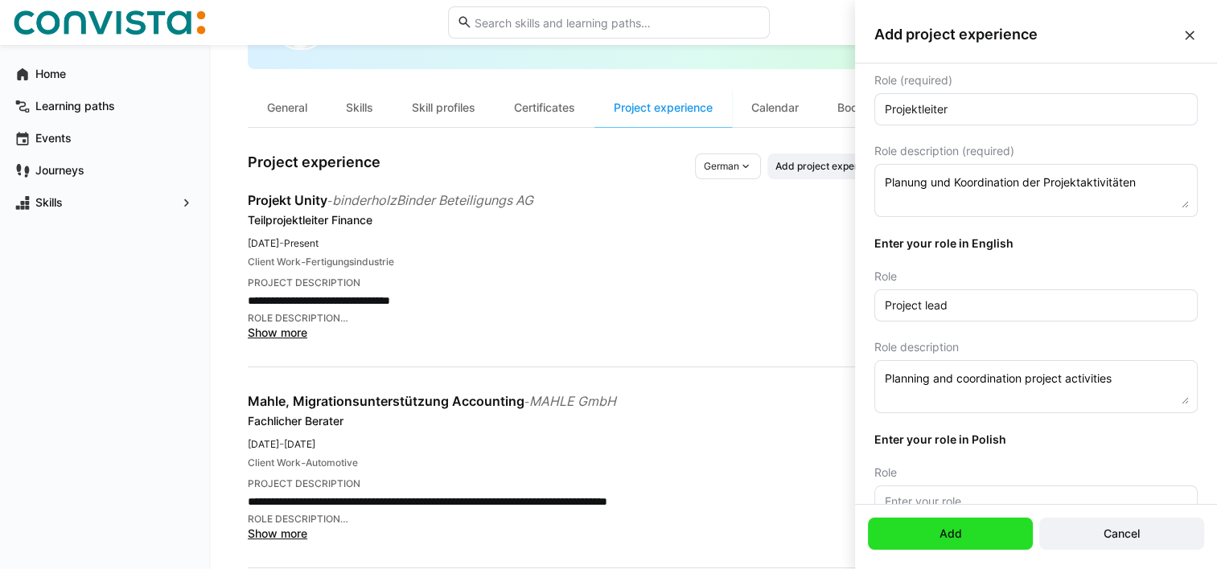
click at [973, 526] on span "Add" at bounding box center [950, 534] width 165 height 32
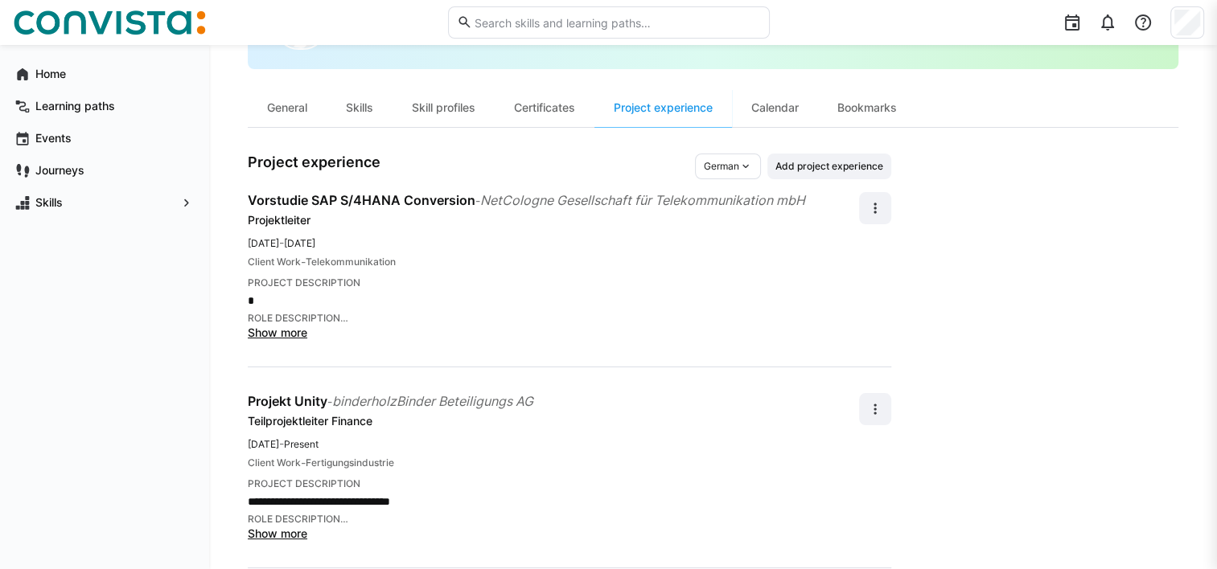
scroll to position [108, 0]
click at [831, 163] on span "Add project experience" at bounding box center [829, 166] width 111 height 13
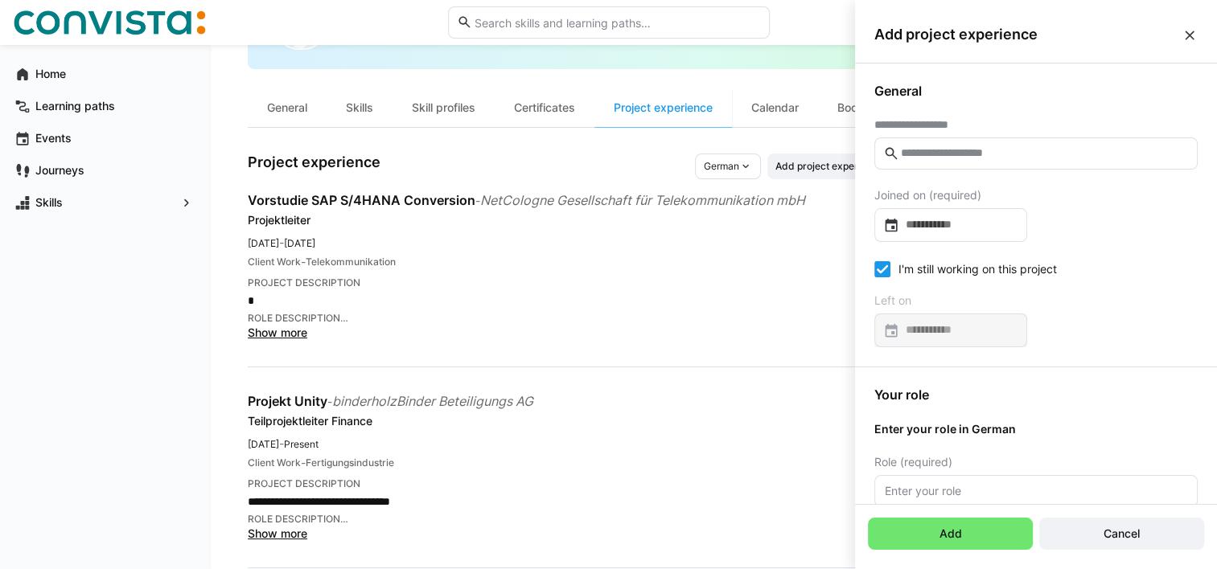
click at [901, 143] on eds-input at bounding box center [1035, 154] width 323 height 32
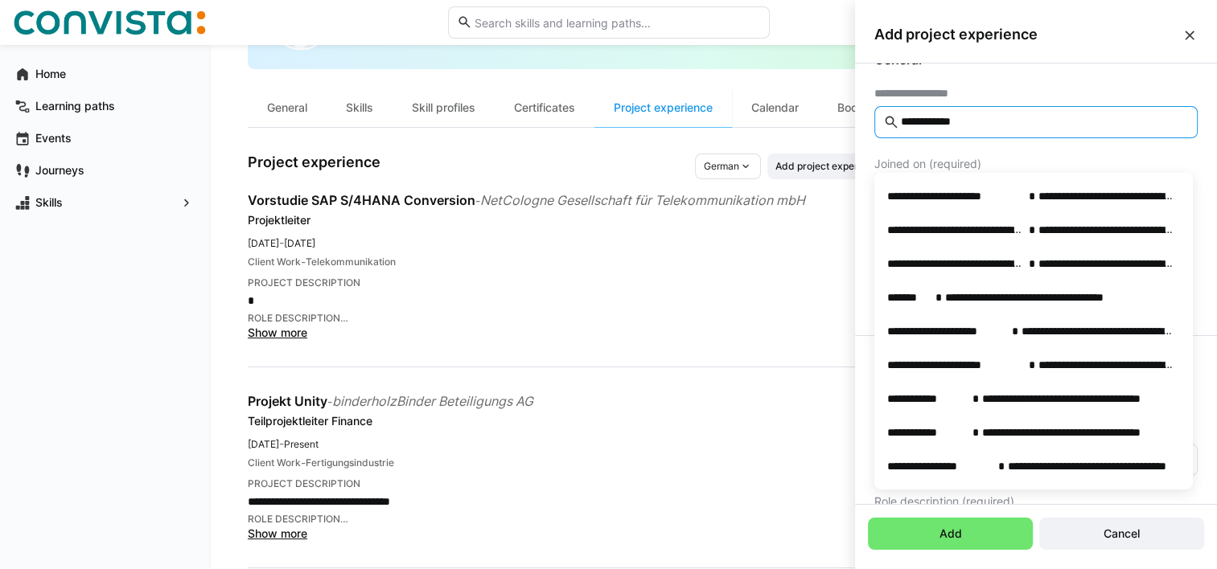
scroll to position [32, 0]
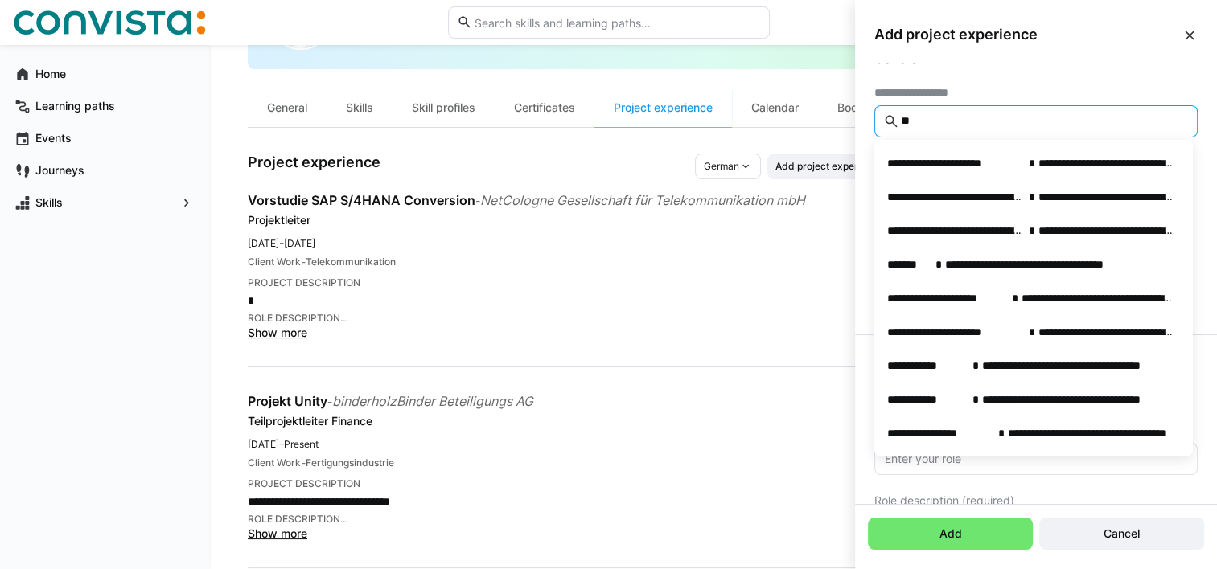
type input "*"
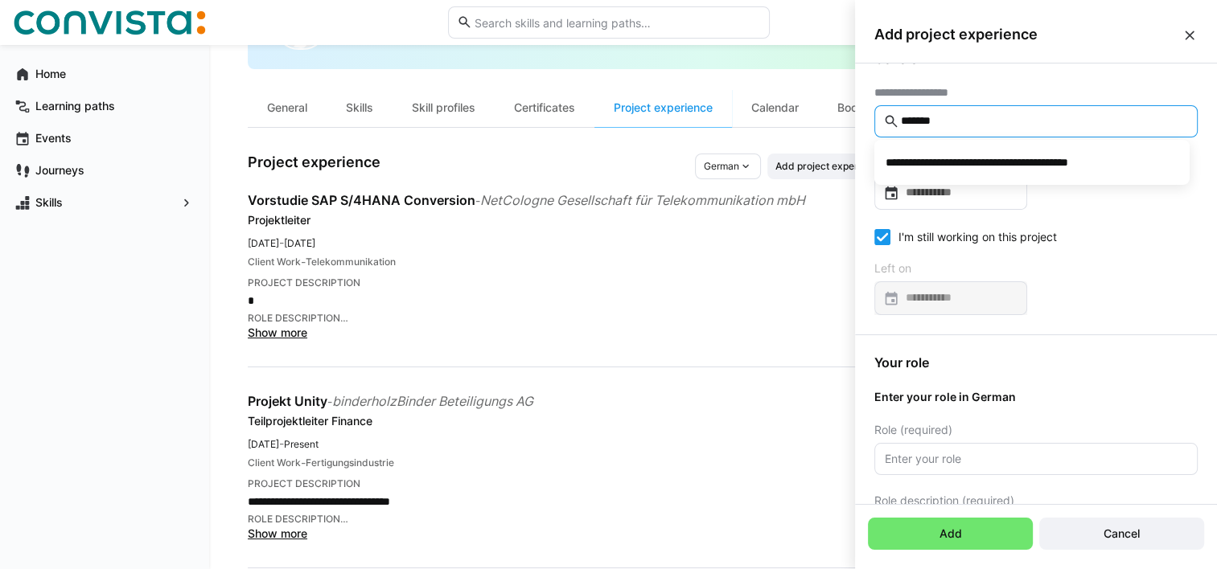
click at [959, 122] on input "*******" at bounding box center [1044, 121] width 290 height 14
type input "*"
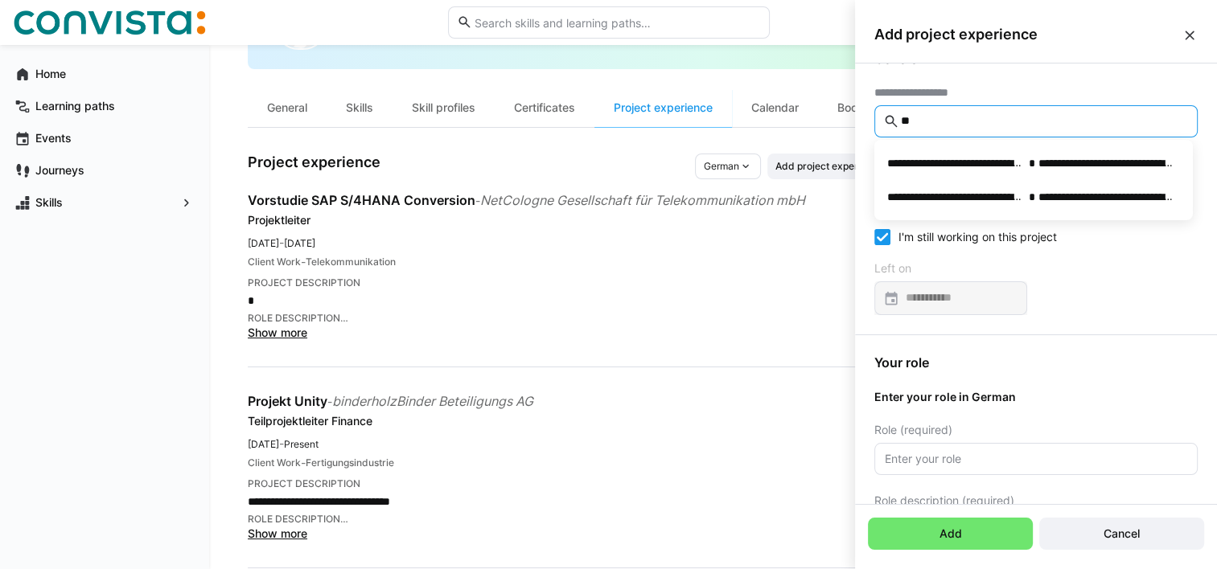
type input "*"
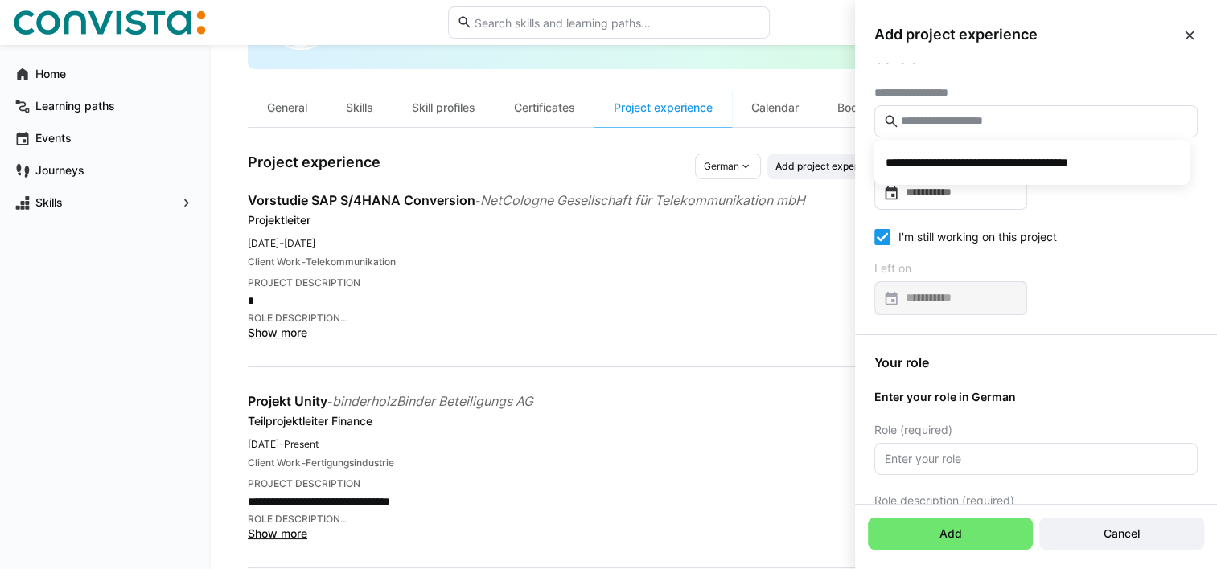
click at [929, 125] on input "text" at bounding box center [1044, 121] width 290 height 14
type input "*******"
click at [928, 185] on input at bounding box center [958, 193] width 119 height 16
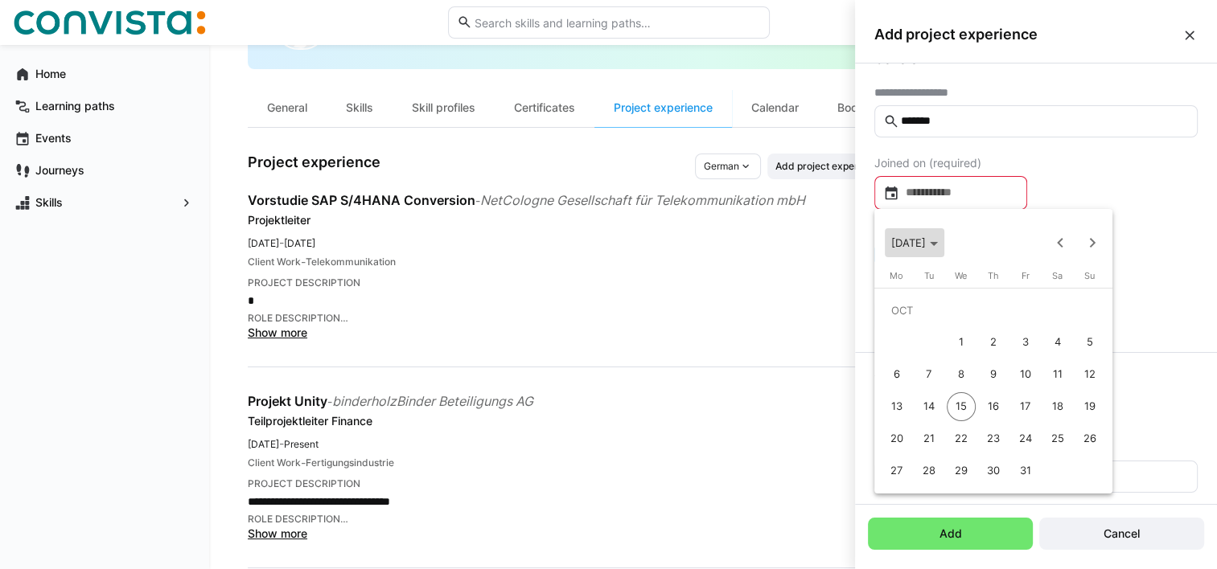
click at [926, 241] on span "[DATE]" at bounding box center [908, 242] width 35 height 13
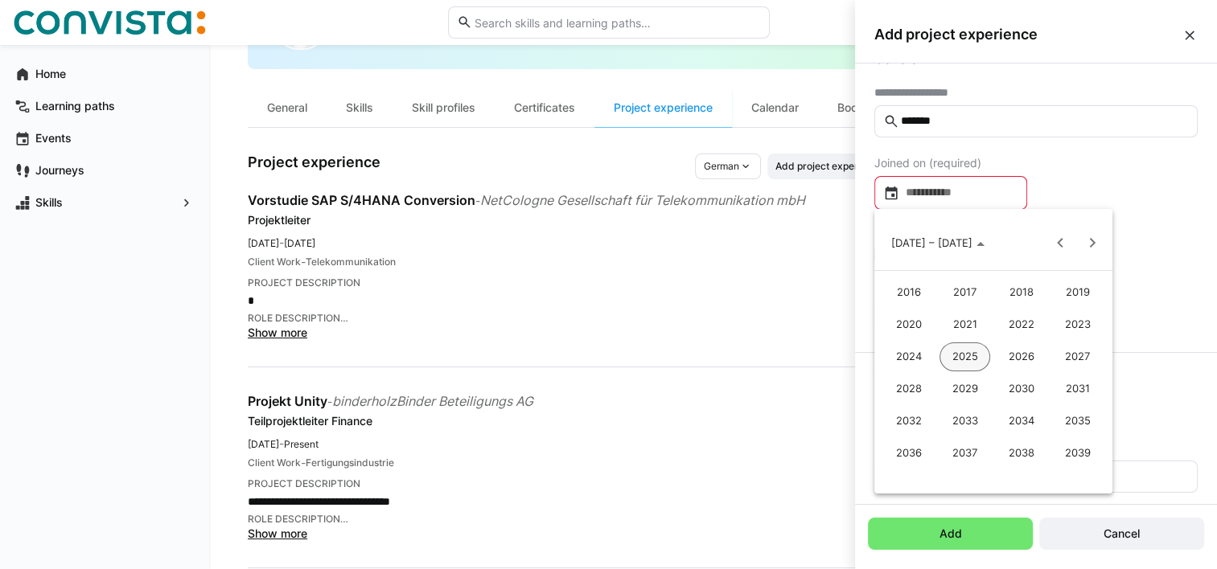
click at [959, 360] on span "2025" at bounding box center [964, 357] width 51 height 29
click at [968, 359] on span "JUN" at bounding box center [964, 357] width 51 height 29
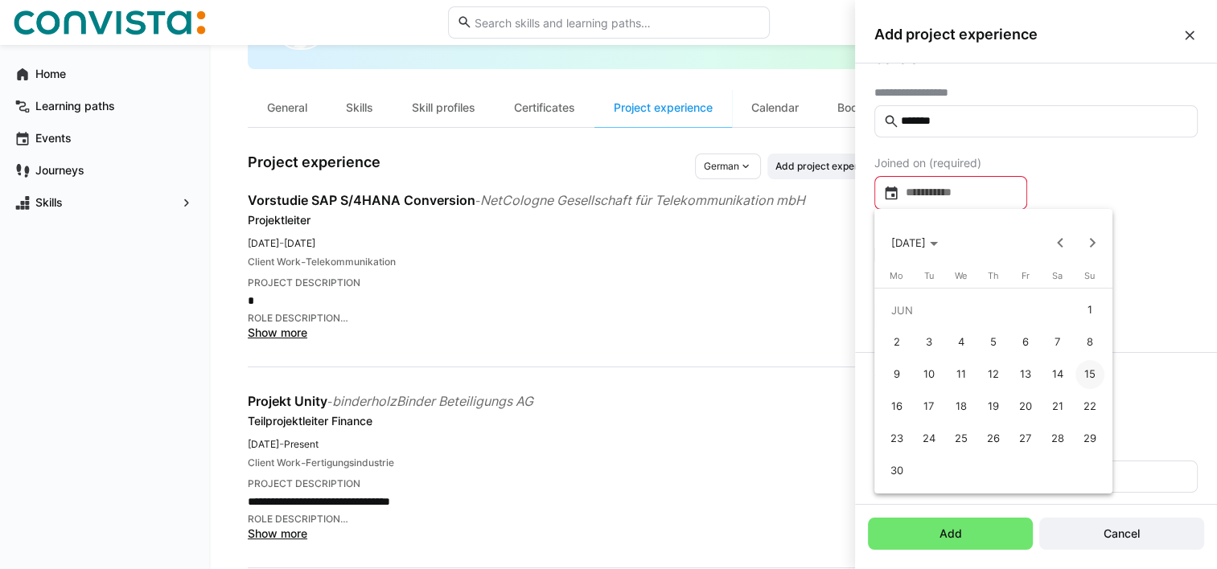
click at [898, 372] on span "9" at bounding box center [896, 374] width 29 height 29
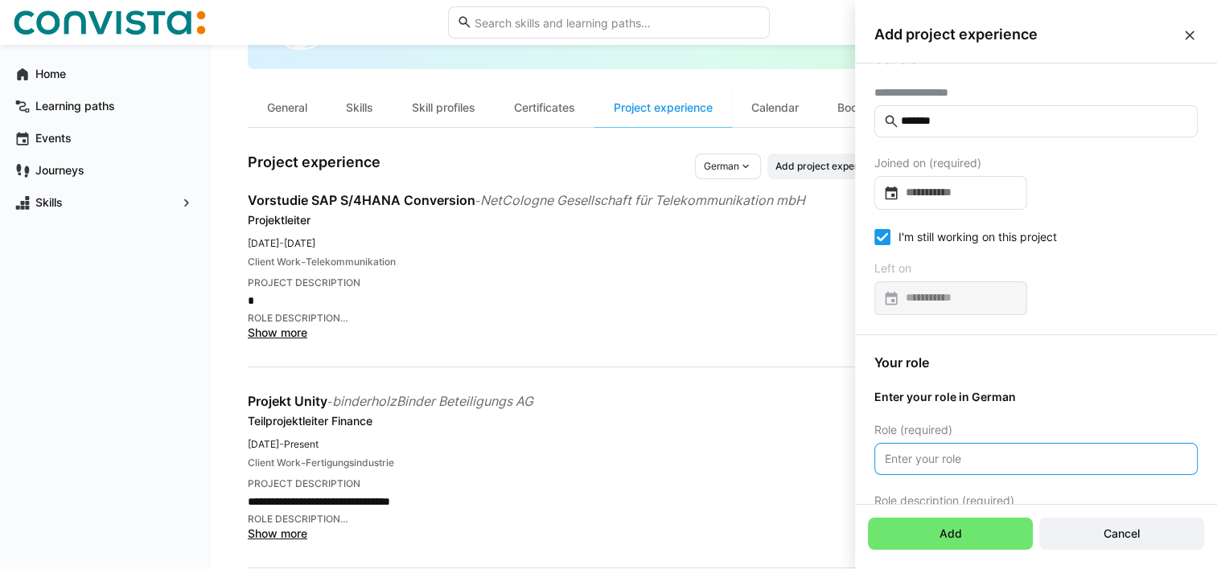
click at [934, 457] on input "text" at bounding box center [1036, 459] width 306 height 14
type input "Projektleiter"
click at [952, 120] on input "*******" at bounding box center [1044, 121] width 290 height 14
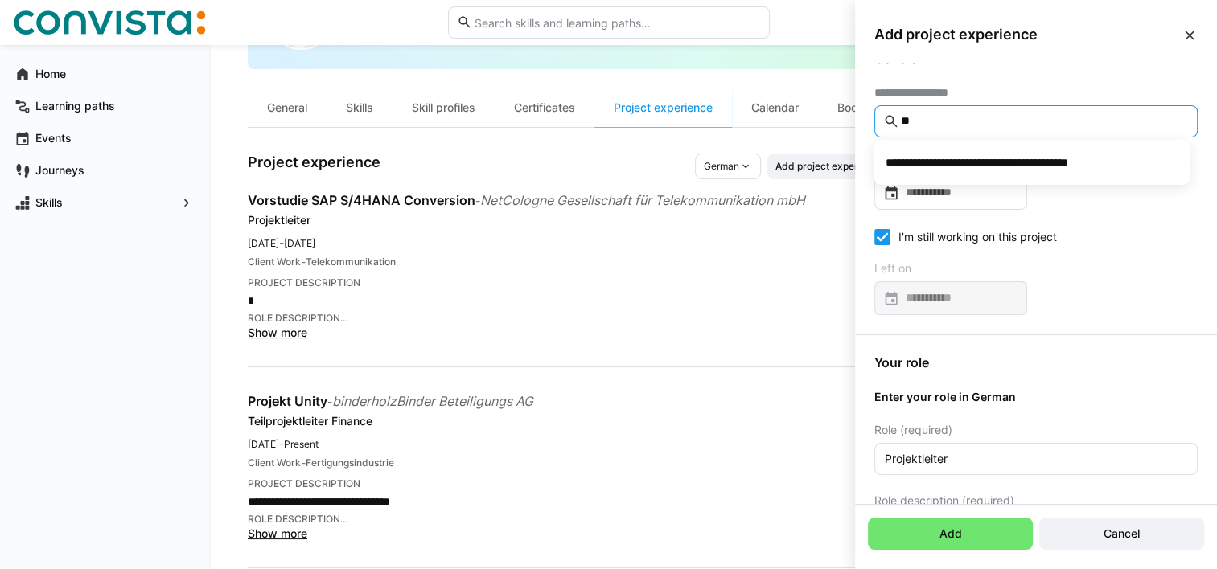
type input "*"
